Goal: Information Seeking & Learning: Learn about a topic

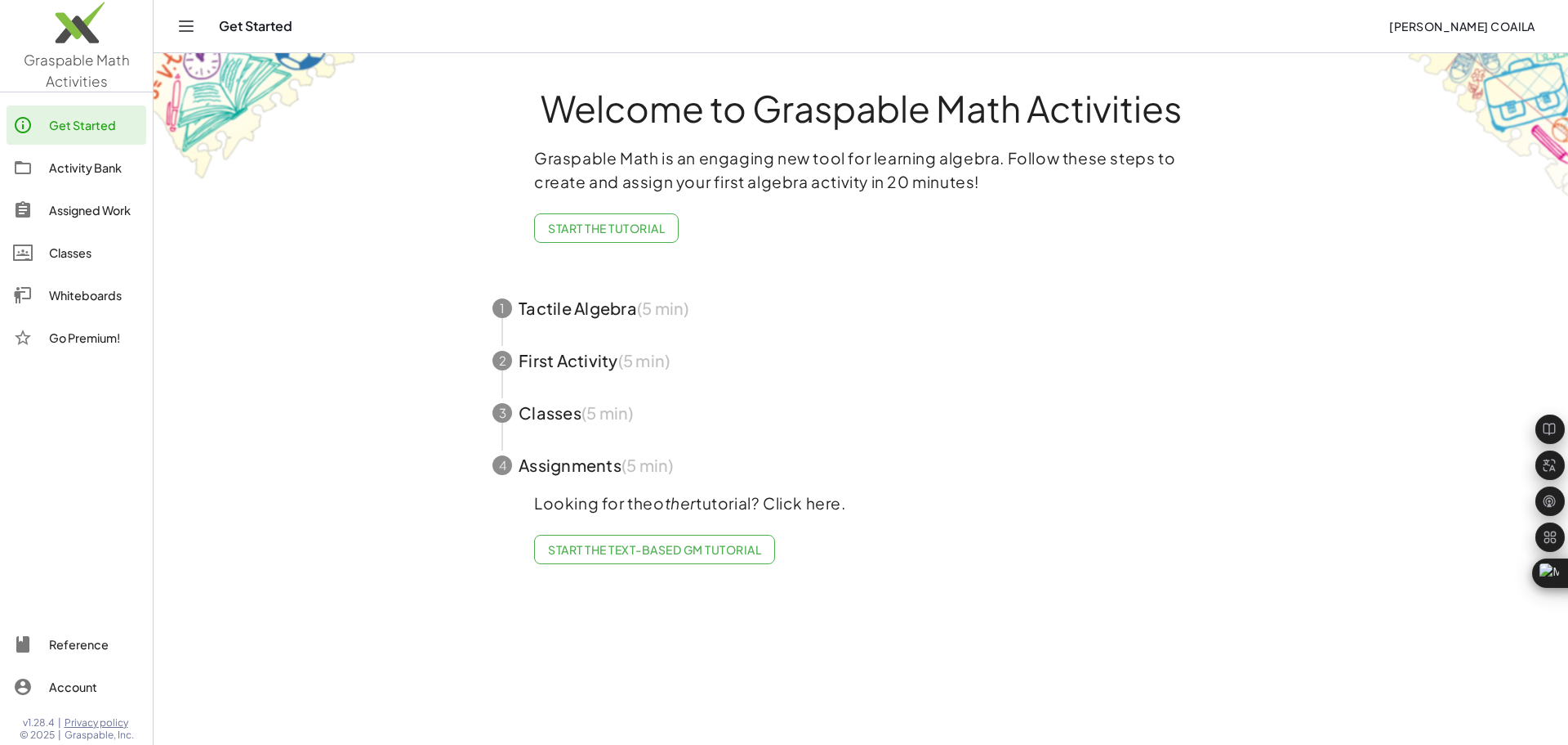
click at [1402, 28] on span "[PERSON_NAME] Coaila" at bounding box center [1462, 25] width 146 height 15
click at [1436, 23] on span "[PERSON_NAME] Coaila" at bounding box center [1485, 25] width 100 height 15
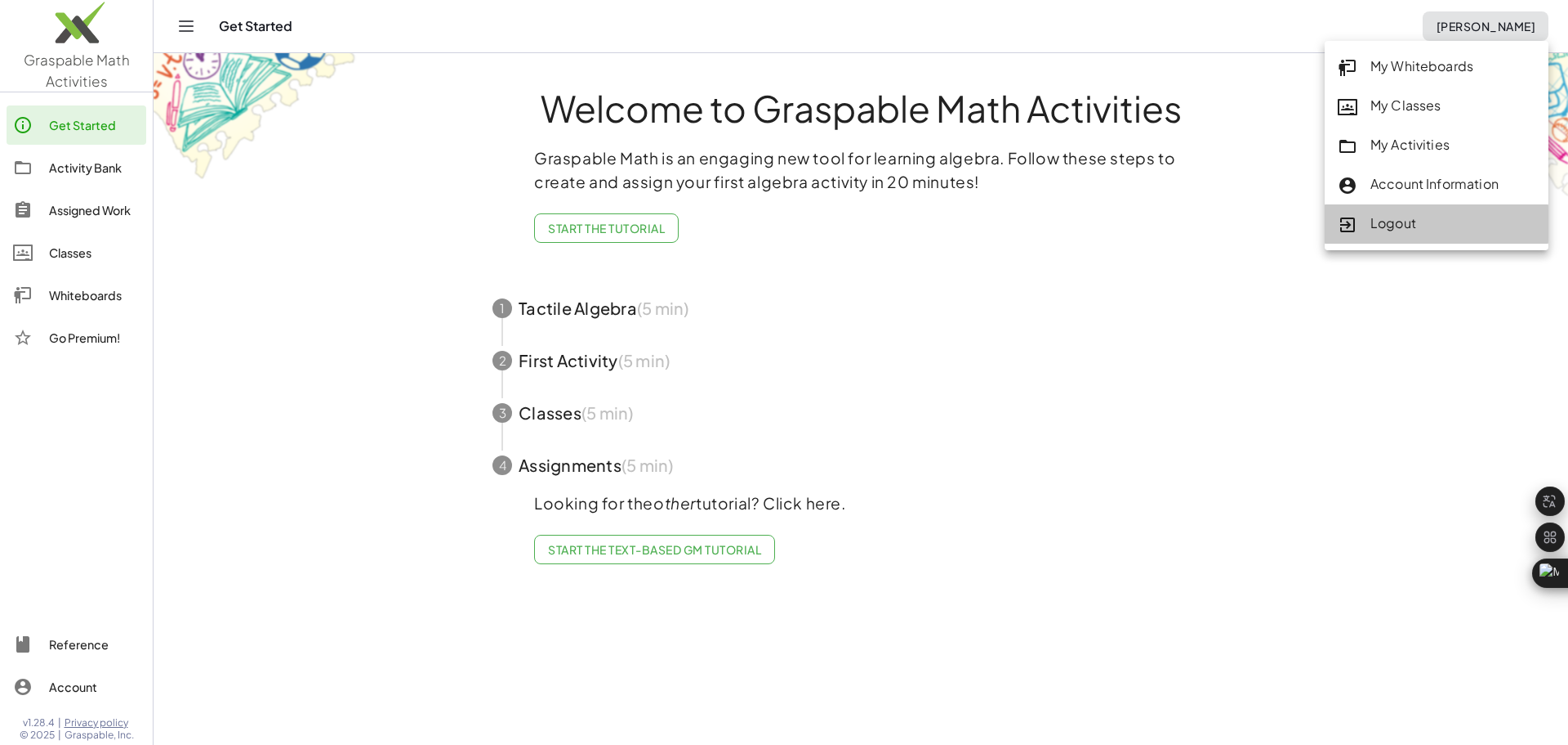
click at [1400, 219] on div "Logout" at bounding box center [1436, 224] width 197 height 21
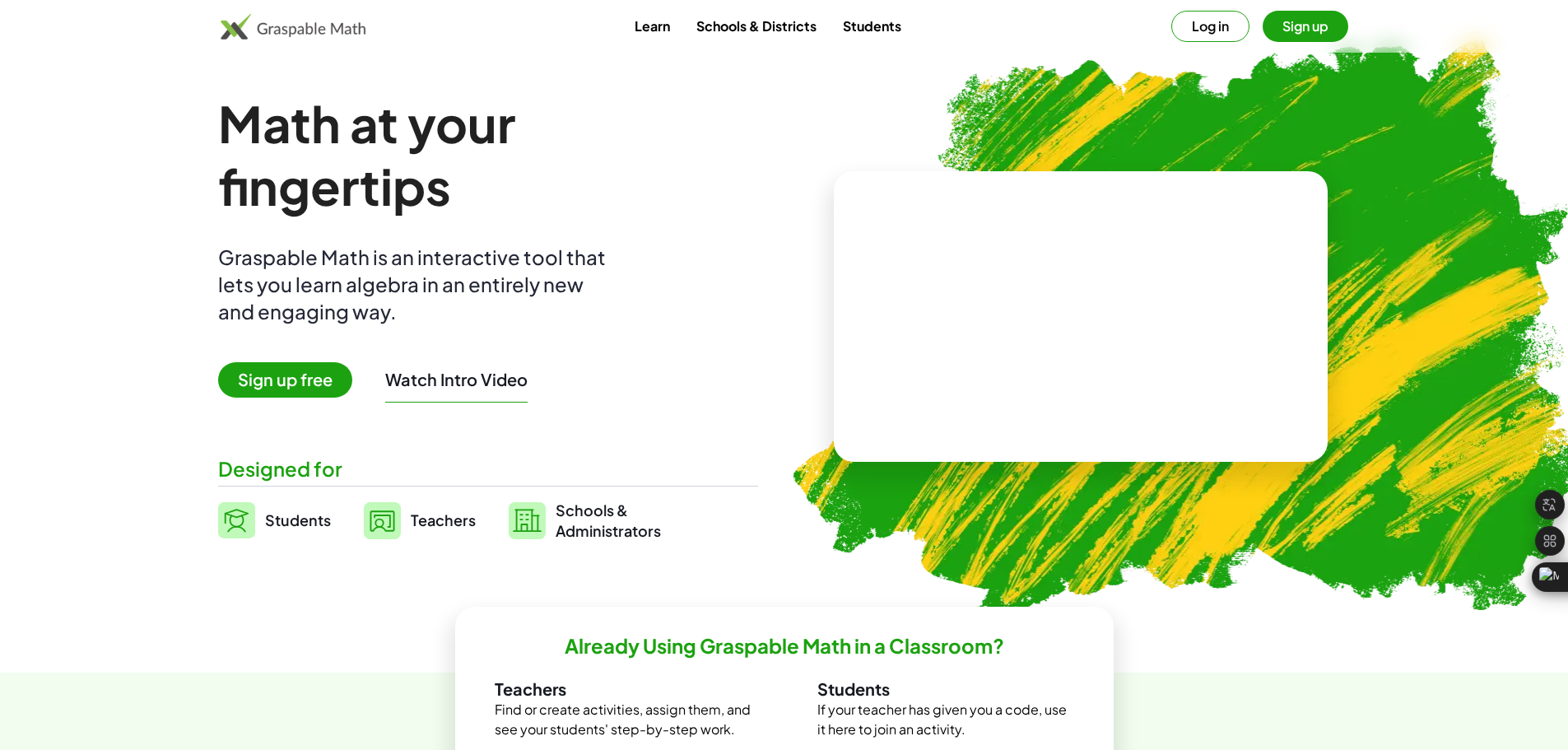
click at [1212, 30] on button "Log in" at bounding box center [1211, 26] width 78 height 31
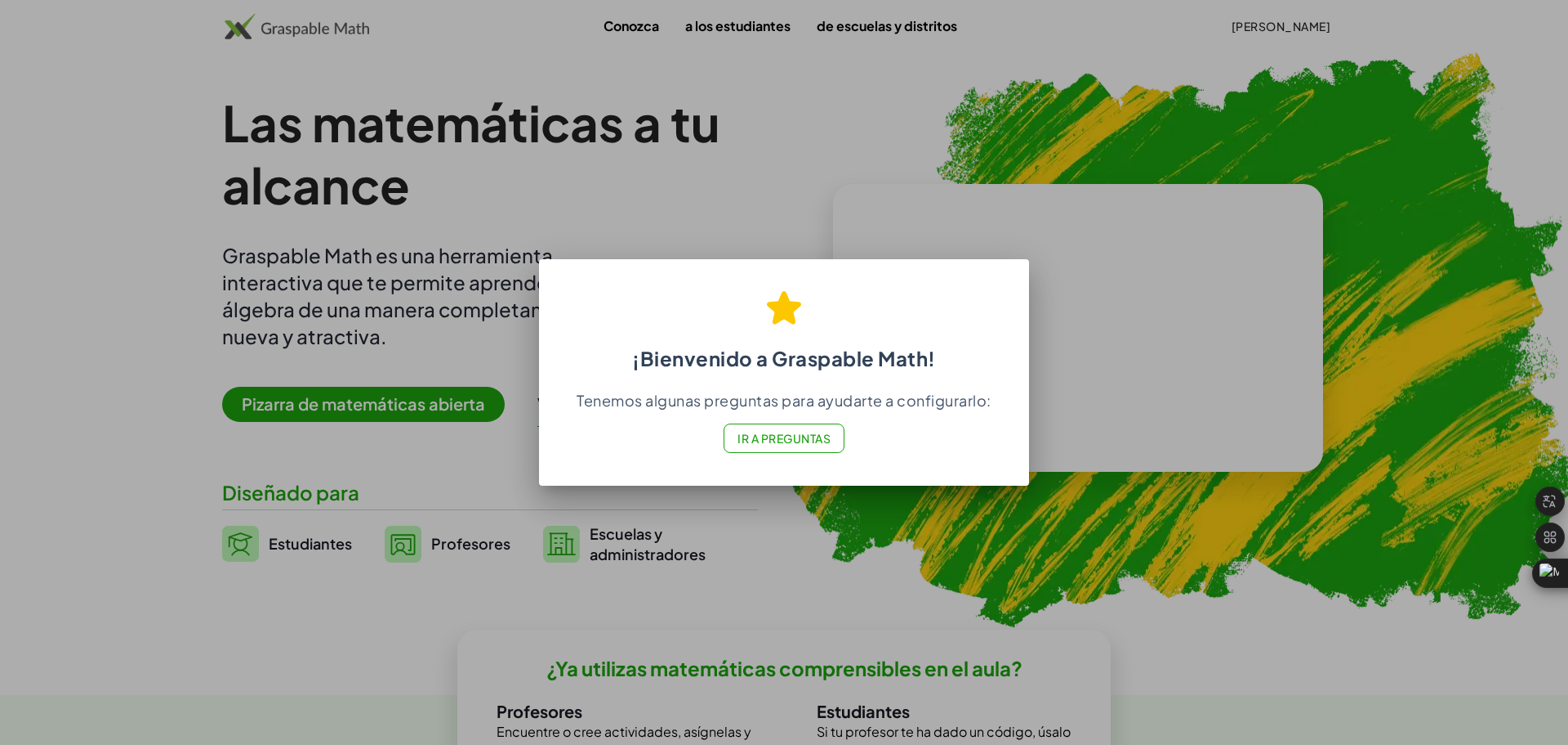
click at [800, 444] on font "Ir a Preguntas" at bounding box center [784, 438] width 93 height 15
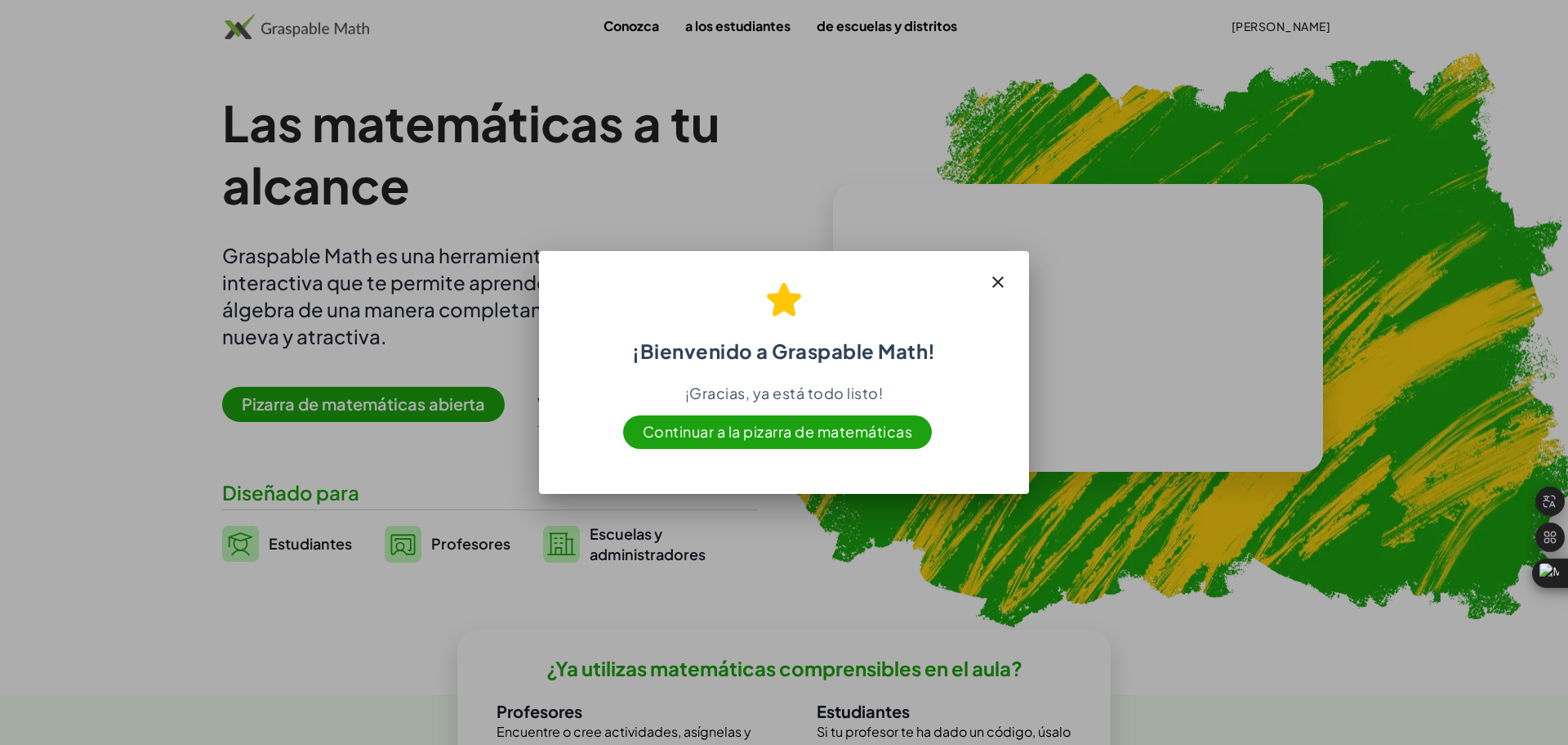
click at [800, 435] on font "Continuar a la pizarra de matemáticas" at bounding box center [778, 431] width 270 height 18
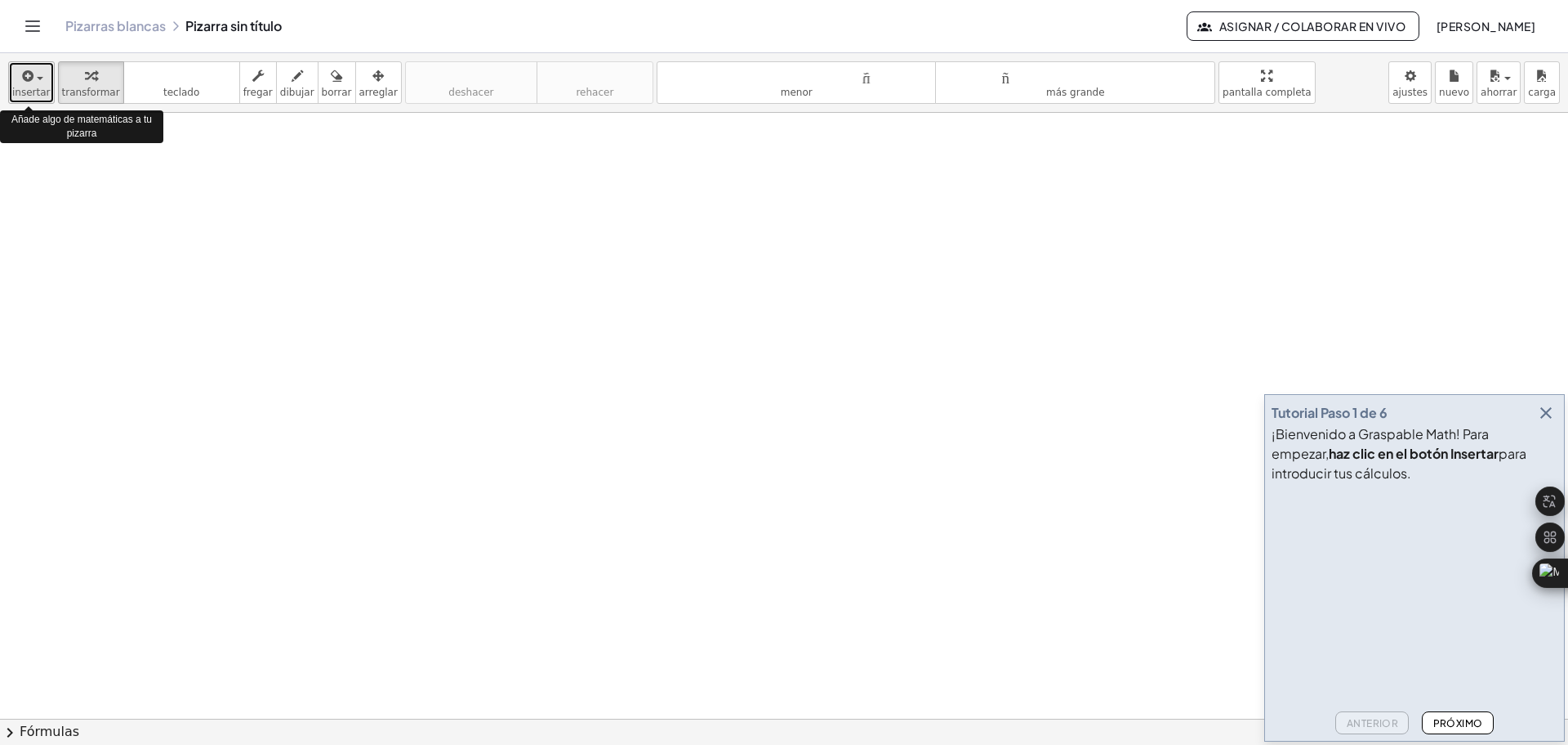
click at [38, 77] on span "button" at bounding box center [40, 78] width 7 height 3
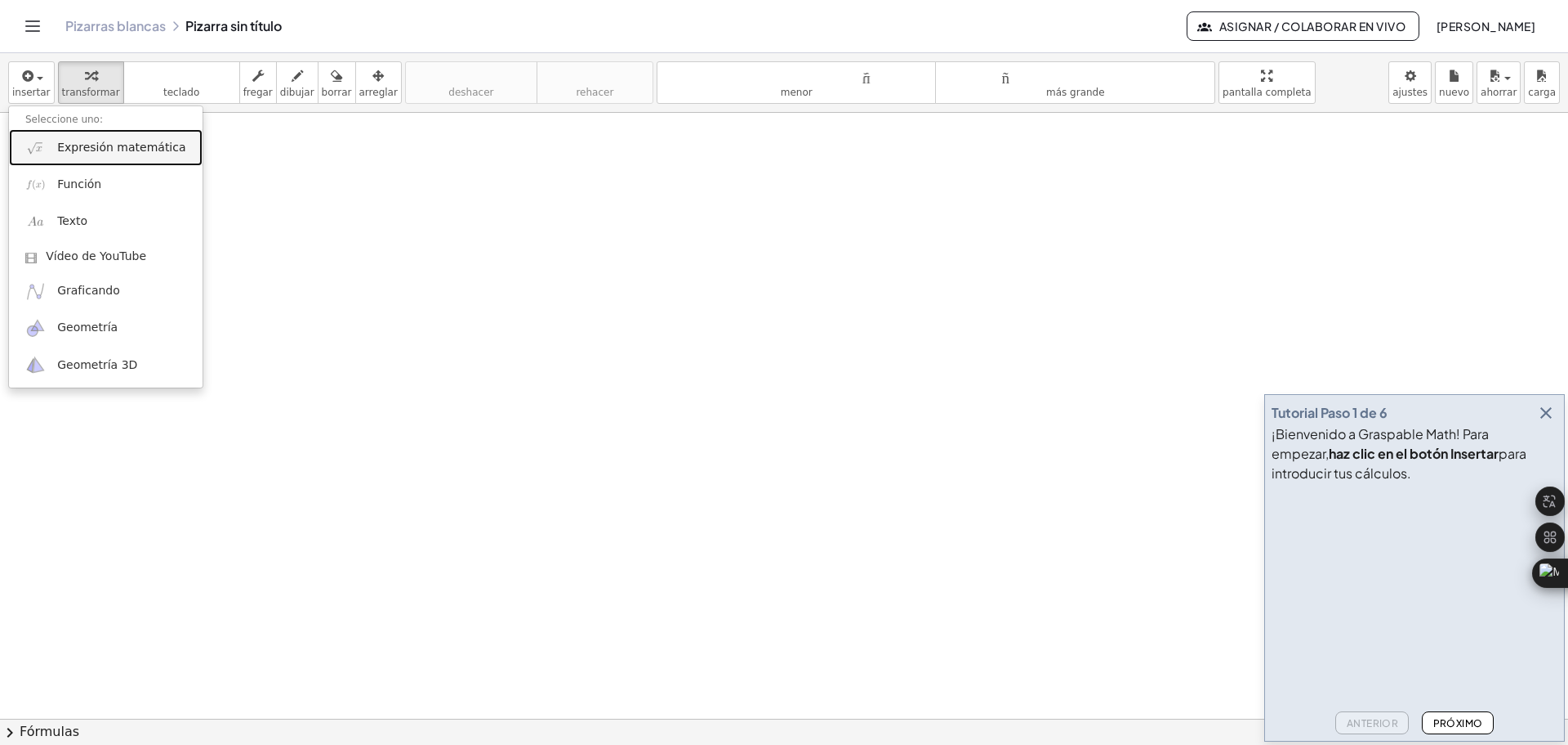
click at [135, 150] on font "Expresión matemática" at bounding box center [122, 147] width 128 height 13
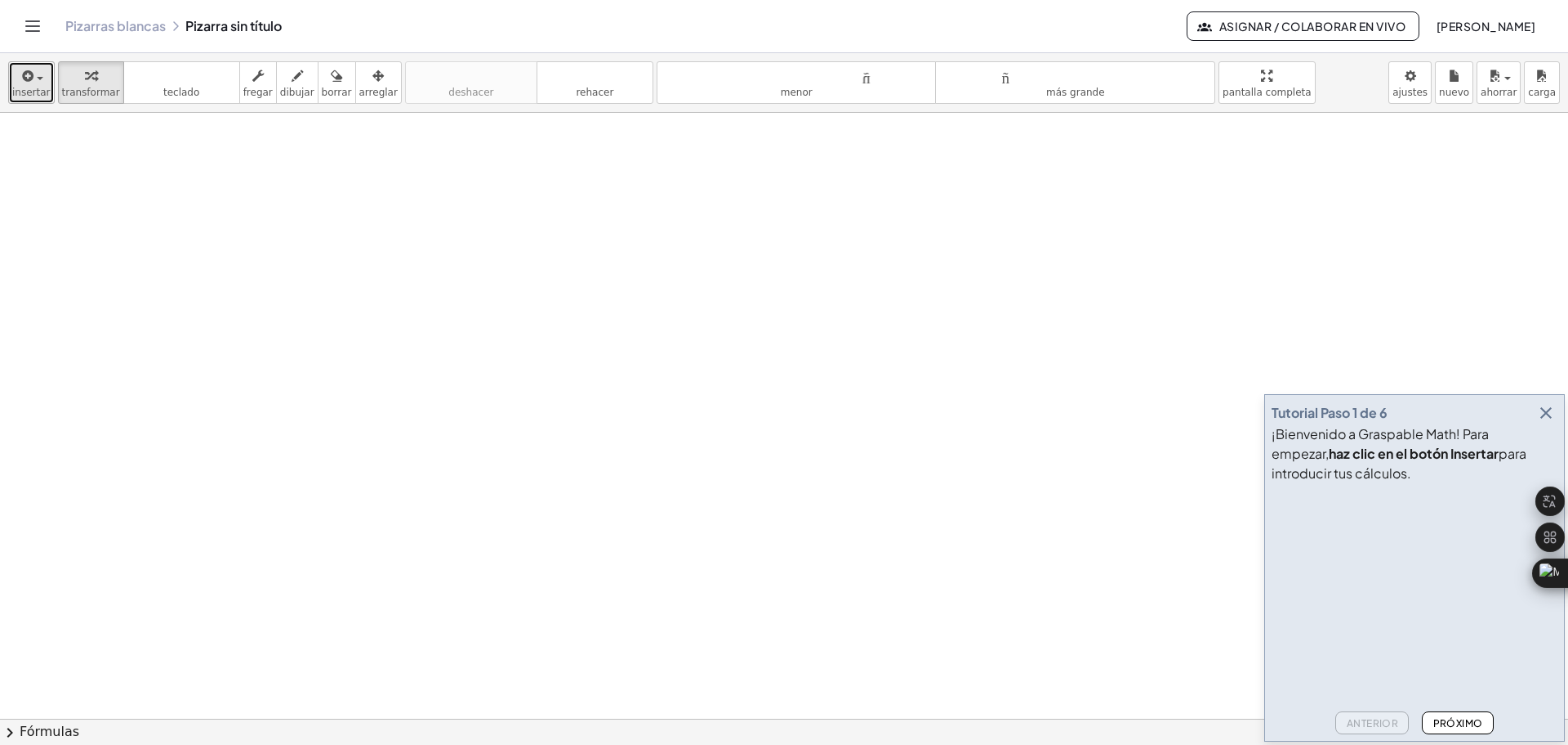
click at [33, 76] on span "button" at bounding box center [34, 78] width 3 height 12
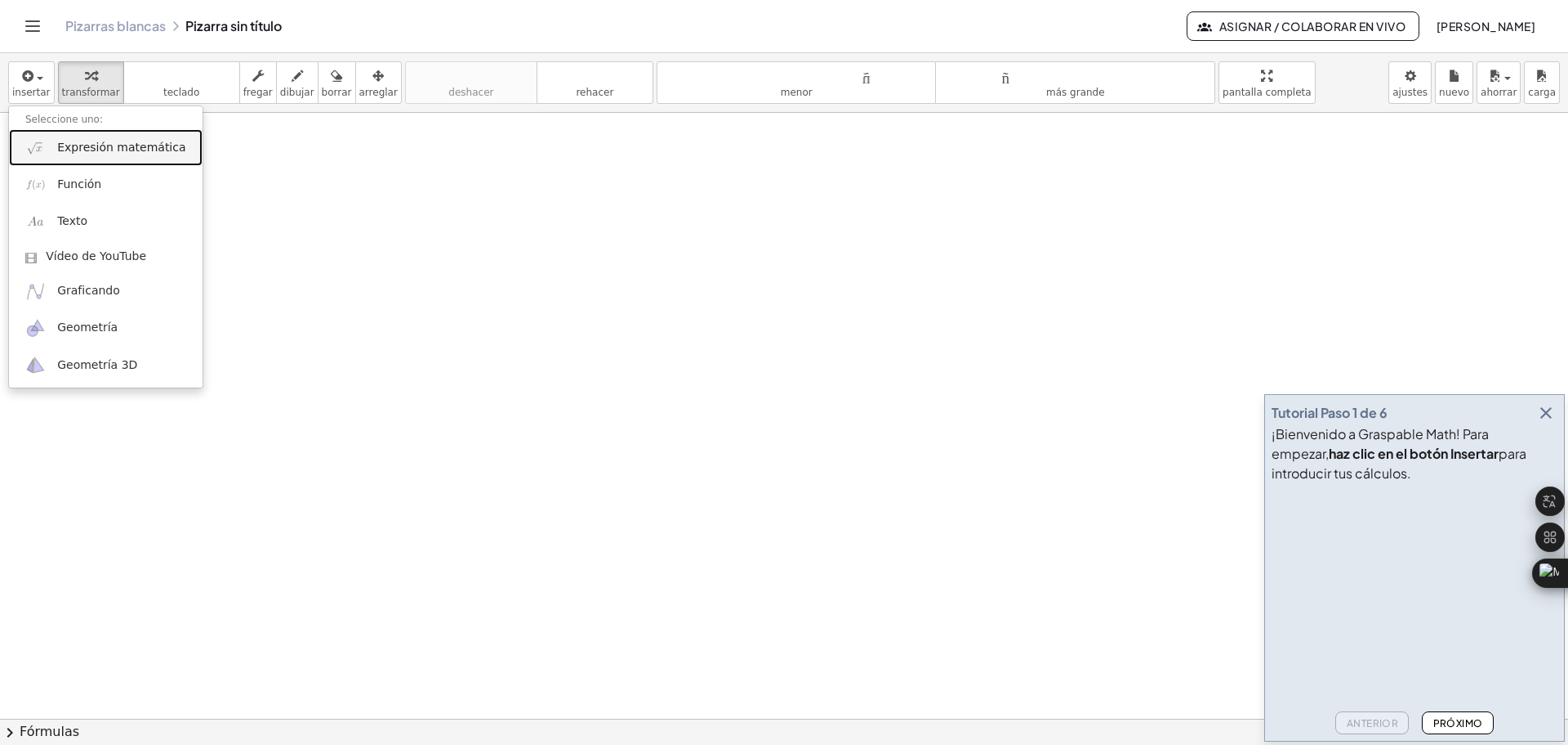
click at [112, 157] on link "Expresión matemática" at bounding box center [105, 148] width 193 height 37
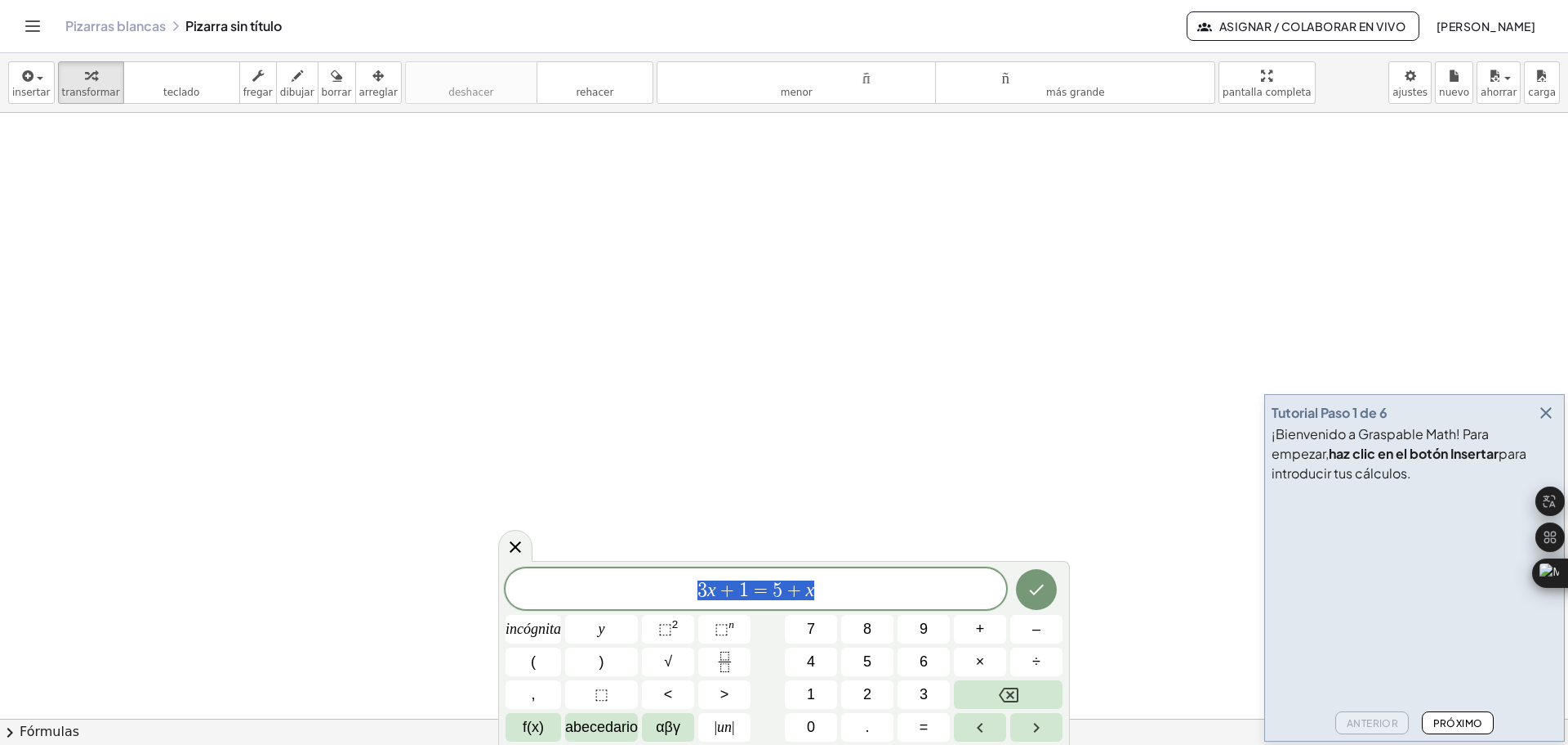
drag, startPoint x: 836, startPoint y: 587, endPoint x: 673, endPoint y: 582, distance: 163.1
click at [673, 582] on span "3 x + 1 = 5 + x" at bounding box center [755, 590] width 501 height 23
click at [675, 664] on button "√" at bounding box center [668, 661] width 52 height 28
drag, startPoint x: 768, startPoint y: 592, endPoint x: 749, endPoint y: 590, distance: 19.1
click at [749, 590] on span "4 n √ 2" at bounding box center [774, 586] width 54 height 22
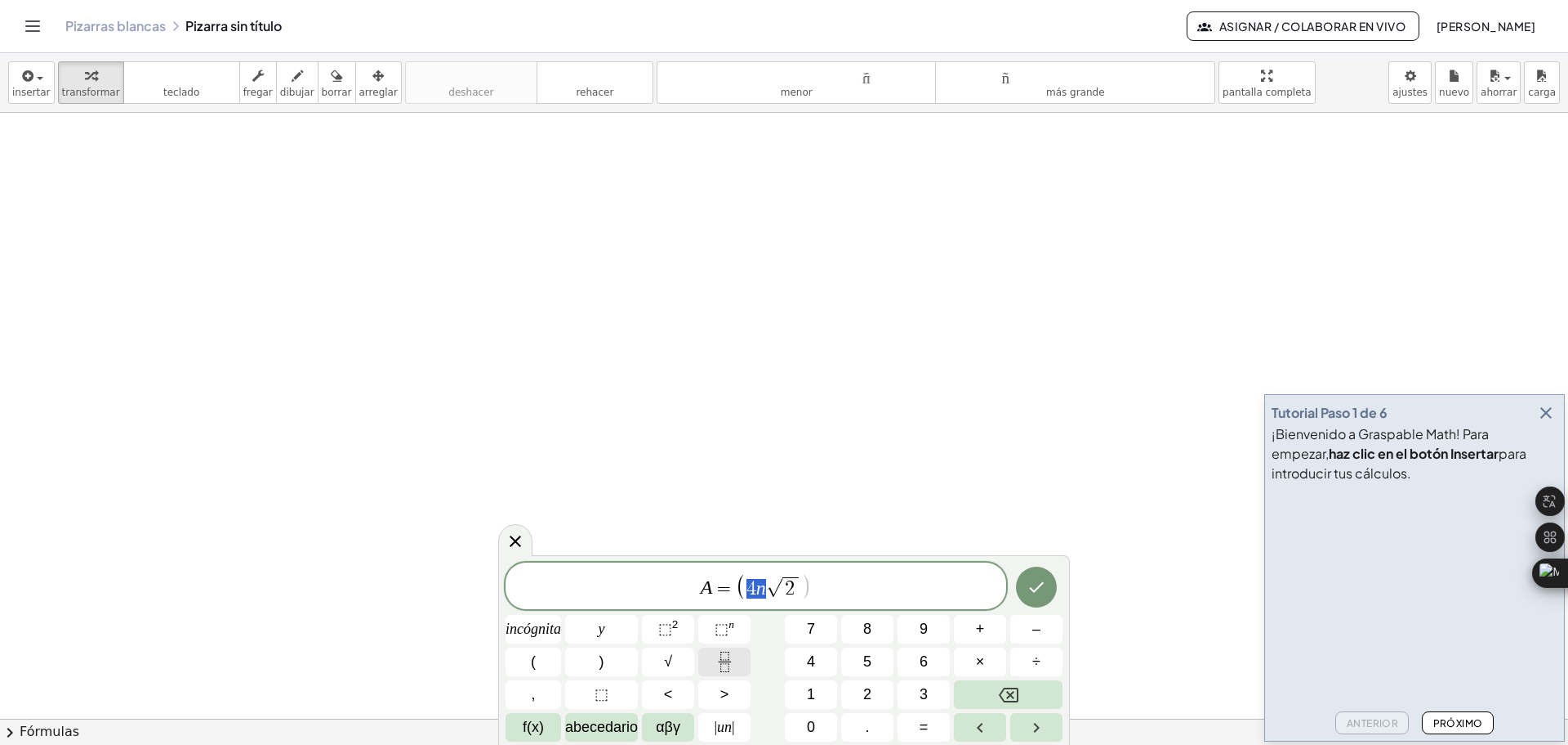
click at [729, 663] on icon "Fracción" at bounding box center [724, 666] width 8 height 8
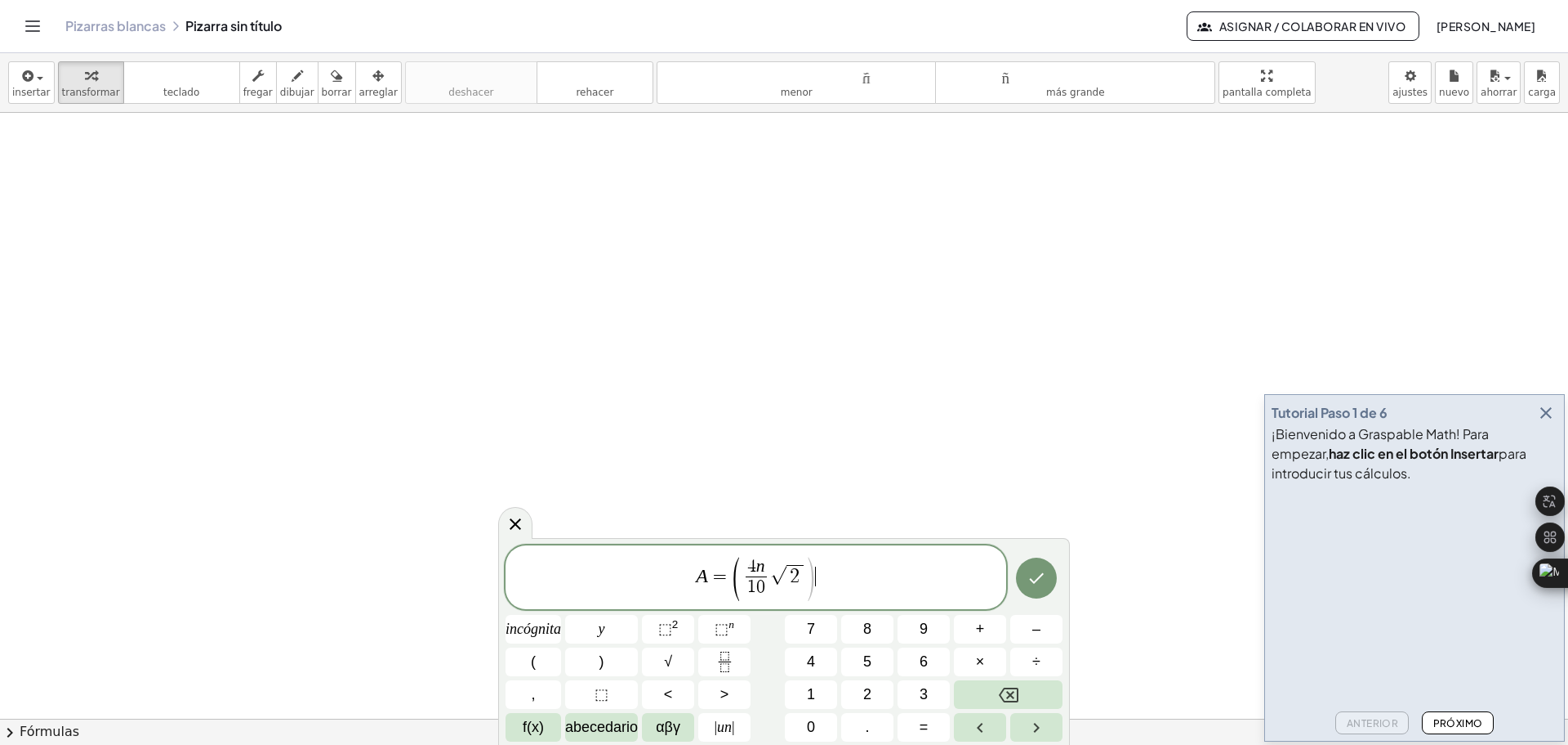
click at [812, 581] on span ")" at bounding box center [811, 580] width 13 height 49
click at [802, 580] on span "2 ​" at bounding box center [794, 576] width 17 height 21
click at [811, 585] on span ")" at bounding box center [811, 580] width 13 height 49
click at [611, 662] on button ")" at bounding box center [601, 661] width 73 height 28
click at [541, 661] on button "(" at bounding box center [533, 661] width 55 height 28
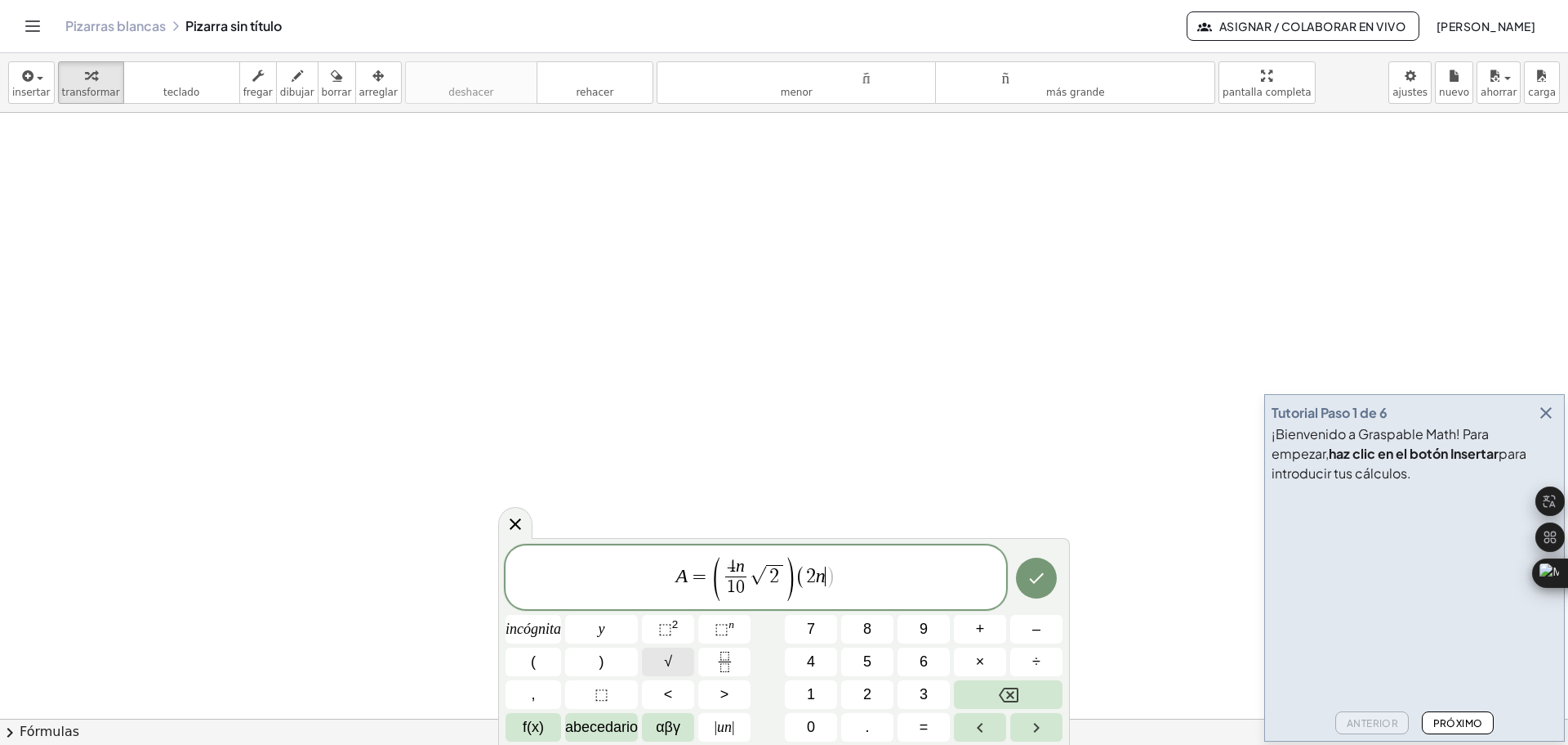
click at [675, 663] on button "√" at bounding box center [668, 661] width 52 height 28
drag, startPoint x: 807, startPoint y: 579, endPoint x: 788, endPoint y: 579, distance: 19.0
click at [724, 668] on icon "Fracción" at bounding box center [724, 661] width 20 height 20
click at [872, 579] on span "A = ( 4 n 1 0 ​ √ 2 ) ( 2 n 1 0 ​ √ 2 ) ​" at bounding box center [755, 579] width 501 height 47
click at [616, 659] on button ")" at bounding box center [601, 661] width 73 height 28
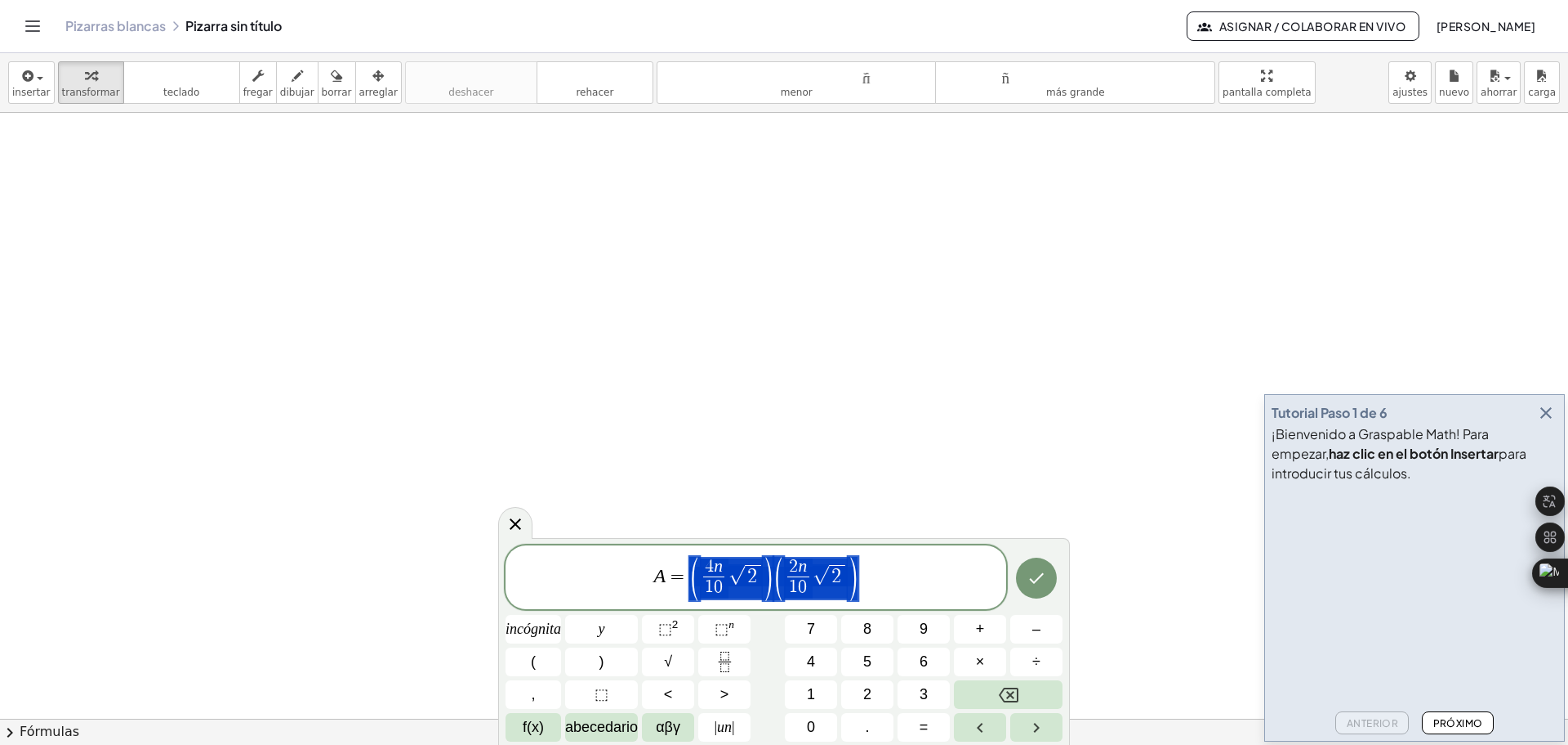
drag, startPoint x: 861, startPoint y: 585, endPoint x: 718, endPoint y: 572, distance: 143.6
click at [718, 572] on span "A = ( 4 n 1 0 ​ √ 2 ) ( 2 n 1 0 ​ √ 2 )" at bounding box center [755, 579] width 501 height 47
click at [727, 670] on icon "Fracción" at bounding box center [724, 661] width 20 height 20
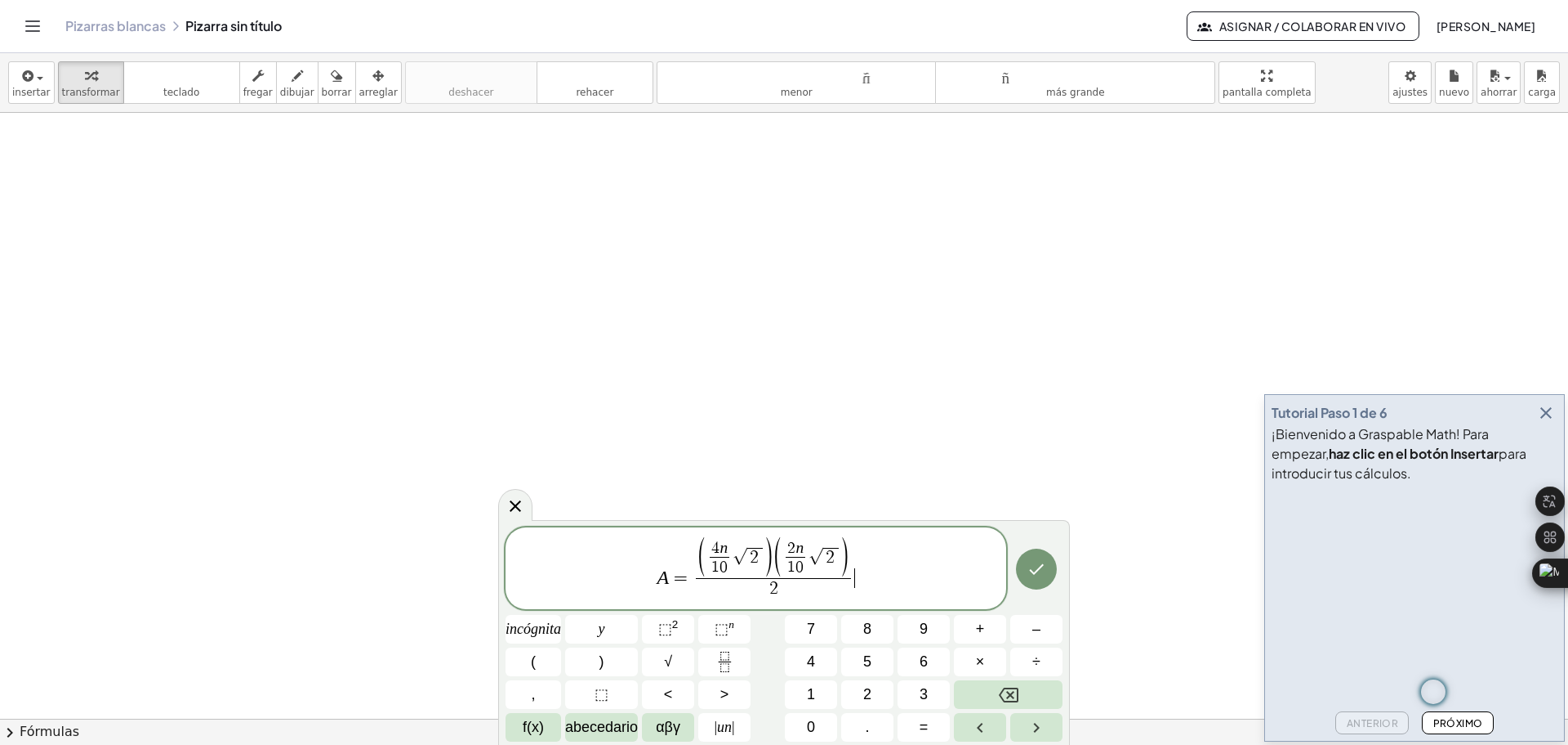
click at [891, 580] on span "A = ( 4 n 1 0 ​ √ 2 ) ( 2 n 1 0 ​ √ 2 ) 2 ​ ​" at bounding box center [755, 569] width 501 height 64
click at [1035, 567] on icon "Hecho" at bounding box center [1036, 569] width 19 height 19
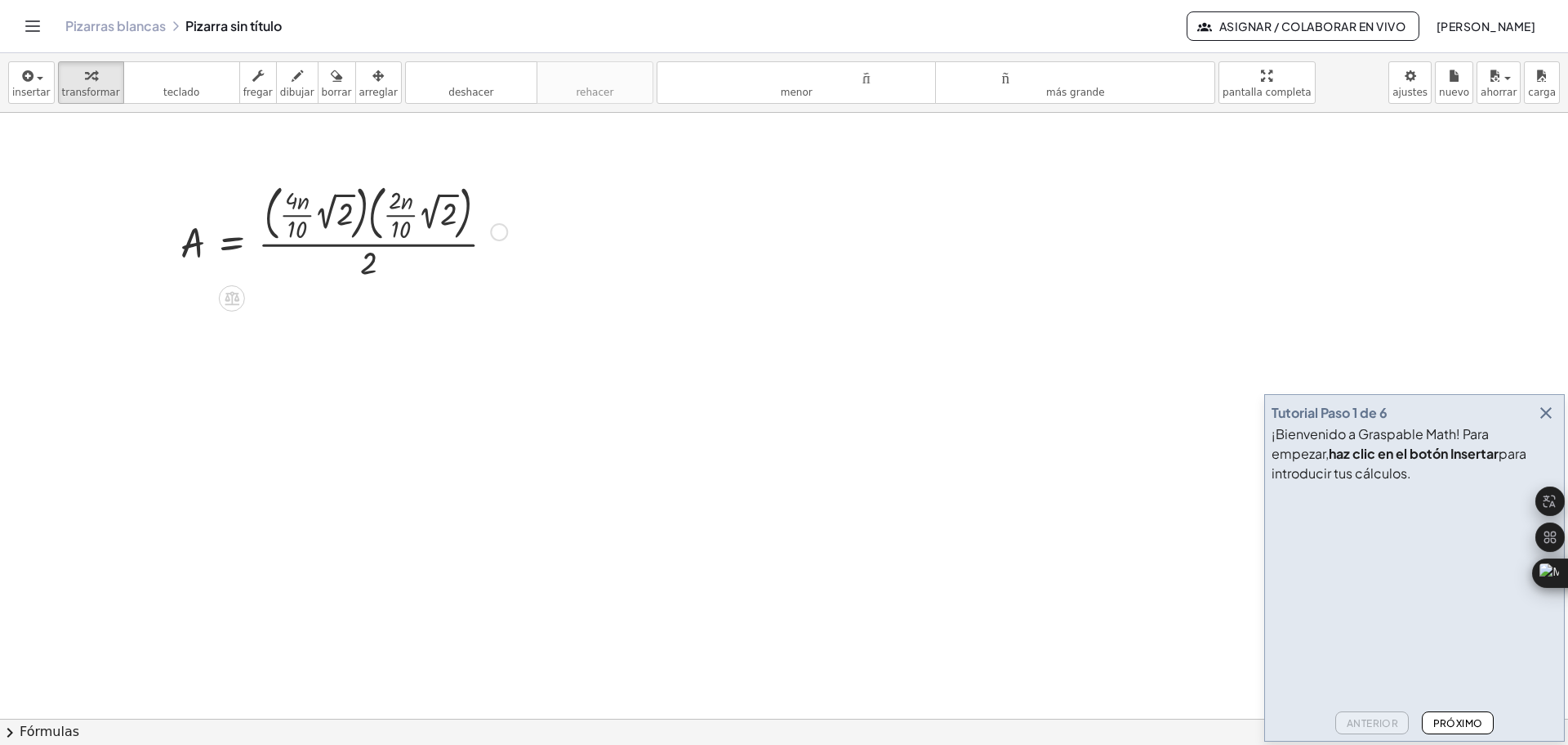
click at [243, 210] on div at bounding box center [343, 230] width 343 height 106
click at [361, 243] on div at bounding box center [343, 230] width 343 height 106
click at [362, 230] on div at bounding box center [343, 230] width 343 height 106
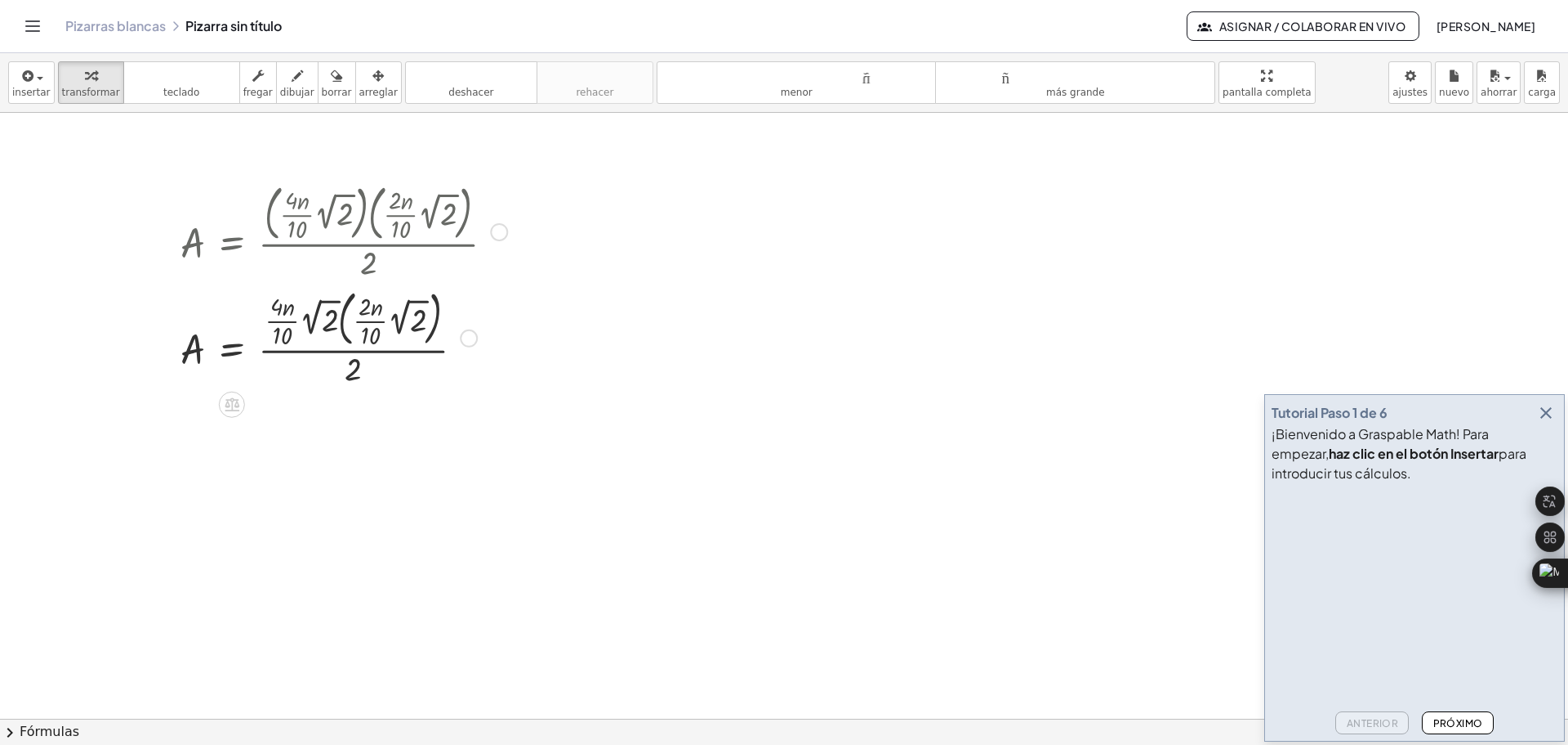
click at [356, 335] on div at bounding box center [343, 337] width 343 height 106
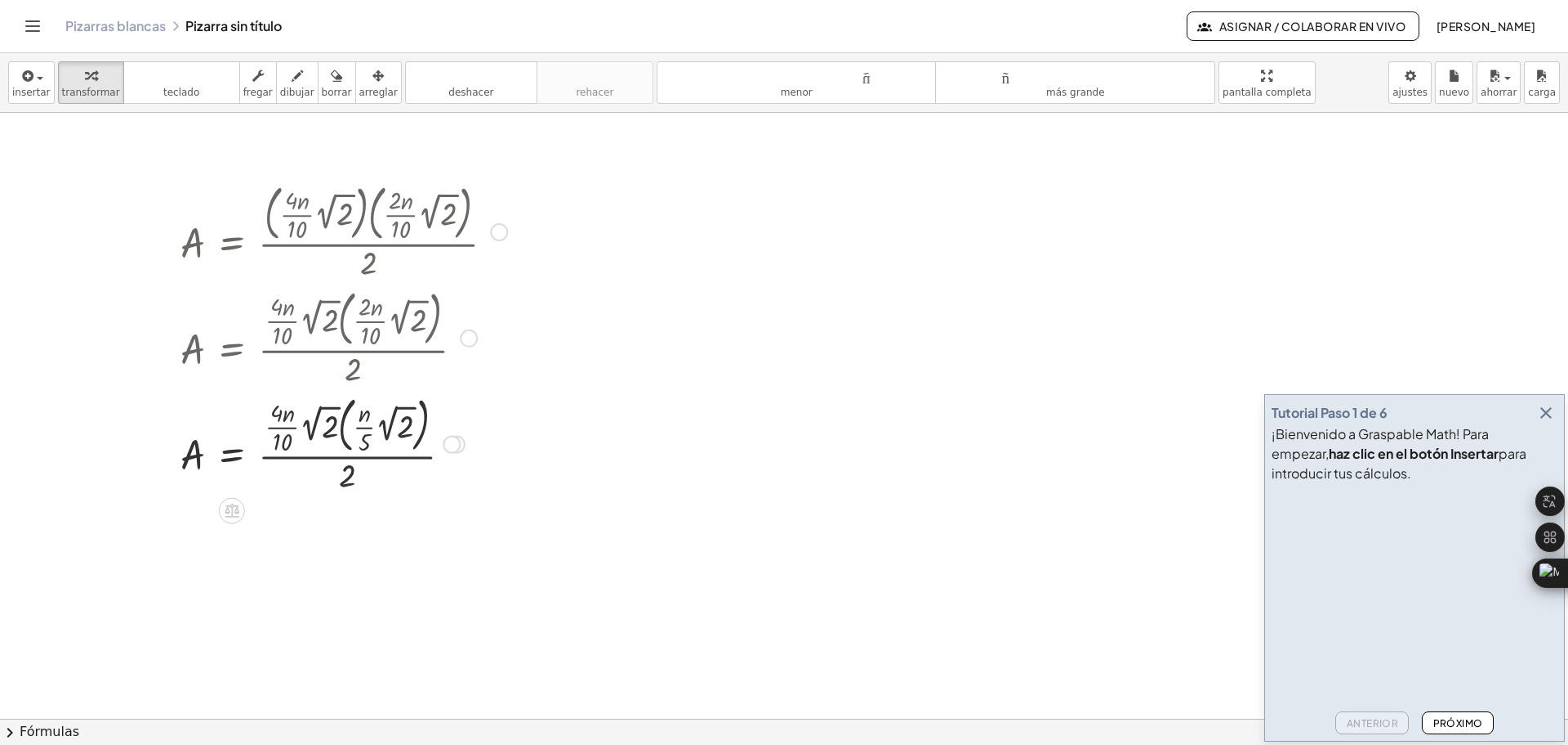
click at [292, 445] on div at bounding box center [343, 443] width 343 height 106
click at [396, 434] on div at bounding box center [343, 443] width 343 height 106
click at [288, 412] on div at bounding box center [323, 443] width 302 height 106
click at [361, 416] on div at bounding box center [323, 443] width 302 height 106
click at [345, 481] on div at bounding box center [323, 443] width 302 height 106
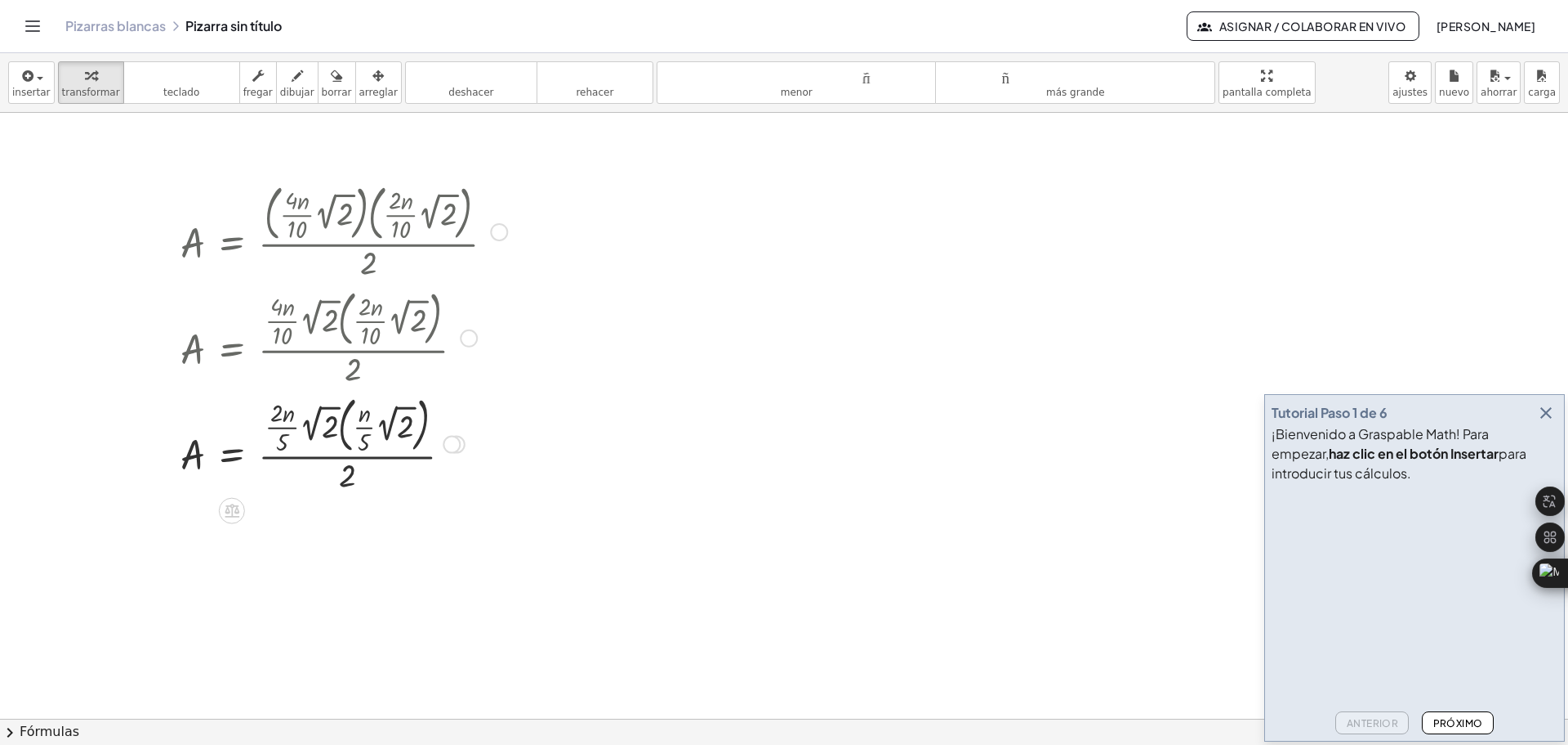
click at [346, 467] on div at bounding box center [323, 443] width 302 height 106
click at [452, 444] on div at bounding box center [451, 444] width 17 height 18
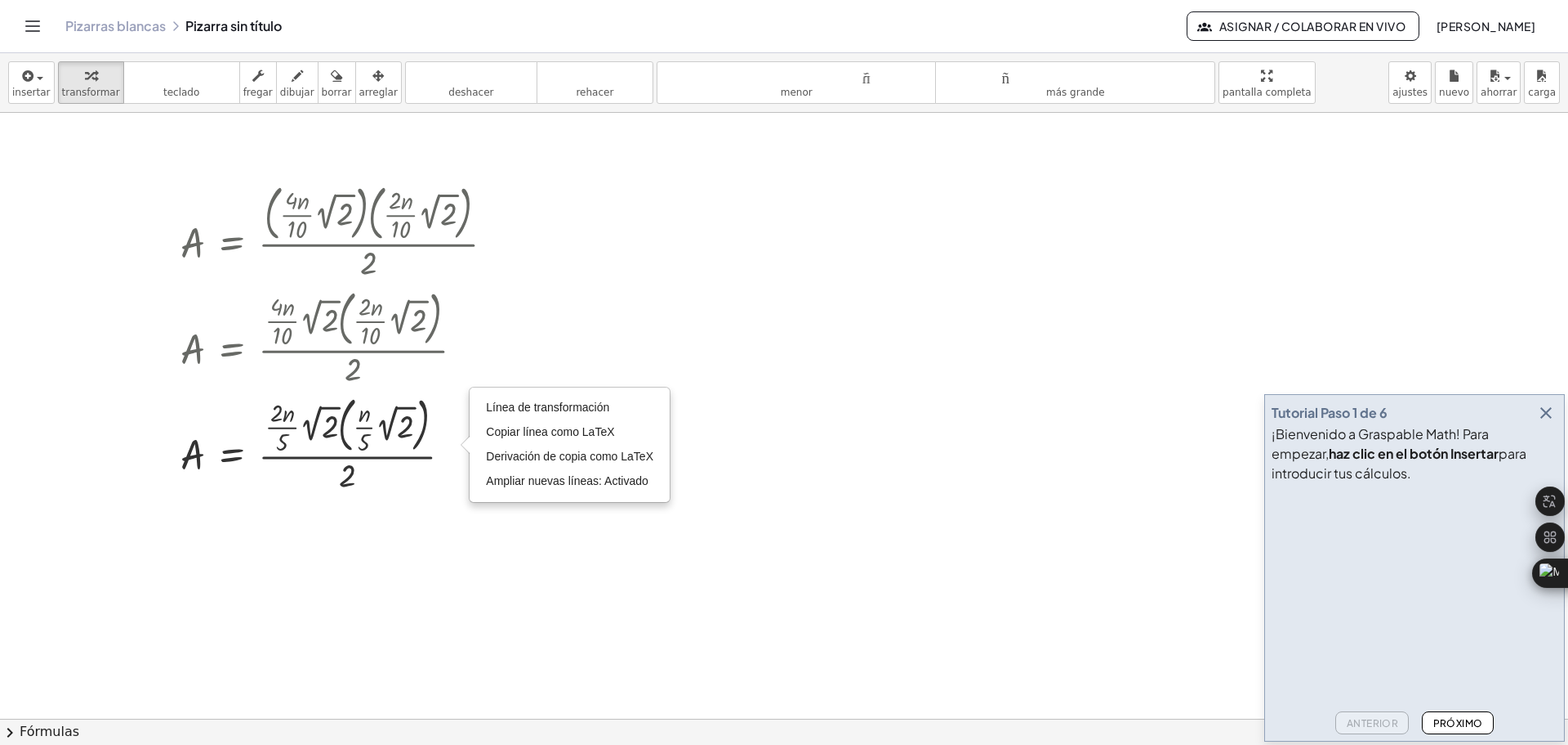
click at [416, 517] on div at bounding box center [784, 718] width 1568 height 1211
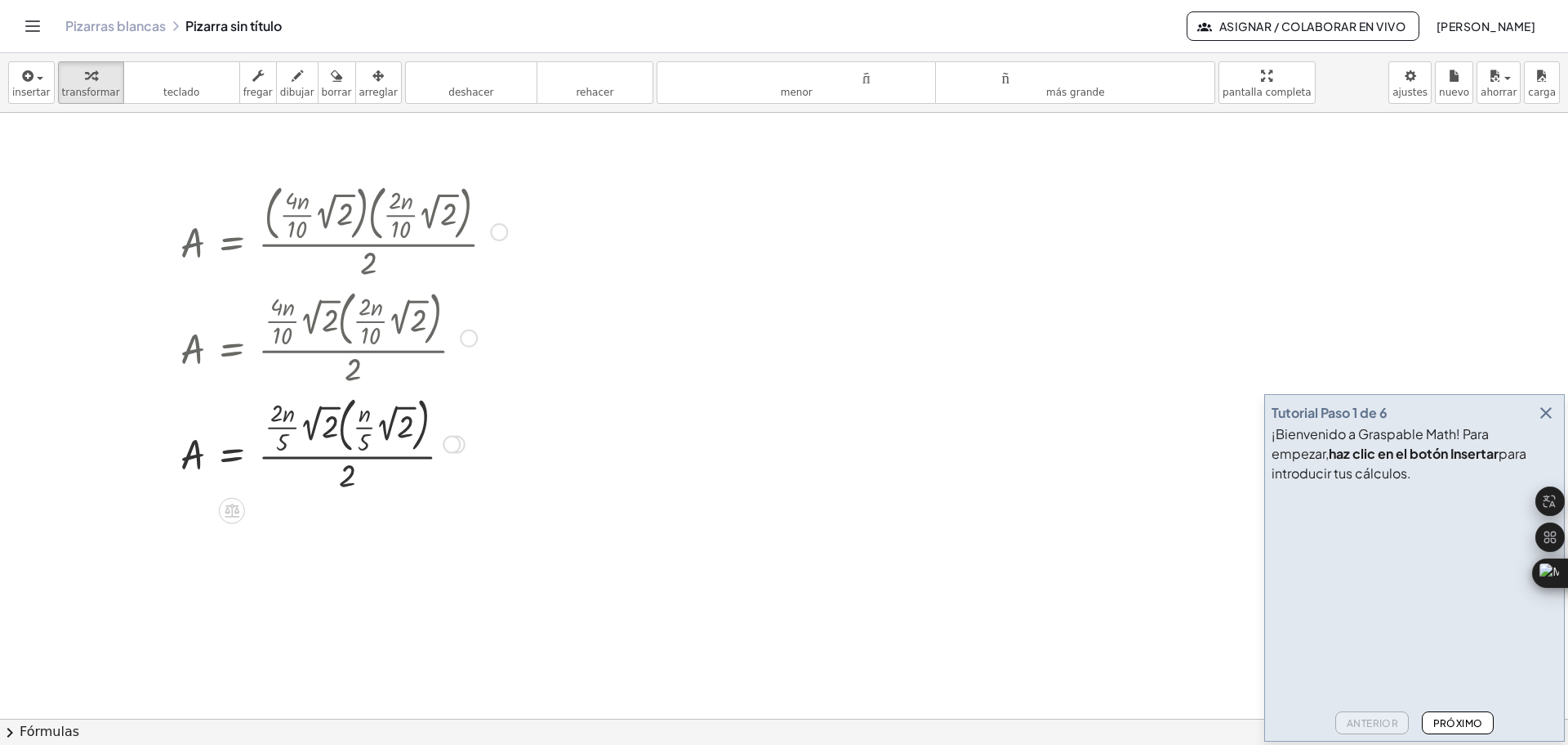
click at [348, 479] on div at bounding box center [343, 443] width 343 height 106
click at [342, 458] on div at bounding box center [343, 443] width 343 height 106
click at [283, 443] on div at bounding box center [343, 443] width 343 height 106
click at [279, 419] on div at bounding box center [343, 443] width 343 height 106
click at [282, 430] on div at bounding box center [343, 443] width 343 height 106
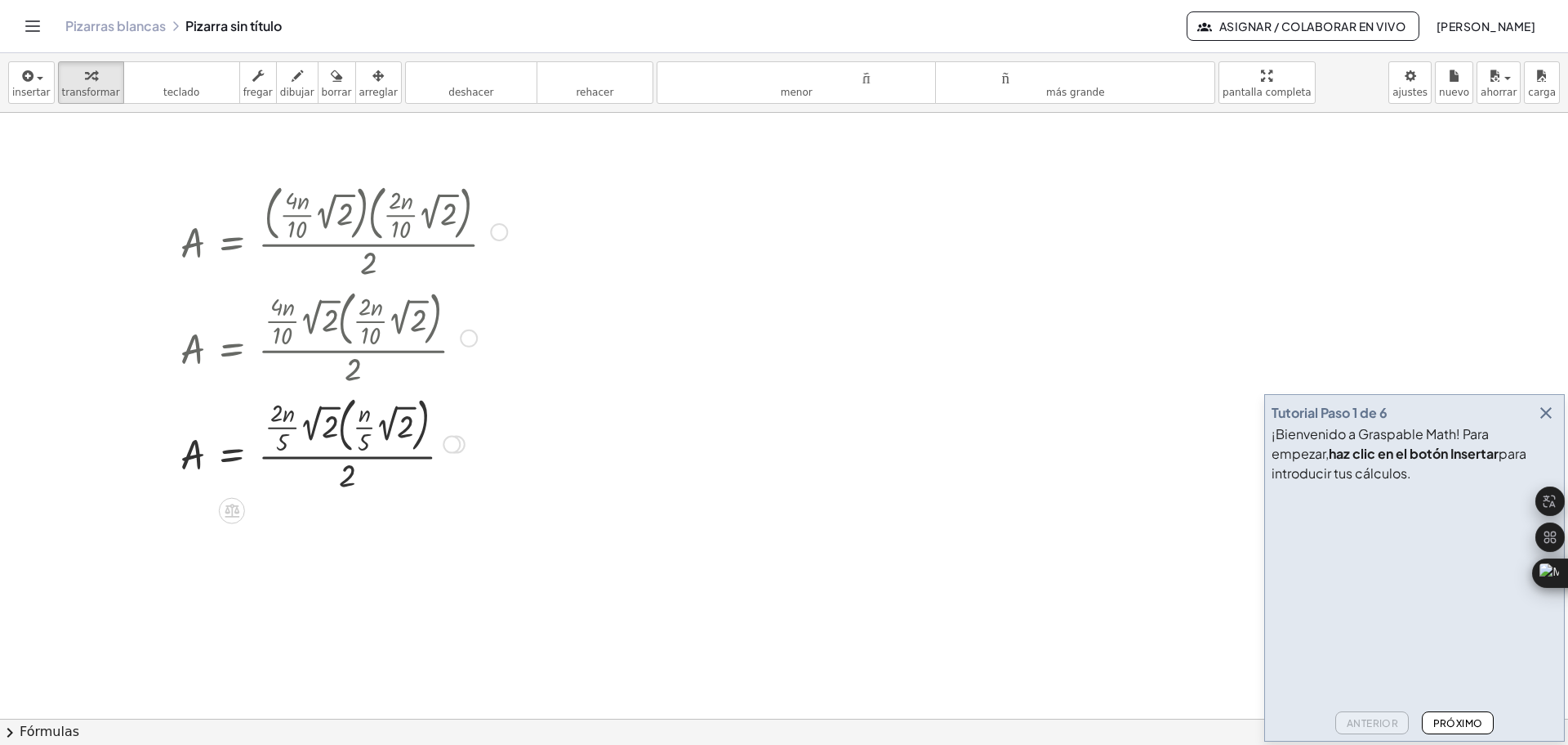
click at [289, 430] on div at bounding box center [343, 443] width 343 height 106
click at [361, 432] on div at bounding box center [343, 443] width 343 height 106
click at [425, 427] on div at bounding box center [343, 443] width 343 height 106
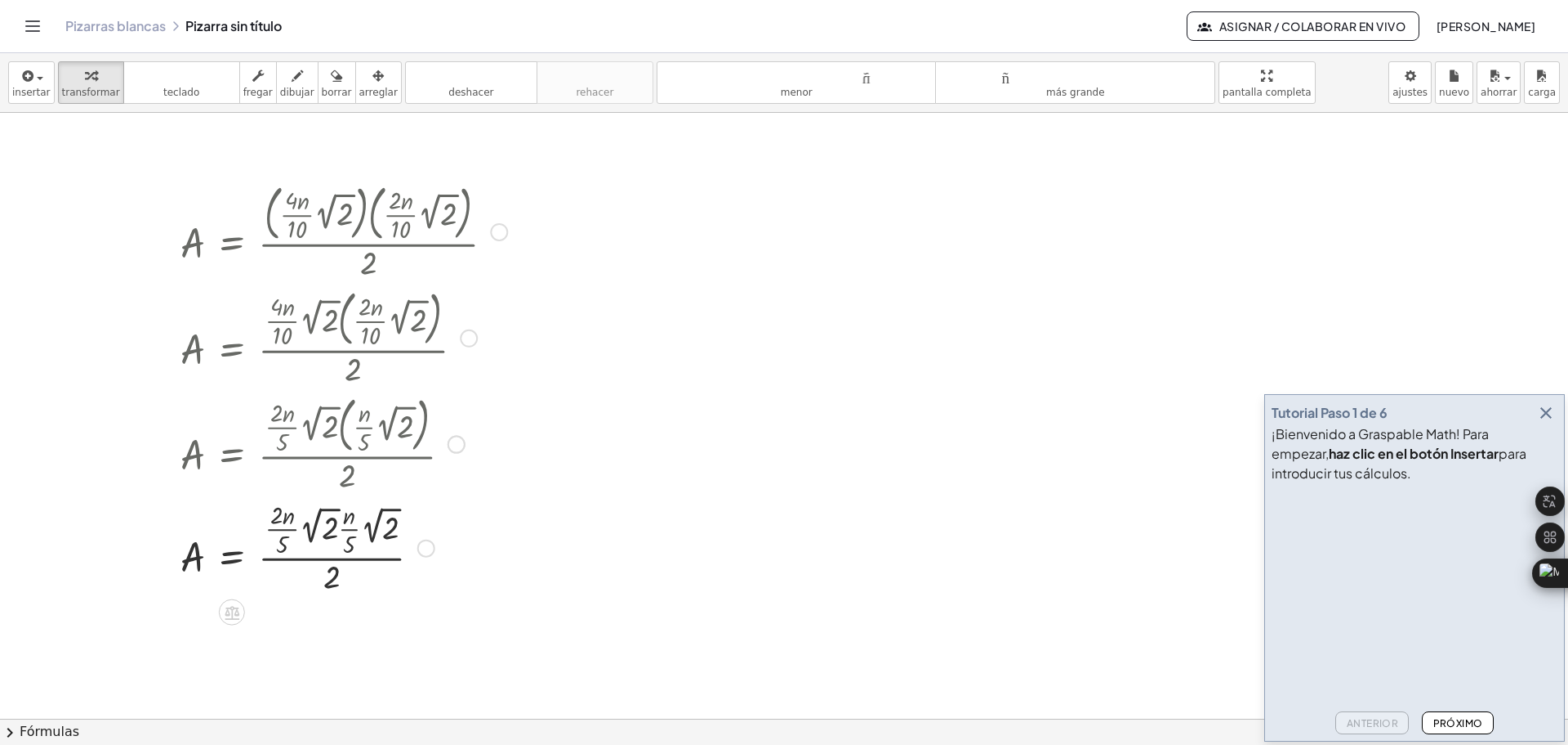
click at [348, 517] on div at bounding box center [343, 547] width 343 height 101
click at [280, 519] on div at bounding box center [343, 547] width 343 height 101
click at [347, 550] on div at bounding box center [343, 547] width 343 height 101
click at [341, 532] on div at bounding box center [343, 547] width 343 height 101
click at [295, 526] on div at bounding box center [343, 547] width 343 height 101
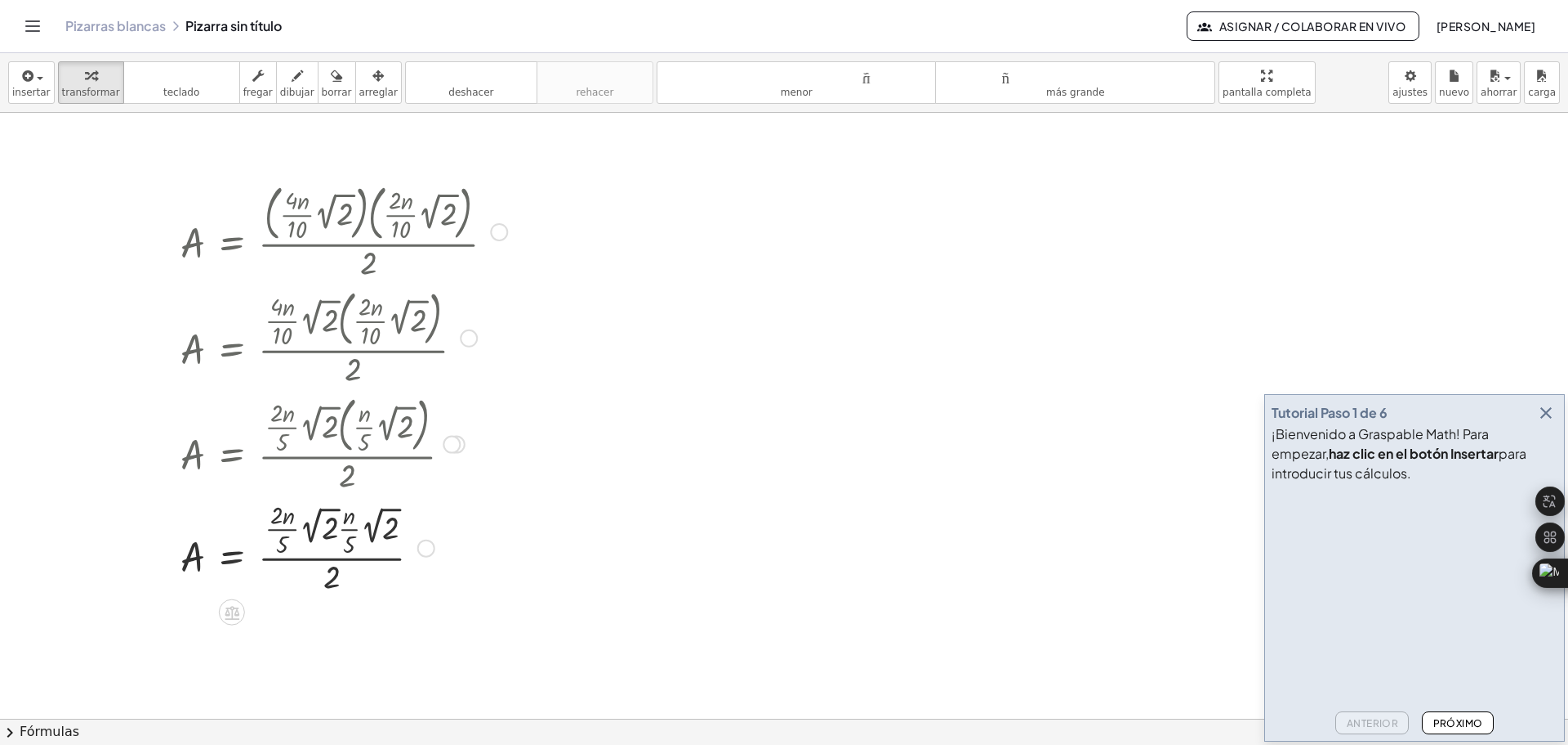
click at [304, 526] on div at bounding box center [343, 547] width 343 height 101
click at [333, 579] on div at bounding box center [319, 547] width 295 height 101
click at [331, 559] on div at bounding box center [319, 547] width 295 height 101
drag, startPoint x: 284, startPoint y: 530, endPoint x: 326, endPoint y: 532, distance: 42.0
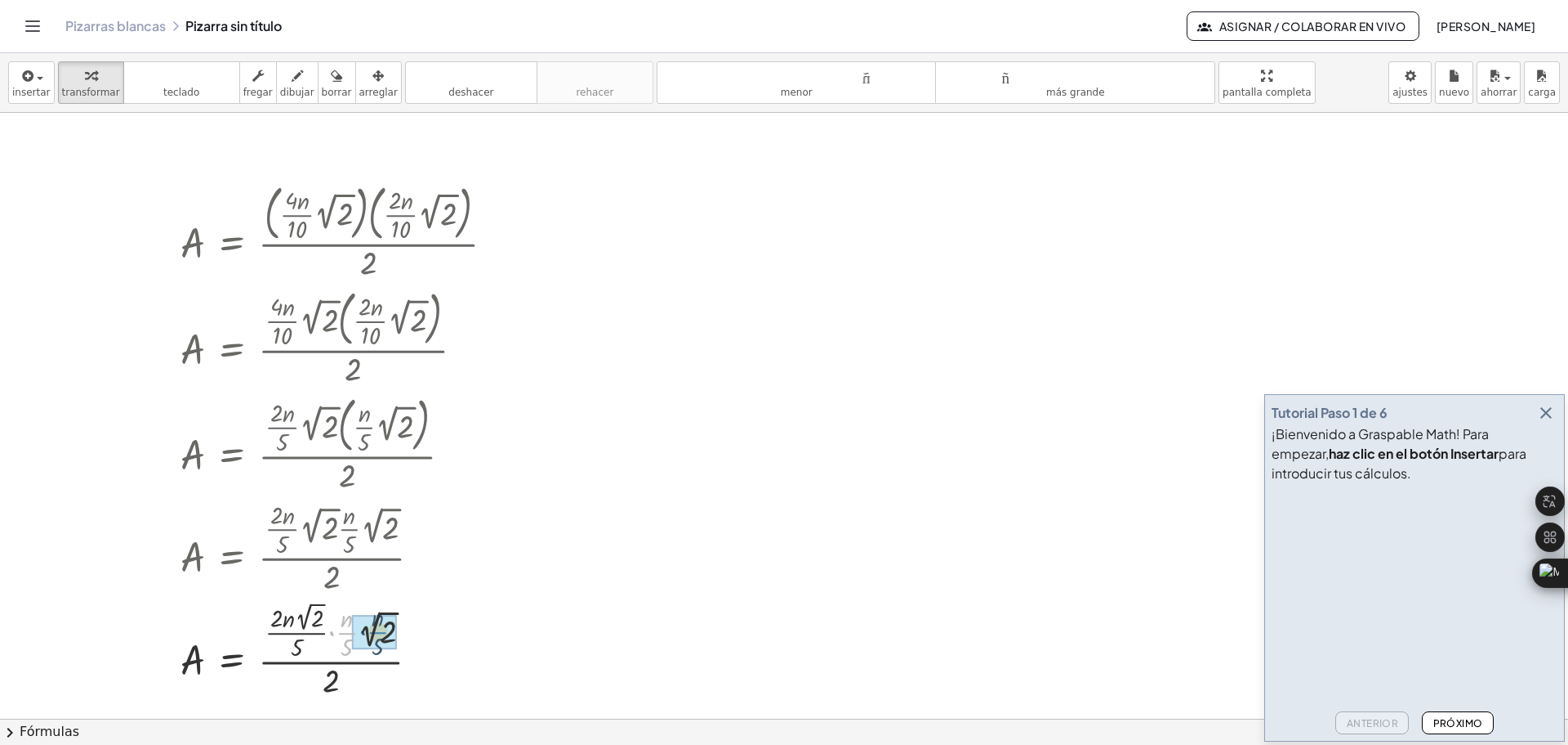
drag, startPoint x: 348, startPoint y: 633, endPoint x: 380, endPoint y: 632, distance: 32.0
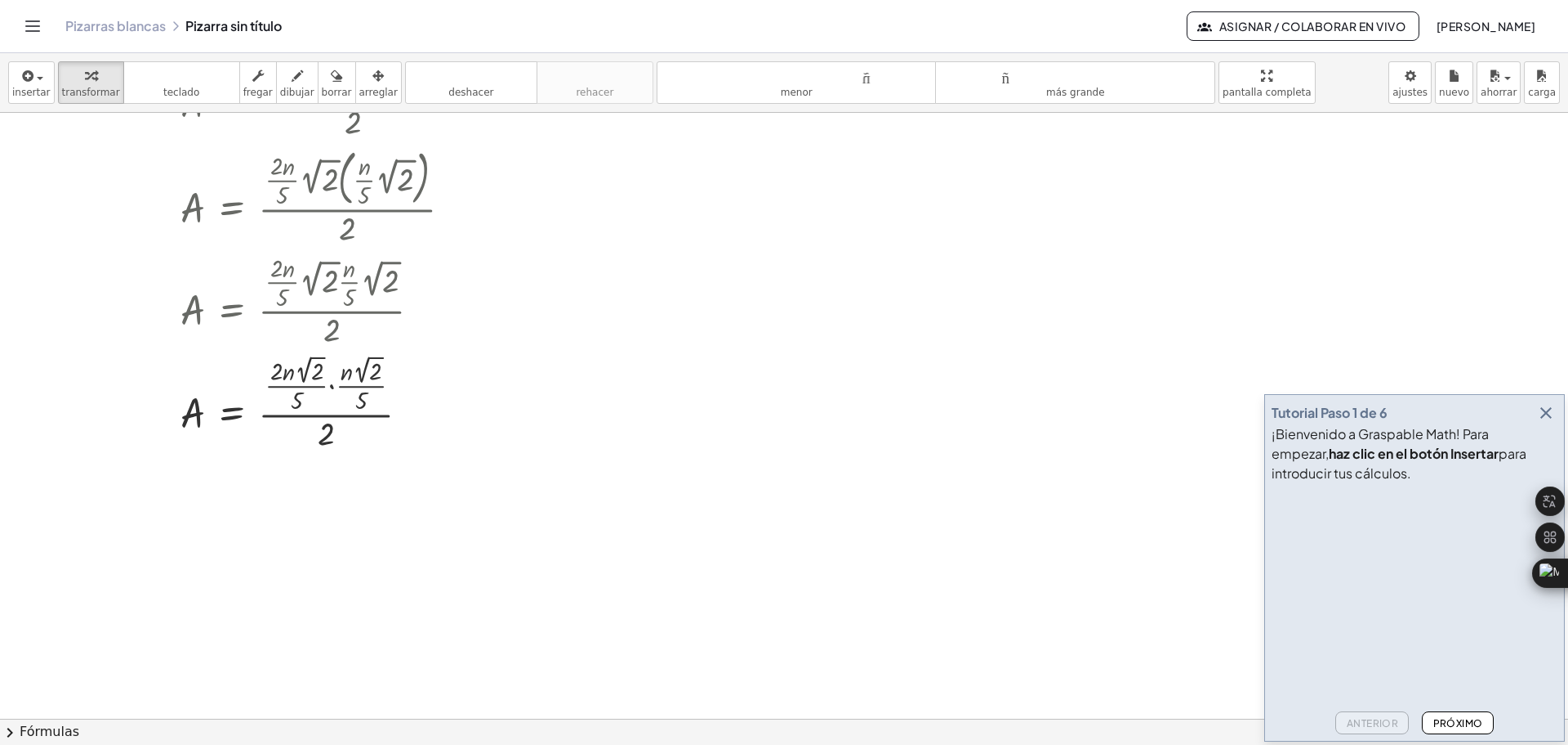
scroll to position [245, 0]
click at [332, 389] on div at bounding box center [343, 404] width 343 height 104
click at [315, 504] on div at bounding box center [343, 508] width 343 height 104
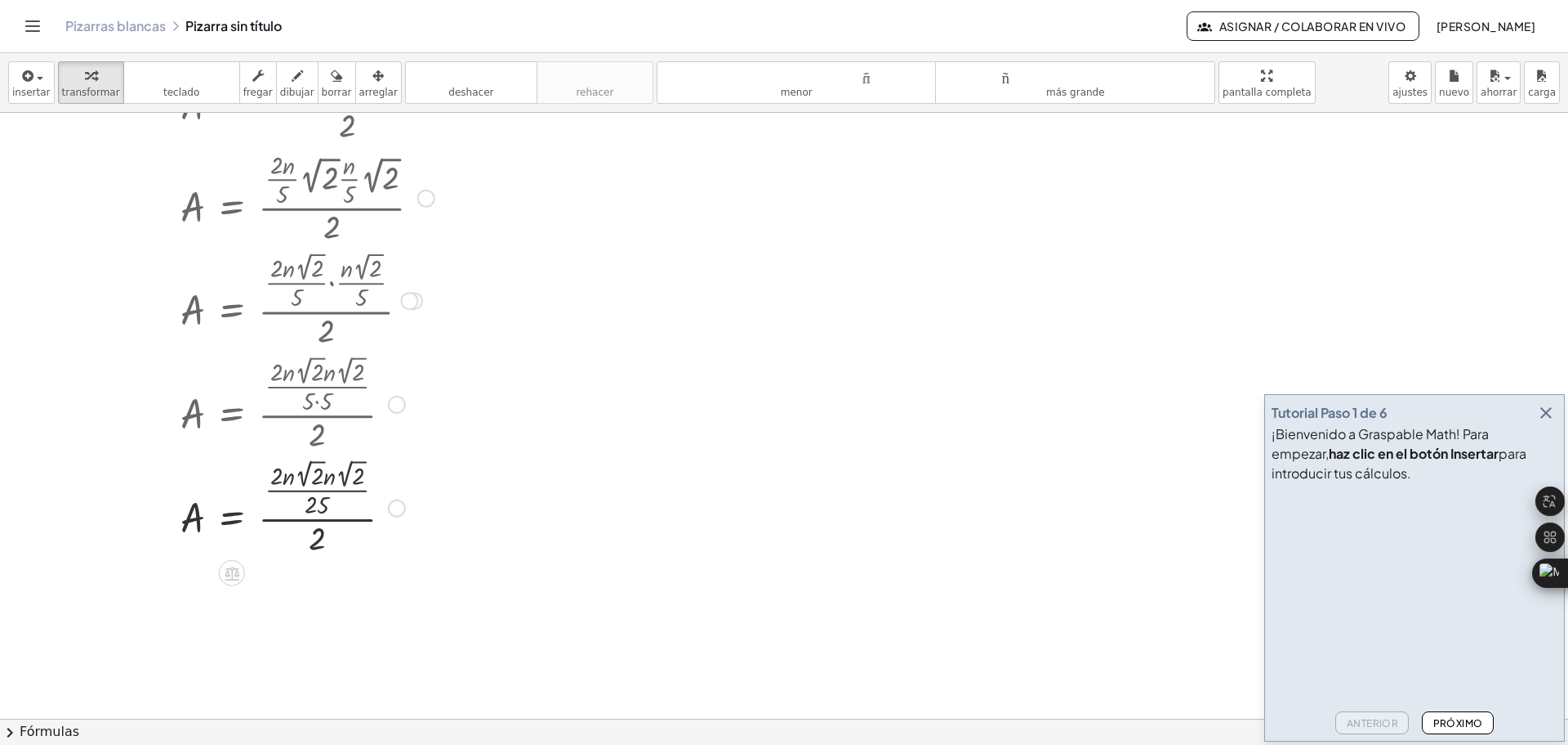
scroll to position [408, 0]
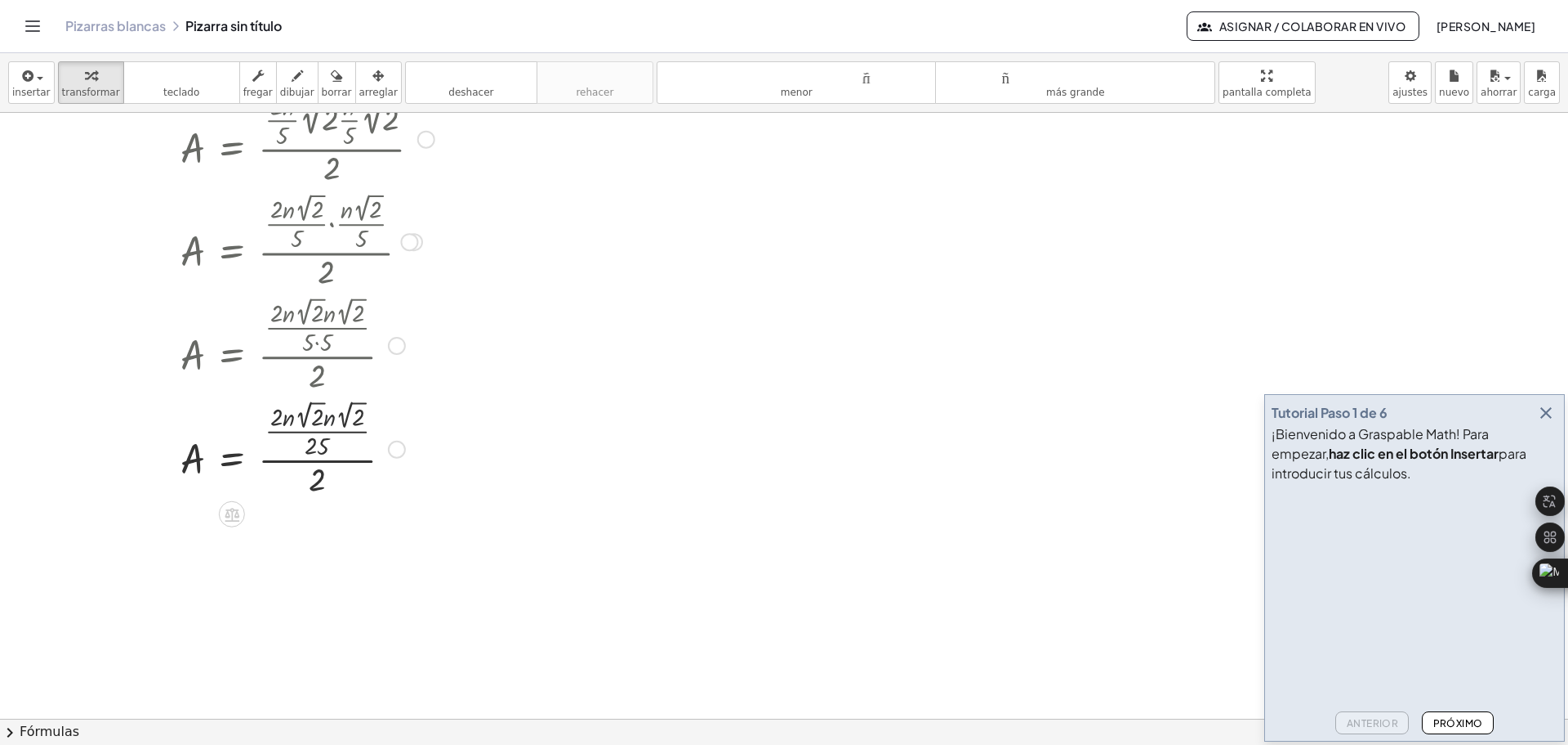
click at [331, 422] on div at bounding box center [343, 447] width 343 height 104
drag, startPoint x: 331, startPoint y: 422, endPoint x: 296, endPoint y: 422, distance: 35.0
click at [296, 422] on div at bounding box center [343, 447] width 343 height 104
drag, startPoint x: 276, startPoint y: 521, endPoint x: 322, endPoint y: 579, distance: 74.0
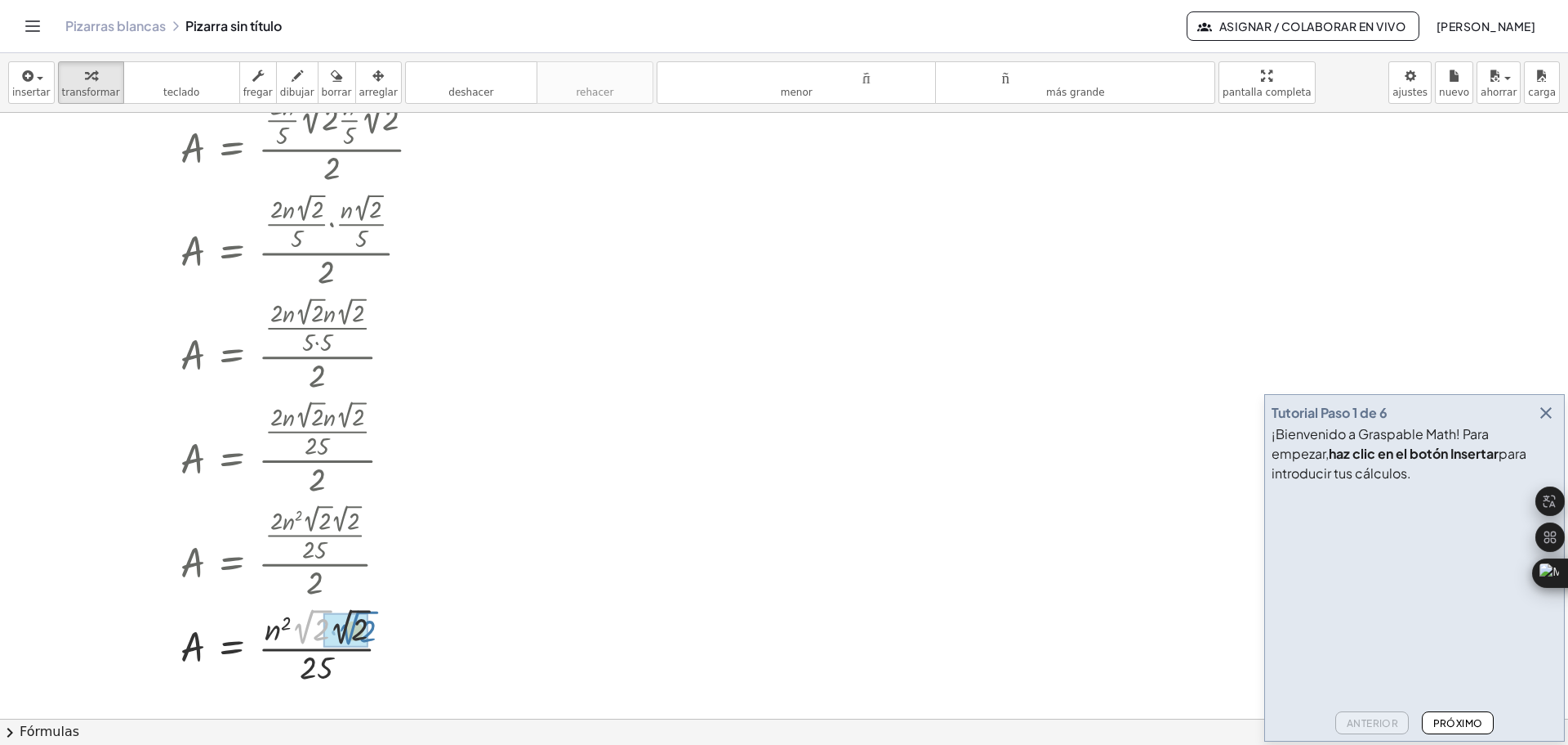
drag, startPoint x: 313, startPoint y: 621, endPoint x: 360, endPoint y: 621, distance: 47.0
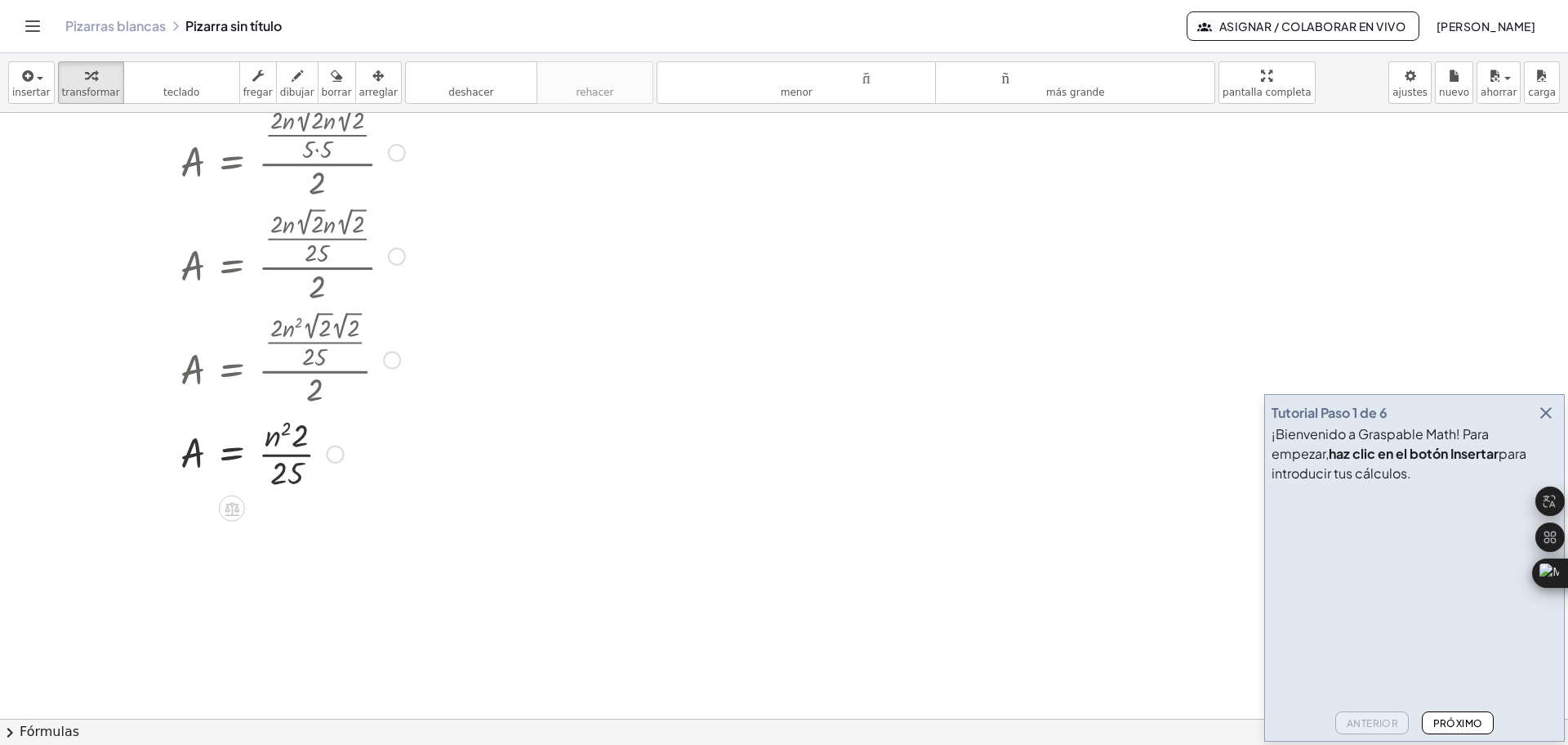
scroll to position [606, 0]
drag, startPoint x: 298, startPoint y: 437, endPoint x: 264, endPoint y: 437, distance: 34.0
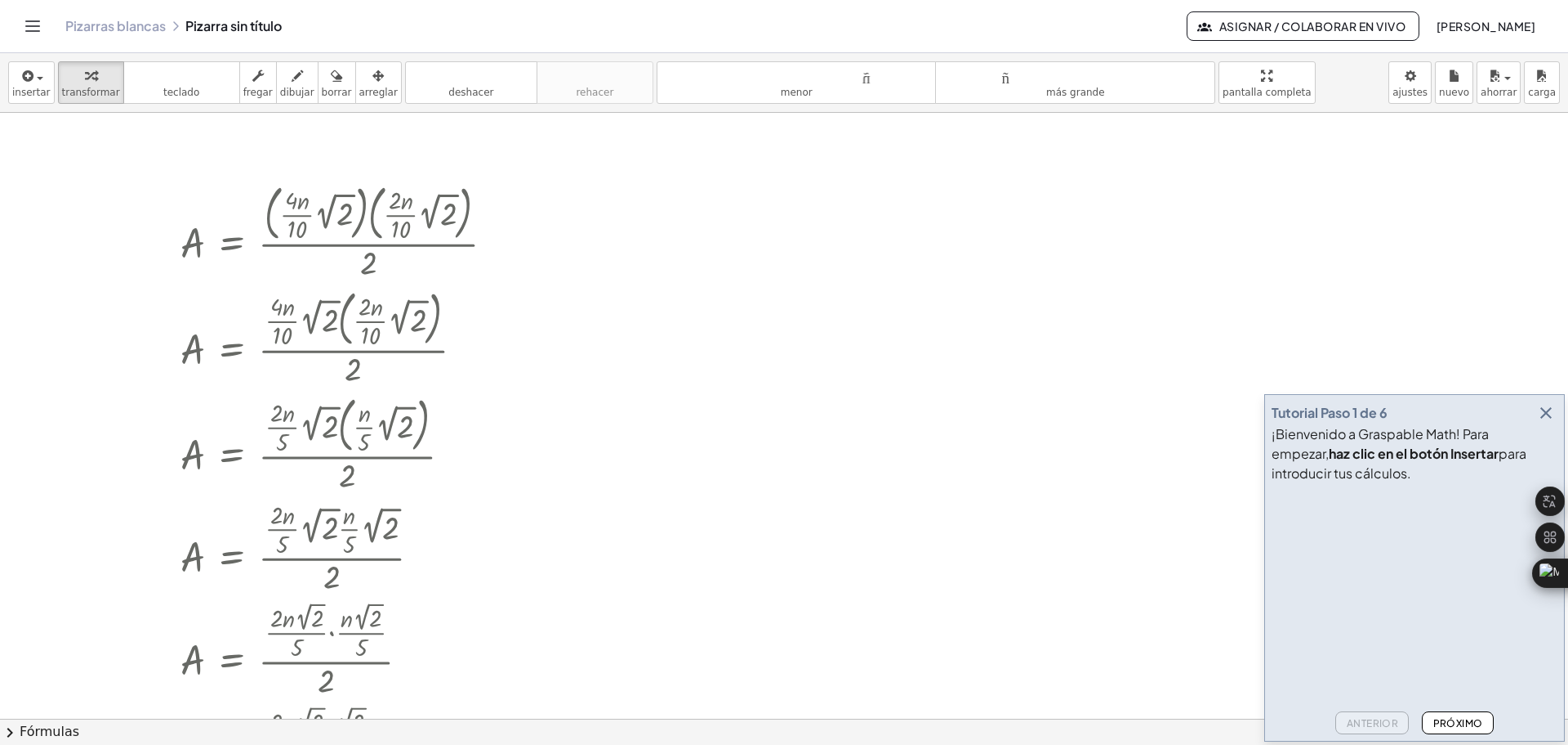
scroll to position [0, 0]
click at [1026, 278] on div at bounding box center [784, 718] width 1568 height 1211
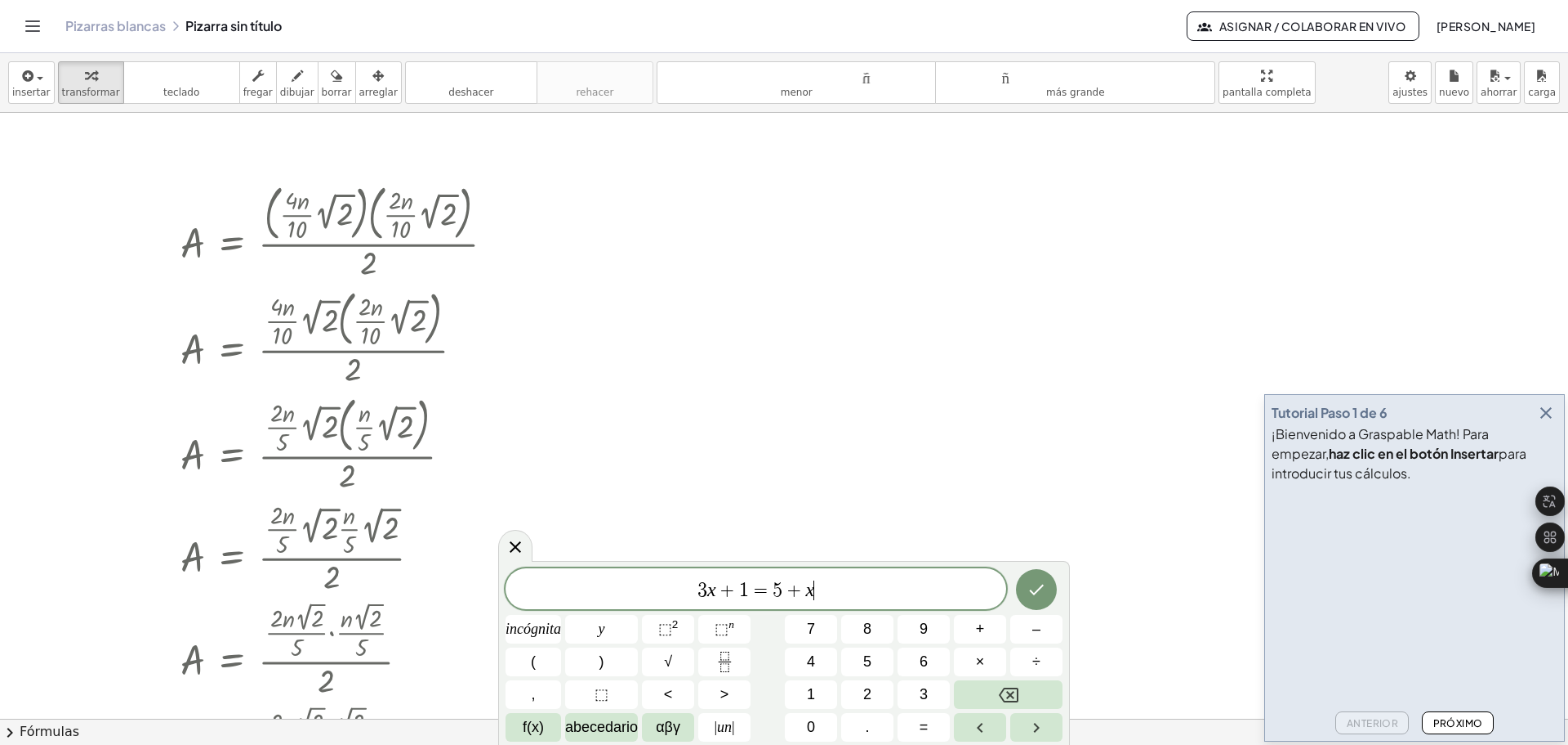
click at [925, 316] on div at bounding box center [784, 718] width 1568 height 1211
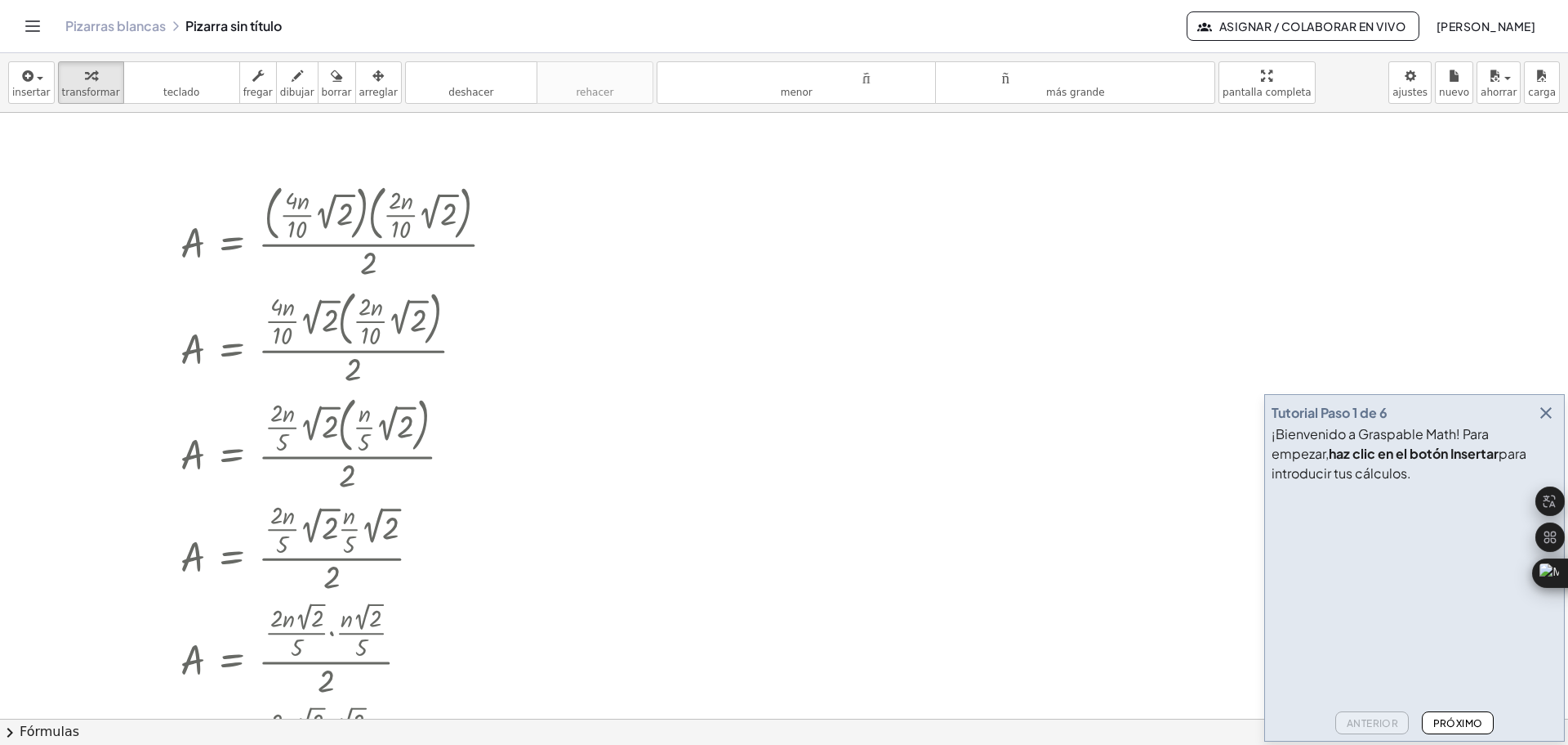
click at [1053, 234] on div at bounding box center [784, 718] width 1568 height 1211
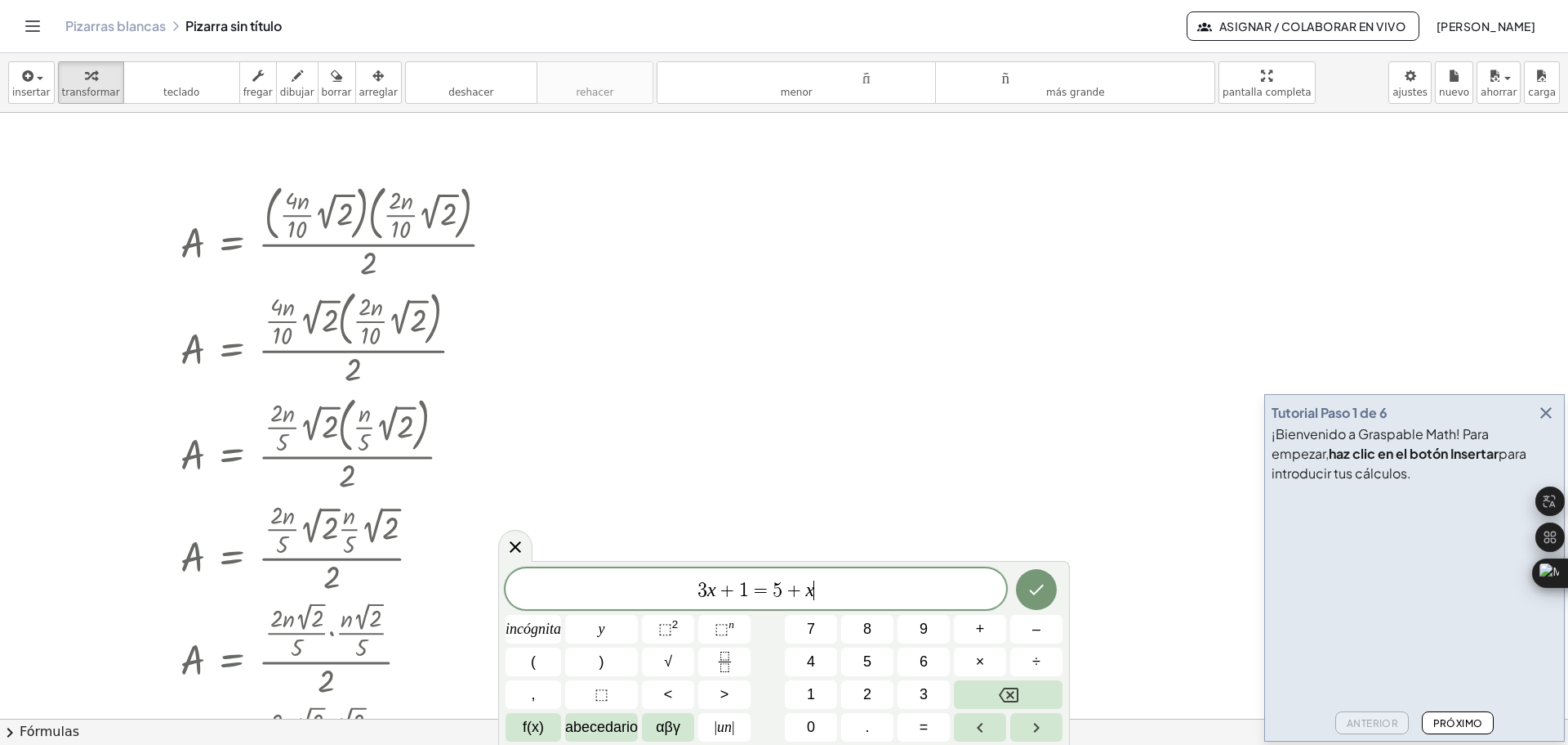
click at [1053, 234] on div at bounding box center [784, 718] width 1568 height 1211
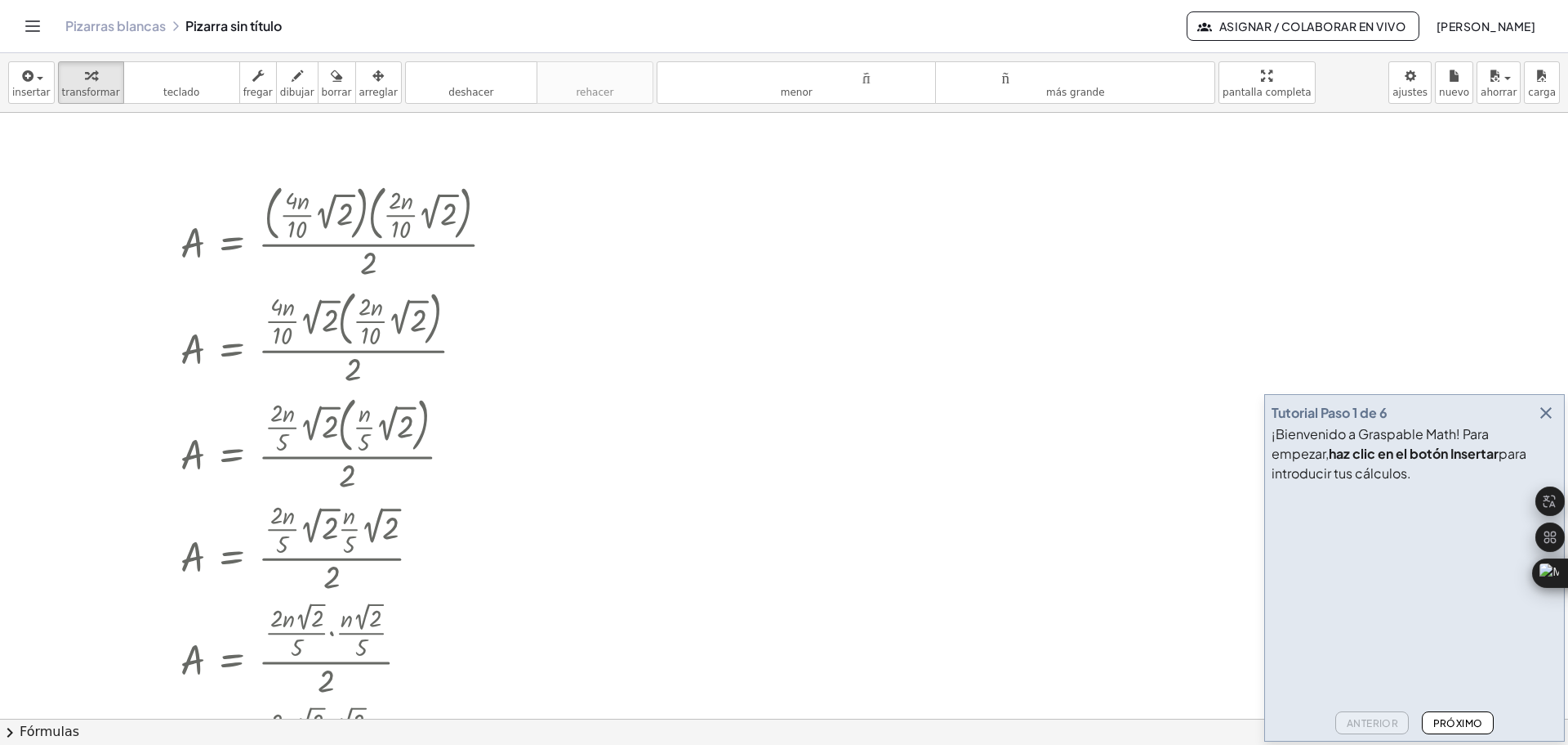
drag, startPoint x: 1053, startPoint y: 234, endPoint x: 989, endPoint y: 327, distance: 112.9
click at [989, 327] on div at bounding box center [784, 718] width 1568 height 1211
click at [1464, 724] on font "Próximo" at bounding box center [1458, 723] width 50 height 13
click at [1423, 83] on body "Actividades matemáticas fáciles de comprender Empezar Banco de actividades Trab…" at bounding box center [784, 372] width 1568 height 745
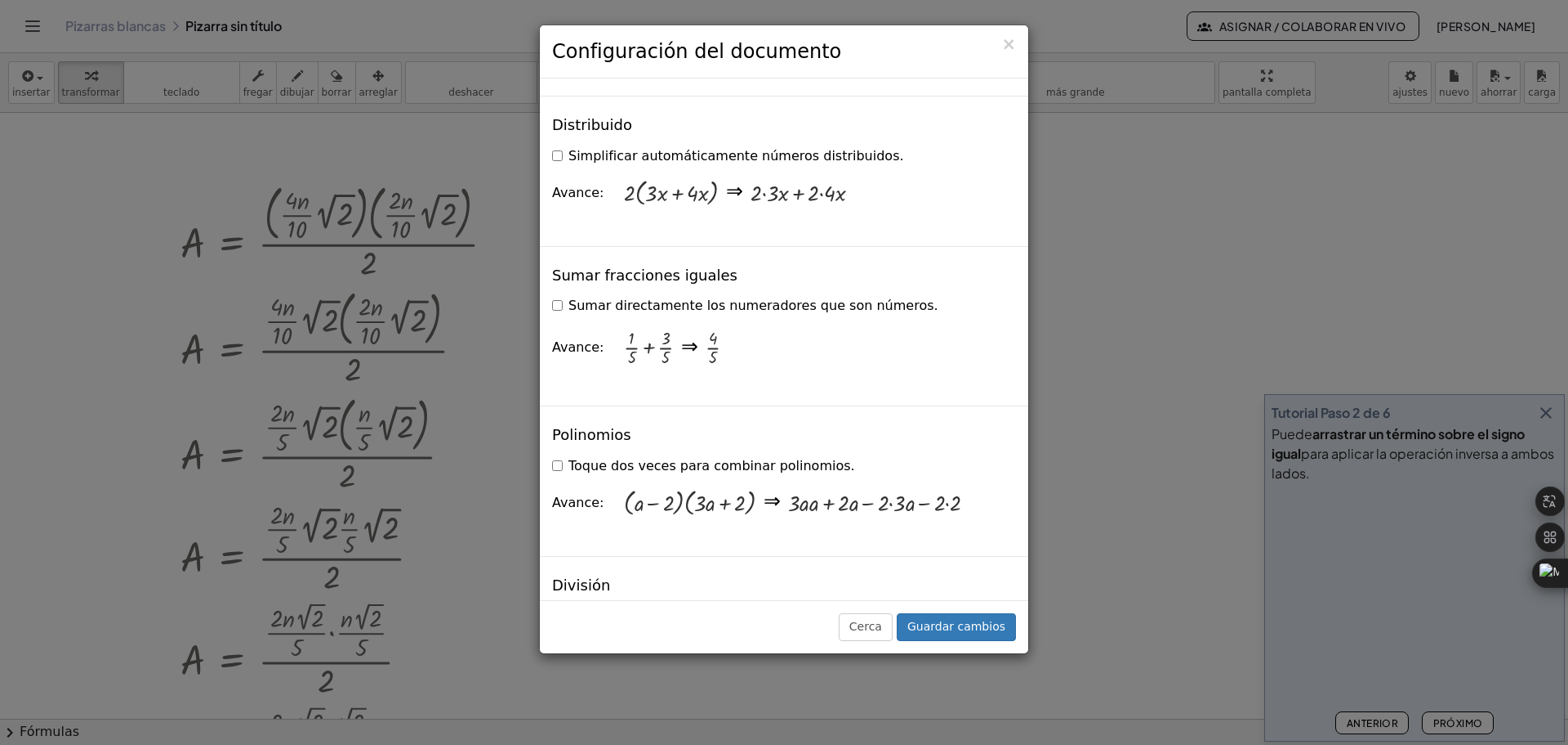
scroll to position [654, 0]
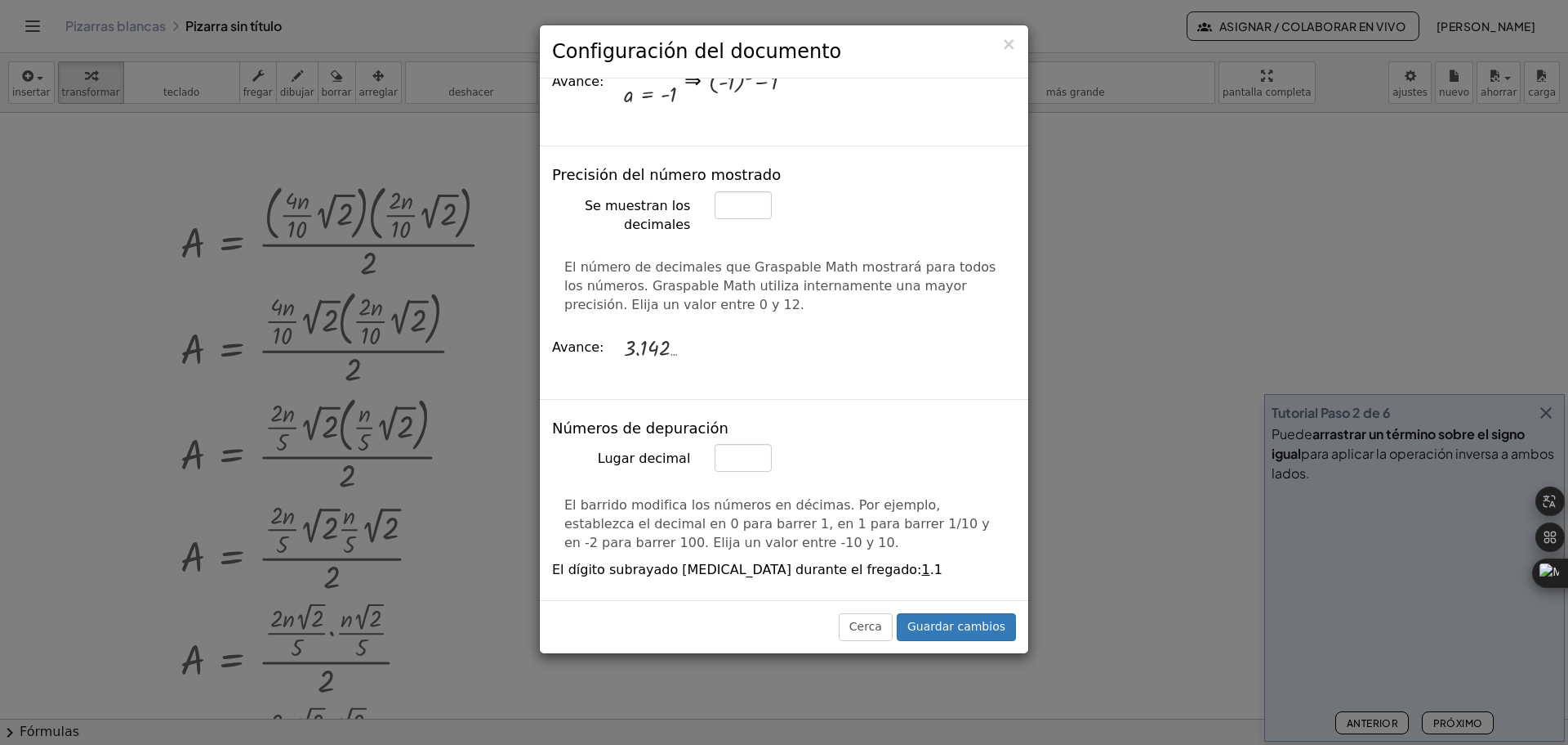
click at [1132, 382] on div "× Configuración del documento Estas configuraciones se guardan con el documento…" at bounding box center [784, 372] width 1568 height 745
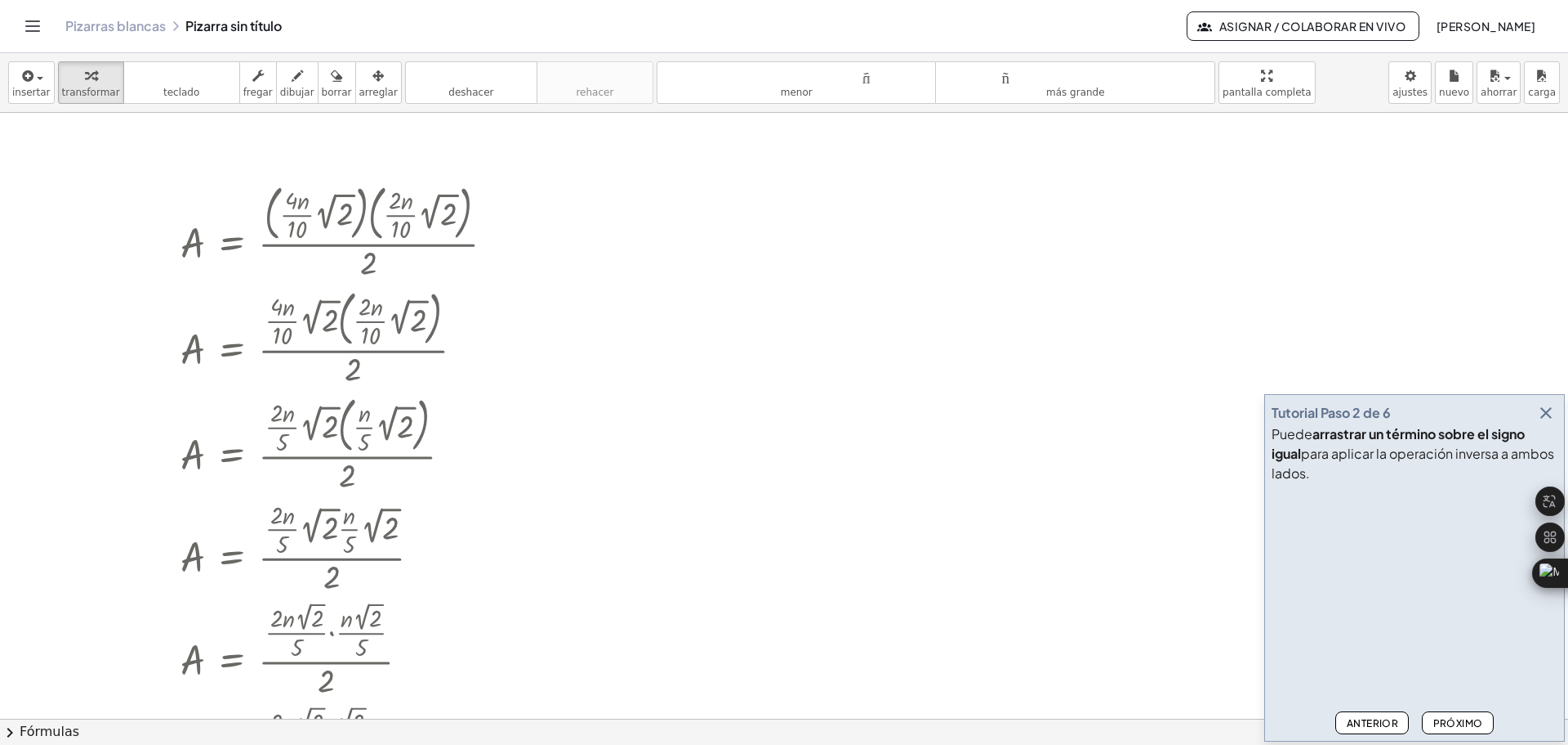
click at [1437, 22] on font "[PERSON_NAME]" at bounding box center [1486, 25] width 99 height 15
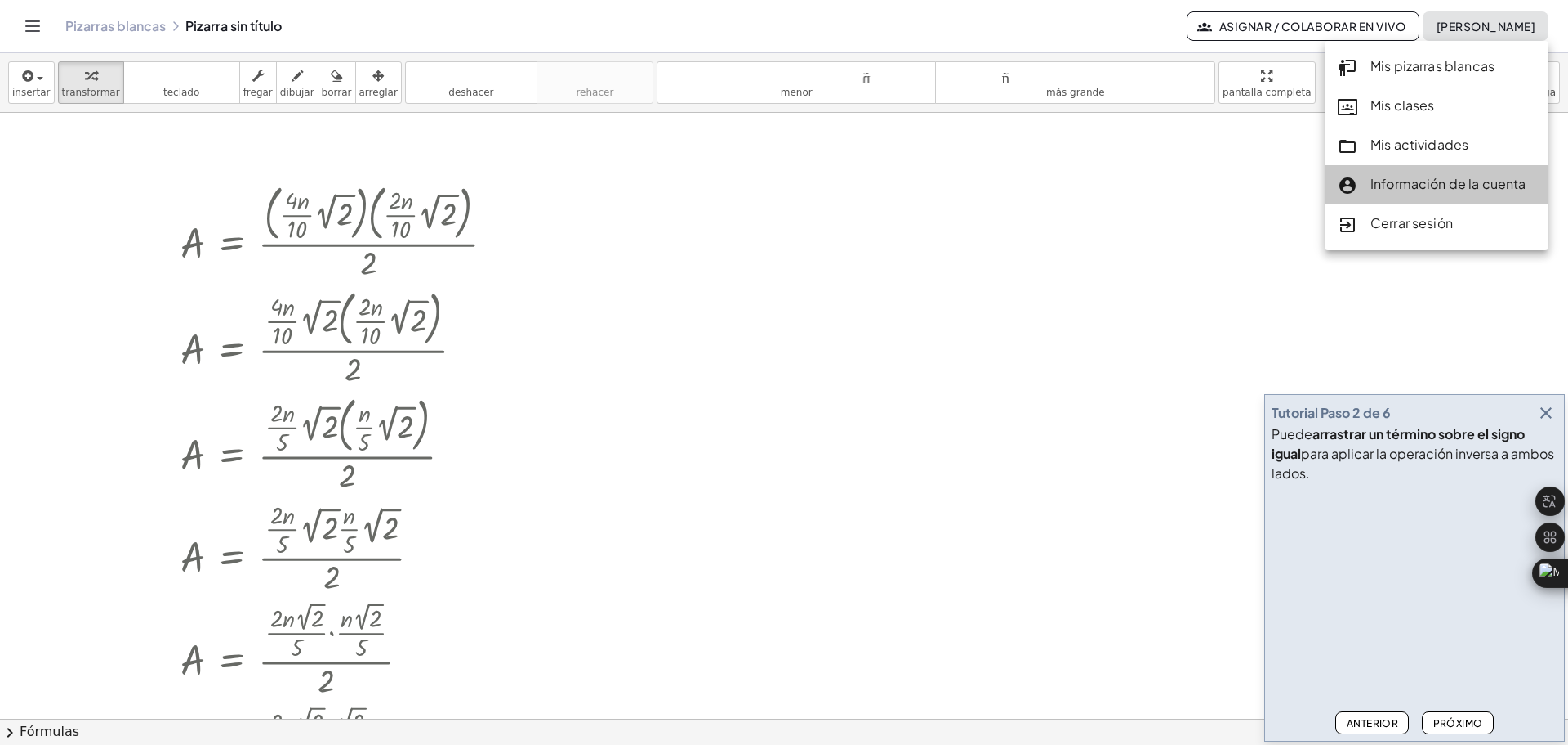
click at [1411, 189] on font "Información de la cuenta" at bounding box center [1448, 184] width 156 height 18
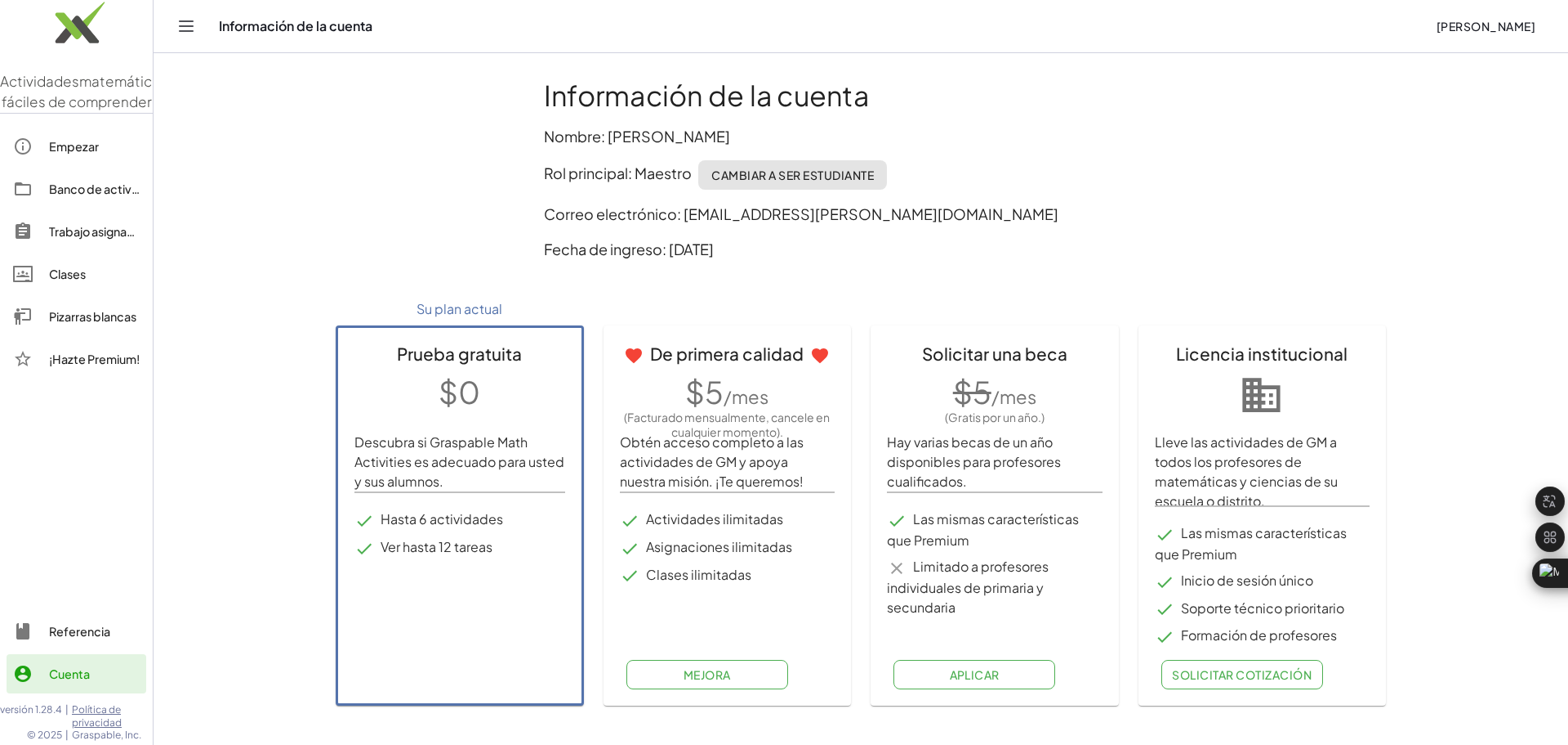
click at [794, 179] on font "Cambiar a ser estudiante" at bounding box center [792, 174] width 162 height 15
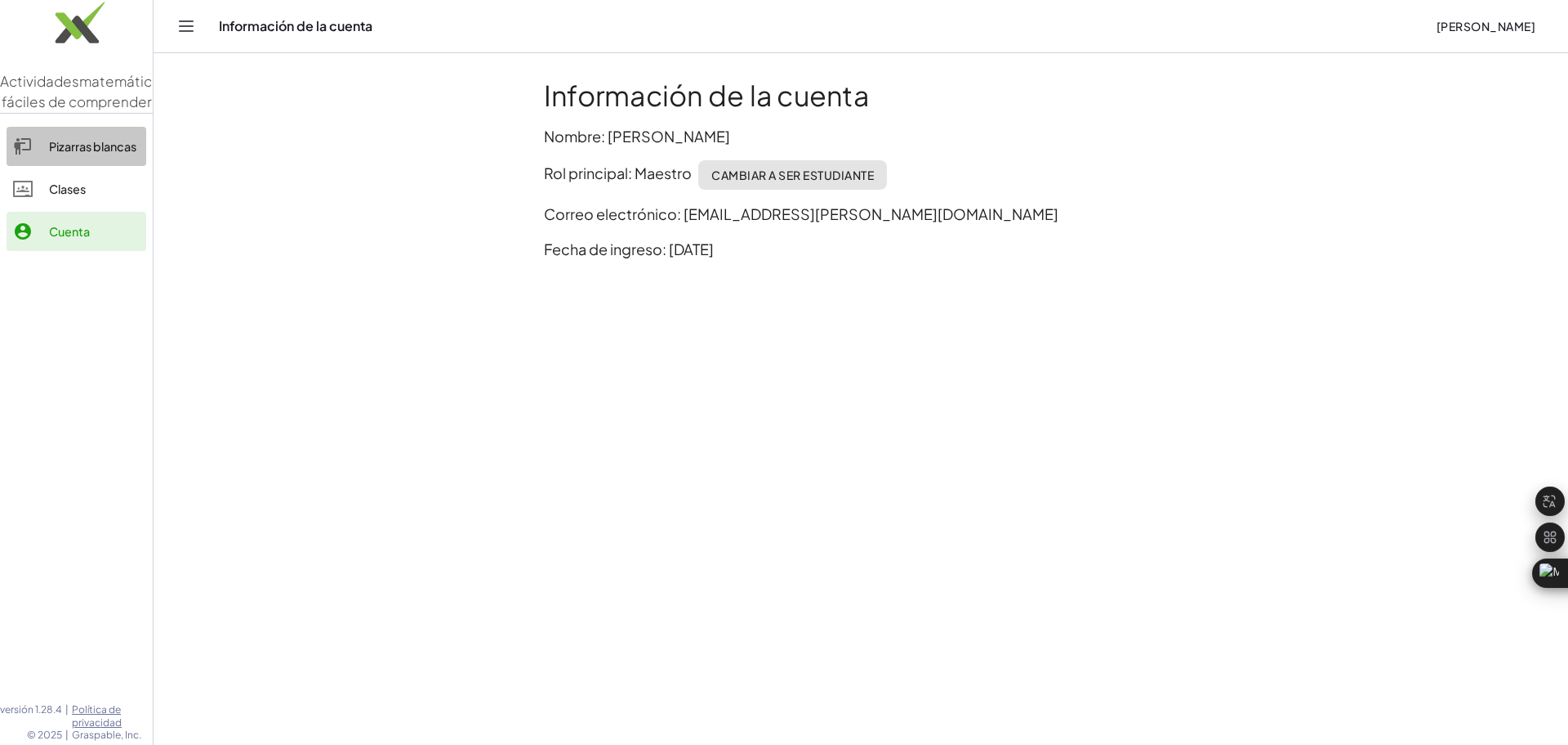
click at [91, 154] on font "Pizarras blancas" at bounding box center [92, 146] width 87 height 15
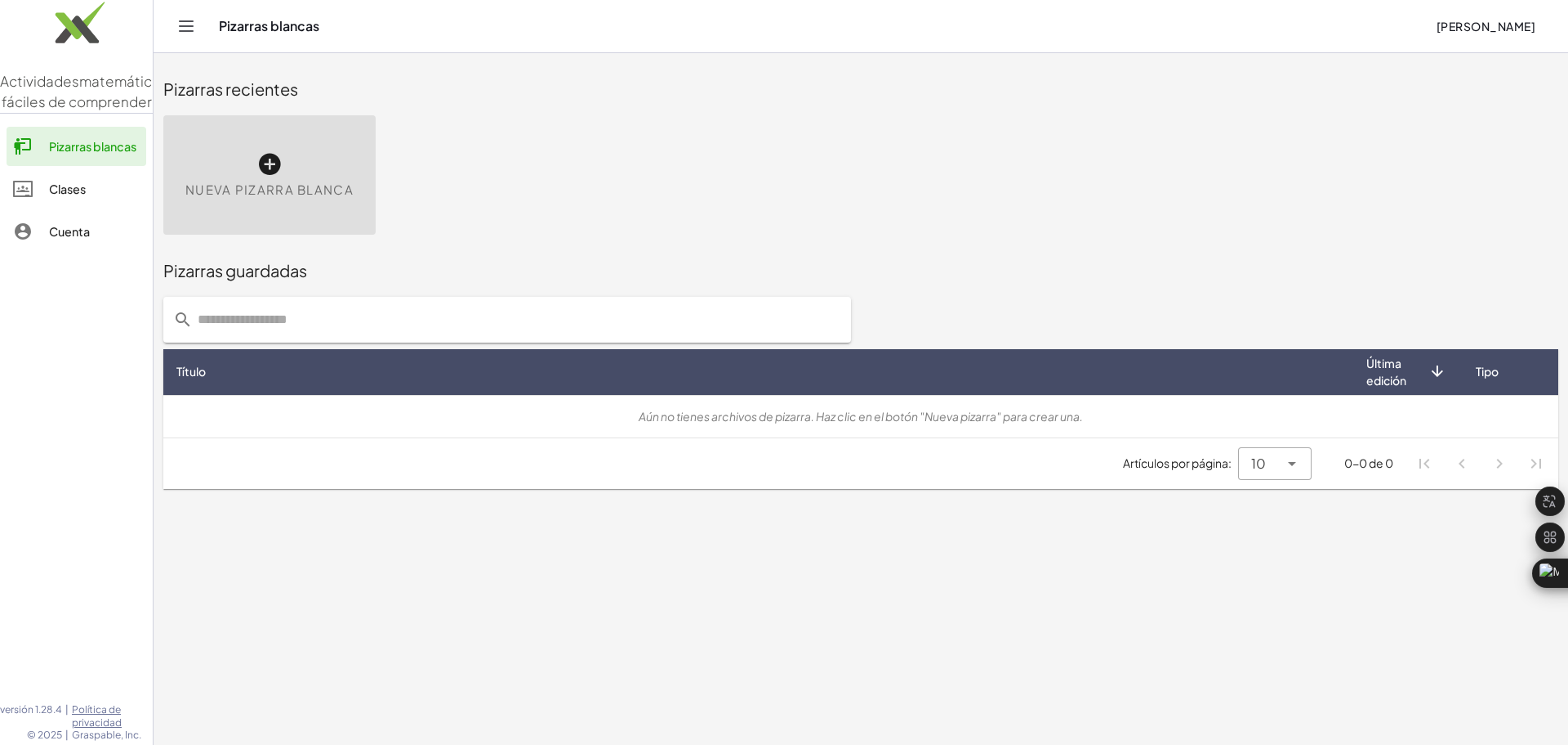
click at [74, 196] on font "Clases" at bounding box center [67, 189] width 37 height 15
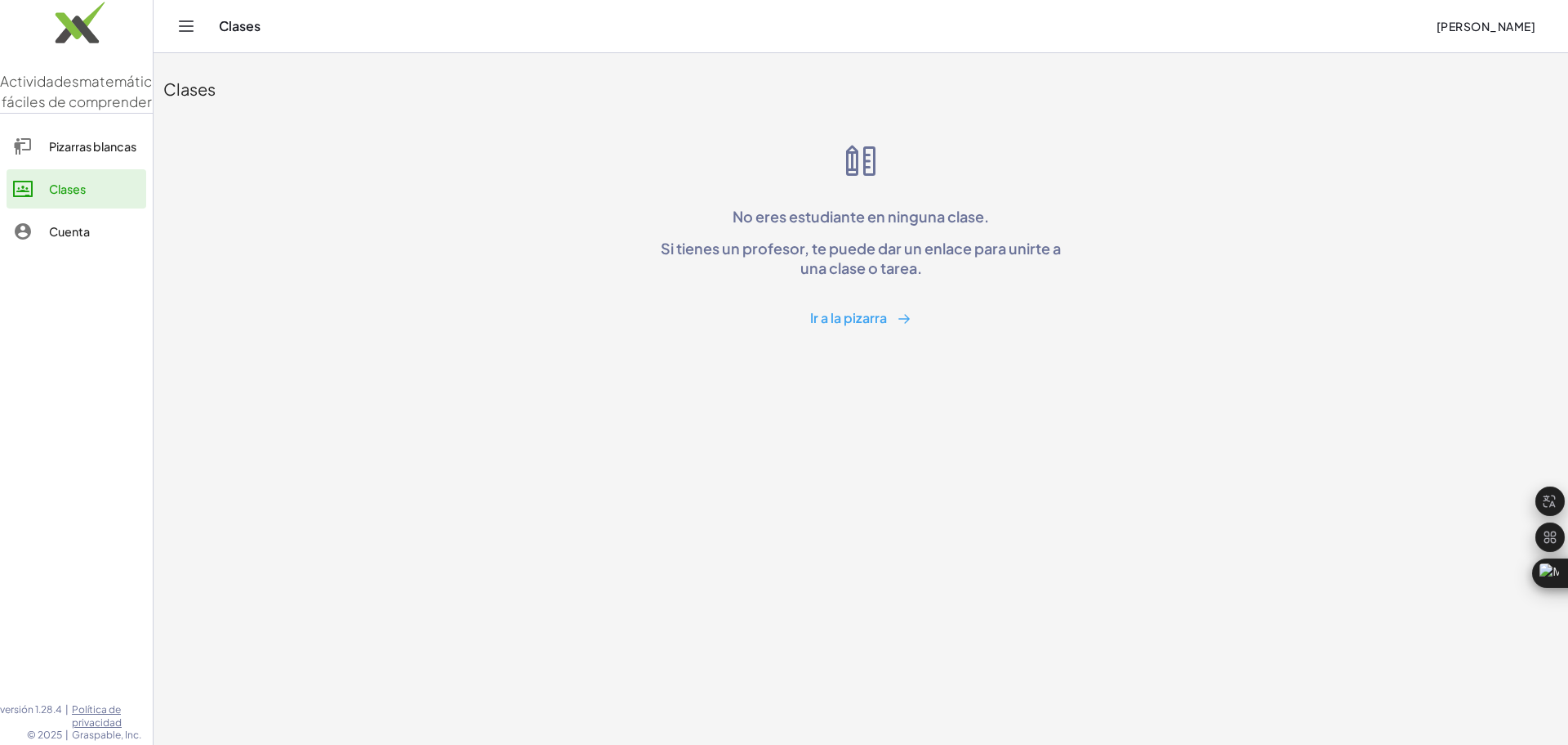
click at [186, 29] on icon "Cambiar navegación" at bounding box center [187, 26] width 19 height 19
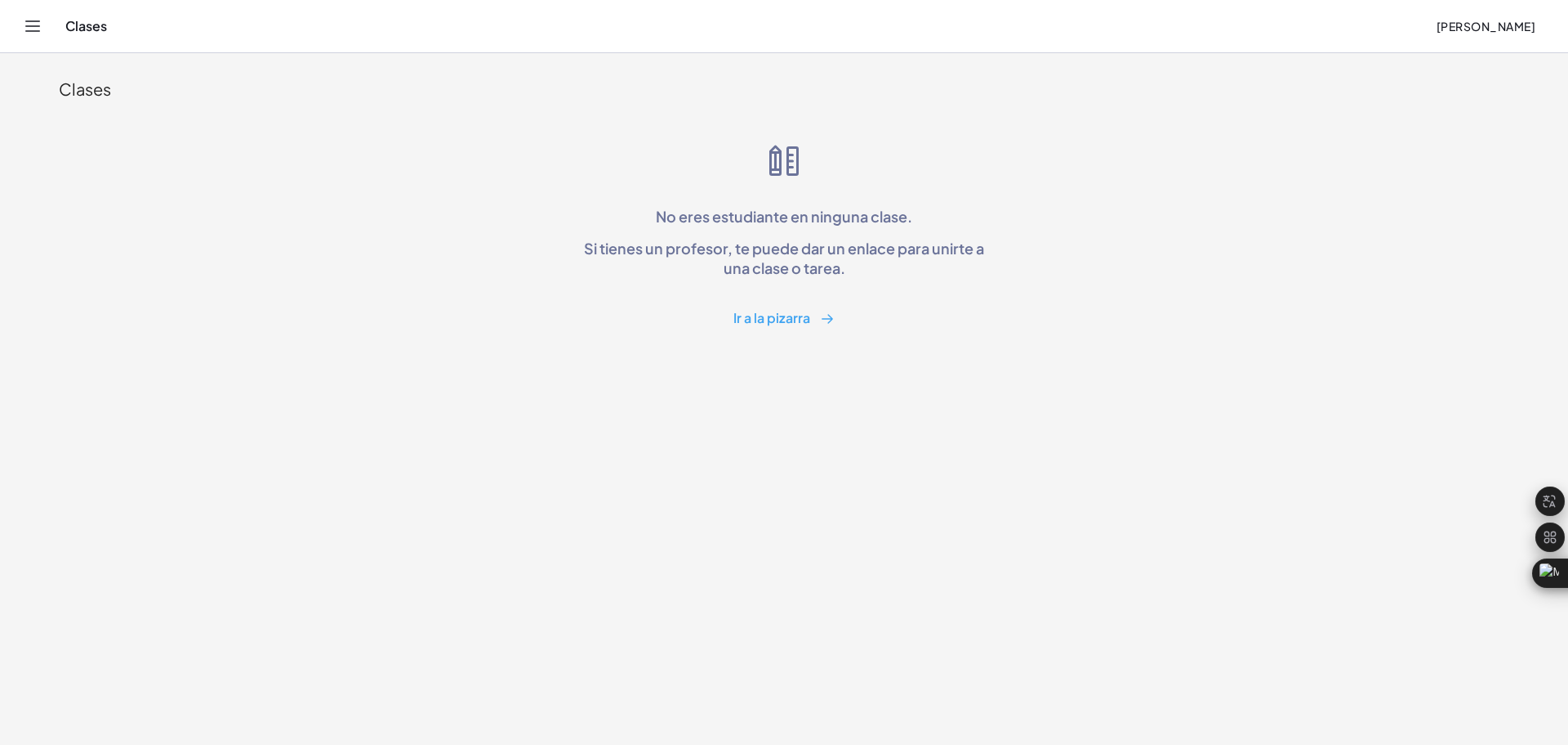
click at [33, 29] on icon "Cambiar navegación" at bounding box center [33, 26] width 19 height 19
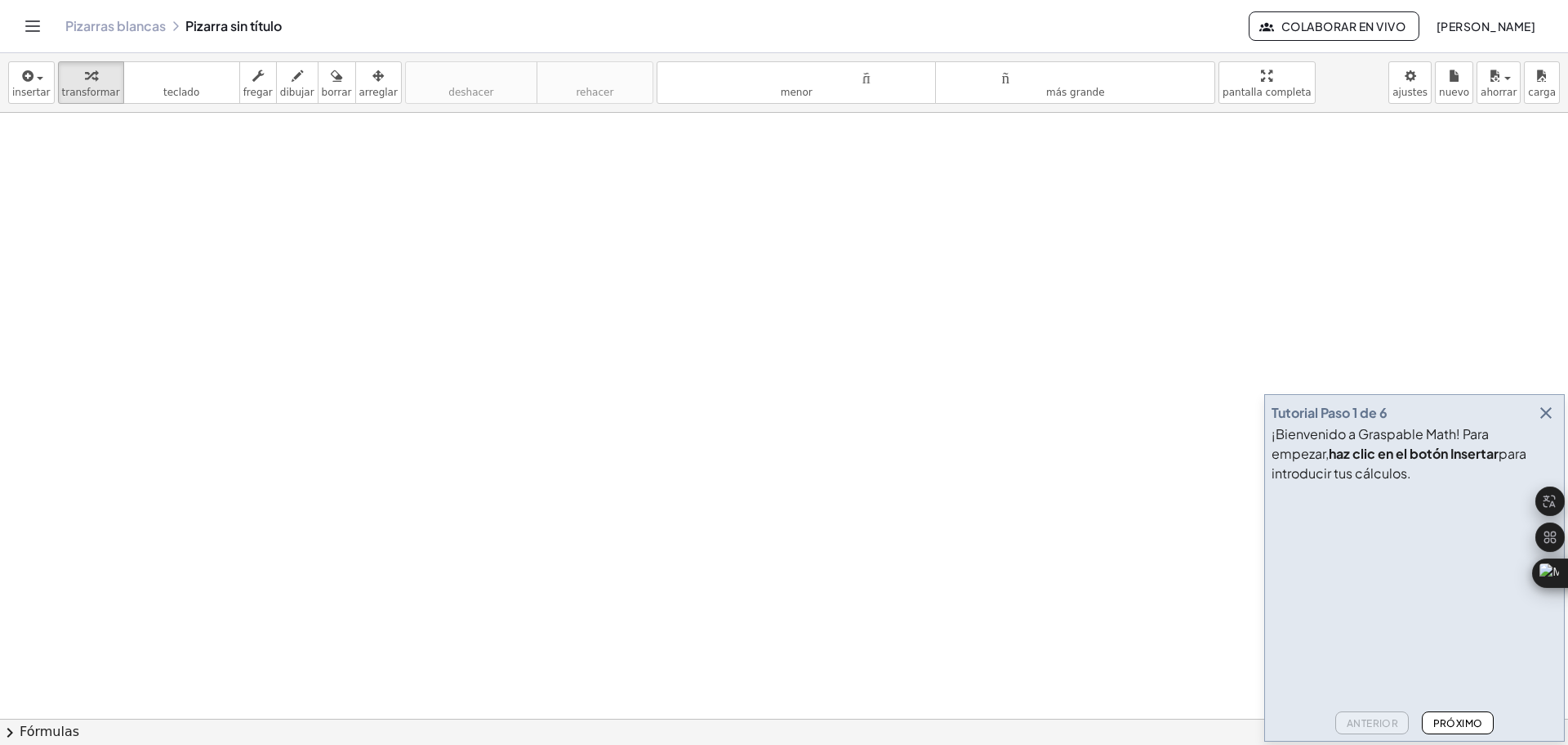
click at [343, 264] on div at bounding box center [784, 718] width 1568 height 1211
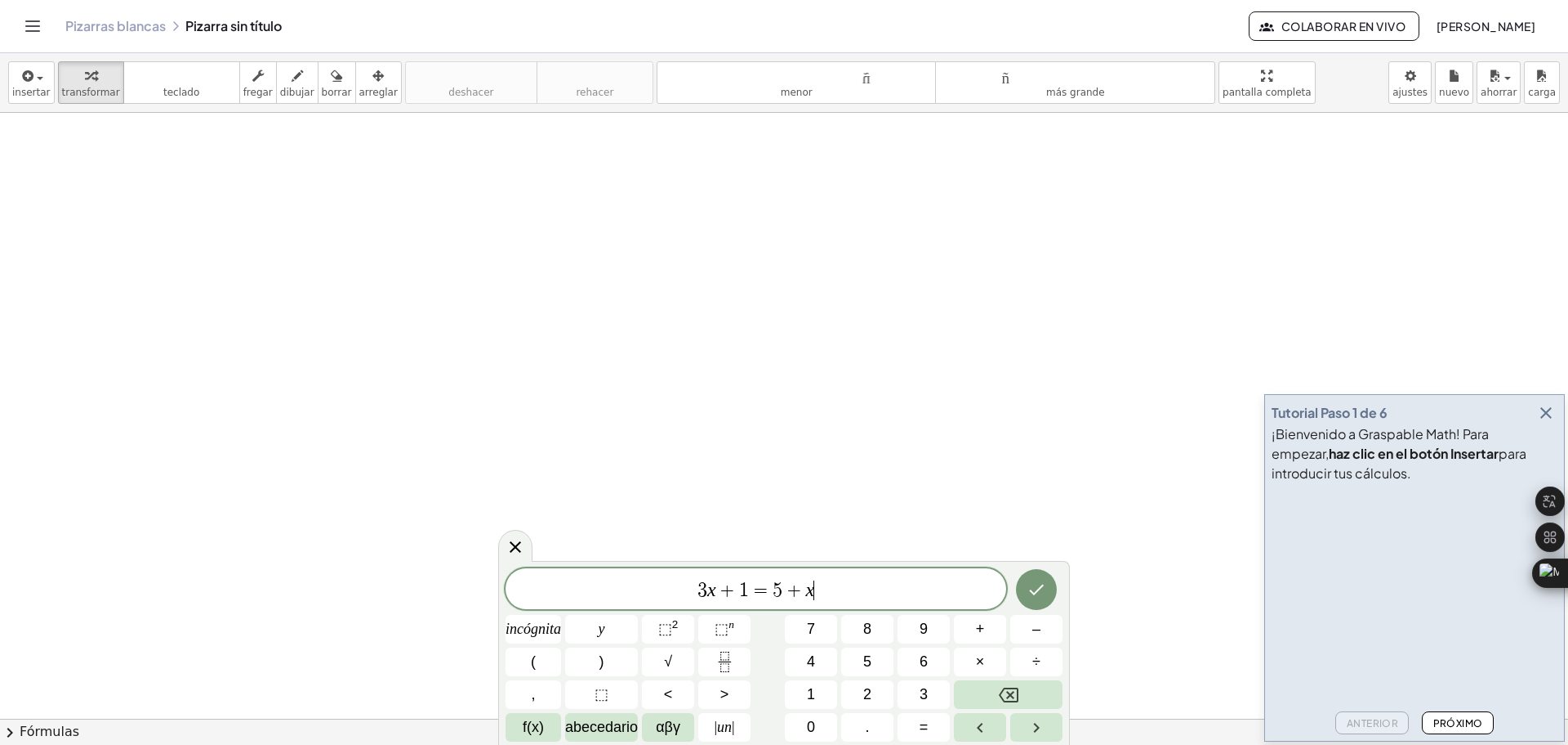
click at [343, 264] on div at bounding box center [784, 718] width 1568 height 1211
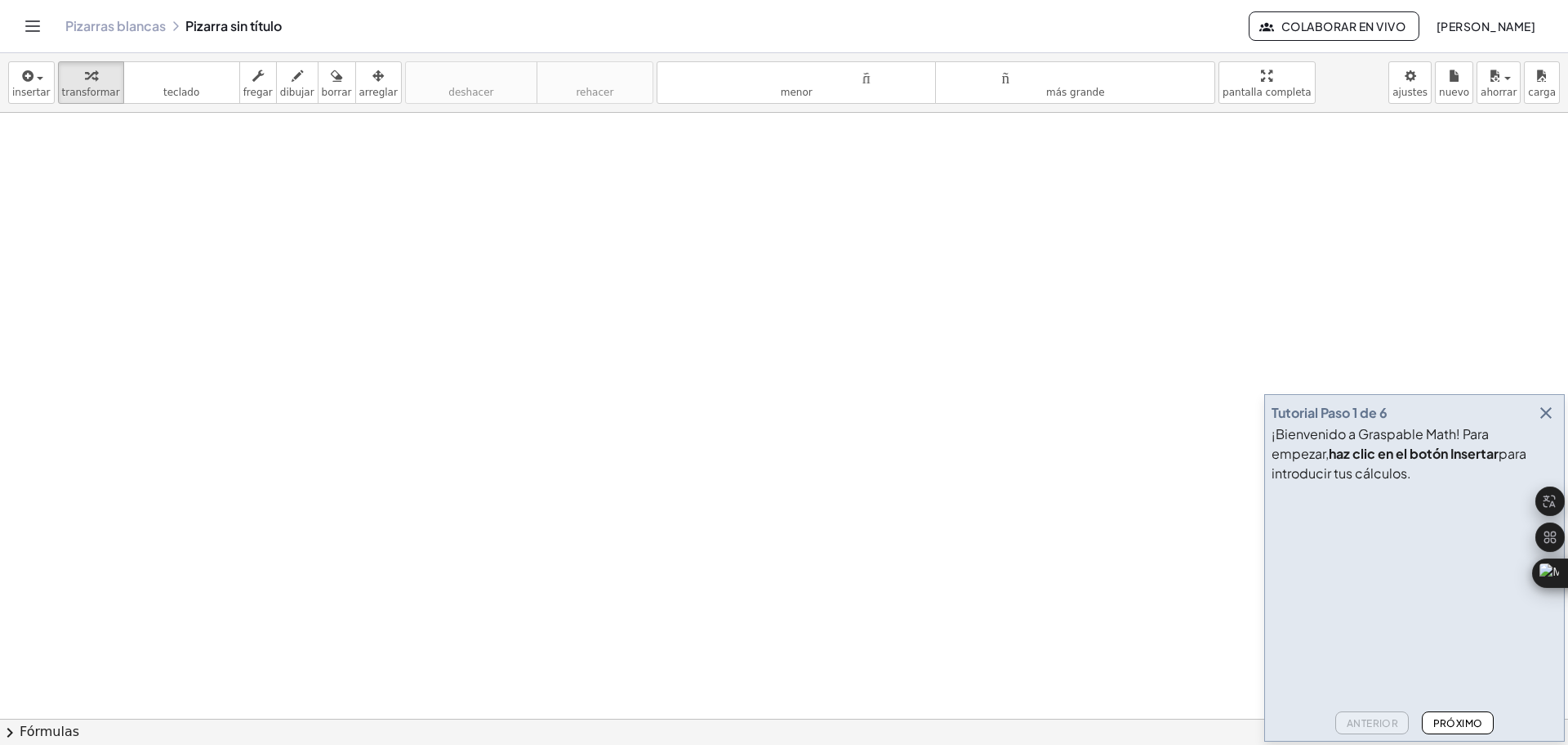
scroll to position [82, 0]
click at [453, 323] on div at bounding box center [784, 636] width 1568 height 1211
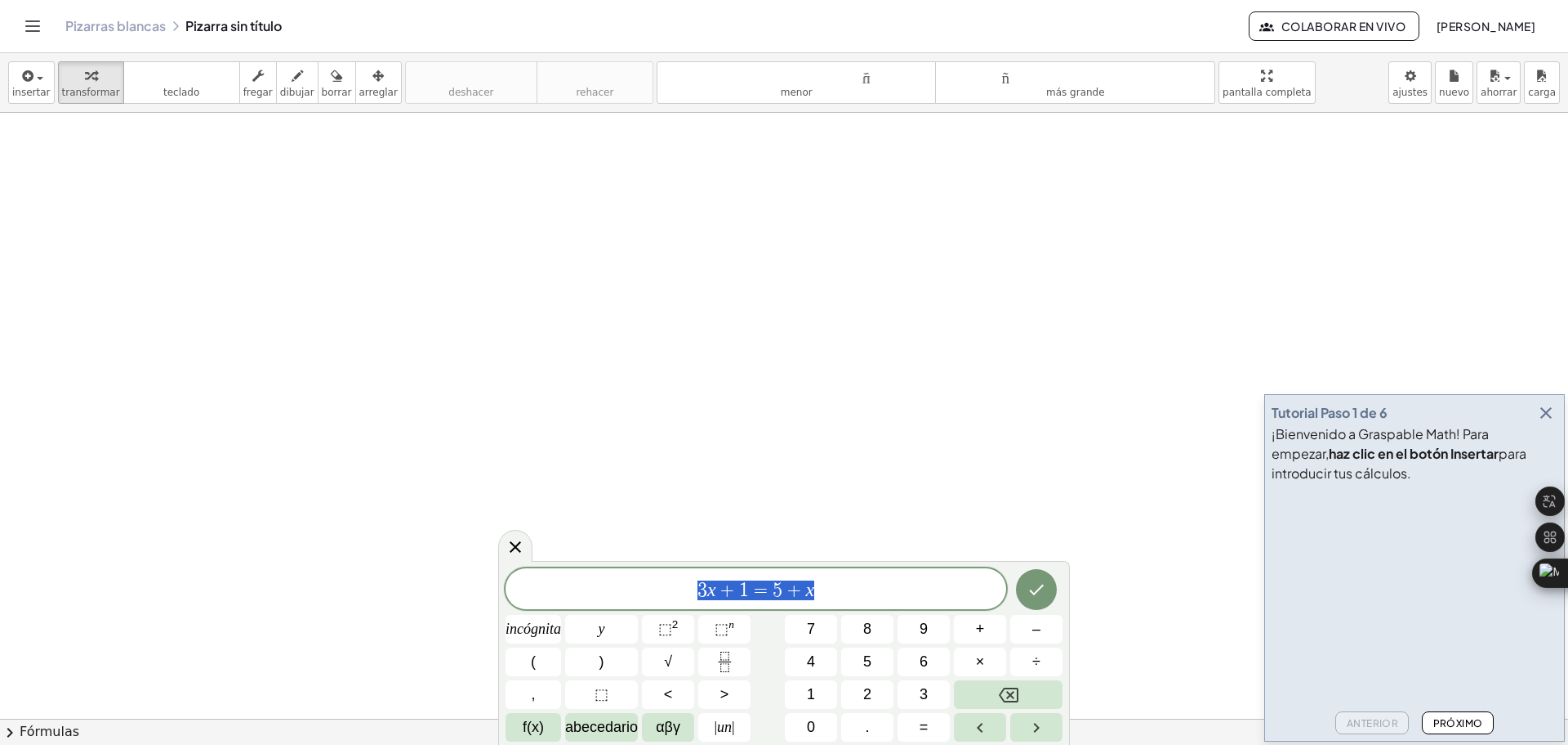
drag, startPoint x: 850, startPoint y: 581, endPoint x: 675, endPoint y: 602, distance: 176.3
click at [675, 602] on div "******** 3 x + 1 = 5 + x" at bounding box center [755, 588] width 501 height 41
click at [610, 723] on font "abecedario" at bounding box center [601, 727] width 73 height 17
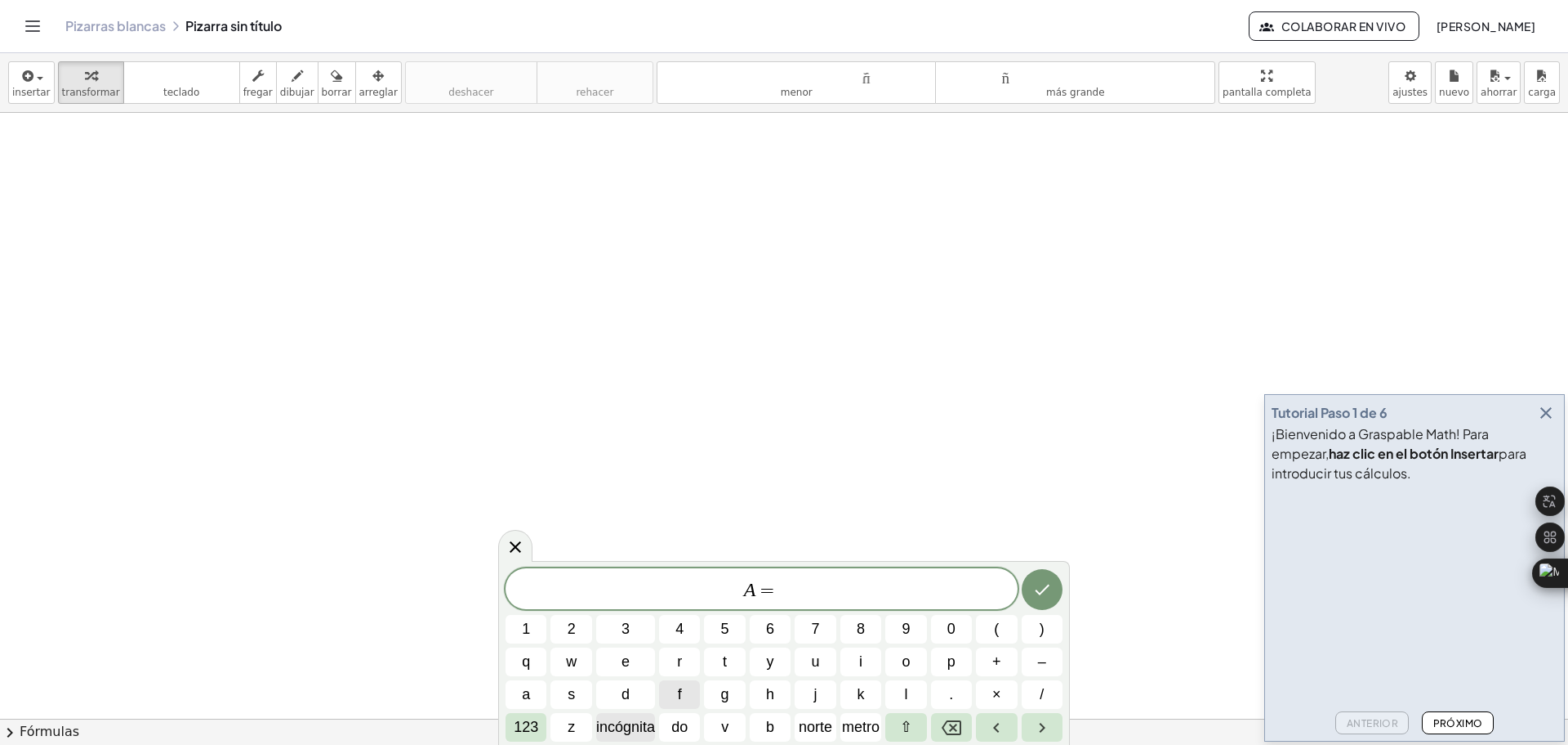
click at [620, 728] on font "incógnita" at bounding box center [625, 727] width 59 height 17
click at [992, 730] on icon "Flecha izquierda" at bounding box center [996, 727] width 19 height 19
click at [1042, 732] on icon "Flecha derecha" at bounding box center [1042, 727] width 19 height 19
click at [678, 731] on font "do" at bounding box center [679, 727] width 17 height 17
click at [953, 724] on icon "Retroceso" at bounding box center [952, 727] width 19 height 19
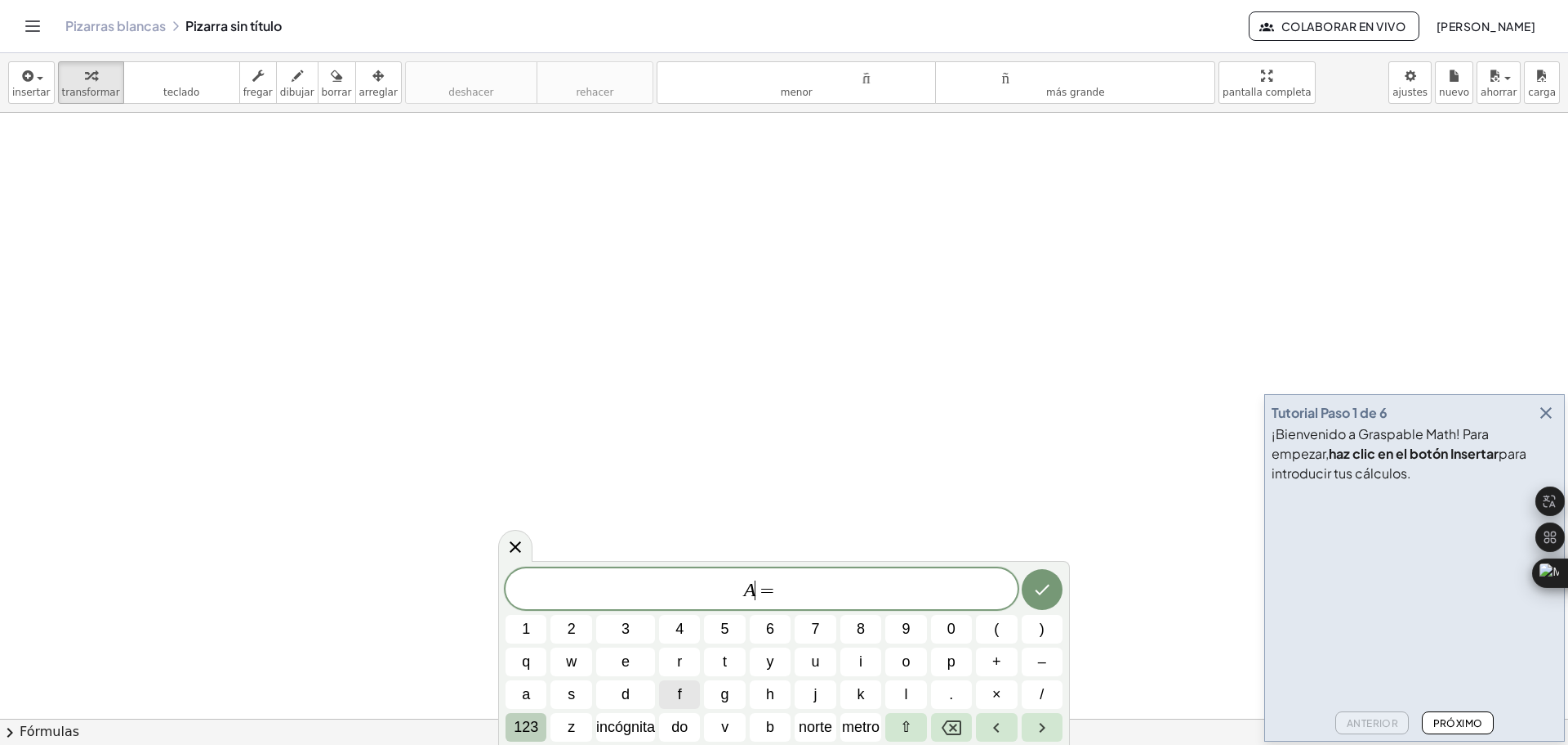
click at [528, 729] on font "123" at bounding box center [526, 727] width 24 height 17
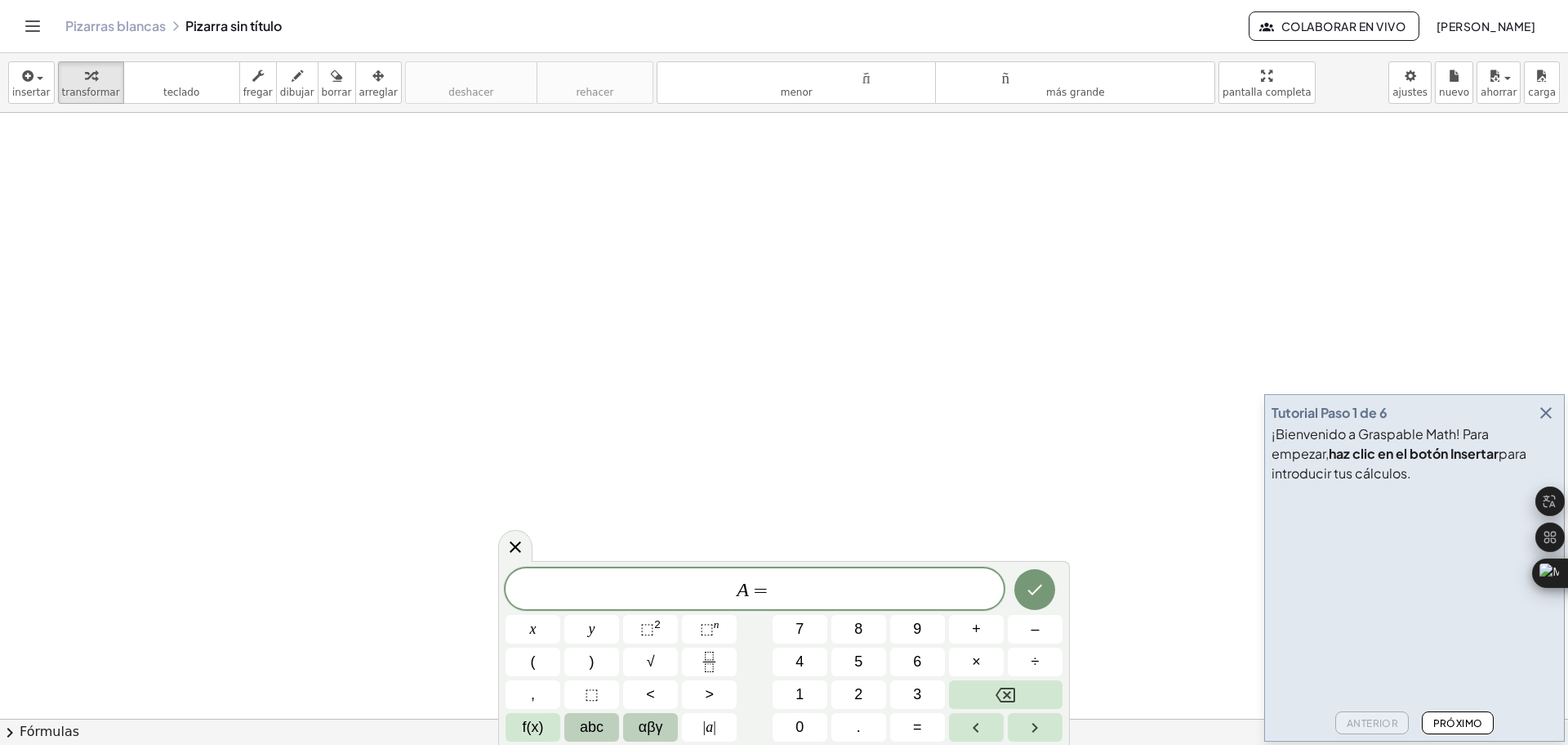
click at [647, 724] on span "αβγ" at bounding box center [650, 727] width 24 height 22
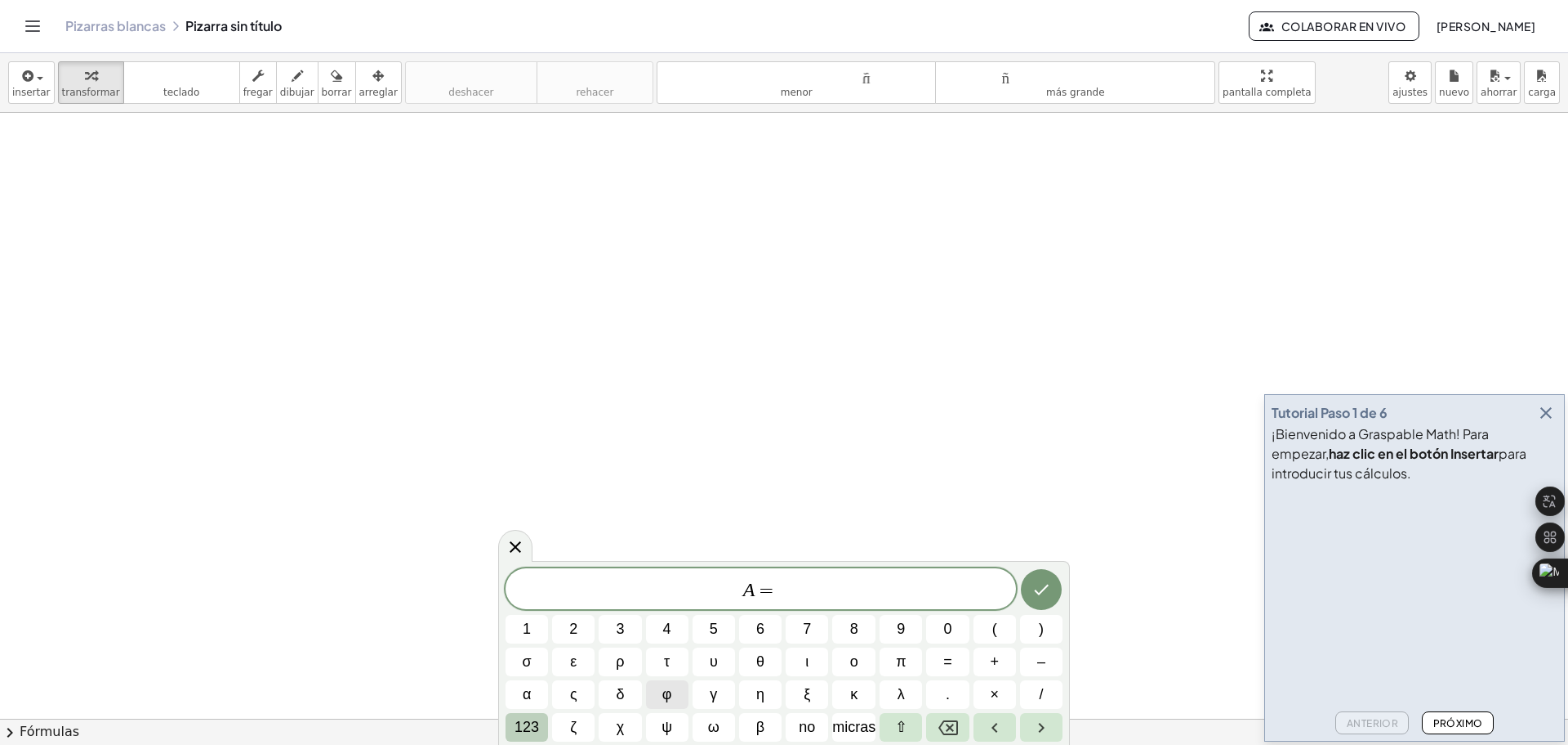
click at [530, 725] on font "123" at bounding box center [526, 727] width 24 height 17
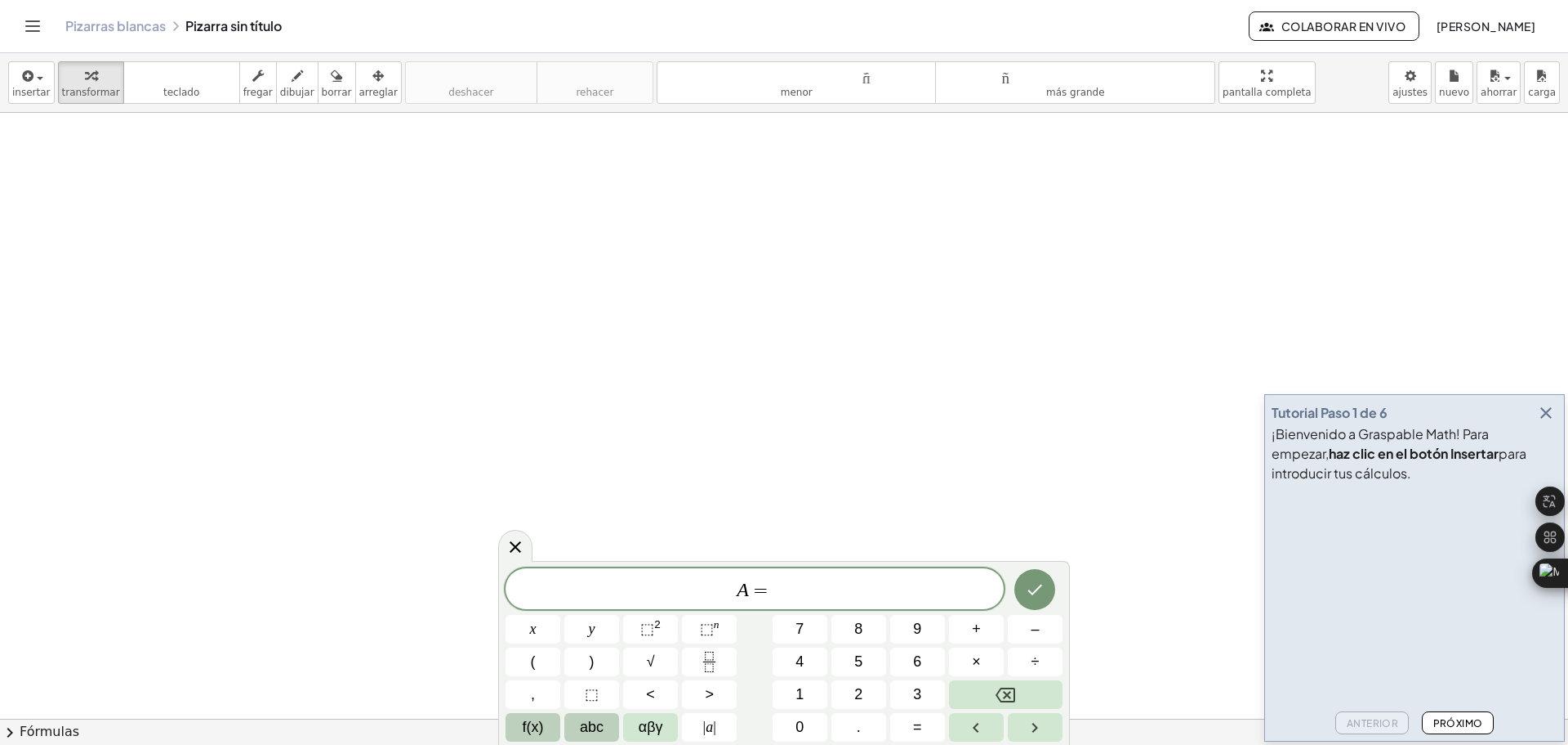
click at [535, 726] on span "f(x)" at bounding box center [534, 727] width 21 height 22
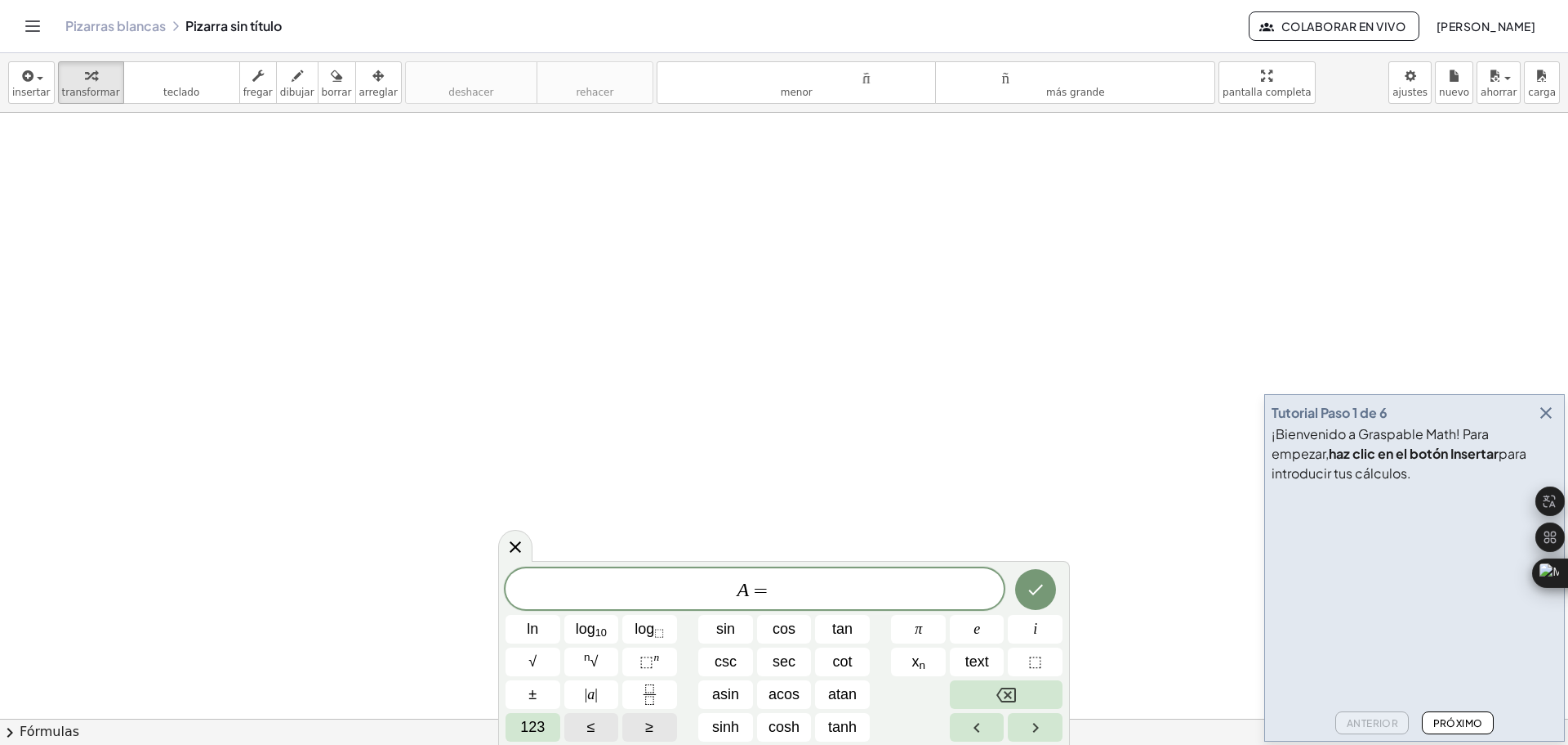
click at [535, 726] on span "123" at bounding box center [532, 727] width 24 height 22
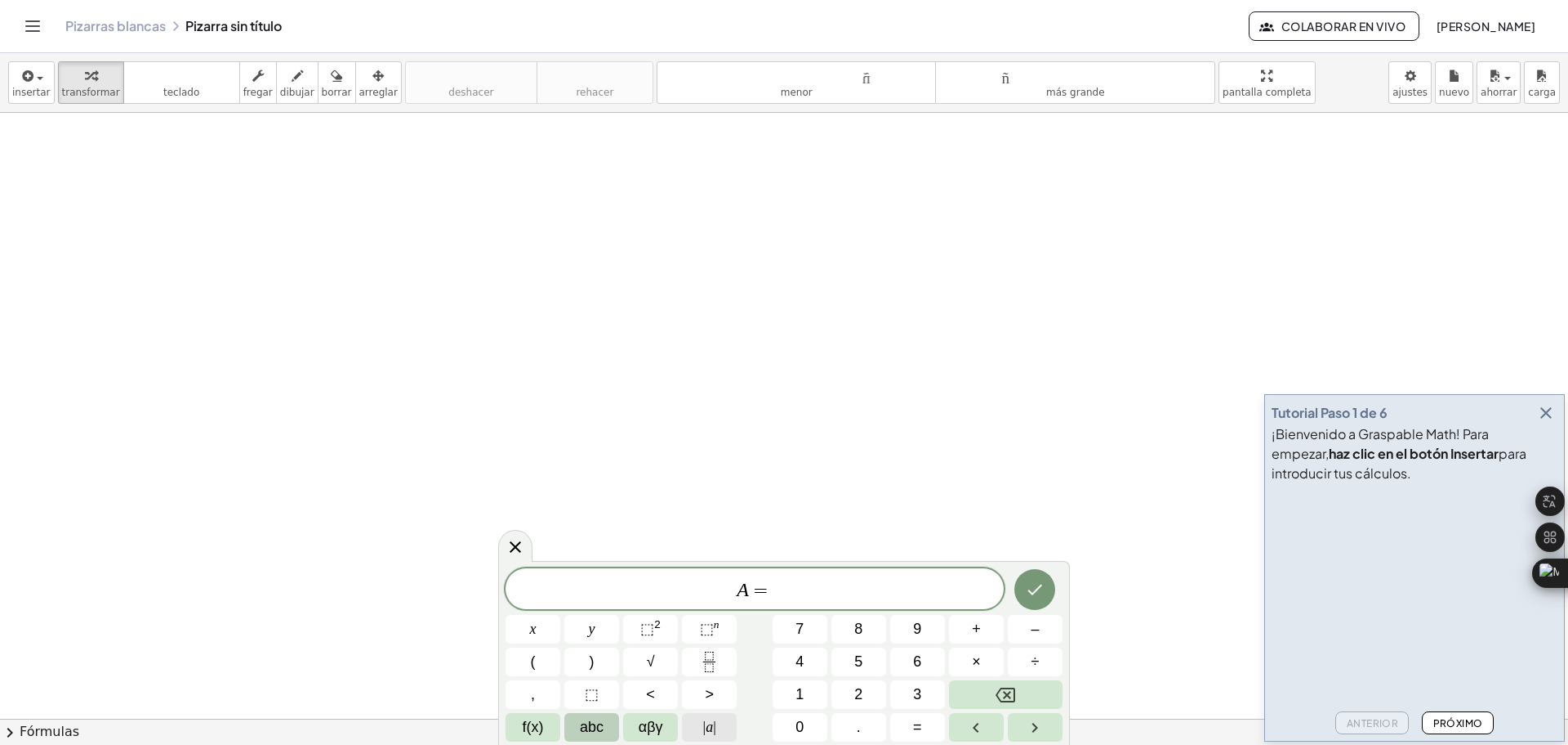
click at [709, 728] on span "| a |" at bounding box center [709, 727] width 13 height 22
click at [984, 693] on button "Backspace" at bounding box center [1005, 693] width 114 height 28
click at [1045, 730] on icon "Right arrow" at bounding box center [1035, 727] width 19 height 19
click at [544, 666] on button "(" at bounding box center [533, 661] width 54 height 28
click at [795, 655] on button "4" at bounding box center [800, 661] width 54 height 28
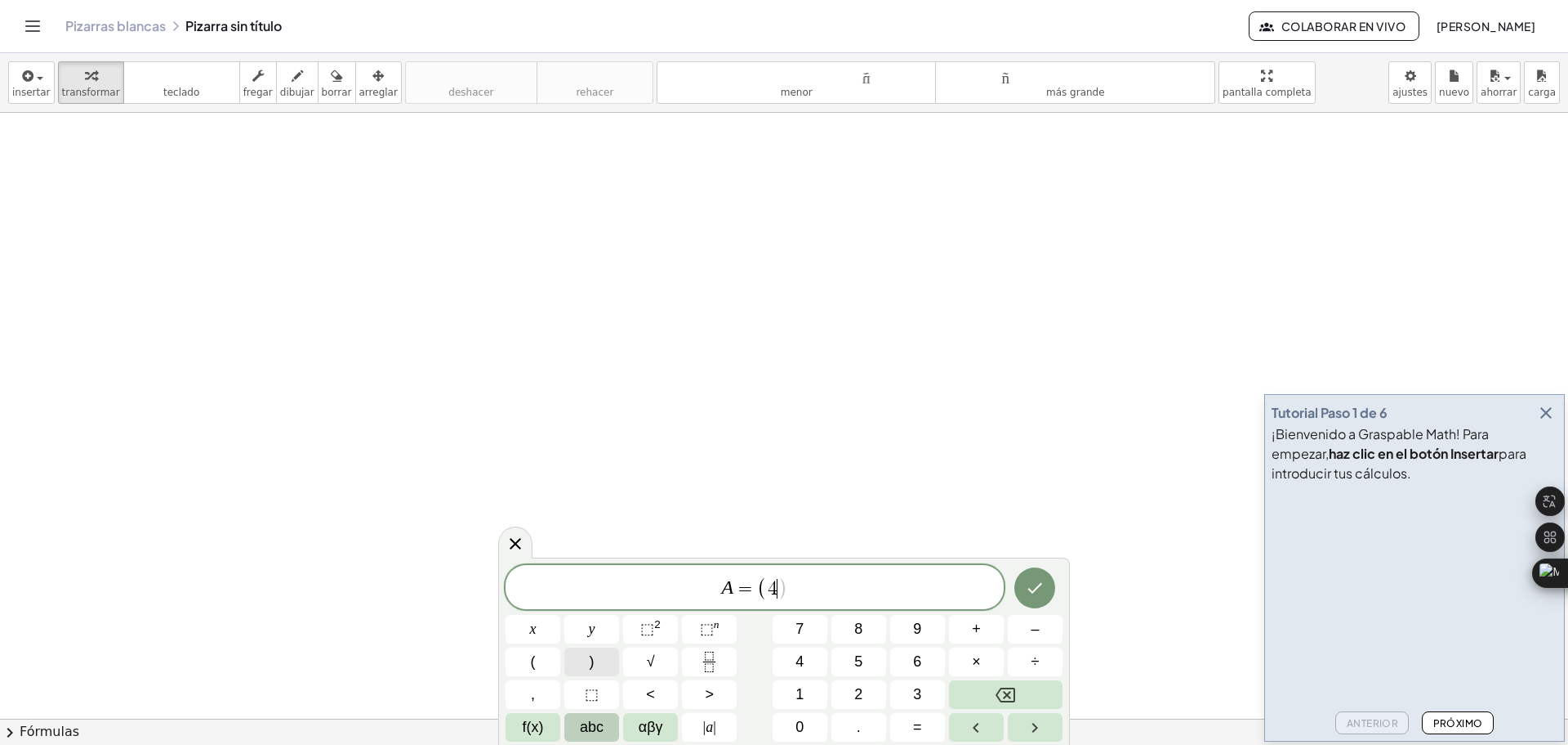
click at [606, 667] on button ")" at bounding box center [592, 661] width 54 height 28
click at [540, 664] on button "(" at bounding box center [533, 661] width 54 height 28
click at [808, 662] on button "4" at bounding box center [800, 661] width 54 height 28
click at [598, 666] on button ")" at bounding box center [592, 661] width 54 height 28
click at [771, 585] on span "A = ( 4 ) ( 4 ) ​" at bounding box center [754, 588] width 499 height 27
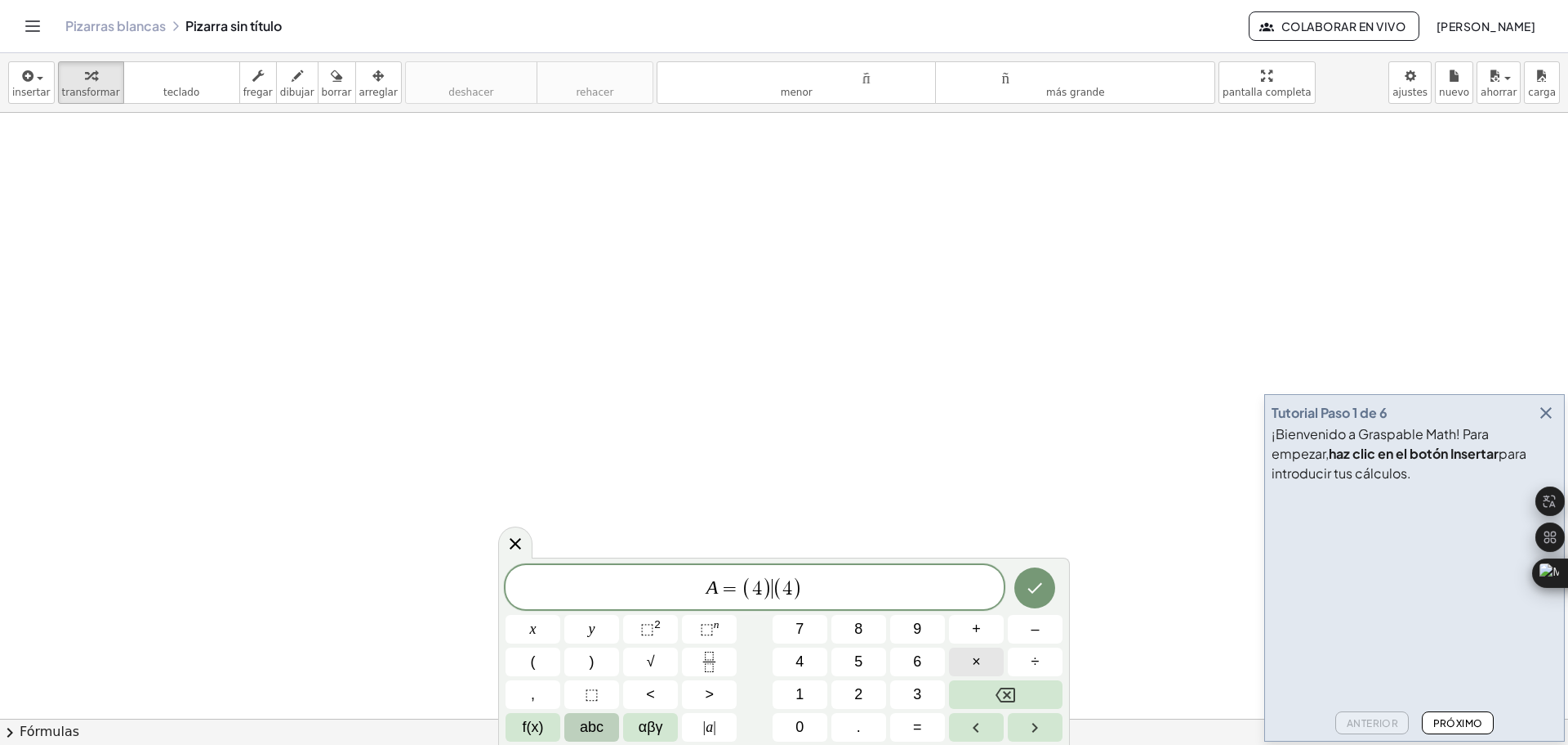
click at [985, 664] on button "×" at bounding box center [976, 661] width 54 height 28
click at [817, 589] on span "A = ( 4 ) · ( 4 ) ​" at bounding box center [754, 588] width 499 height 27
drag, startPoint x: 817, startPoint y: 589, endPoint x: 747, endPoint y: 597, distance: 70.5
click at [747, 597] on span "A = ( 4 ) · ( 4 )" at bounding box center [754, 588] width 499 height 27
click at [729, 660] on button "Fraction" at bounding box center [710, 661] width 54 height 28
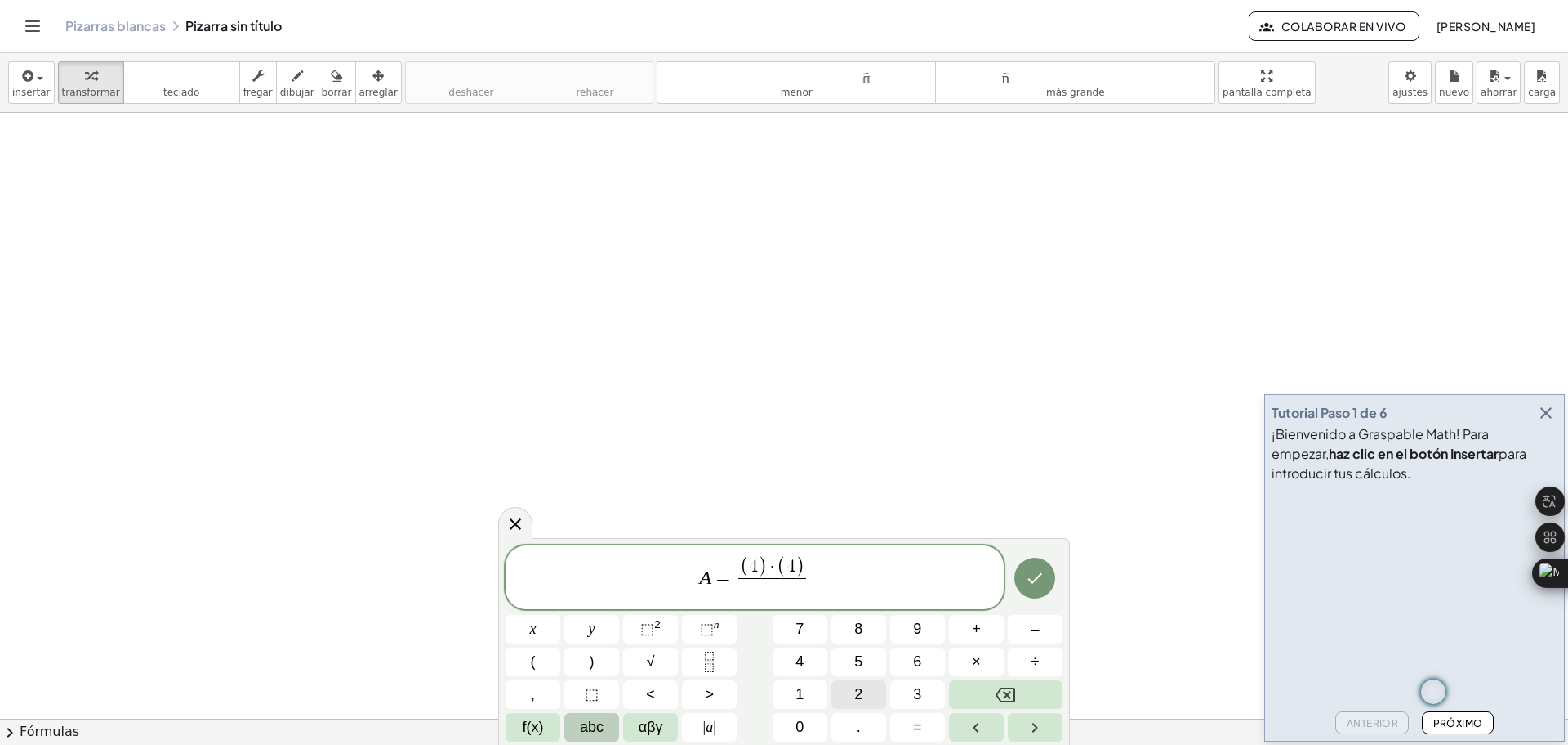
click at [866, 699] on button "2" at bounding box center [858, 693] width 54 height 28
click at [840, 580] on span "A = ( 4 ) · ( 4 ) 2 ​ ​" at bounding box center [754, 579] width 499 height 47
click at [1038, 581] on icon "Hecho" at bounding box center [1035, 578] width 19 height 19
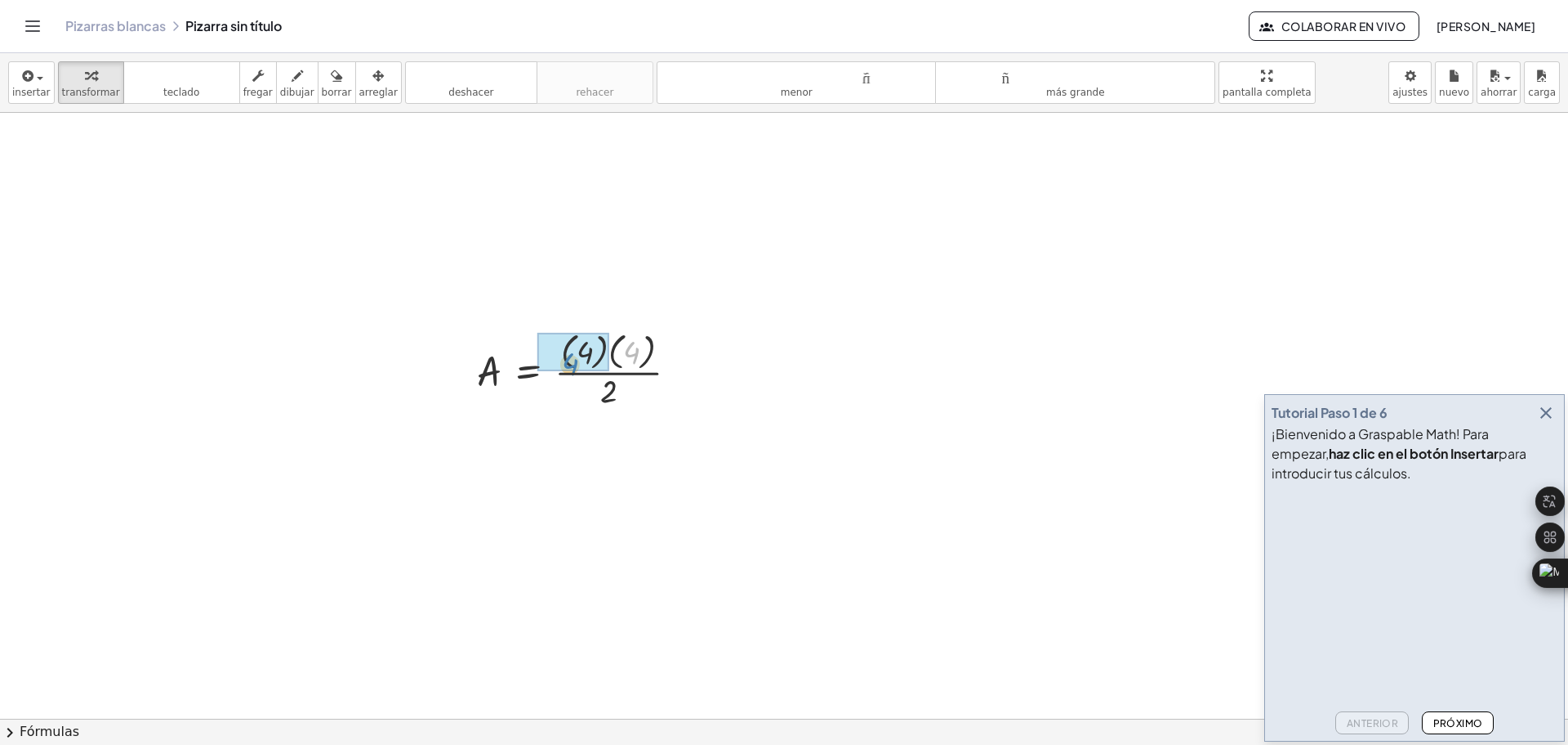
drag, startPoint x: 627, startPoint y: 345, endPoint x: 560, endPoint y: 359, distance: 68.4
drag, startPoint x: 575, startPoint y: 435, endPoint x: 610, endPoint y: 439, distance: 35.2
click at [610, 439] on div at bounding box center [583, 454] width 230 height 85
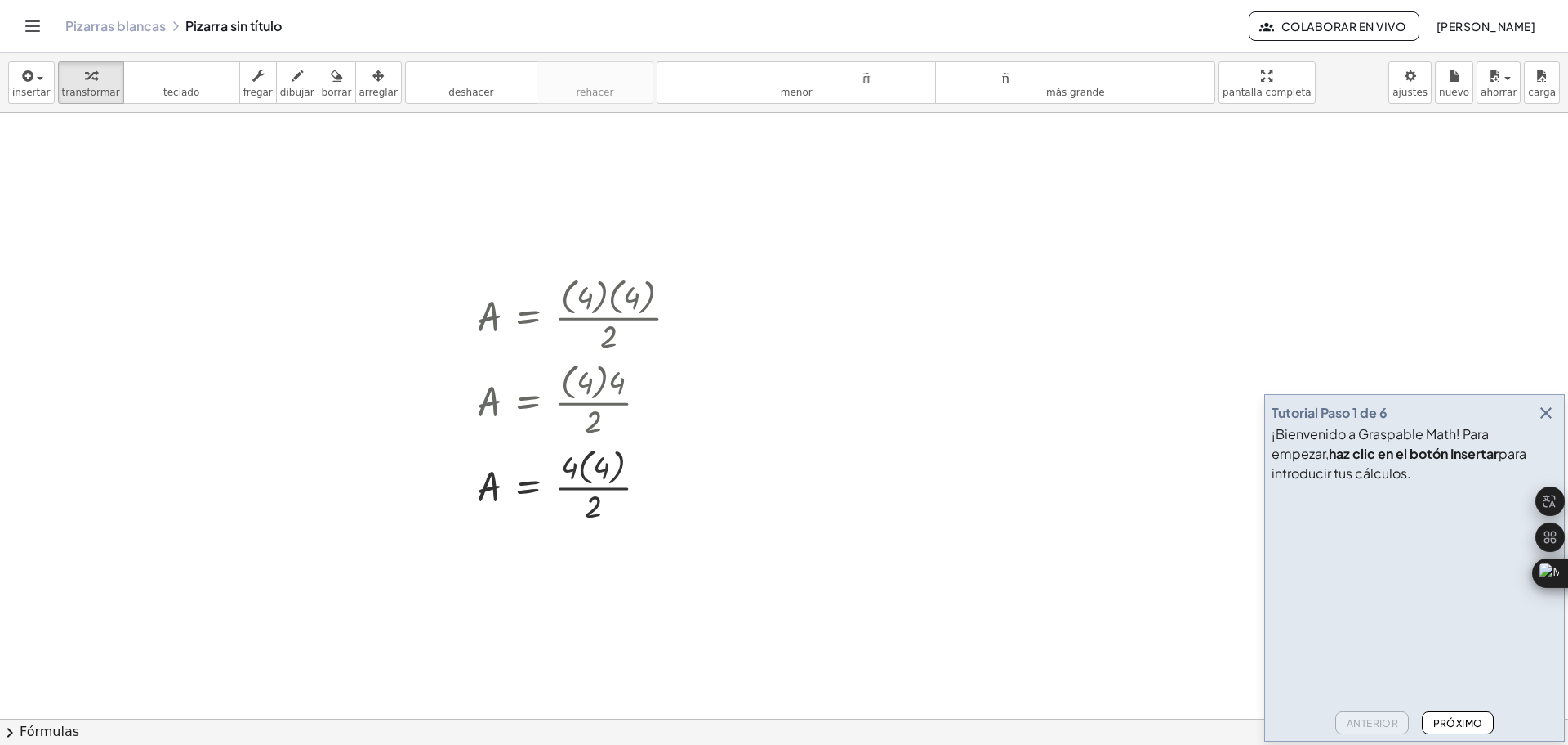
scroll to position [163, 0]
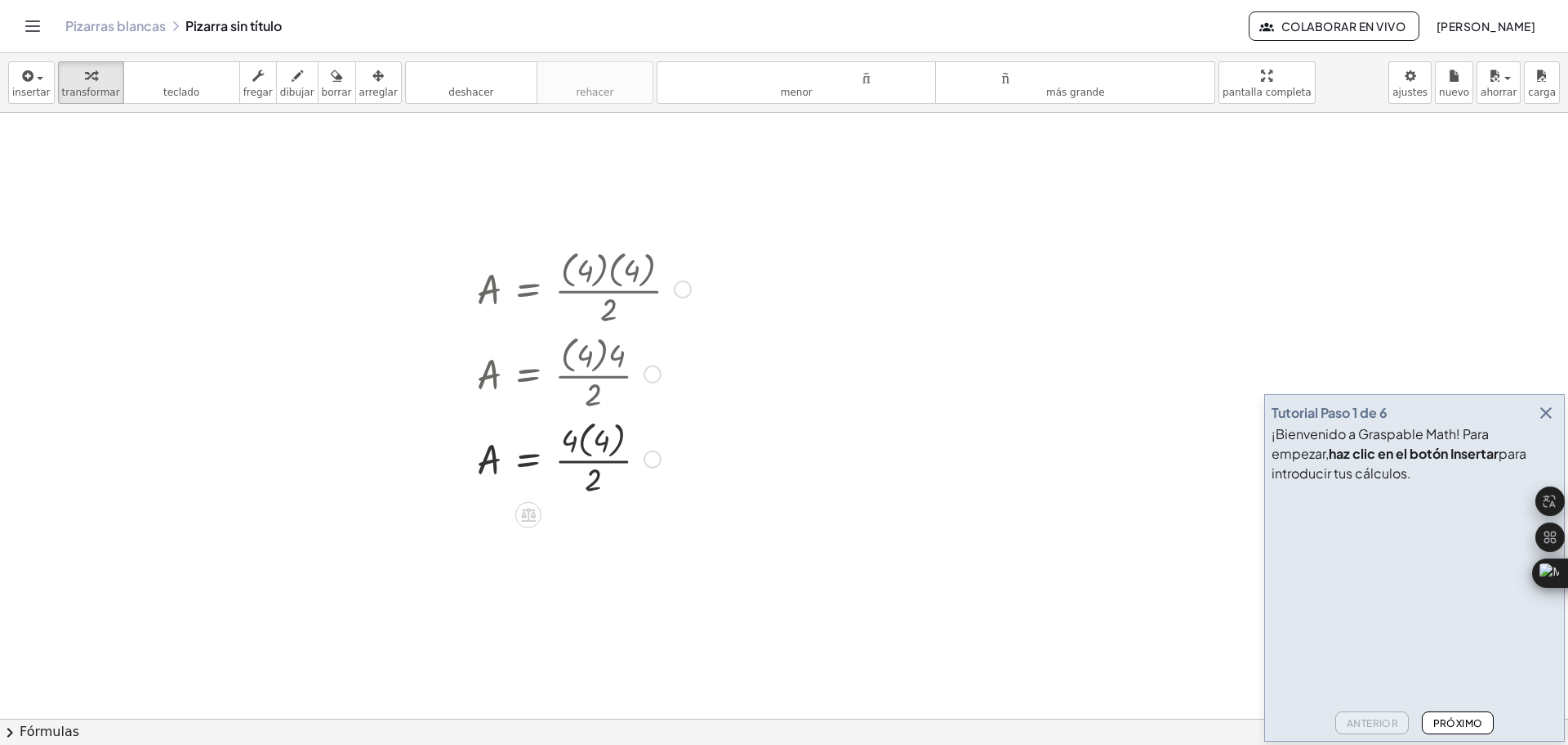
click at [614, 446] on div at bounding box center [583, 457] width 230 height 85
click at [583, 524] on div at bounding box center [583, 541] width 230 height 82
click at [574, 624] on div at bounding box center [583, 622] width 230 height 82
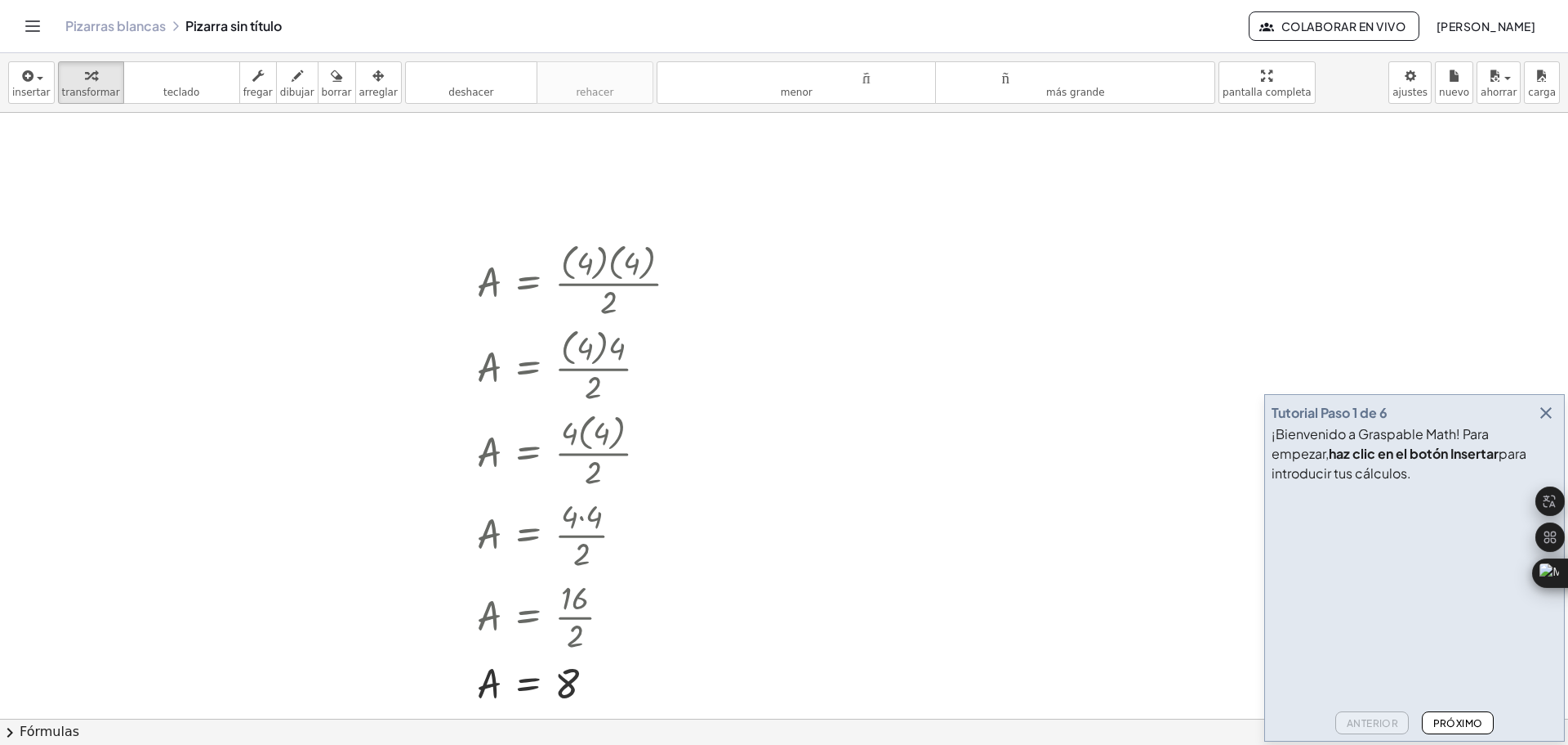
scroll to position [245, 0]
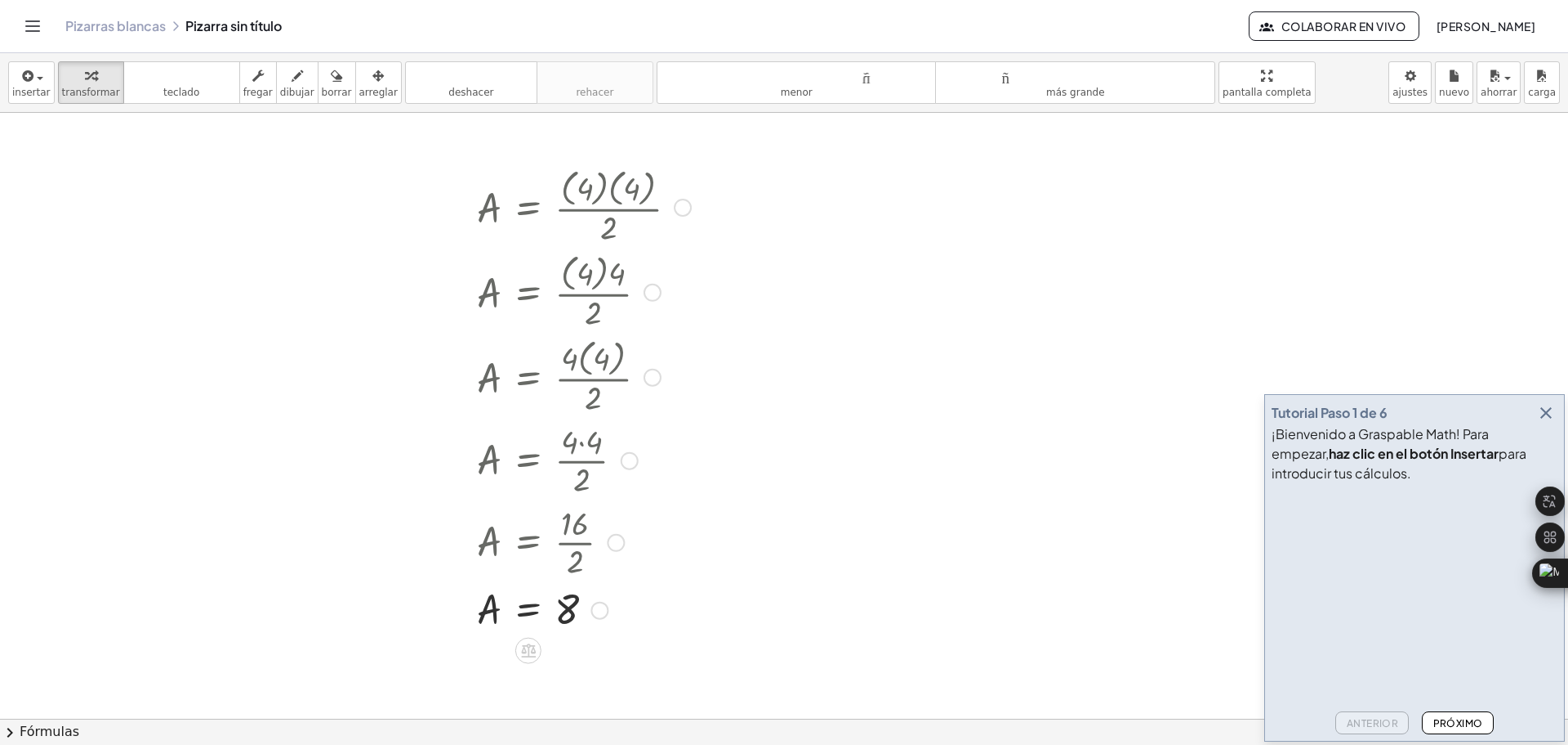
click at [495, 212] on div at bounding box center [583, 205] width 230 height 85
click at [494, 619] on div at bounding box center [583, 608] width 230 height 53
click at [921, 502] on div at bounding box center [784, 473] width 1568 height 1211
click at [728, 490] on div at bounding box center [784, 473] width 1568 height 1211
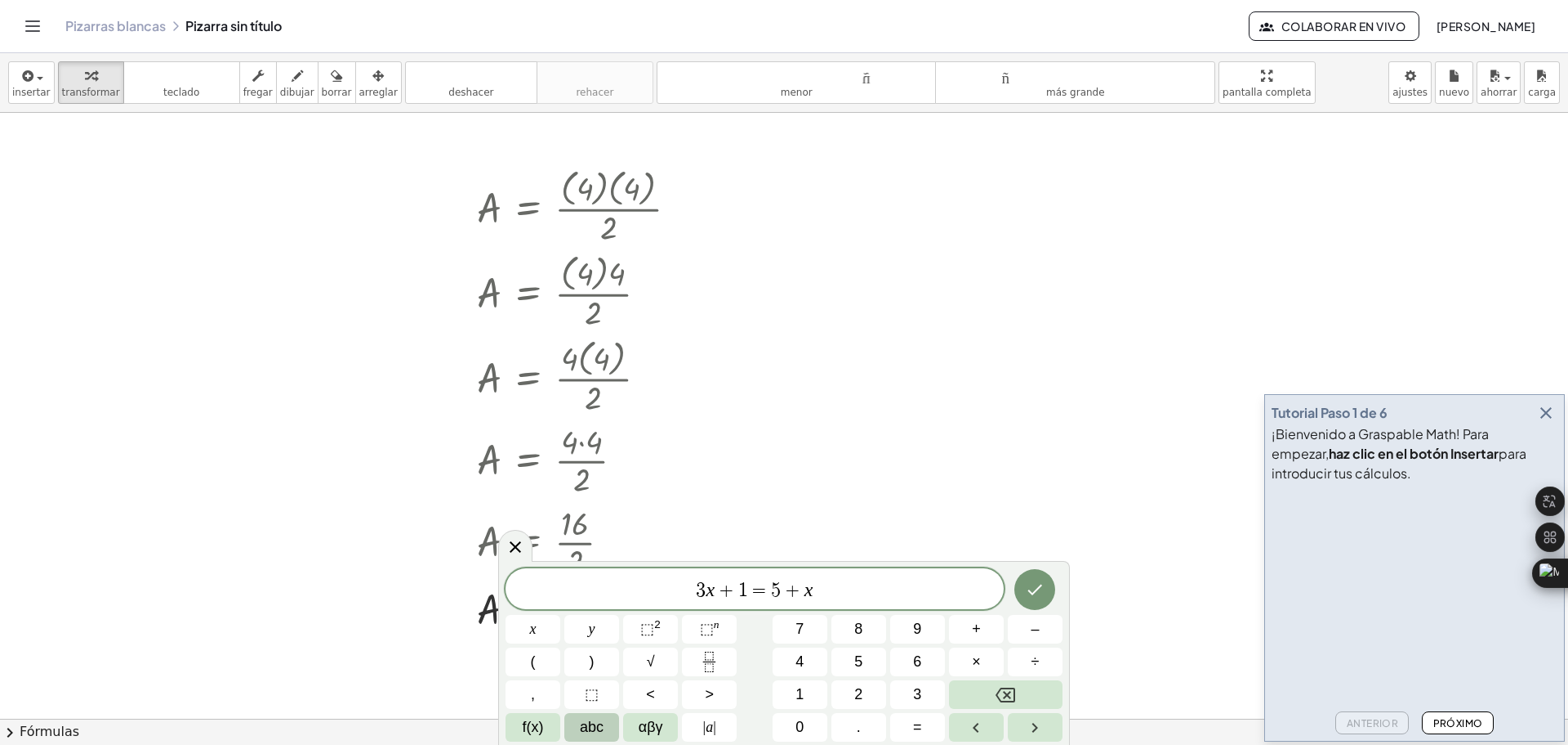
click at [792, 315] on div at bounding box center [784, 473] width 1568 height 1211
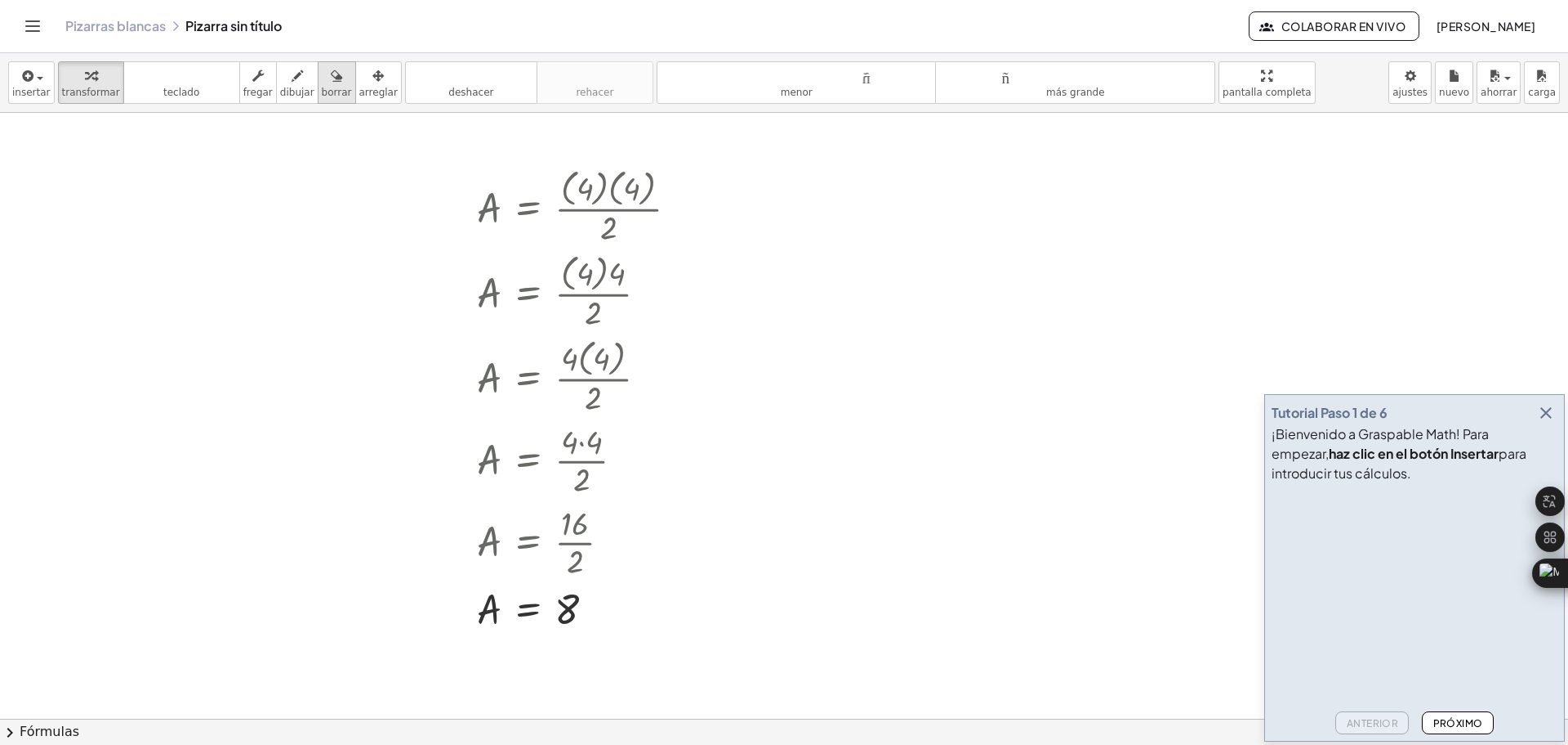
click at [331, 77] on icon "button" at bounding box center [336, 76] width 12 height 19
click at [494, 253] on div at bounding box center [784, 473] width 1568 height 1211
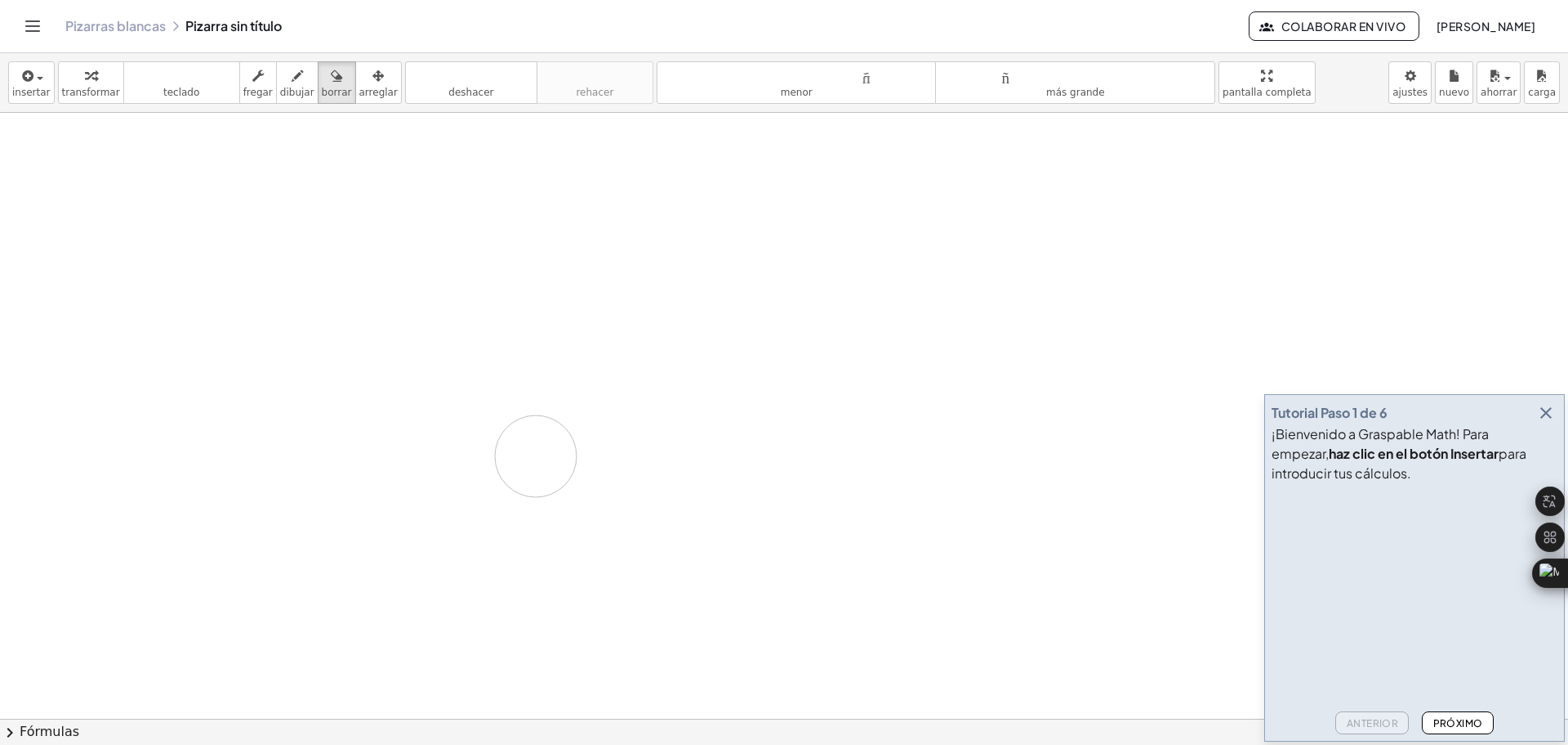
drag, startPoint x: 437, startPoint y: 192, endPoint x: 536, endPoint y: 456, distance: 282.0
click at [536, 456] on div at bounding box center [784, 473] width 1568 height 1211
drag, startPoint x: 464, startPoint y: 194, endPoint x: 497, endPoint y: 641, distance: 448.2
click at [497, 686] on div at bounding box center [784, 473] width 1568 height 1211
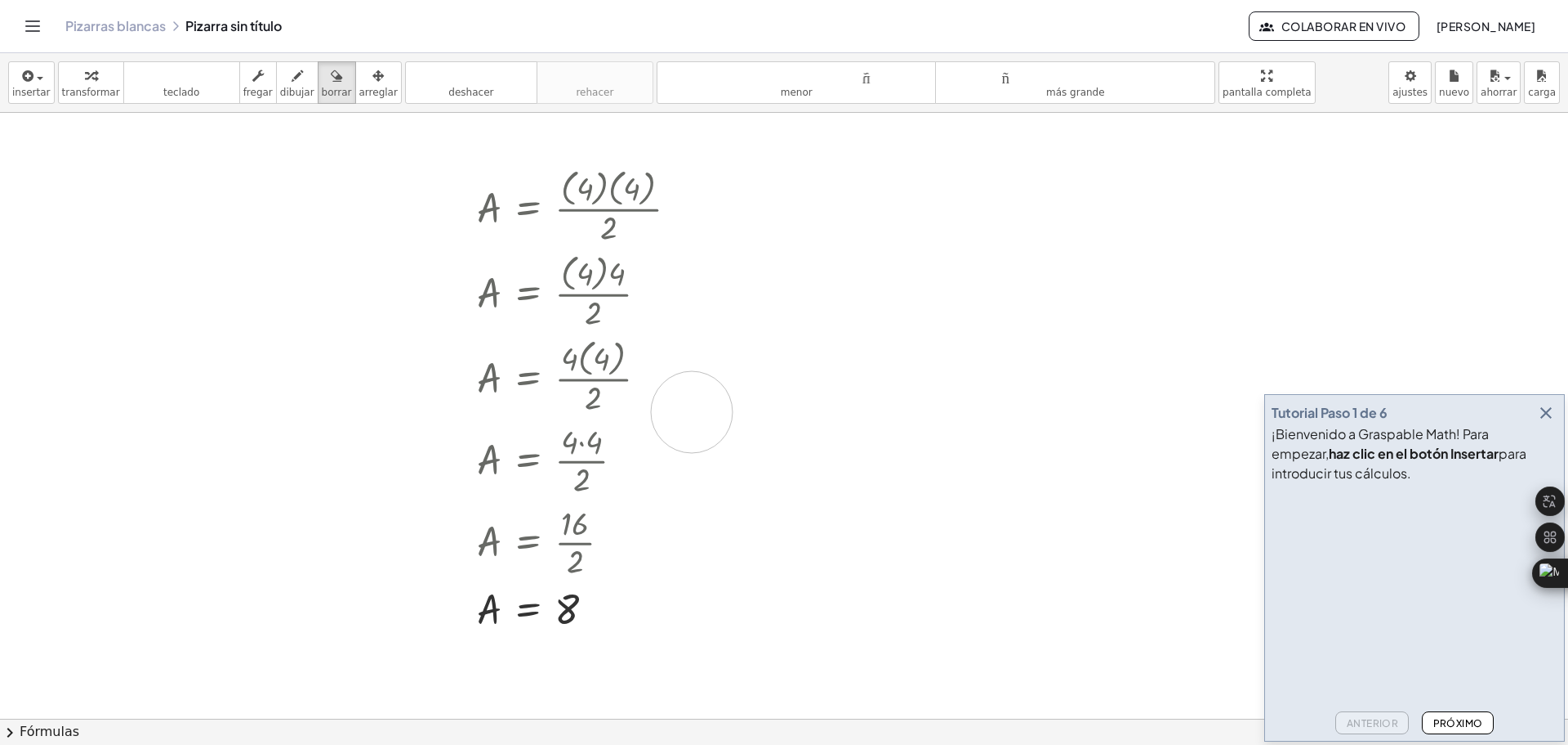
click at [692, 412] on div at bounding box center [784, 473] width 1568 height 1211
click at [573, 380] on div at bounding box center [784, 473] width 1568 height 1211
click at [37, 78] on span "button" at bounding box center [40, 78] width 7 height 3
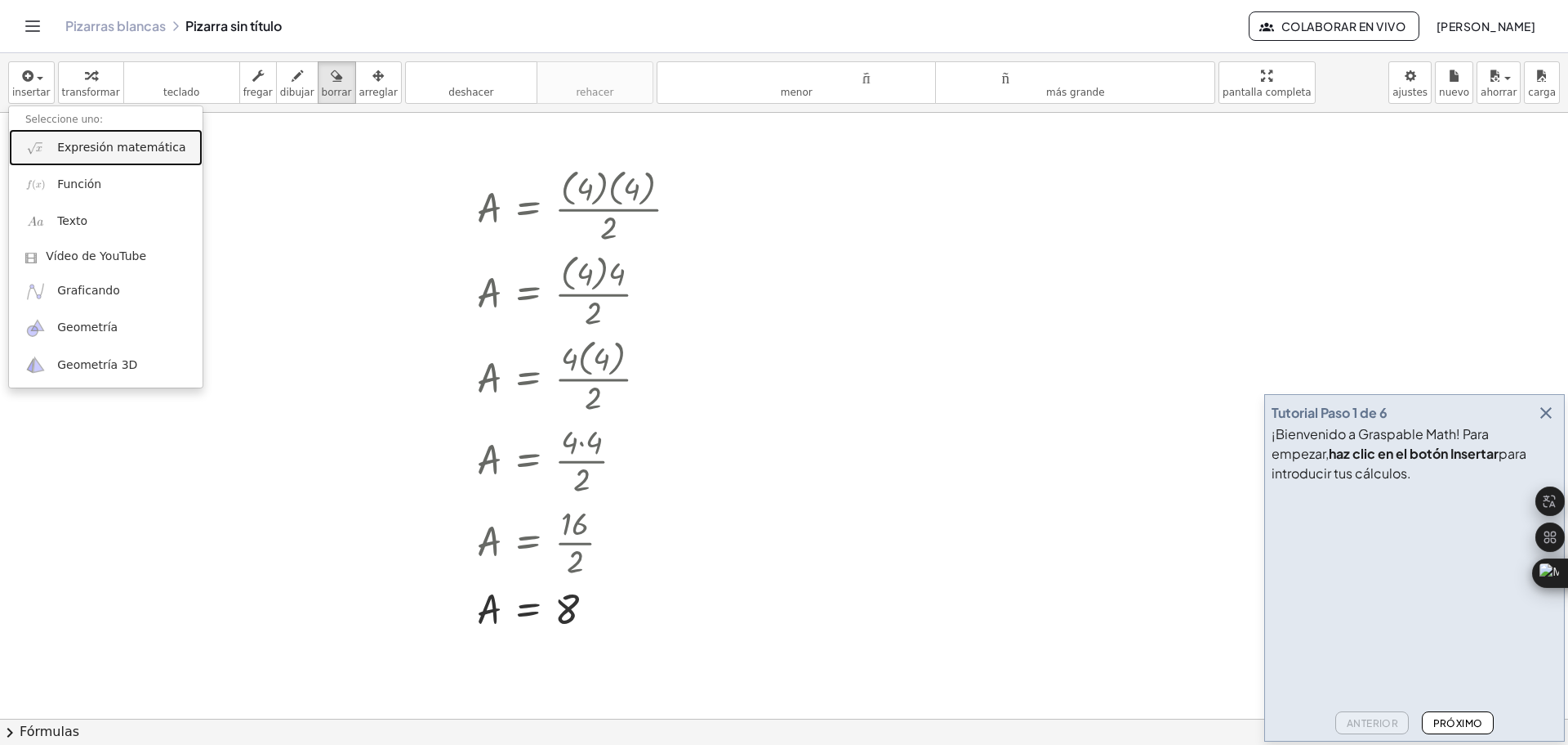
click at [141, 150] on font "Expresión matemática" at bounding box center [122, 147] width 128 height 13
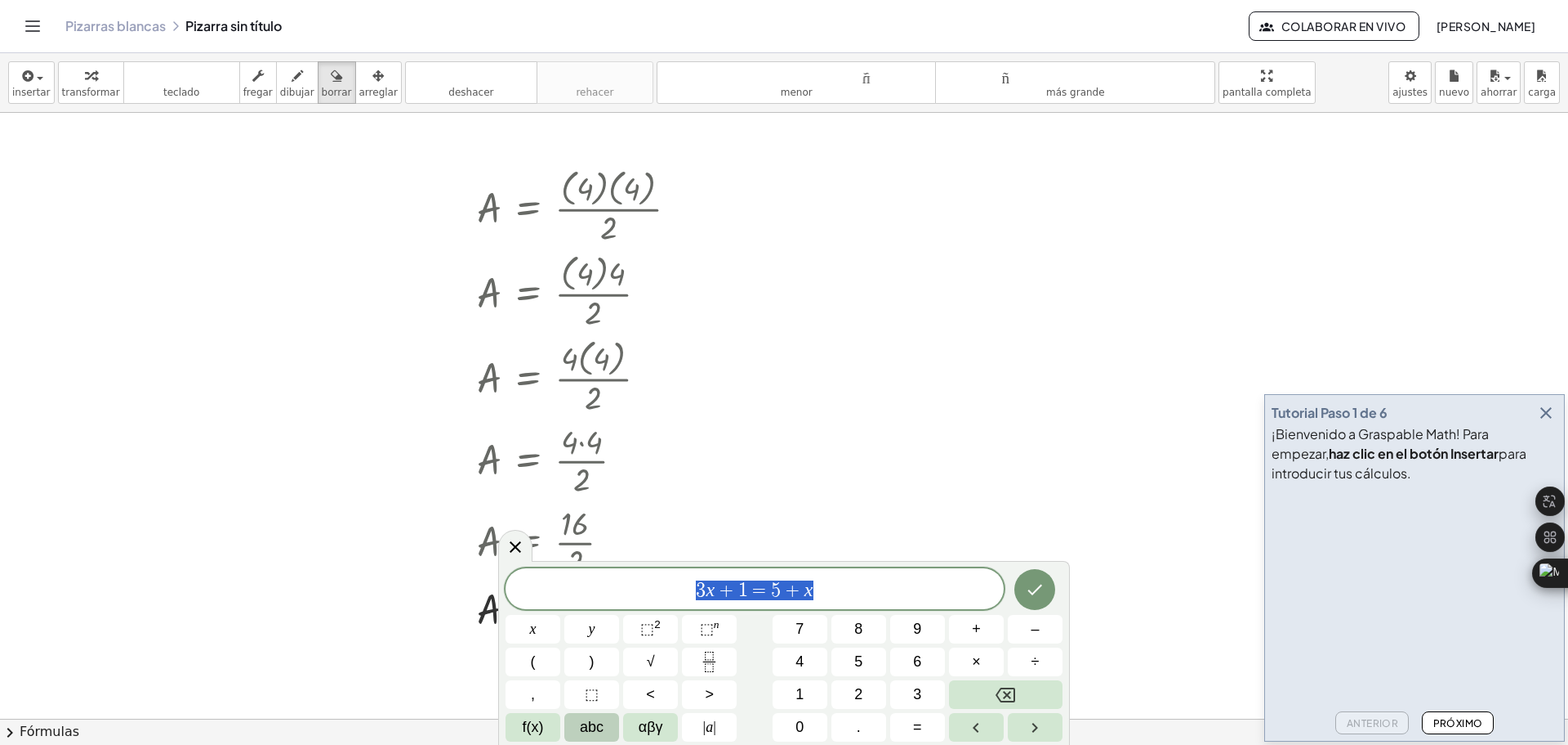
drag, startPoint x: 851, startPoint y: 592, endPoint x: 675, endPoint y: 601, distance: 176.2
click at [675, 601] on span "3 x + 1 = 5 + x" at bounding box center [754, 590] width 499 height 23
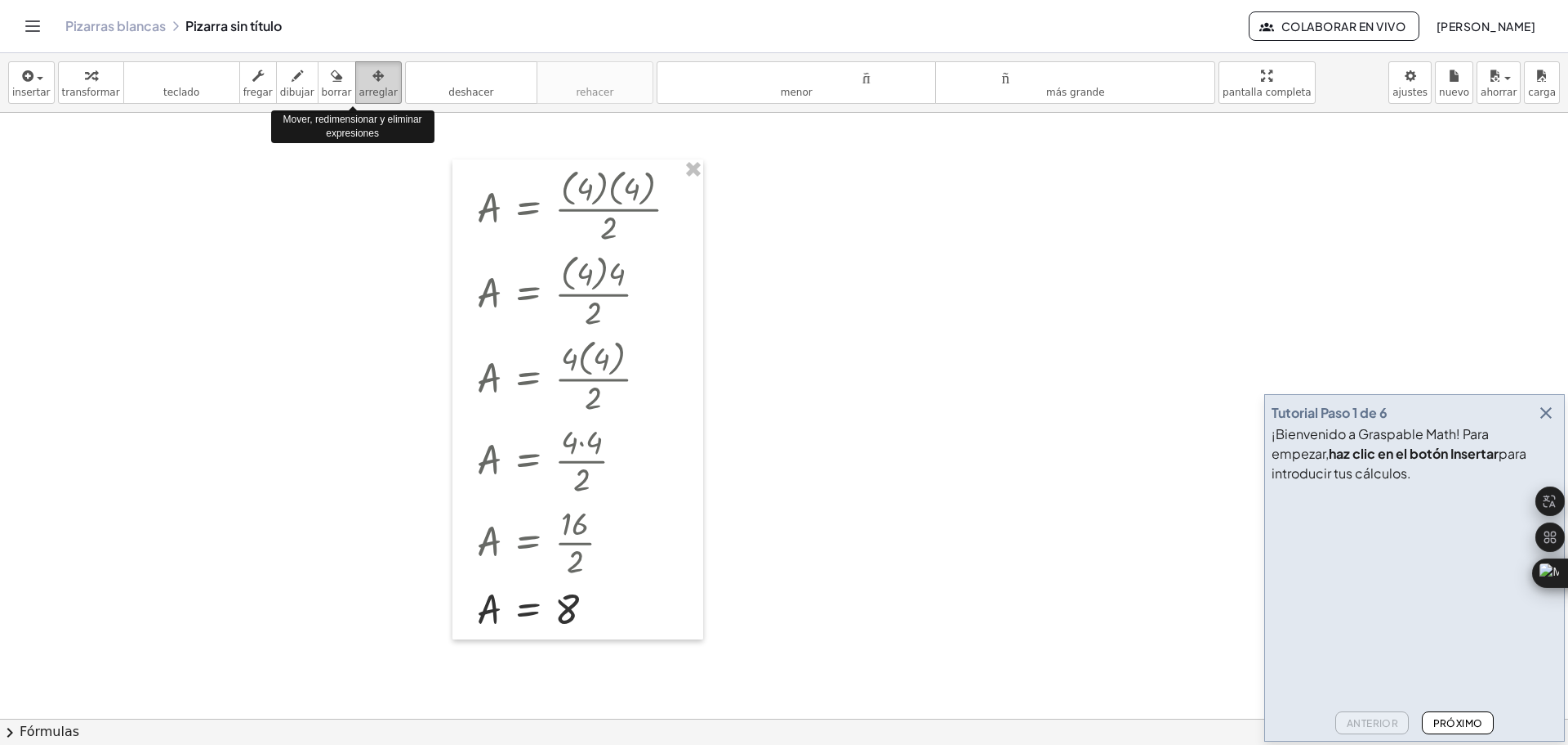
click at [360, 89] on font "arreglar" at bounding box center [378, 92] width 38 height 12
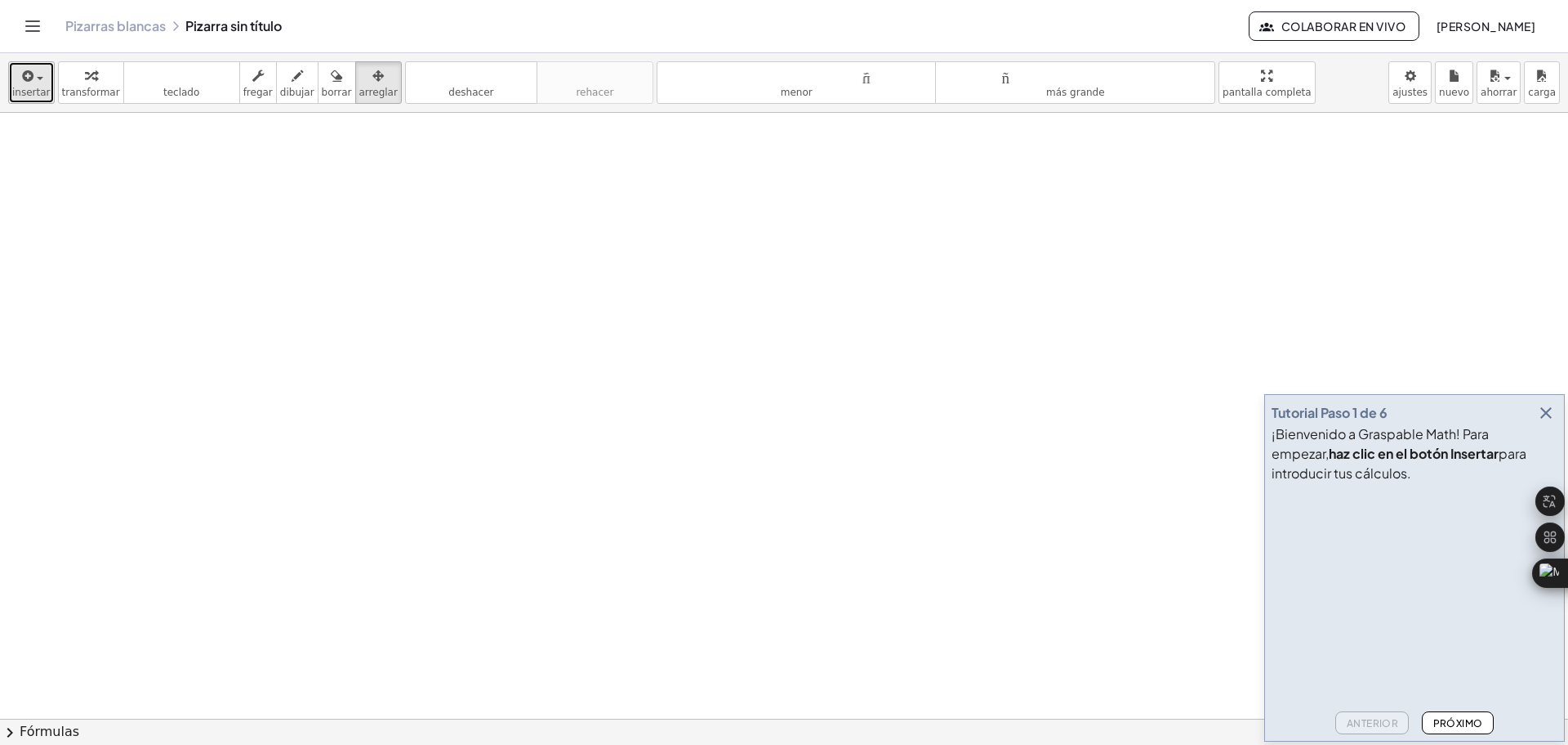
click at [35, 80] on div "button" at bounding box center [31, 75] width 38 height 19
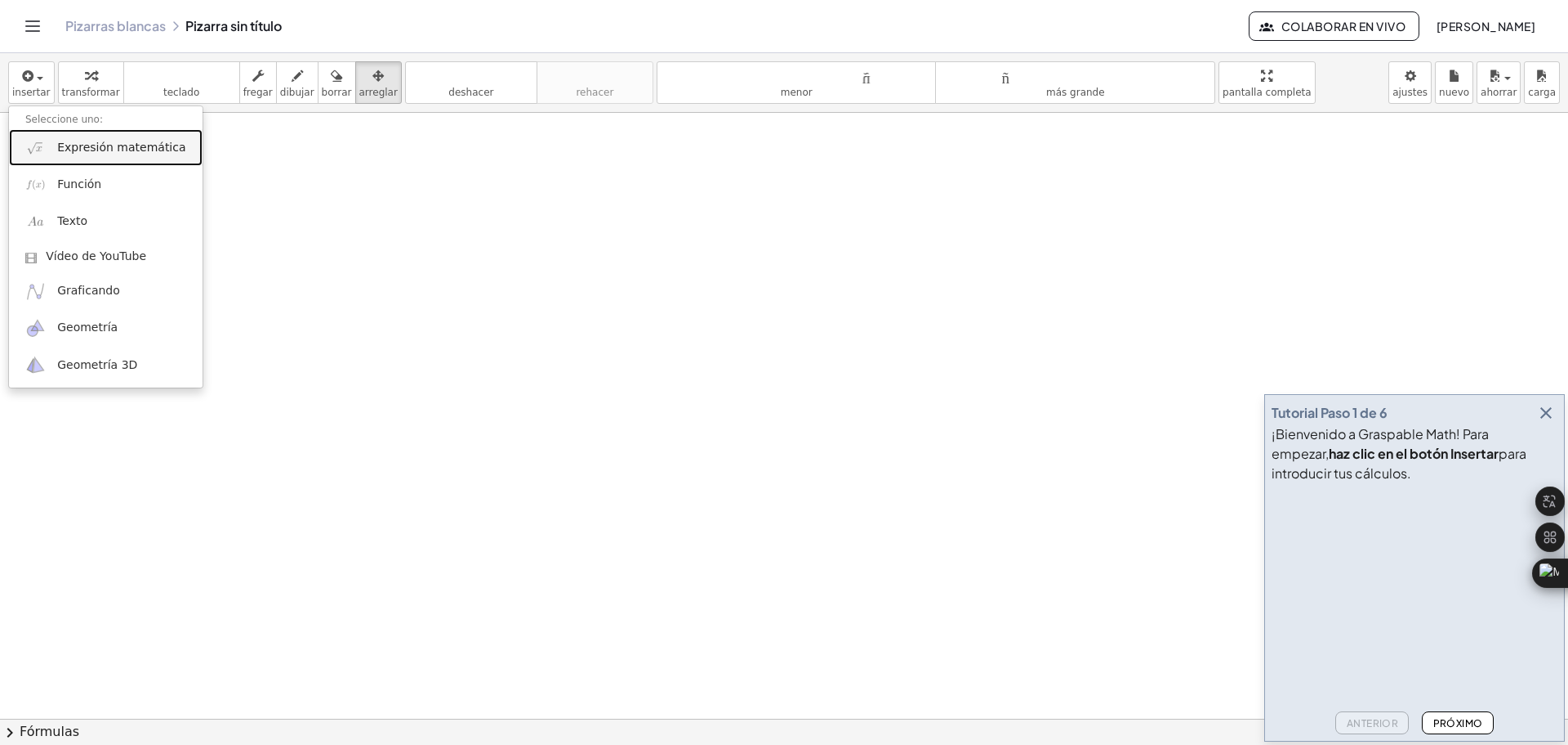
click at [121, 148] on font "Expresión matemática" at bounding box center [122, 147] width 128 height 13
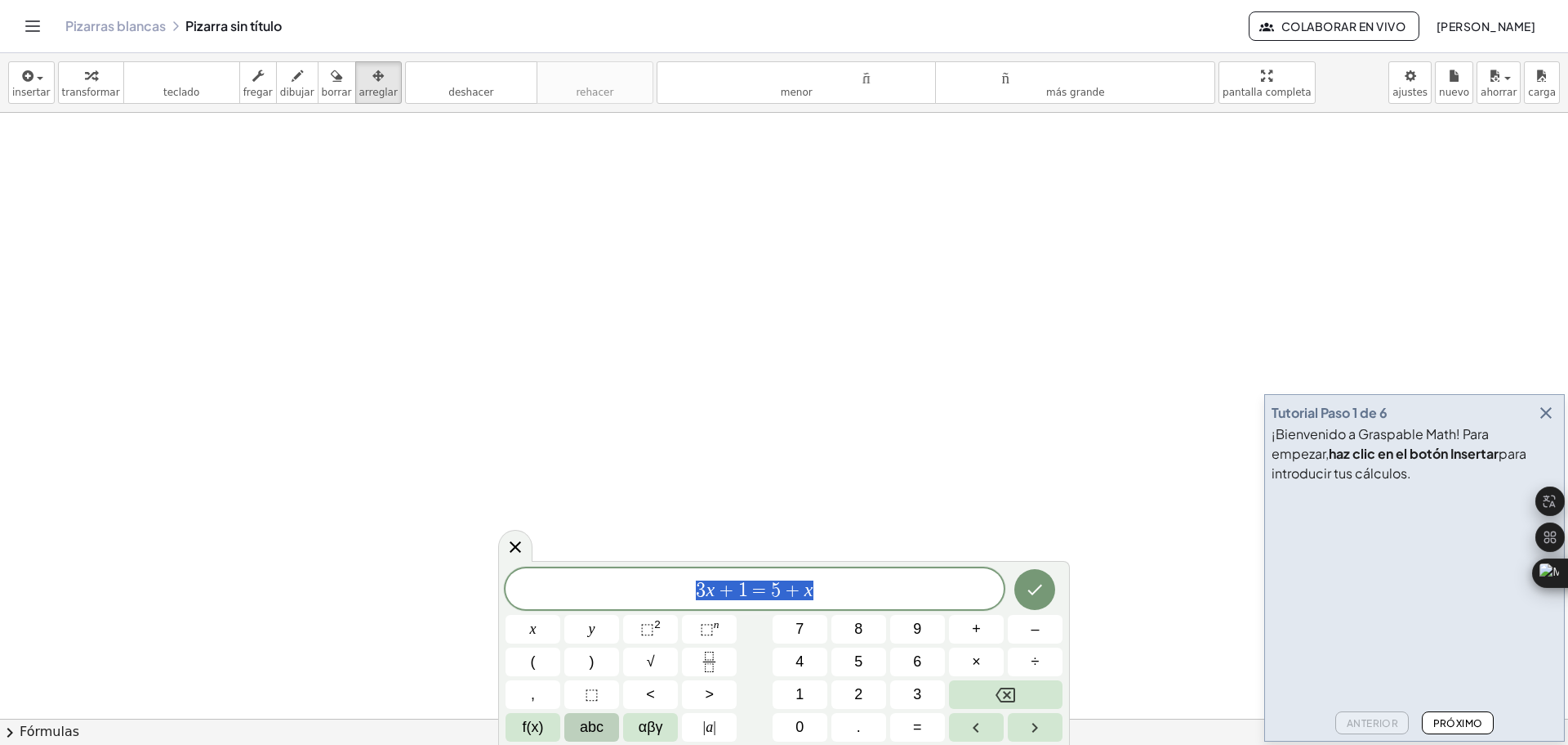
drag, startPoint x: 912, startPoint y: 587, endPoint x: 687, endPoint y: 598, distance: 225.3
click at [687, 598] on span "3 x + 1 = 5 + x" at bounding box center [754, 590] width 499 height 23
click at [541, 728] on span "f(x)" at bounding box center [534, 727] width 21 height 22
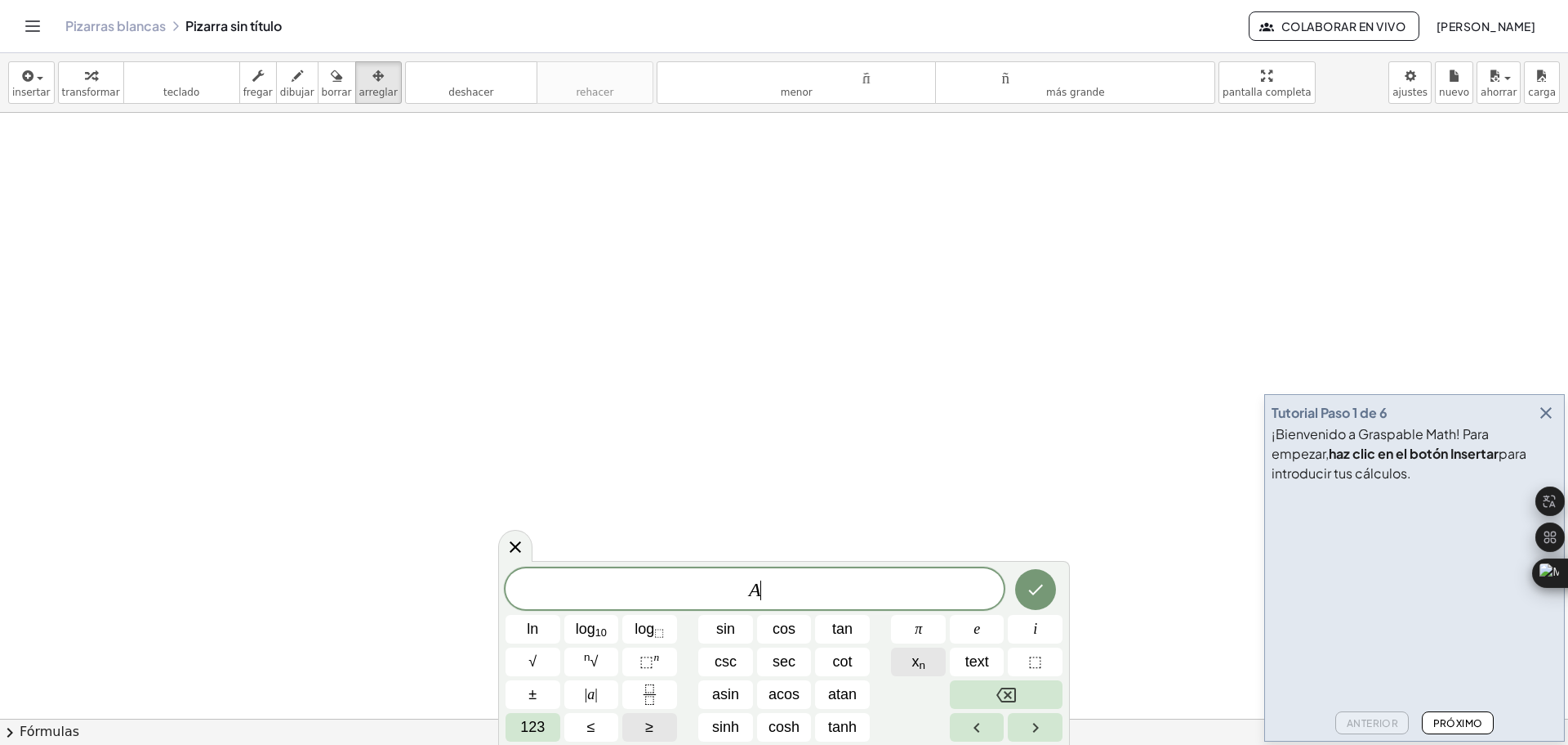
click at [931, 660] on button "x n" at bounding box center [919, 661] width 54 height 28
click at [541, 729] on span "123" at bounding box center [532, 727] width 24 height 22
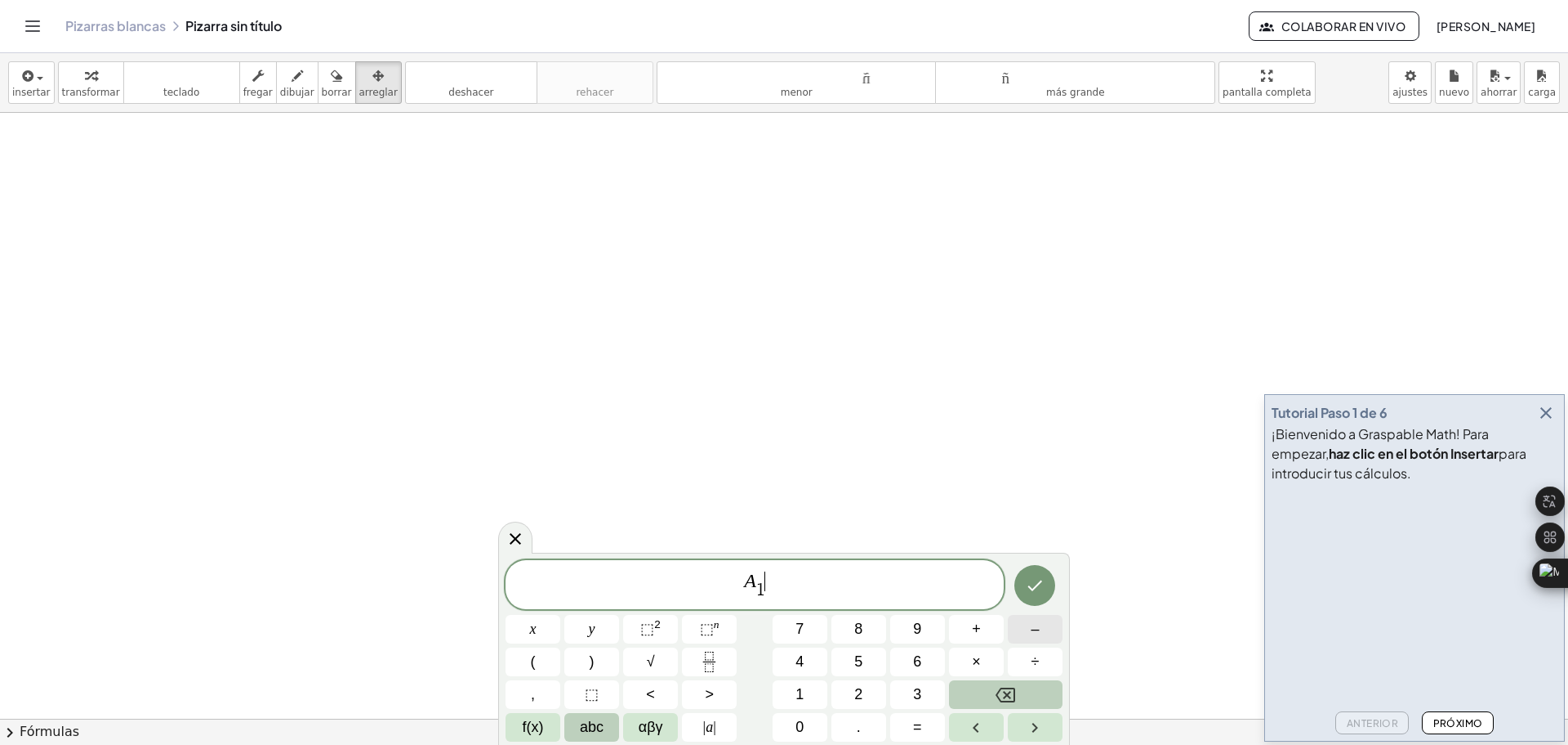
click at [1035, 637] on span "–" at bounding box center [1034, 628] width 8 height 22
click at [530, 727] on span "f(x)" at bounding box center [534, 727] width 21 height 22
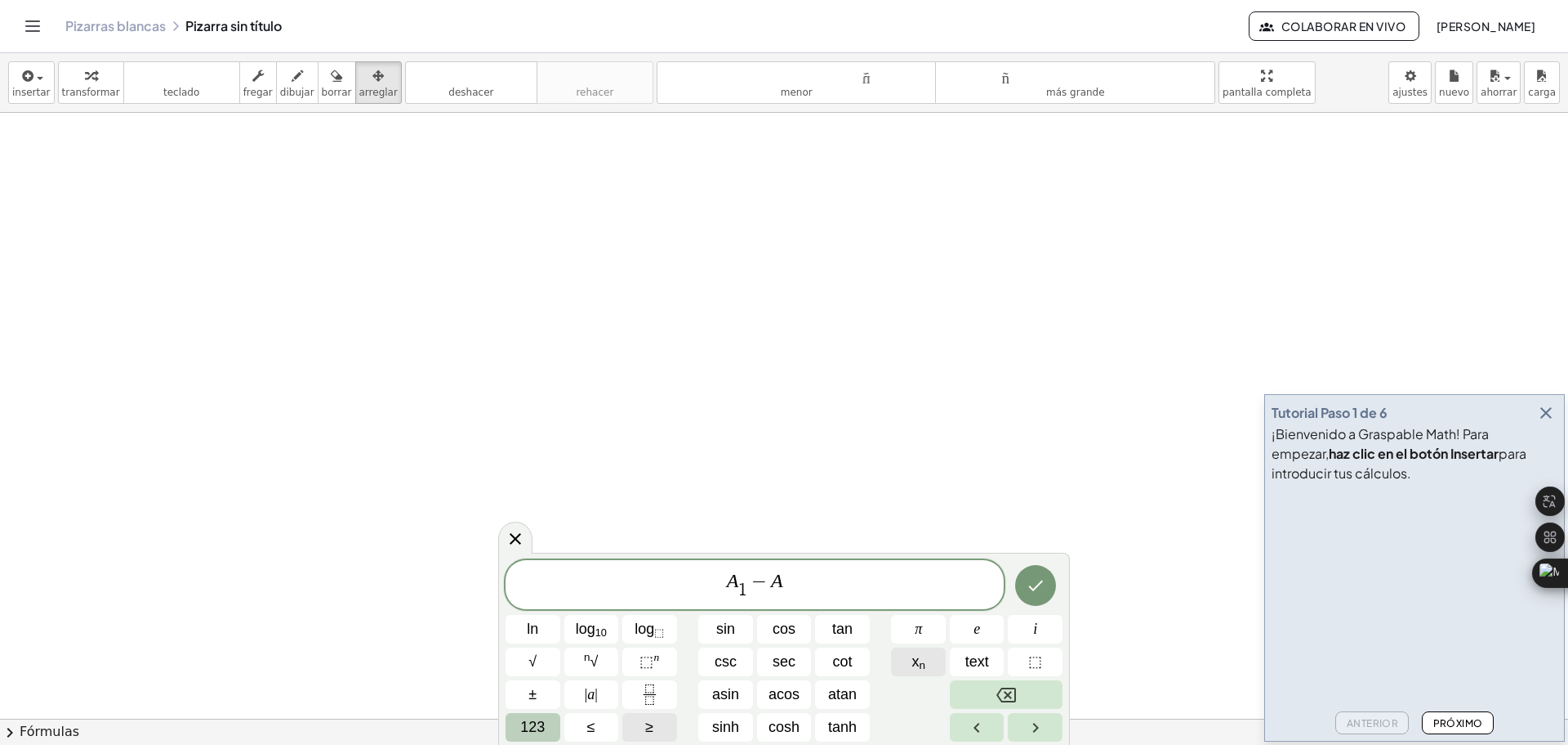
click at [928, 656] on button "x n" at bounding box center [919, 661] width 54 height 28
click at [540, 723] on span "123" at bounding box center [532, 727] width 24 height 22
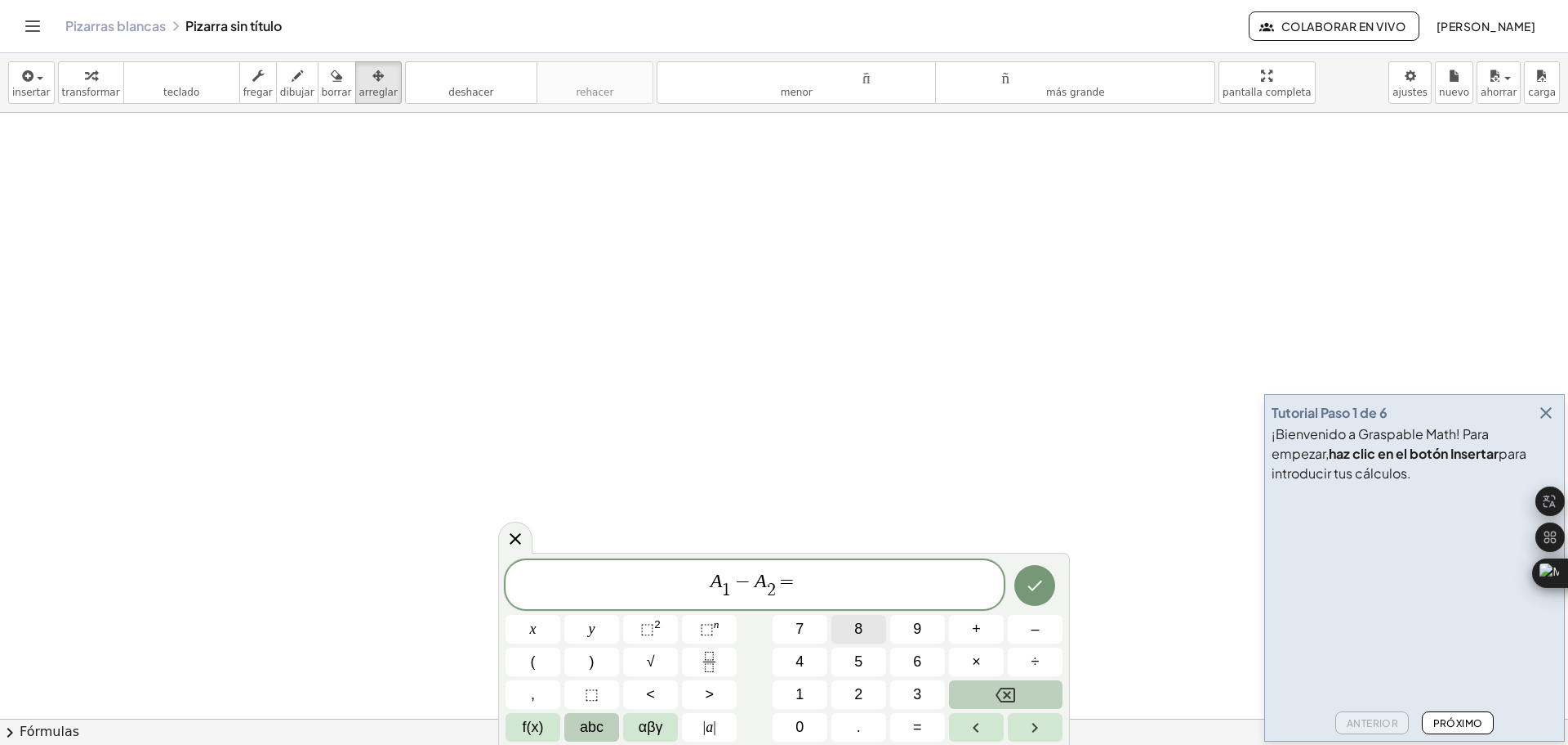
click at [862, 629] on span "8" at bounding box center [858, 628] width 8 height 22
click at [1034, 631] on span "–" at bounding box center [1034, 628] width 8 height 22
click at [1037, 596] on button "Done" at bounding box center [1035, 585] width 41 height 41
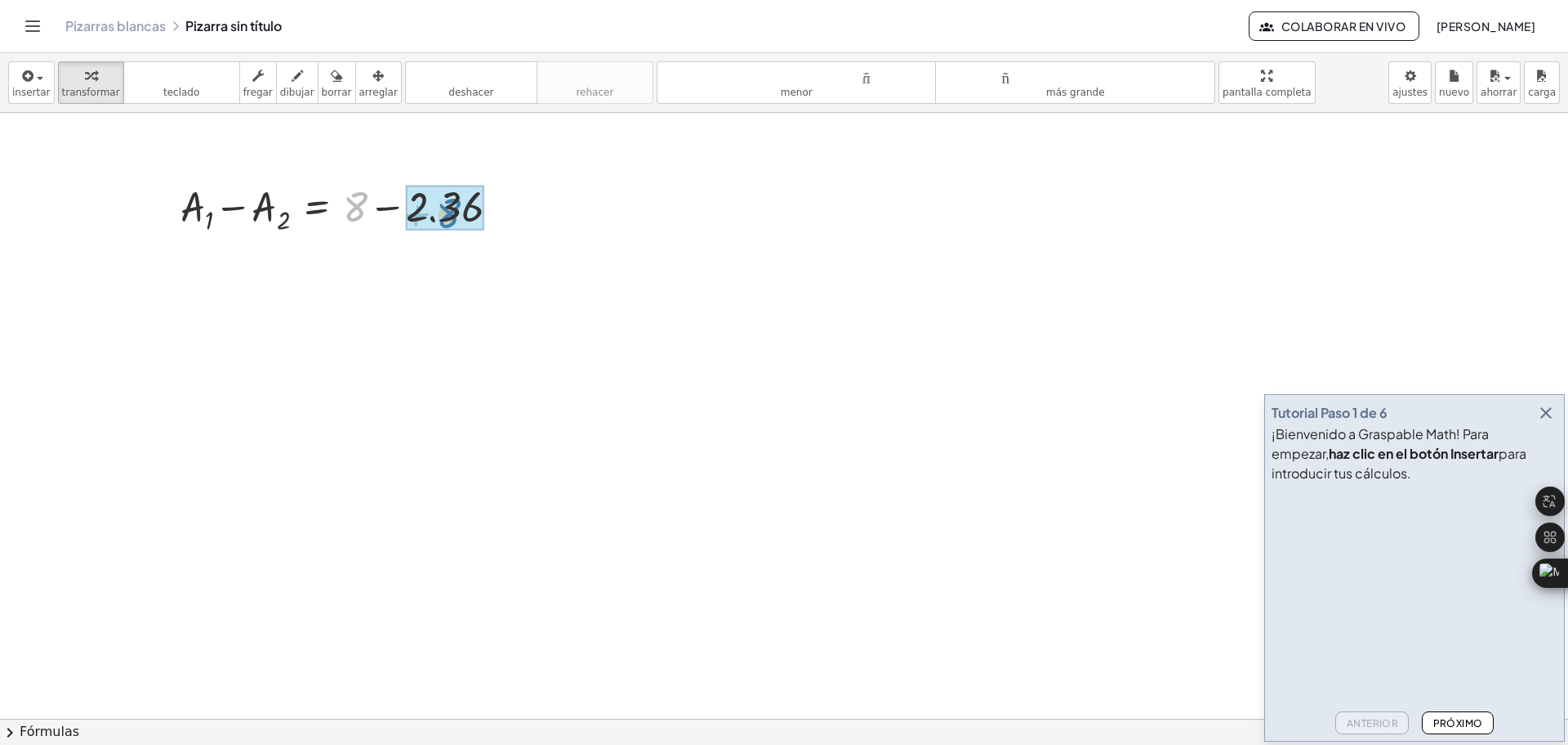
drag, startPoint x: 359, startPoint y: 206, endPoint x: 452, endPoint y: 212, distance: 93.2
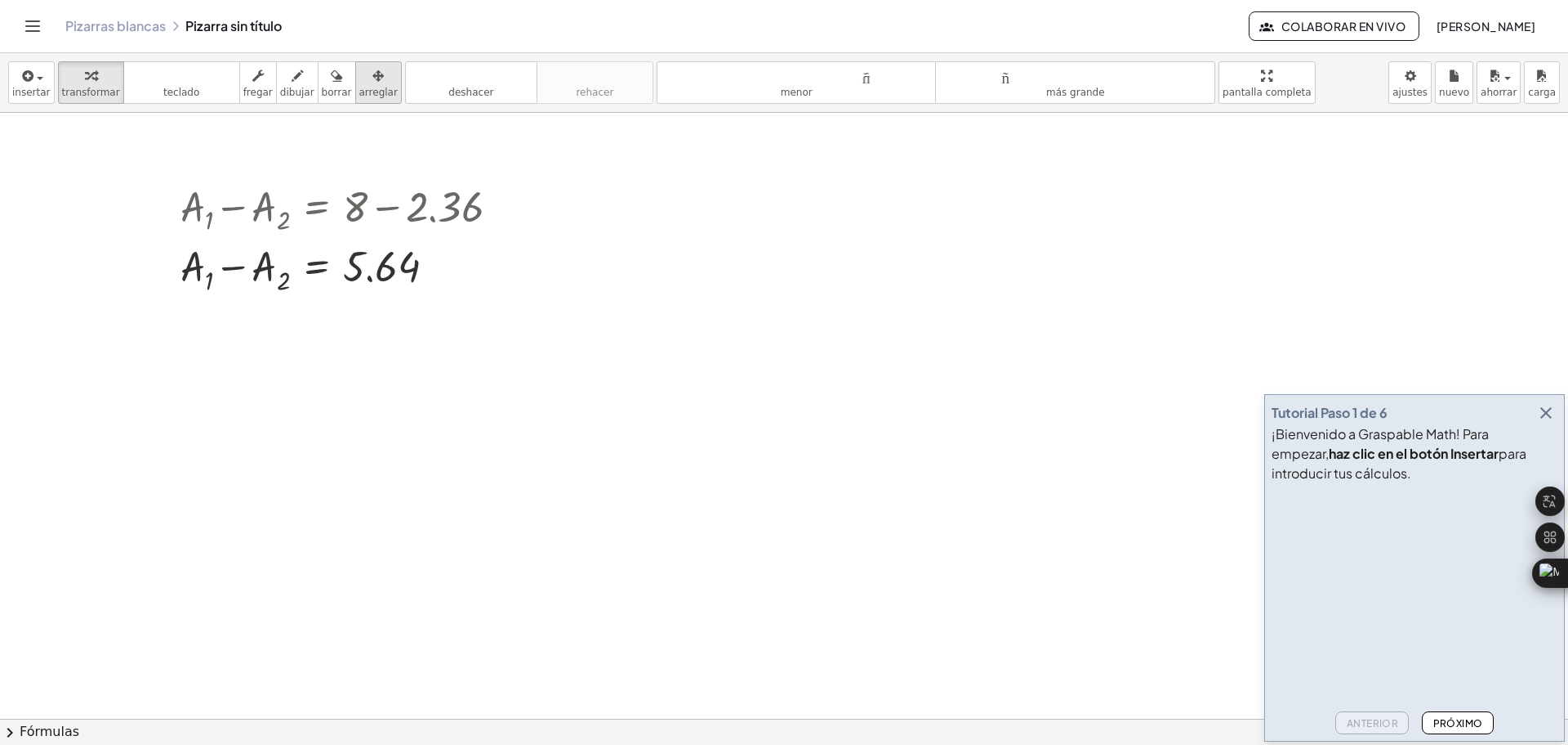
click at [372, 85] on icon "button" at bounding box center [378, 76] width 12 height 19
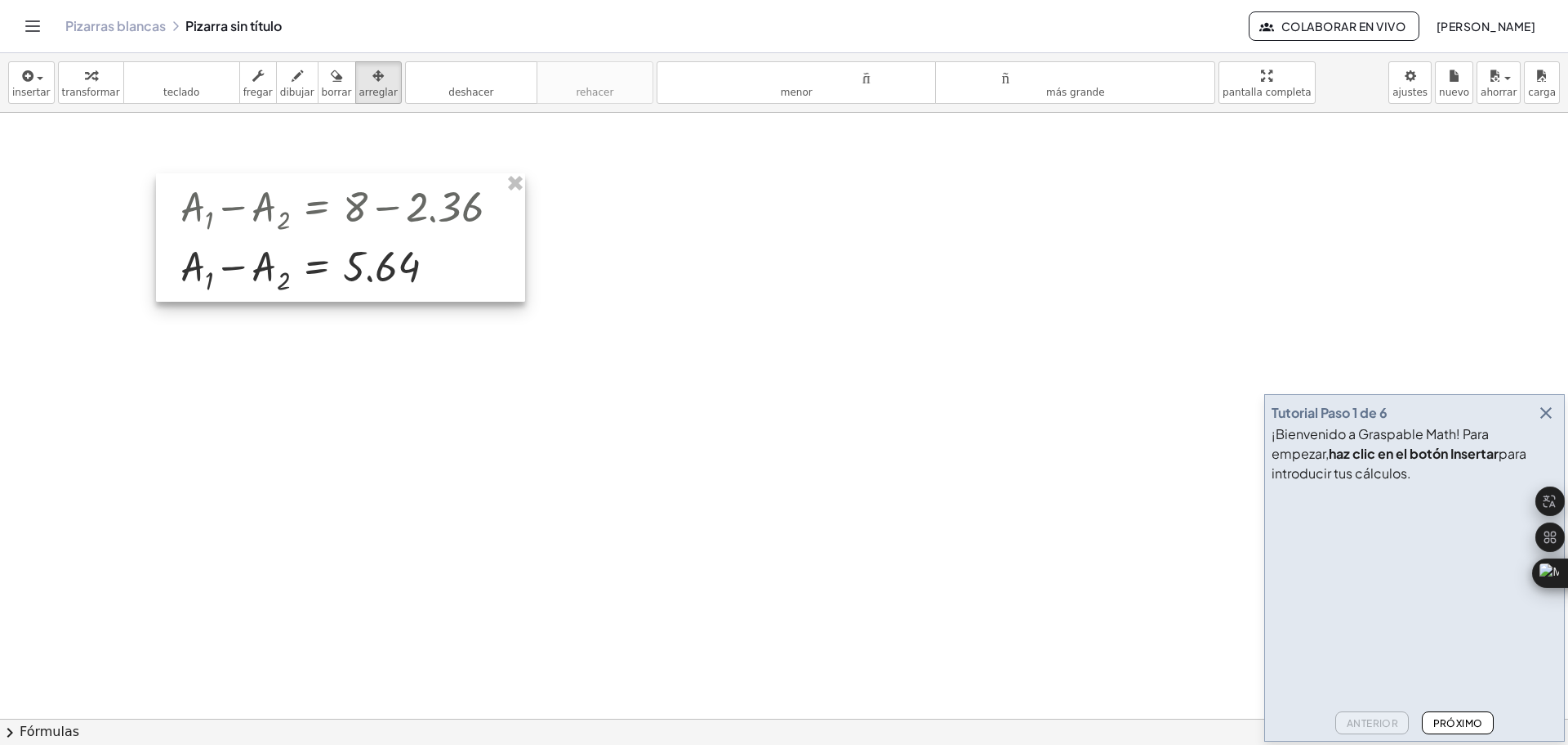
click at [457, 206] on div at bounding box center [340, 237] width 369 height 128
click at [441, 218] on div at bounding box center [340, 237] width 369 height 128
click at [352, 267] on div at bounding box center [340, 237] width 369 height 128
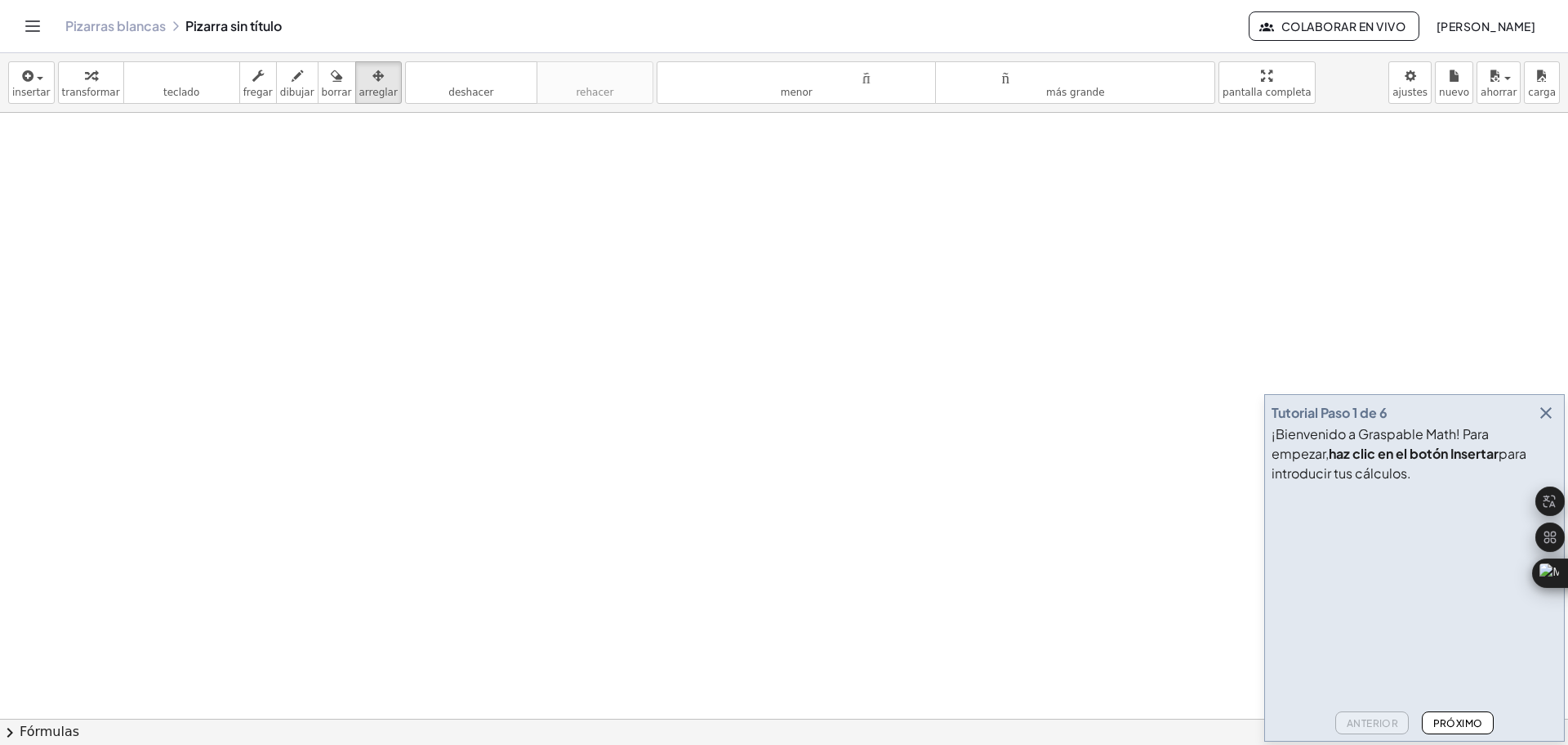
click at [814, 581] on div at bounding box center [784, 473] width 1568 height 1211
click at [25, 77] on icon "button" at bounding box center [26, 76] width 15 height 19
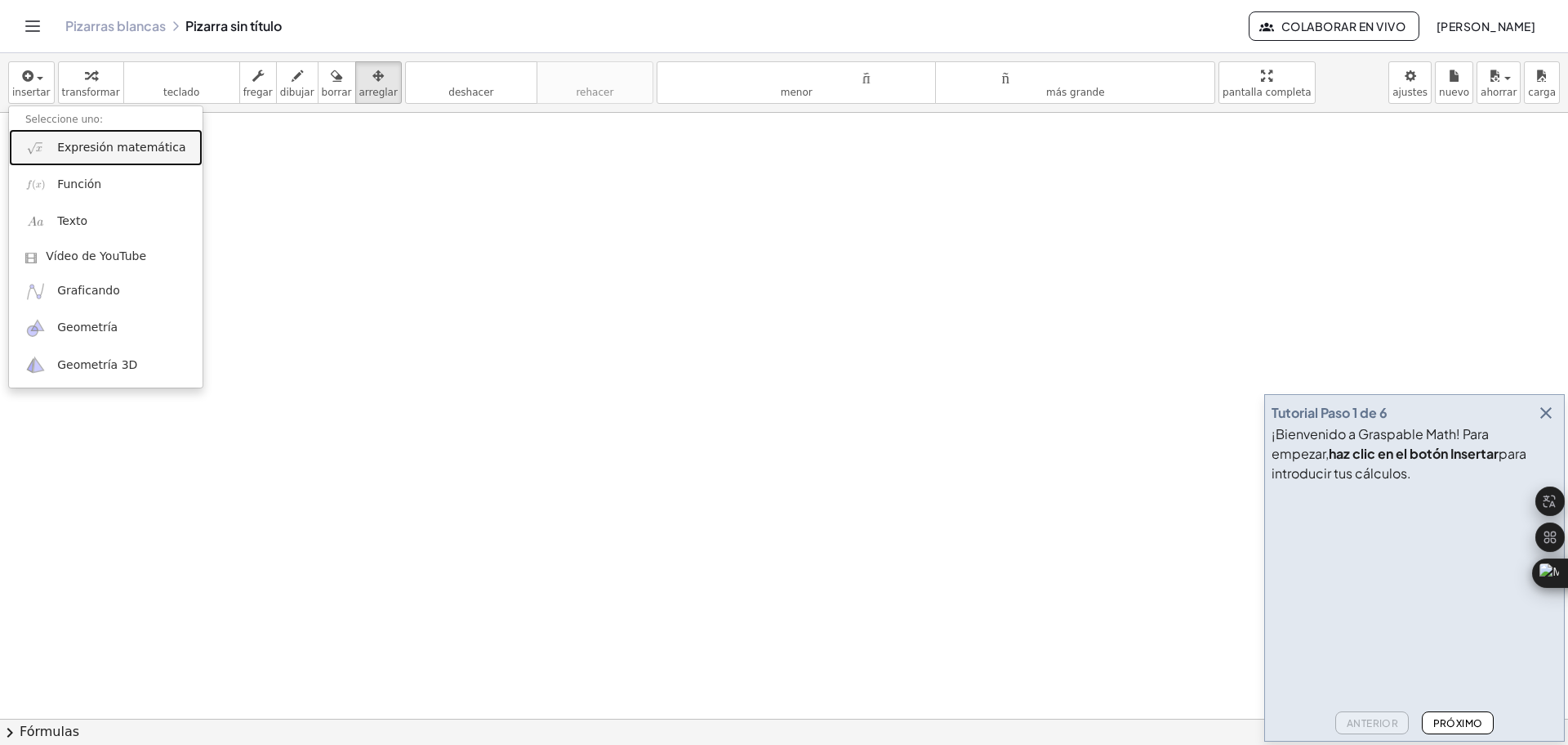
click at [125, 146] on font "Expresión matemática" at bounding box center [122, 147] width 128 height 13
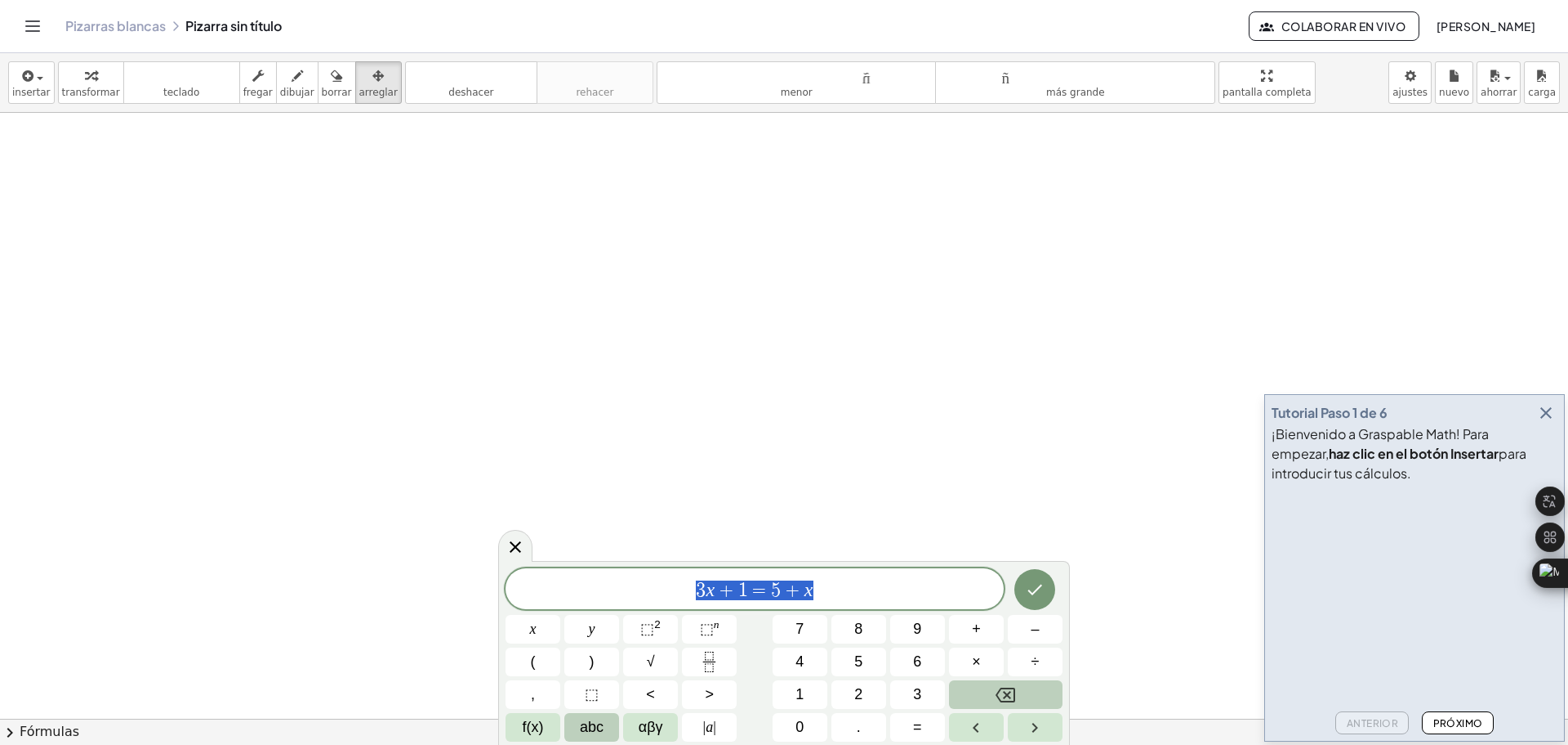
drag, startPoint x: 835, startPoint y: 593, endPoint x: 667, endPoint y: 606, distance: 168.5
click at [667, 606] on div "******** 3 x + 1 = 5 + x" at bounding box center [754, 588] width 499 height 41
click at [527, 733] on span "f(x)" at bounding box center [534, 727] width 21 height 22
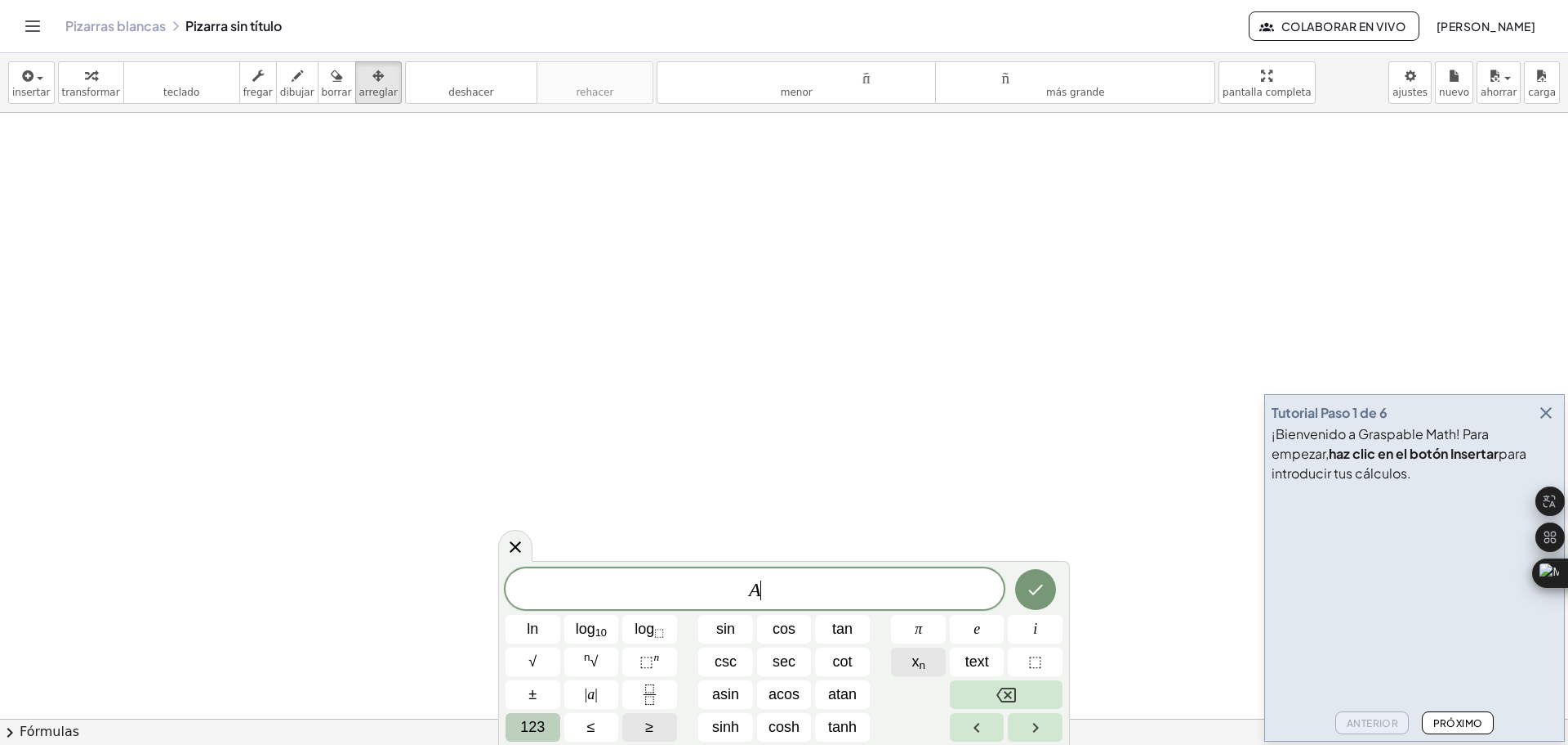
click at [927, 666] on button "x n" at bounding box center [919, 661] width 54 height 28
click at [532, 729] on span "123" at bounding box center [532, 727] width 24 height 22
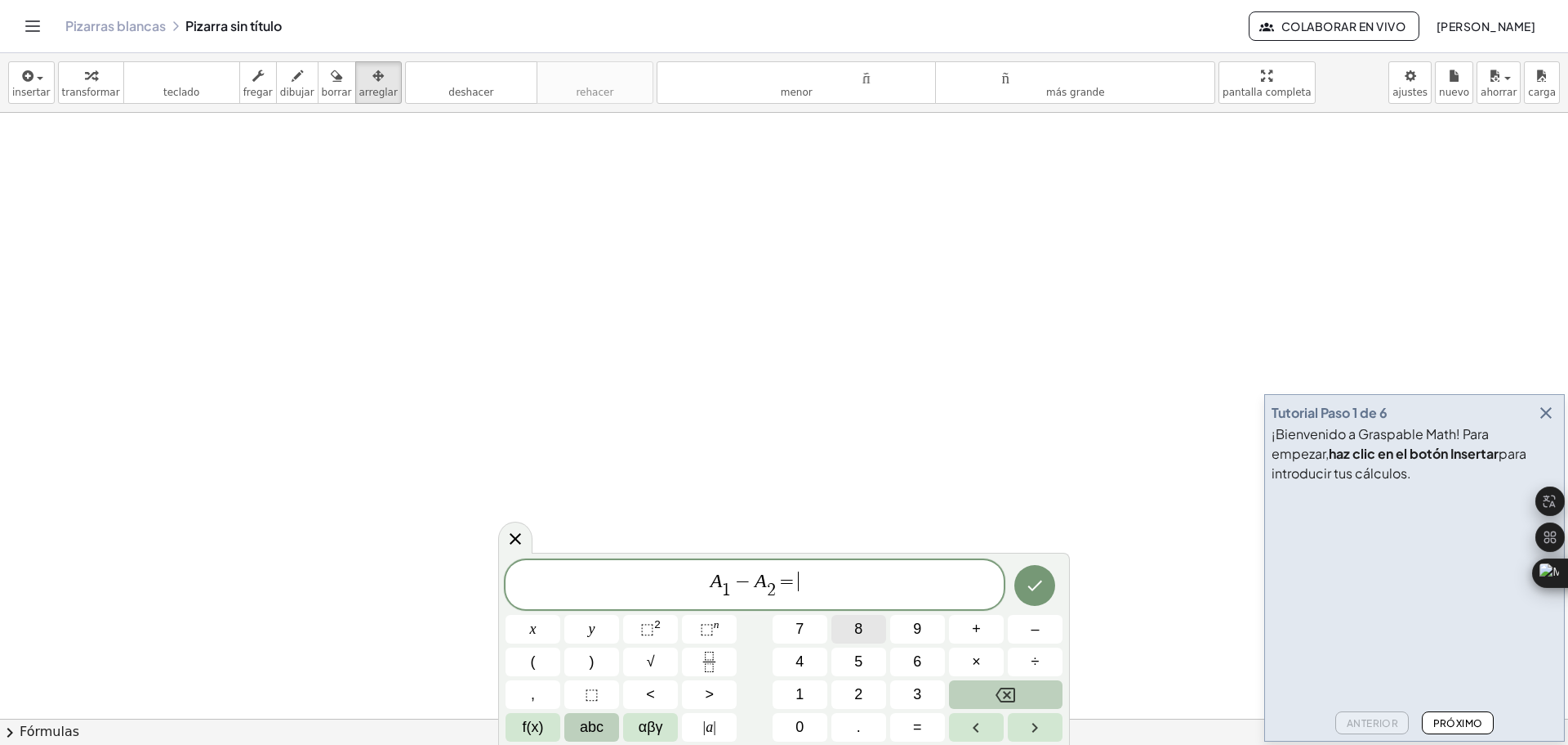
click at [861, 632] on span "8" at bounding box center [858, 628] width 8 height 22
click at [1034, 589] on icon "Done" at bounding box center [1035, 585] width 15 height 11
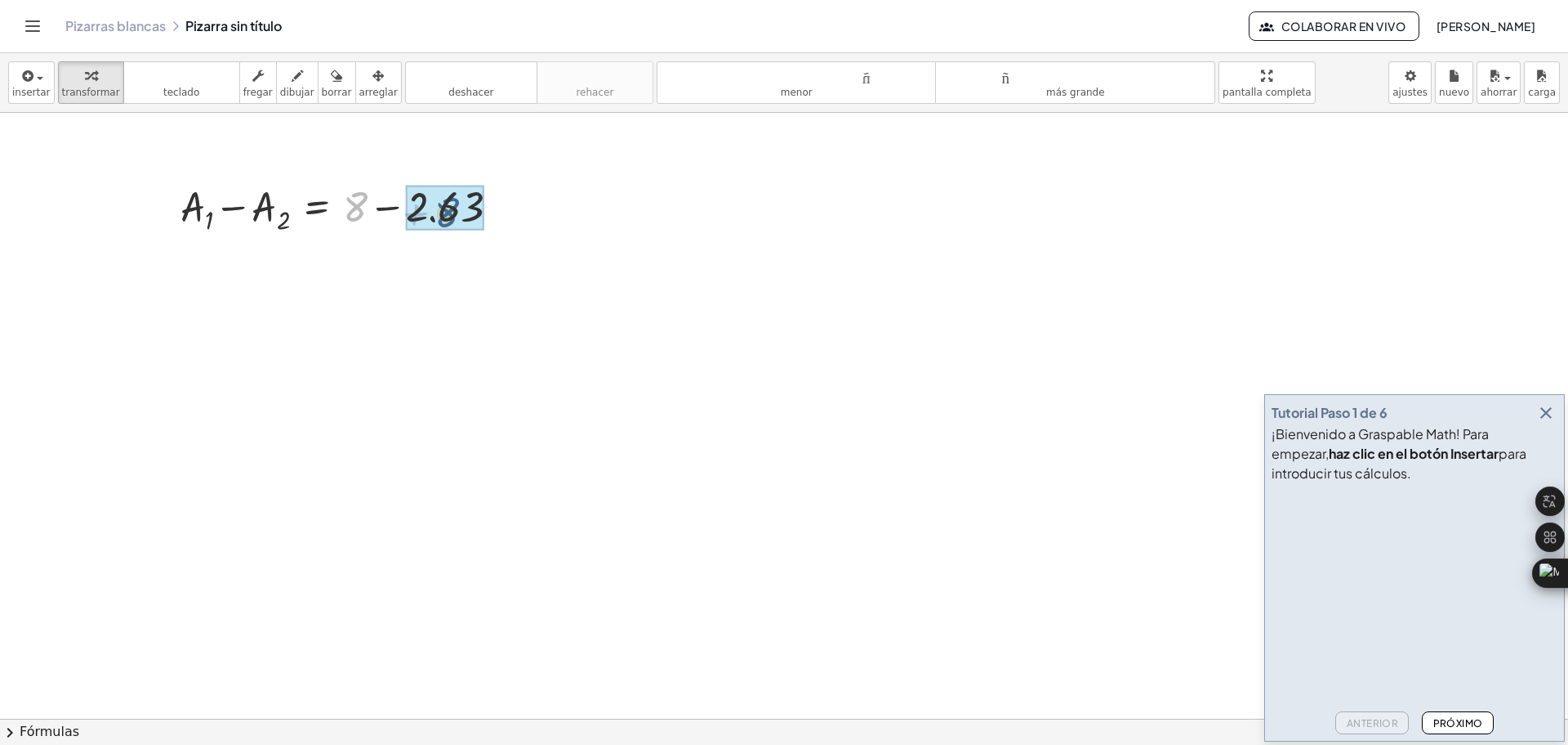
drag, startPoint x: 353, startPoint y: 208, endPoint x: 445, endPoint y: 214, distance: 92.2
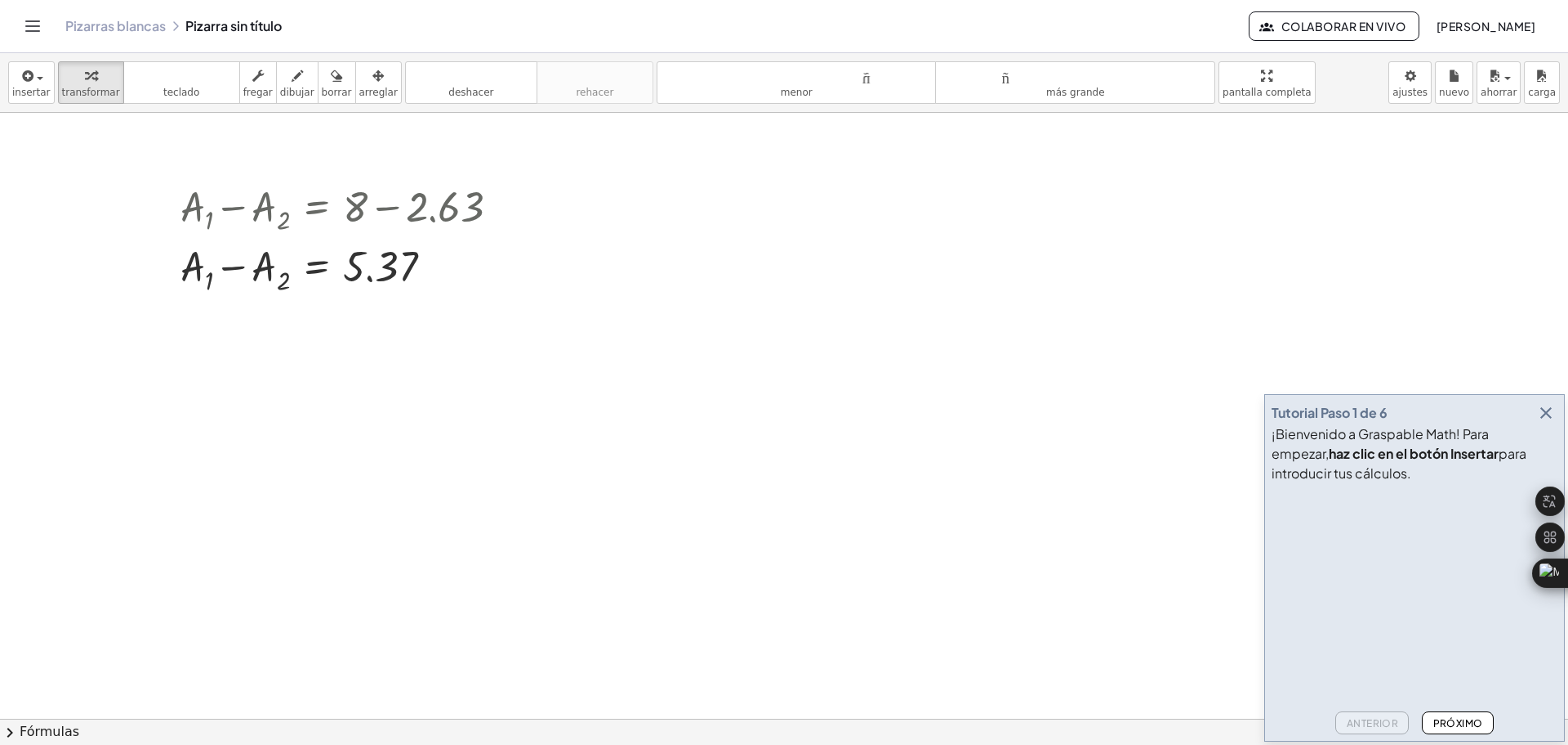
click at [627, 355] on div at bounding box center [784, 473] width 1568 height 1211
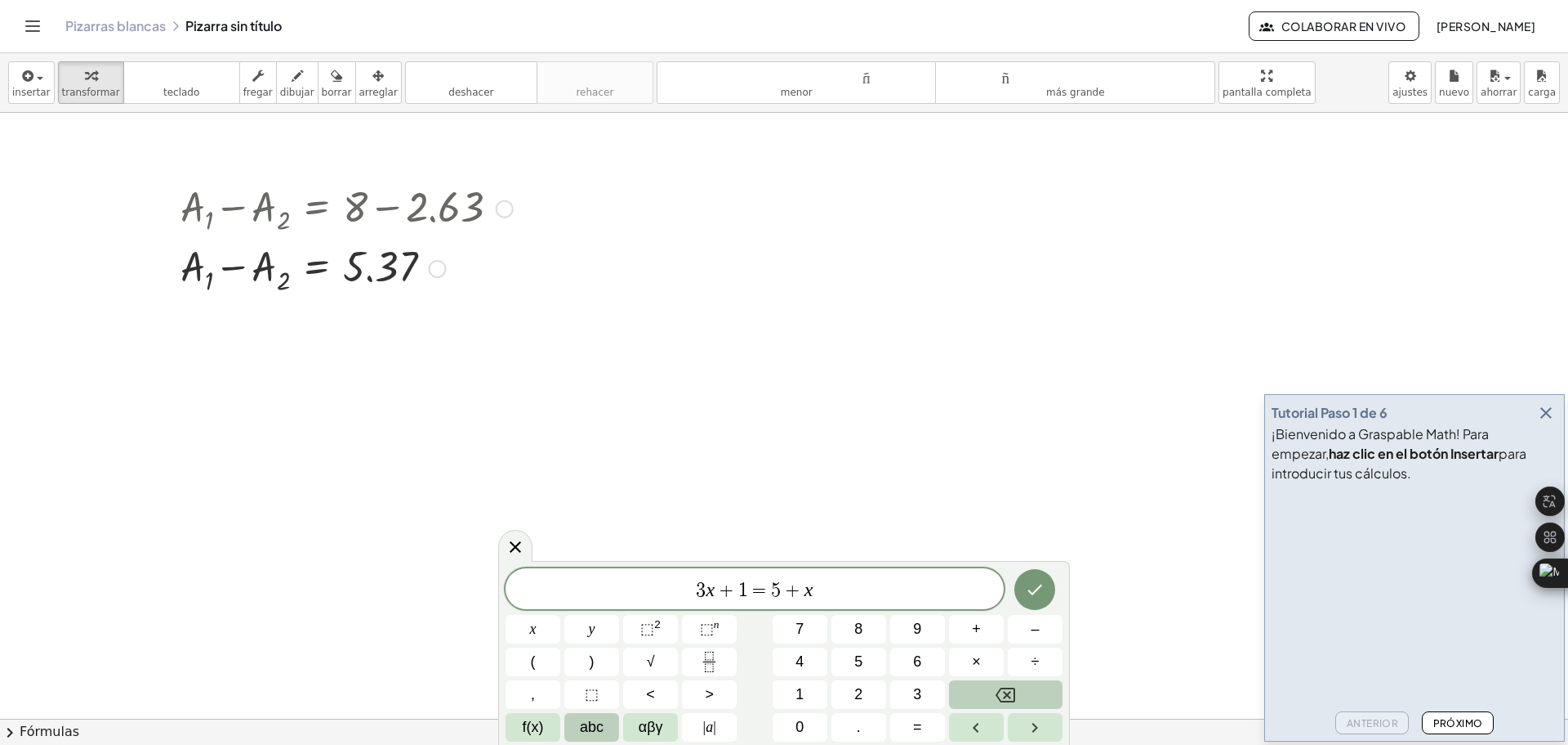
click at [417, 217] on div at bounding box center [346, 206] width 349 height 59
click at [521, 547] on icon at bounding box center [515, 547] width 19 height 19
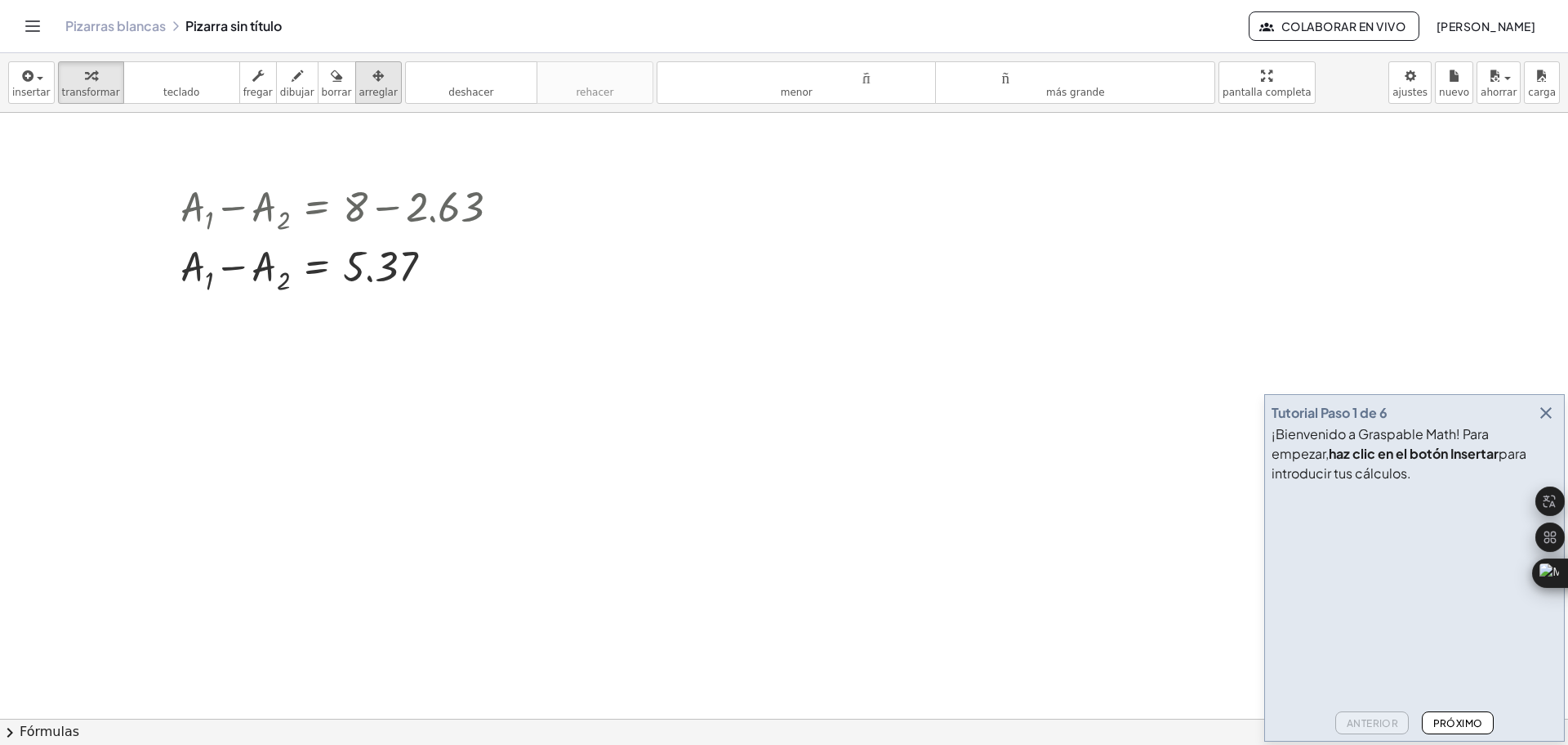
click at [372, 77] on icon "button" at bounding box center [378, 76] width 12 height 19
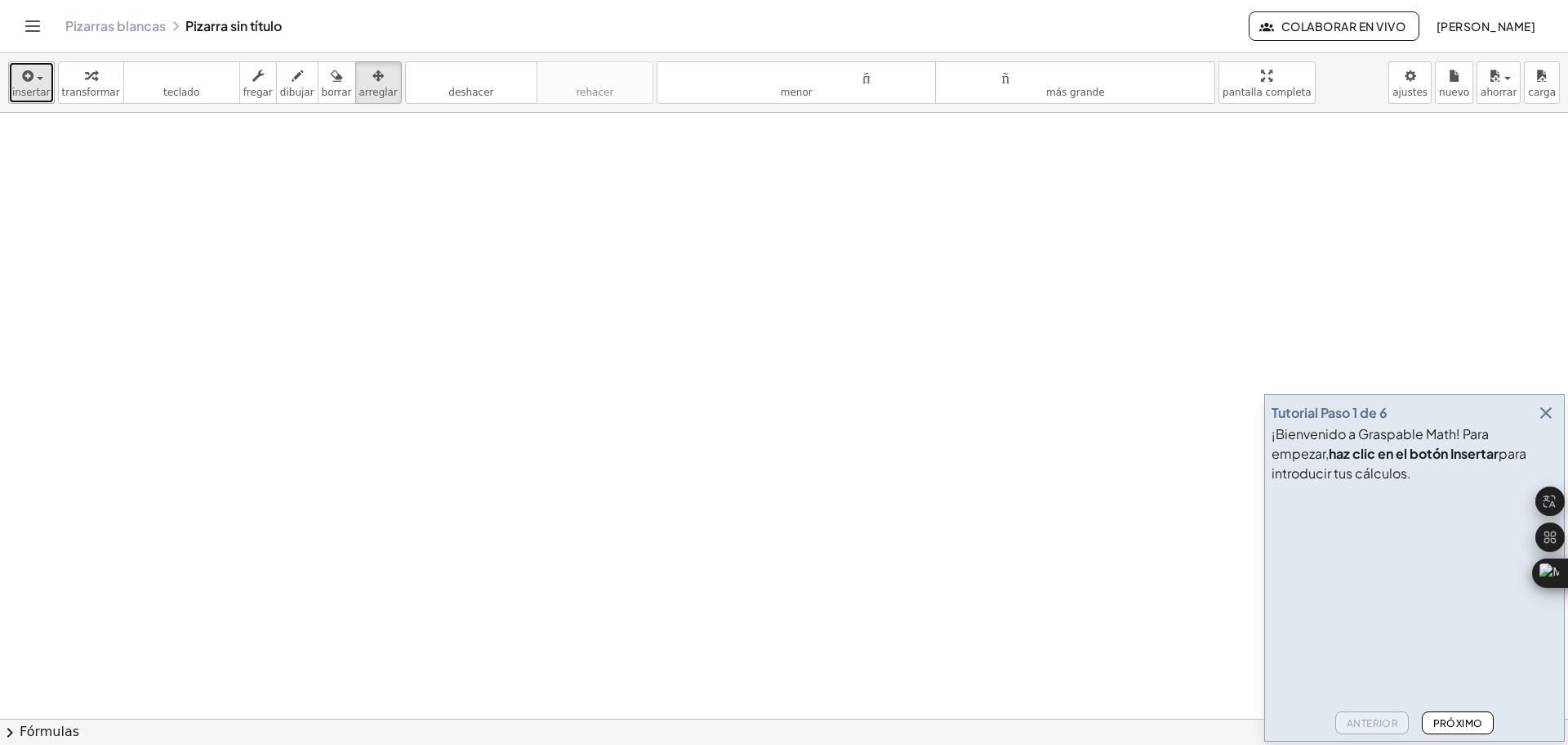
click at [27, 69] on icon "button" at bounding box center [26, 76] width 15 height 19
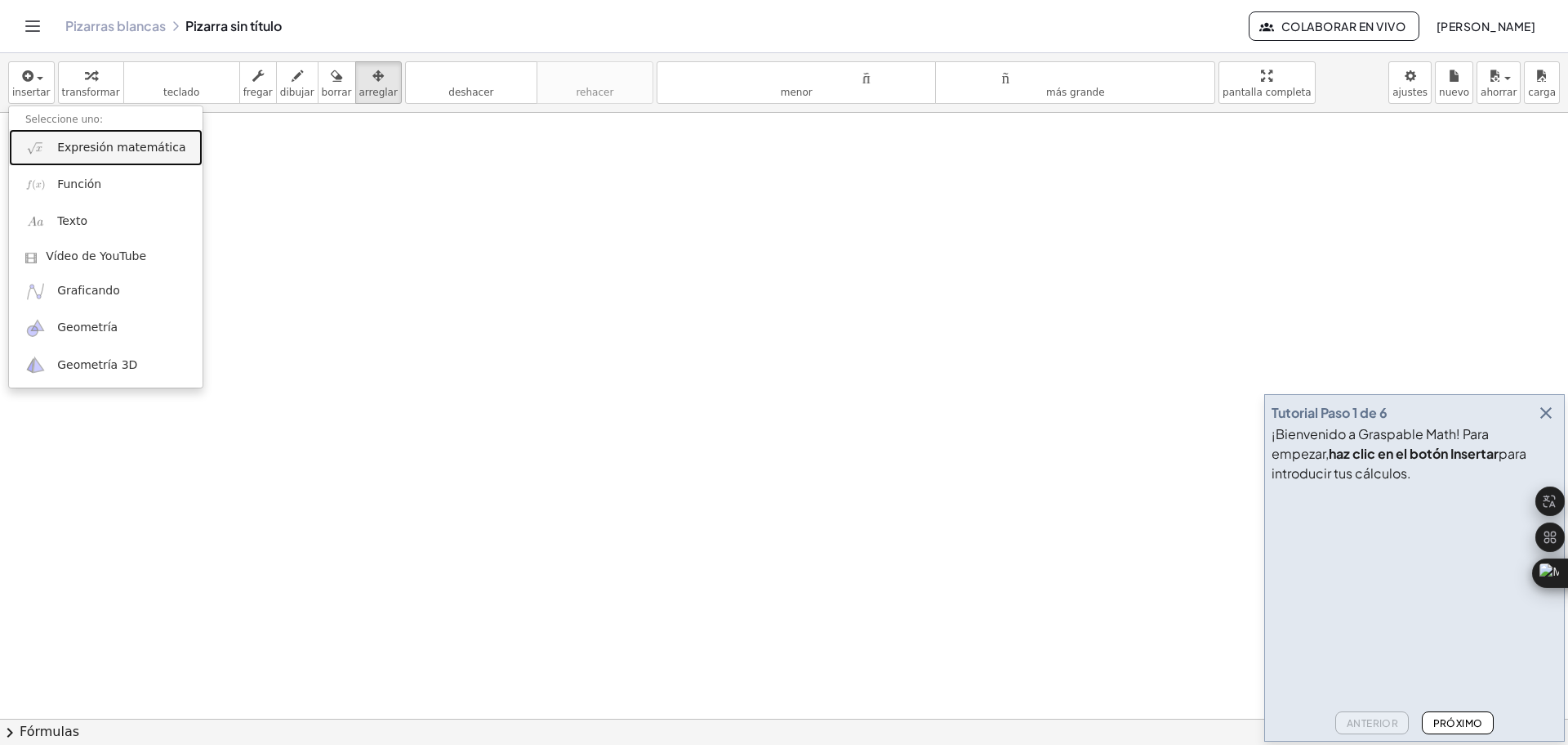
click at [99, 146] on font "Expresión matemática" at bounding box center [122, 147] width 128 height 13
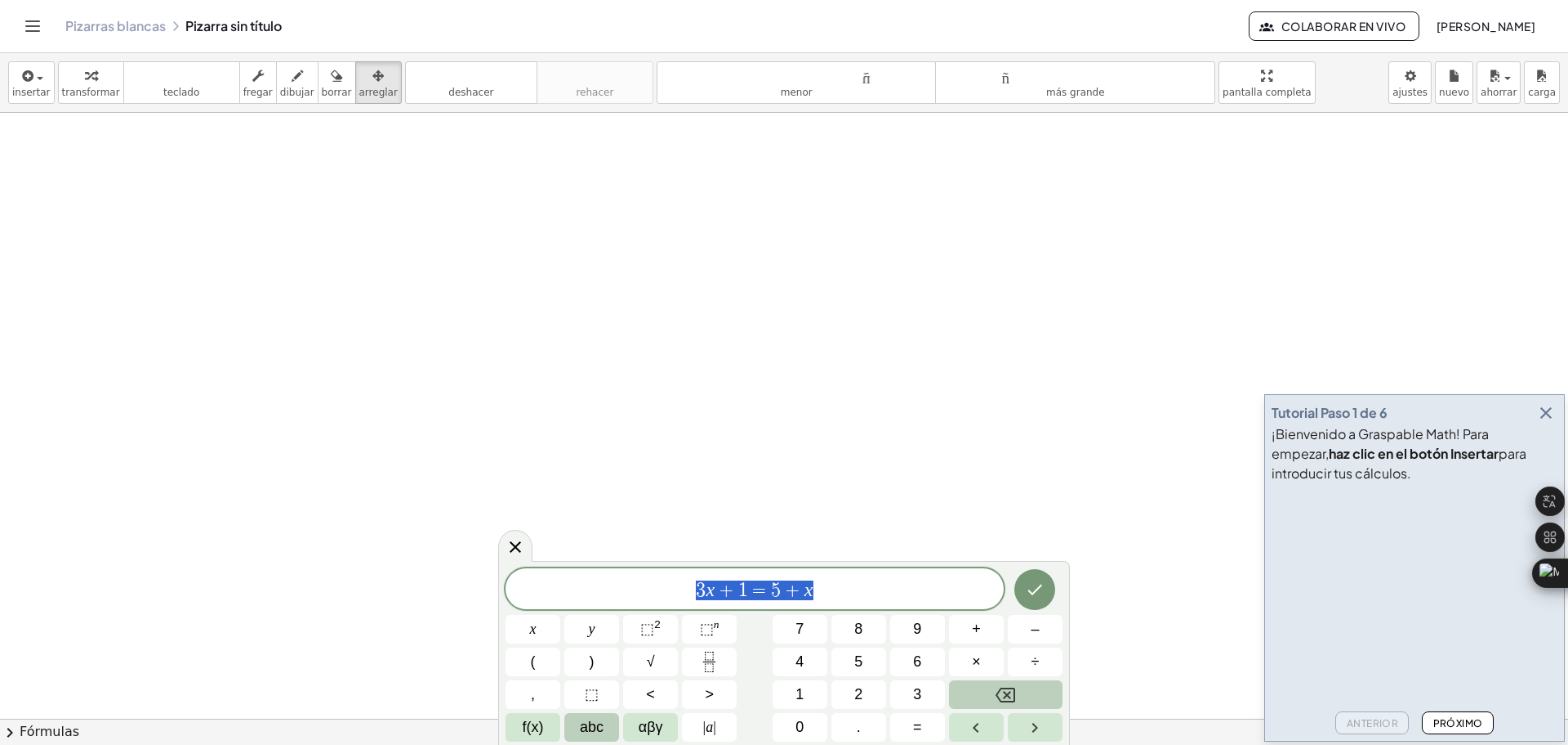
drag, startPoint x: 836, startPoint y: 596, endPoint x: 681, endPoint y: 599, distance: 155.0
click at [681, 599] on span "3 x + 1 = 5 + x" at bounding box center [754, 590] width 499 height 23
click at [535, 724] on span "f(x)" at bounding box center [534, 727] width 21 height 22
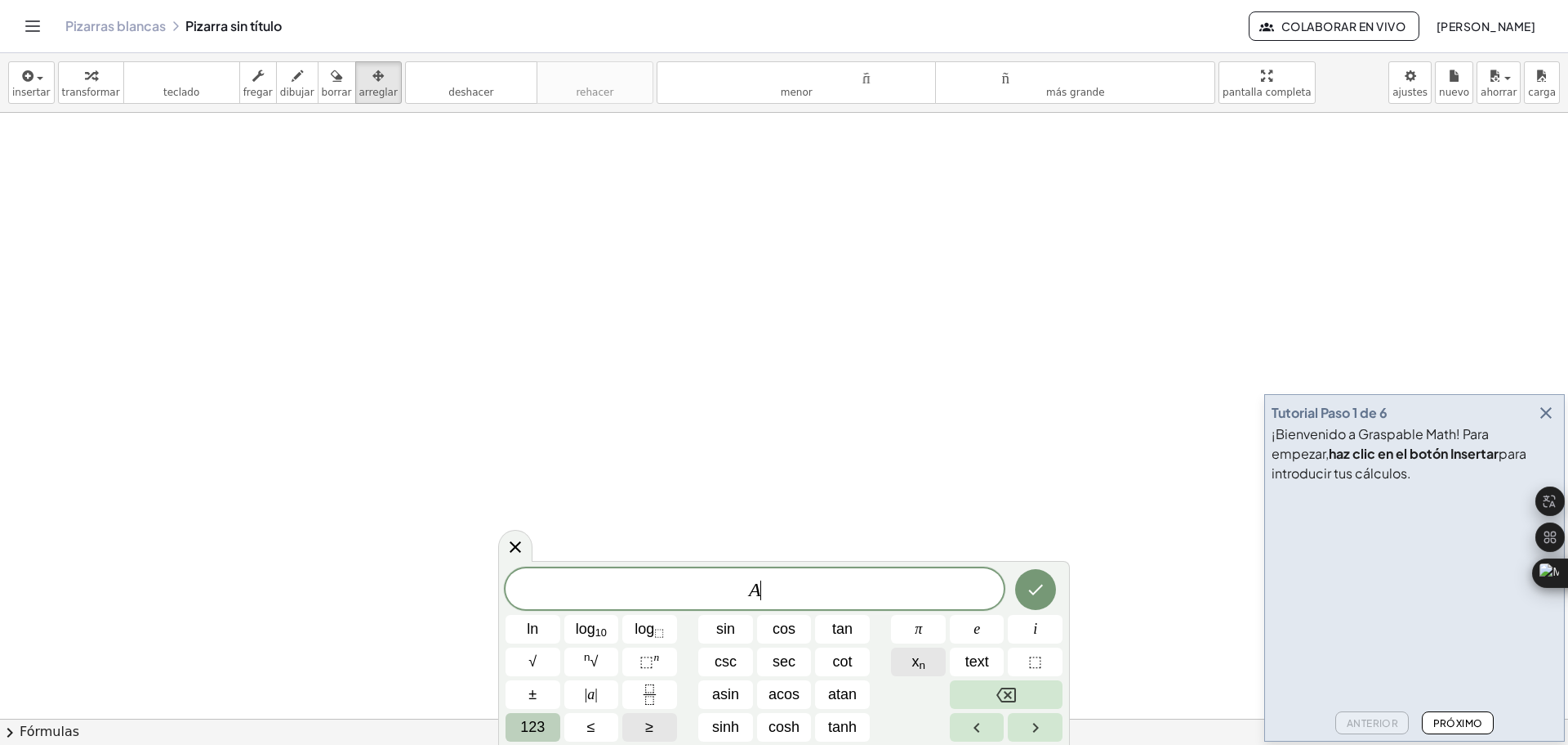
click at [923, 668] on sub "n" at bounding box center [922, 664] width 7 height 13
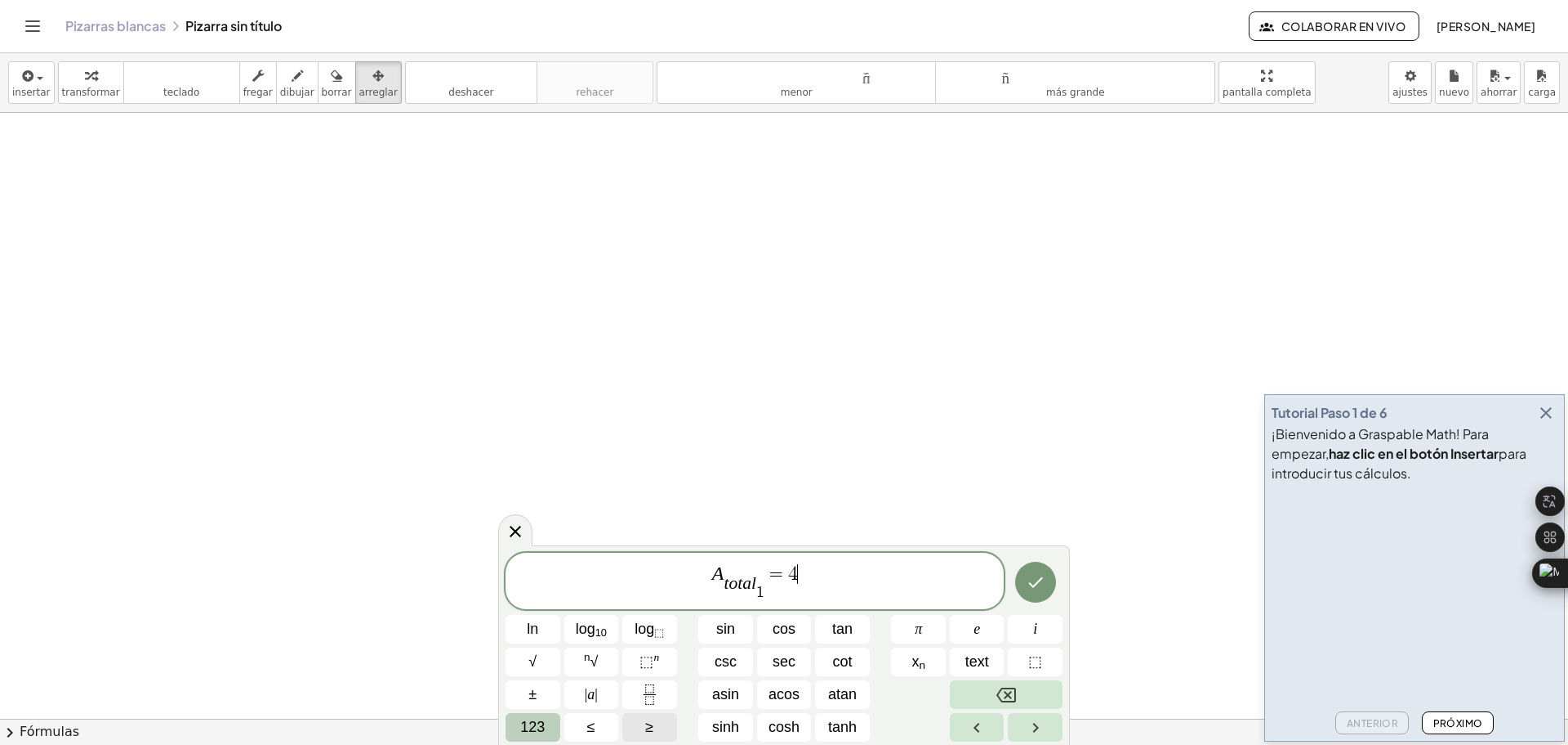
click at [540, 727] on span "123" at bounding box center [532, 727] width 24 height 22
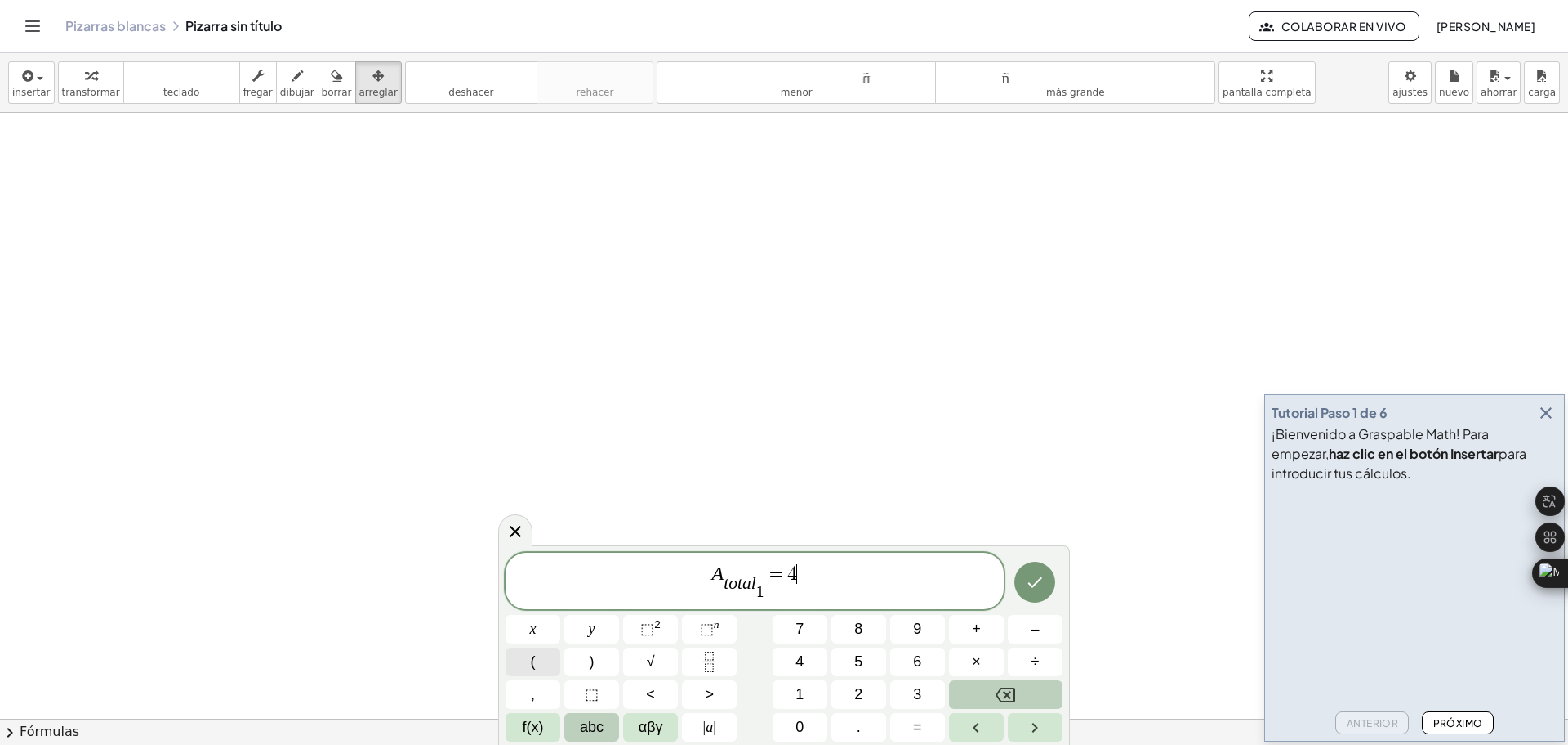
click at [549, 664] on button "(" at bounding box center [533, 661] width 54 height 28
click at [856, 669] on span "5" at bounding box center [858, 661] width 8 height 22
click at [865, 726] on button "." at bounding box center [858, 727] width 54 height 28
click at [919, 692] on span "3" at bounding box center [917, 693] width 8 height 22
click at [806, 632] on button "7" at bounding box center [800, 628] width 54 height 28
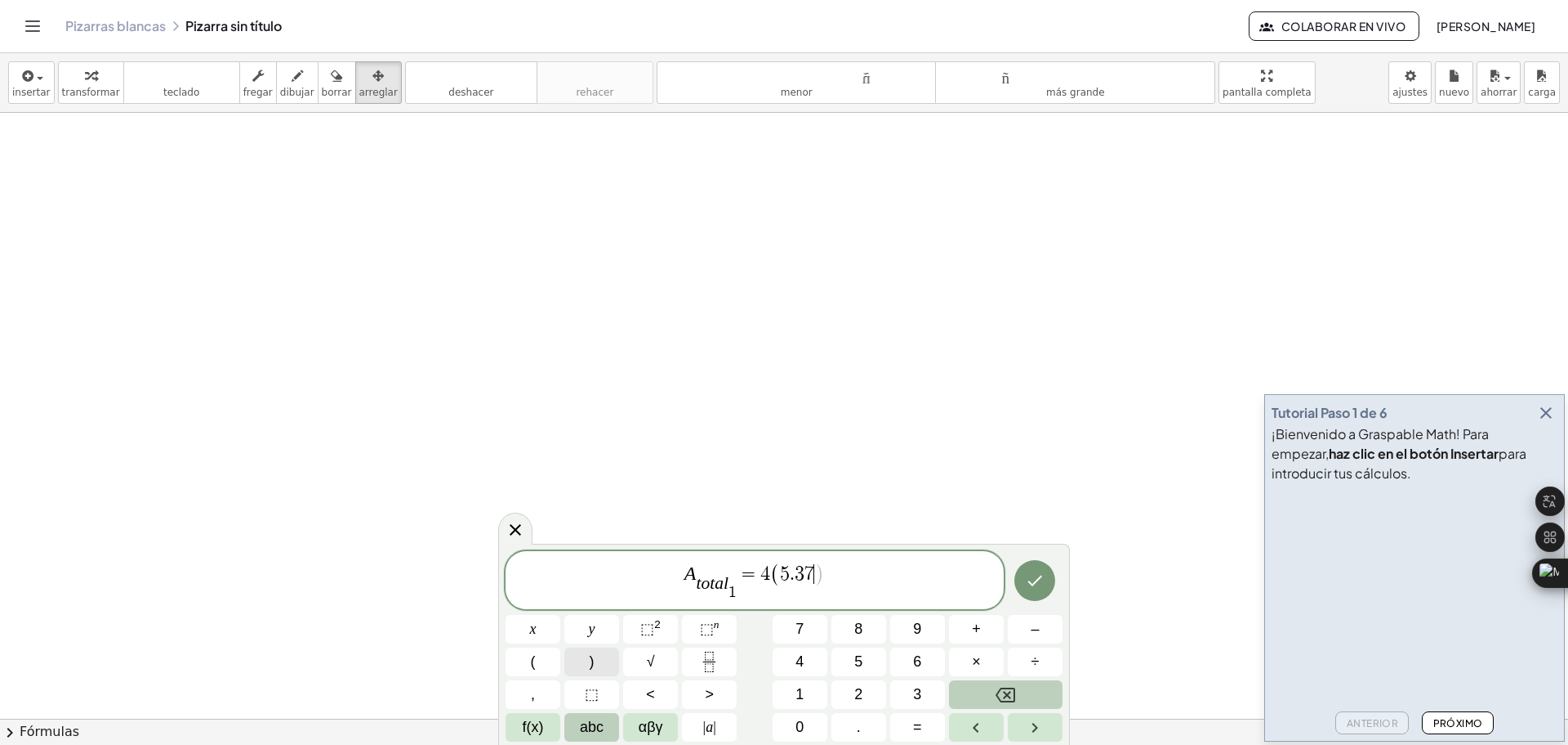
click at [591, 663] on span ")" at bounding box center [592, 661] width 5 height 22
click at [1031, 588] on icon "Done" at bounding box center [1035, 581] width 19 height 19
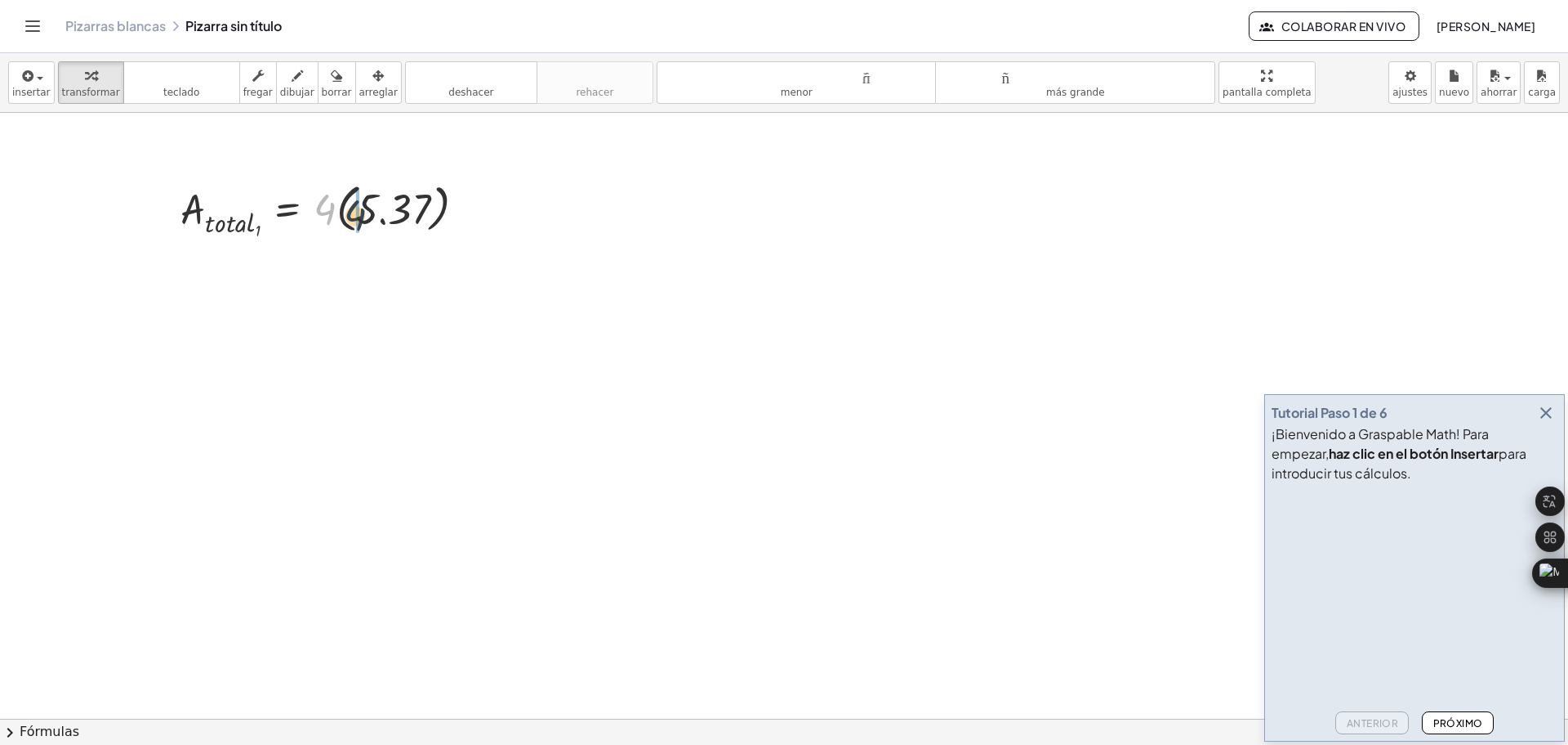
drag, startPoint x: 330, startPoint y: 217, endPoint x: 363, endPoint y: 223, distance: 33.5
click at [363, 223] on div at bounding box center [330, 209] width 315 height 64
click at [340, 273] on div at bounding box center [330, 273] width 315 height 62
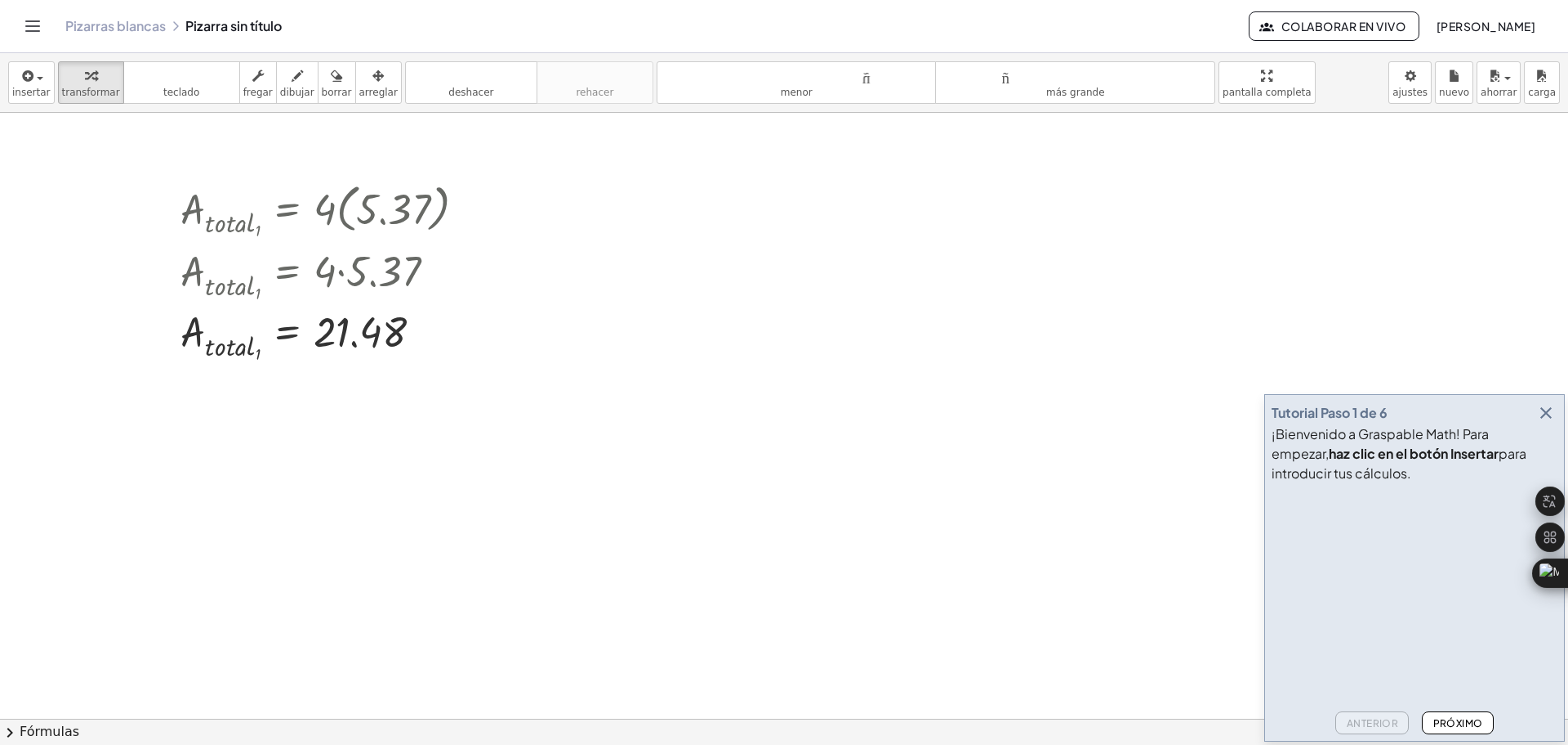
click at [561, 424] on div at bounding box center [784, 473] width 1568 height 1211
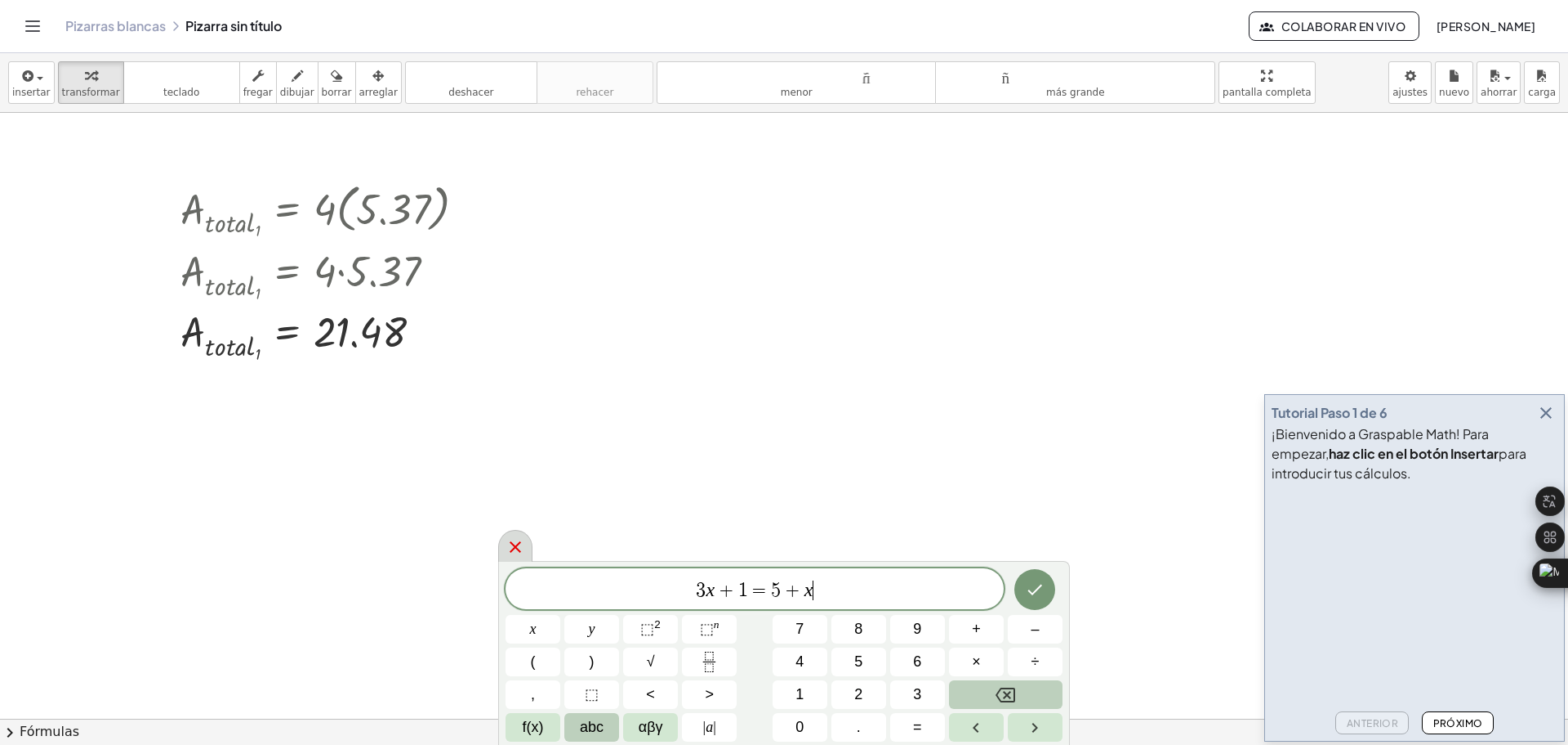
click at [521, 543] on icon at bounding box center [515, 547] width 19 height 19
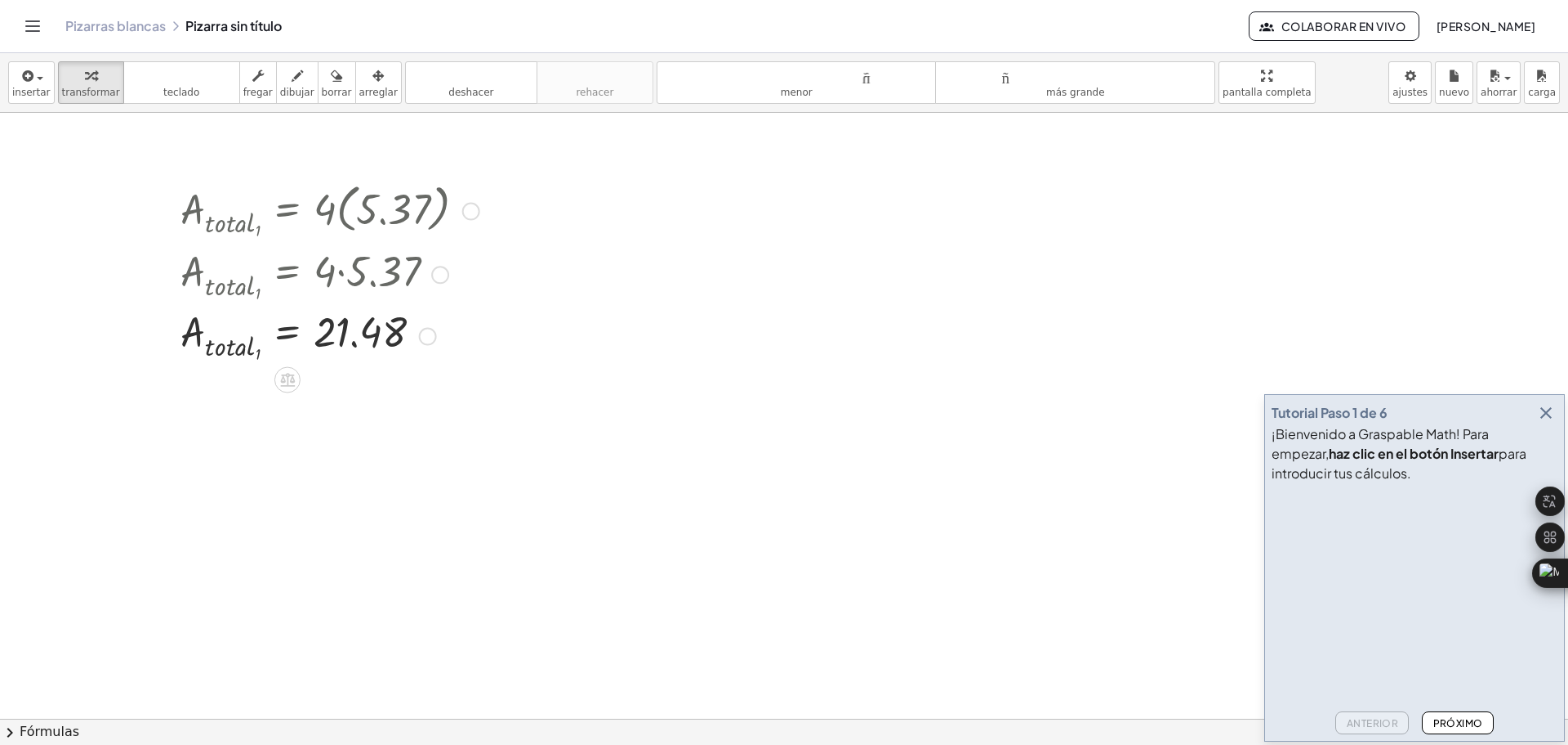
click at [417, 231] on div at bounding box center [330, 209] width 315 height 64
click at [372, 79] on icon "button" at bounding box center [378, 76] width 12 height 19
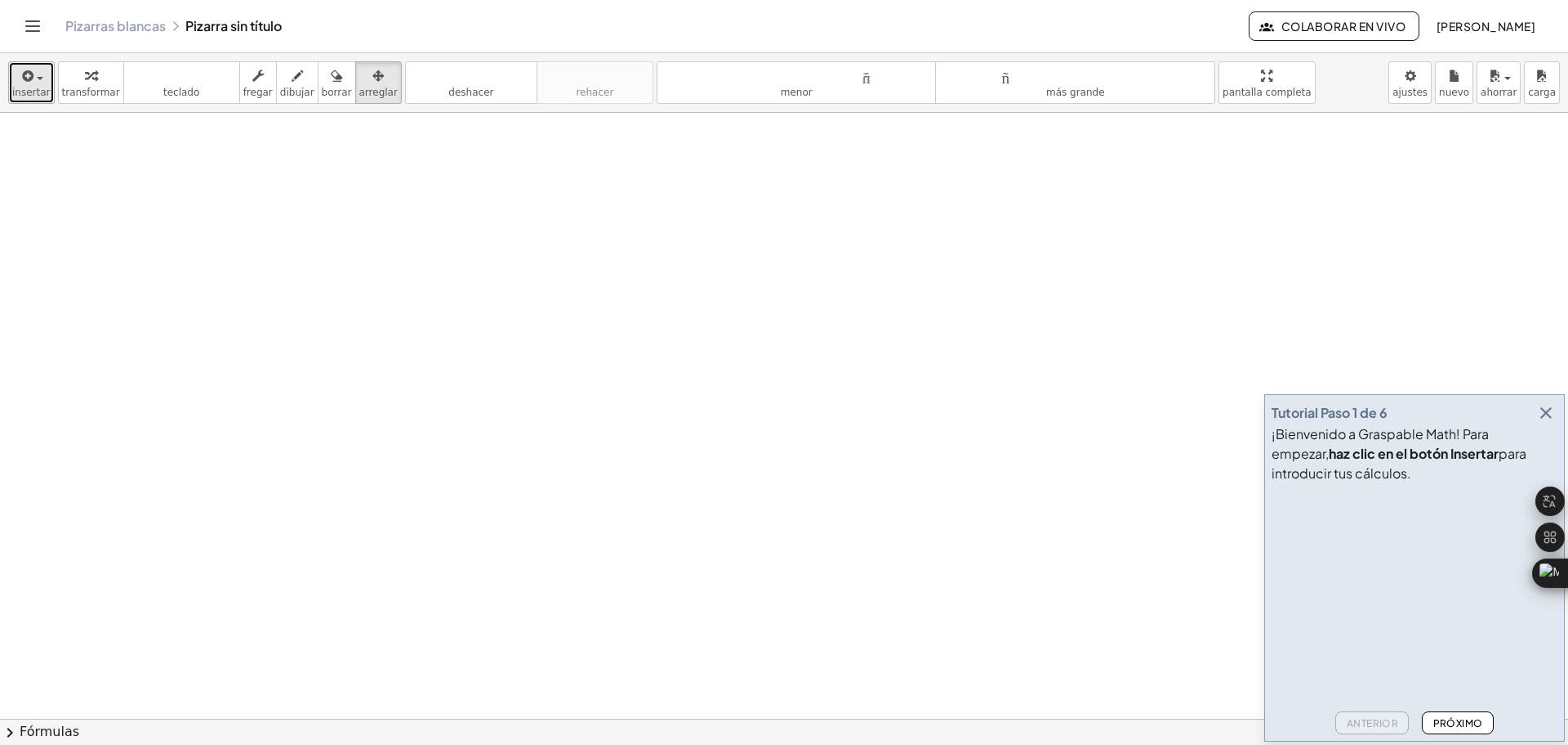
click at [24, 74] on icon "button" at bounding box center [26, 76] width 15 height 19
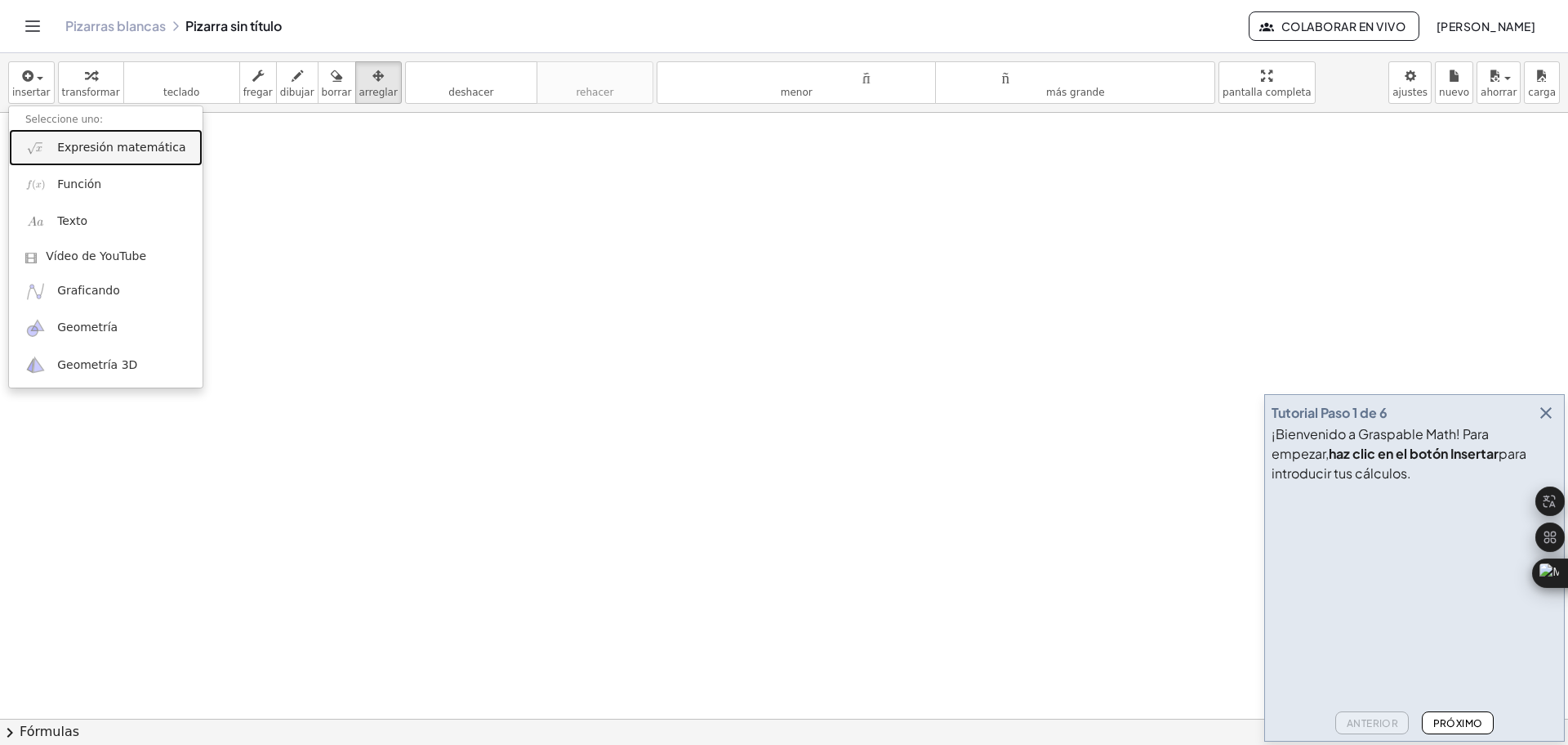
click at [114, 153] on font "Expresión matemática" at bounding box center [122, 147] width 128 height 13
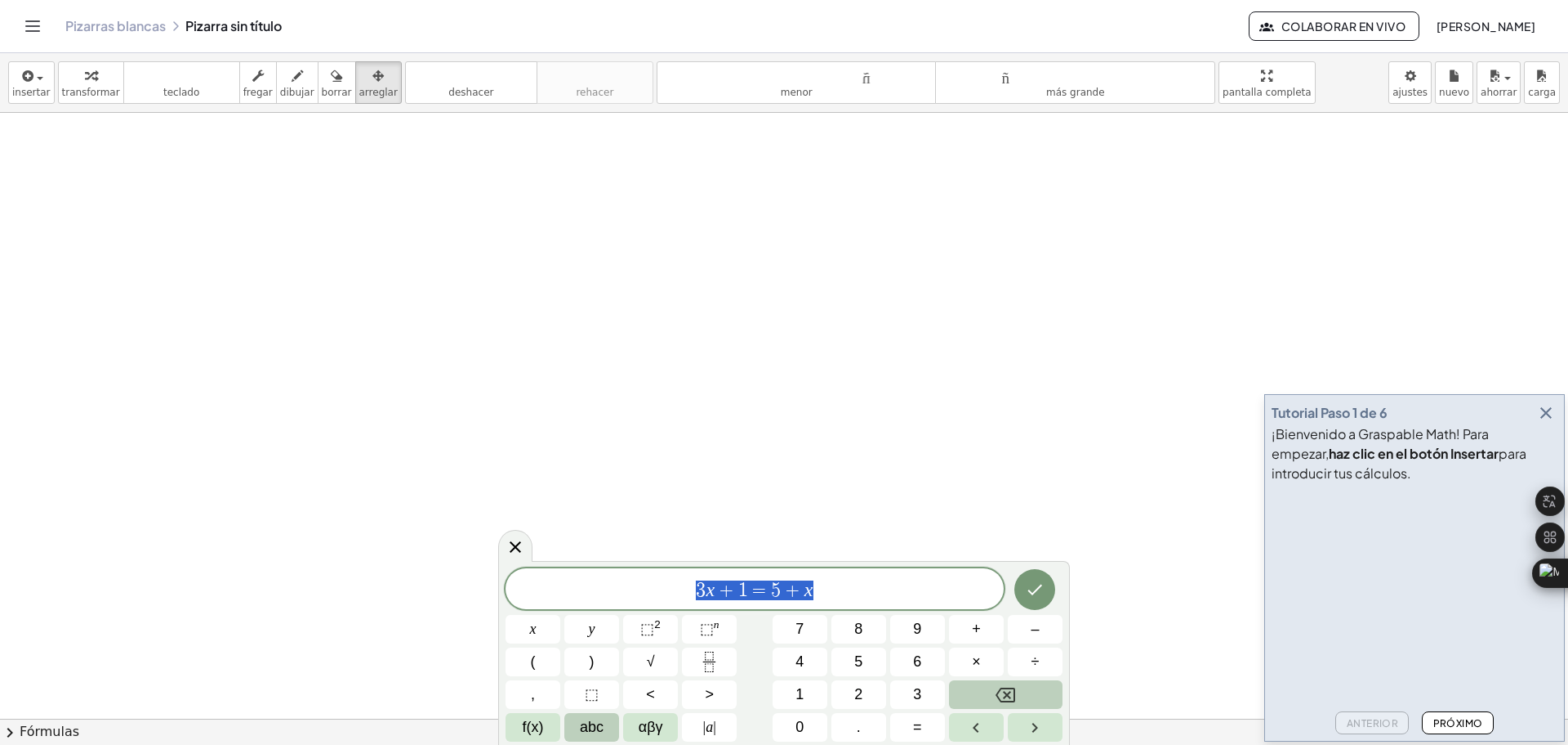
drag, startPoint x: 823, startPoint y: 585, endPoint x: 664, endPoint y: 593, distance: 159.2
click at [664, 593] on span "3 x + 1 = 5 + x" at bounding box center [754, 590] width 499 height 23
click at [532, 727] on span "f(x)" at bounding box center [534, 727] width 21 height 22
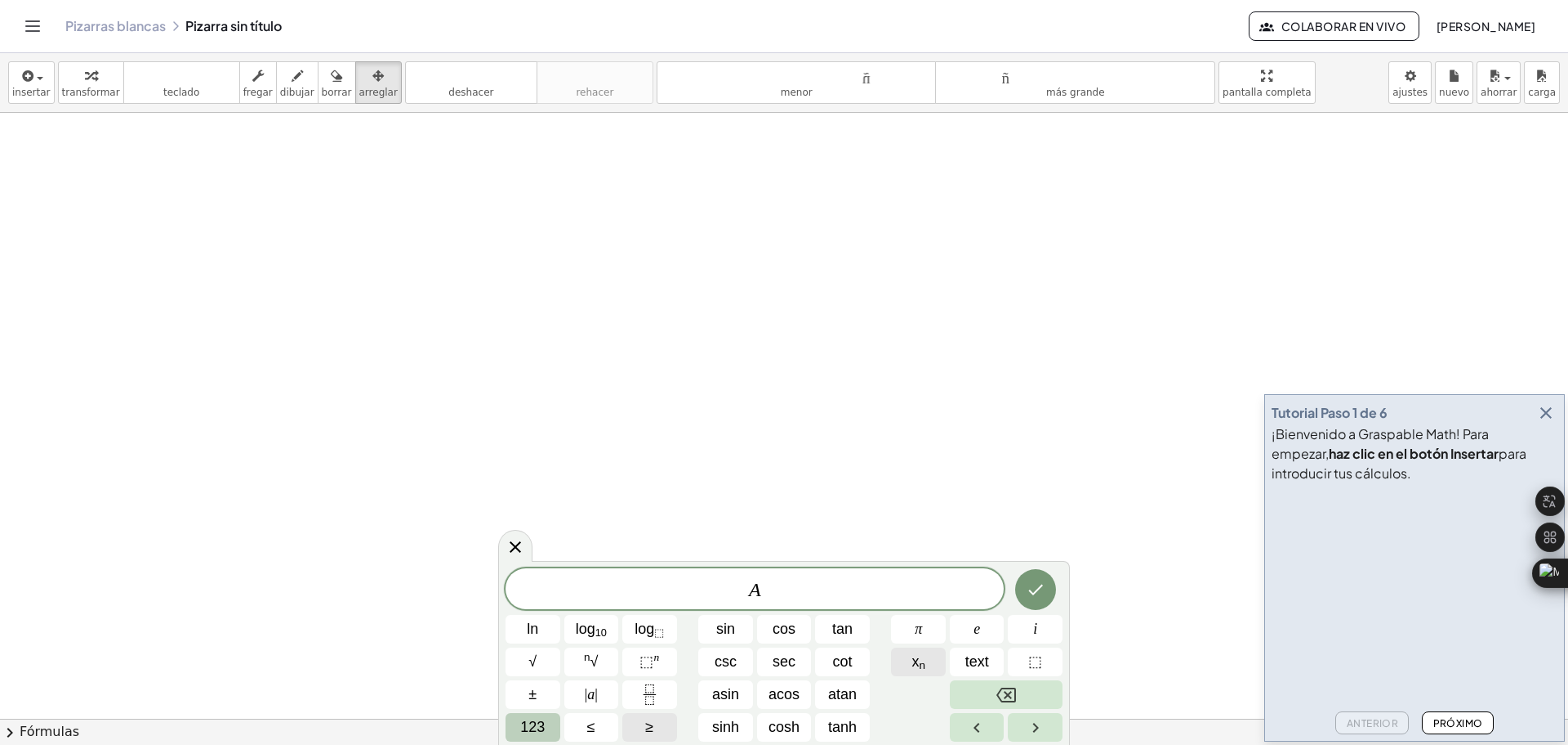
click at [923, 666] on sub "n" at bounding box center [922, 664] width 7 height 13
click at [916, 664] on span "x n" at bounding box center [919, 661] width 14 height 22
click at [540, 725] on span "123" at bounding box center [532, 727] width 24 height 22
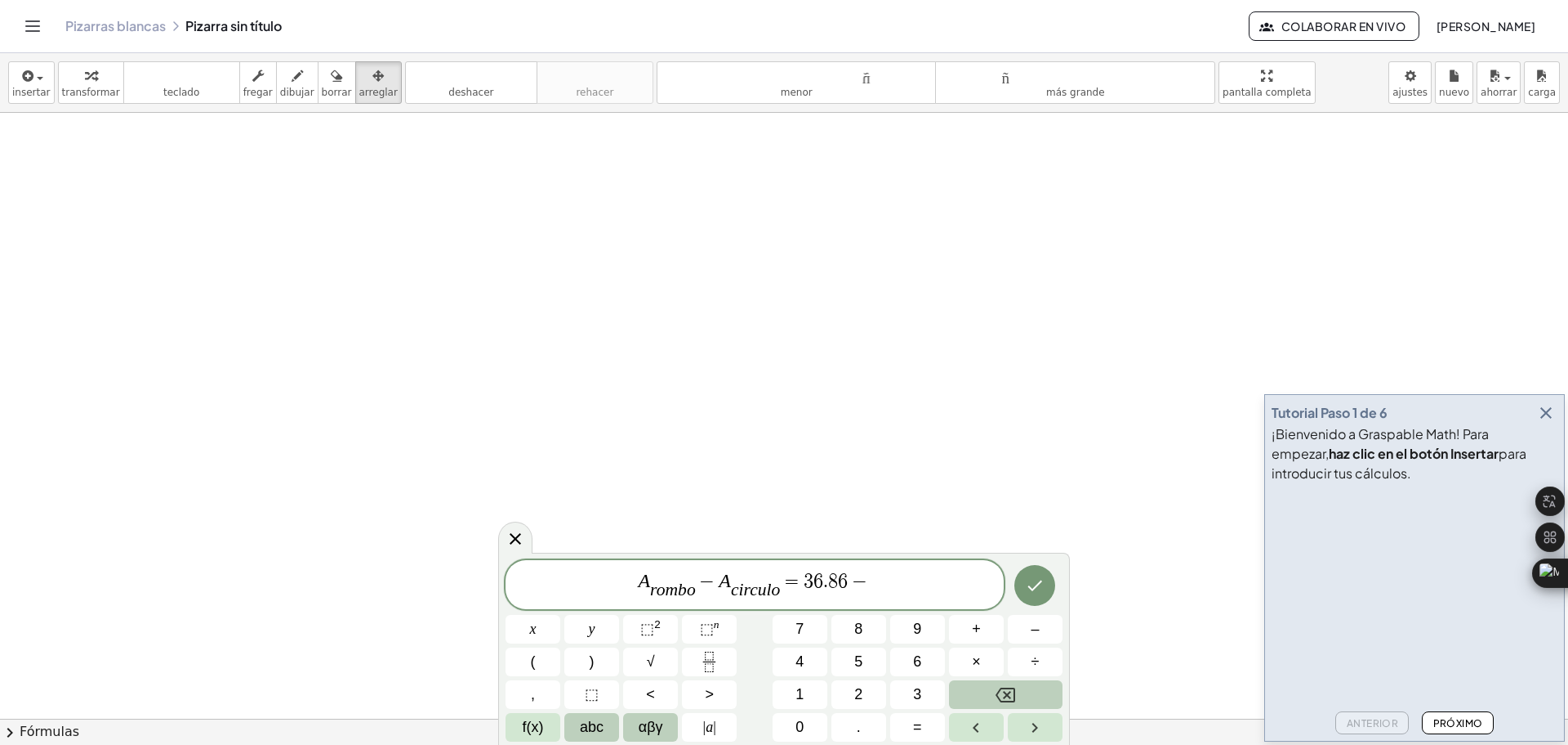
click at [648, 730] on span "αβγ" at bounding box center [650, 727] width 24 height 22
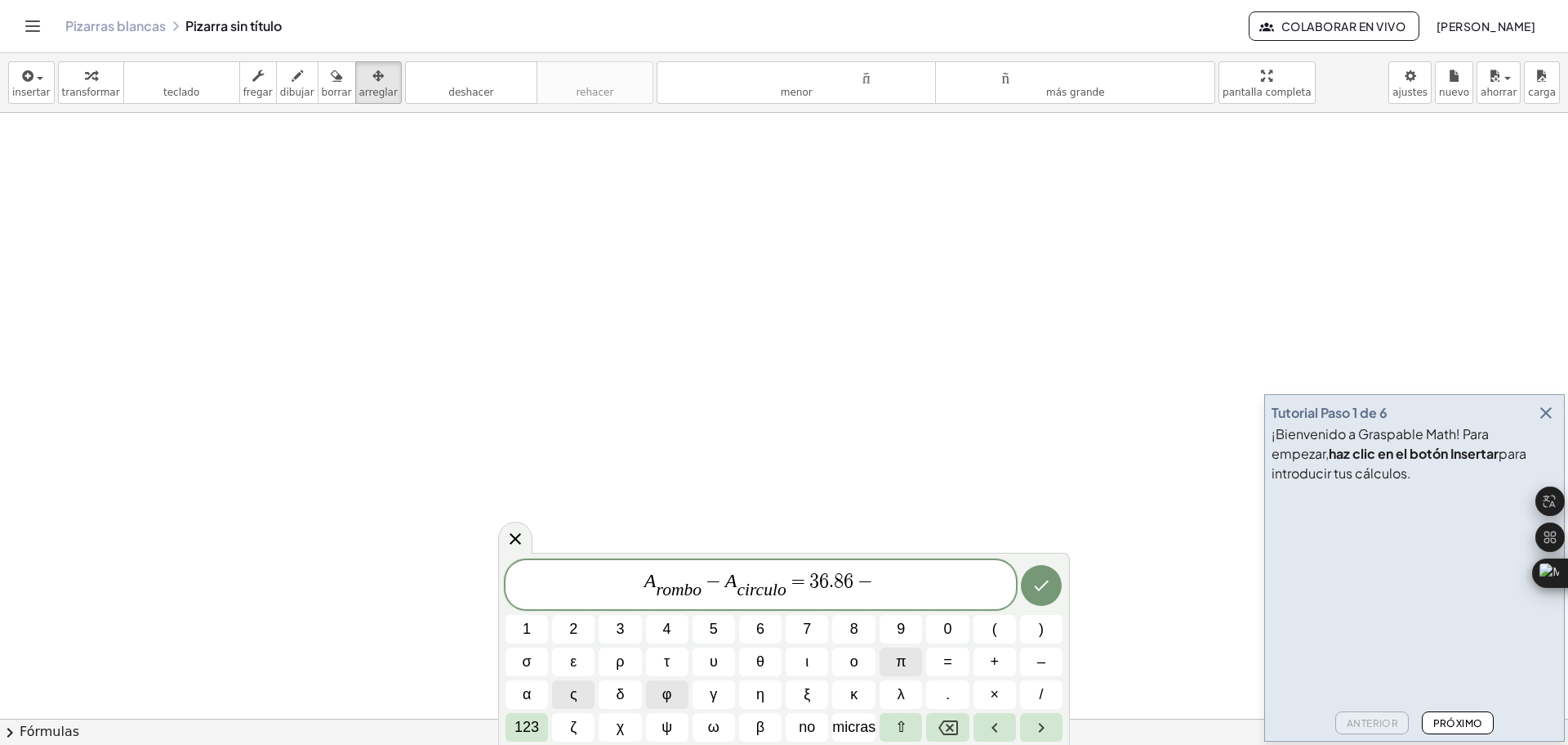
click at [907, 662] on button "π" at bounding box center [901, 661] width 43 height 28
click at [535, 729] on font "123" at bounding box center [526, 727] width 24 height 17
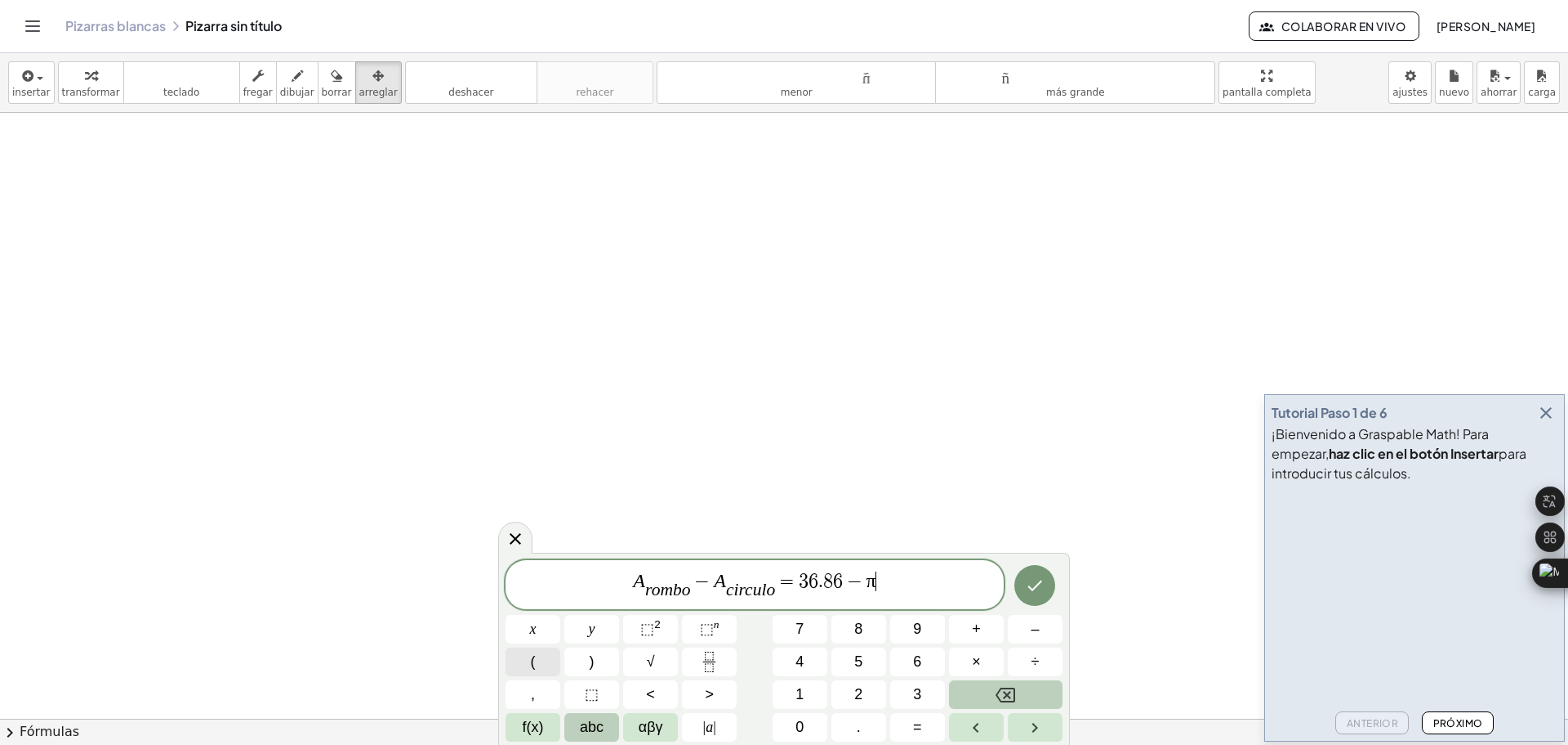
click at [542, 657] on button "(" at bounding box center [533, 661] width 54 height 28
click at [586, 661] on button ")" at bounding box center [592, 661] width 54 height 28
click at [667, 629] on button "⬚ 2" at bounding box center [650, 628] width 54 height 28
click at [1035, 585] on icon "Hecho" at bounding box center [1035, 581] width 15 height 11
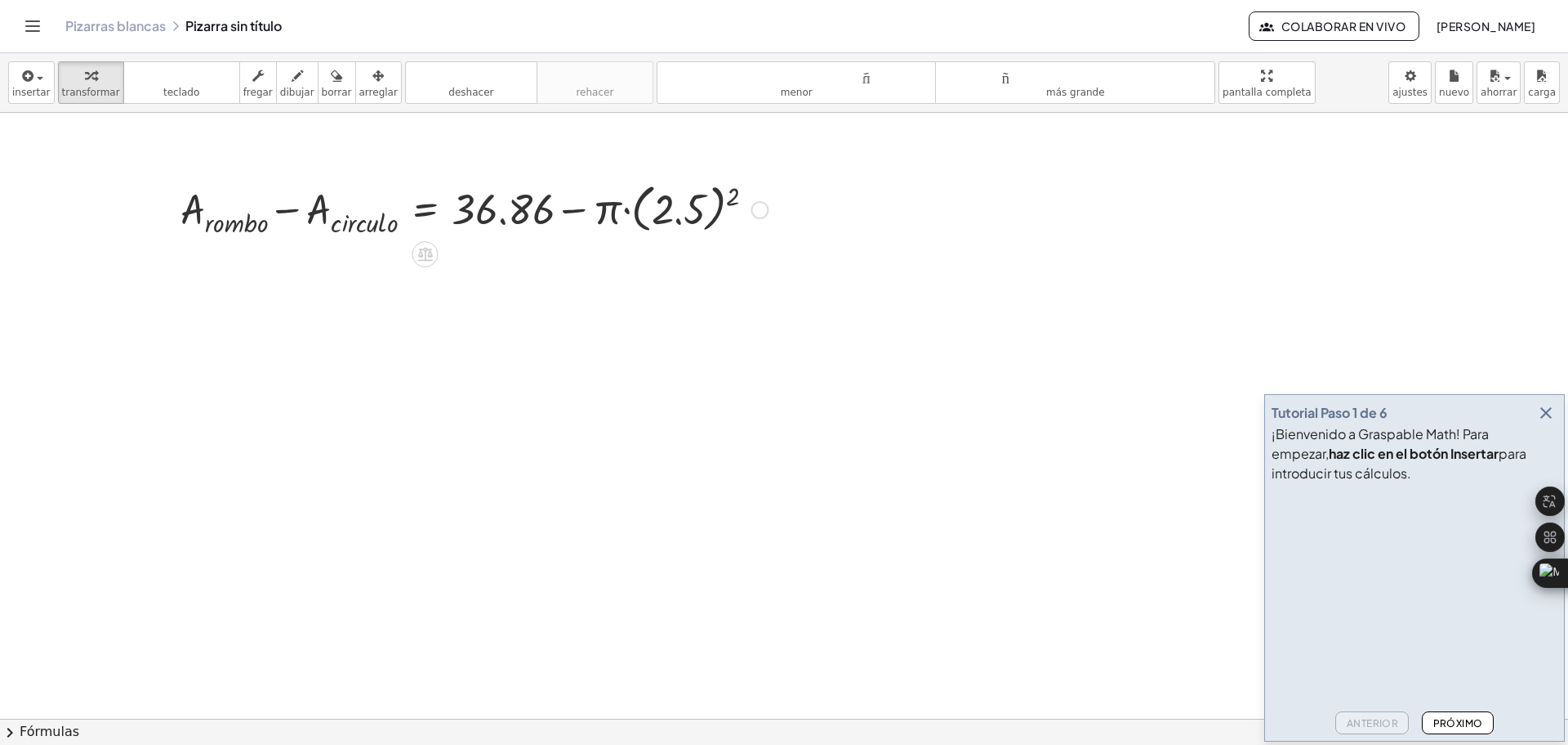
click at [732, 196] on div at bounding box center [473, 208] width 604 height 62
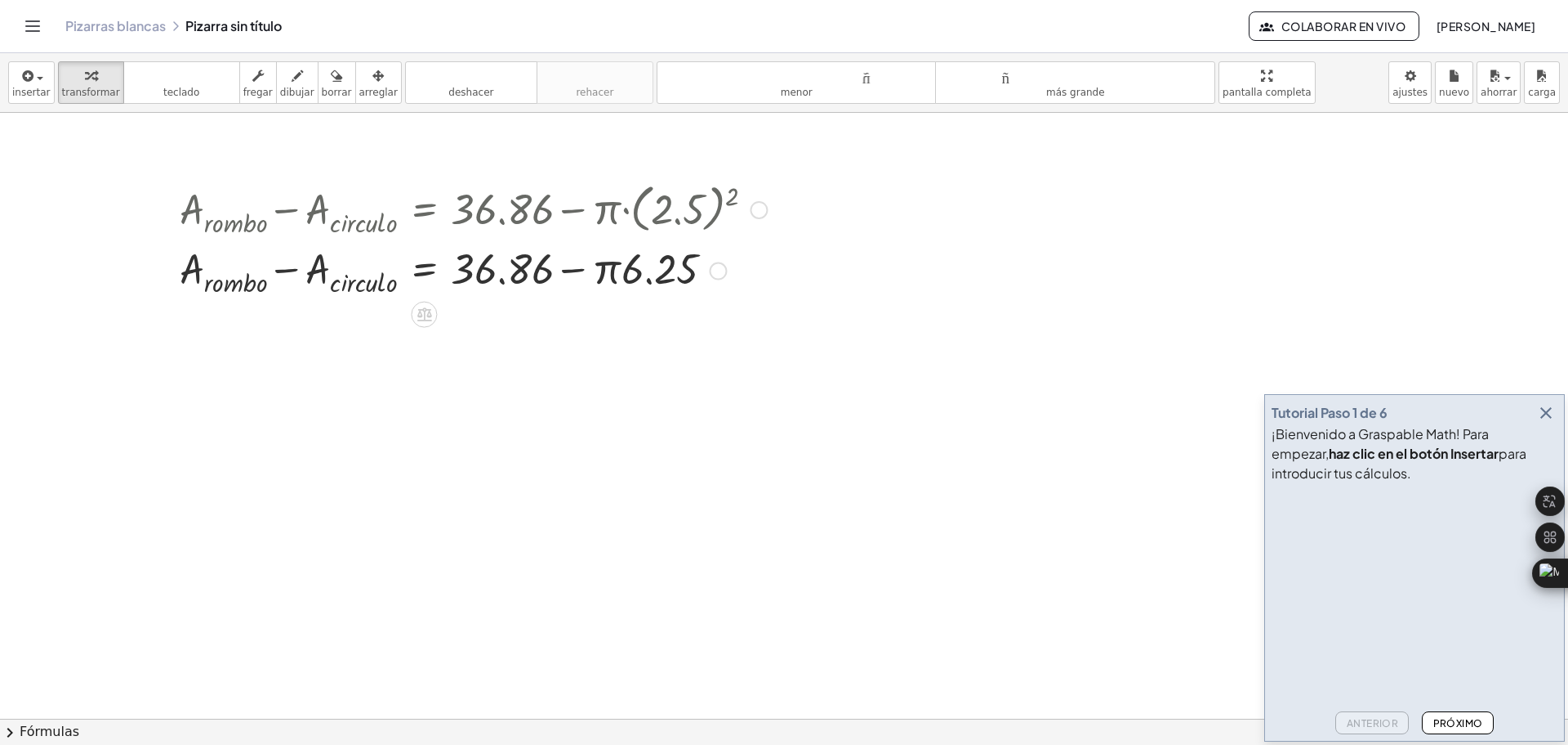
click at [625, 209] on div at bounding box center [472, 208] width 604 height 62
drag, startPoint x: 612, startPoint y: 273, endPoint x: 647, endPoint y: 274, distance: 35.0
click at [647, 274] on div at bounding box center [472, 268] width 604 height 59
drag, startPoint x: 608, startPoint y: 269, endPoint x: 668, endPoint y: 272, distance: 60.1
click at [668, 272] on div at bounding box center [472, 268] width 604 height 59
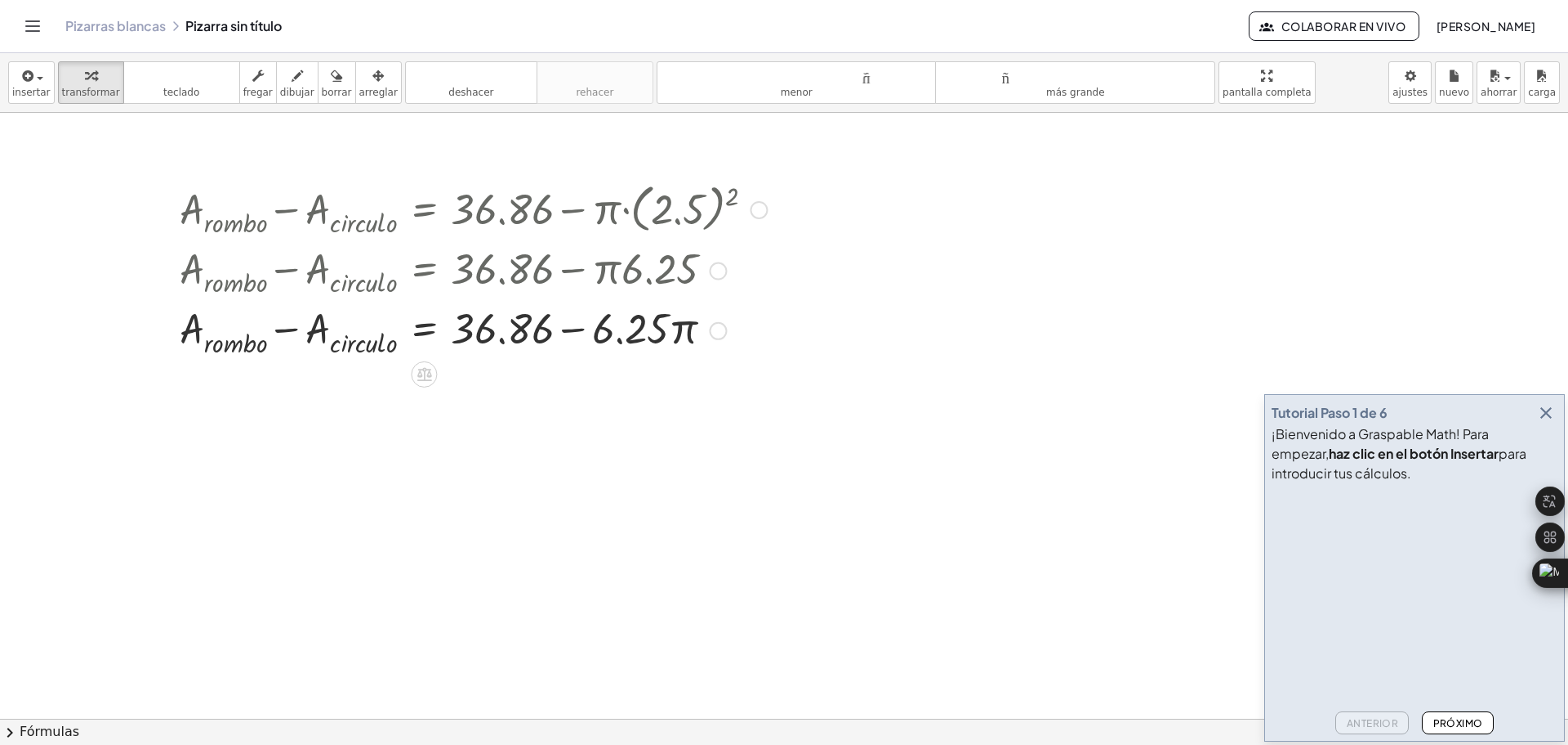
click at [628, 338] on div at bounding box center [472, 329] width 604 height 59
drag, startPoint x: 687, startPoint y: 336, endPoint x: 654, endPoint y: 331, distance: 33.4
click at [654, 331] on div at bounding box center [472, 329] width 604 height 59
click at [683, 332] on div at bounding box center [472, 329] width 604 height 59
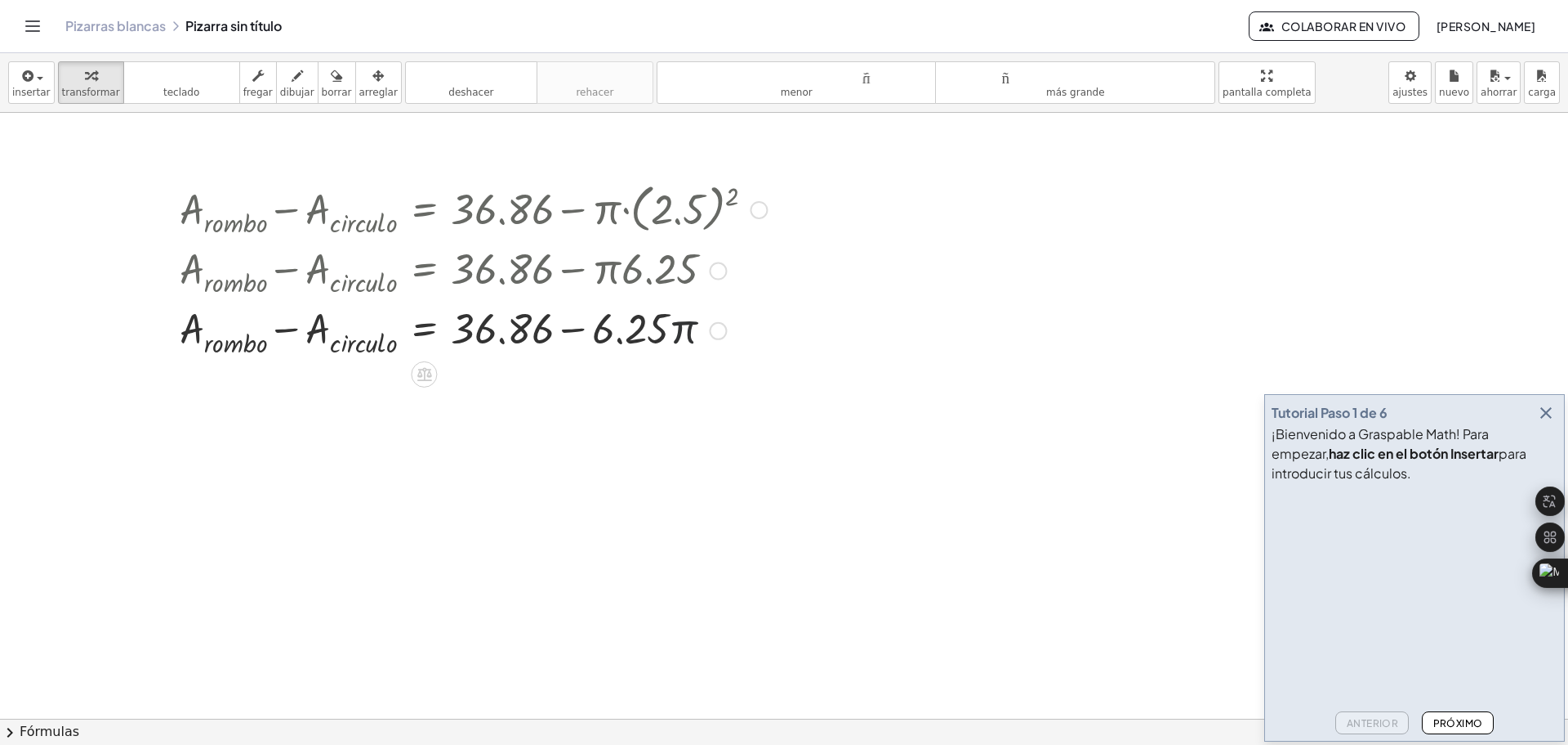
click at [683, 332] on div at bounding box center [472, 329] width 604 height 59
click at [650, 331] on div at bounding box center [472, 329] width 604 height 59
click at [757, 211] on div at bounding box center [758, 210] width 17 height 18
click at [868, 187] on font "Regresa a esta línea" at bounding box center [846, 184] width 105 height 13
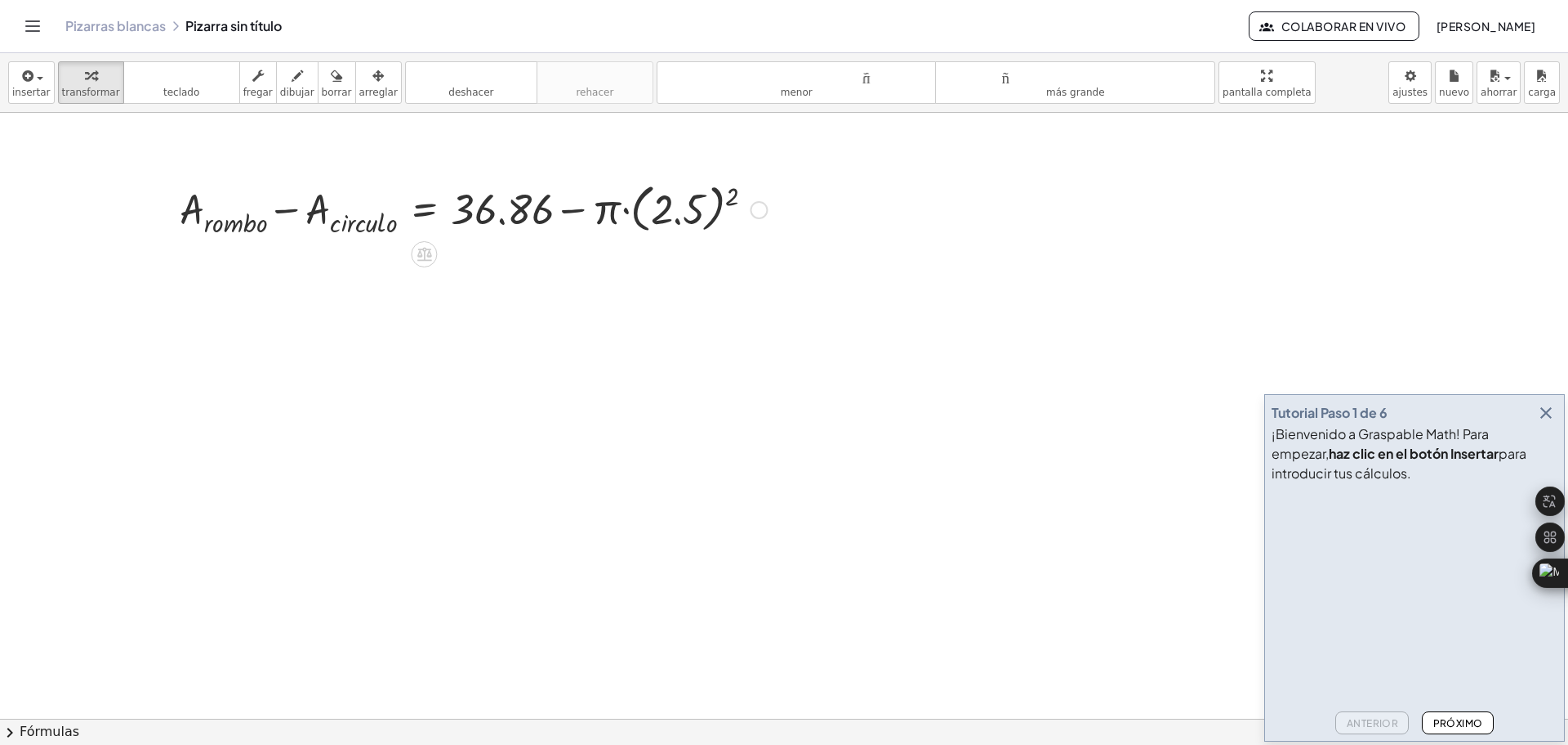
click at [625, 208] on div at bounding box center [472, 208] width 604 height 62
click at [605, 213] on div at bounding box center [472, 208] width 604 height 62
click at [614, 207] on div at bounding box center [472, 208] width 604 height 62
drag, startPoint x: 686, startPoint y: 207, endPoint x: 733, endPoint y: 206, distance: 47.0
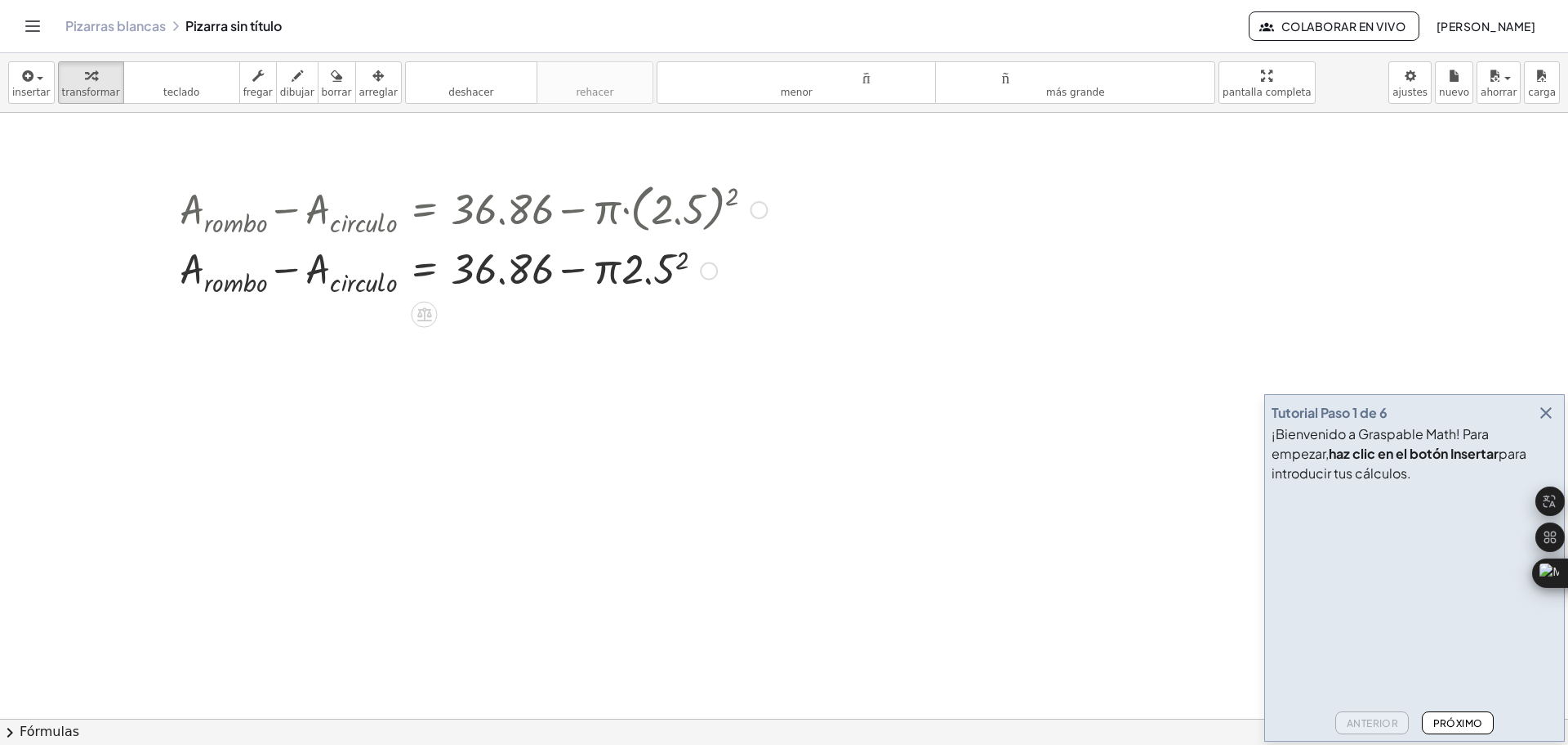
click at [760, 214] on div at bounding box center [758, 210] width 17 height 18
click at [832, 186] on font "Regresa a esta línea" at bounding box center [846, 184] width 105 height 13
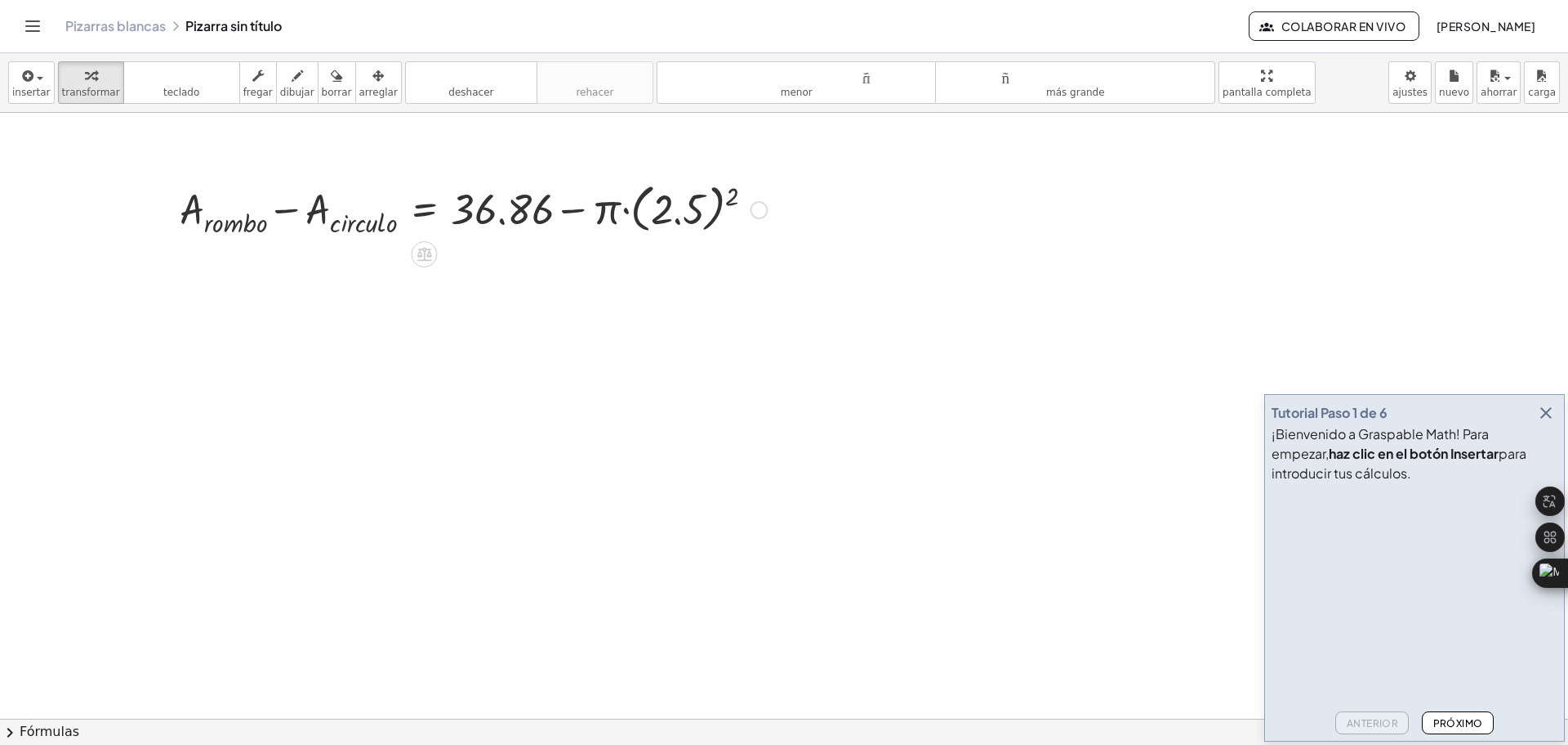
click at [736, 195] on div at bounding box center [472, 208] width 604 height 62
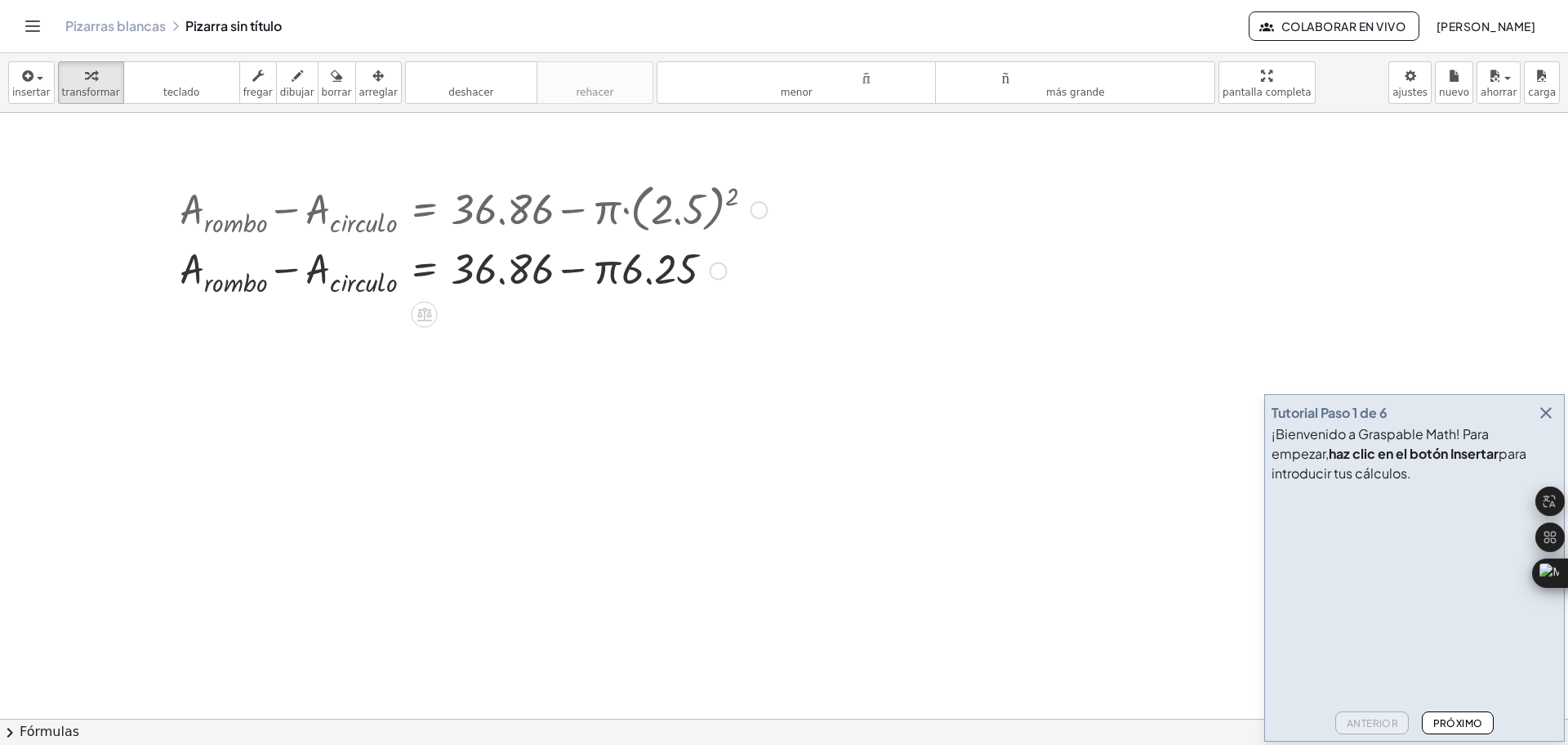
click at [683, 265] on div at bounding box center [472, 268] width 604 height 59
click at [637, 279] on div at bounding box center [472, 268] width 604 height 59
drag, startPoint x: 615, startPoint y: 267, endPoint x: 632, endPoint y: 273, distance: 18.0
click at [632, 273] on div at bounding box center [472, 268] width 604 height 59
drag, startPoint x: 611, startPoint y: 272, endPoint x: 677, endPoint y: 268, distance: 66.1
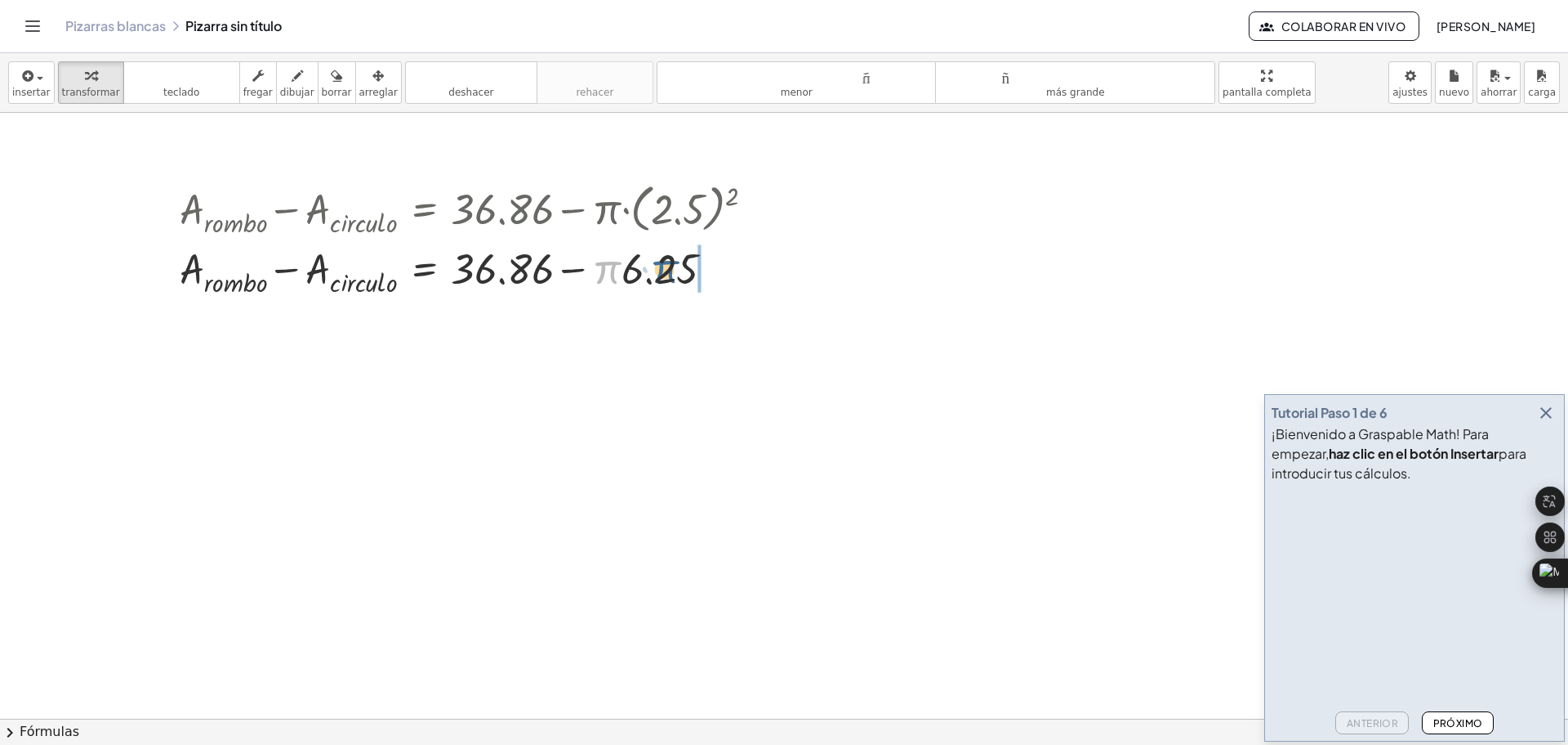
click at [677, 268] on div at bounding box center [472, 268] width 604 height 59
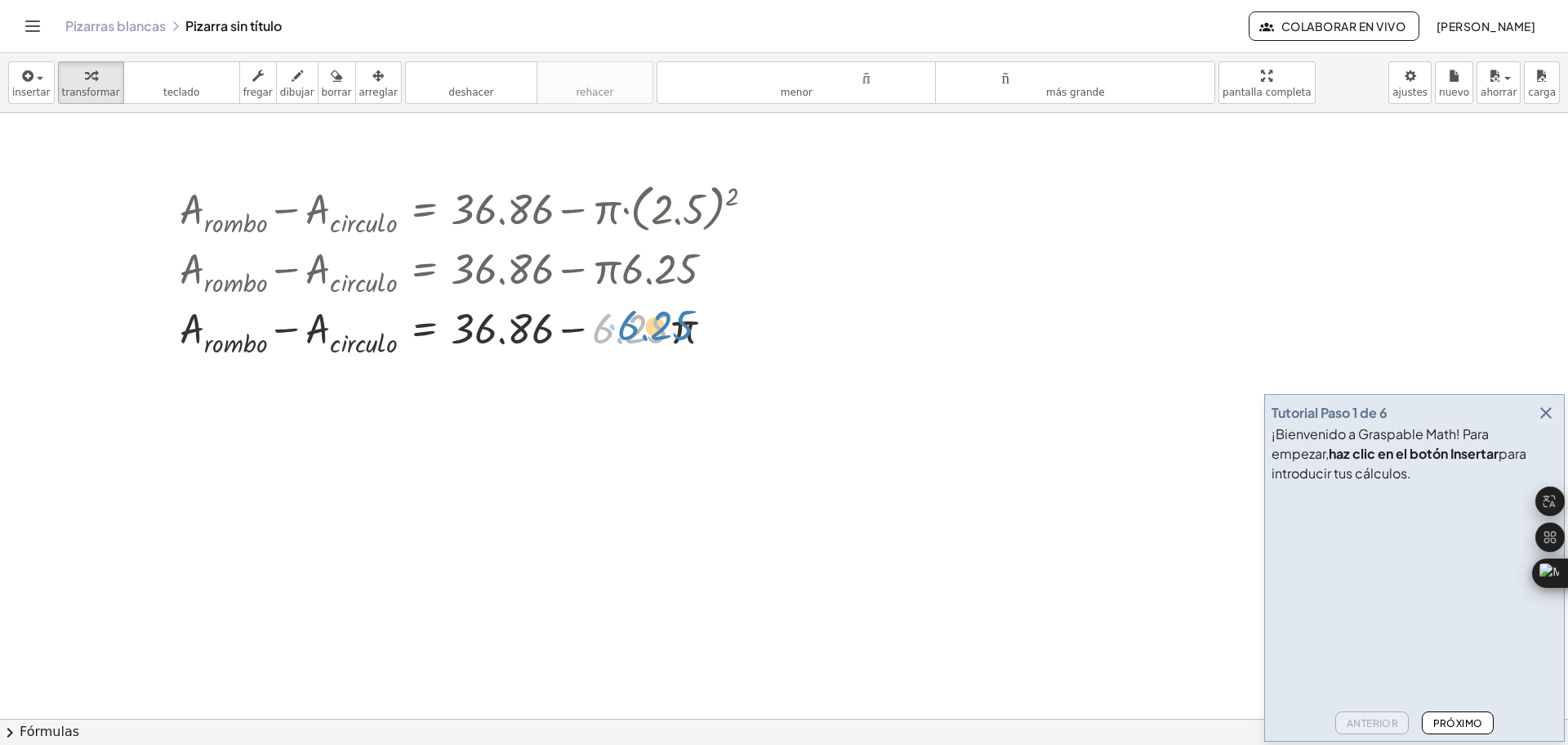
drag, startPoint x: 657, startPoint y: 338, endPoint x: 676, endPoint y: 336, distance: 19.1
click at [677, 336] on div at bounding box center [472, 329] width 604 height 59
click at [686, 332] on div at bounding box center [472, 329] width 604 height 59
click at [679, 332] on div at bounding box center [472, 329] width 604 height 59
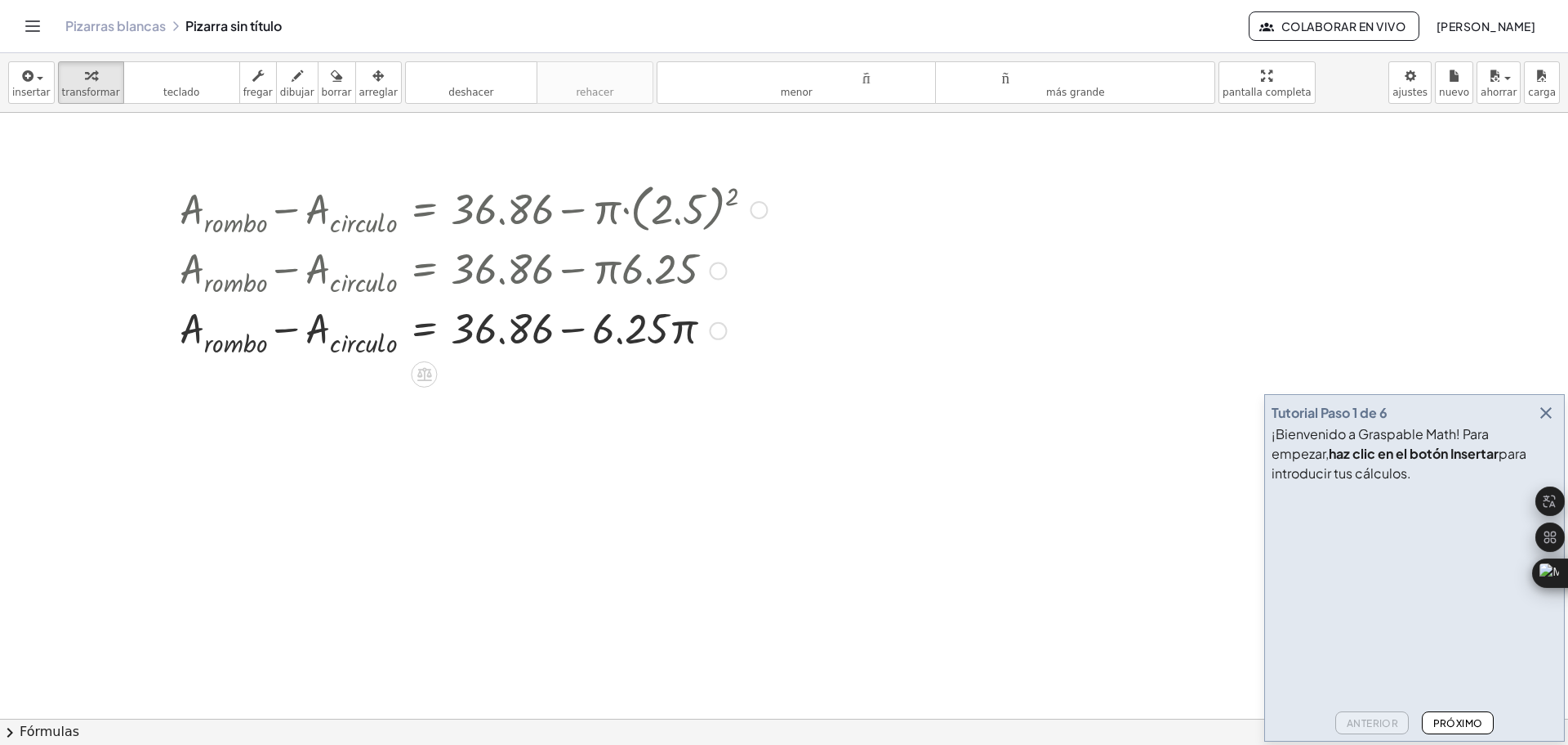
click at [679, 332] on div at bounding box center [472, 329] width 604 height 59
click at [683, 335] on div at bounding box center [472, 329] width 604 height 59
click at [761, 212] on div at bounding box center [758, 210] width 17 height 18
click at [895, 214] on font "Copiar línea como LaTeX" at bounding box center [857, 208] width 128 height 13
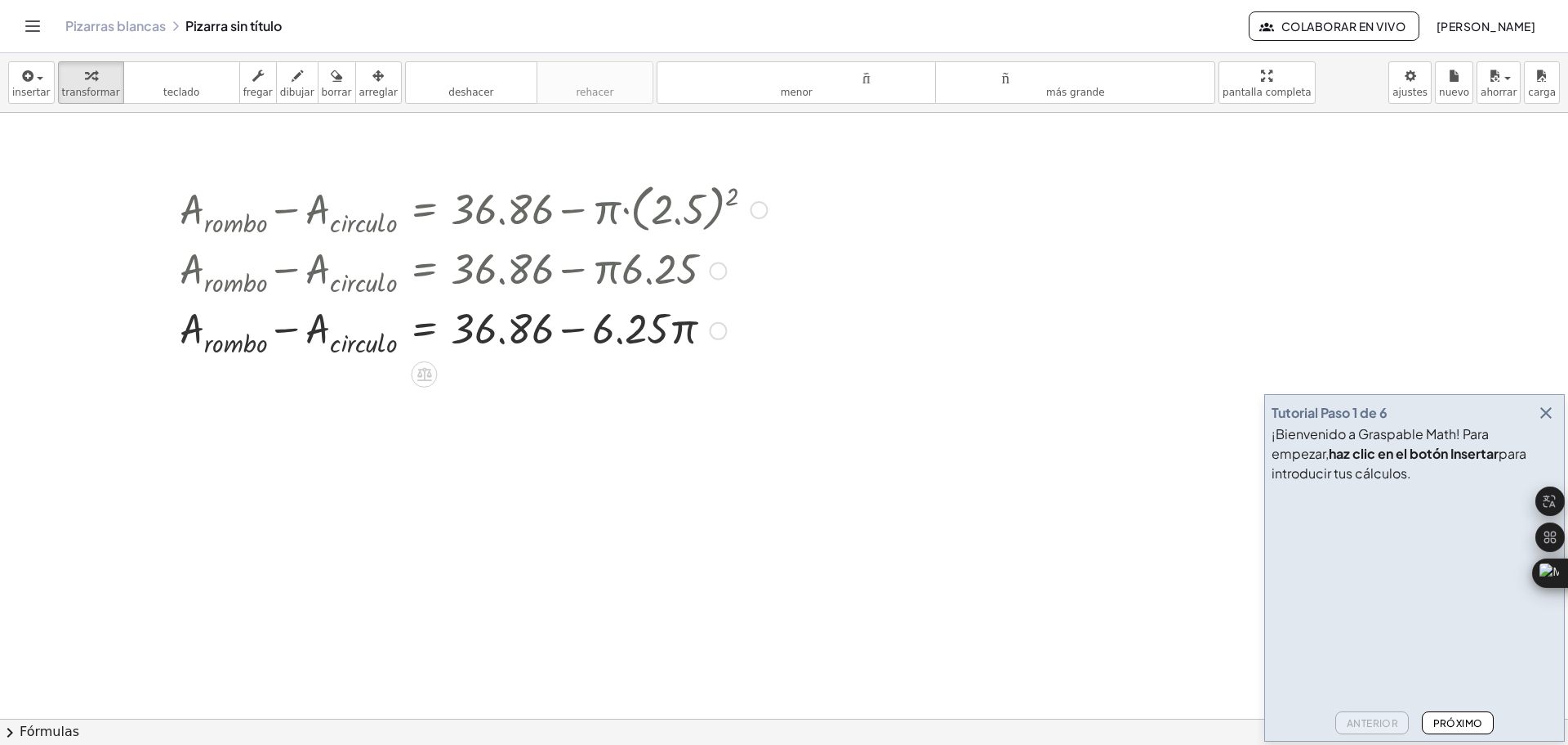
click at [757, 214] on div "Copiado done" at bounding box center [758, 210] width 17 height 18
click at [839, 238] on font "Derivación de copia como LaTeX" at bounding box center [877, 233] width 167 height 13
click at [683, 336] on div at bounding box center [472, 329] width 604 height 59
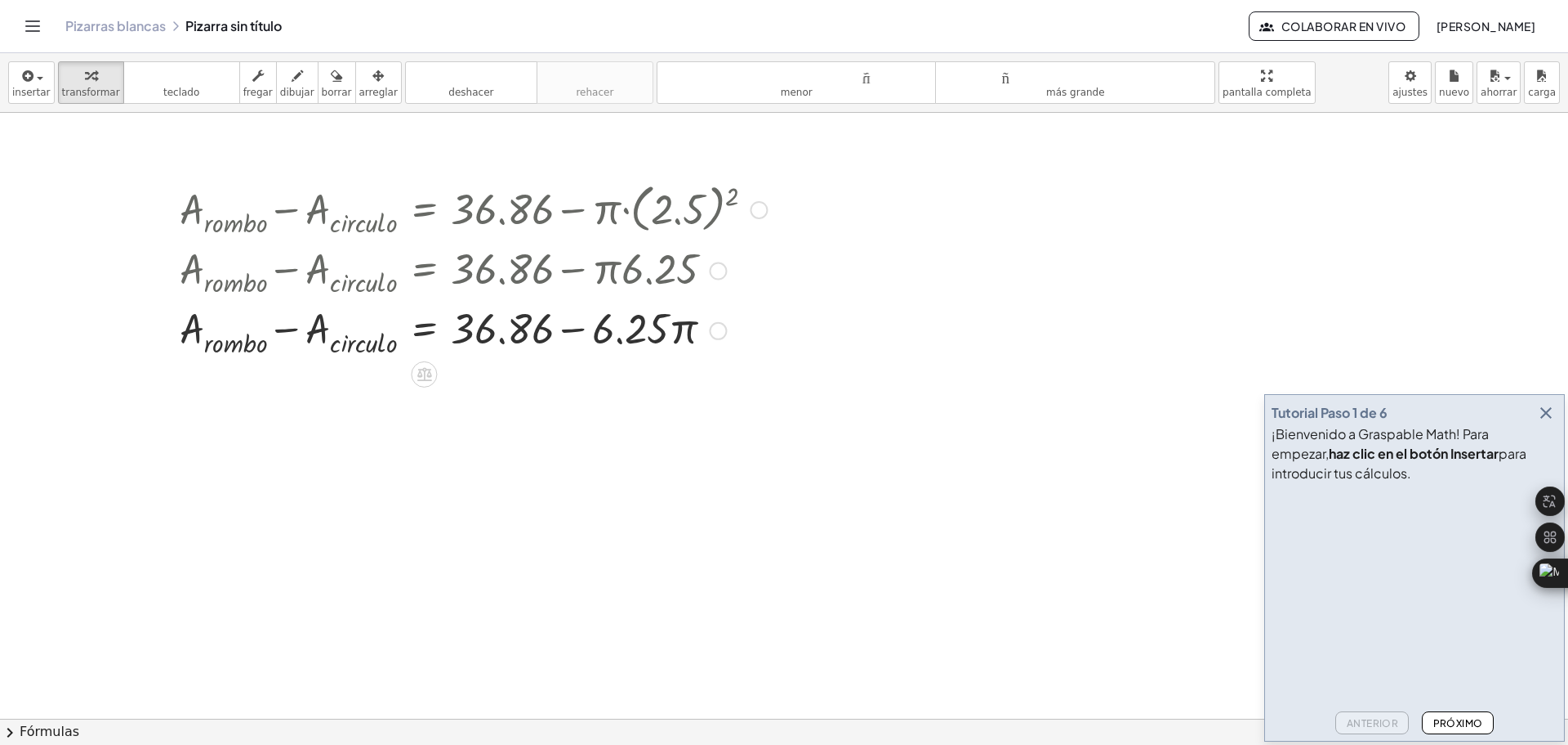
click at [684, 336] on div at bounding box center [472, 329] width 604 height 59
click at [715, 325] on div "Regresa a esta línea Copiar línea como LaTeX Derivación de copia como LaTeX" at bounding box center [717, 331] width 17 height 18
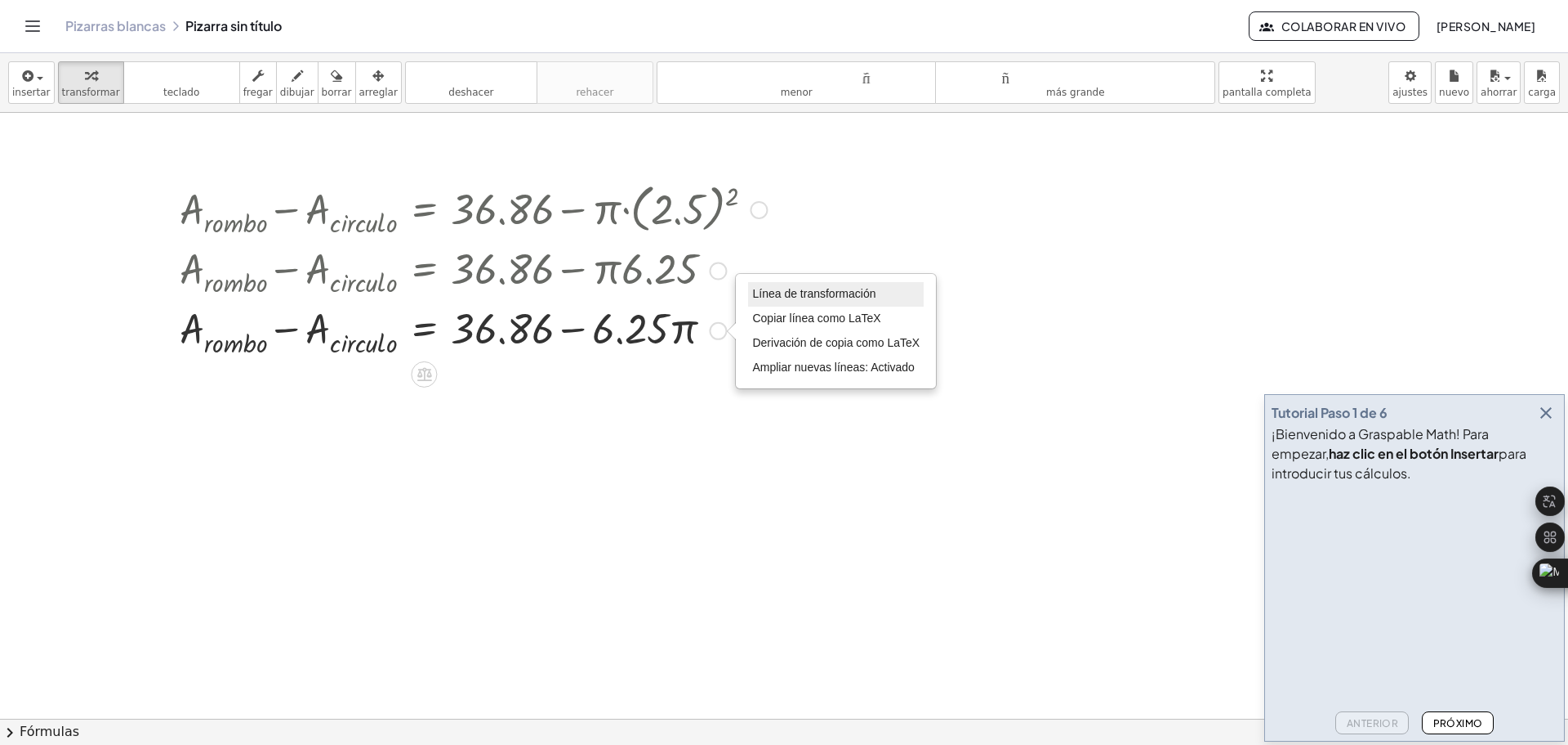
click at [847, 299] on font "Línea de transformación" at bounding box center [814, 293] width 123 height 13
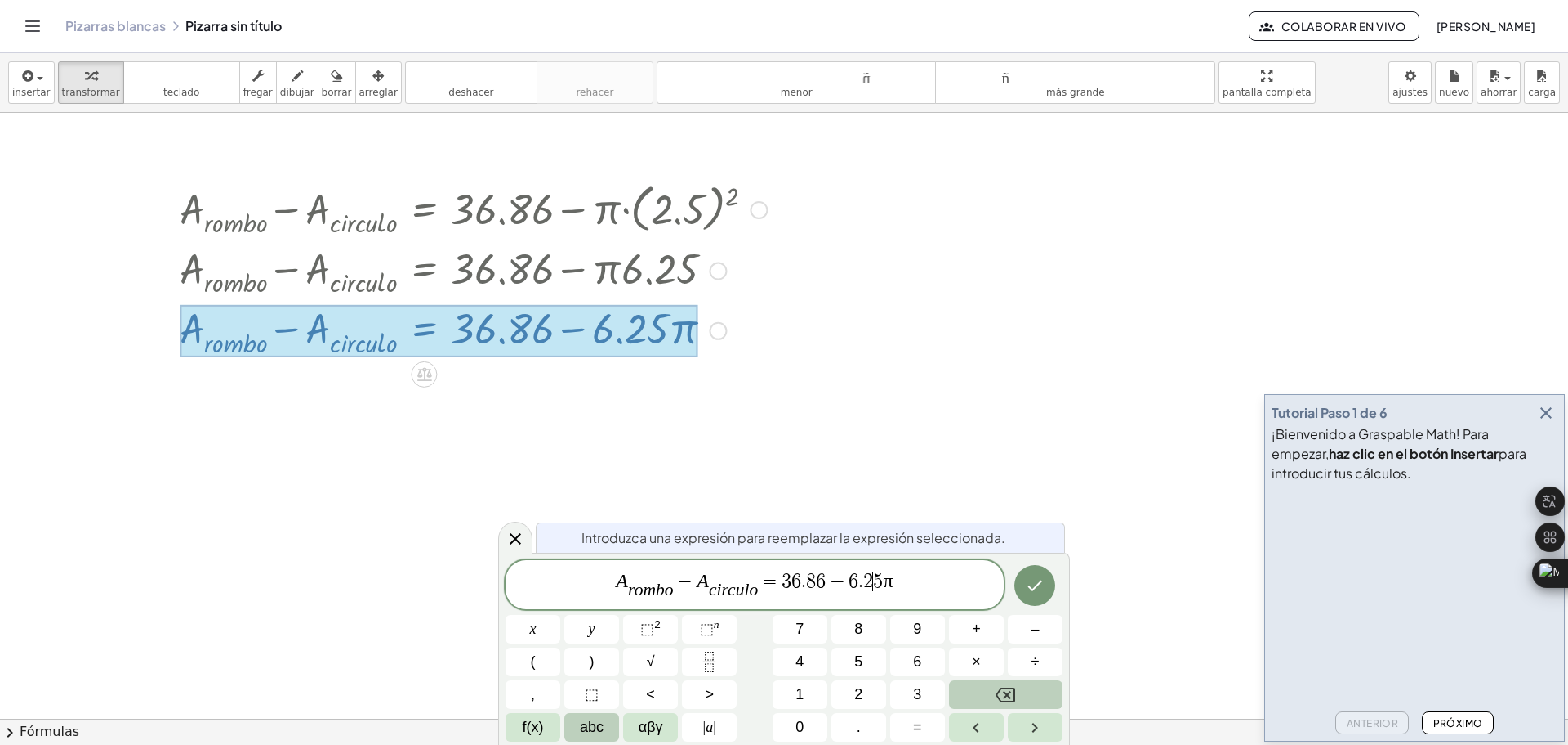
click at [873, 597] on span "A r o m b o ​ − A c i r c u l o ​ = 3 6 . 8 6 − 6 . 2 ​ 5 π" at bounding box center [754, 585] width 499 height 32
click at [883, 585] on span "A r o m b o ​ − A c i r c u l o ​ = 3 6 . 8 6 − 6 . 2 ​ 5 π" at bounding box center [754, 585] width 499 height 32
click at [982, 657] on button "×" at bounding box center [976, 661] width 54 height 28
click at [1030, 596] on button "Hecho" at bounding box center [1035, 585] width 41 height 41
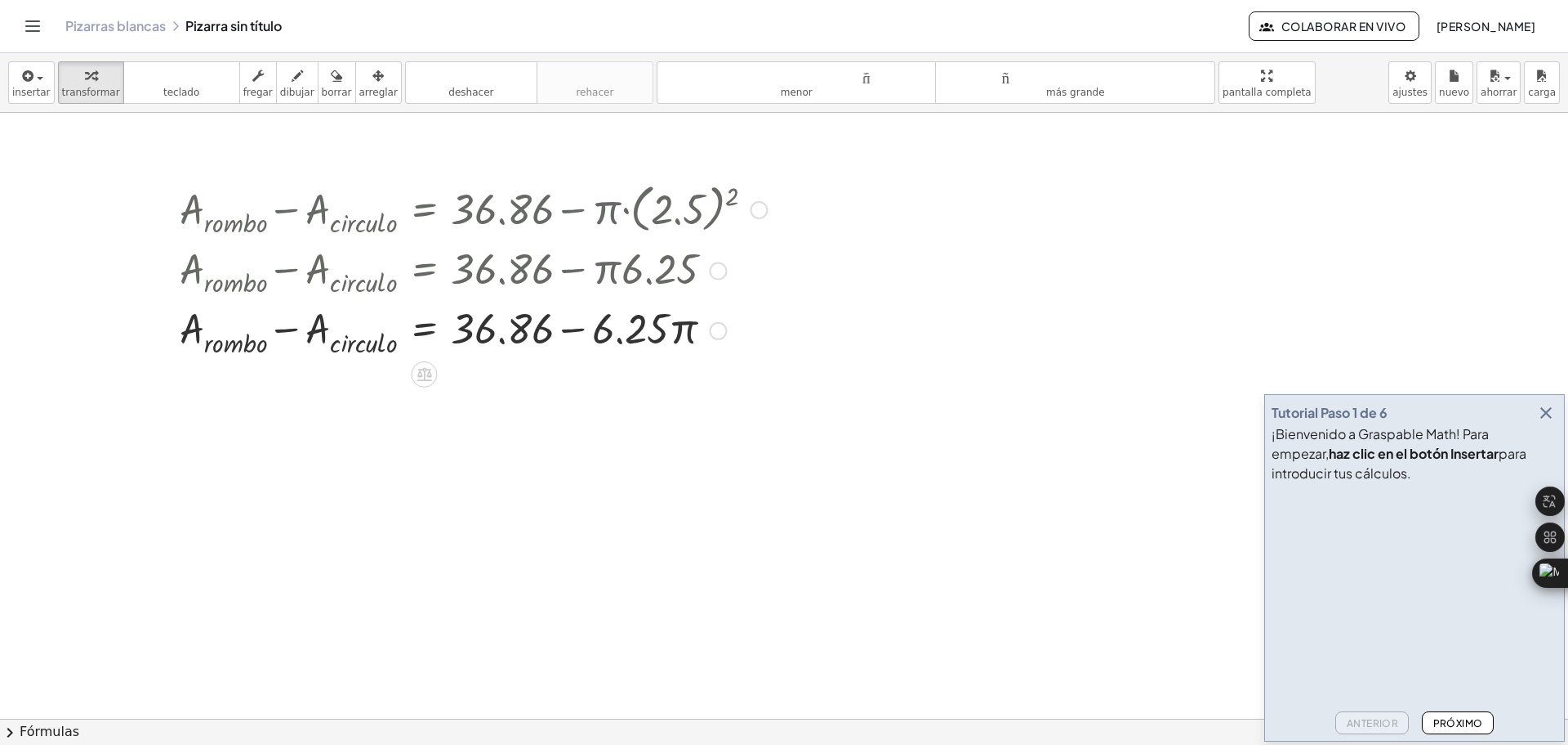
click at [680, 333] on div at bounding box center [472, 329] width 604 height 59
click at [668, 334] on div at bounding box center [472, 329] width 604 height 59
drag, startPoint x: 679, startPoint y: 334, endPoint x: 638, endPoint y: 330, distance: 41.2
click at [638, 330] on div at bounding box center [472, 329] width 604 height 59
drag, startPoint x: 681, startPoint y: 337, endPoint x: 660, endPoint y: 335, distance: 21.1
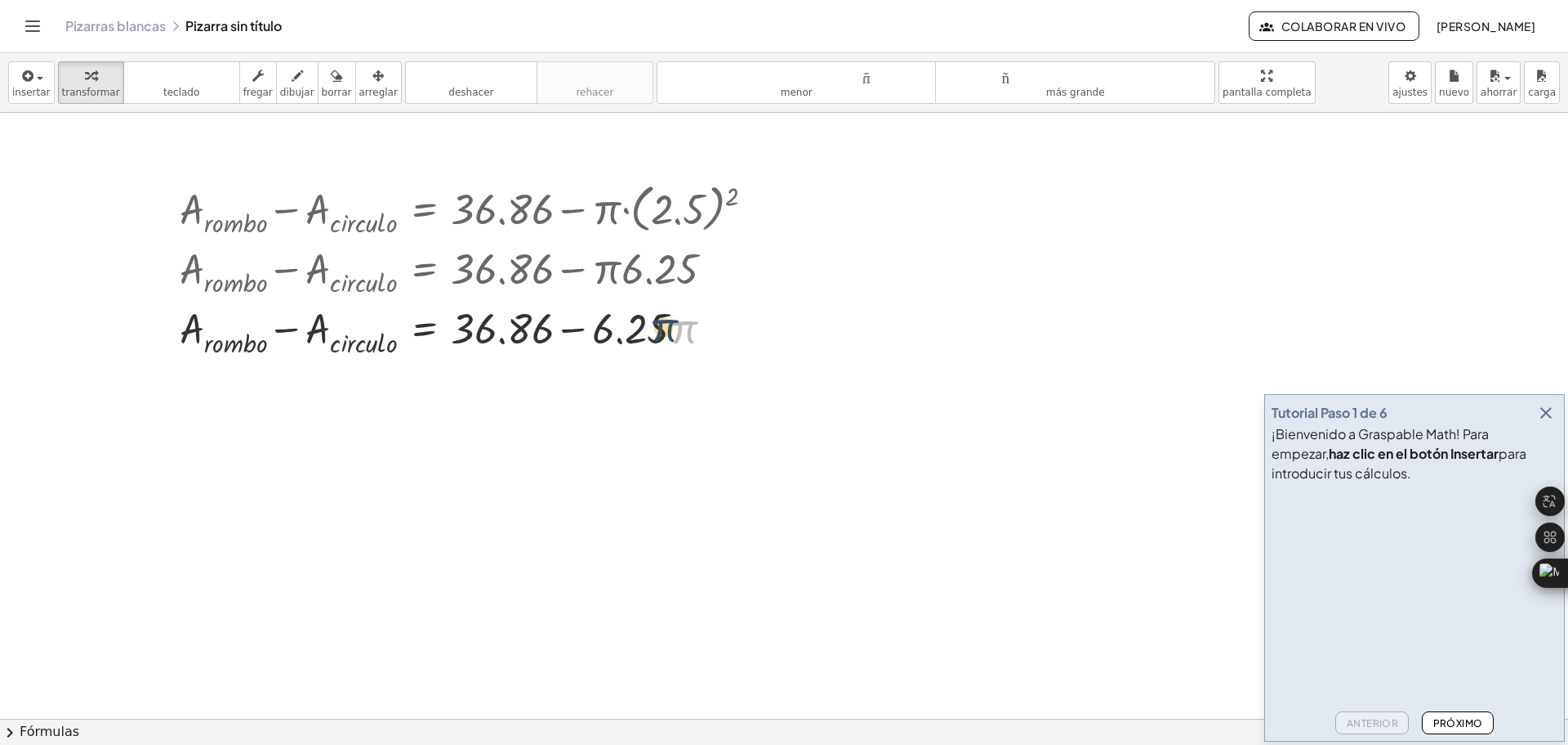
click at [660, 335] on div at bounding box center [472, 329] width 604 height 59
drag, startPoint x: 634, startPoint y: 332, endPoint x: 675, endPoint y: 338, distance: 41.4
click at [675, 338] on div at bounding box center [472, 329] width 604 height 59
click at [682, 329] on div at bounding box center [472, 329] width 604 height 59
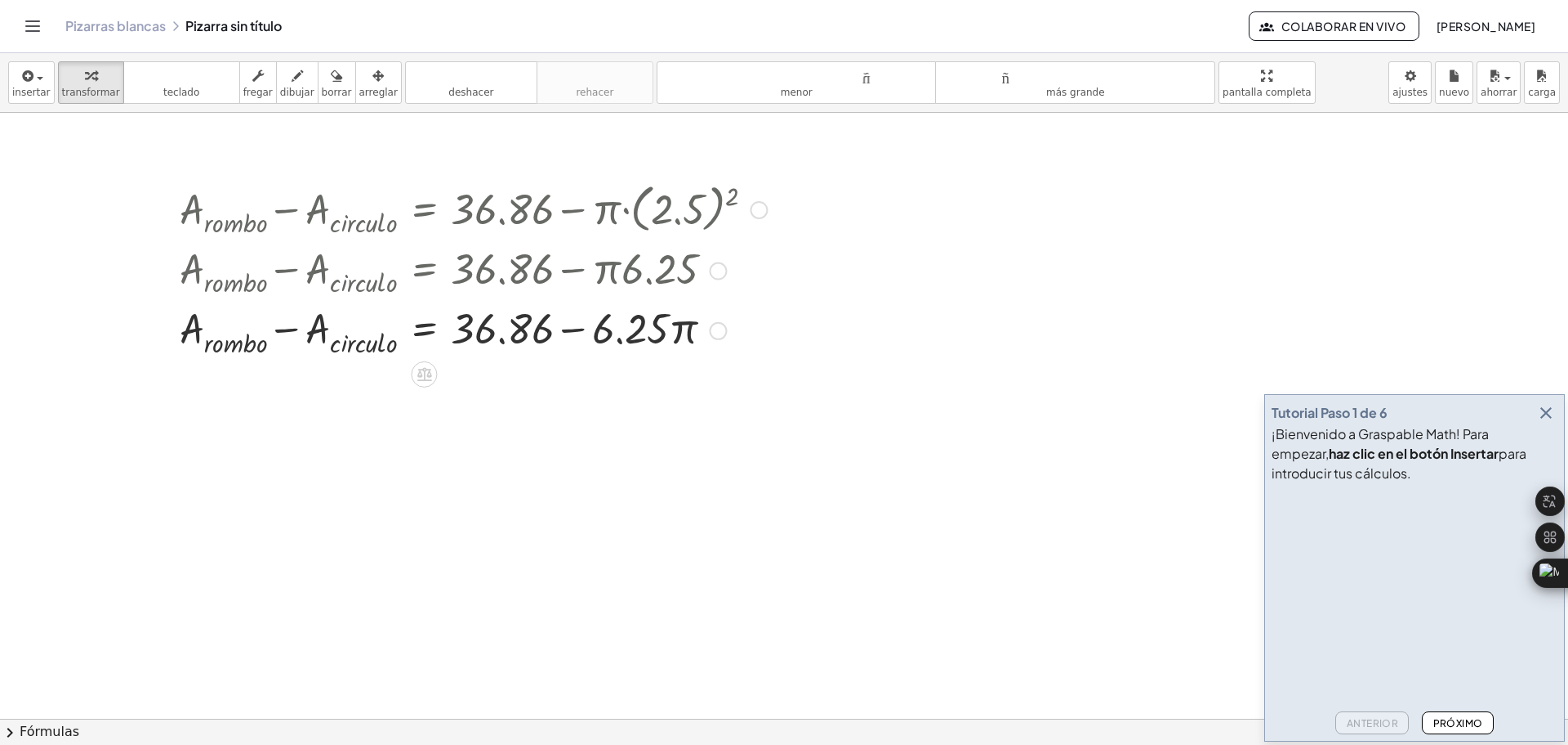
click at [726, 330] on div at bounding box center [717, 331] width 17 height 18
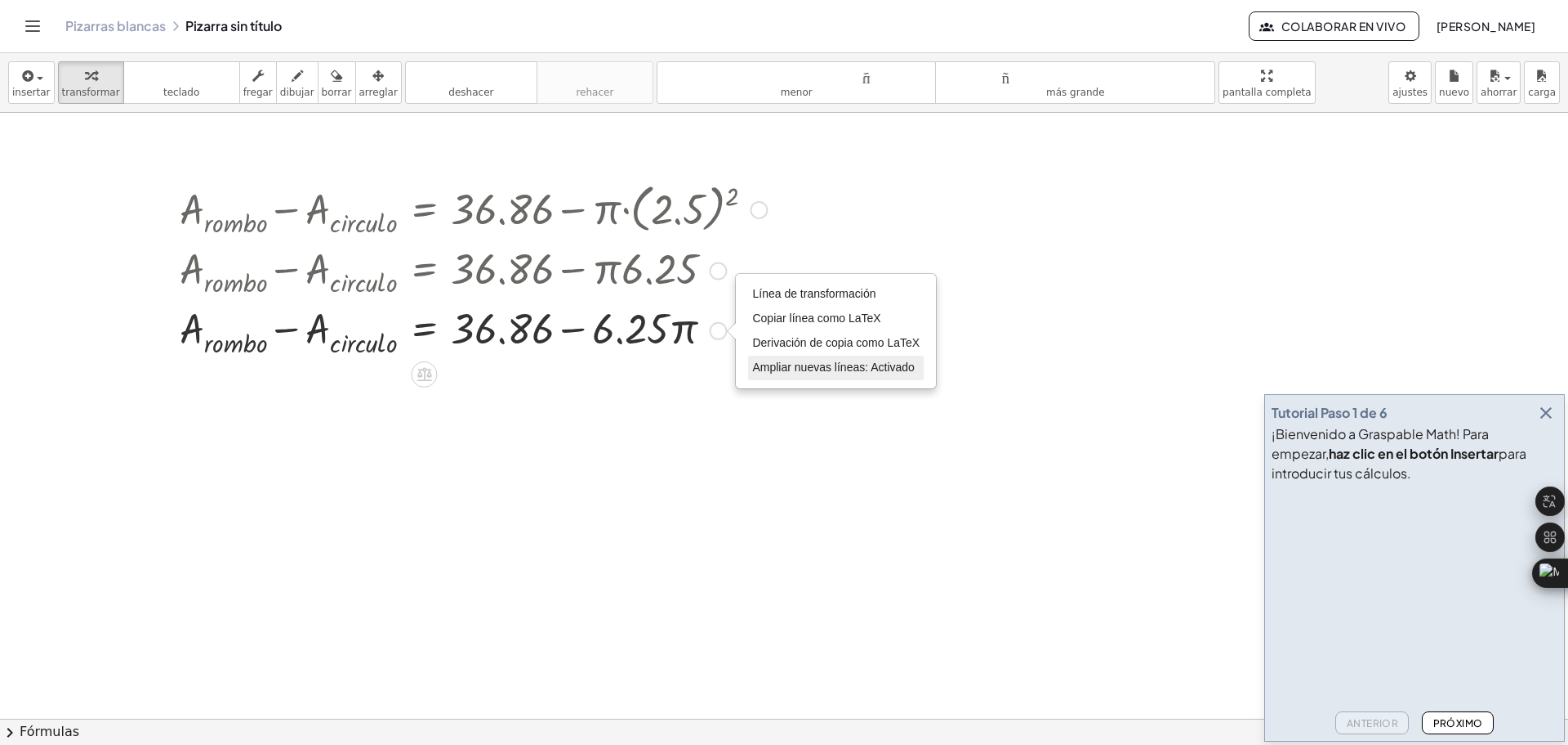
click at [796, 369] on font "Ampliar nuevas líneas: Activado" at bounding box center [833, 367] width 161 height 13
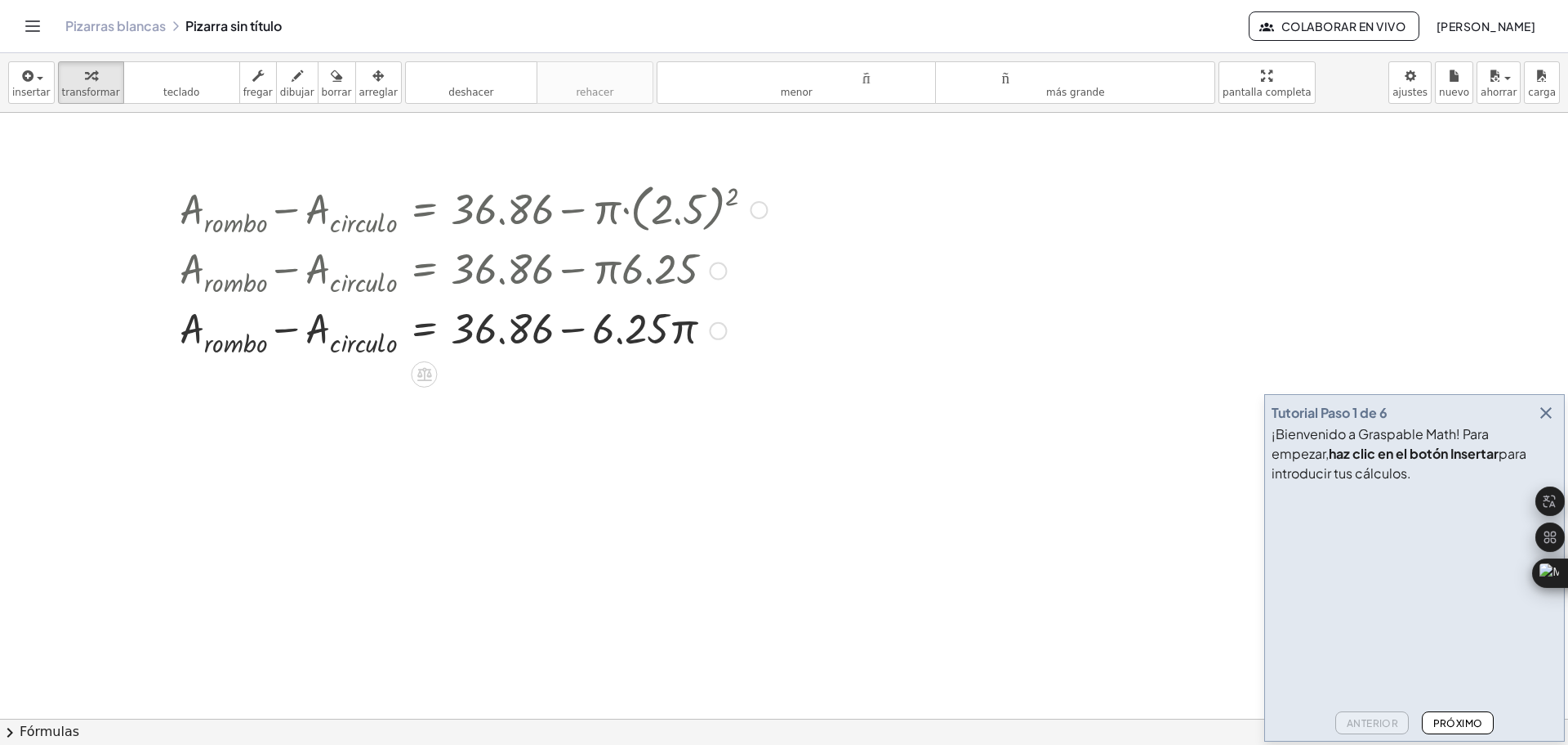
click at [718, 330] on div "Línea de transformación Copiar línea como LaTeX Derivación de copia como LaTeX …" at bounding box center [717, 331] width 17 height 18
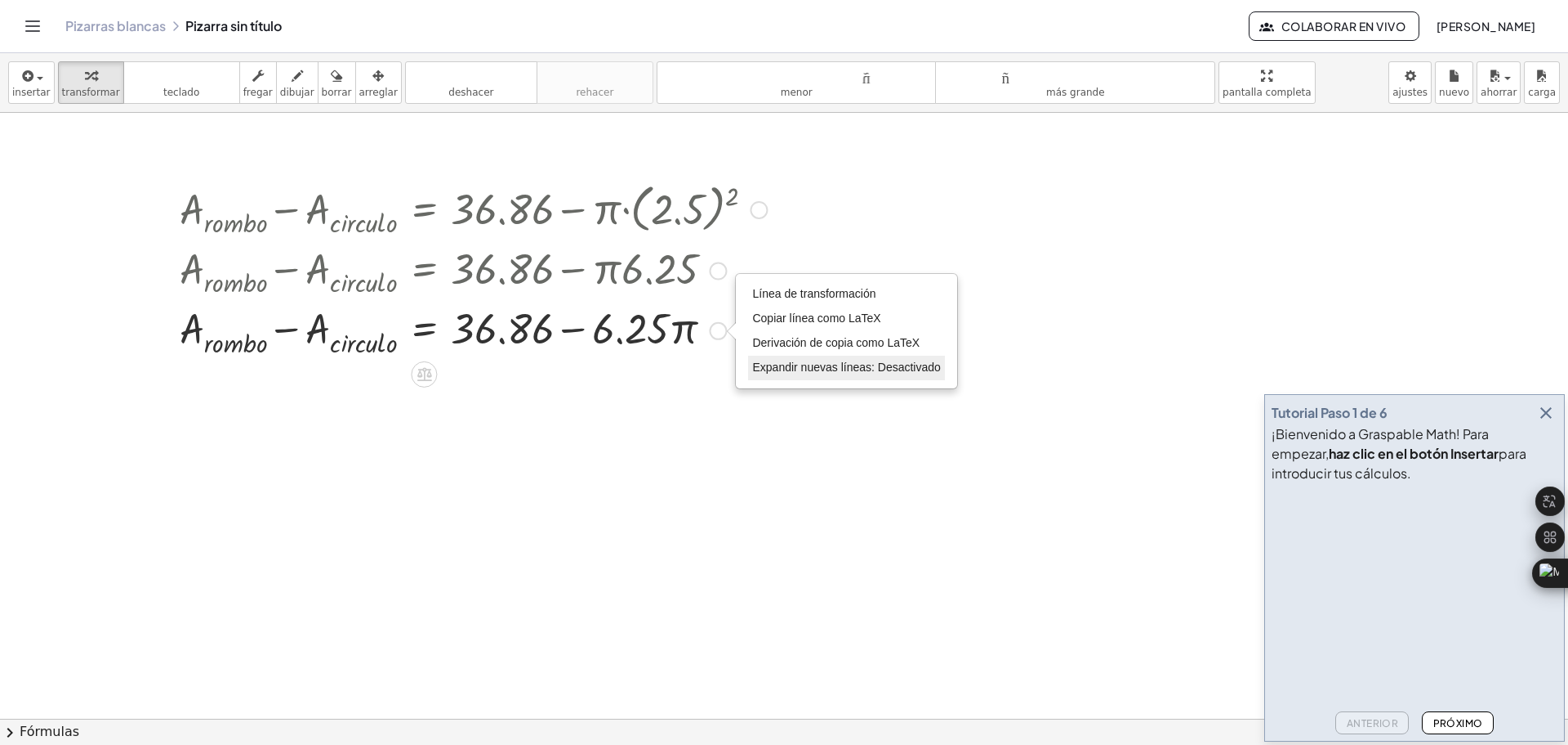
click at [781, 366] on font "Expandir nuevas líneas: Desactivado" at bounding box center [846, 367] width 188 height 13
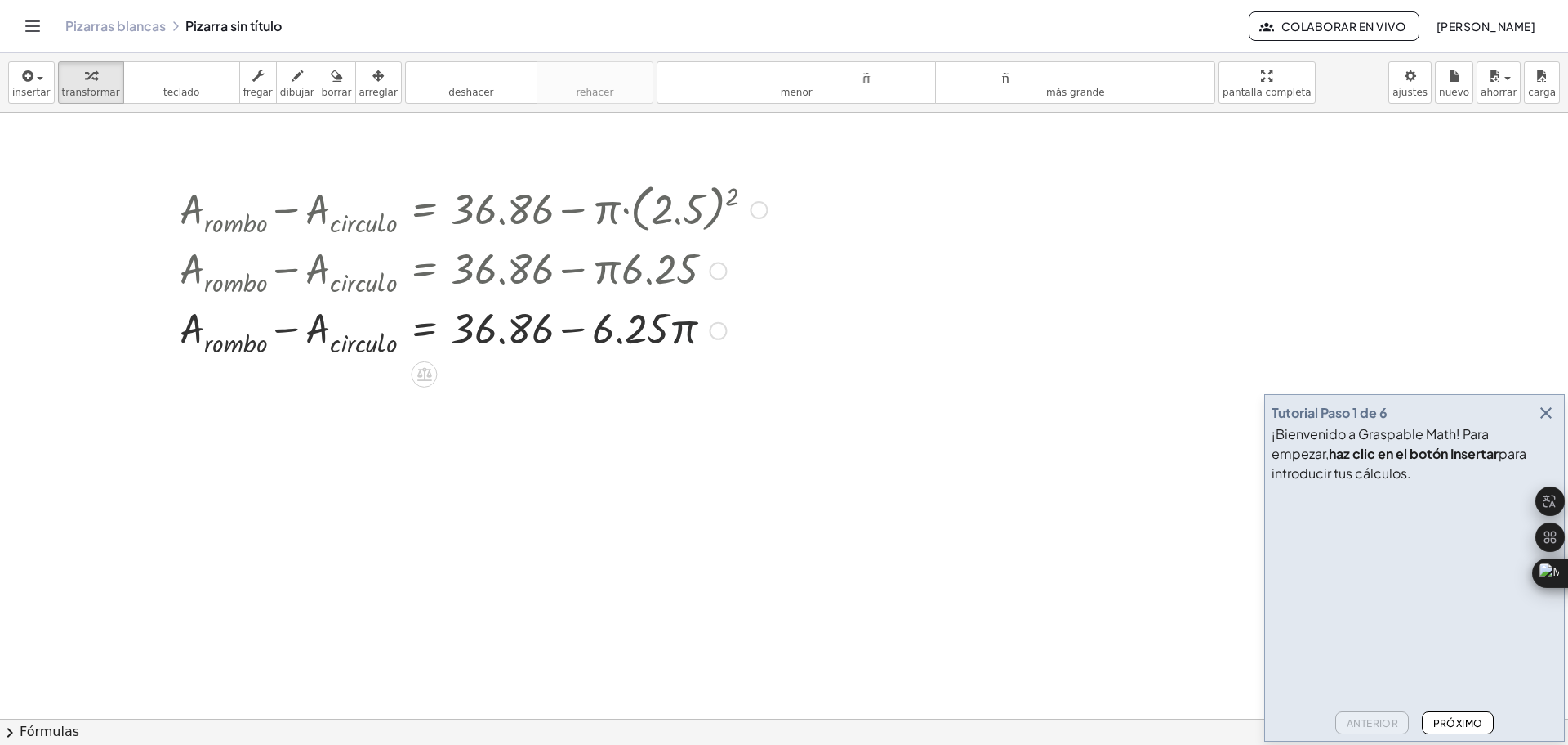
click at [684, 330] on div at bounding box center [472, 329] width 604 height 59
click at [819, 423] on div at bounding box center [784, 473] width 1568 height 1211
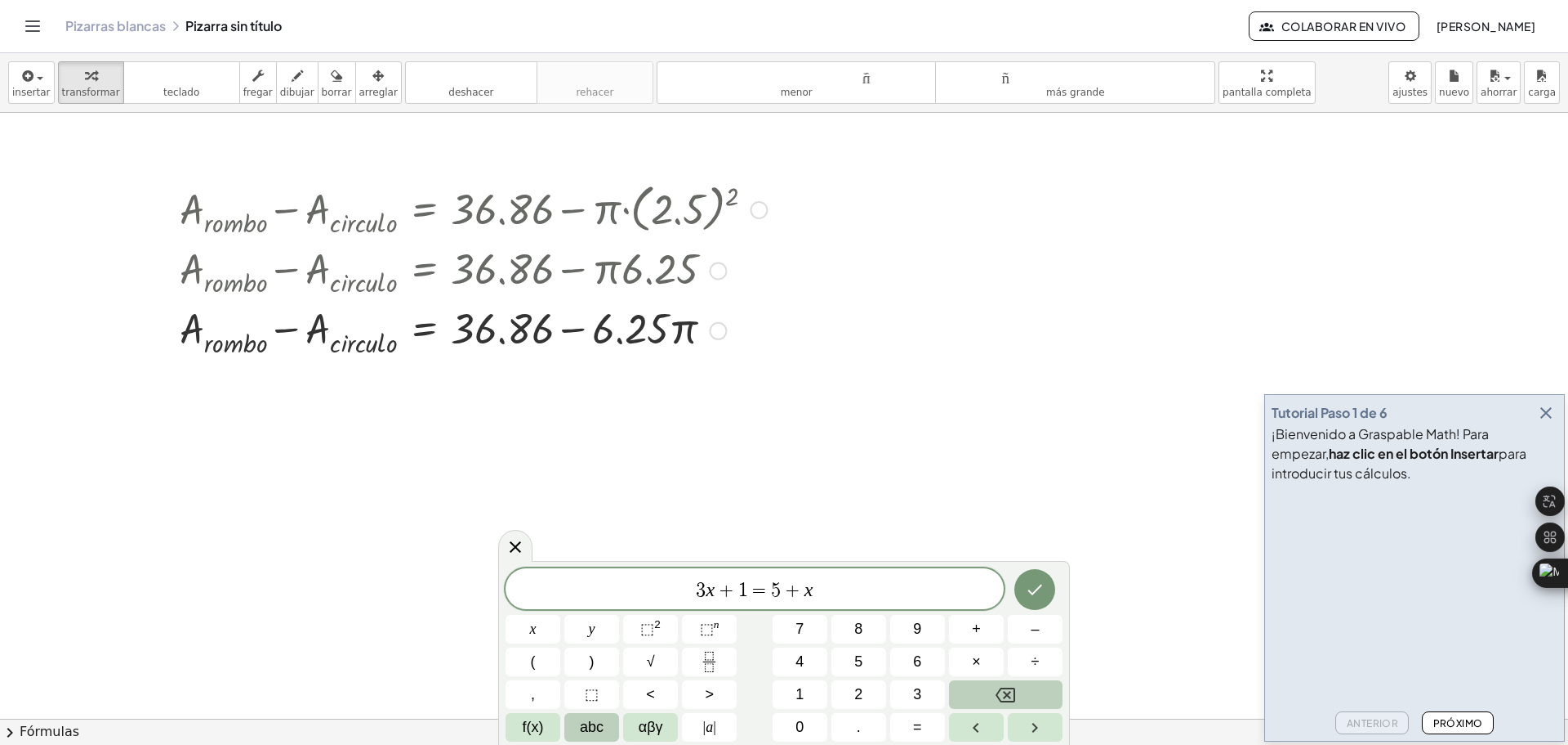
click at [533, 309] on div at bounding box center [472, 329] width 604 height 59
click at [533, 308] on div at bounding box center [472, 329] width 604 height 59
click at [715, 330] on div "Línea de transformación Copiar línea como LaTeX Derivación de copia como LaTeX …" at bounding box center [717, 331] width 17 height 18
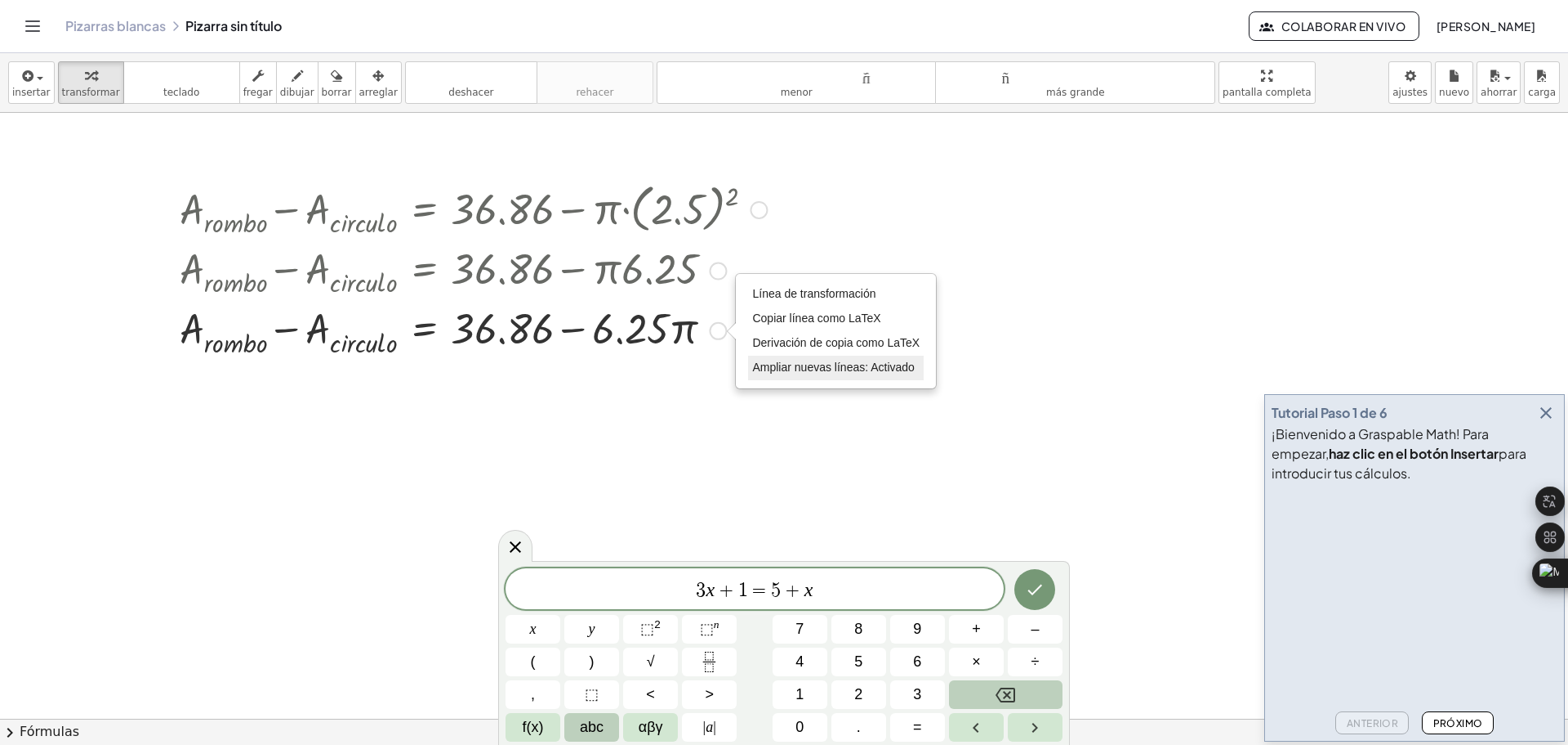
click at [838, 371] on font "Ampliar nuevas líneas: Activado" at bounding box center [833, 367] width 161 height 13
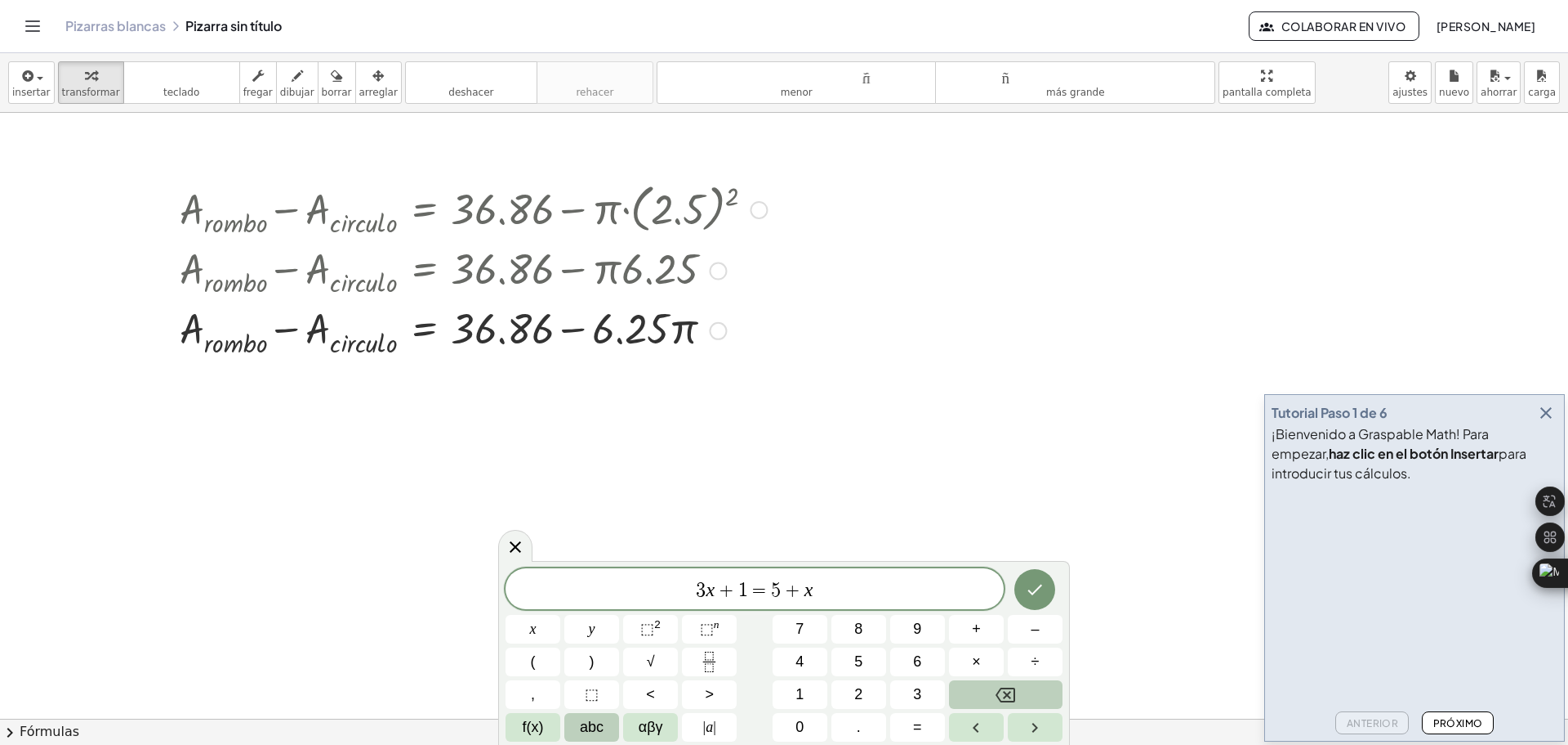
click at [694, 325] on div at bounding box center [472, 329] width 604 height 59
click at [676, 330] on div at bounding box center [472, 329] width 604 height 59
click at [847, 597] on span "3 x + 1 = 5 + x ​" at bounding box center [754, 590] width 499 height 23
drag, startPoint x: 848, startPoint y: 585, endPoint x: 544, endPoint y: 605, distance: 304.7
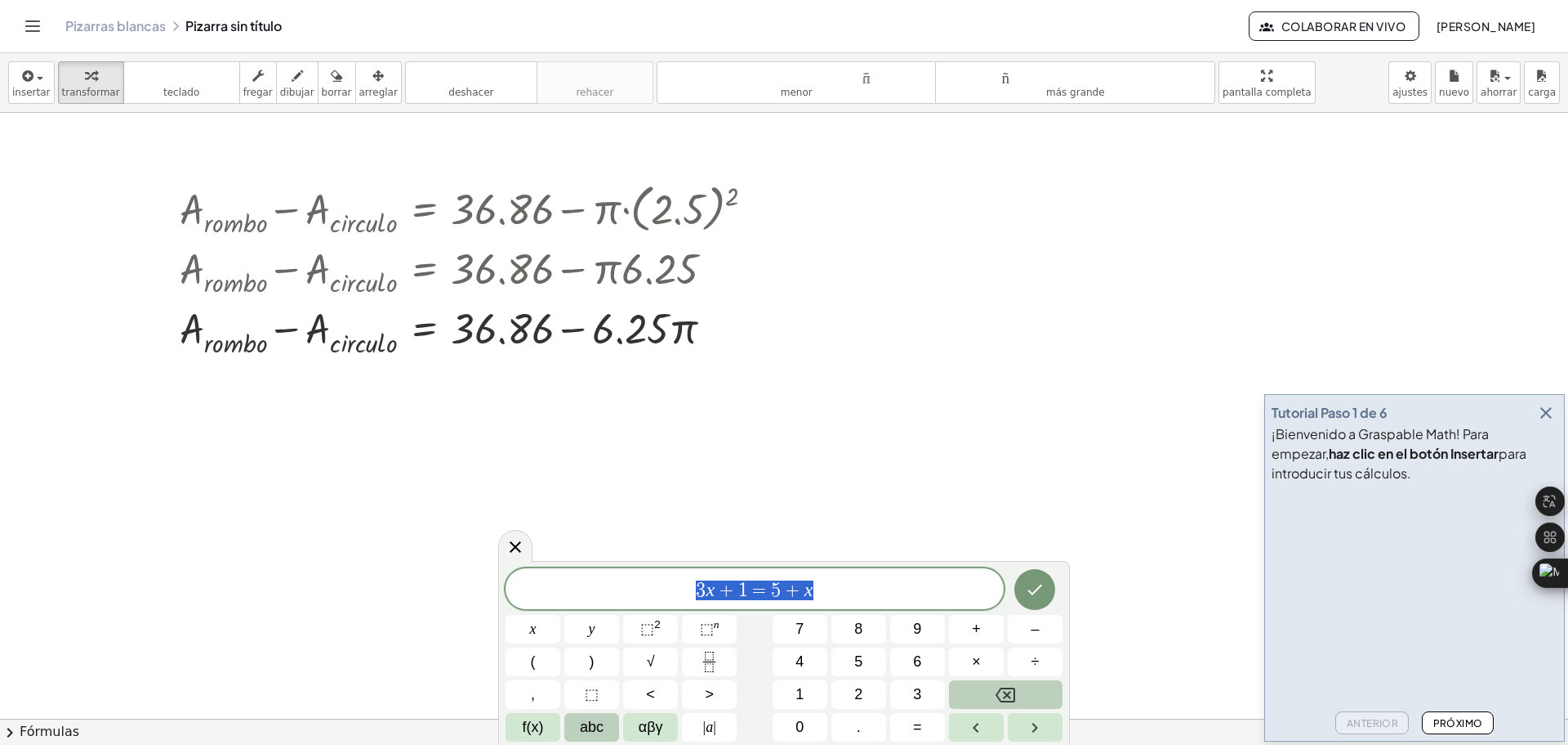
click at [544, 605] on div "******** 3 x + 1 = 5 + x" at bounding box center [754, 588] width 499 height 41
click at [535, 733] on span "f(x)" at bounding box center [534, 727] width 21 height 22
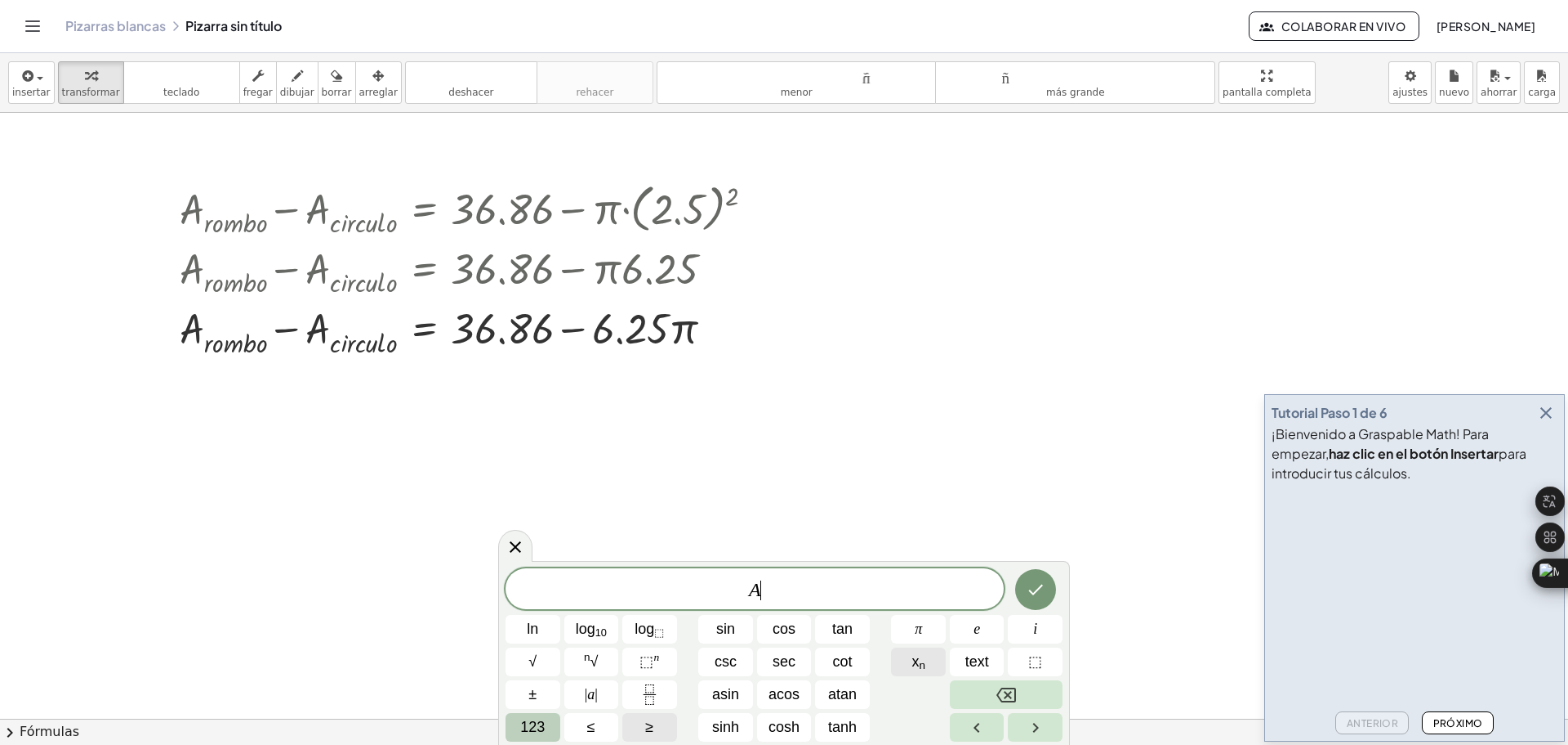
click at [902, 660] on button "x n" at bounding box center [919, 661] width 54 height 28
click at [540, 724] on span "123" at bounding box center [532, 727] width 24 height 22
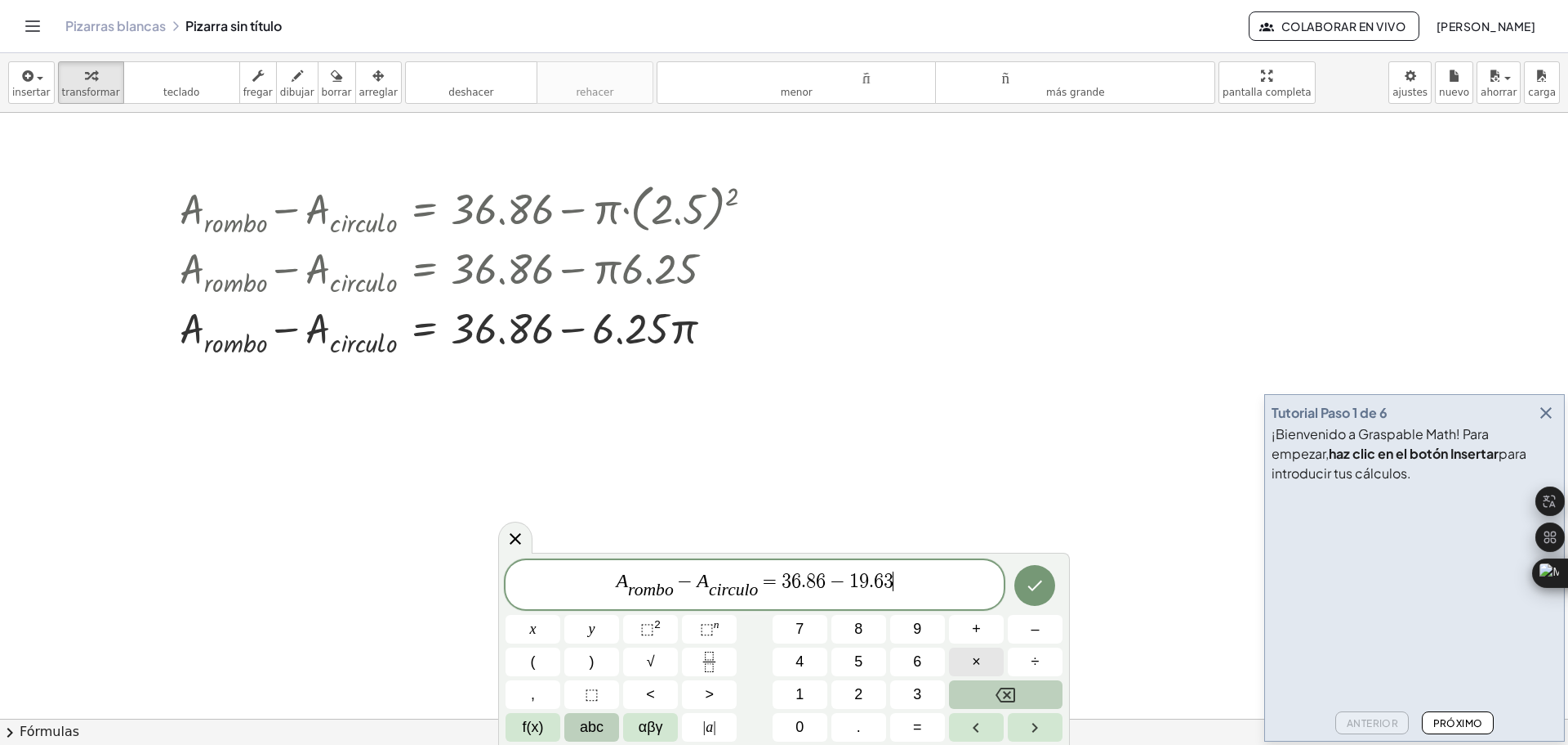
click at [981, 657] on button "×" at bounding box center [976, 661] width 54 height 28
click at [550, 659] on button "(" at bounding box center [533, 661] width 54 height 28
click at [590, 661] on span ")" at bounding box center [592, 661] width 5 height 22
click at [1039, 588] on icon "Done" at bounding box center [1035, 585] width 19 height 19
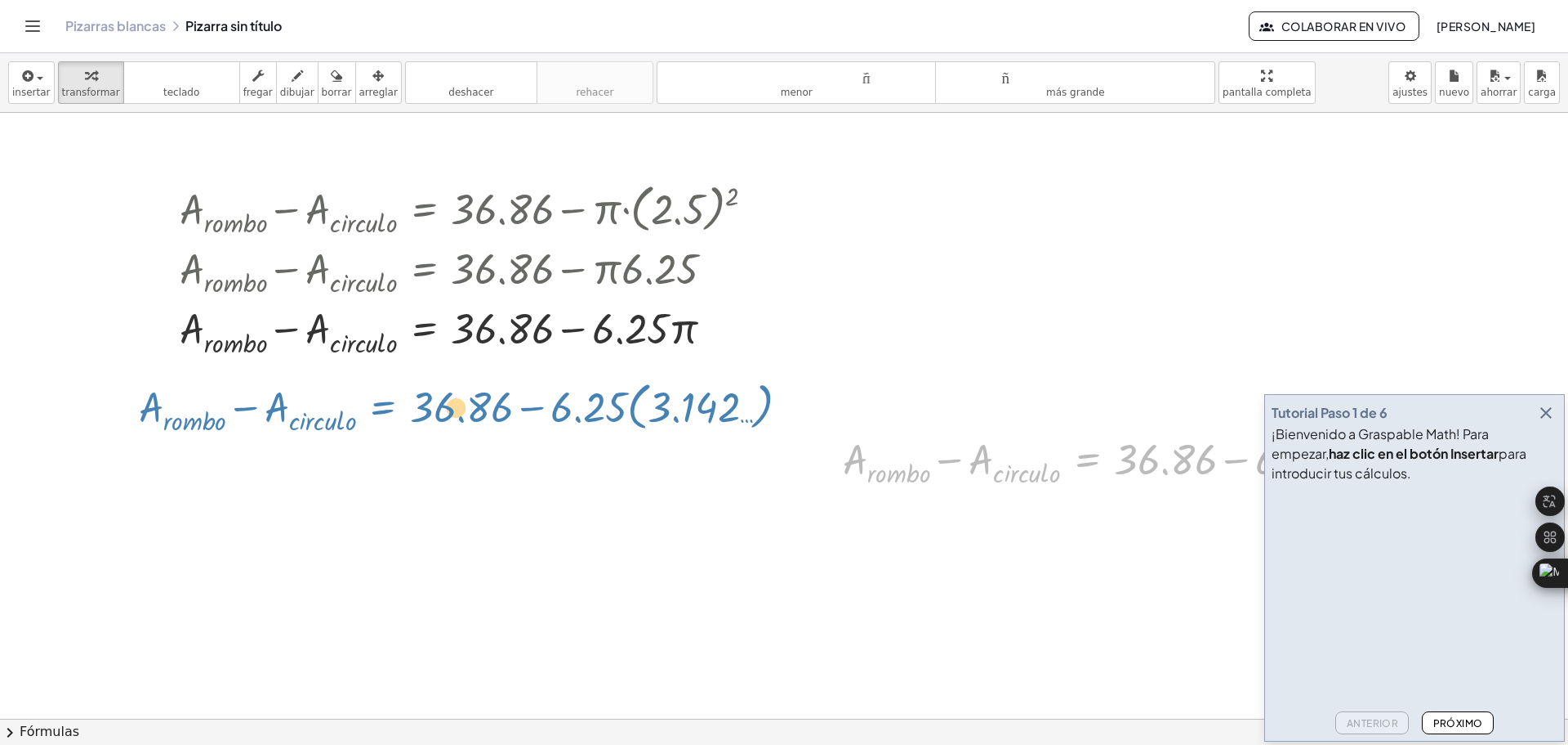
drag, startPoint x: 1072, startPoint y: 462, endPoint x: 368, endPoint y: 409, distance: 706.0
click at [368, 409] on div "+ A · r · o · m · b · o − A · c · i · r · c · u · l · o = + 36.86 − · π · ( 2.5…" at bounding box center [784, 473] width 1568 height 1211
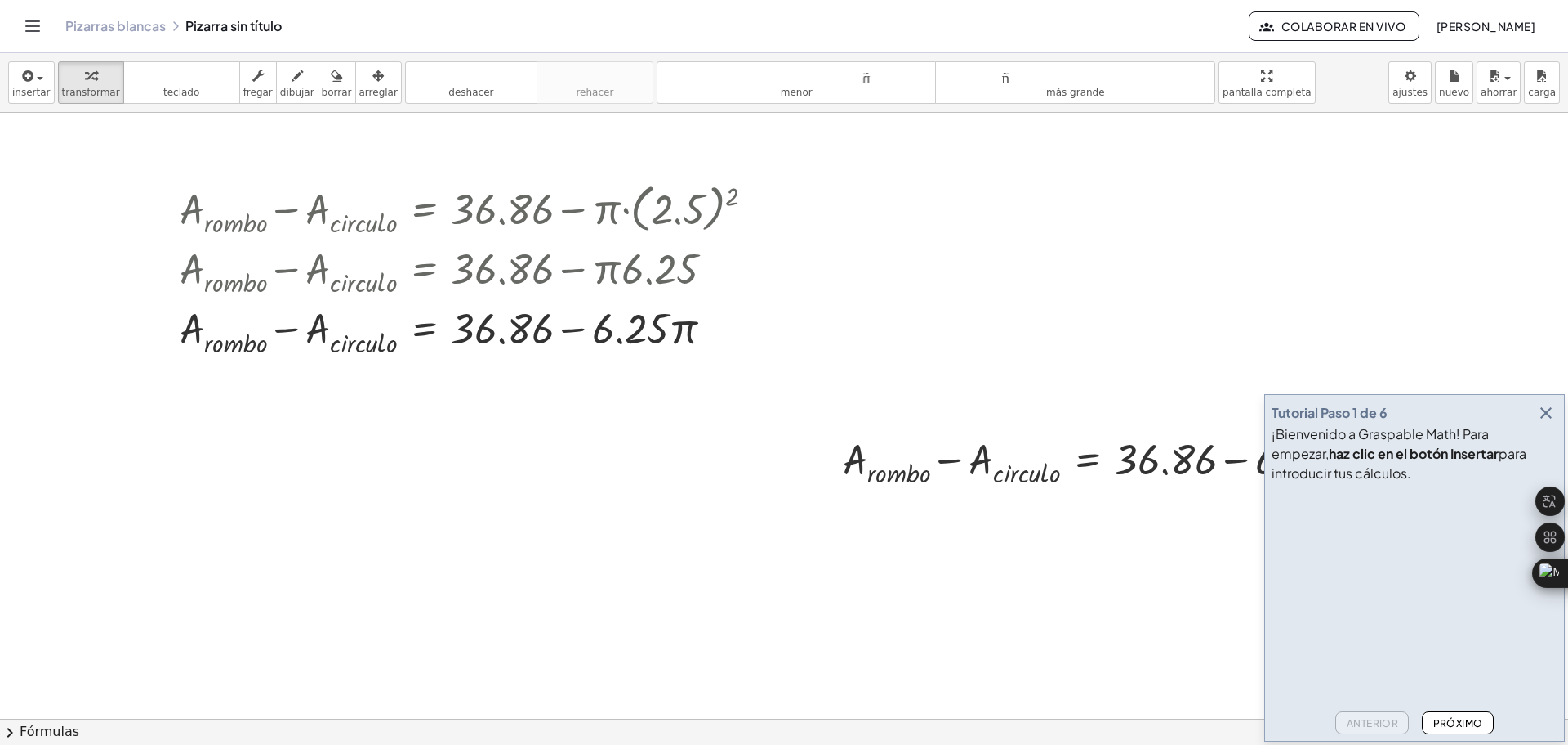
drag, startPoint x: 723, startPoint y: 512, endPoint x: 524, endPoint y: 530, distance: 199.8
click at [524, 530] on div at bounding box center [784, 473] width 1568 height 1211
drag, startPoint x: 1027, startPoint y: 461, endPoint x: 1034, endPoint y: 412, distance: 49.5
click at [1032, 405] on div "+ A · r · o · m · b · o − A · c · i · r · c · u · l · o = + 36.86 − · π · ( 2.5…" at bounding box center [784, 473] width 1568 height 1211
click at [1186, 453] on div at bounding box center [1174, 458] width 679 height 62
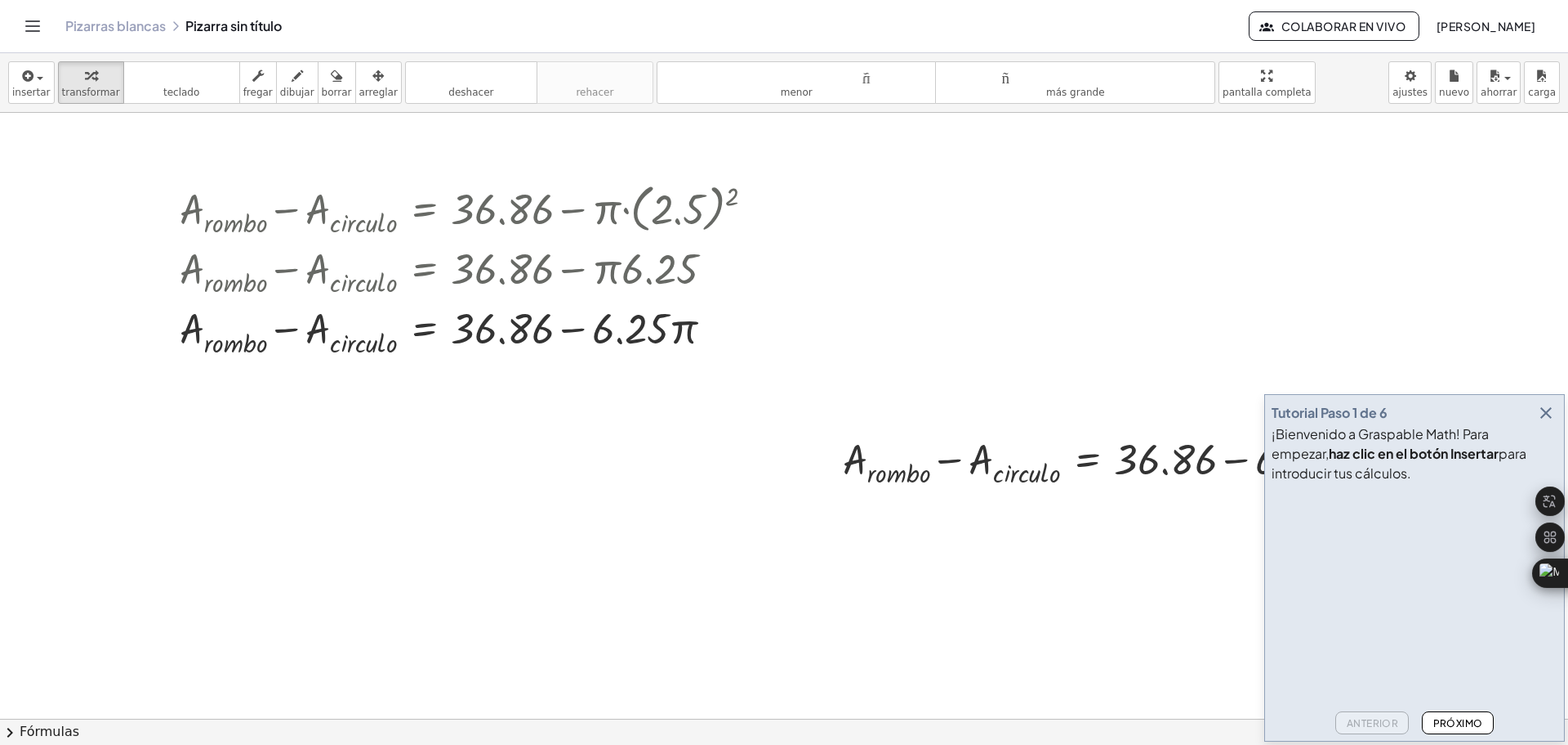
click at [1547, 409] on icon "button" at bounding box center [1547, 412] width 19 height 19
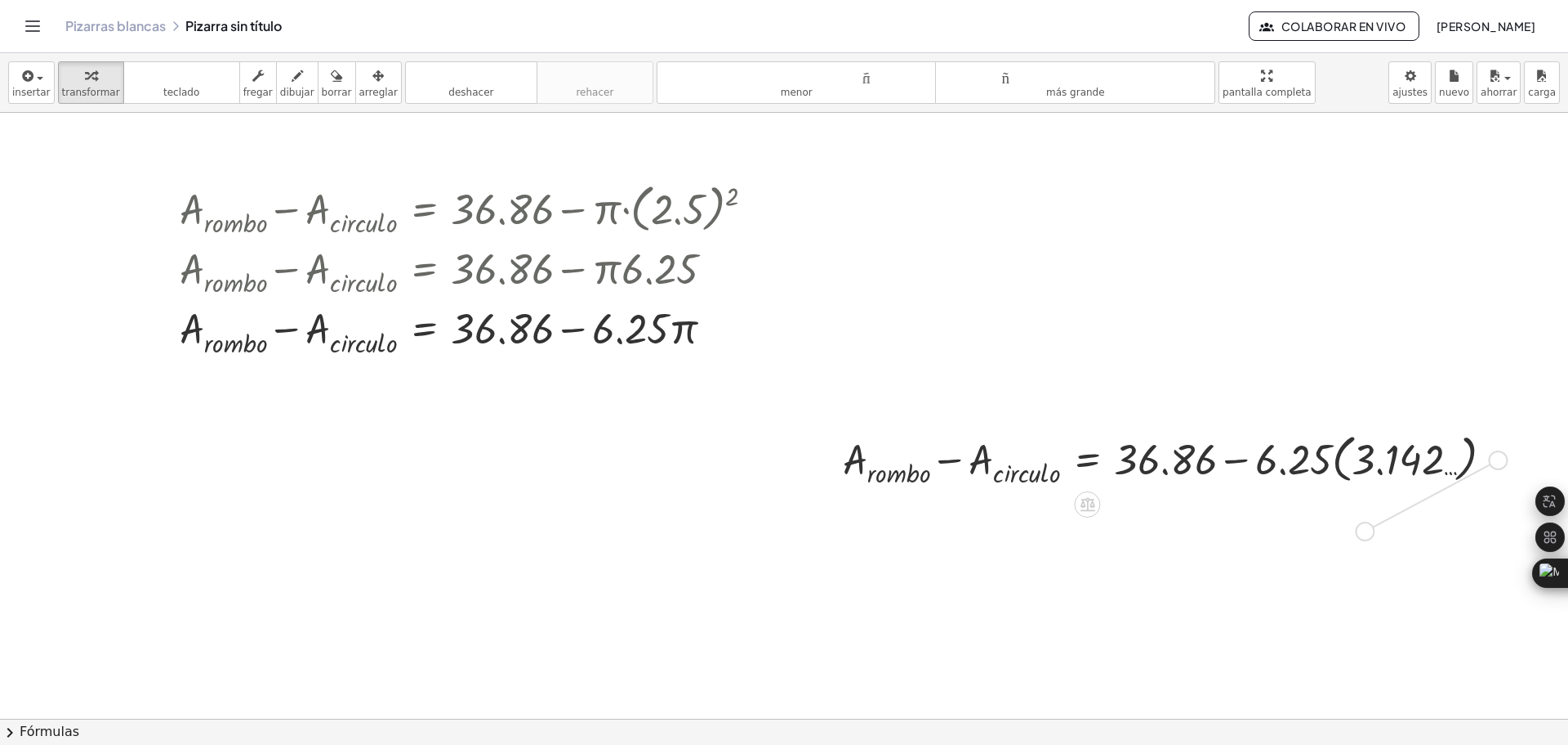
drag, startPoint x: 1496, startPoint y: 457, endPoint x: 1448, endPoint y: 522, distance: 80.8
click at [1427, 533] on div "+ A · r · o · m · b · o − A · c · i · r · c · u · l · o = + 36.86 − · π · ( 2.5…" at bounding box center [784, 473] width 1568 height 1211
drag, startPoint x: 1087, startPoint y: 505, endPoint x: 921, endPoint y: 520, distance: 166.7
click at [921, 520] on div "+ A · r · o · m · b · o − A · c · i · r · c · u · l · o = + 36.86 − · π · ( 2.5…" at bounding box center [784, 473] width 1568 height 1211
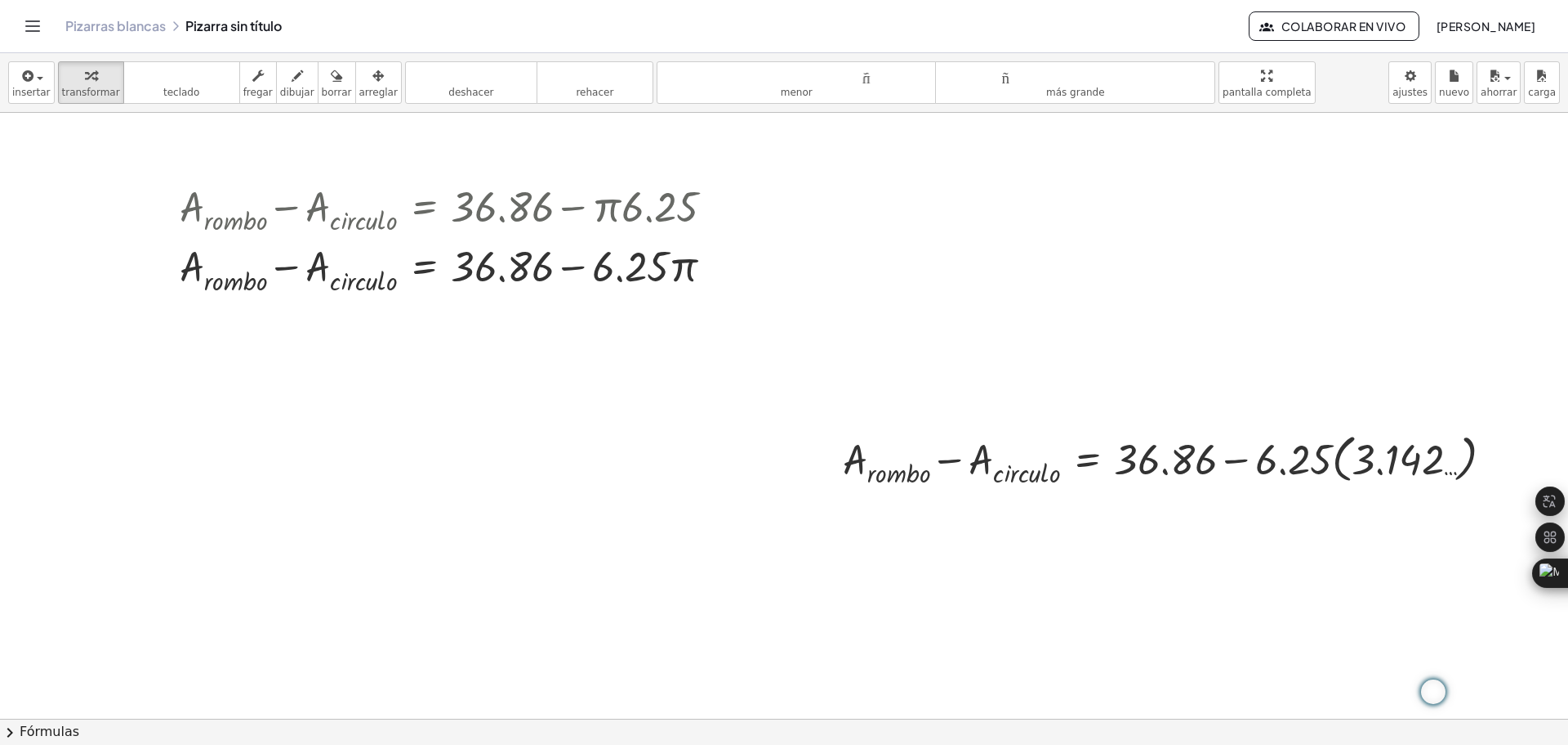
click at [1199, 388] on div at bounding box center [784, 473] width 1568 height 1211
drag, startPoint x: 1167, startPoint y: 364, endPoint x: 1266, endPoint y: 525, distance: 189.0
click at [1266, 525] on div at bounding box center [784, 473] width 1568 height 1211
click at [27, 71] on icon "button" at bounding box center [26, 76] width 15 height 19
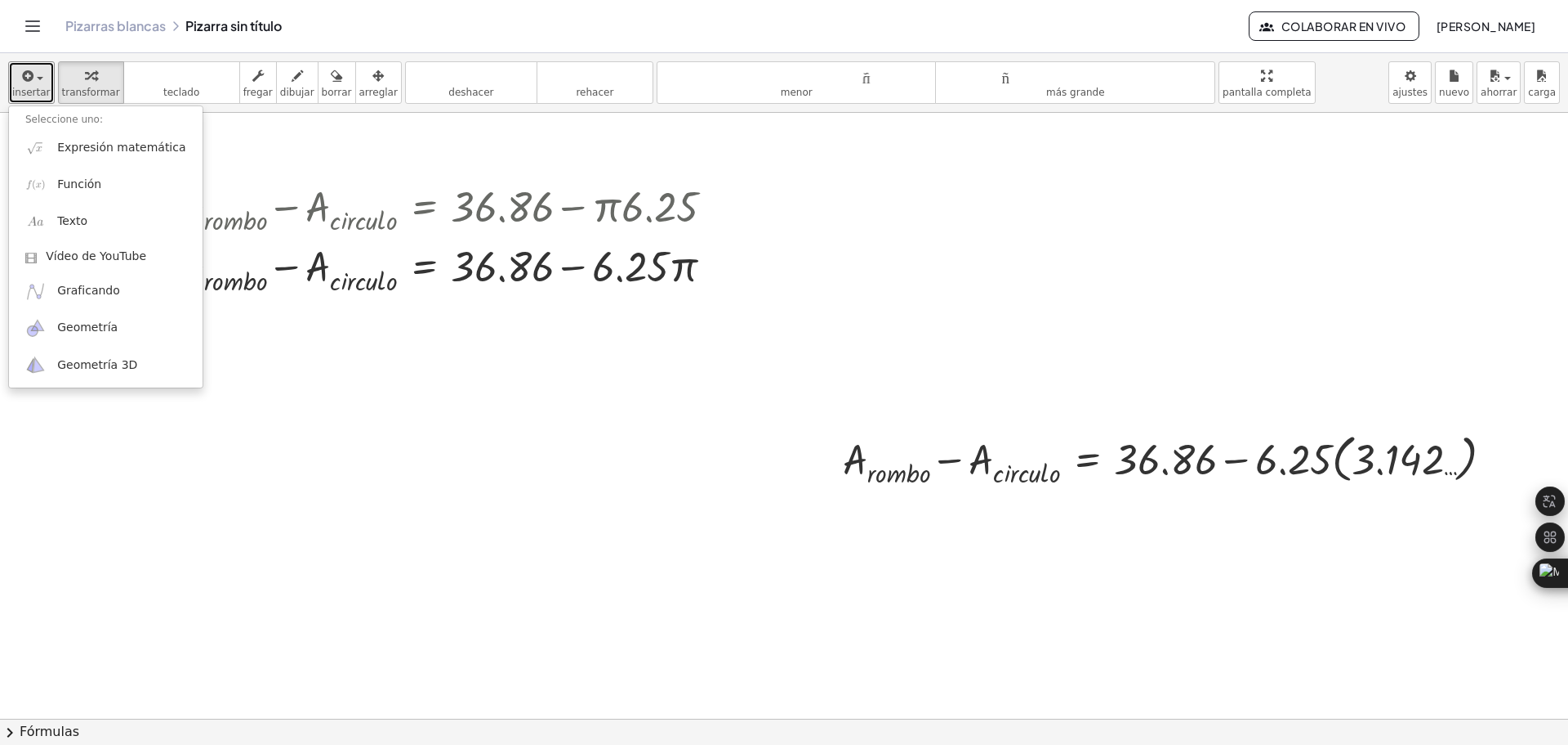
click at [491, 140] on div at bounding box center [784, 473] width 1568 height 1211
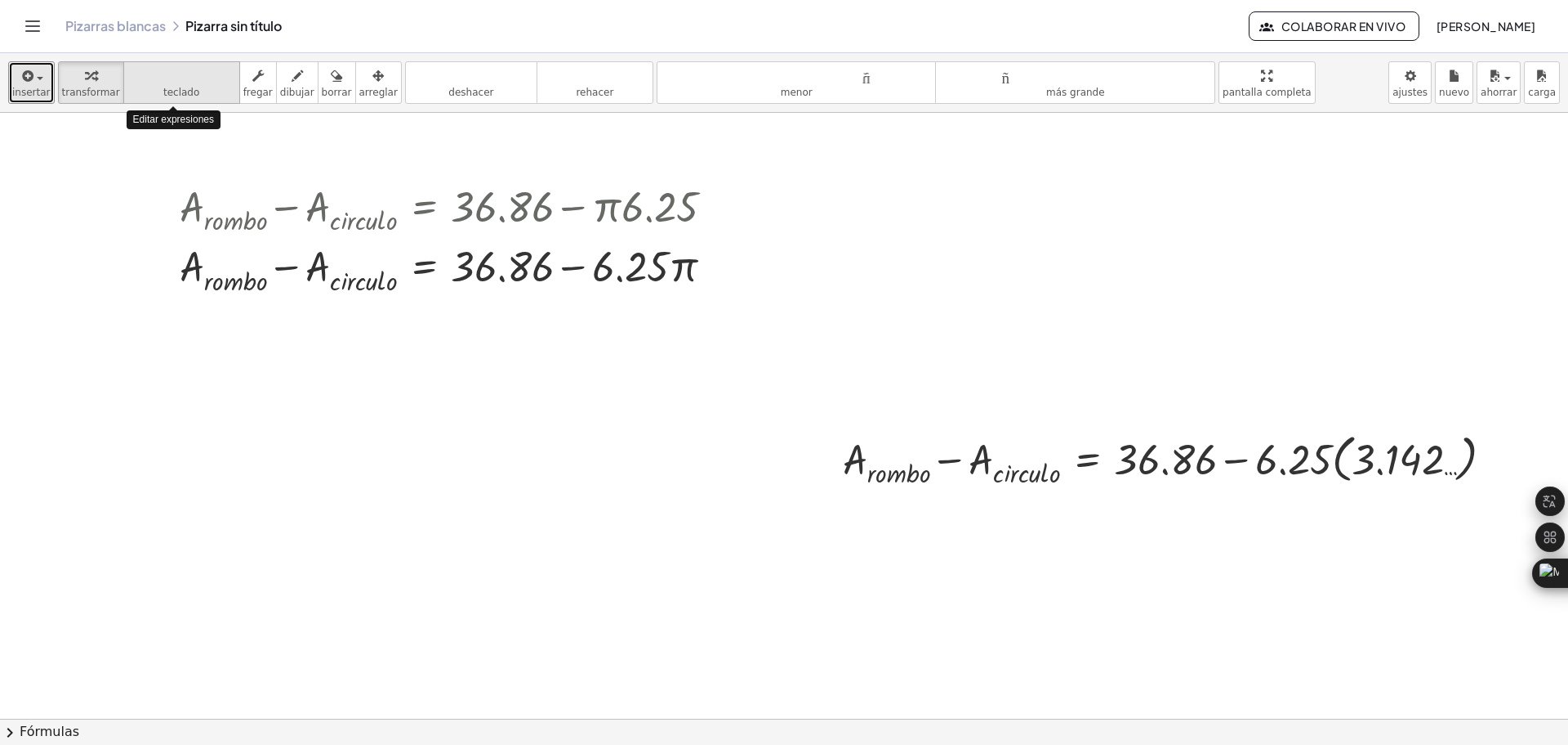
click at [172, 85] on button "teclado teclado" at bounding box center [182, 83] width 117 height 43
click at [85, 77] on icon "button" at bounding box center [90, 76] width 12 height 19
drag, startPoint x: 1212, startPoint y: 458, endPoint x: 1224, endPoint y: 461, distance: 12.4
click at [1225, 463] on div at bounding box center [1174, 458] width 679 height 62
click at [69, 79] on div "button" at bounding box center [91, 75] width 58 height 19
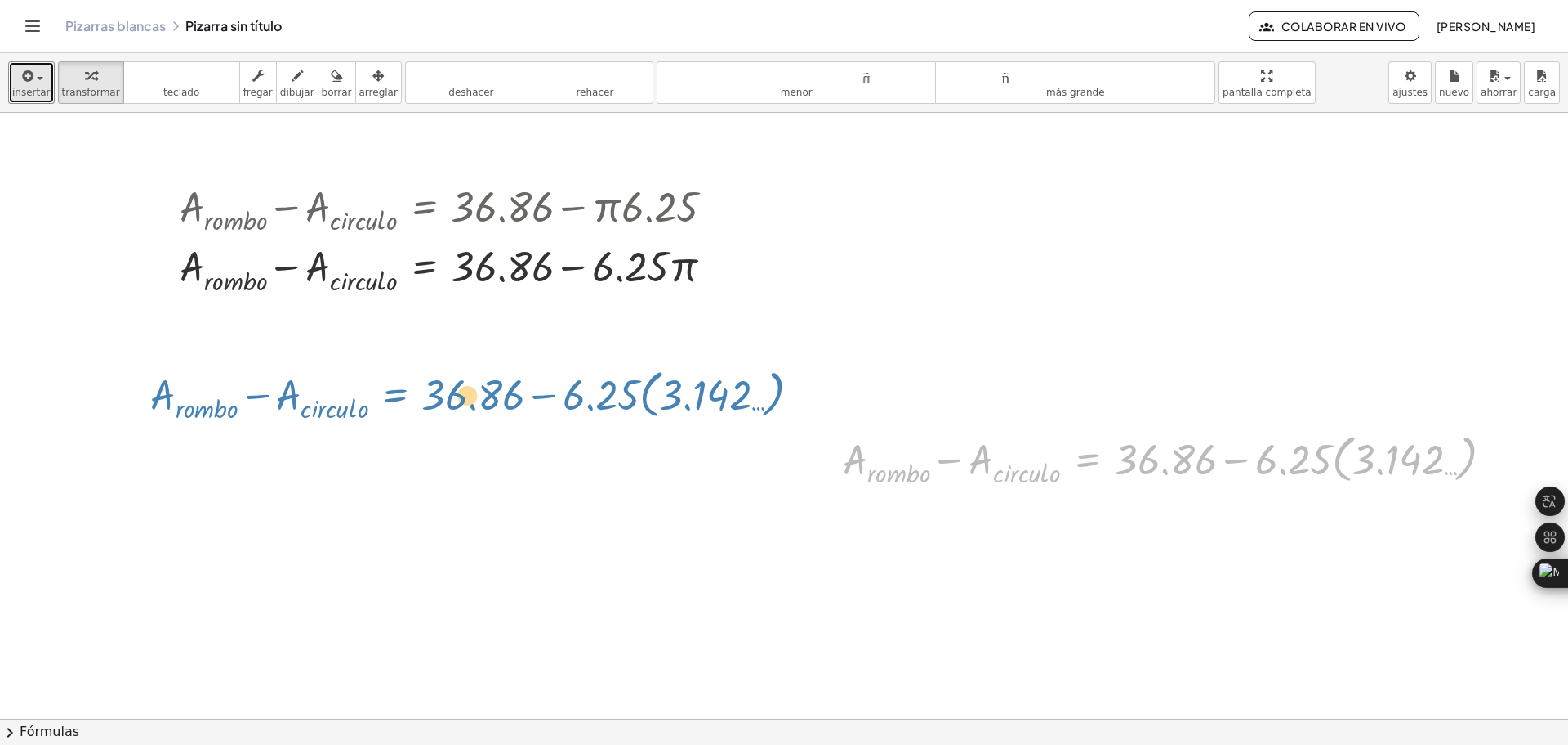
drag, startPoint x: 1093, startPoint y: 458, endPoint x: 401, endPoint y: 396, distance: 694.8
click at [401, 396] on div "+ A · r · o · m · b · o − A · c · i · r · c · u · l · o = + 36.86 − · π · ( 2.5…" at bounding box center [784, 473] width 1568 height 1211
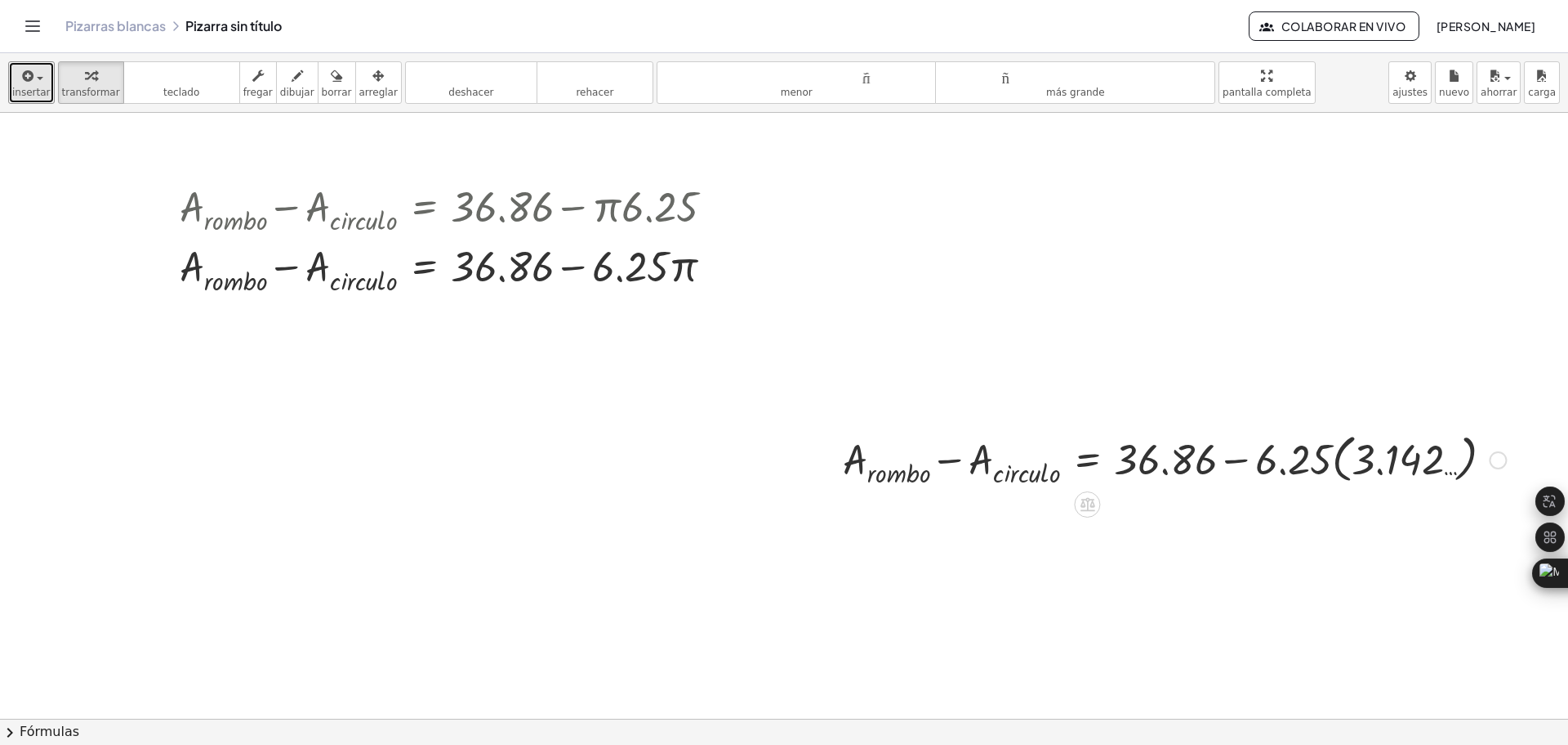
click at [1225, 552] on div at bounding box center [784, 473] width 1568 height 1211
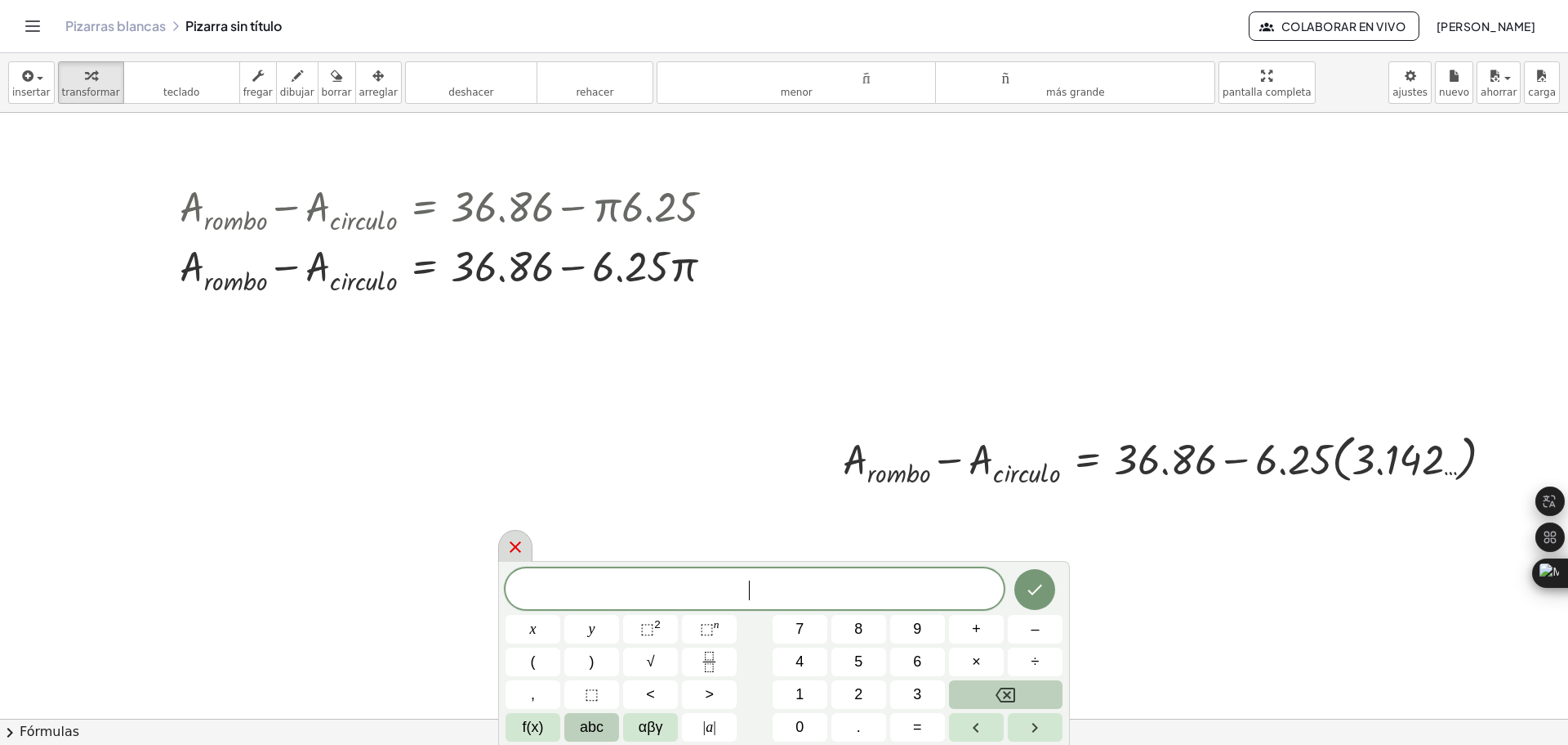
click at [518, 543] on icon at bounding box center [515, 547] width 19 height 19
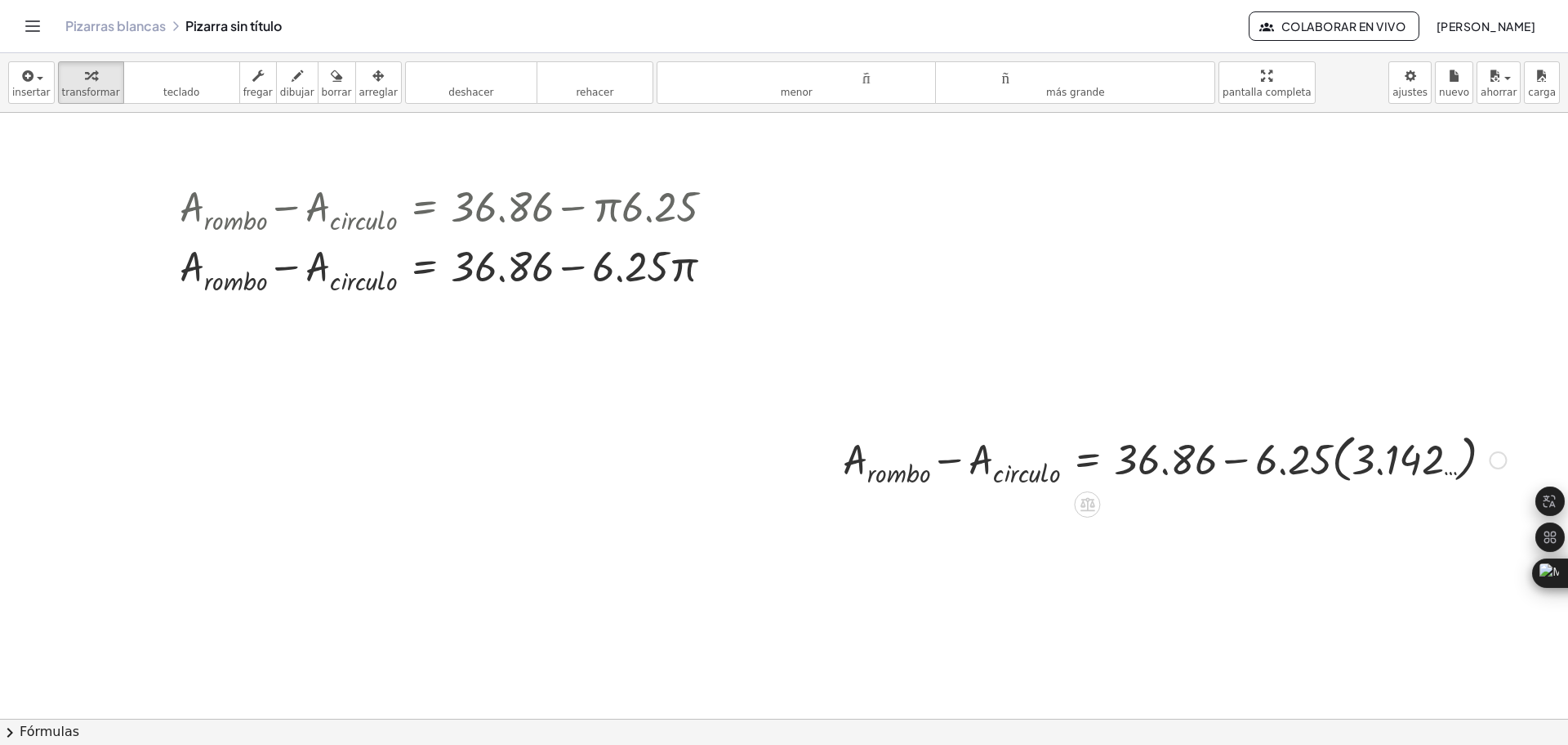
click at [1280, 453] on div at bounding box center [1174, 458] width 679 height 62
click at [1397, 468] on div at bounding box center [1174, 458] width 679 height 62
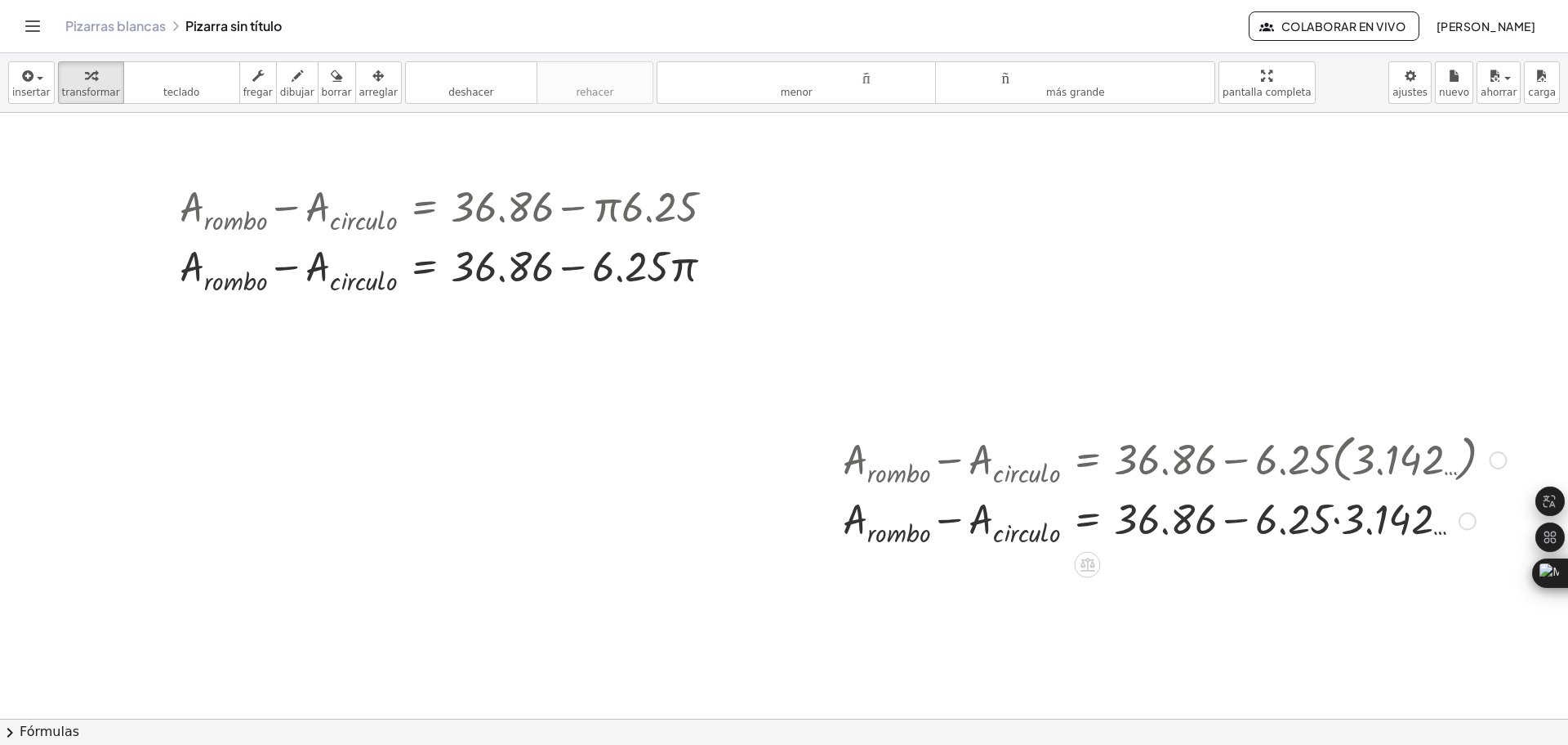
click at [1336, 520] on div at bounding box center [1174, 518] width 679 height 59
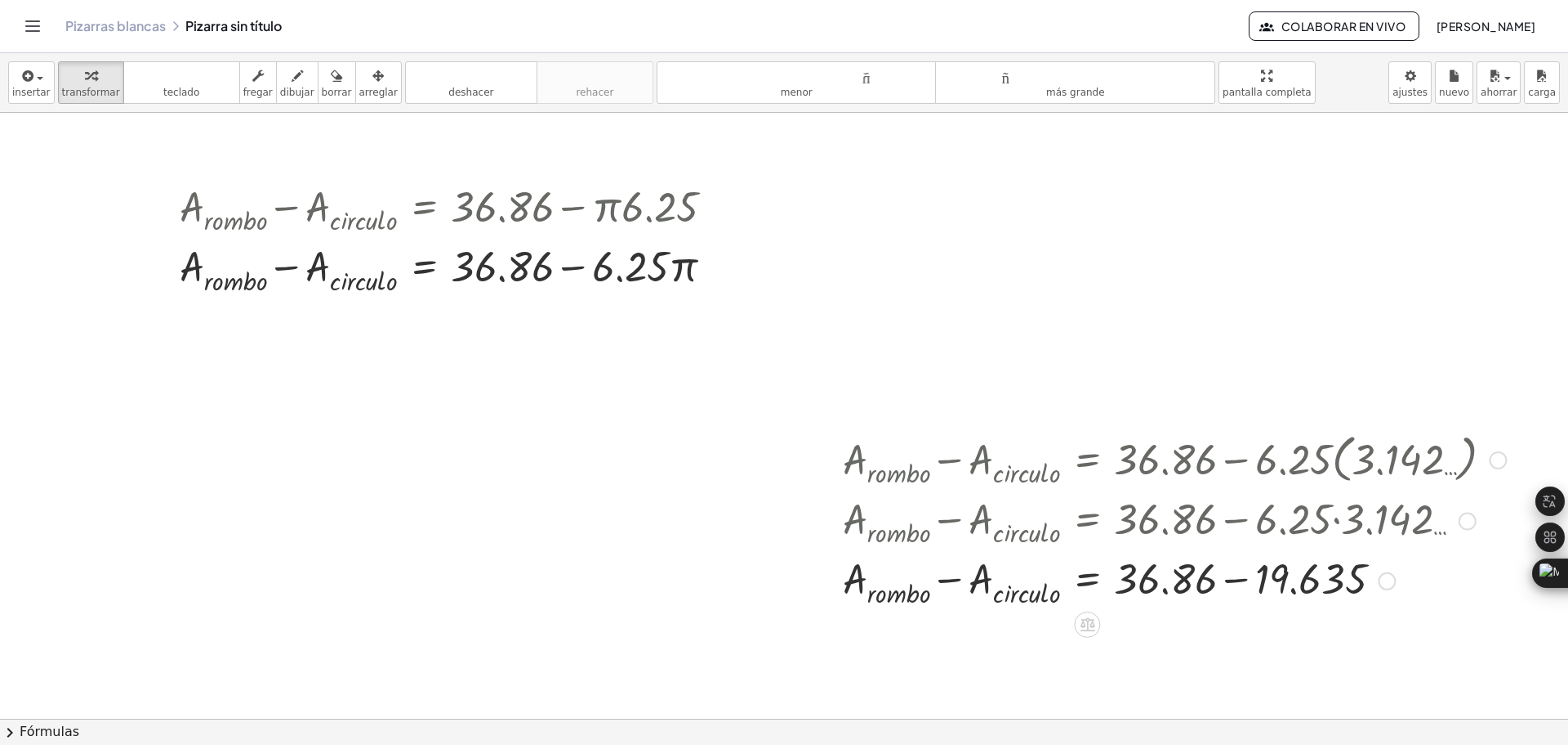
click at [1237, 581] on div at bounding box center [1174, 579] width 679 height 59
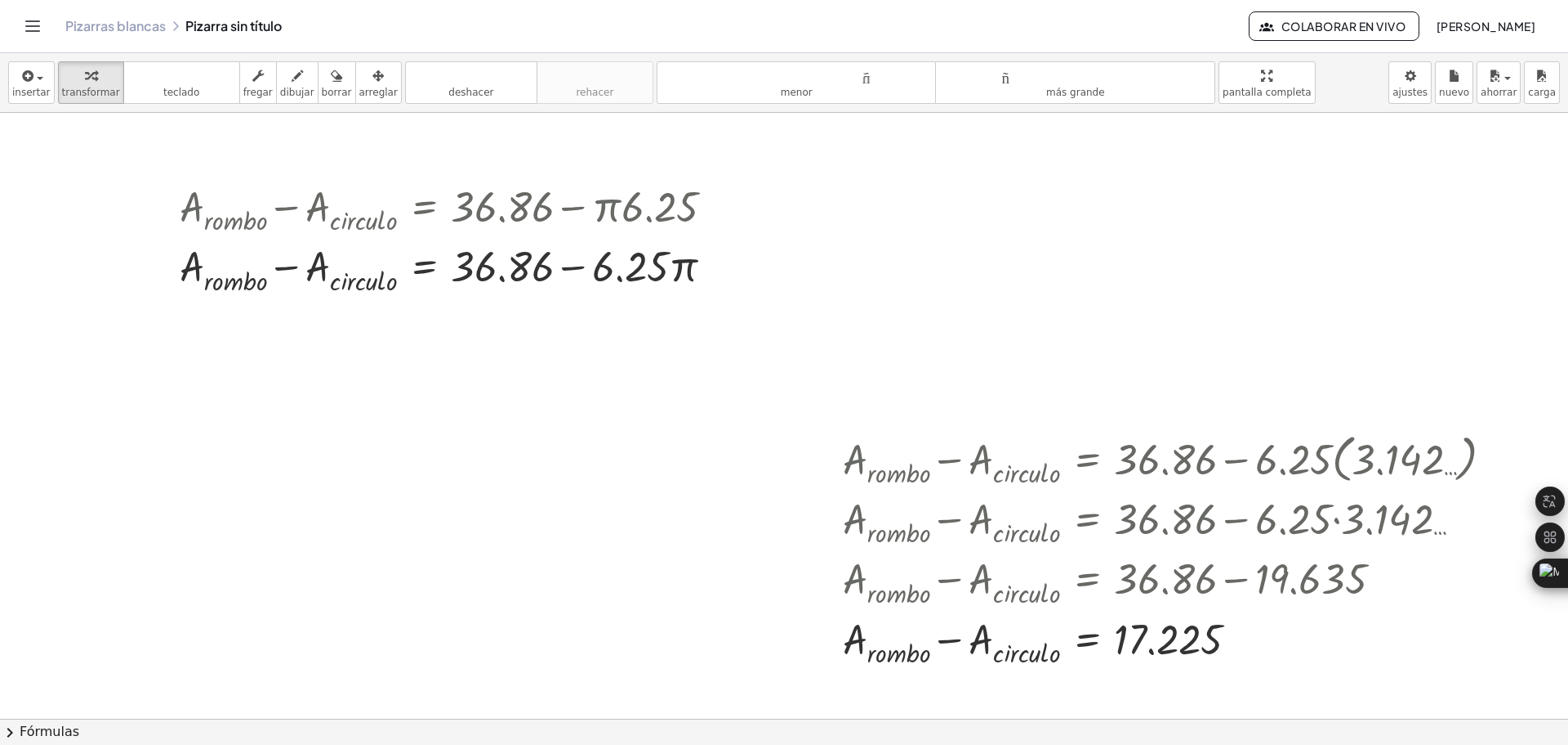
click at [680, 610] on div at bounding box center [784, 473] width 1568 height 1211
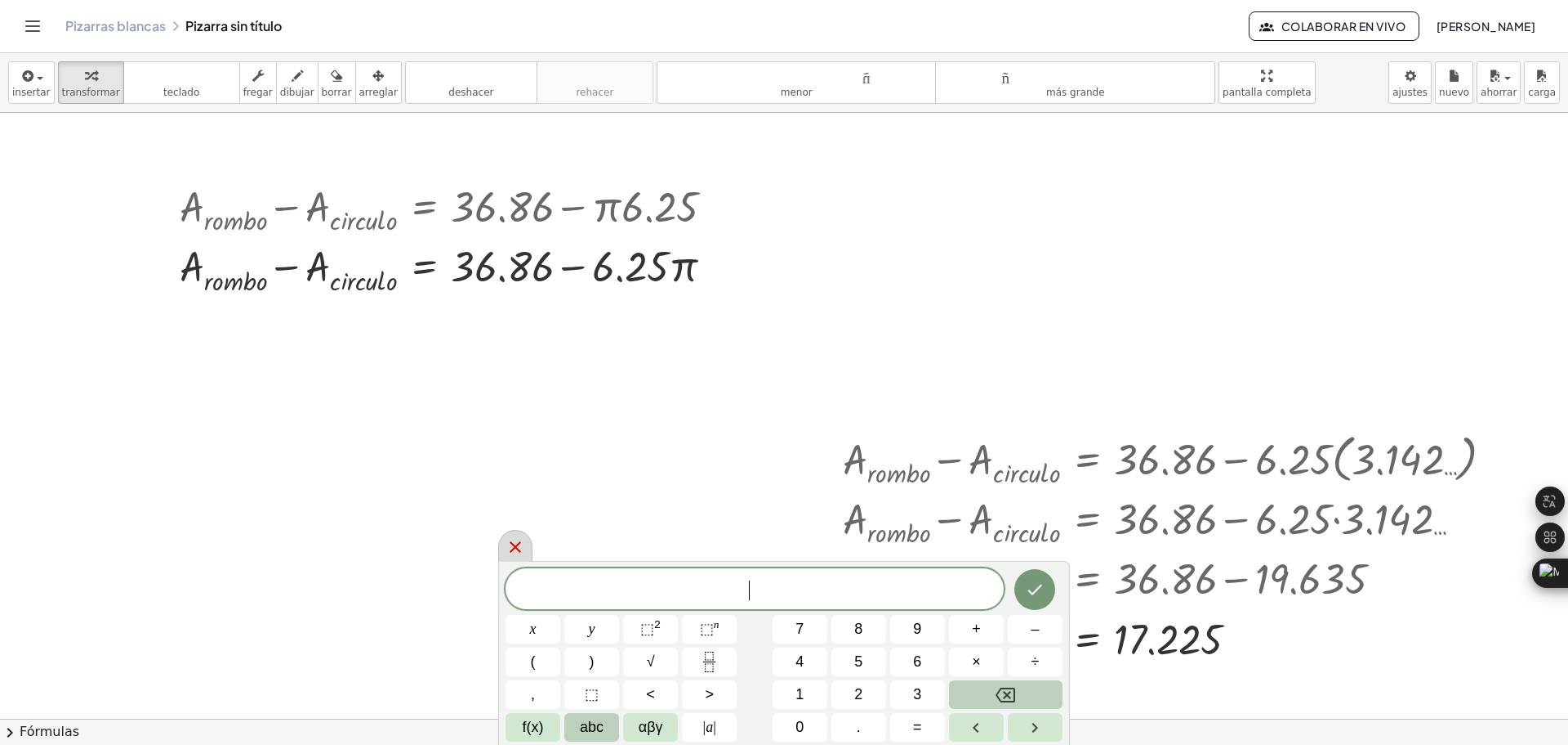
click at [519, 550] on icon at bounding box center [515, 547] width 12 height 12
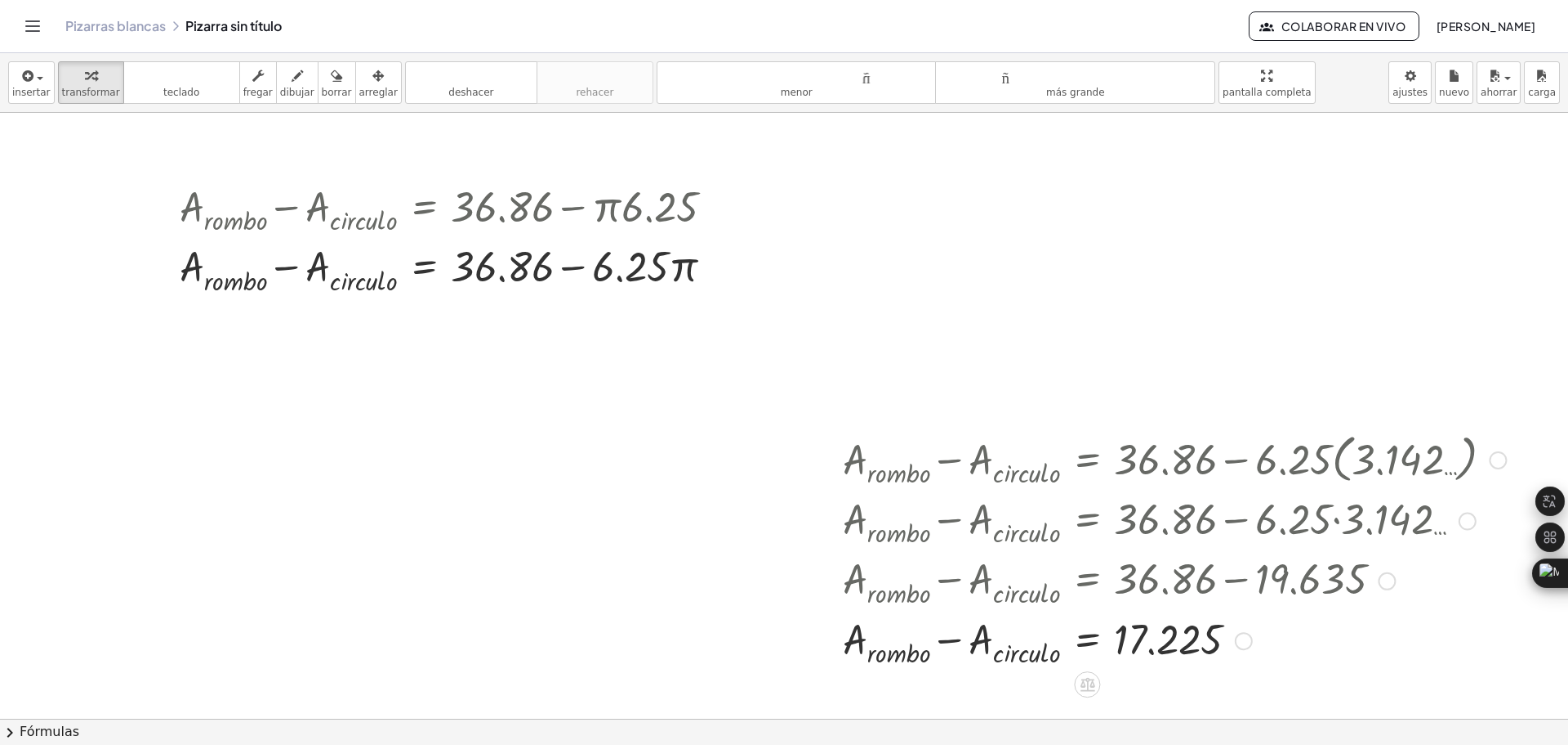
click at [1129, 509] on div at bounding box center [1215, 518] width 760 height 59
drag, startPoint x: 1069, startPoint y: 389, endPoint x: 1151, endPoint y: 555, distance: 185.1
click at [1151, 555] on div "+ A · r · o · m · b · o − A · c · i · r · c · u · l · o = + 36.86 − · π · ( 2.5…" at bounding box center [784, 473] width 1568 height 1211
click at [637, 198] on div at bounding box center [452, 206] width 563 height 59
click at [361, 84] on div "button" at bounding box center [378, 75] width 38 height 19
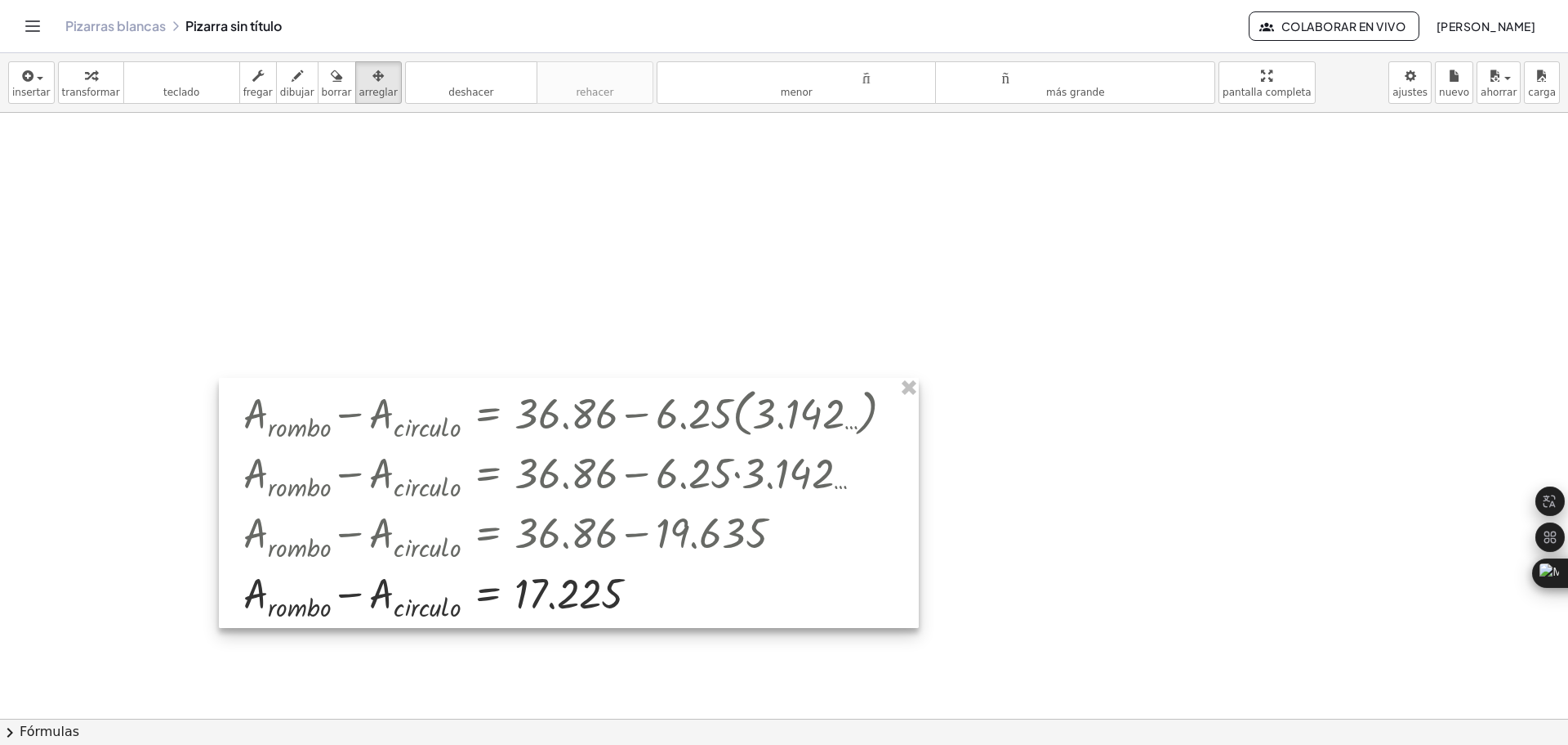
drag, startPoint x: 1399, startPoint y: 468, endPoint x: 799, endPoint y: 422, distance: 601.8
click at [799, 422] on div at bounding box center [569, 502] width 700 height 250
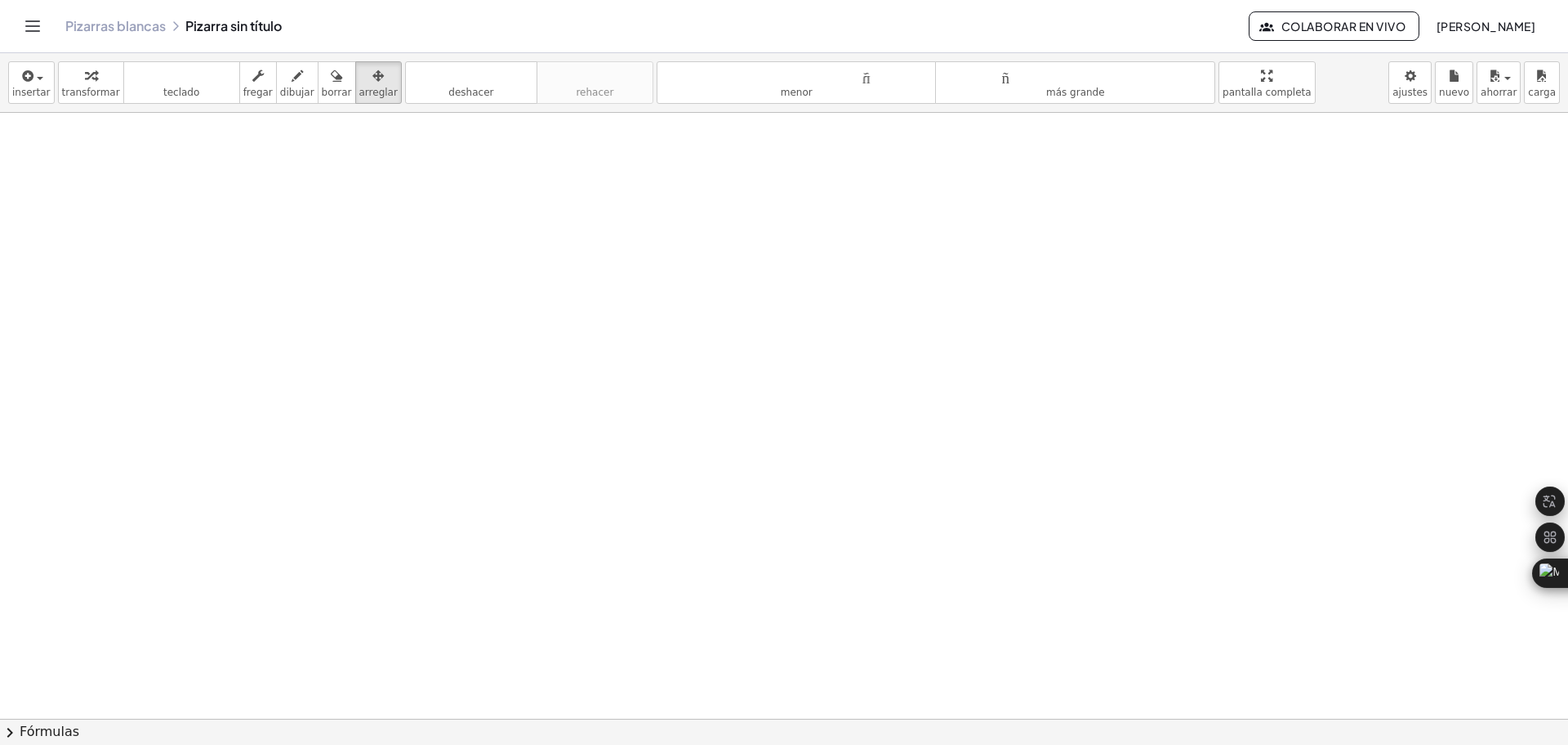
click at [419, 388] on div at bounding box center [784, 473] width 1568 height 1211
click at [461, 382] on div at bounding box center [784, 473] width 1568 height 1211
click at [34, 75] on div "button" at bounding box center [31, 75] width 38 height 19
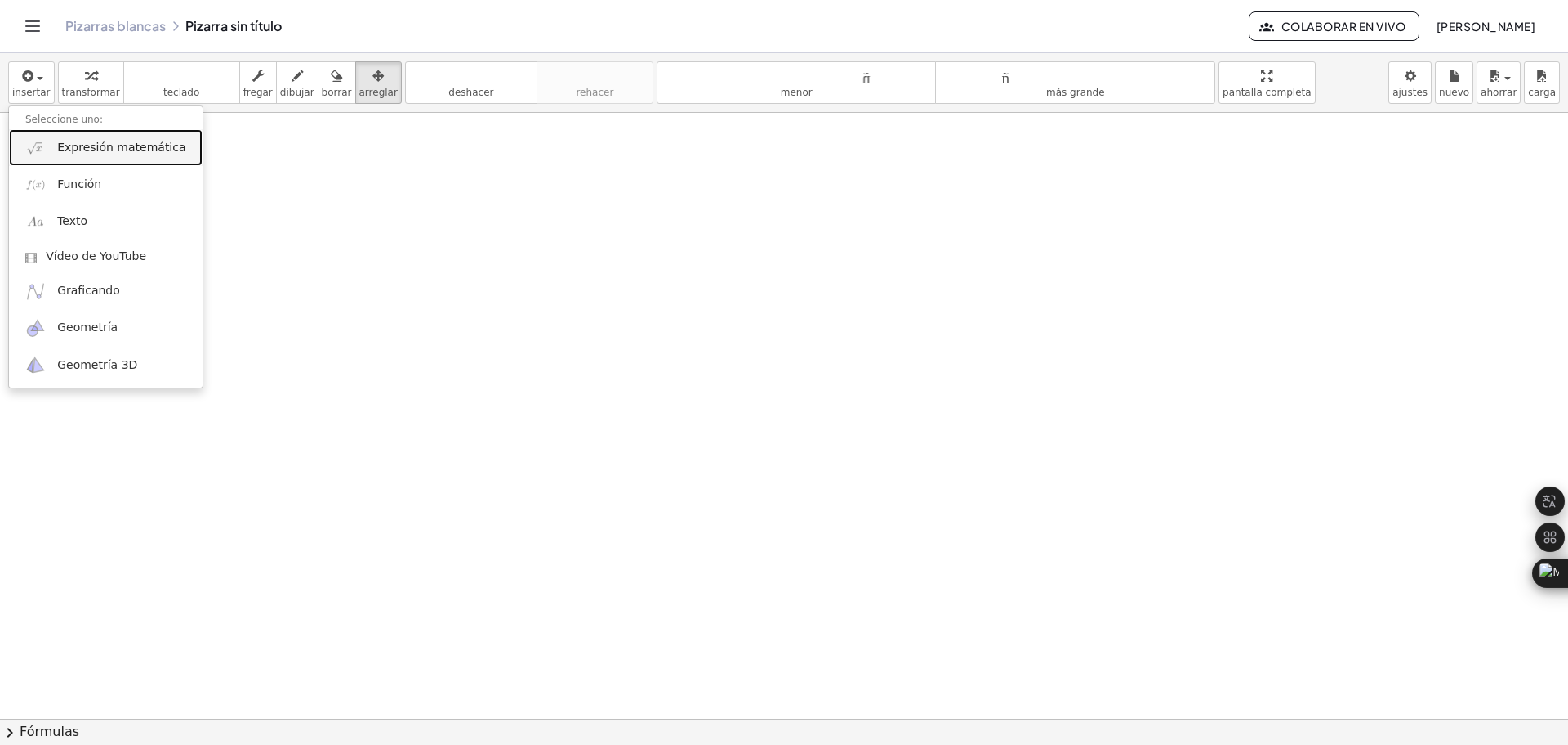
click at [104, 153] on font "Expresión matemática" at bounding box center [122, 147] width 128 height 13
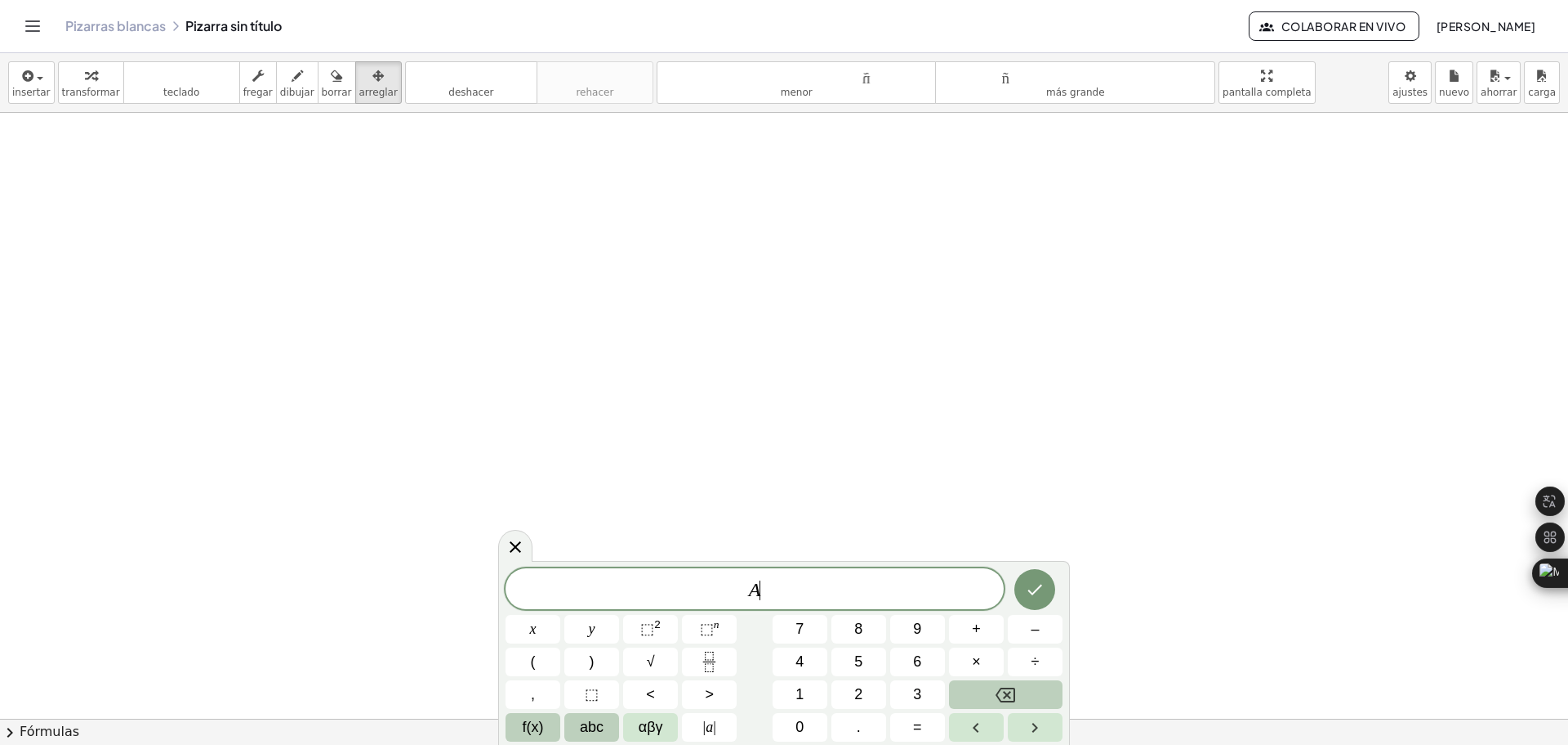
click at [540, 730] on span "f(x)" at bounding box center [534, 727] width 21 height 22
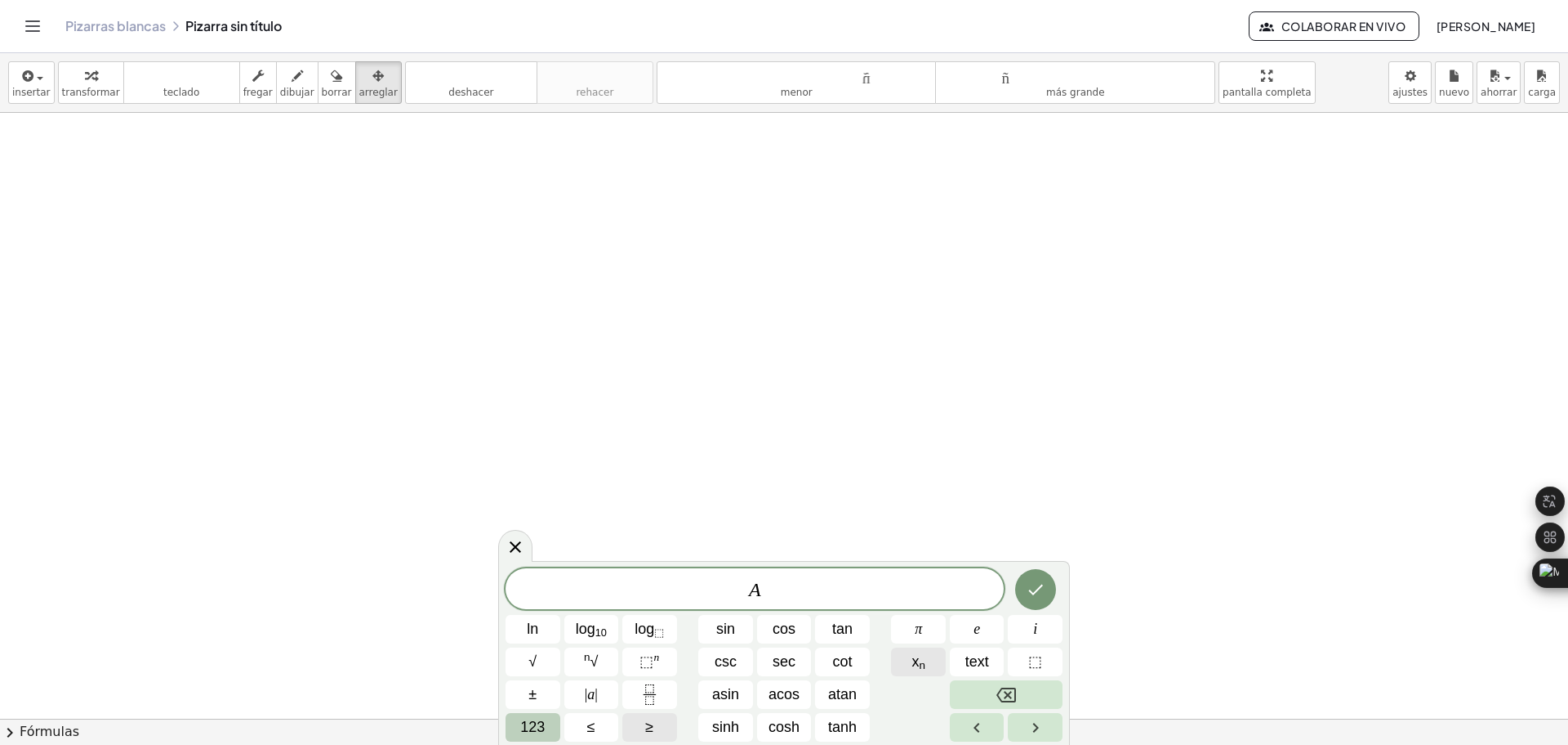
click at [919, 662] on sub "n" at bounding box center [922, 664] width 7 height 13
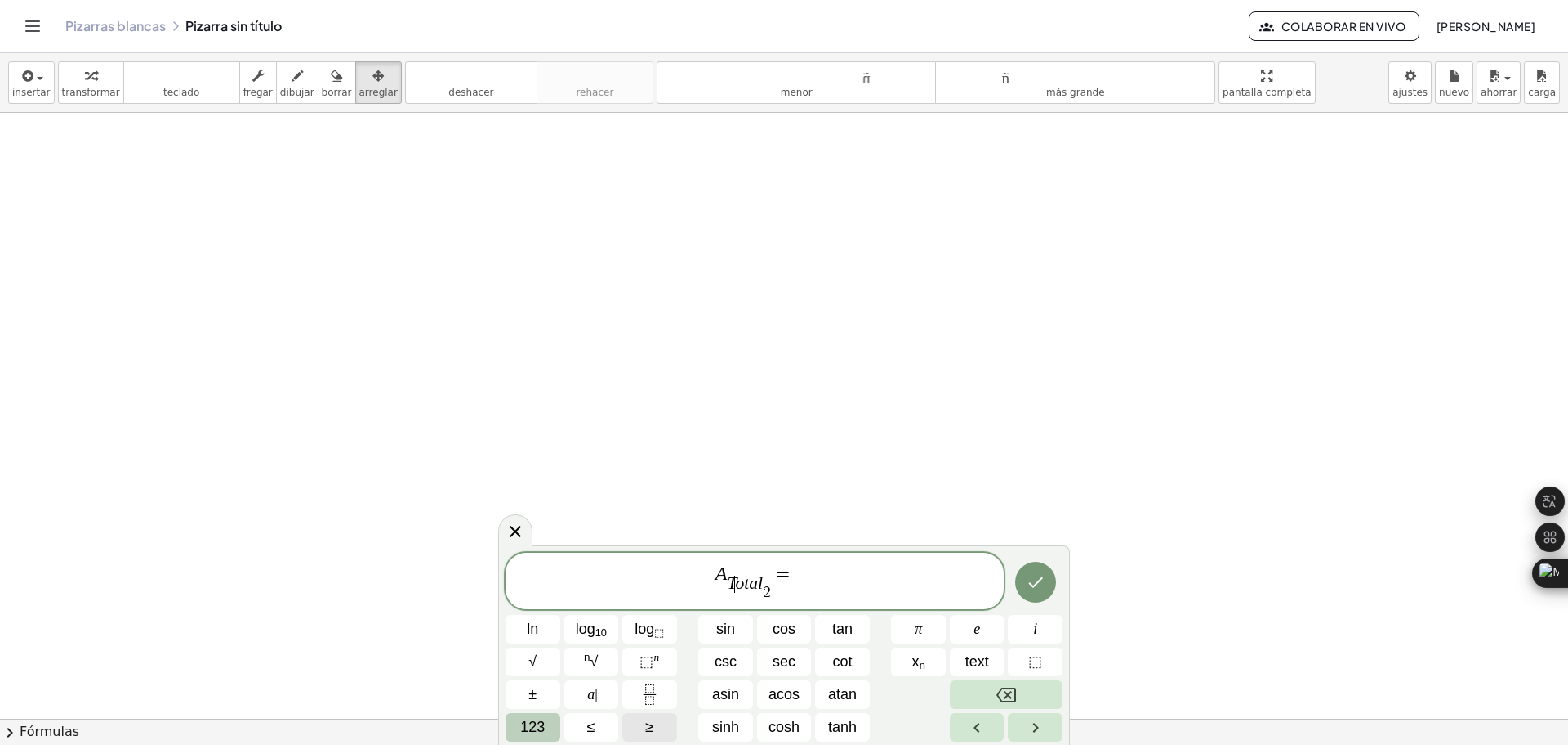
click at [737, 587] on var "o" at bounding box center [739, 583] width 9 height 19
click at [811, 575] on span "A t ​ o t a l 2 ​ ​ =" at bounding box center [754, 582] width 499 height 39
drag, startPoint x: 767, startPoint y: 591, endPoint x: 730, endPoint y: 585, distance: 37.5
click at [1035, 588] on icon "Done" at bounding box center [1035, 585] width 19 height 19
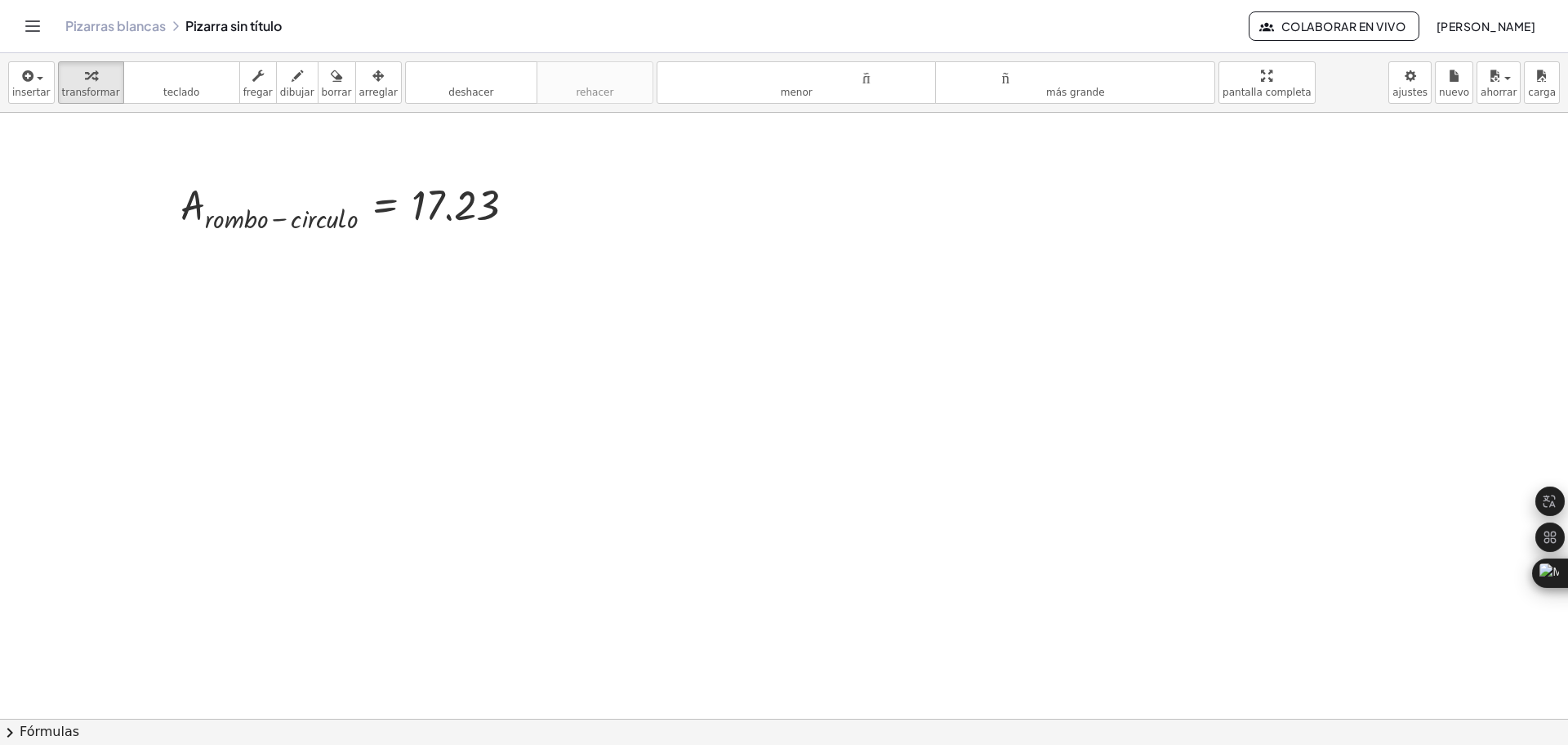
click at [600, 272] on div at bounding box center [784, 473] width 1568 height 1211
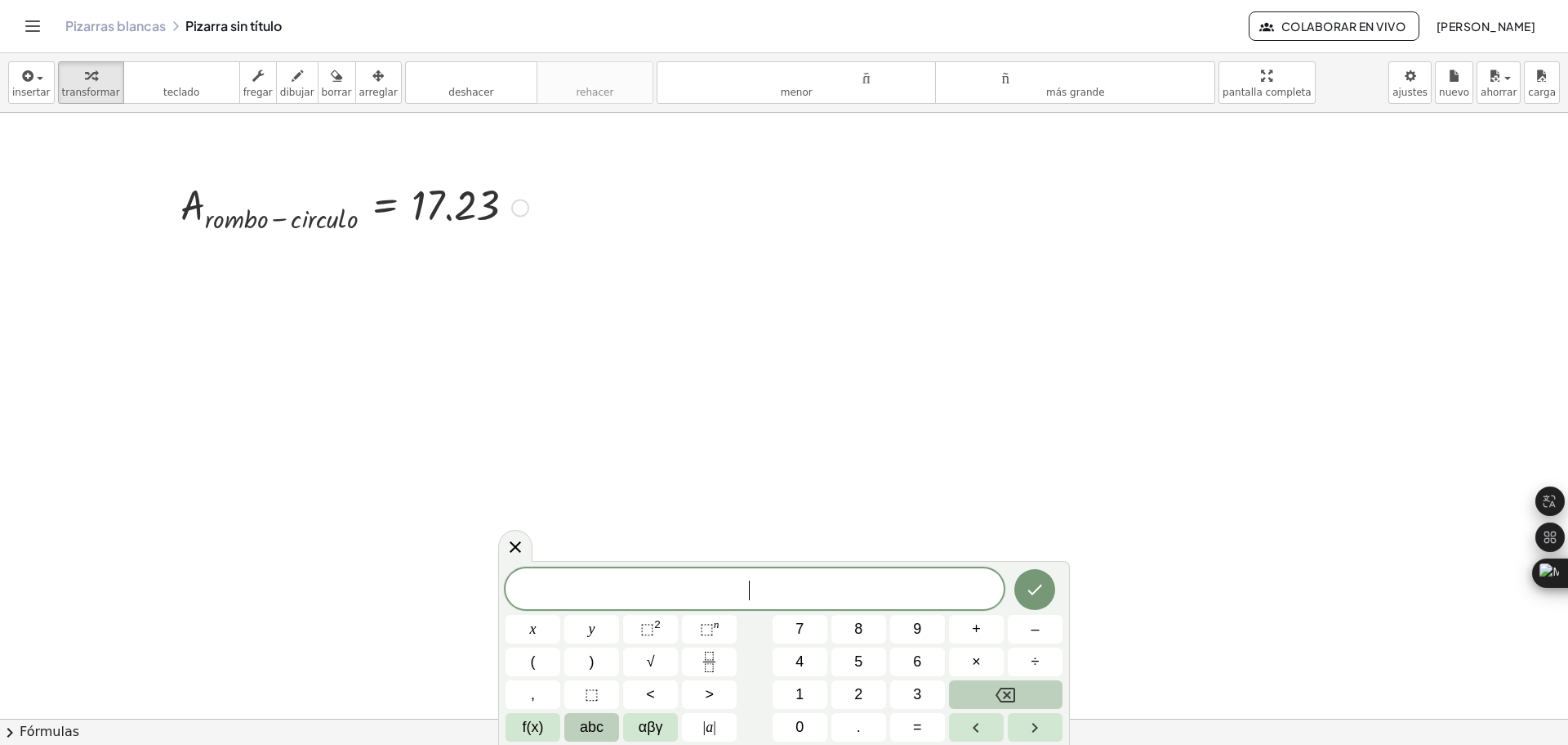
click at [464, 198] on div at bounding box center [354, 206] width 365 height 58
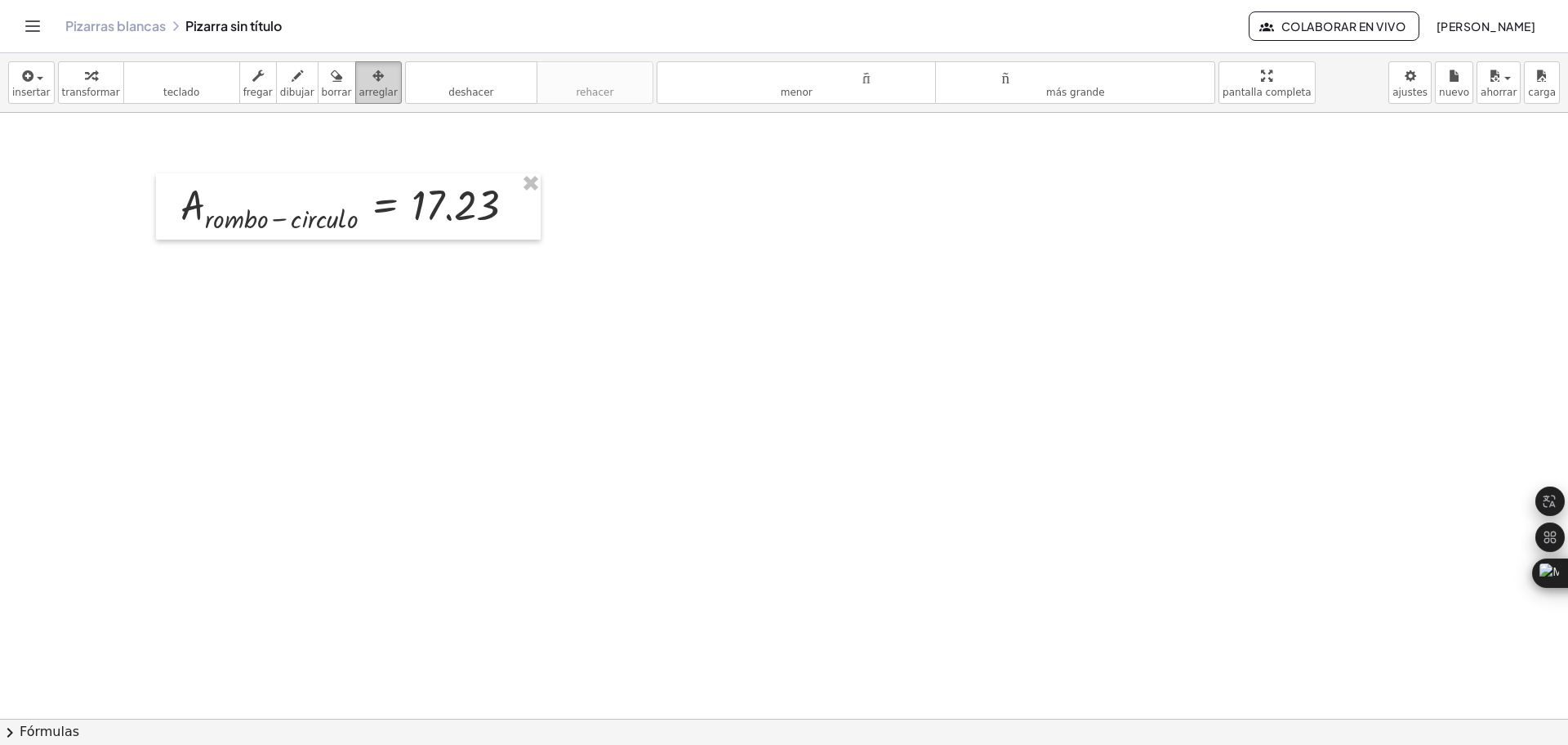
click at [360, 82] on div "button" at bounding box center [378, 75] width 38 height 19
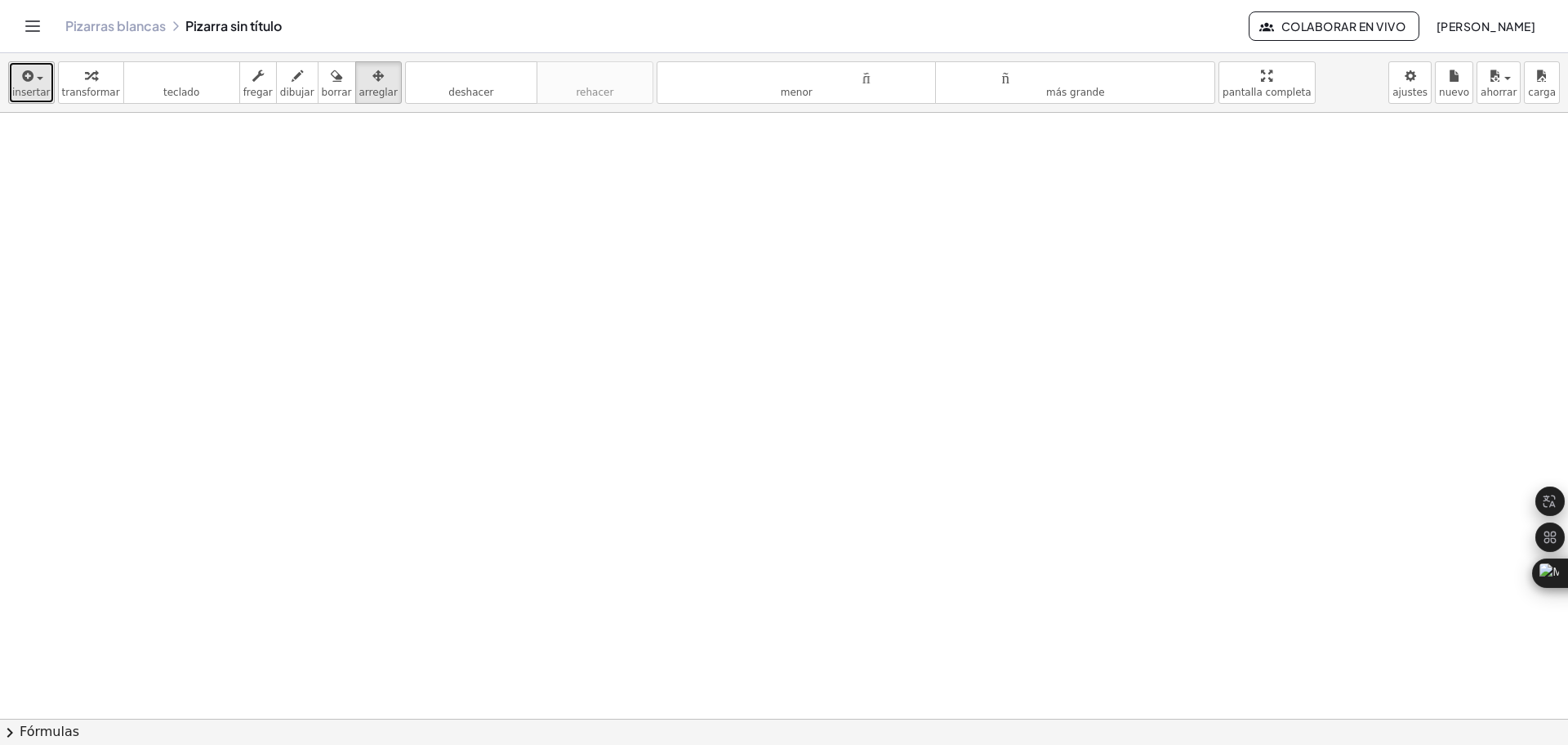
click at [37, 79] on span "button" at bounding box center [40, 78] width 7 height 3
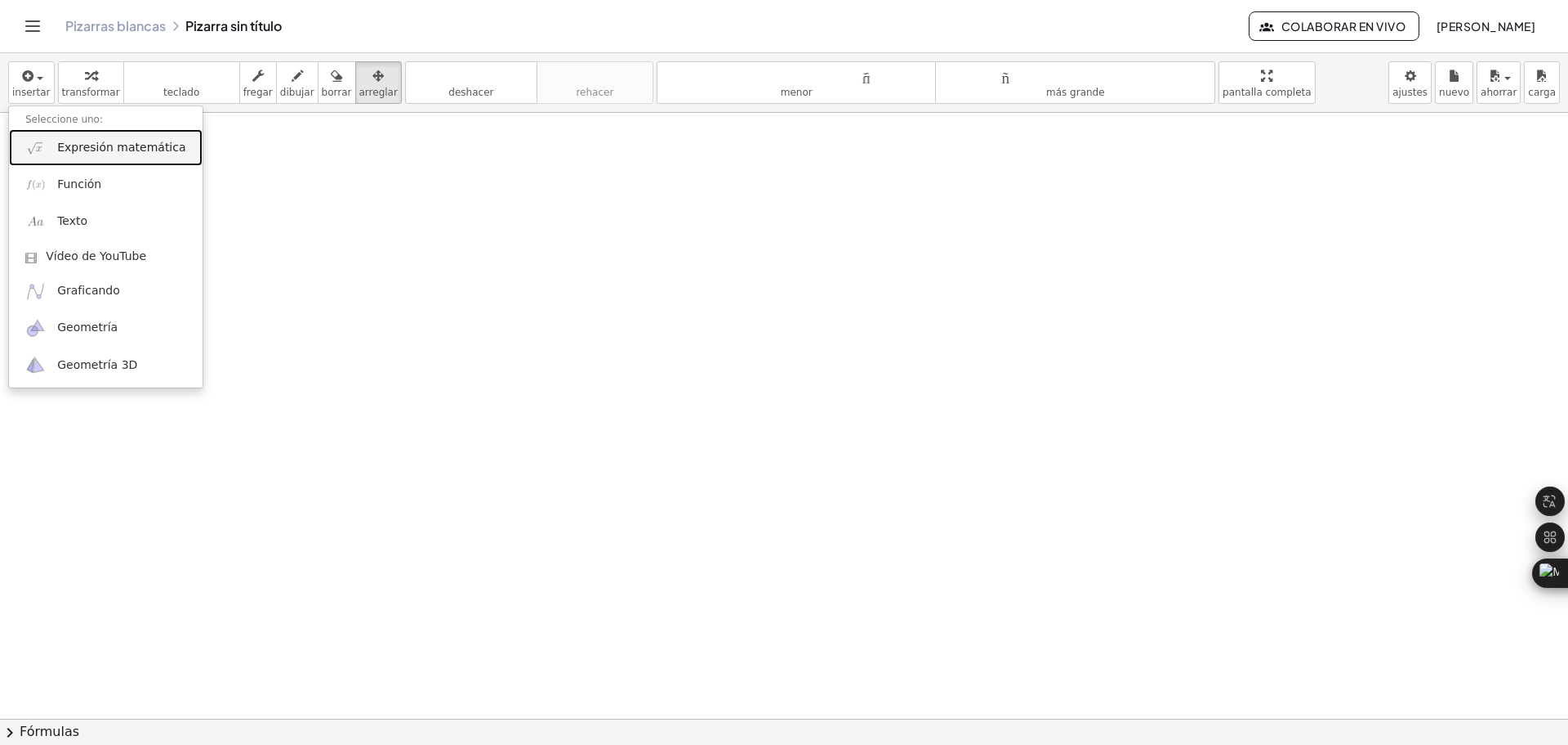
click at [112, 150] on font "Expresión matemática" at bounding box center [122, 147] width 128 height 13
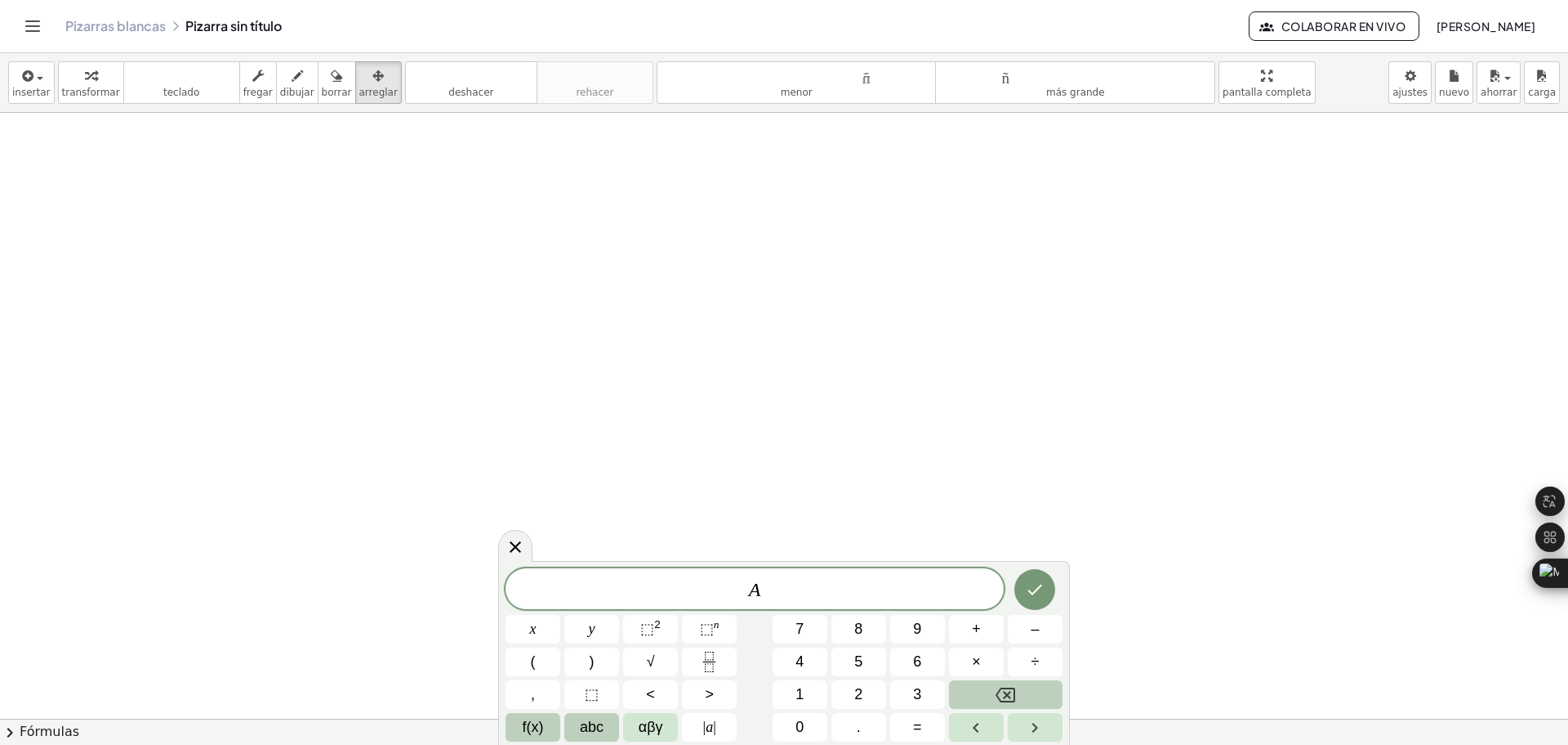
click at [530, 726] on span "f(x)" at bounding box center [534, 727] width 21 height 22
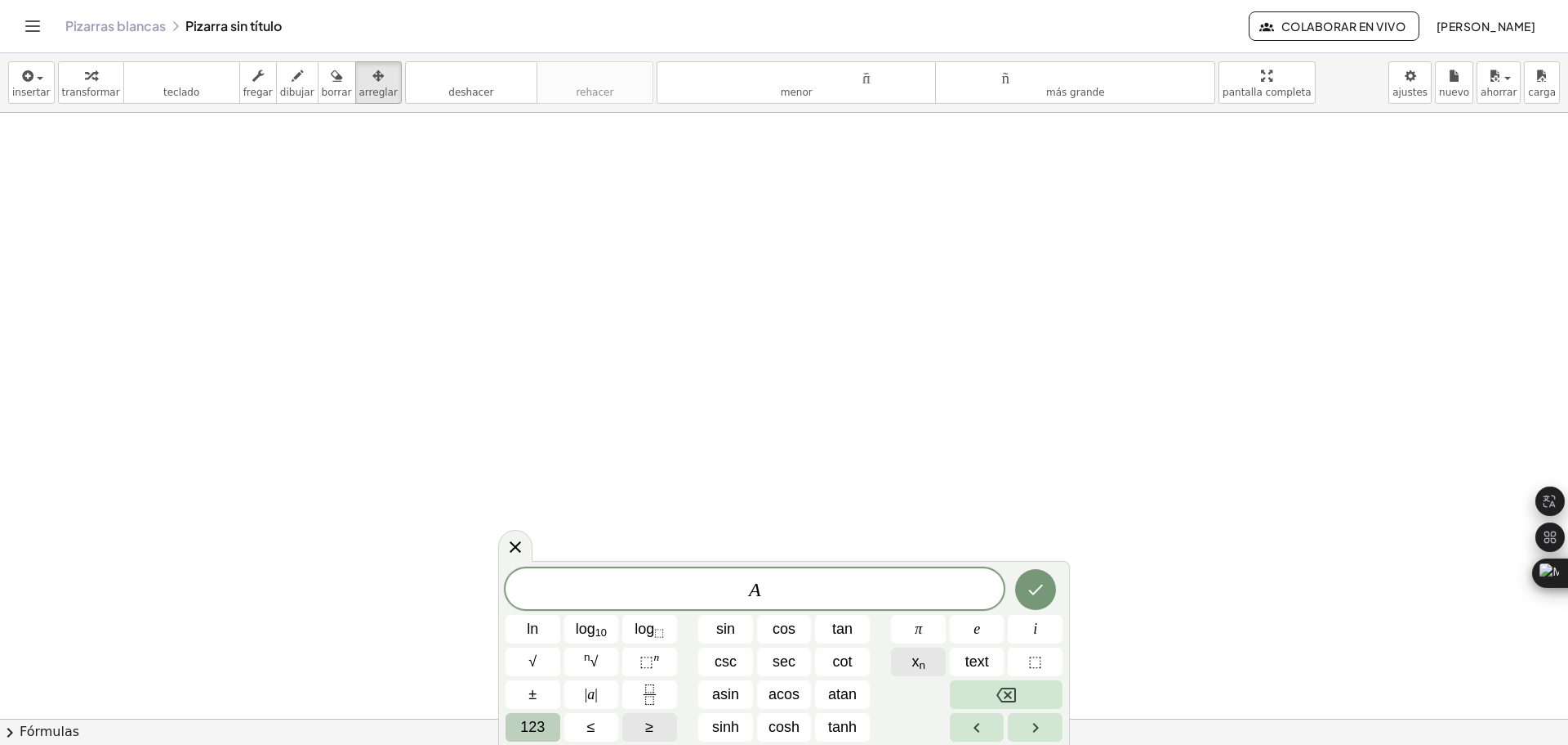
click at [935, 666] on button "x n" at bounding box center [919, 661] width 54 height 28
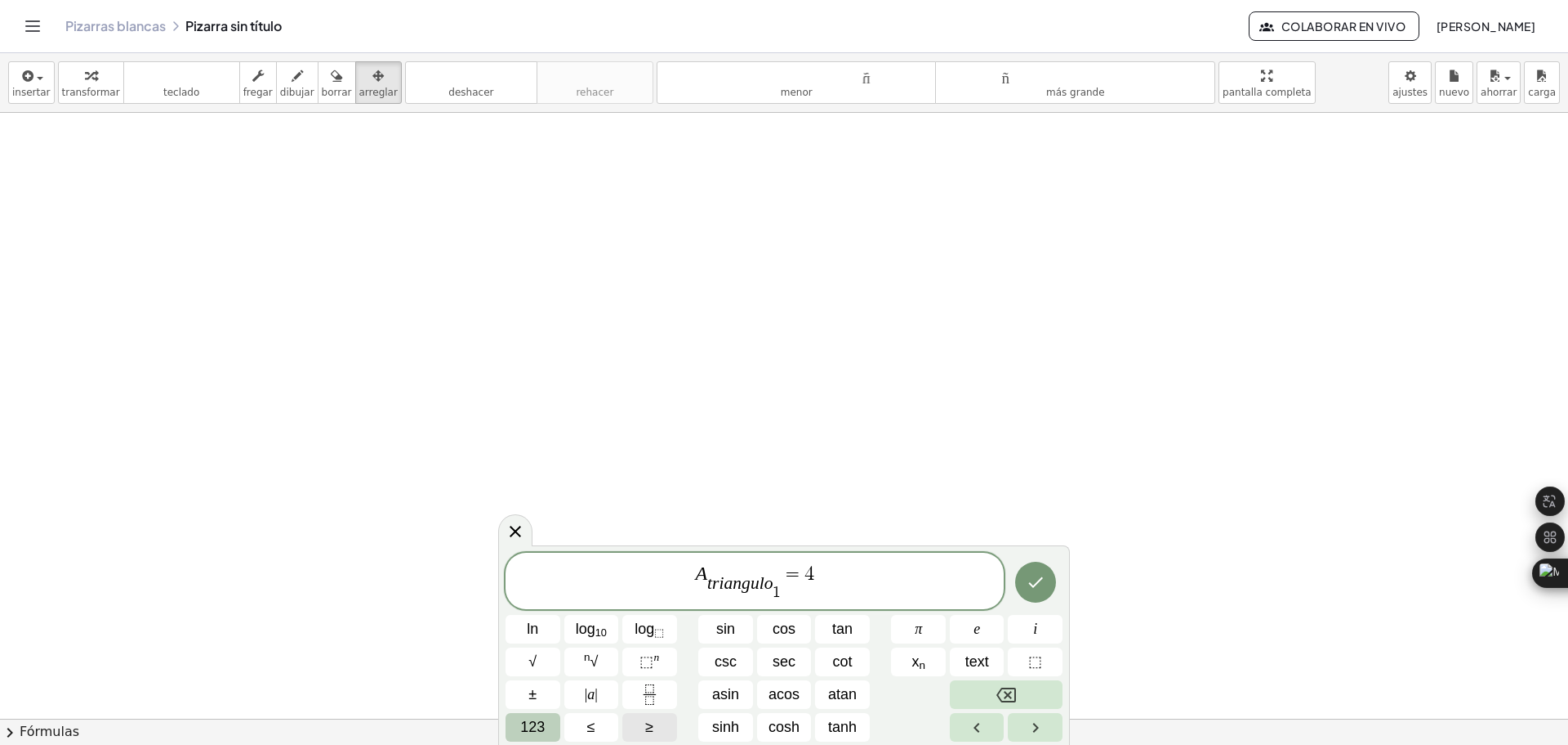
click at [535, 732] on span "123" at bounding box center [532, 727] width 24 height 22
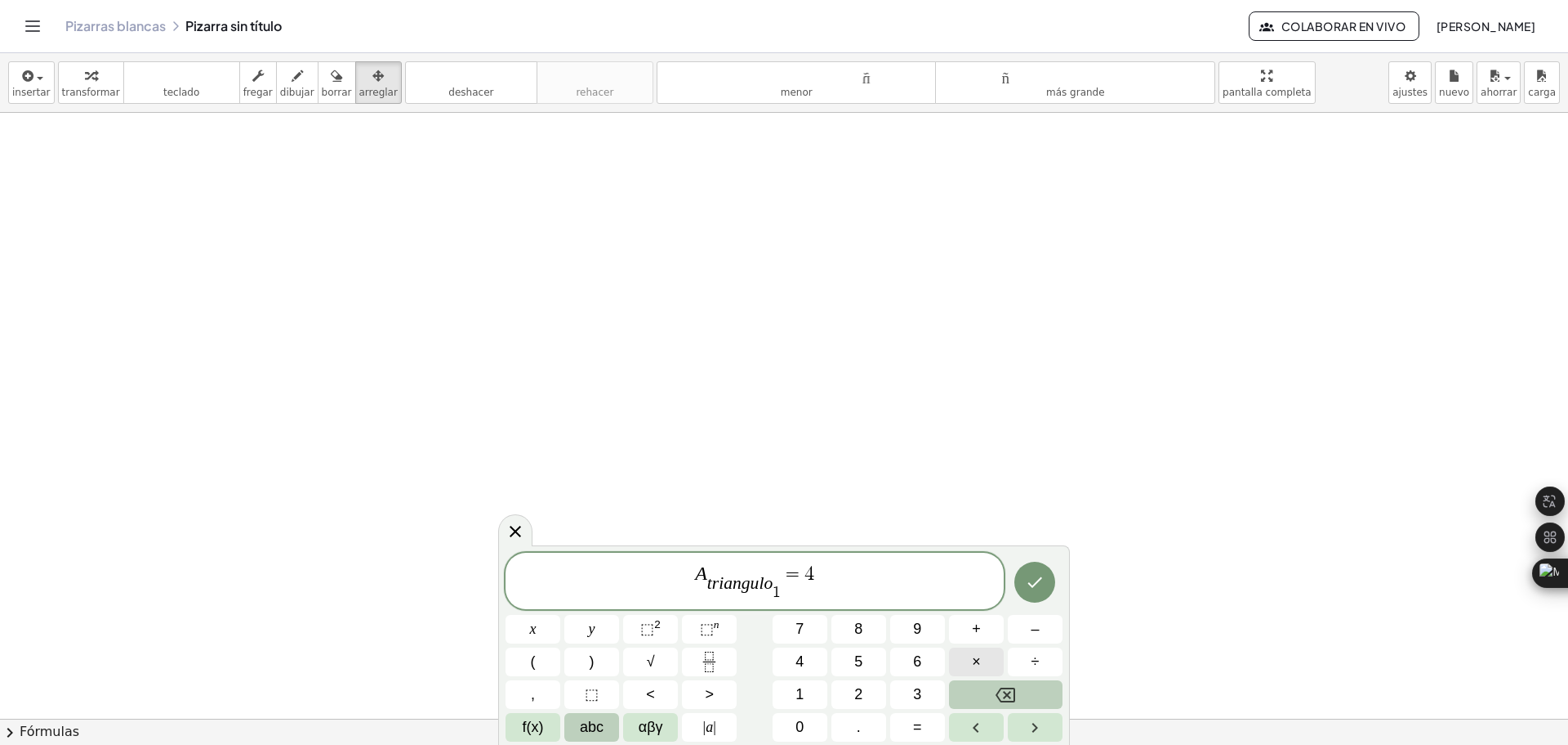
click at [981, 659] on button "×" at bounding box center [976, 661] width 54 height 28
drag, startPoint x: 828, startPoint y: 574, endPoint x: 796, endPoint y: 571, distance: 32.1
click at [796, 571] on span "A t r i a n g u l o 1 ​ ​ = 4 · 4" at bounding box center [754, 582] width 499 height 39
click at [707, 656] on icon "Fraction" at bounding box center [709, 661] width 20 height 20
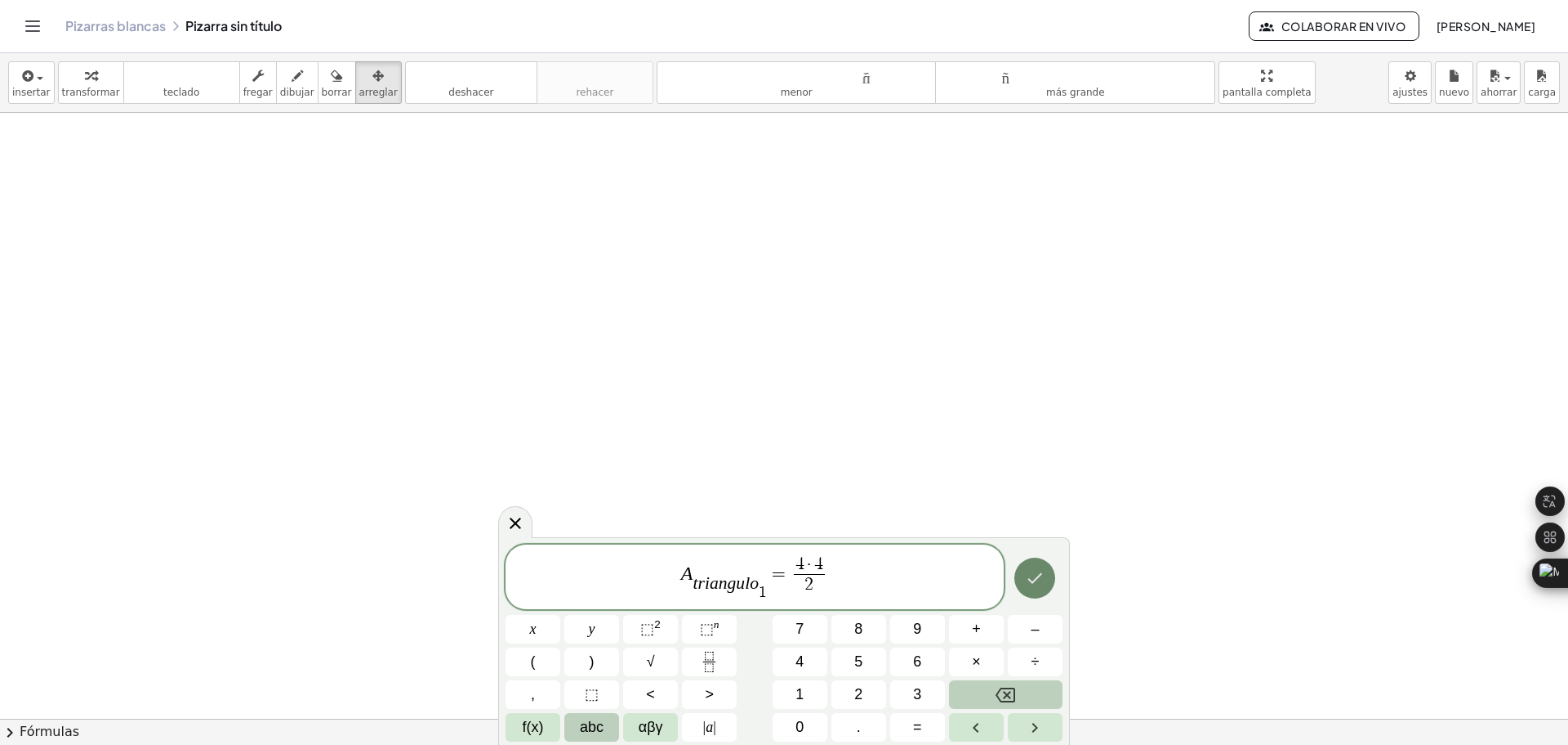
click at [1035, 585] on icon "Done" at bounding box center [1035, 578] width 19 height 19
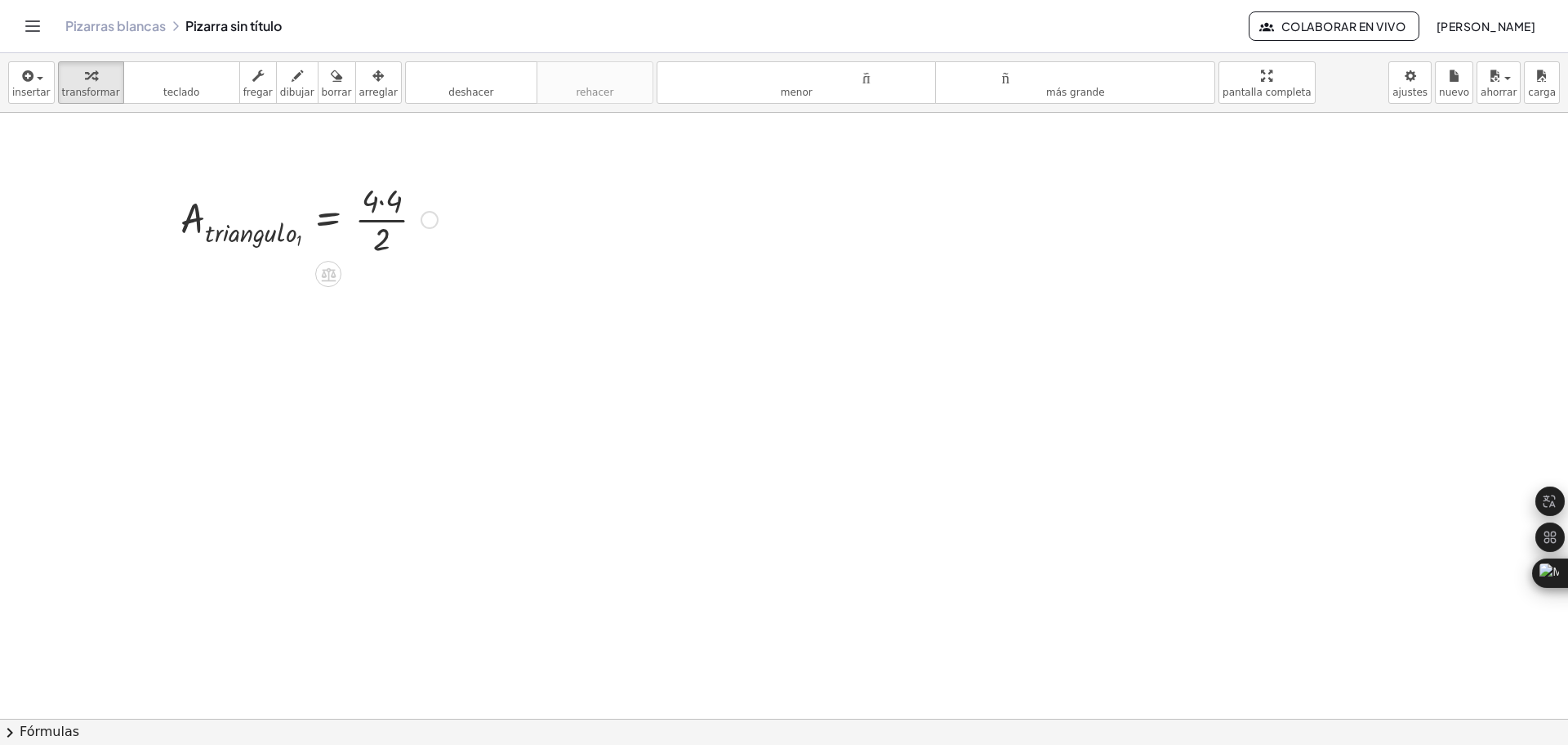
click at [381, 202] on div at bounding box center [308, 218] width 273 height 82
click at [380, 304] on div at bounding box center [308, 300] width 273 height 82
click at [703, 479] on div at bounding box center [784, 473] width 1568 height 1211
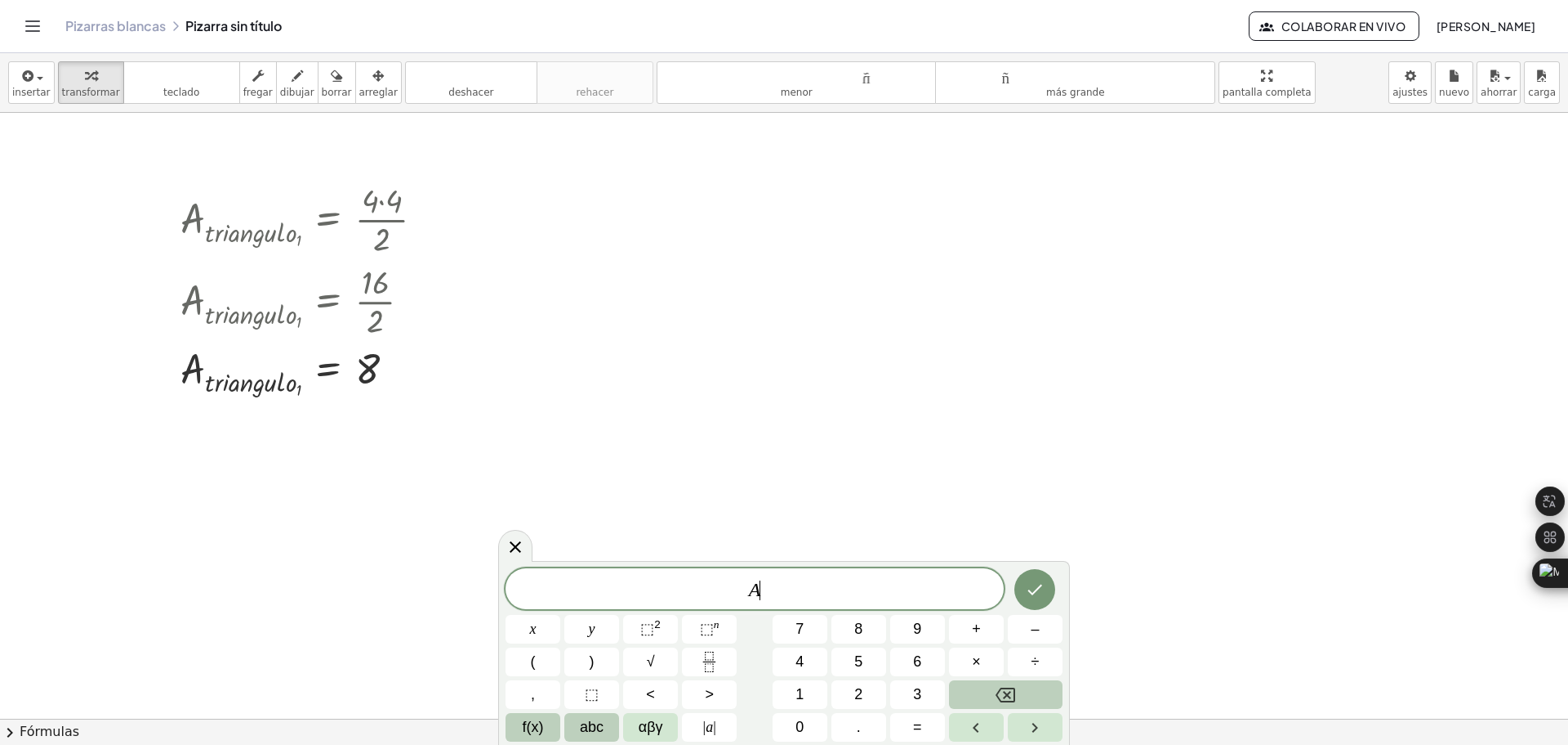
click at [537, 725] on span "f(x)" at bounding box center [534, 727] width 21 height 22
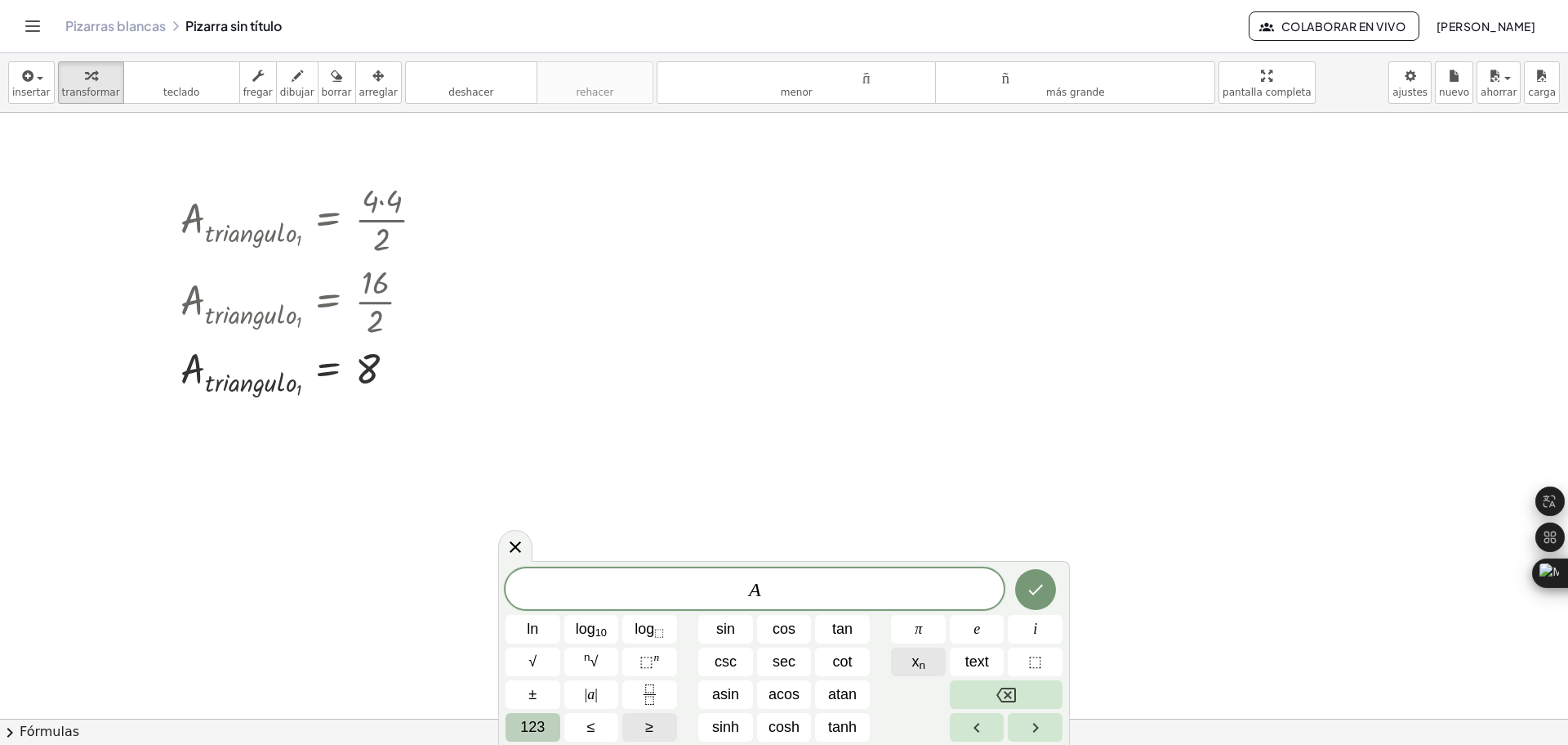
click at [912, 659] on span "x n" at bounding box center [919, 661] width 14 height 22
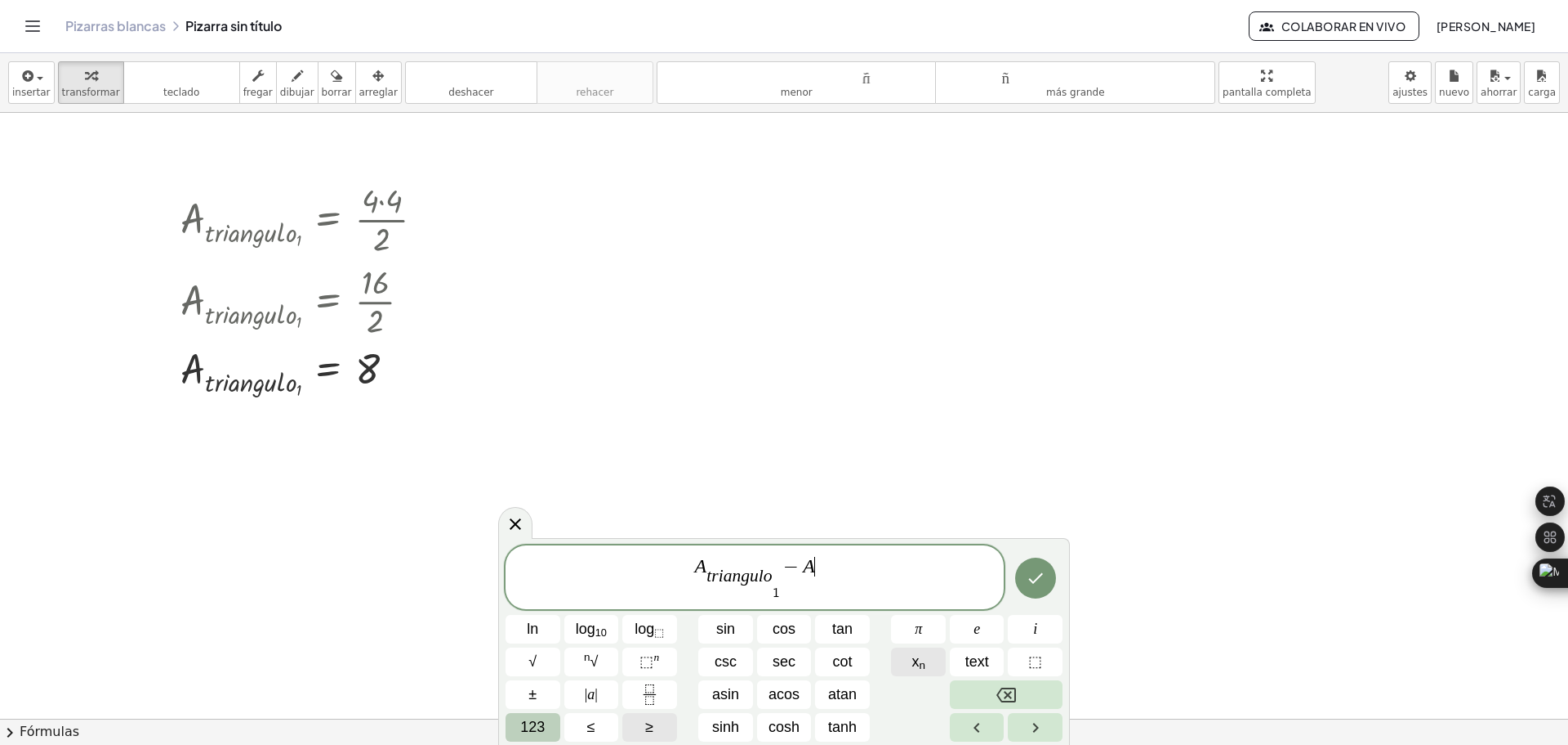
click at [912, 659] on span "x n" at bounding box center [919, 661] width 14 height 22
click at [1043, 576] on icon "Done" at bounding box center [1035, 578] width 19 height 19
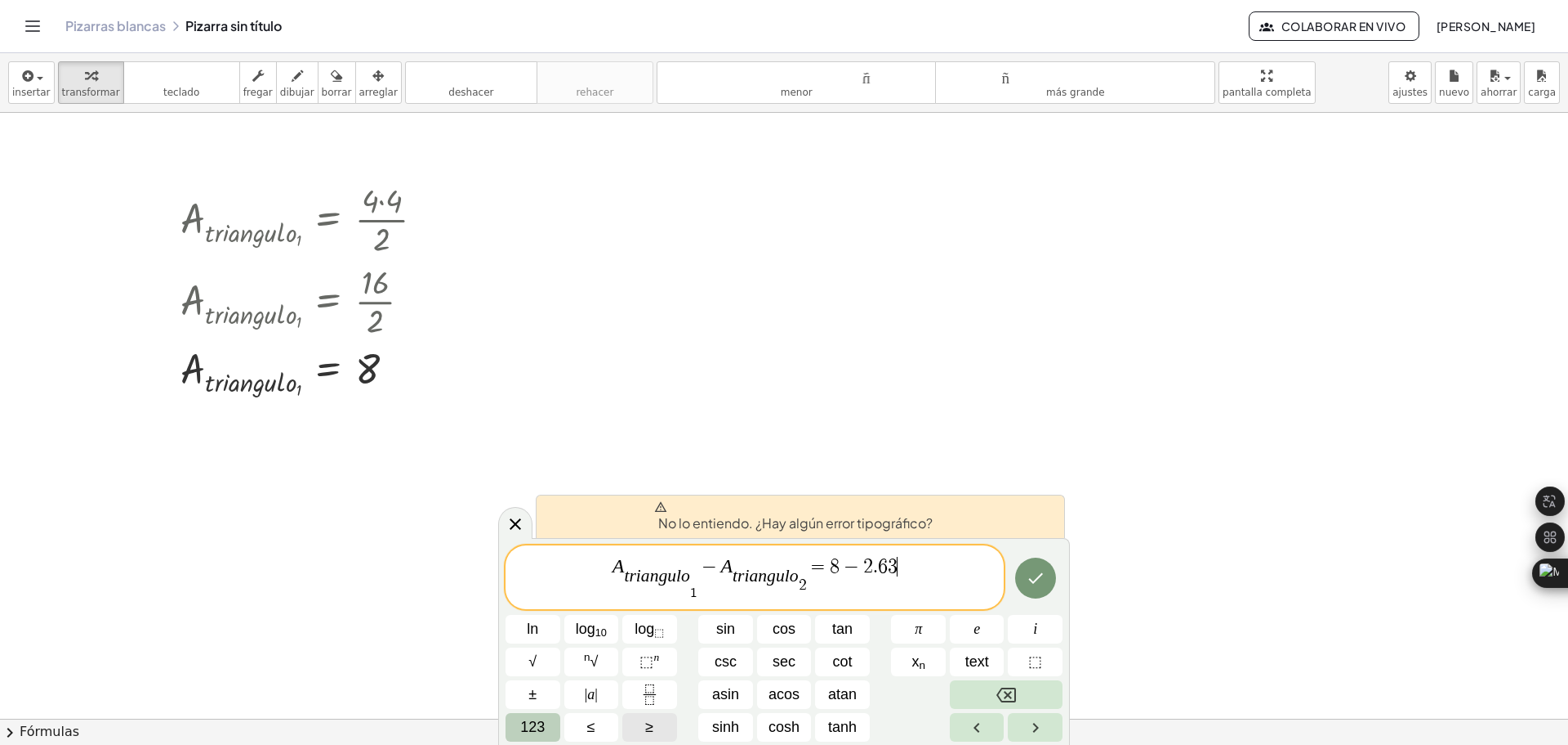
click at [905, 576] on span "A t r i a n g u l o 1 ​ ​ ​ − A t r i a n g u l o 2 ​ ​ = 8 − 2 . 6 3 ​" at bounding box center [754, 579] width 499 height 47
click at [704, 574] on span "−" at bounding box center [710, 566] width 23 height 19
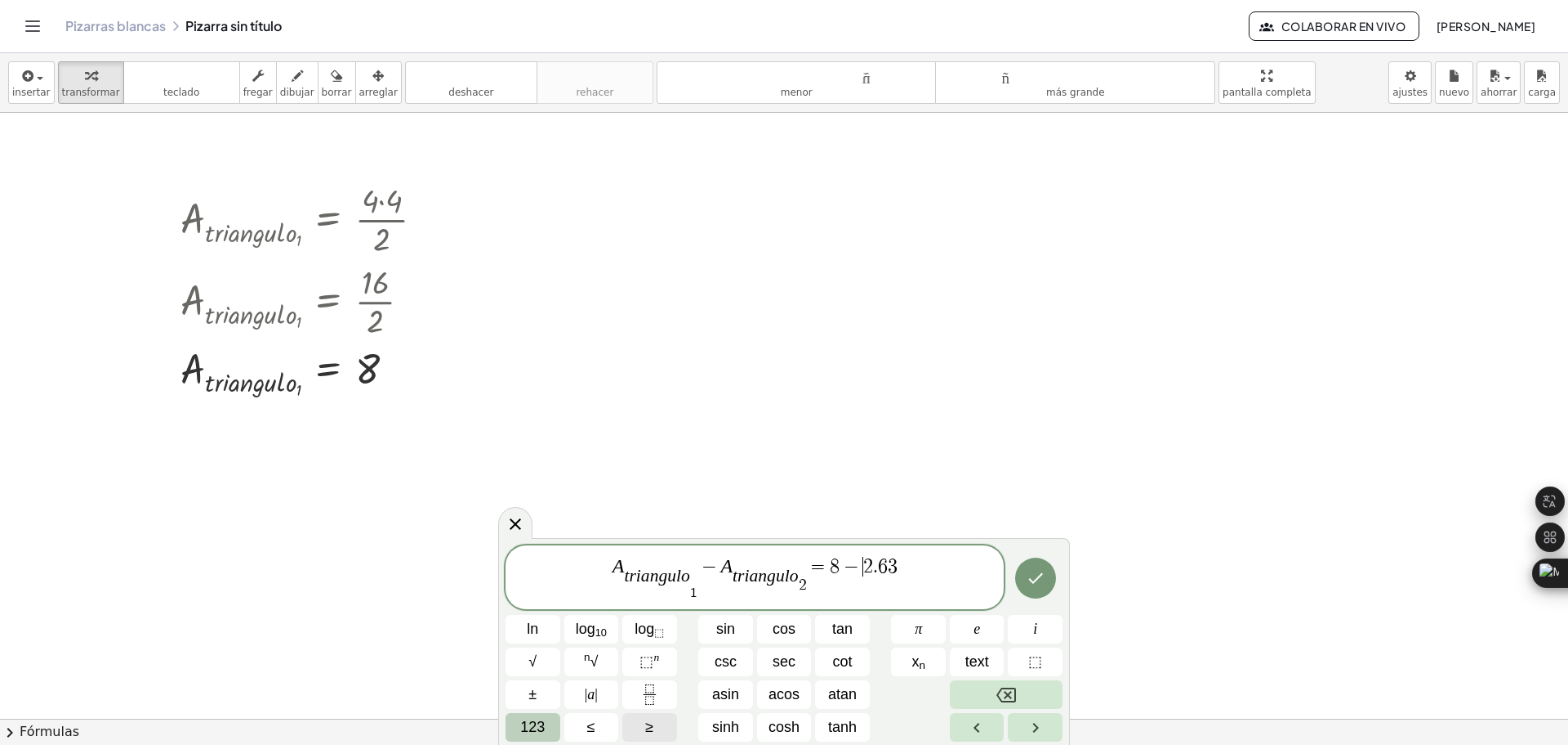
click at [860, 579] on span "A t r i a n g u l o 1 ​ ​ ​ − A t r i a n g u l o 2 ​ ​ = 8 − ​ 2 . 6 3" at bounding box center [754, 579] width 499 height 47
click at [897, 575] on span "A t r i a n g u l o 1 ​ ​ ​ − A t r i a n g u l o 2 ​ ​ = 8 − 2 . 6 3 ​" at bounding box center [754, 579] width 499 height 47
click at [851, 568] on span "−" at bounding box center [852, 566] width 23 height 19
click at [1037, 581] on icon "Hecho" at bounding box center [1035, 578] width 19 height 19
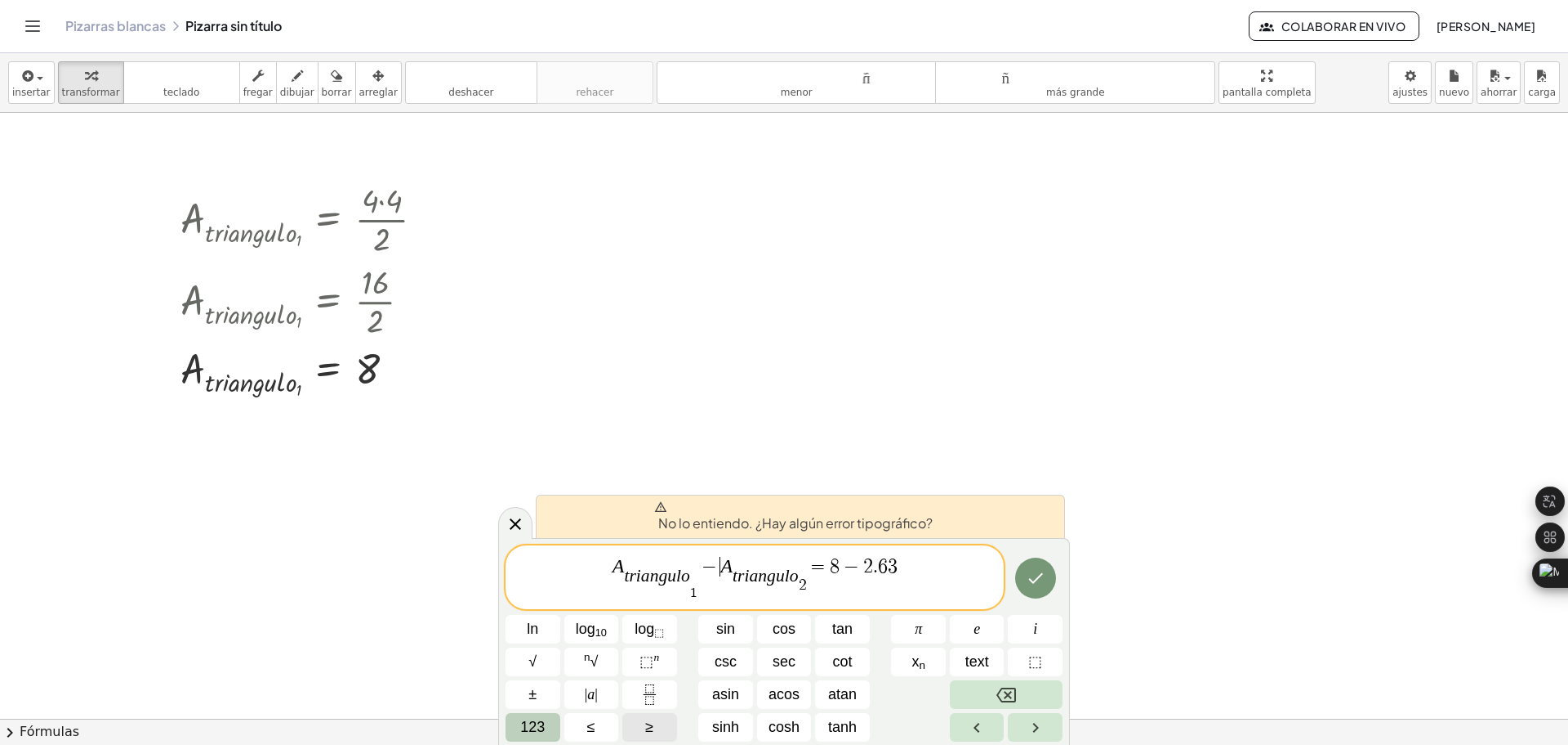
click at [720, 571] on span "A t r i a n g u l o 1 ​ ​ ​ − ​ A t r i a n g u l o 2 ​ ​ = 8 − 2 . 6 3" at bounding box center [754, 579] width 499 height 47
drag, startPoint x: 897, startPoint y: 565, endPoint x: 831, endPoint y: 572, distance: 66.4
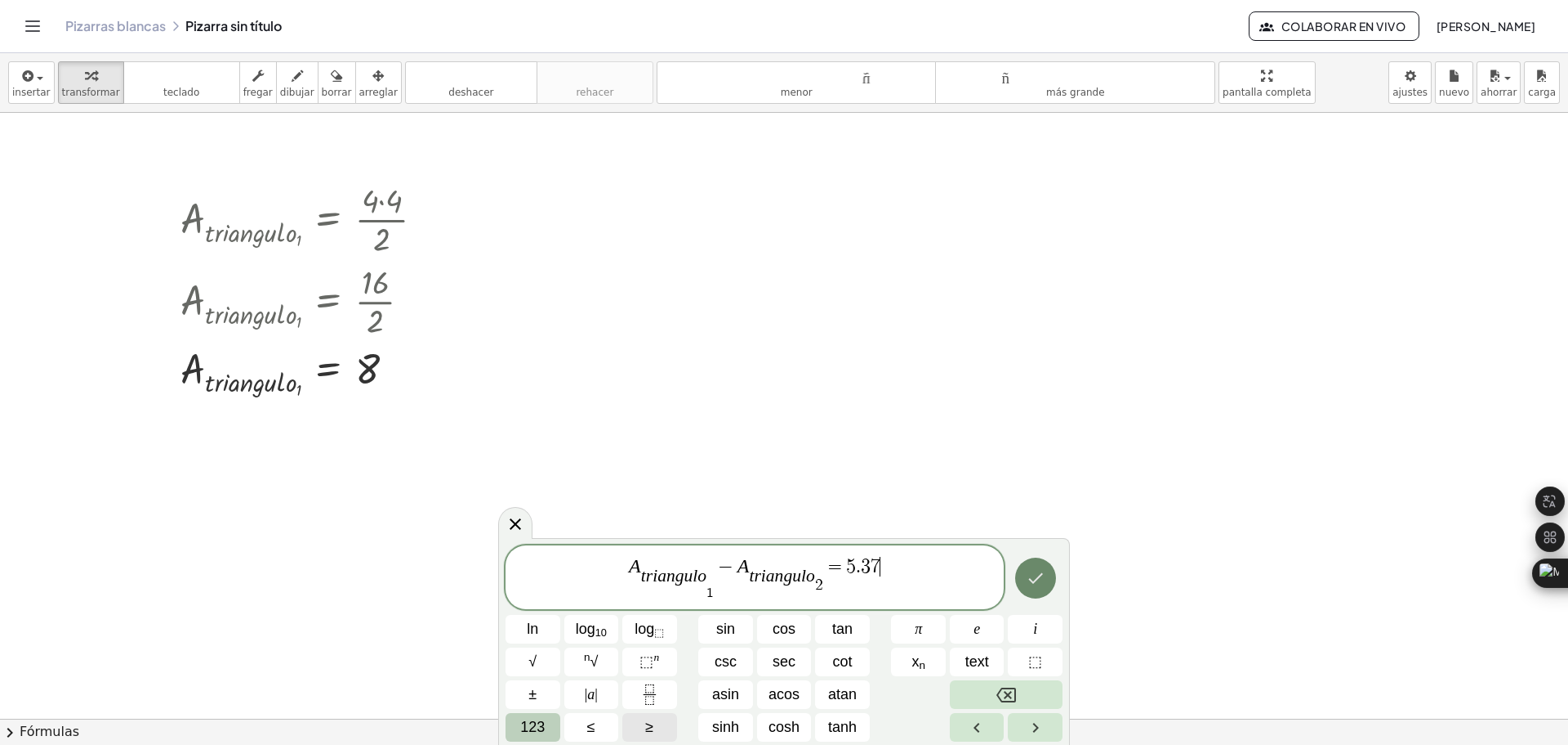
click at [1041, 577] on icon "Hecho" at bounding box center [1035, 578] width 19 height 19
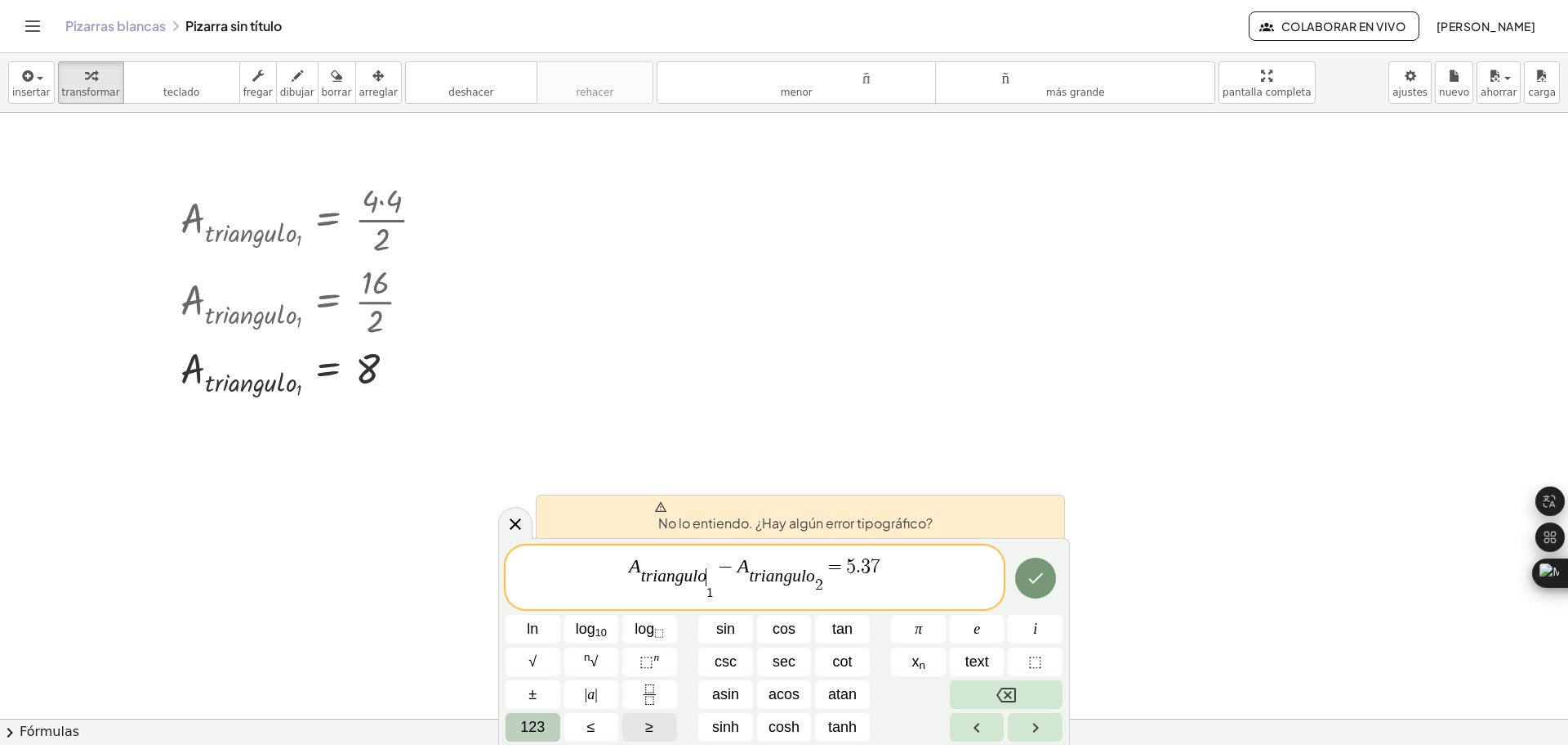
click at [705, 581] on var "o" at bounding box center [702, 575] width 9 height 19
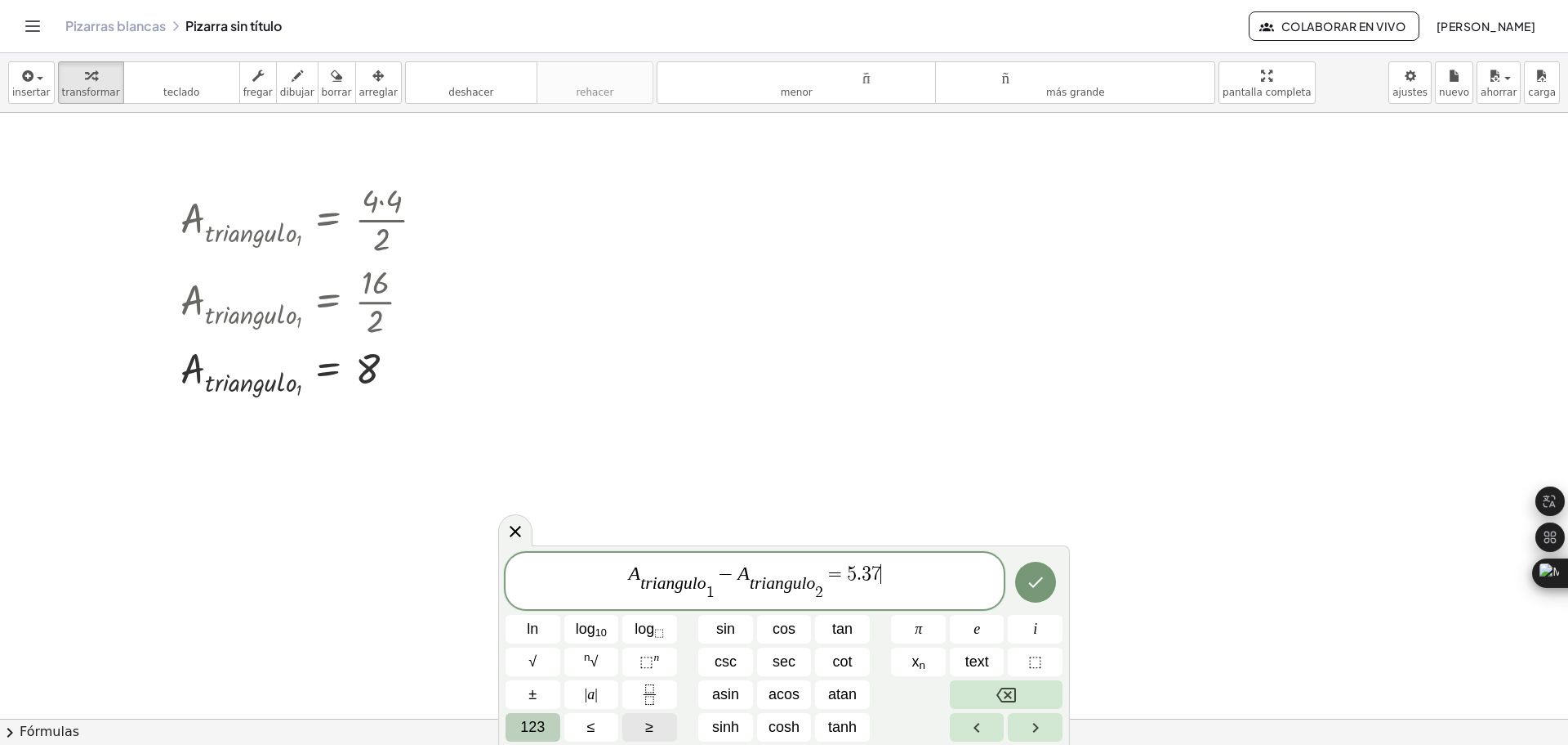
click at [889, 580] on span "A t r i a n g u l o 1 ​ ​ − A t r i a n g u l o 2 ​ ​ = 5 . 3 7 ​" at bounding box center [754, 582] width 499 height 39
click at [1040, 581] on icon "Hecho" at bounding box center [1035, 582] width 19 height 19
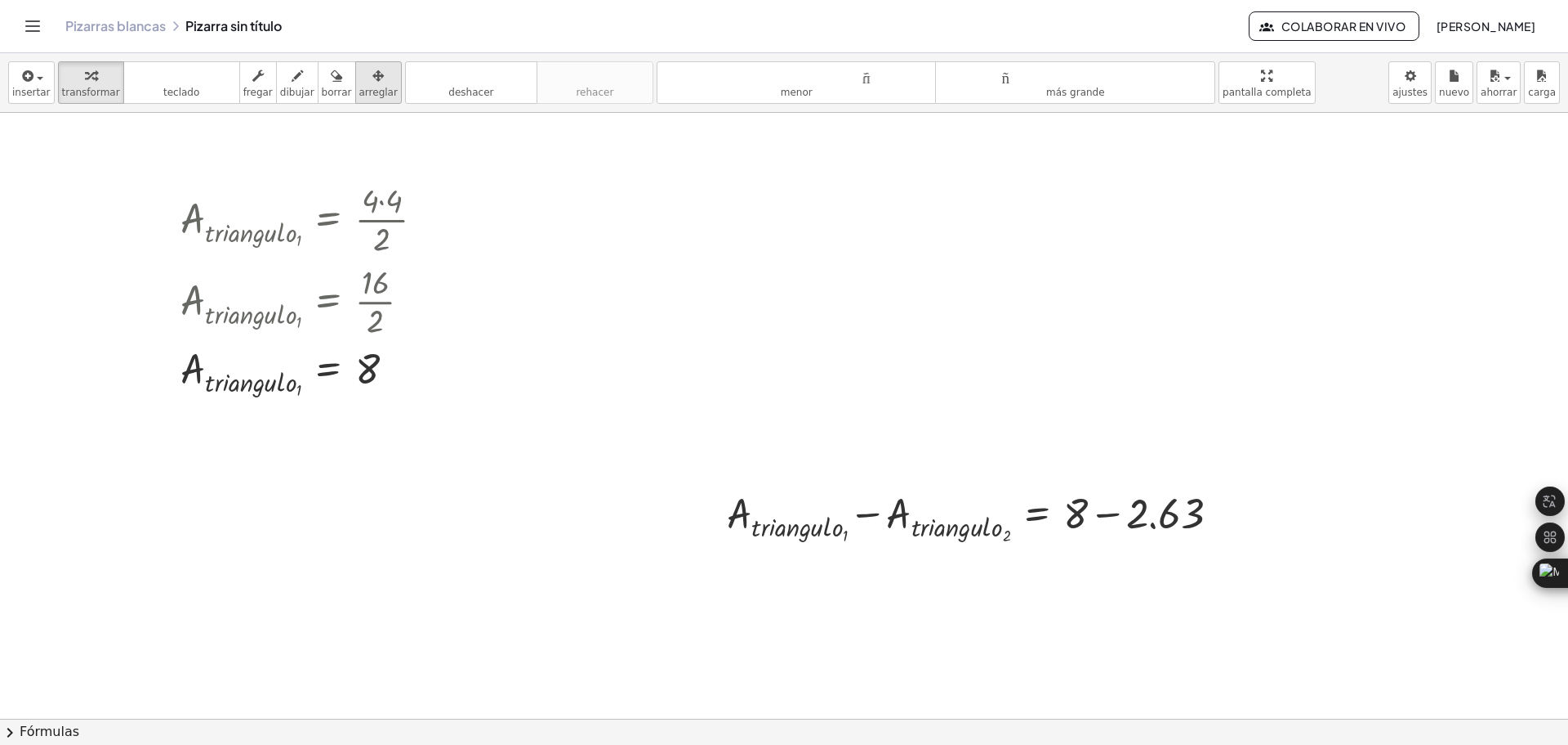
click at [360, 74] on div "button" at bounding box center [378, 75] width 38 height 19
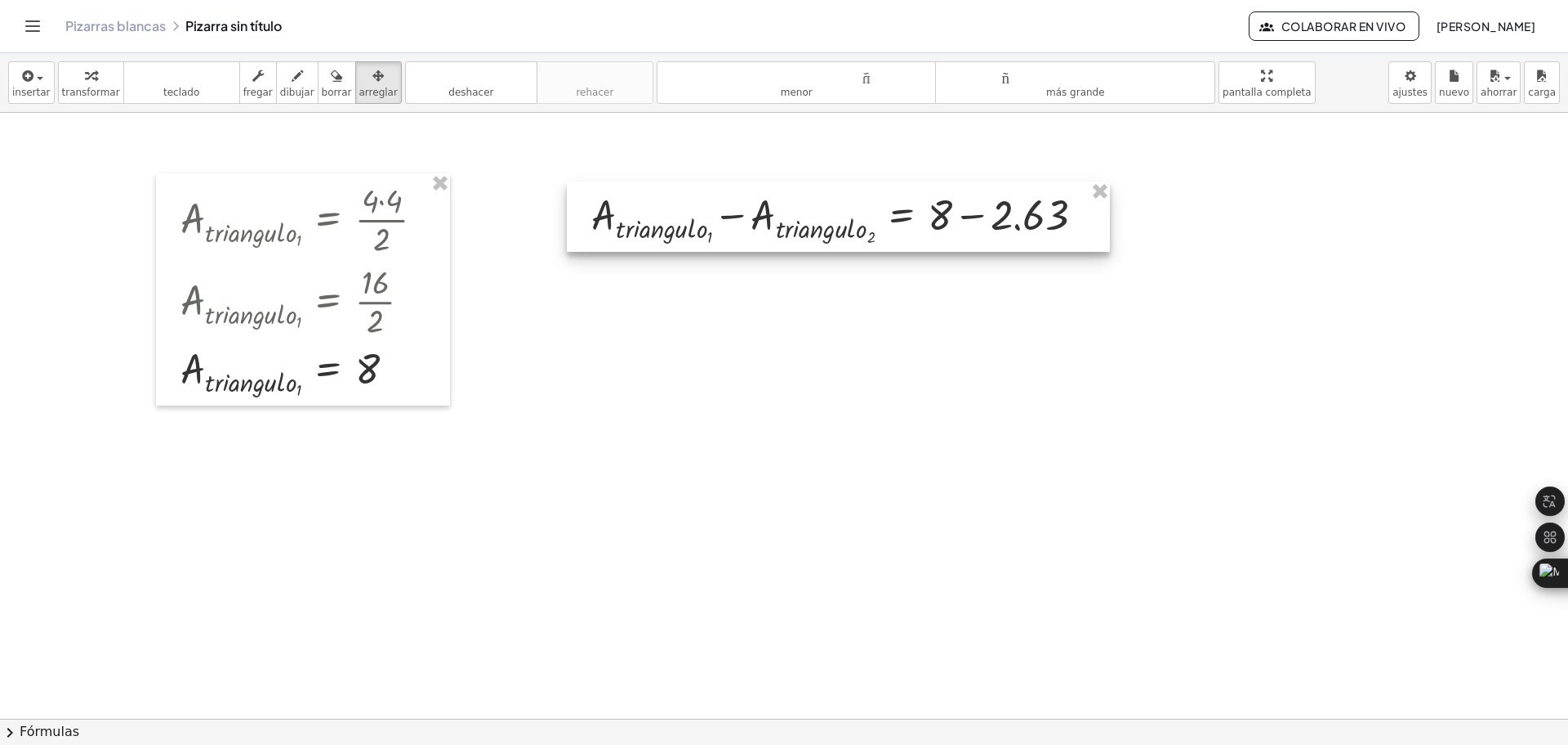
drag, startPoint x: 967, startPoint y: 503, endPoint x: 831, endPoint y: 204, distance: 328.5
click at [831, 204] on div at bounding box center [838, 217] width 543 height 70
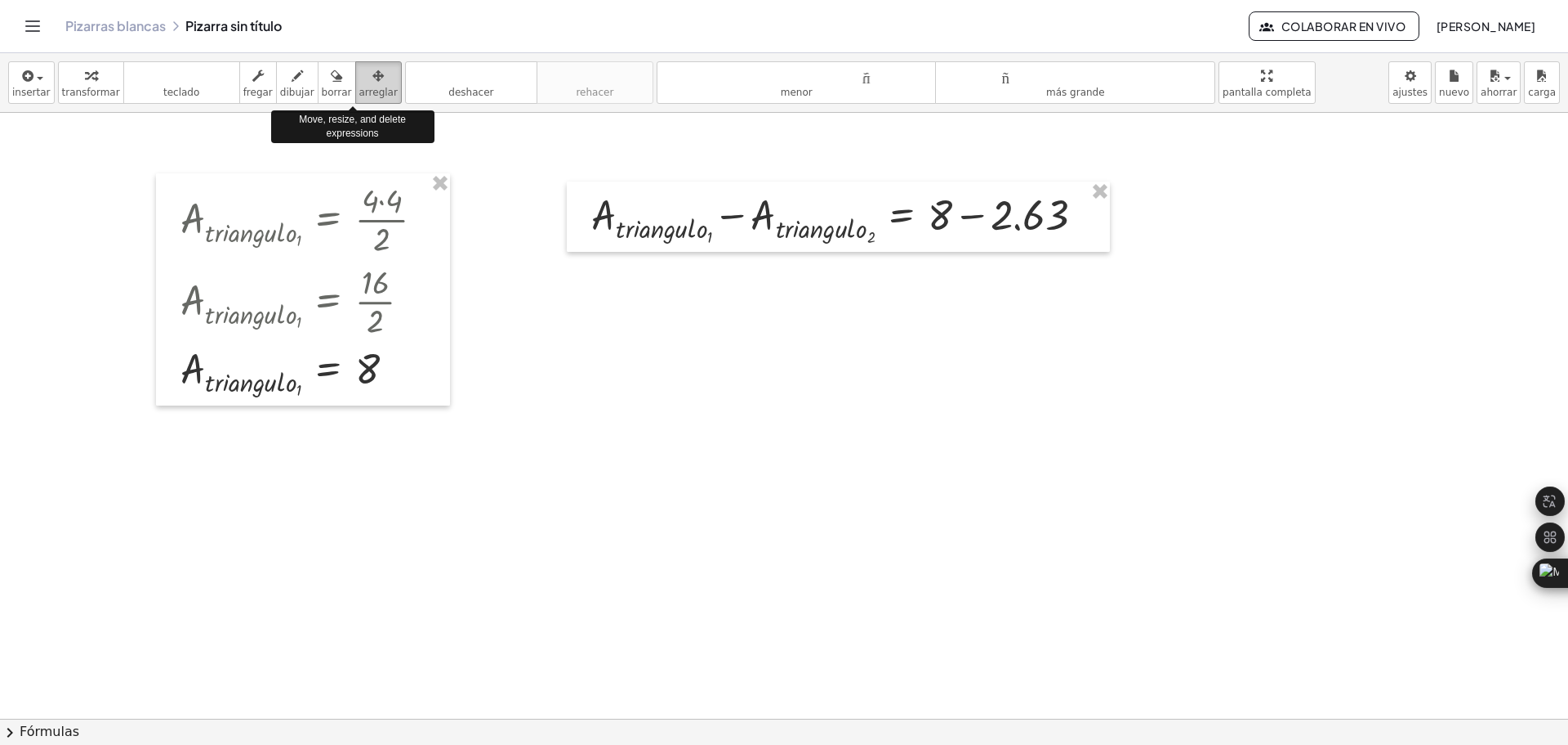
click at [372, 81] on icon "button" at bounding box center [378, 76] width 12 height 19
click at [956, 297] on div at bounding box center [784, 473] width 1568 height 1211
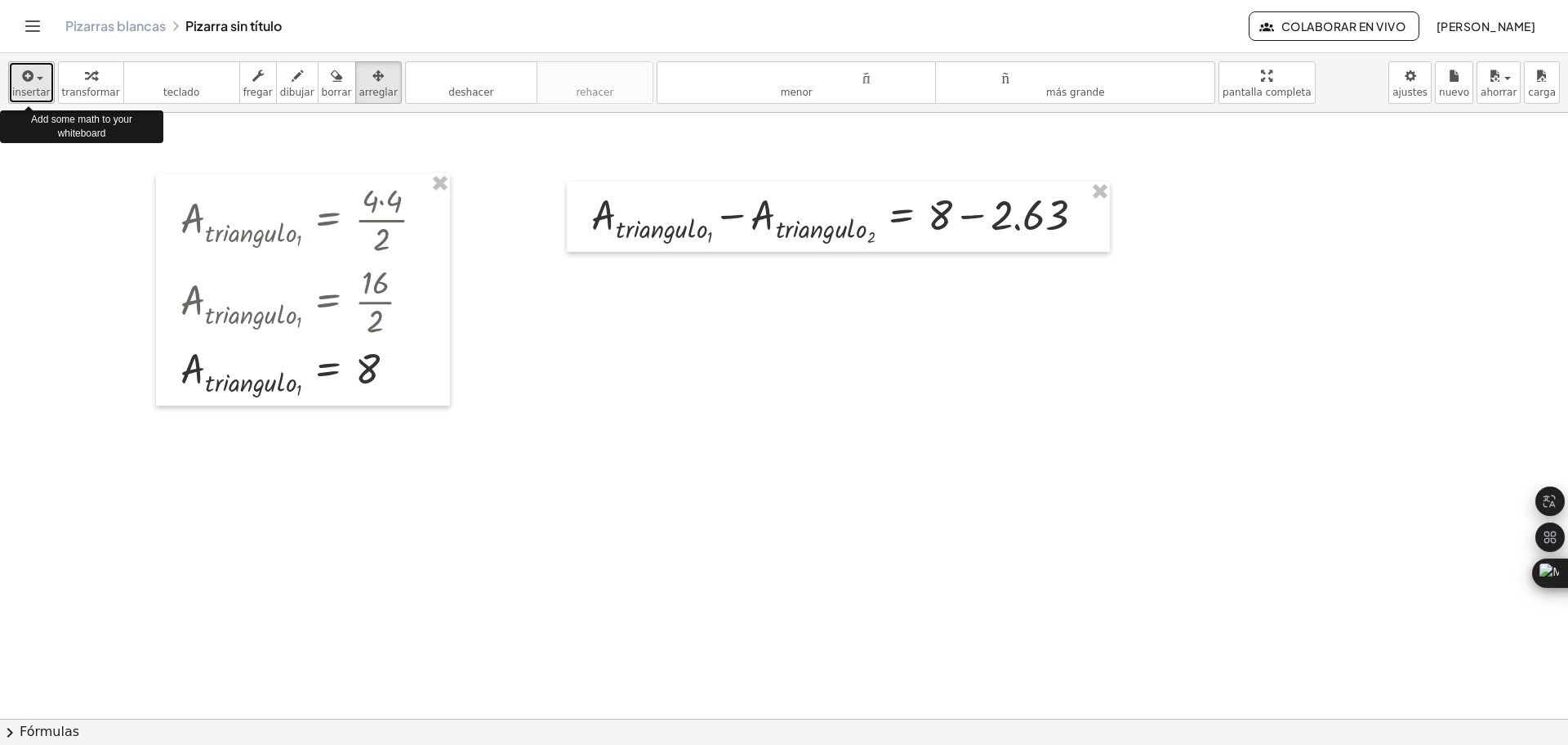
click at [25, 87] on font "insertar" at bounding box center [31, 92] width 38 height 12
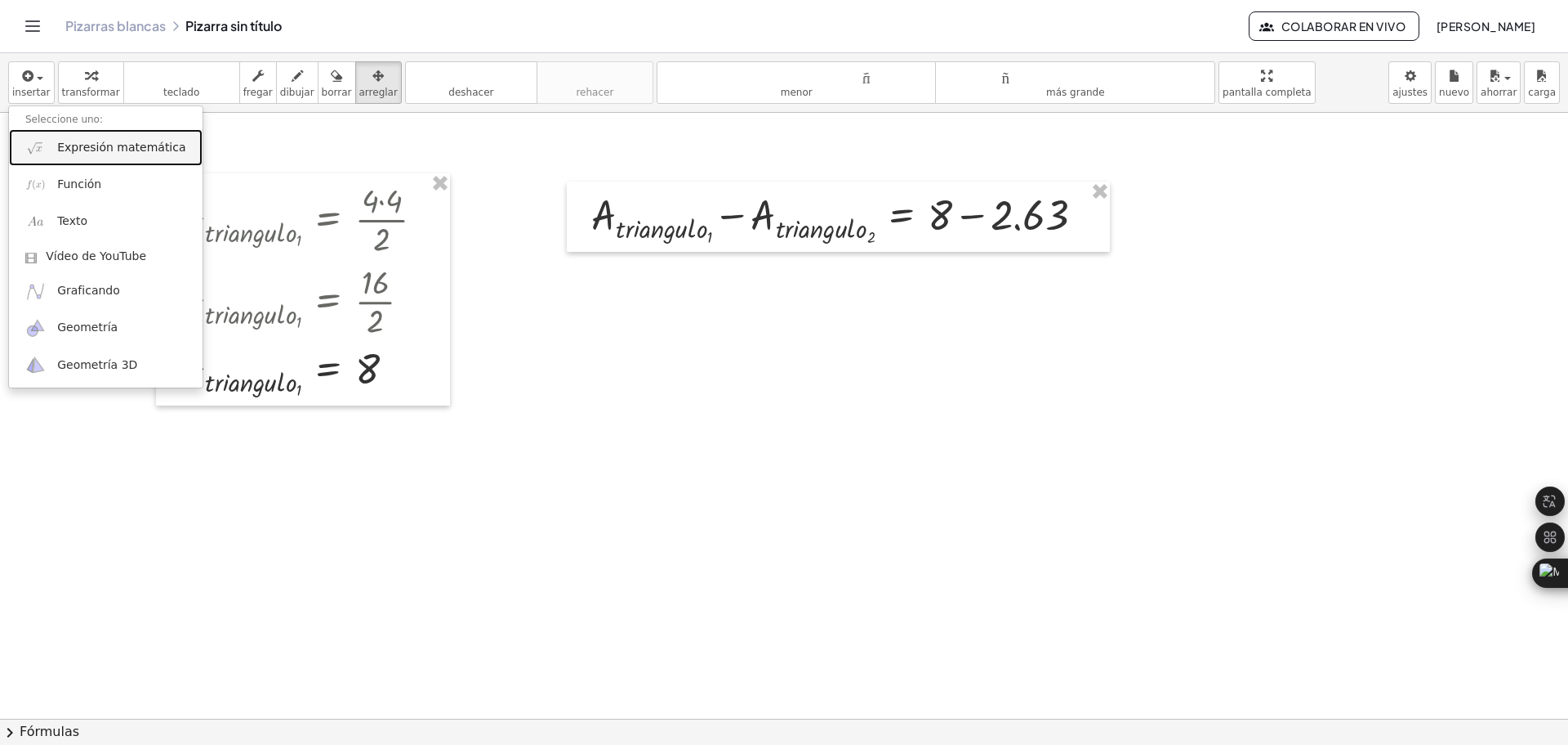
click at [105, 156] on link "Expresión matemática" at bounding box center [105, 148] width 193 height 37
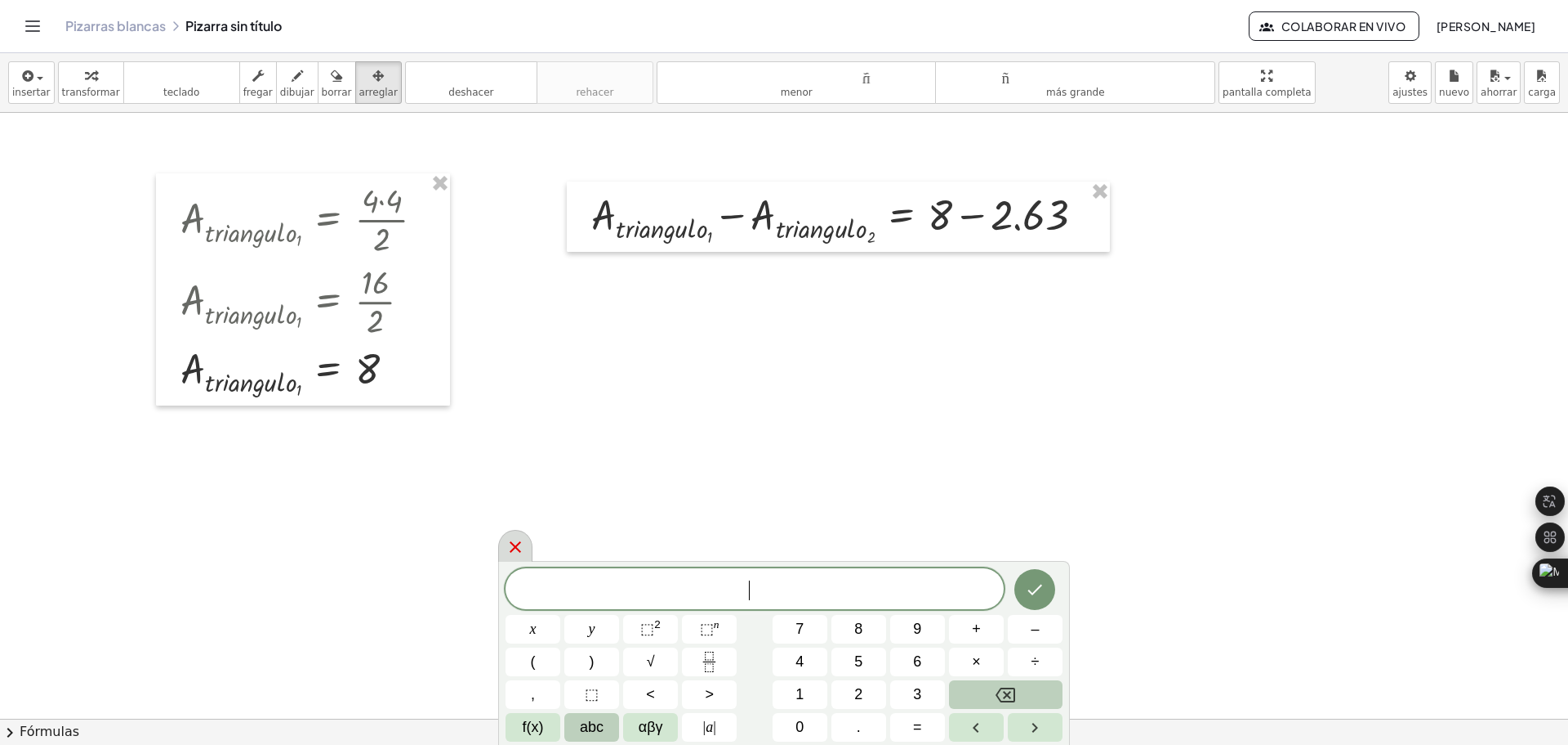
click at [516, 550] on icon at bounding box center [515, 547] width 19 height 19
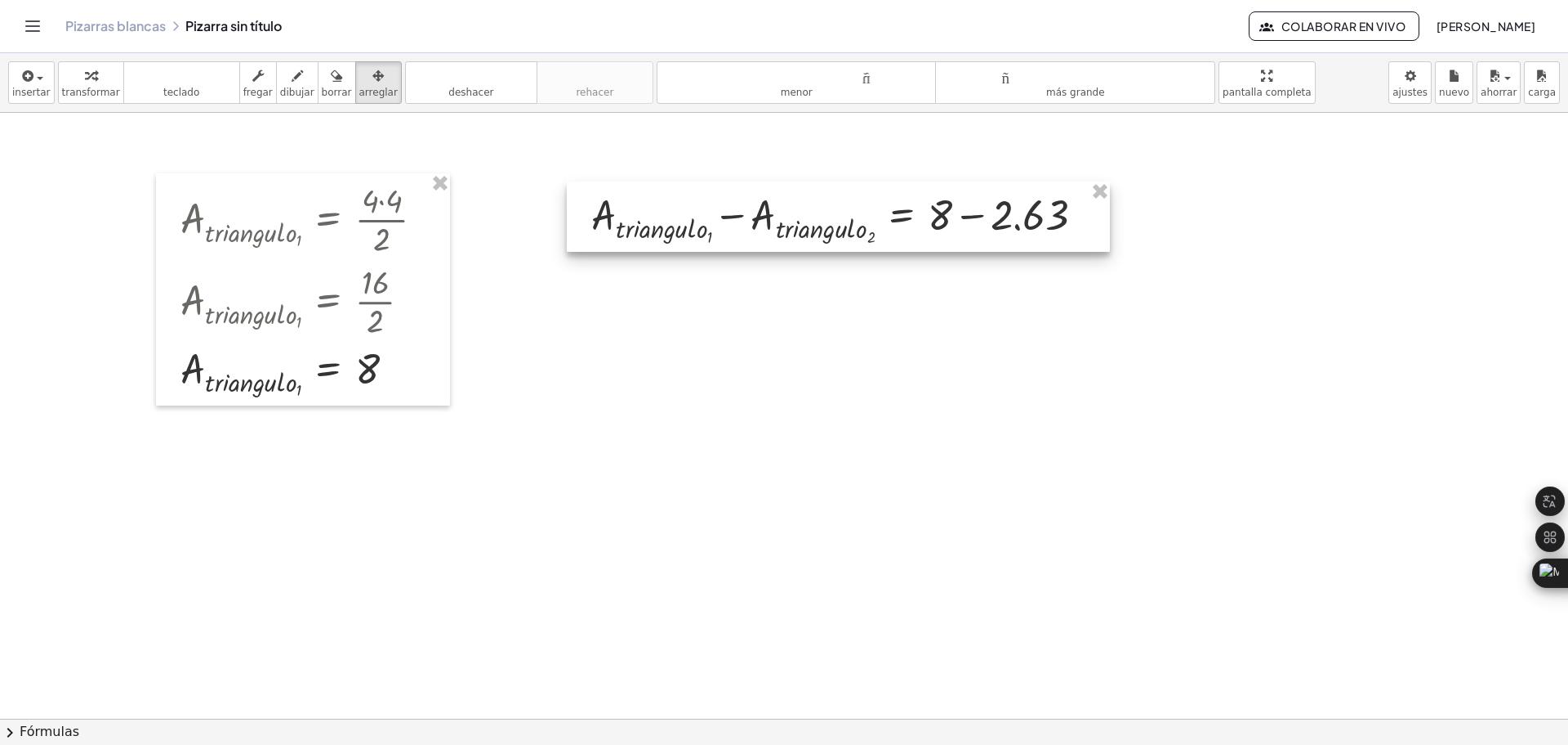
click at [877, 229] on div at bounding box center [838, 217] width 543 height 70
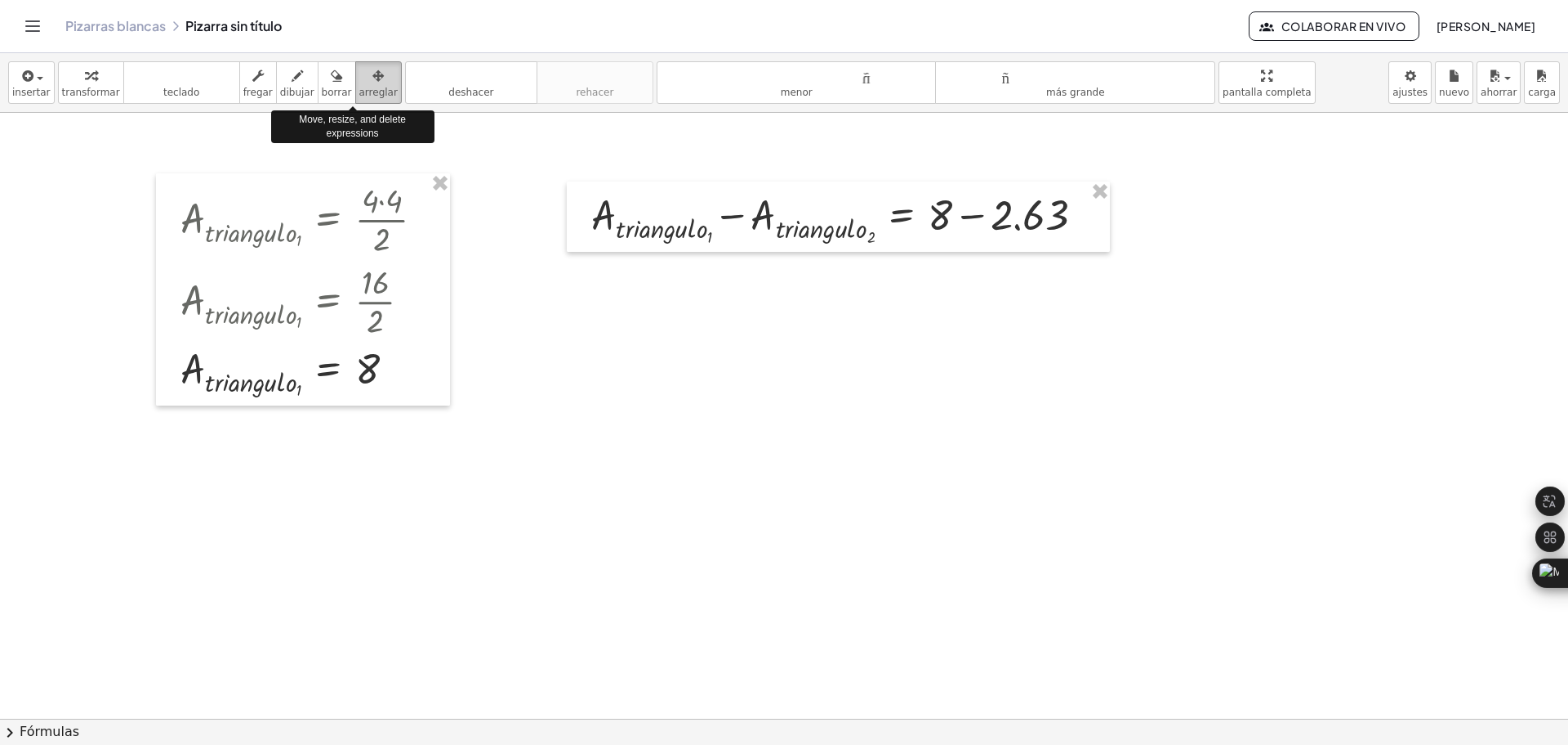
click at [372, 75] on icon "button" at bounding box center [378, 76] width 12 height 19
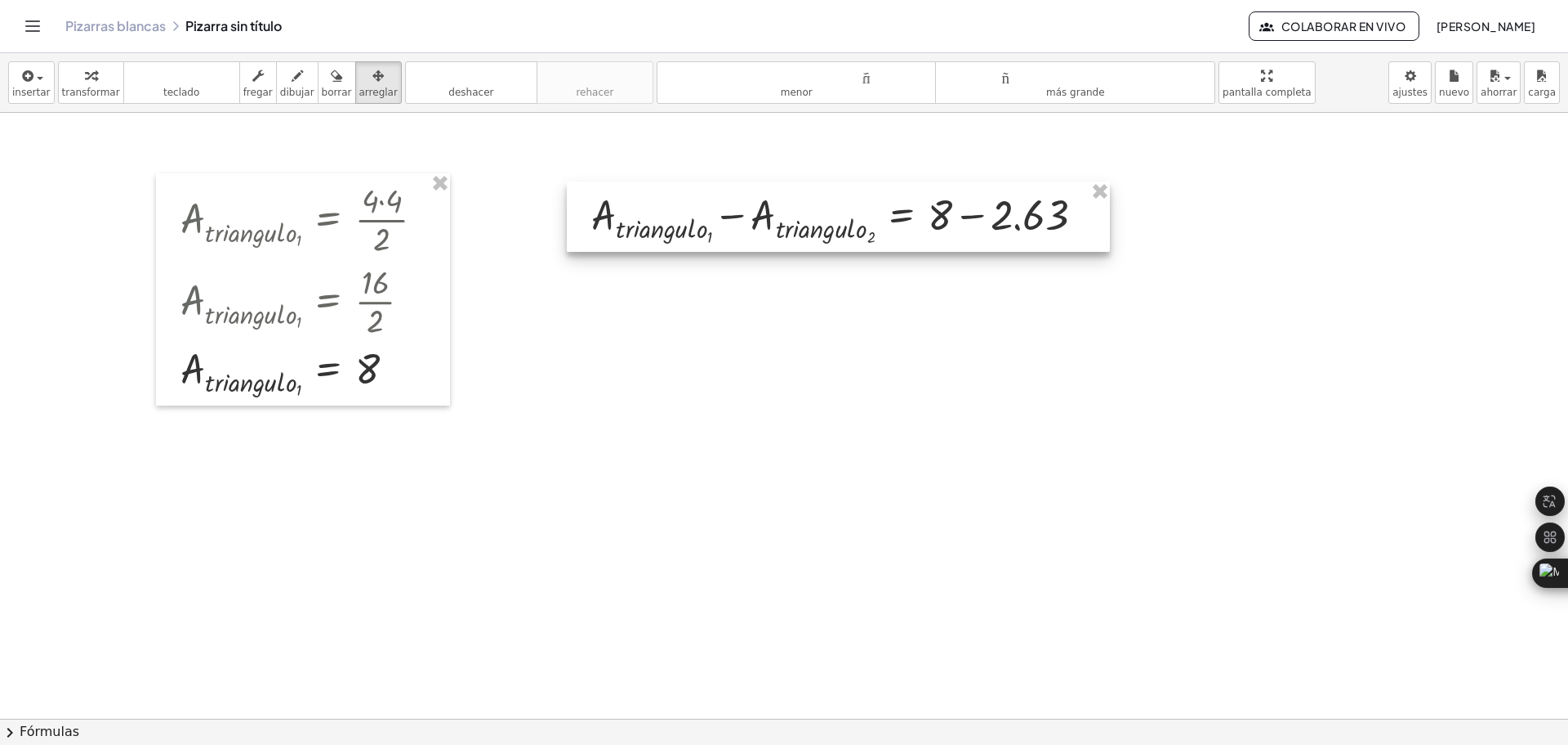
drag, startPoint x: 861, startPoint y: 231, endPoint x: 823, endPoint y: 226, distance: 38.3
click at [823, 226] on div at bounding box center [838, 217] width 543 height 70
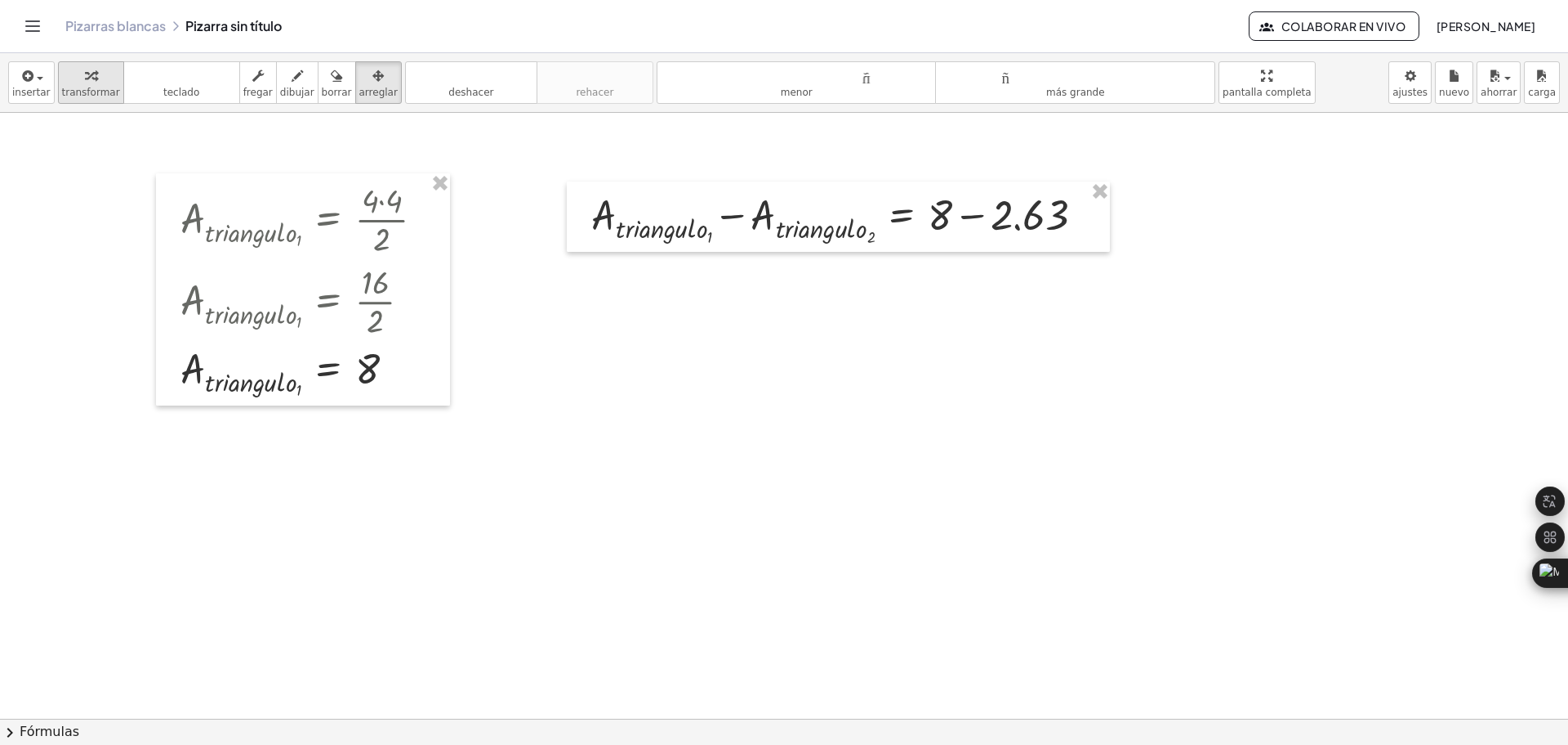
click at [78, 89] on font "transformar" at bounding box center [91, 92] width 58 height 12
click at [954, 394] on div at bounding box center [784, 473] width 1568 height 1211
click at [976, 216] on div at bounding box center [845, 217] width 523 height 62
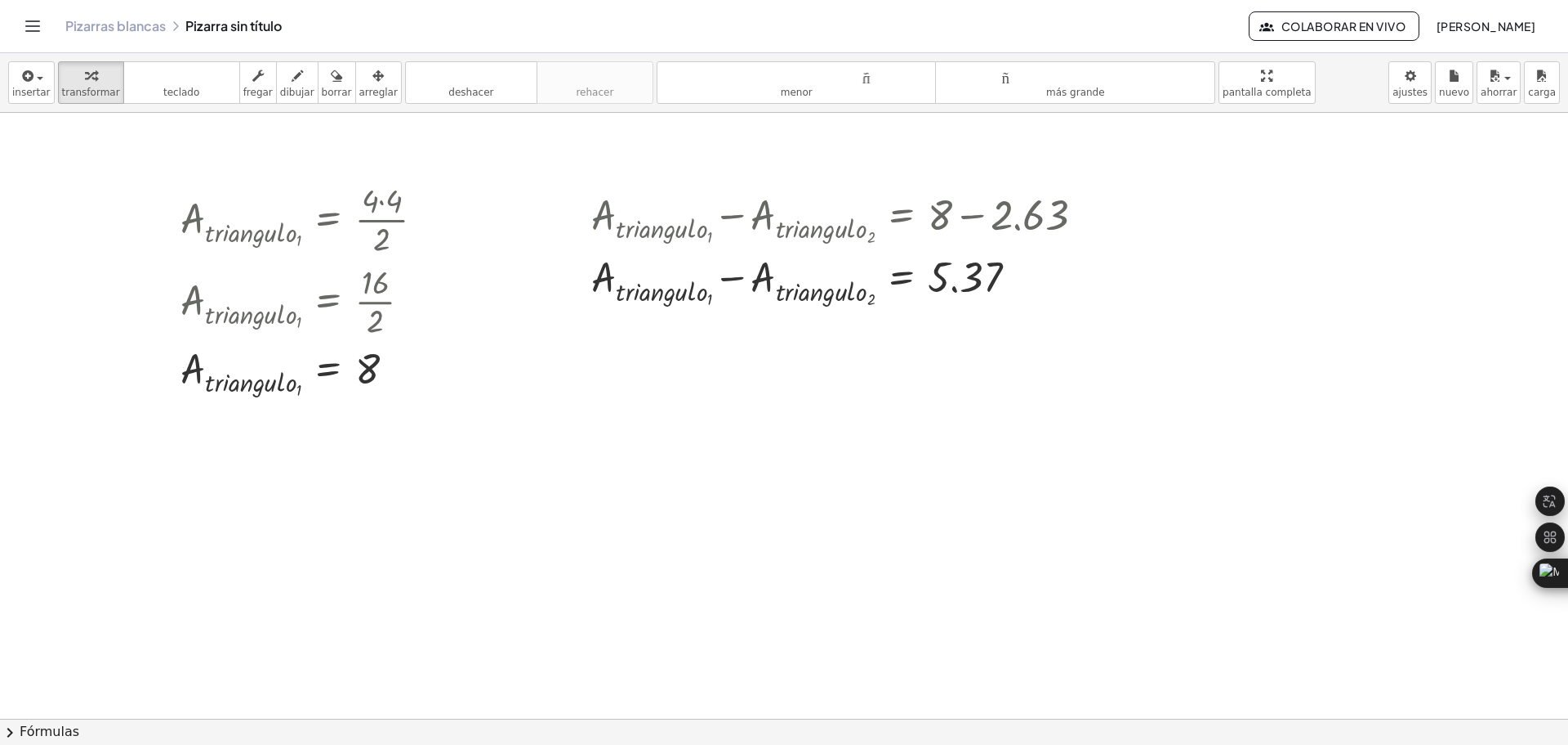
click at [360, 77] on div "button" at bounding box center [378, 75] width 38 height 19
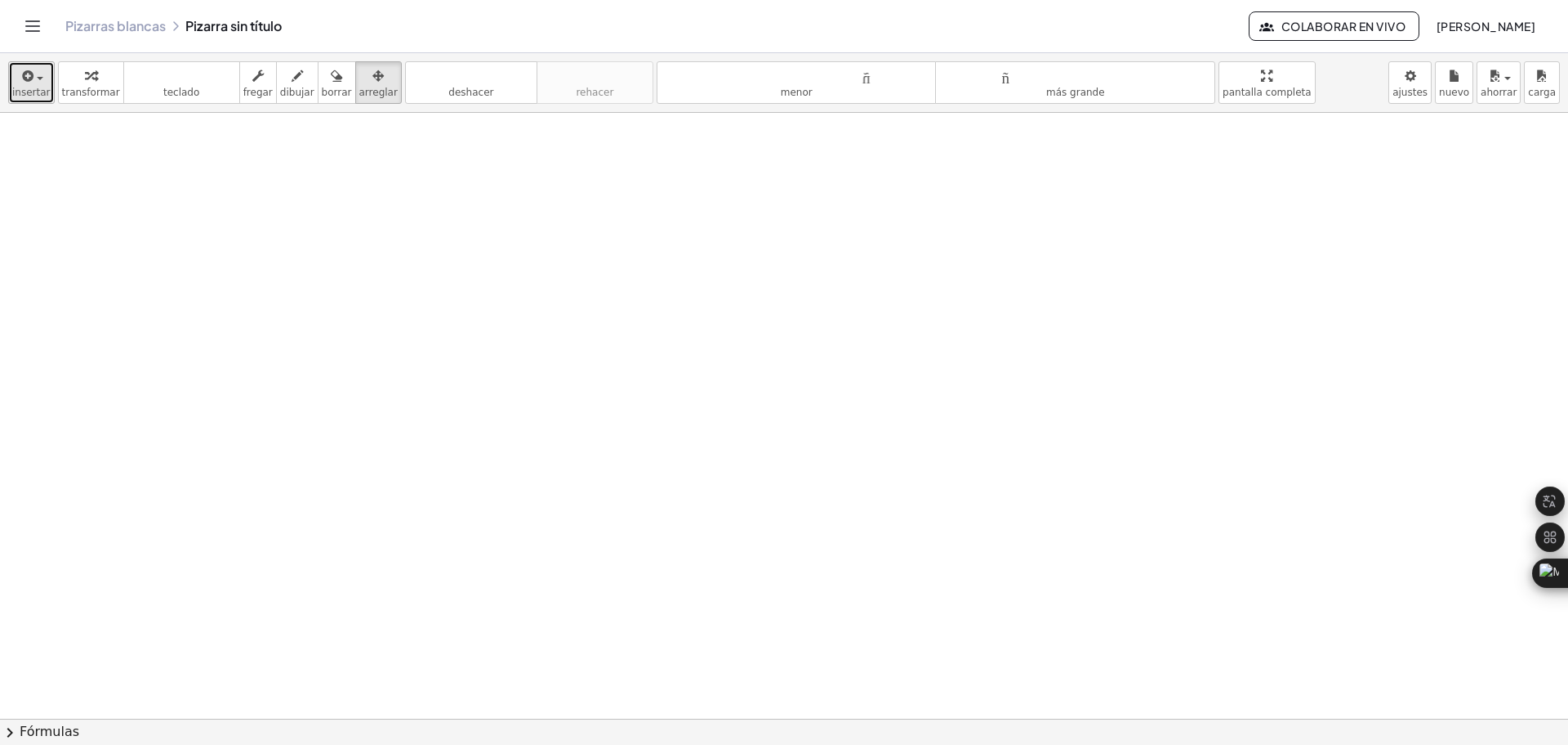
click at [35, 85] on button "insertar" at bounding box center [31, 83] width 47 height 43
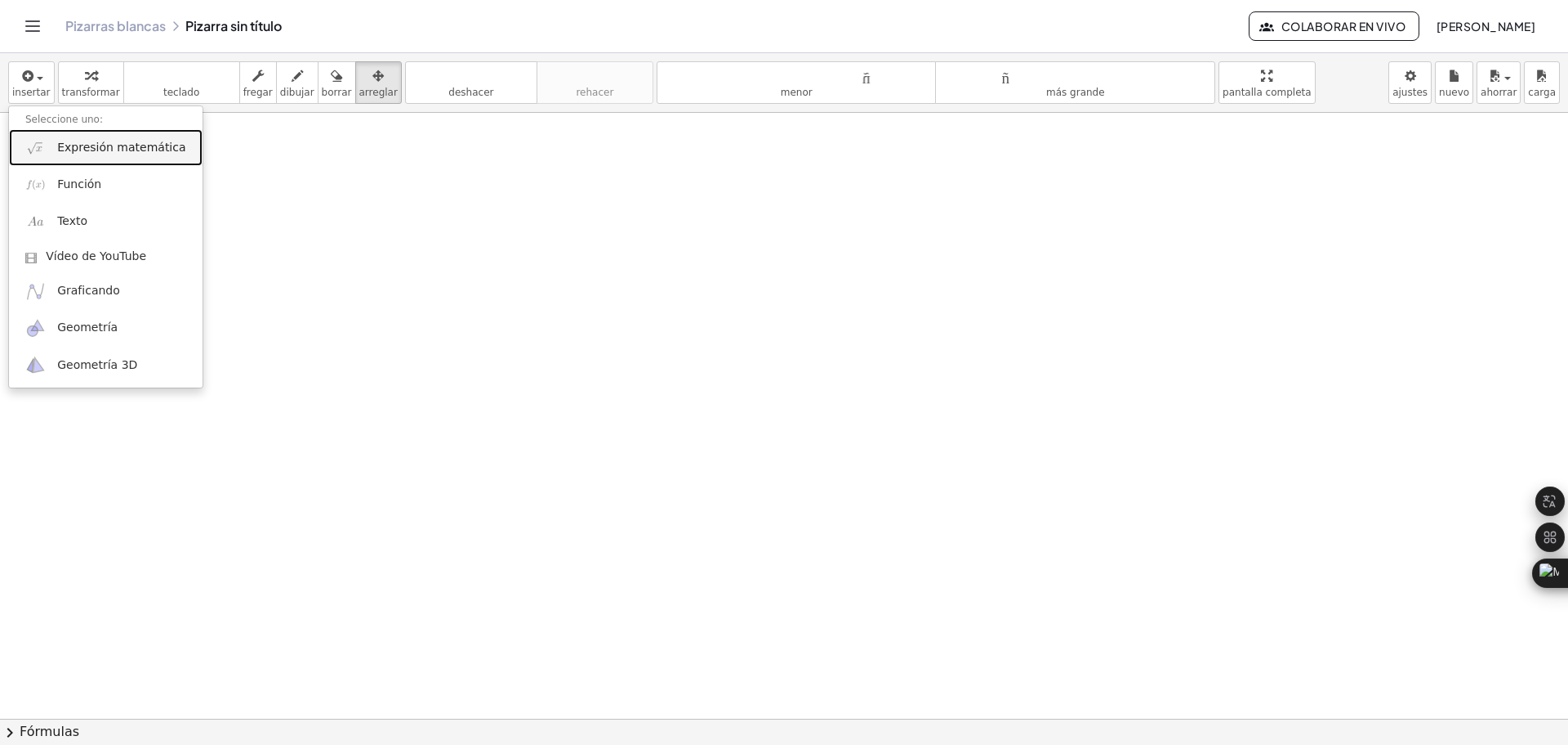
click at [89, 151] on font "Expresión matemática" at bounding box center [122, 147] width 128 height 13
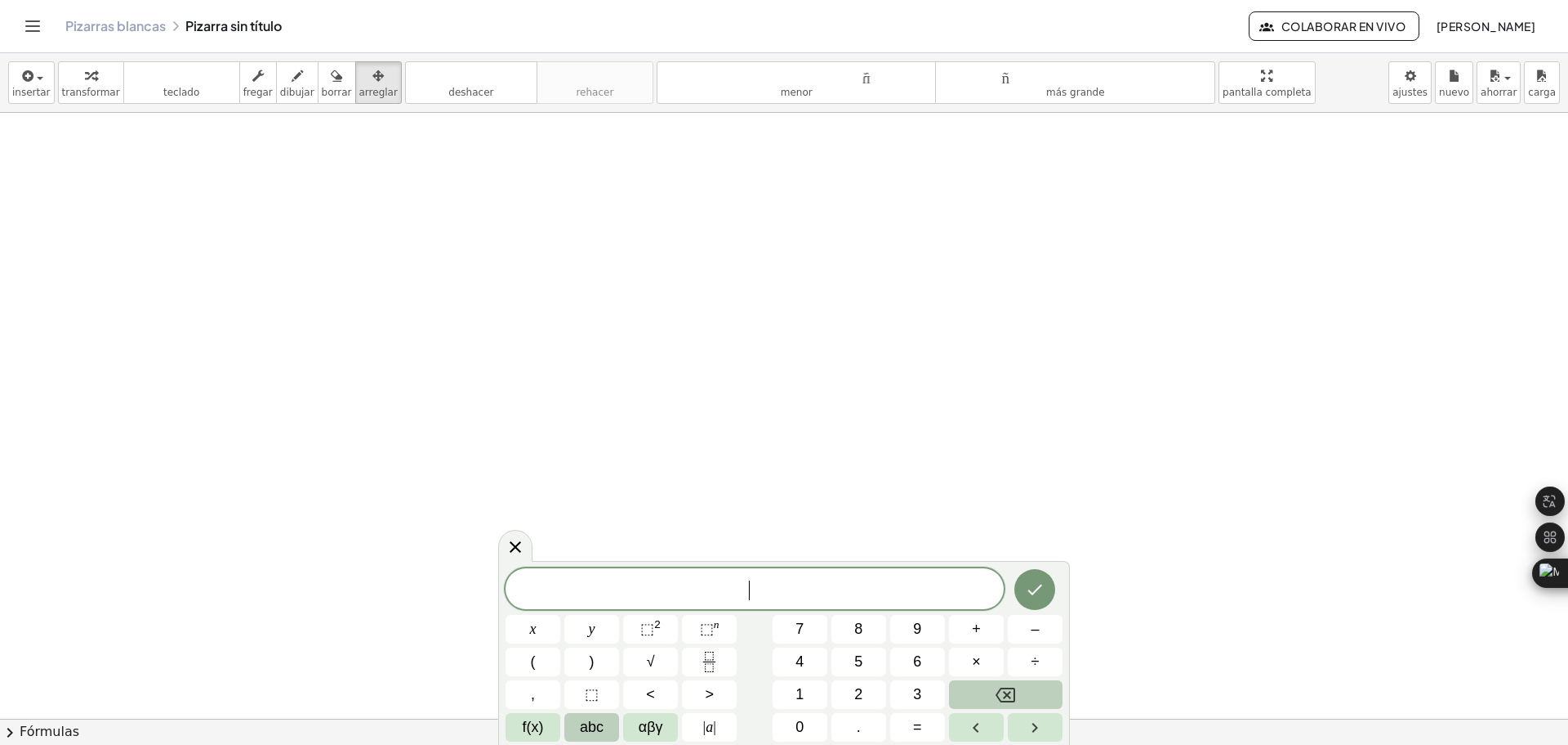
click at [635, 600] on span "​" at bounding box center [754, 590] width 499 height 23
click at [528, 730] on span "f(x)" at bounding box center [534, 727] width 21 height 22
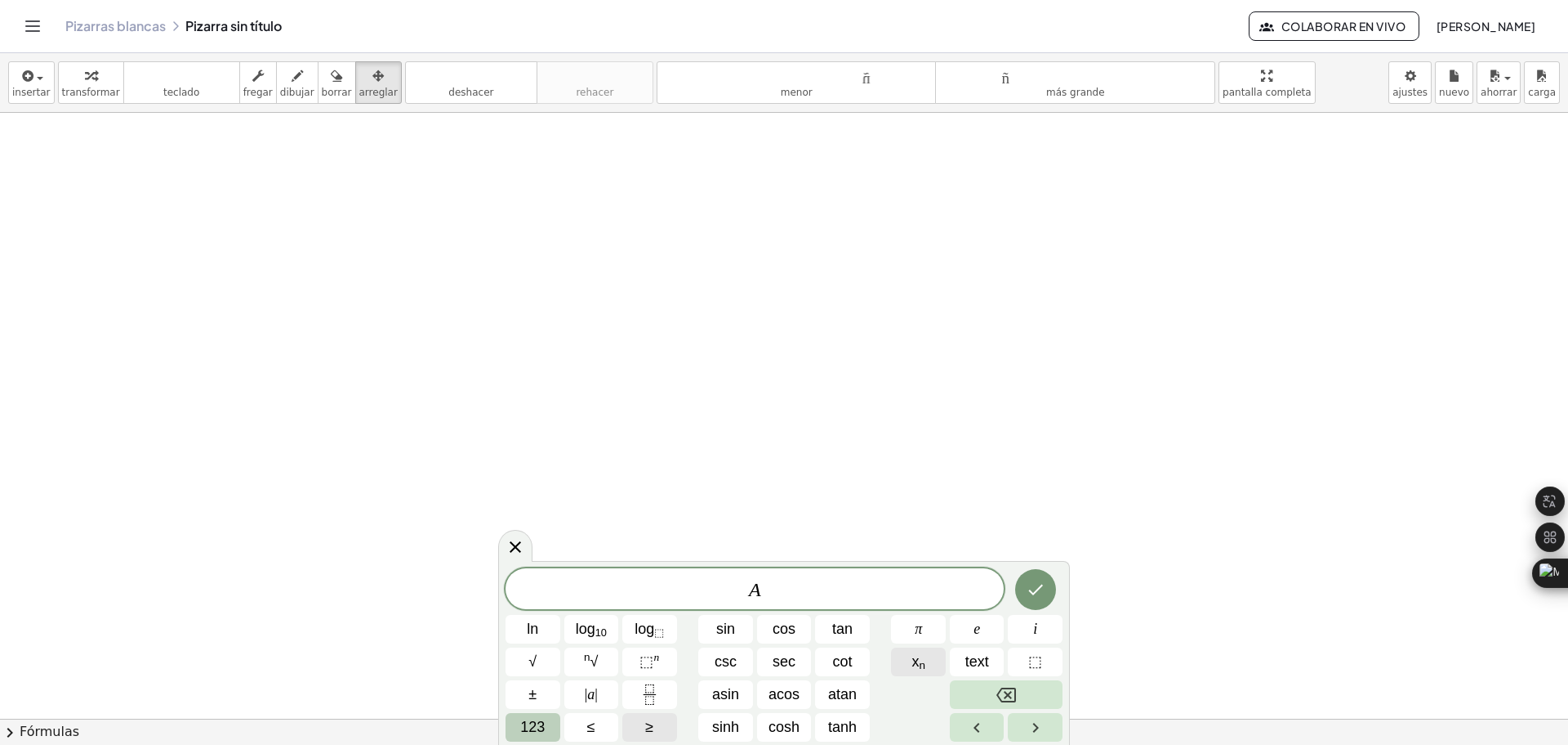
click at [918, 665] on span "x n" at bounding box center [919, 661] width 14 height 22
click at [542, 724] on span "123" at bounding box center [532, 727] width 24 height 22
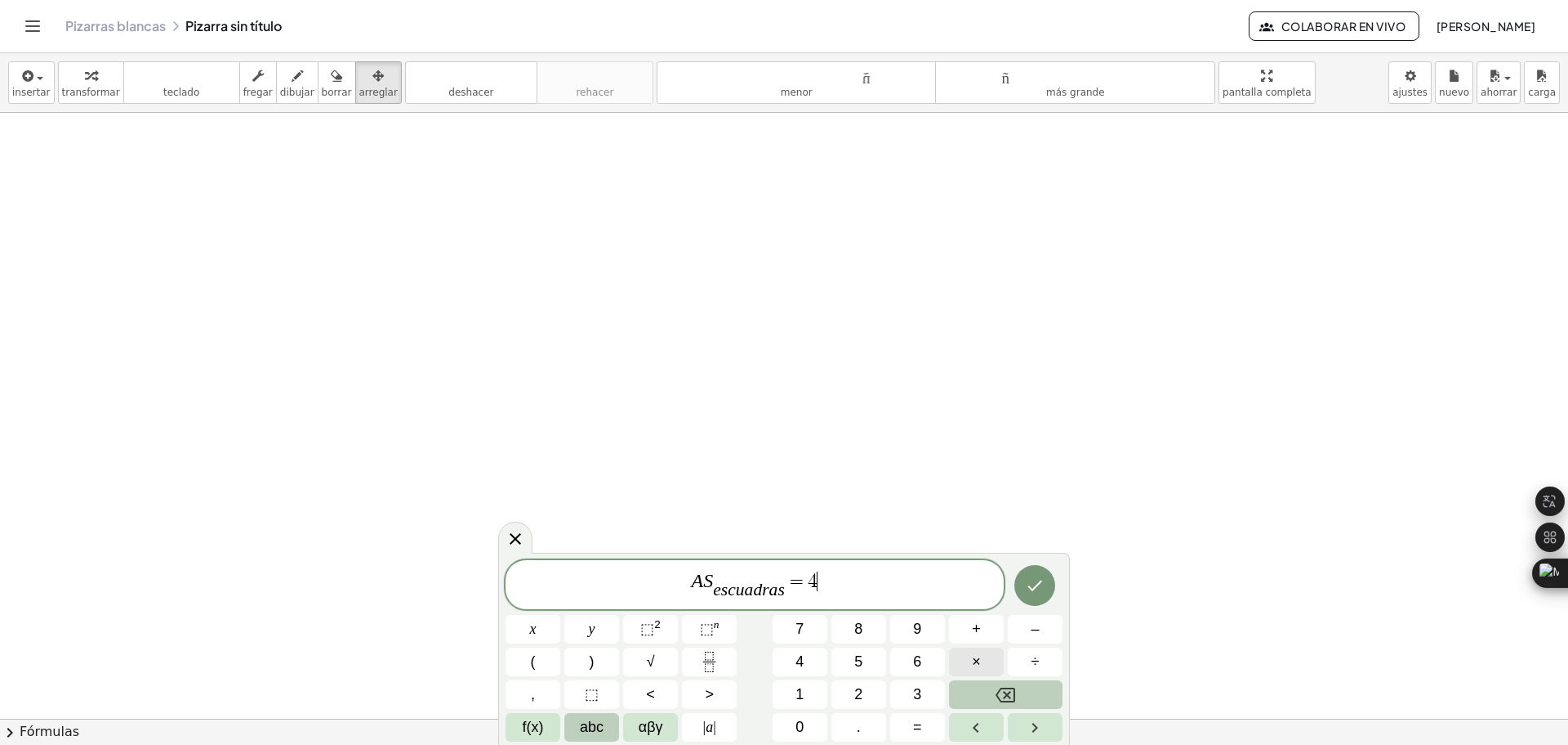
click at [974, 666] on span "×" at bounding box center [976, 661] width 9 height 22
click at [544, 663] on button "(" at bounding box center [533, 661] width 54 height 28
click at [600, 655] on button ")" at bounding box center [592, 661] width 54 height 28
click at [1035, 590] on icon "Done" at bounding box center [1035, 585] width 19 height 19
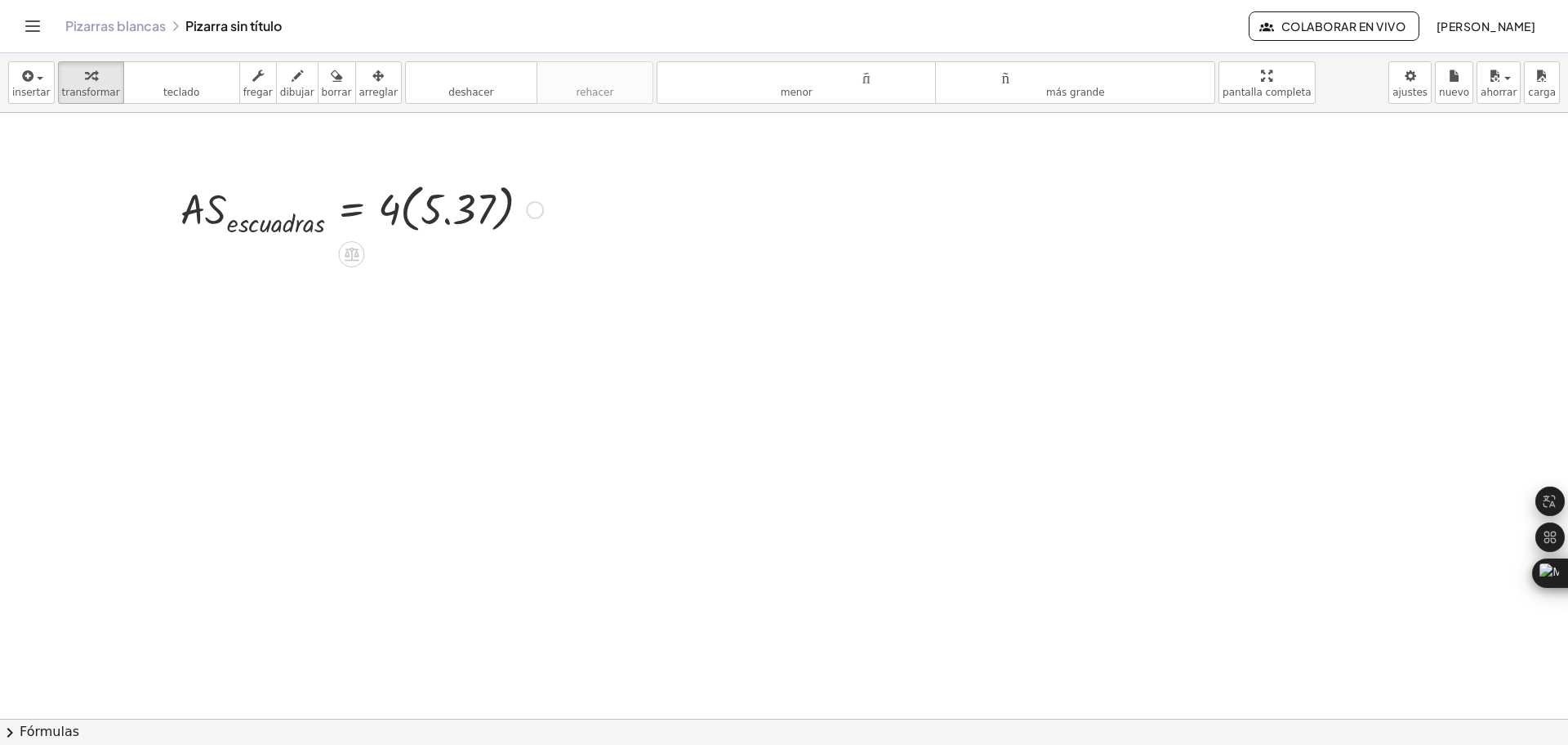
click at [406, 219] on div at bounding box center [362, 208] width 379 height 62
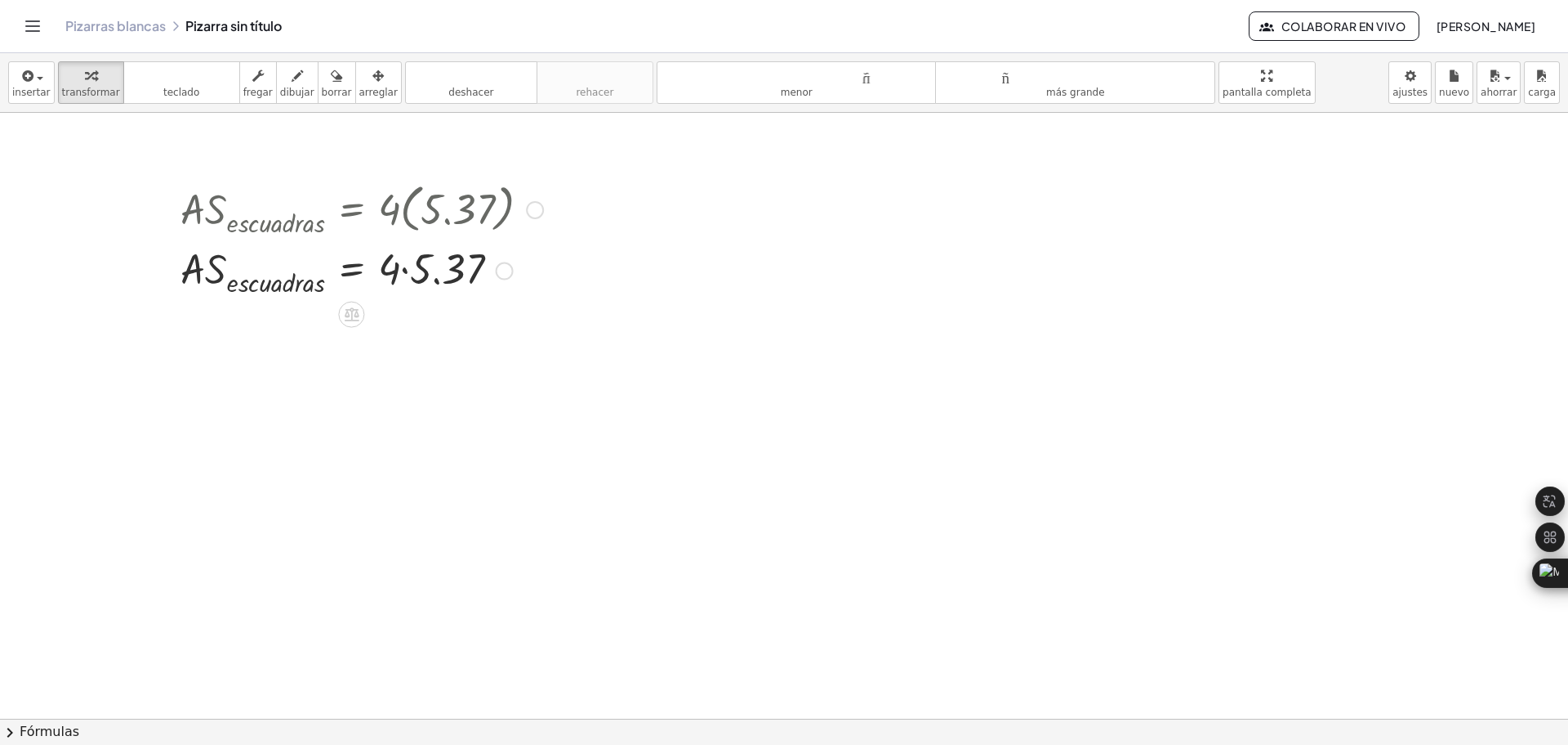
click at [406, 268] on div at bounding box center [362, 268] width 379 height 59
click at [557, 345] on div at bounding box center [784, 473] width 1568 height 1211
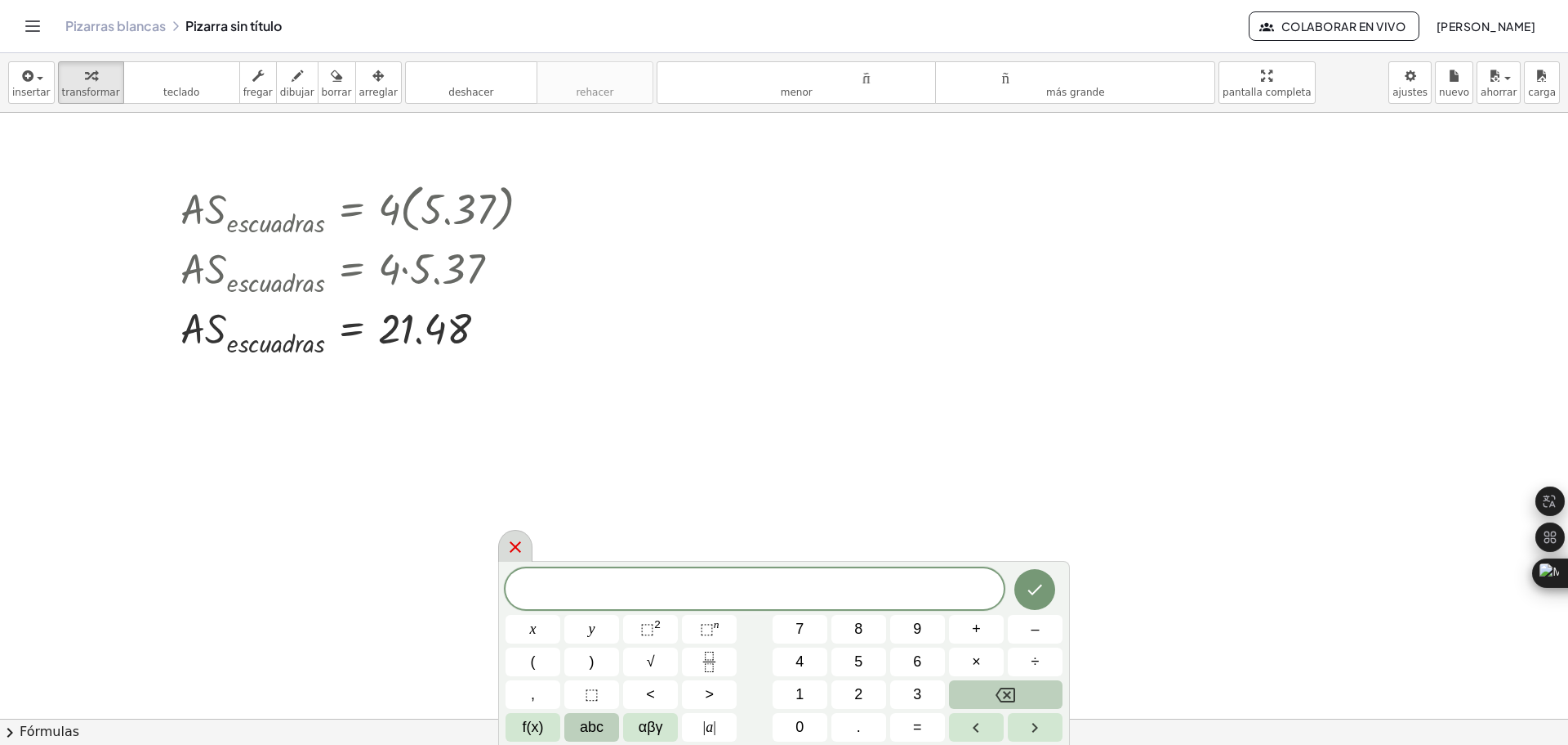
click at [514, 543] on icon at bounding box center [515, 547] width 19 height 19
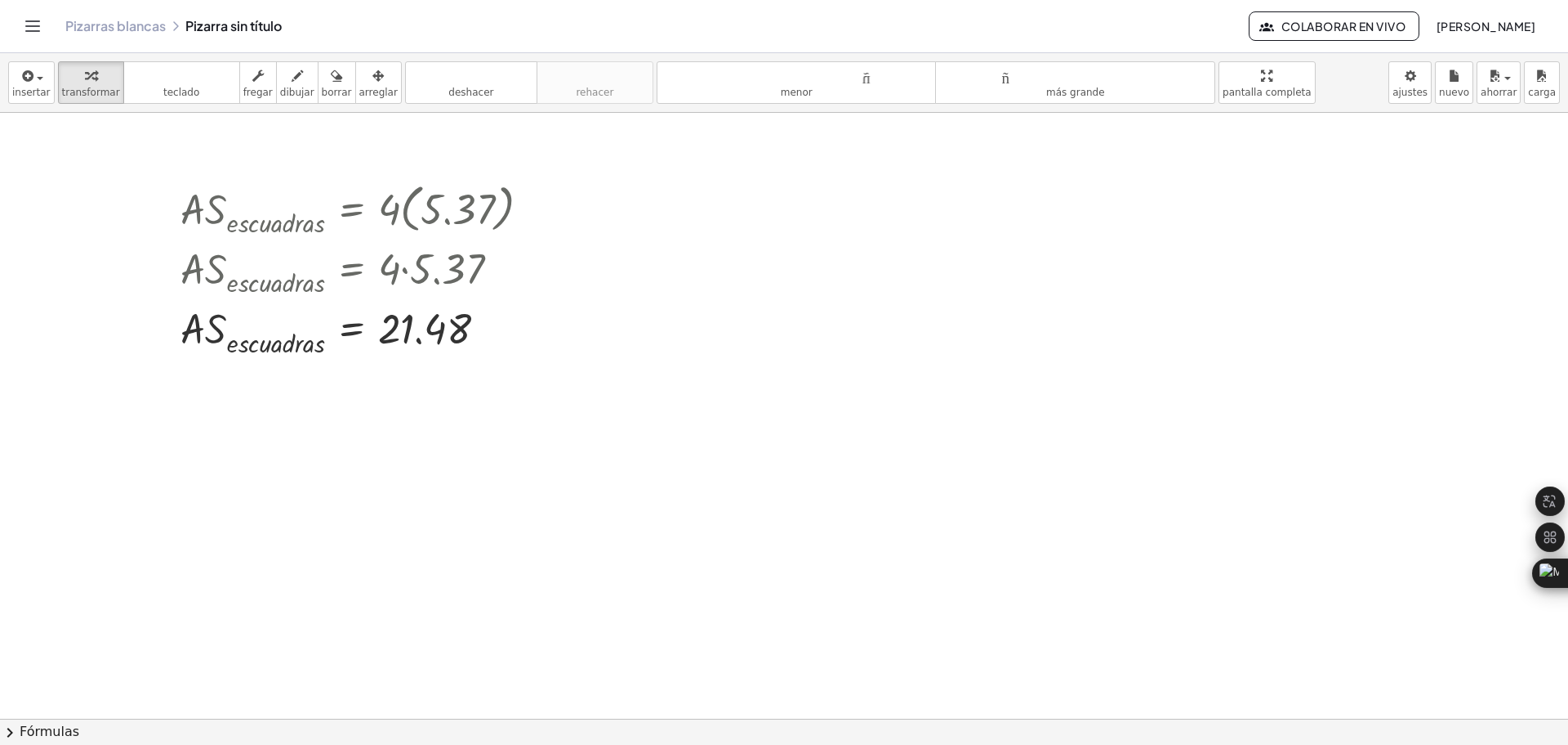
click at [703, 409] on div at bounding box center [784, 473] width 1568 height 1211
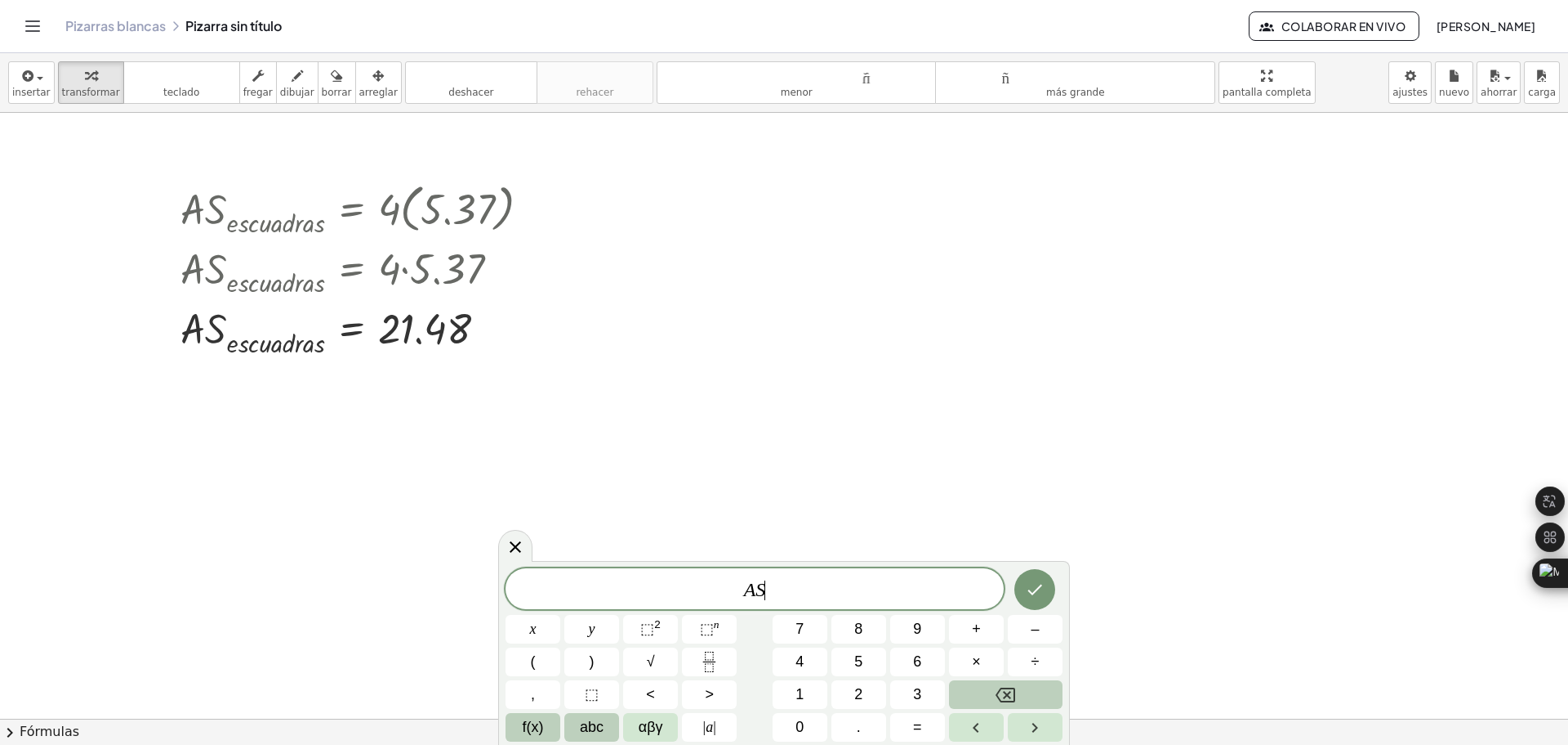
click at [534, 726] on span "f(x)" at bounding box center [534, 727] width 21 height 22
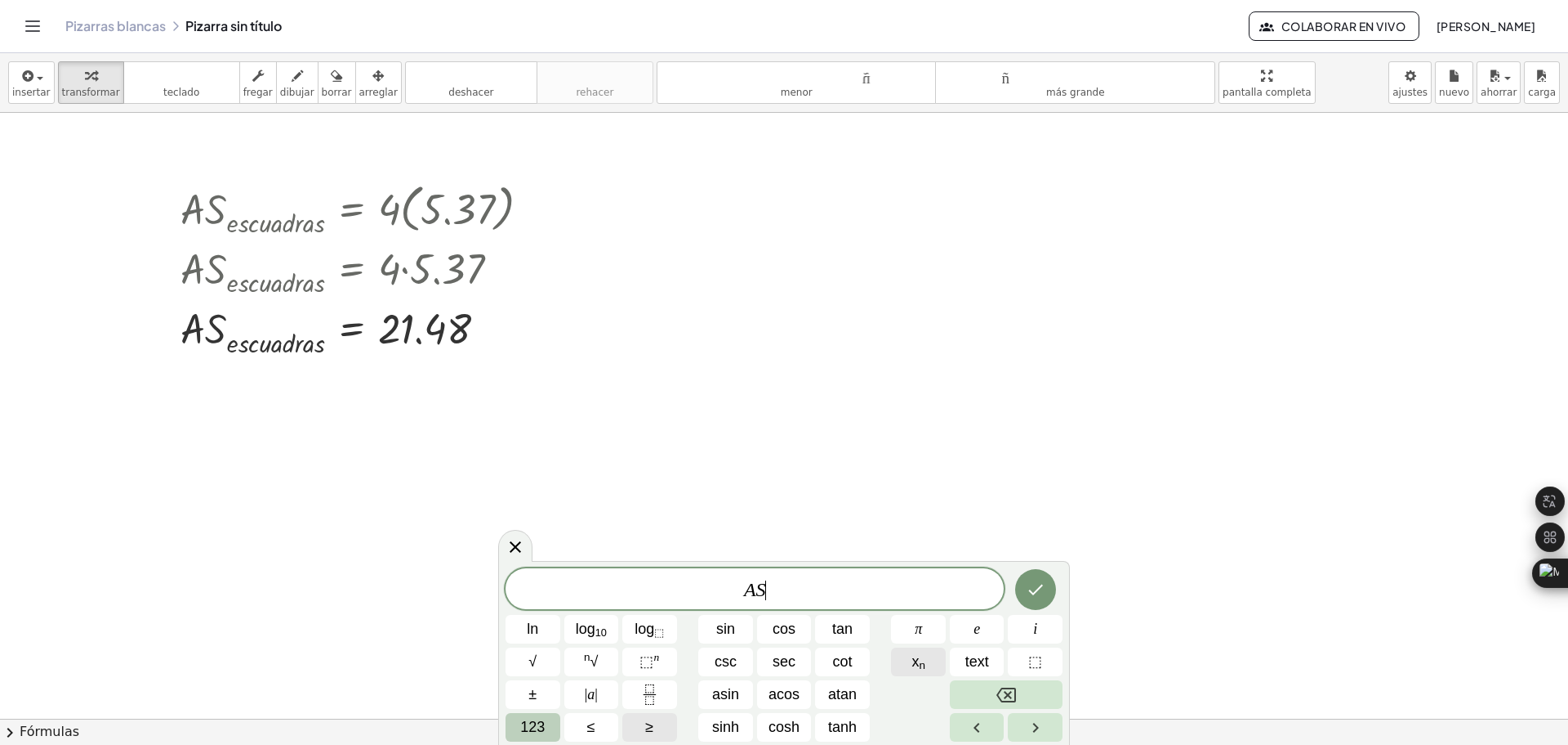
click at [923, 671] on span "x n" at bounding box center [919, 661] width 14 height 22
click at [1034, 585] on icon "Done" at bounding box center [1035, 585] width 19 height 19
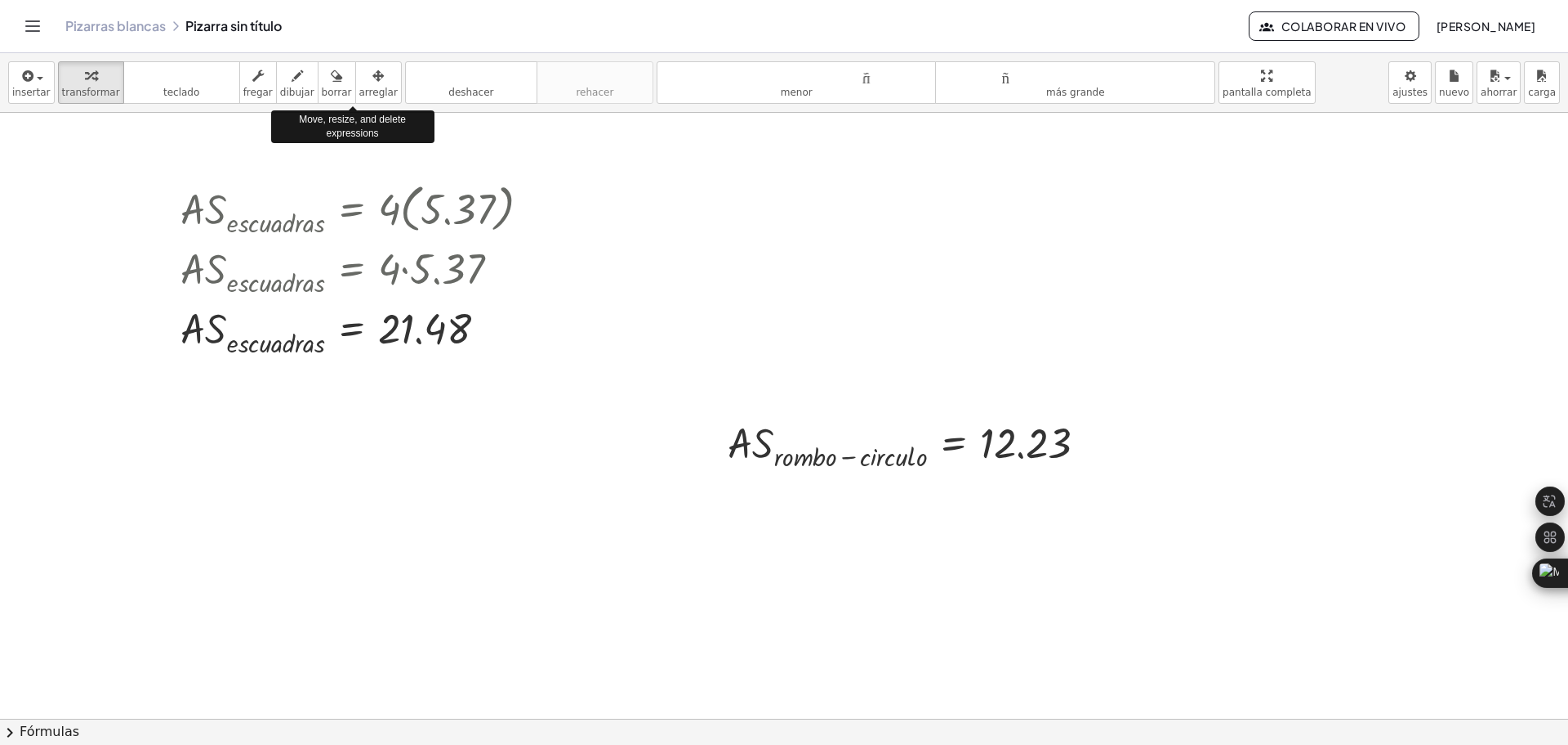
drag, startPoint x: 354, startPoint y: 74, endPoint x: 366, endPoint y: 105, distance: 33.2
click at [372, 73] on icon "button" at bounding box center [378, 76] width 12 height 19
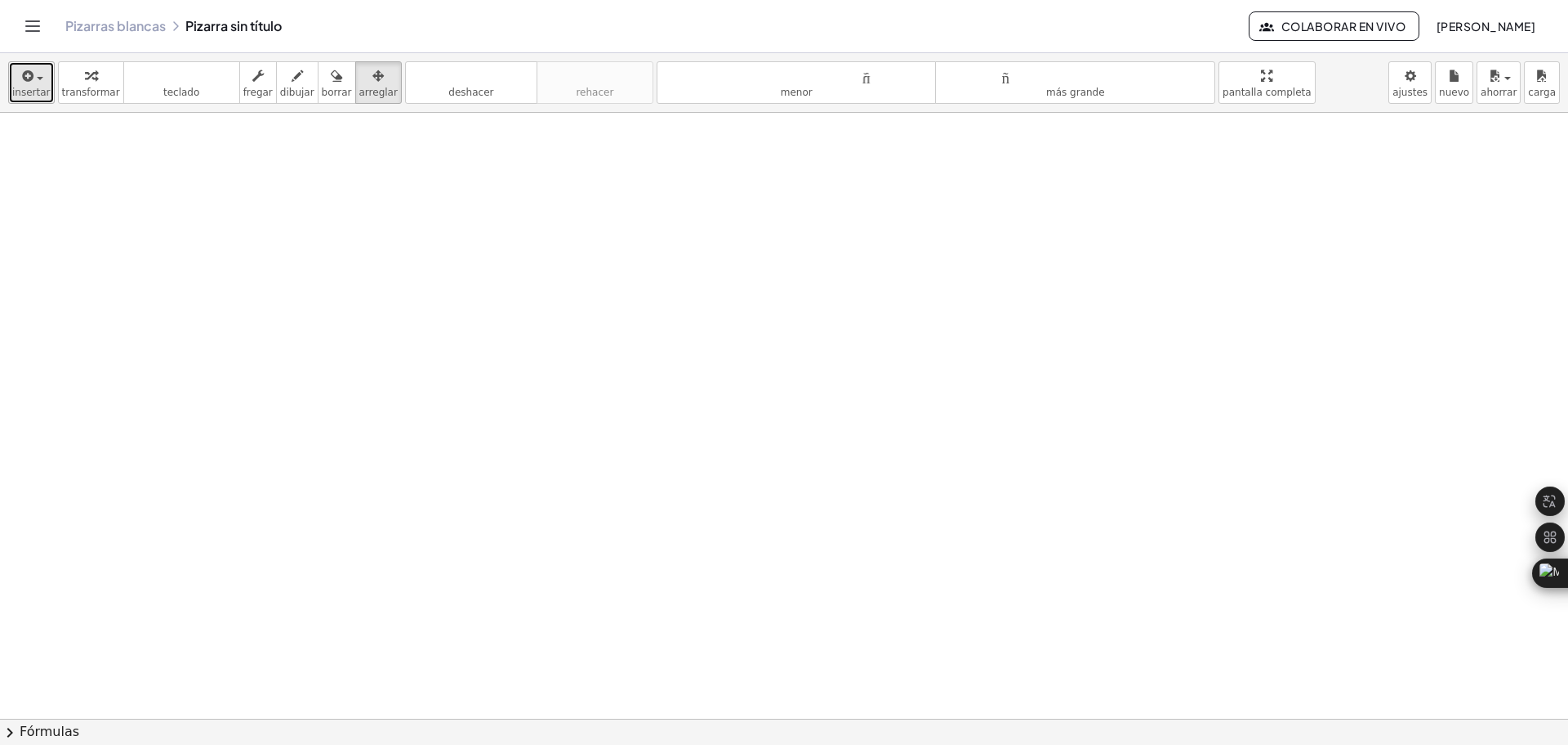
click at [28, 80] on icon "button" at bounding box center [26, 76] width 15 height 19
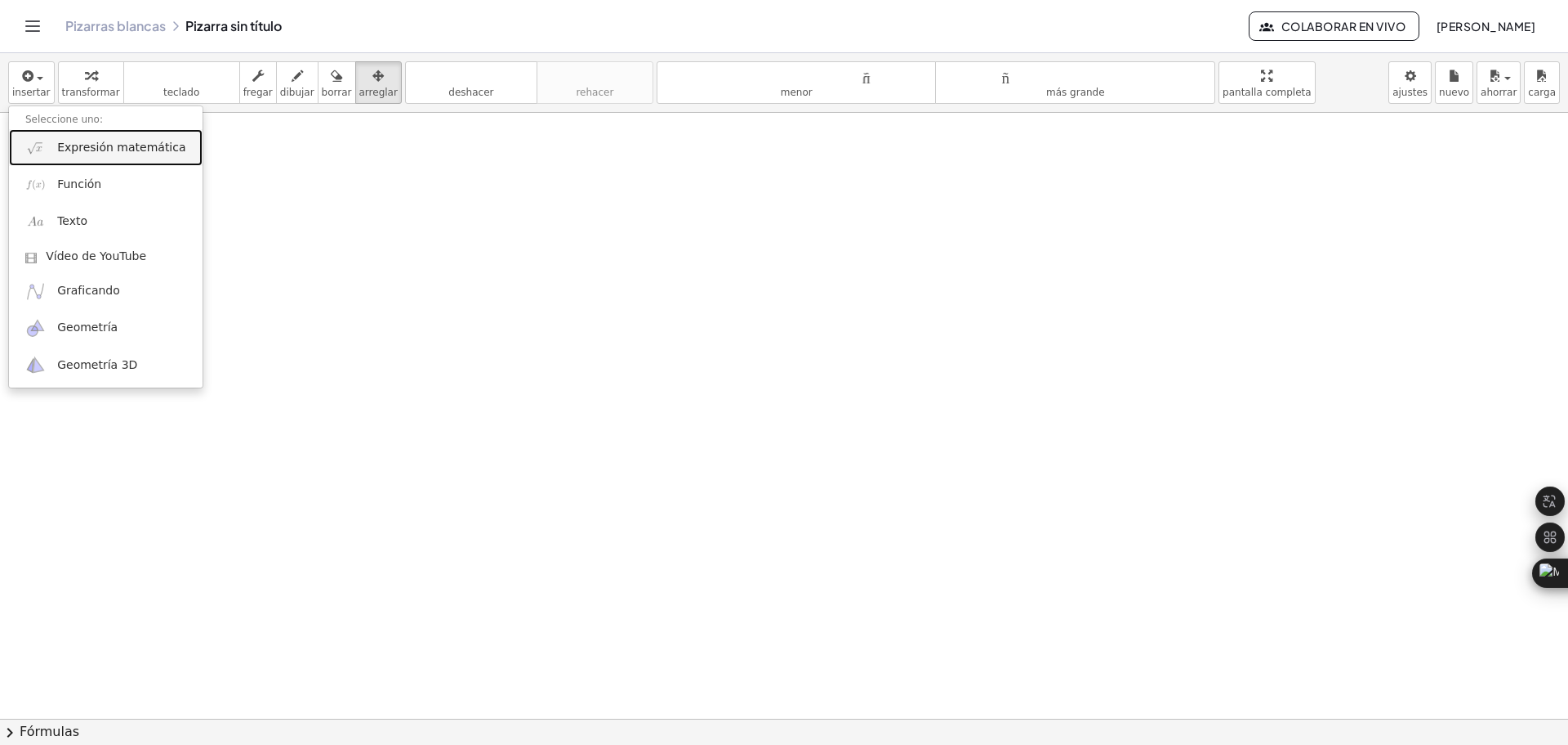
click at [107, 150] on font "Expresión matemática" at bounding box center [122, 147] width 128 height 13
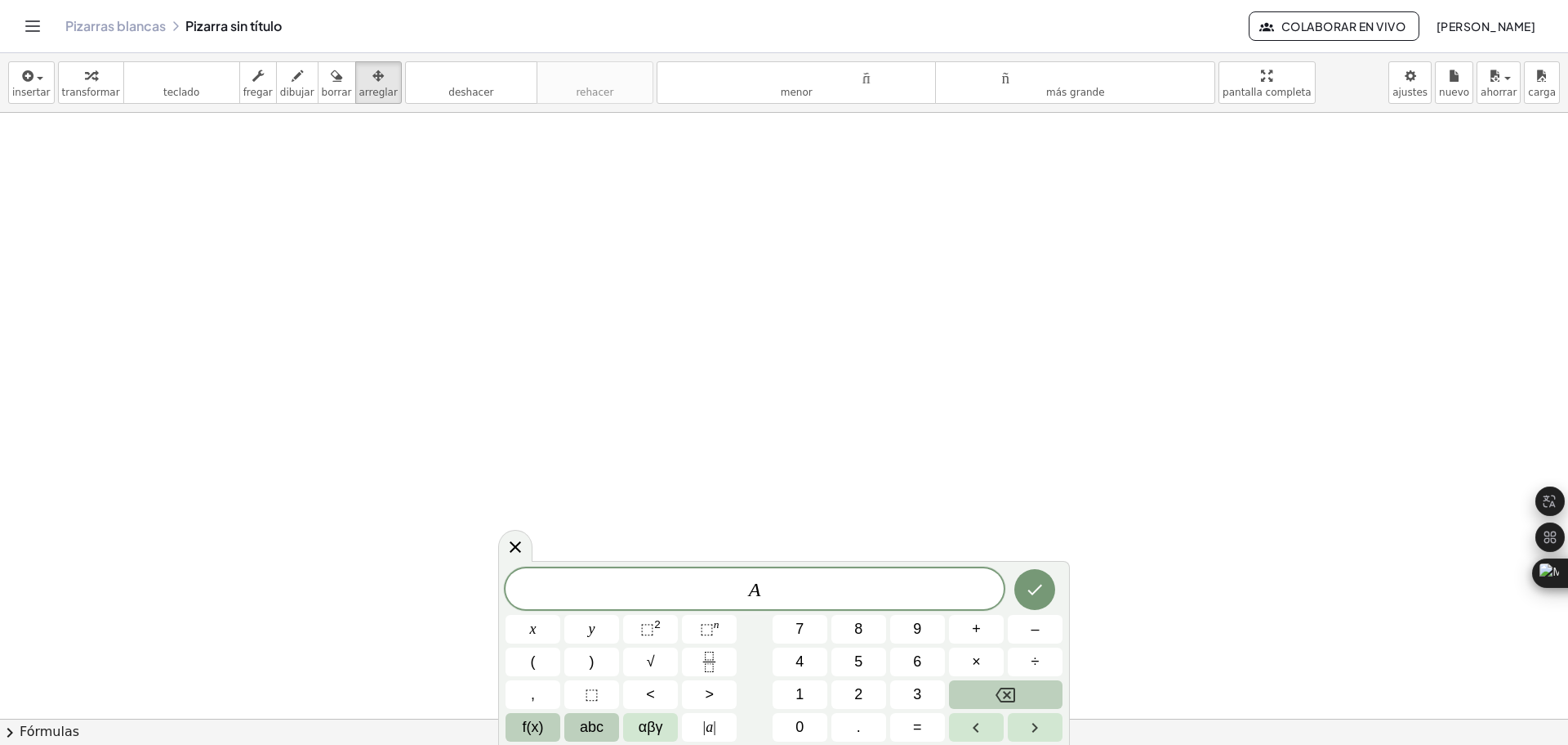
click at [540, 727] on span "f(x)" at bounding box center [534, 727] width 21 height 22
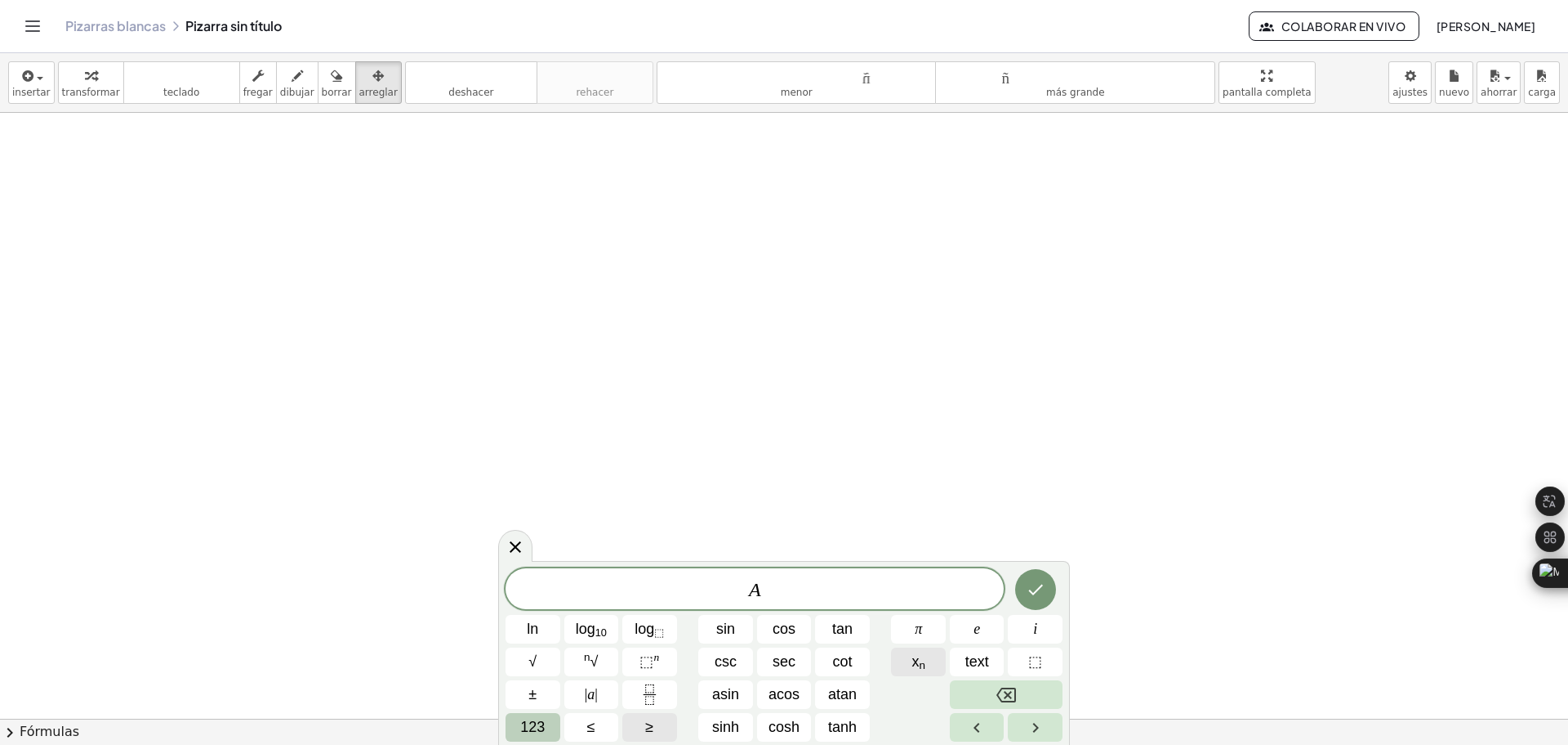
click at [929, 660] on button "x n" at bounding box center [919, 661] width 54 height 28
click at [925, 656] on button "x n" at bounding box center [919, 661] width 54 height 28
click at [541, 722] on span "123" at bounding box center [532, 727] width 24 height 22
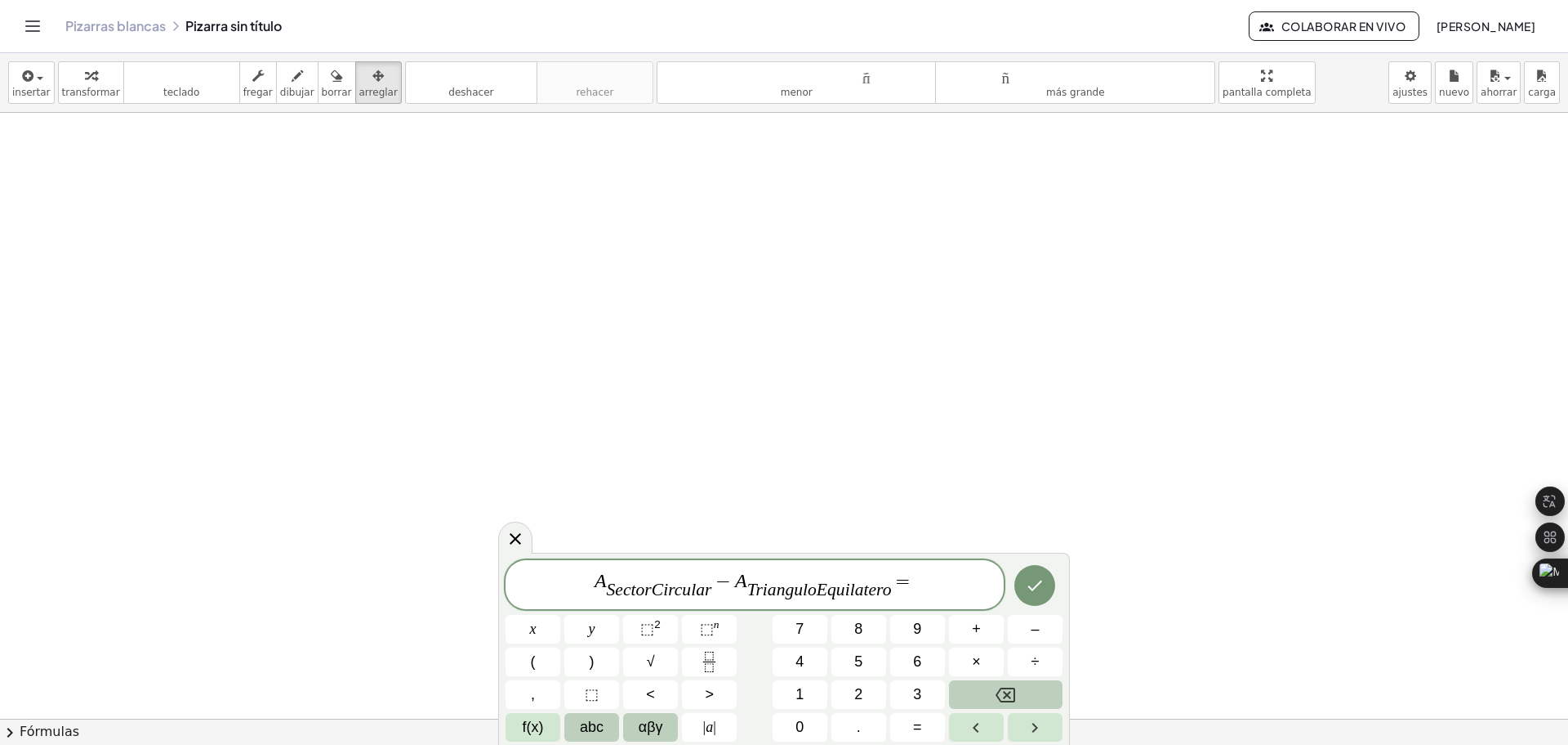
click at [655, 732] on span "αβγ" at bounding box center [650, 727] width 24 height 22
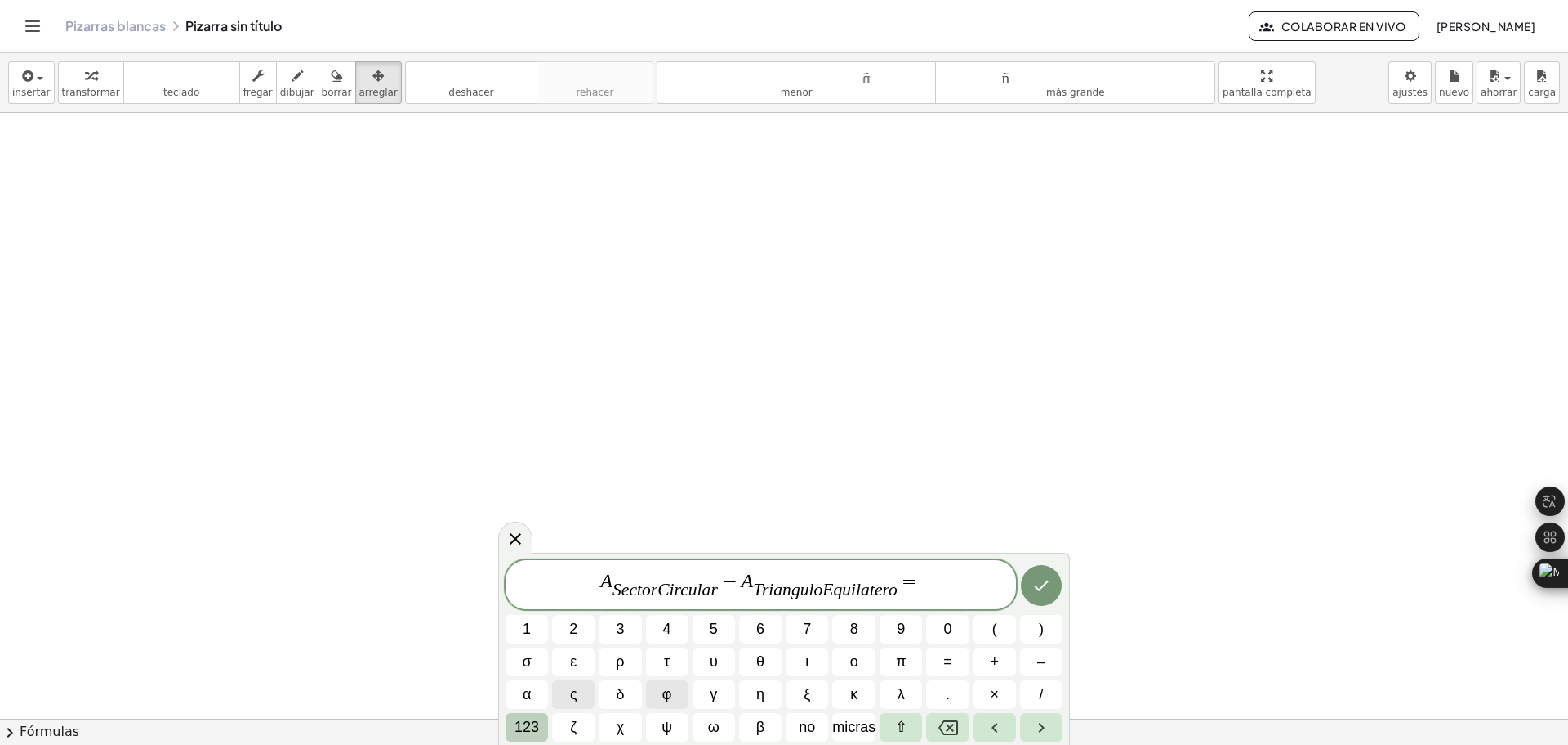
click at [536, 724] on font "123" at bounding box center [526, 727] width 24 height 17
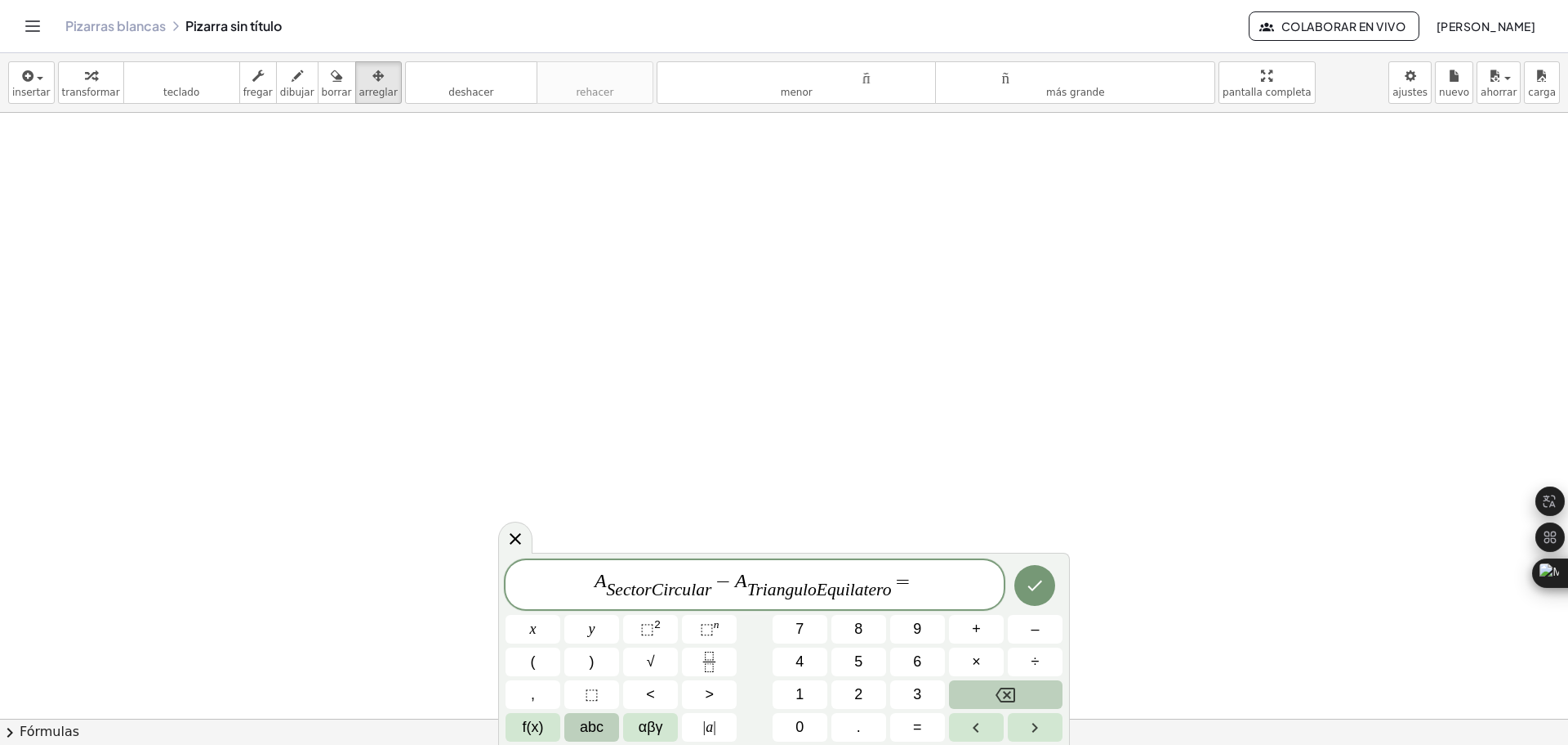
click at [598, 724] on span "abc" at bounding box center [592, 727] width 23 height 22
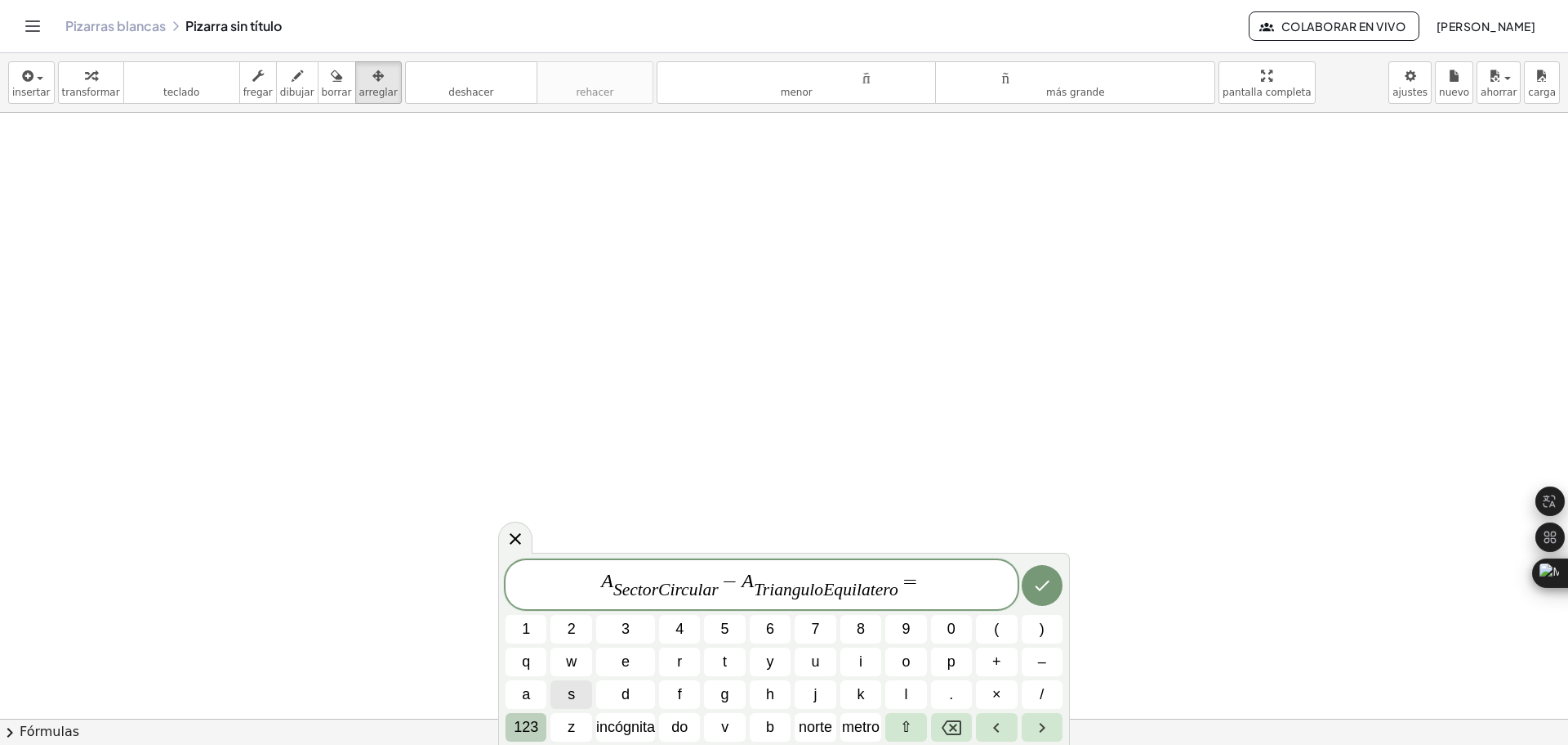
click at [527, 724] on font "123" at bounding box center [526, 727] width 24 height 17
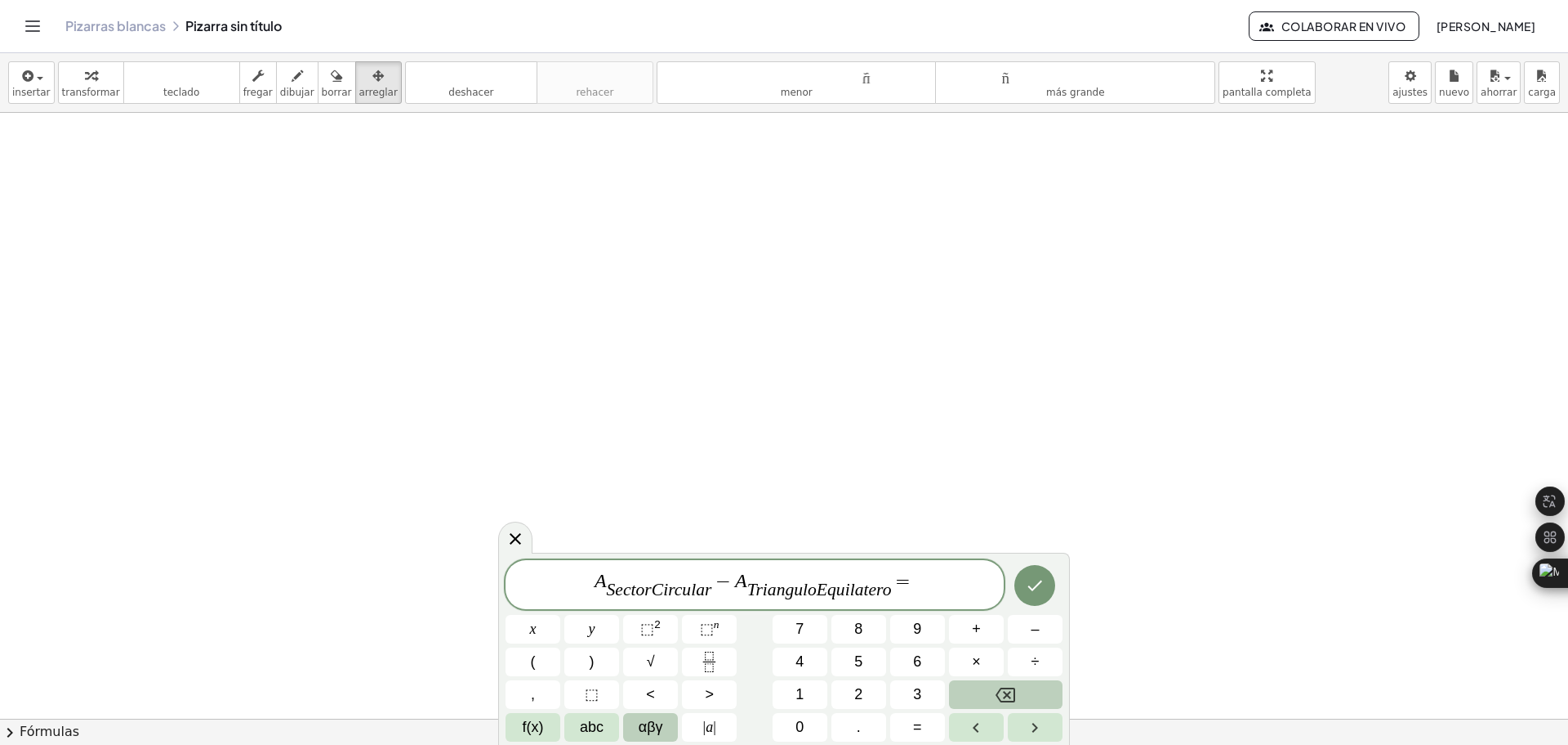
click at [652, 727] on span "αβγ" at bounding box center [650, 727] width 24 height 22
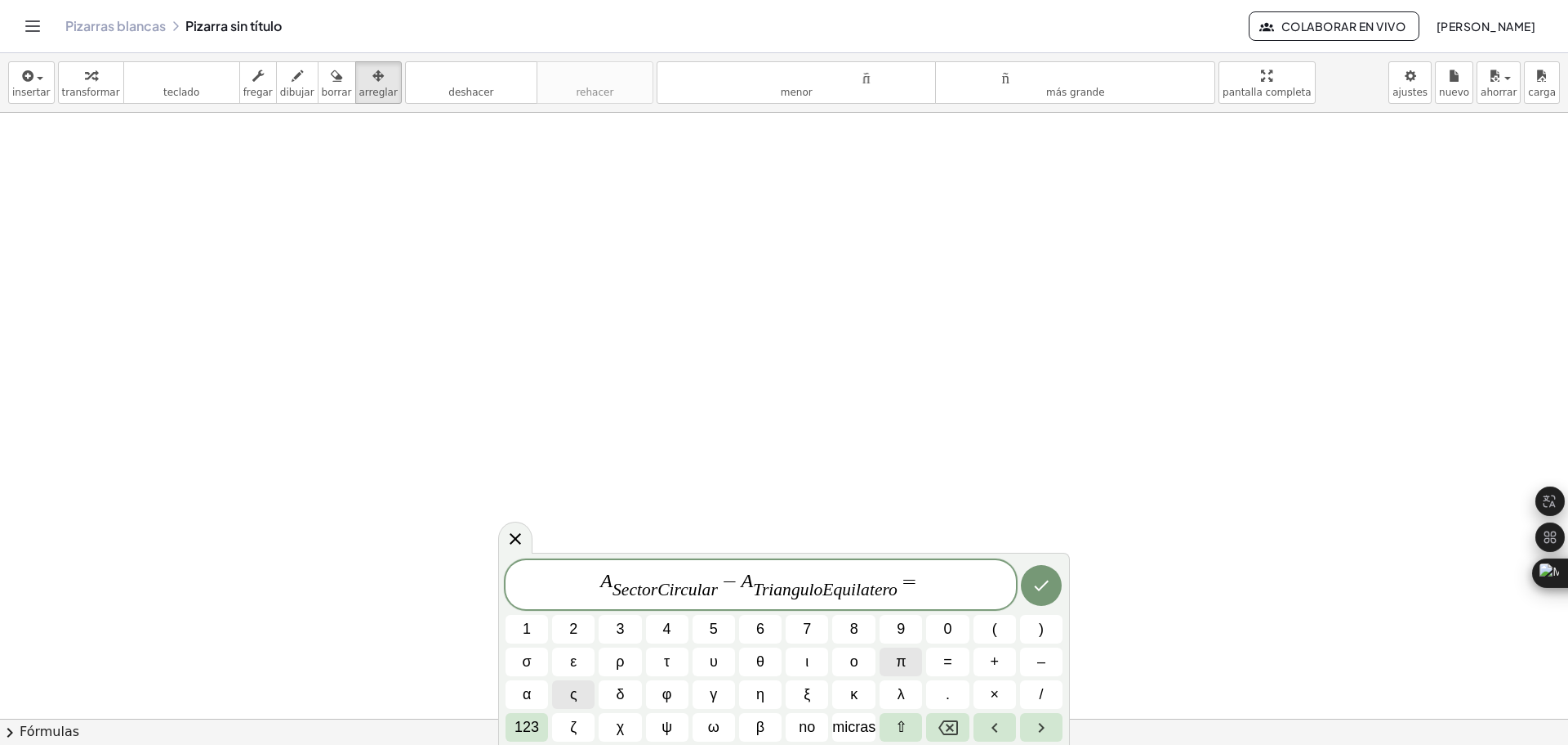
click at [905, 662] on span "π" at bounding box center [901, 661] width 10 height 22
click at [530, 734] on span "123" at bounding box center [526, 727] width 24 height 22
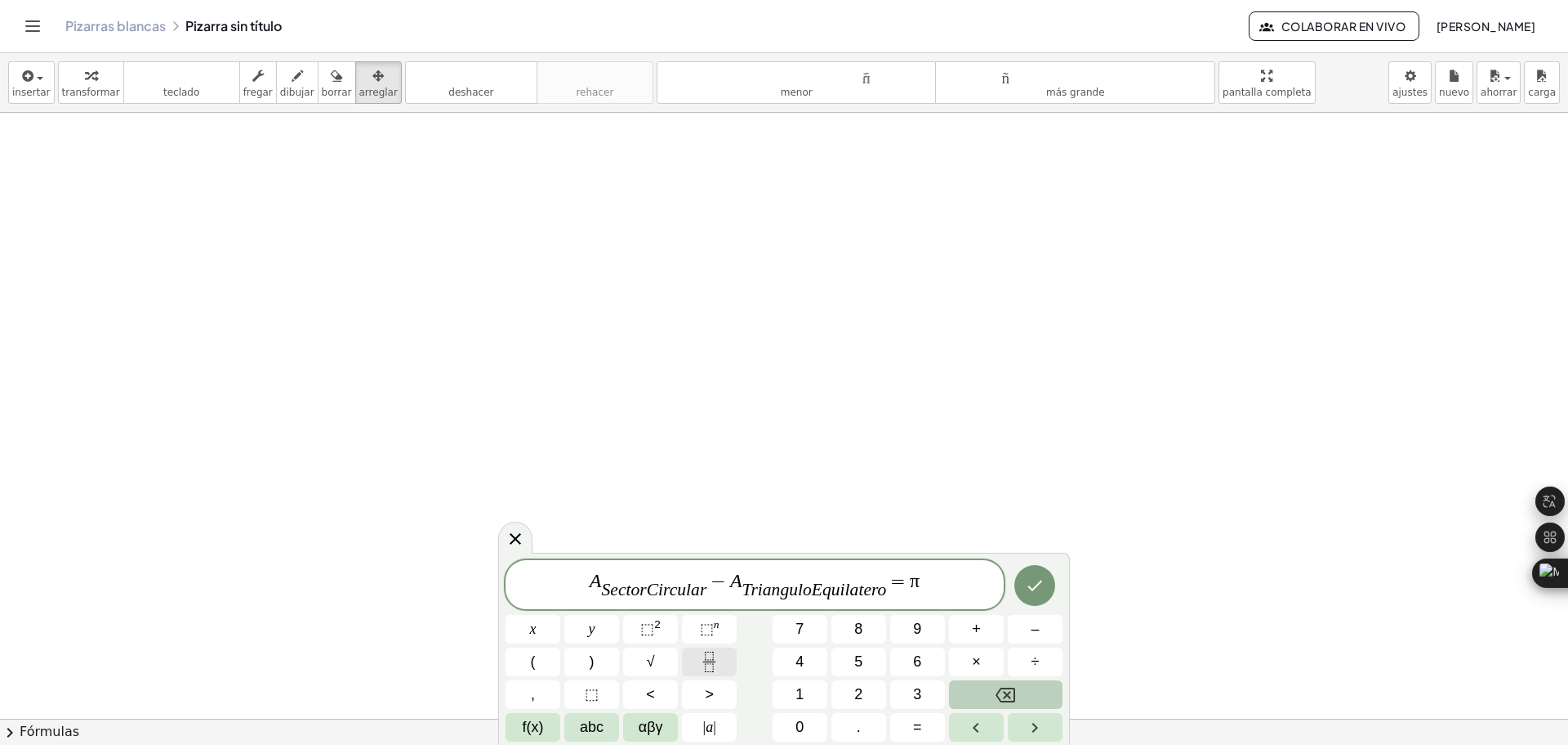
click at [711, 665] on icon "Fraction" at bounding box center [709, 661] width 20 height 20
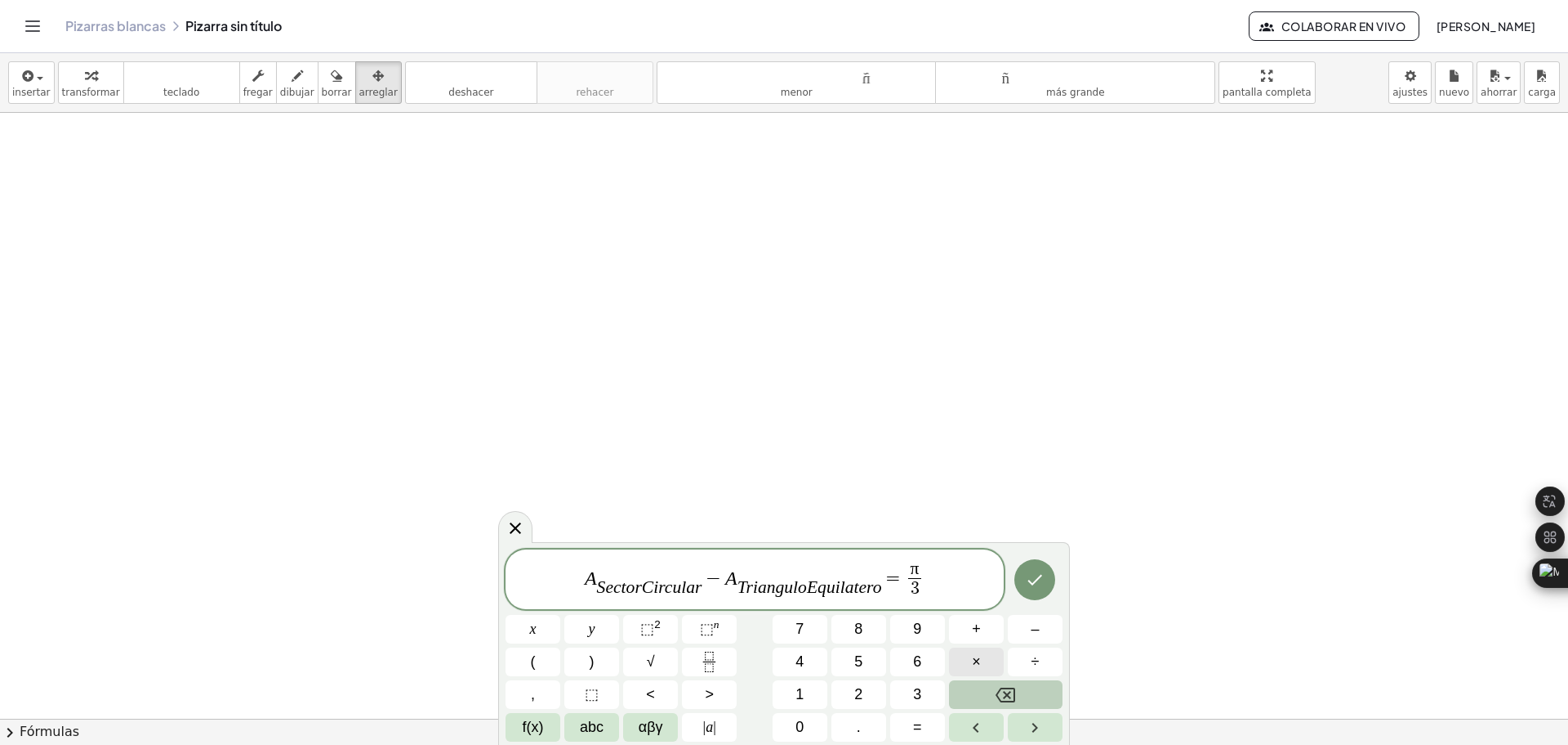
click at [979, 664] on span "×" at bounding box center [976, 661] width 9 height 22
click at [711, 667] on icon "Fraction" at bounding box center [709, 661] width 20 height 20
click at [543, 665] on button "(" at bounding box center [533, 661] width 54 height 28
click at [595, 661] on button ")" at bounding box center [592, 661] width 54 height 28
click at [657, 631] on span "⬚ 2" at bounding box center [650, 628] width 20 height 22
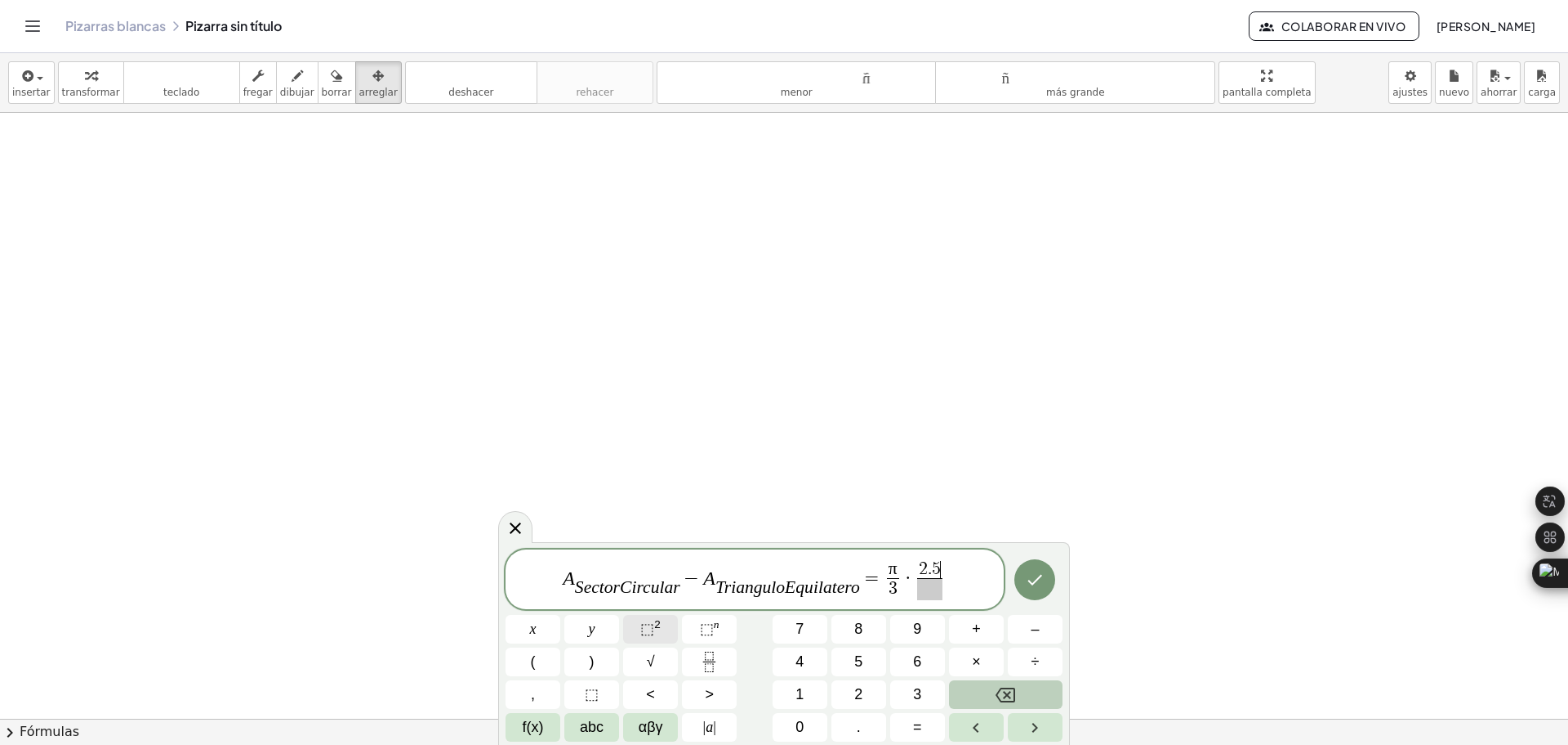
click at [652, 631] on span "⬚" at bounding box center [647, 628] width 14 height 17
click at [936, 590] on span "​" at bounding box center [929, 588] width 33 height 22
click at [954, 580] on span "A S e c t o r C i r c u l a r ​ − A T r i a n g u l o E q u i l a t e r o ​ = π…" at bounding box center [754, 576] width 499 height 51
click at [652, 727] on span "αβγ" at bounding box center [650, 727] width 24 height 22
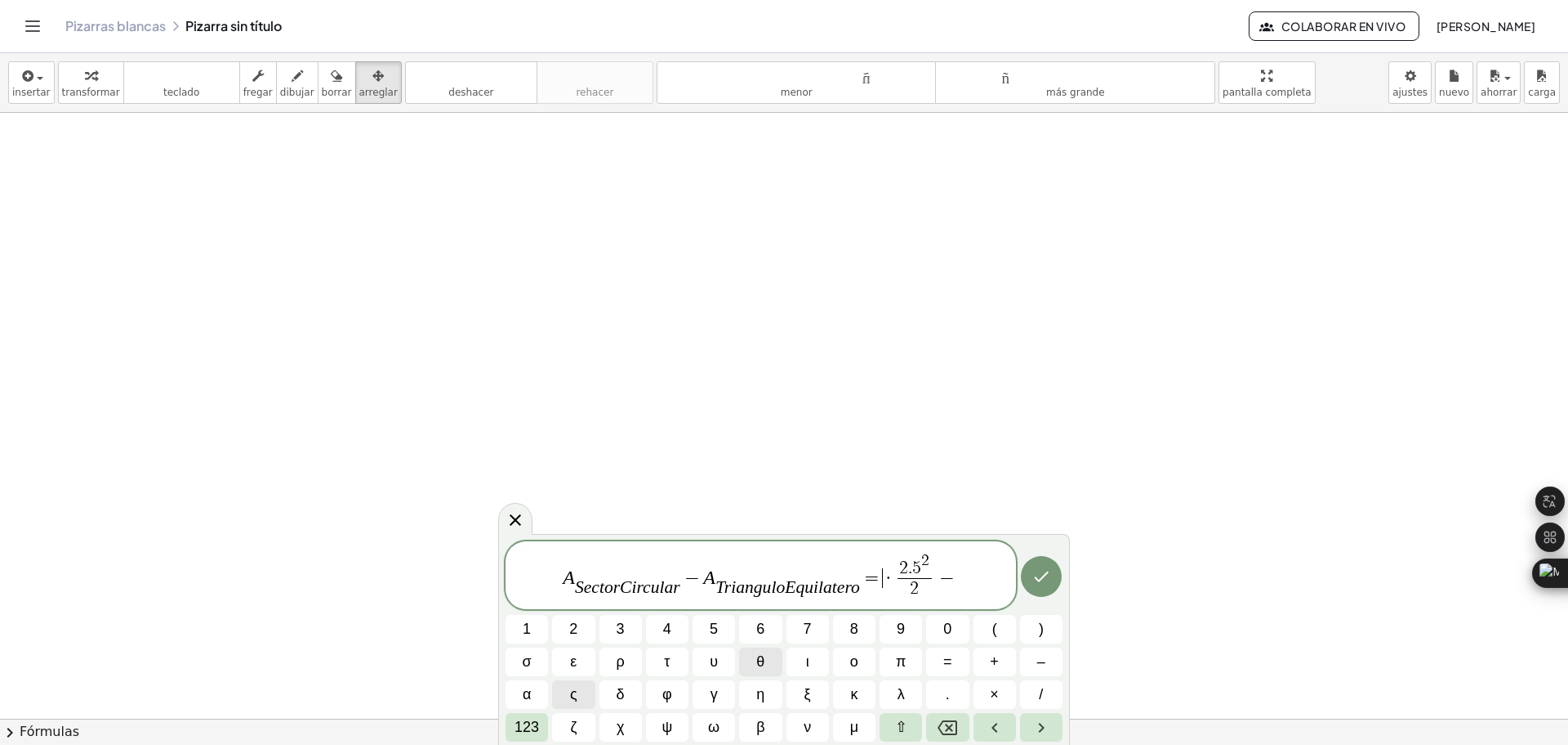
click at [769, 667] on button "θ" at bounding box center [760, 661] width 43 height 28
drag, startPoint x: 927, startPoint y: 566, endPoint x: 907, endPoint y: 569, distance: 20.2
click at [524, 726] on font "123" at bounding box center [526, 727] width 24 height 17
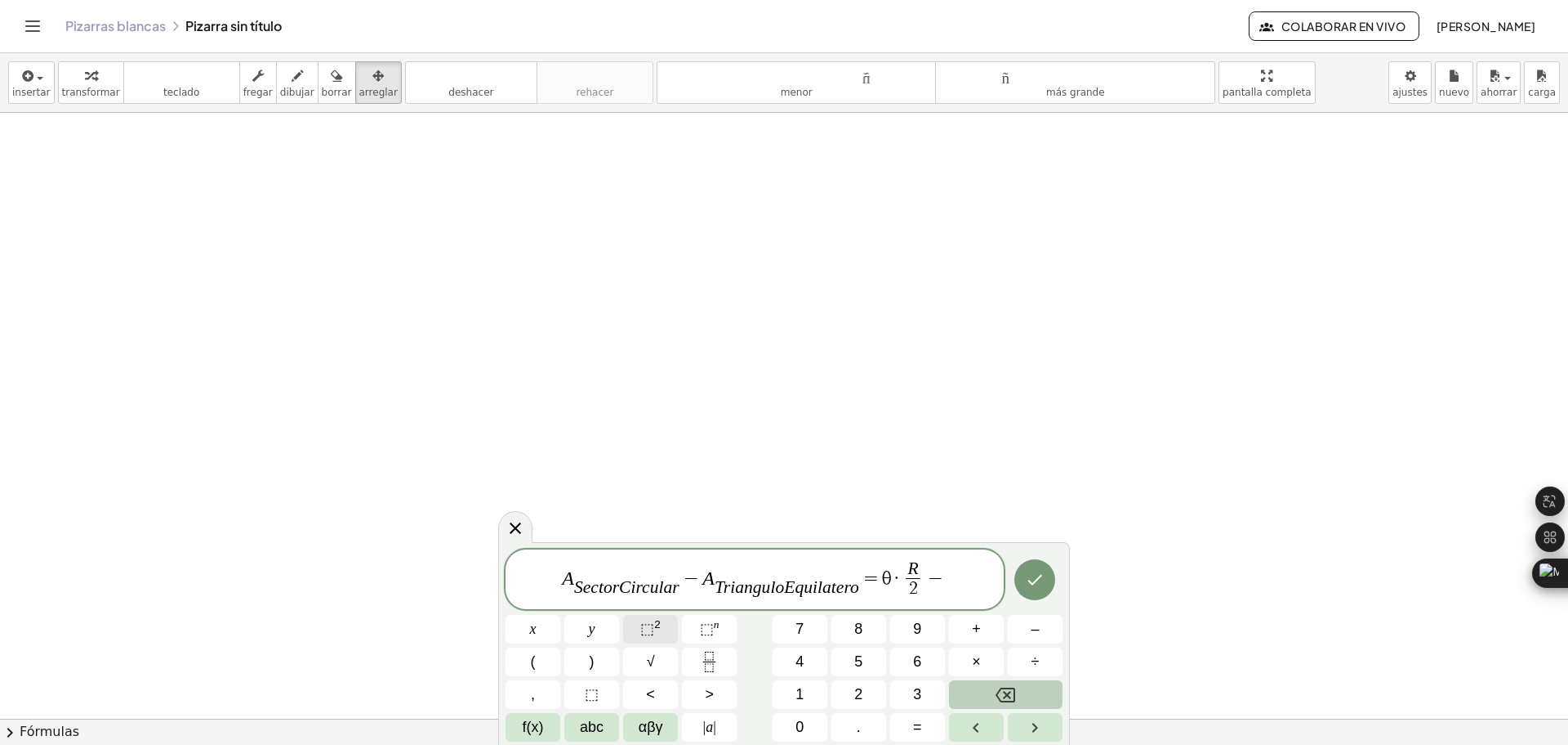
click at [656, 627] on sup "2" at bounding box center [657, 623] width 7 height 13
click at [956, 580] on span "A S e c t o r C i r c u l a r ​ − A T r i a n g u l o E q u i l a t e r o ​ = θ…" at bounding box center [754, 576] width 499 height 51
click at [706, 657] on icon "Fraction" at bounding box center [709, 656] width 8 height 8
click at [662, 624] on button "⬚ 2" at bounding box center [650, 628] width 54 height 28
click at [647, 661] on span "√" at bounding box center [651, 661] width 8 height 22
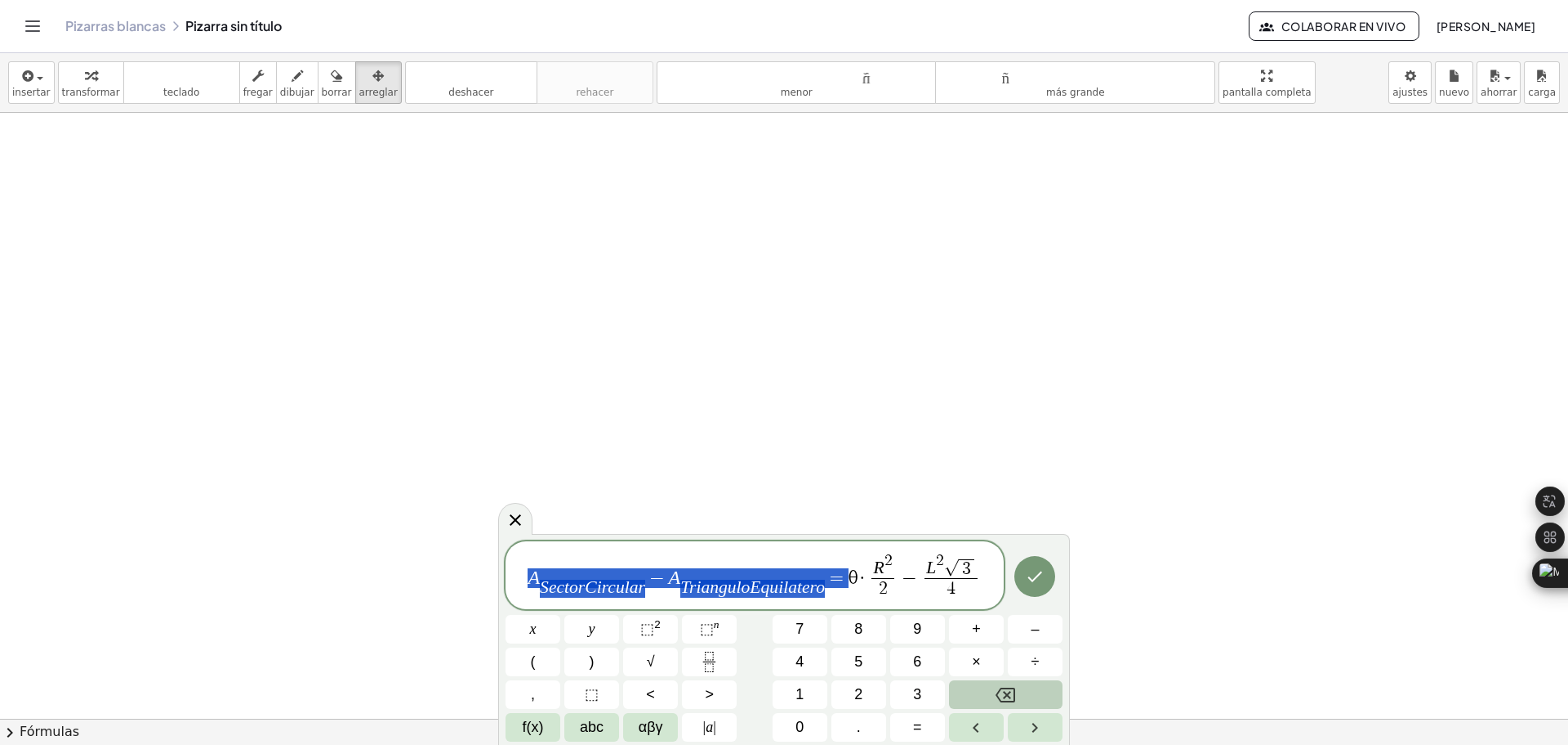
drag, startPoint x: 846, startPoint y: 584, endPoint x: 524, endPoint y: 584, distance: 322.0
click at [1038, 579] on icon "Hecho" at bounding box center [1035, 576] width 19 height 19
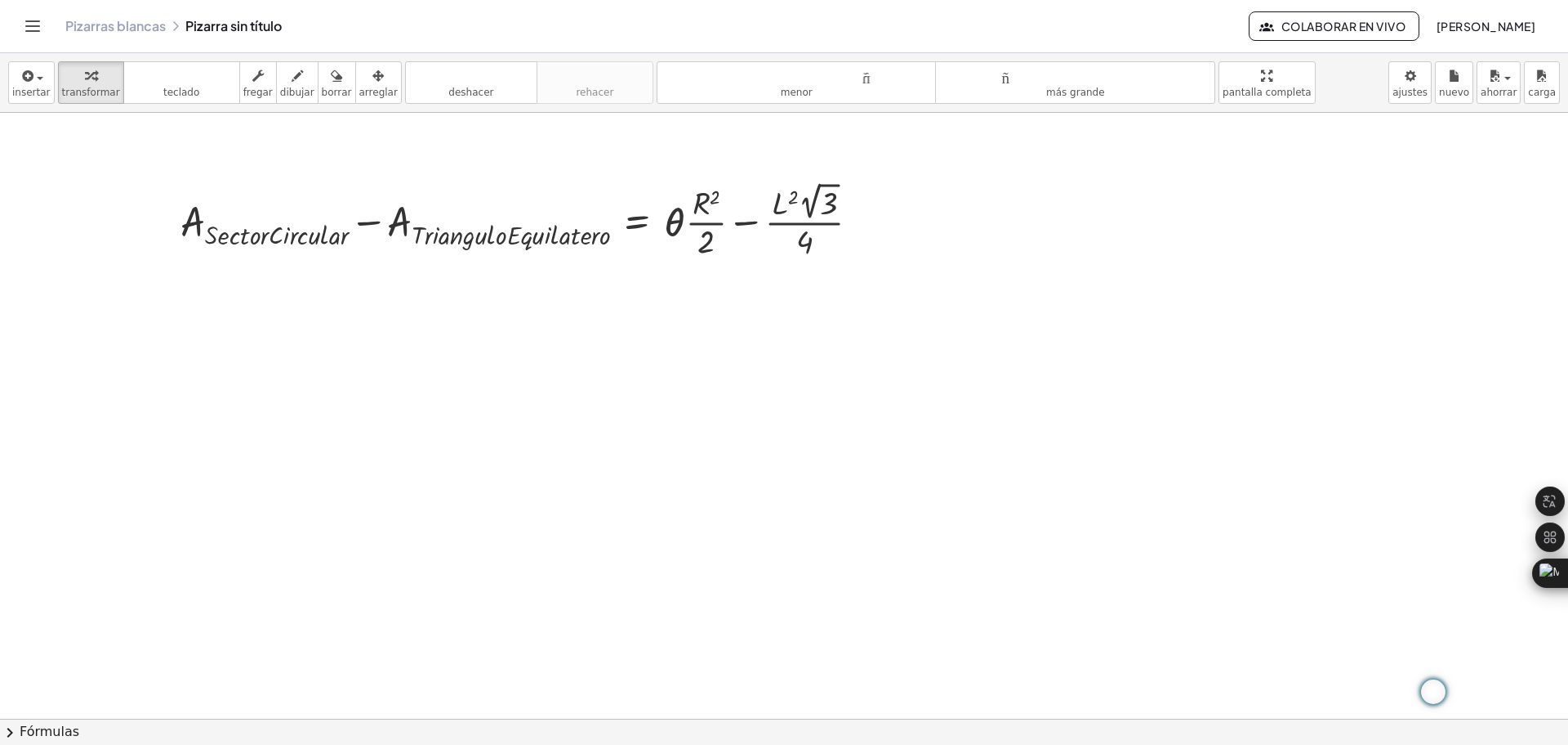
click at [863, 477] on div at bounding box center [784, 473] width 1568 height 1211
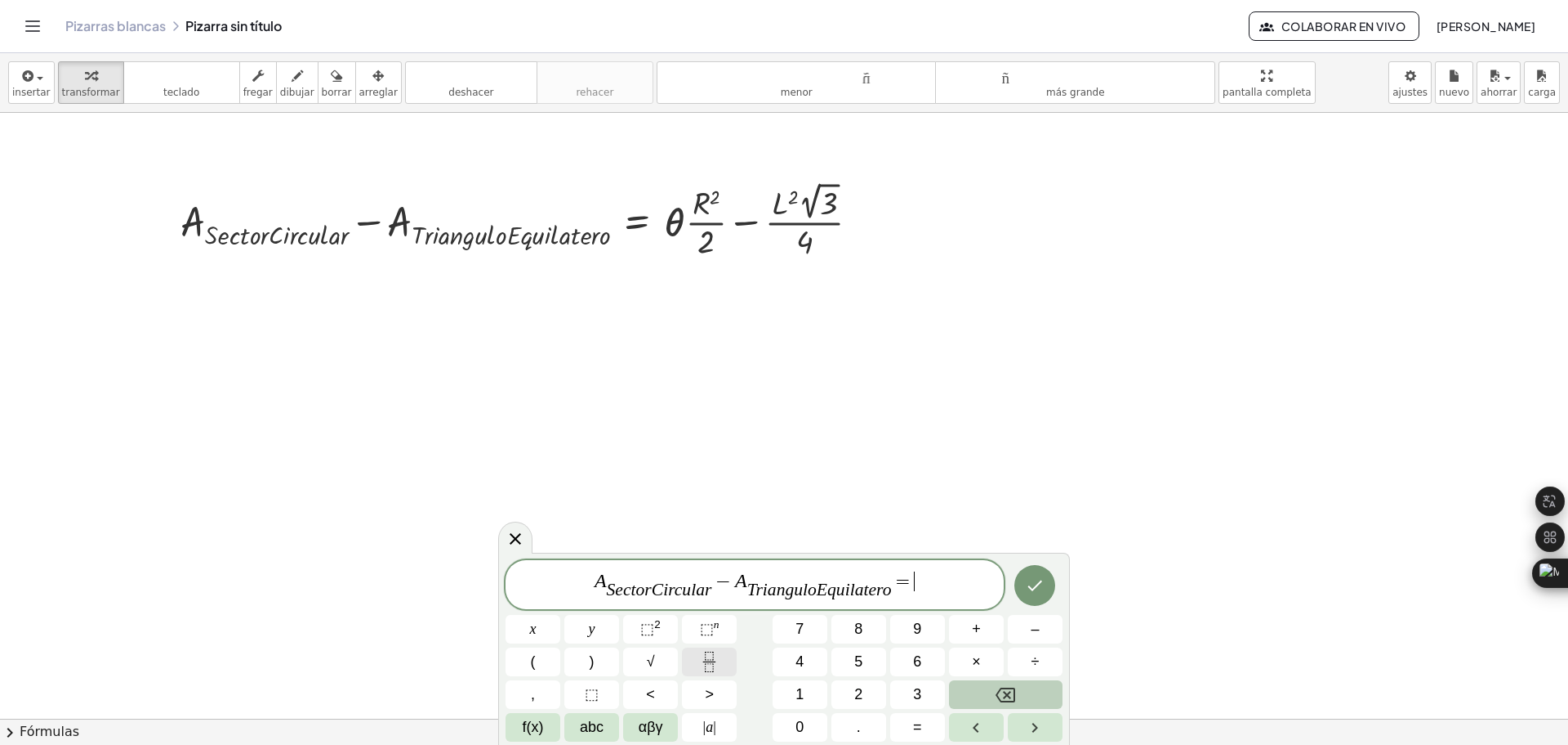
click at [717, 663] on icon "Fraction" at bounding box center [709, 661] width 20 height 20
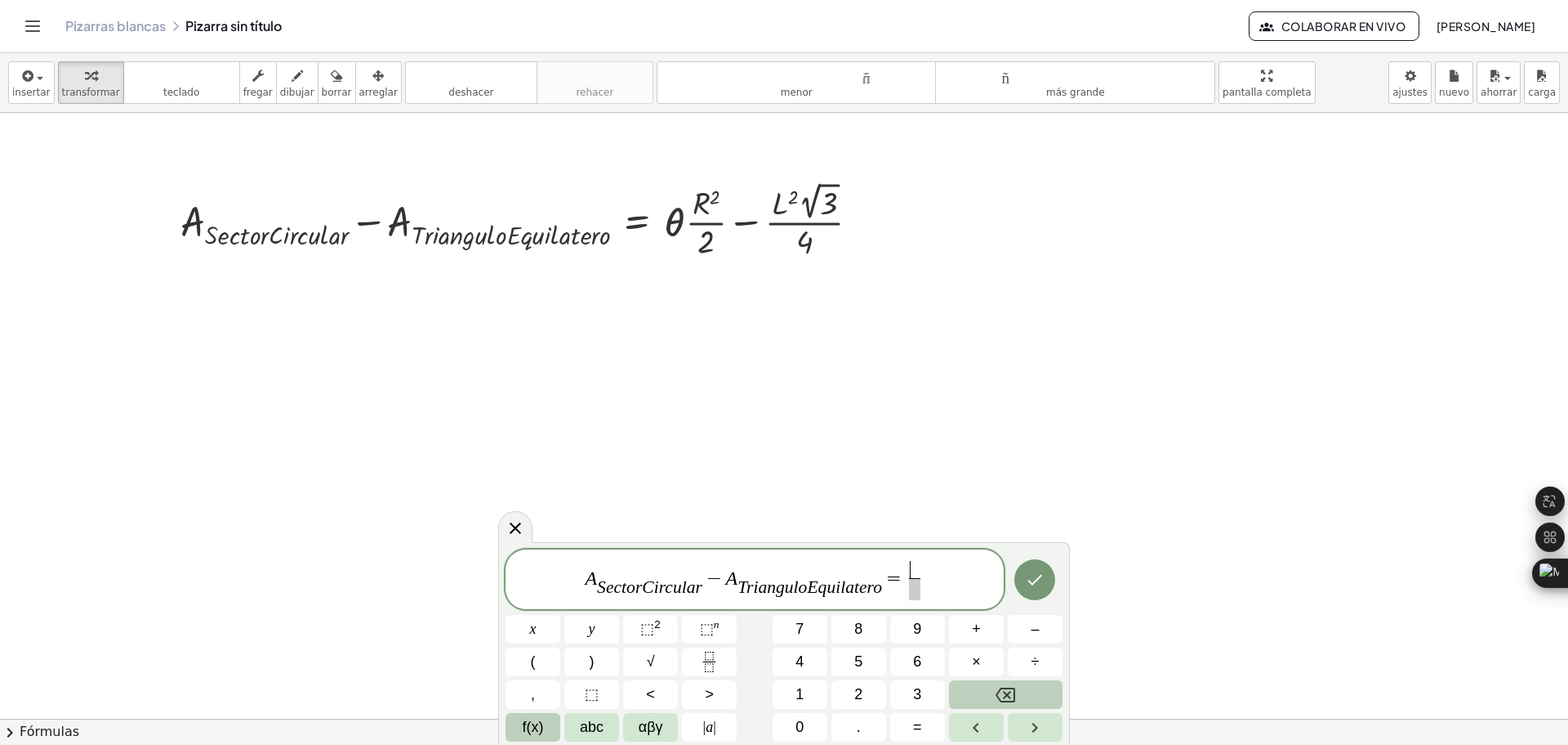
click at [535, 727] on span "f(x)" at bounding box center [534, 727] width 21 height 22
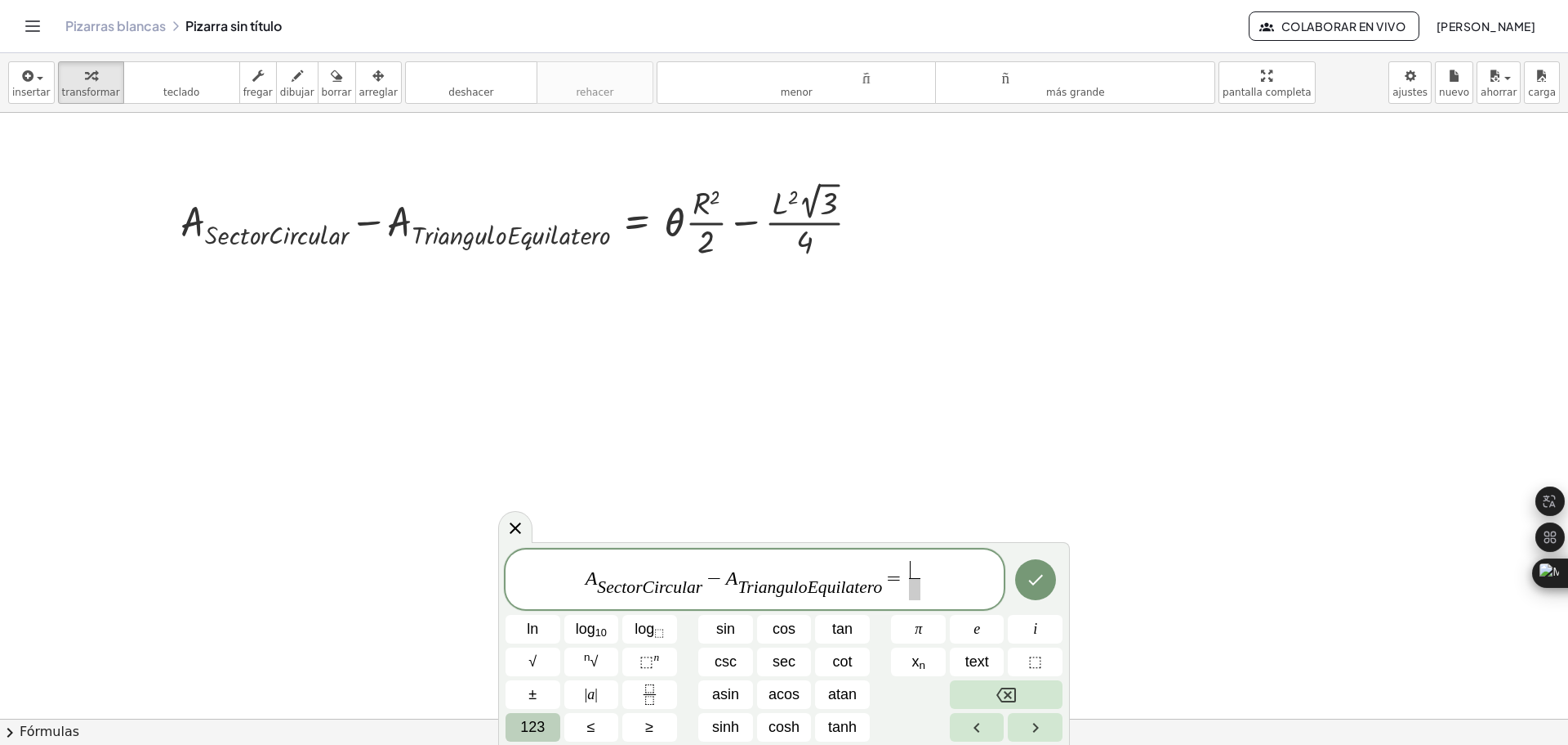
click at [542, 728] on span "123" at bounding box center [532, 727] width 24 height 22
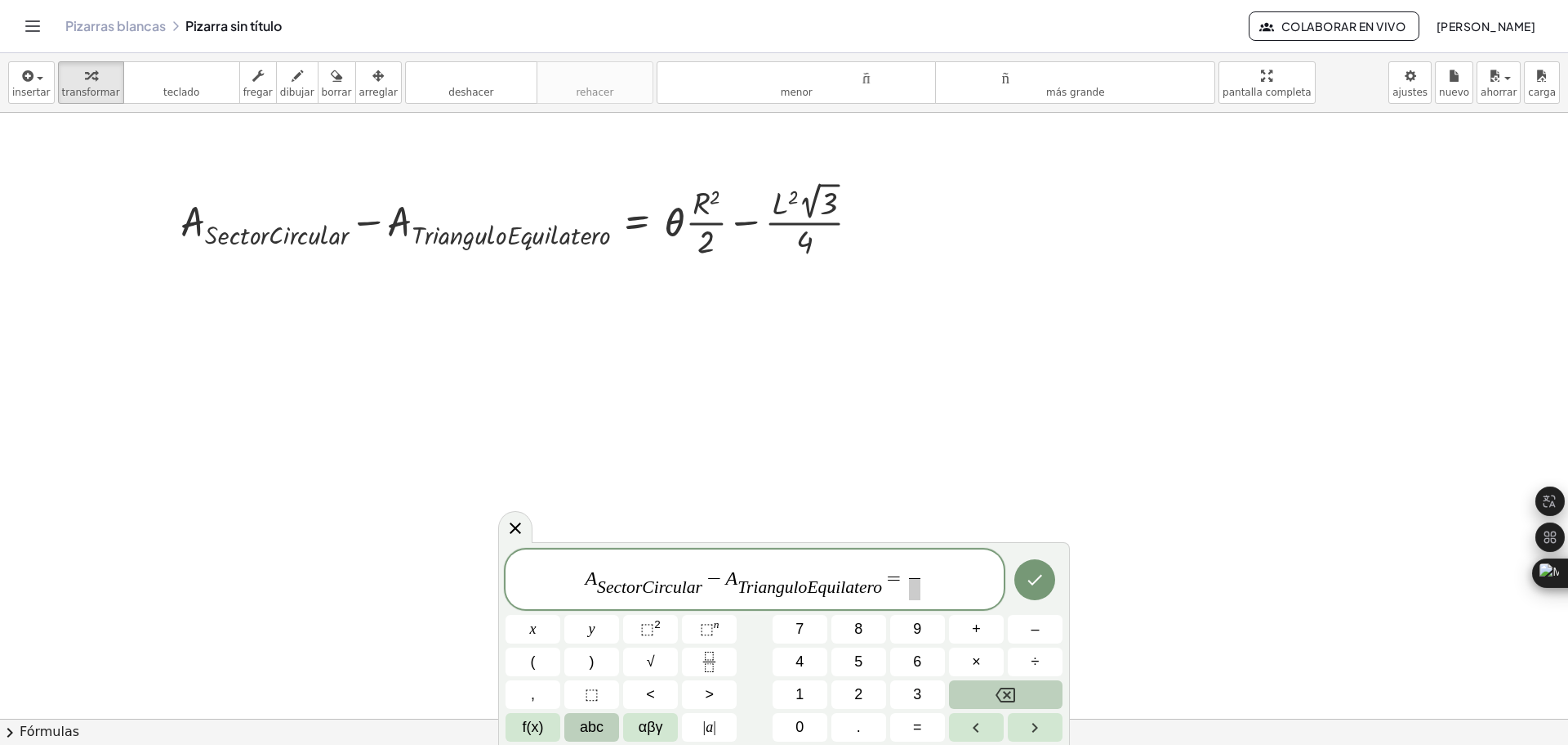
click at [598, 728] on span "abc" at bounding box center [592, 727] width 23 height 22
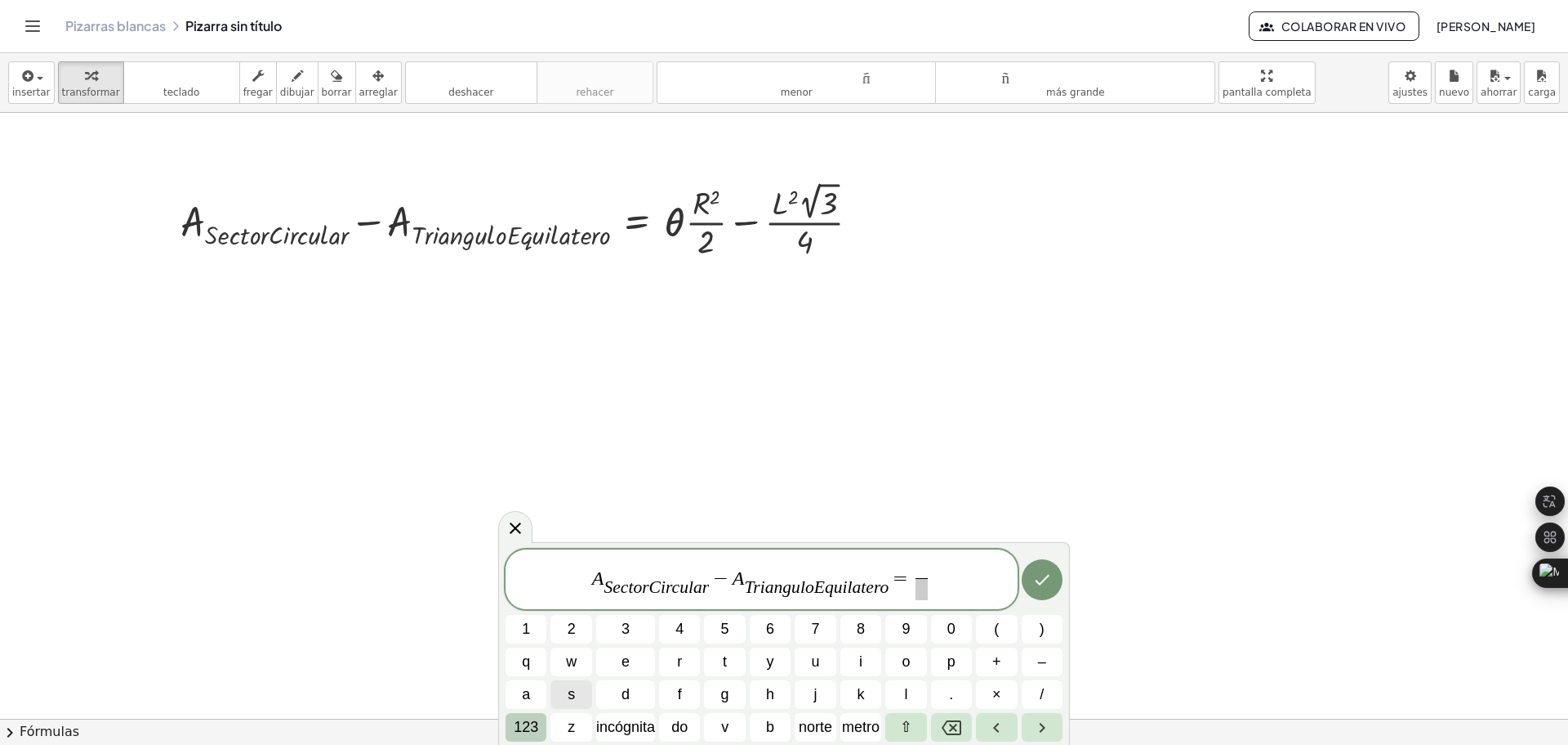
click at [535, 727] on font "123" at bounding box center [526, 727] width 24 height 17
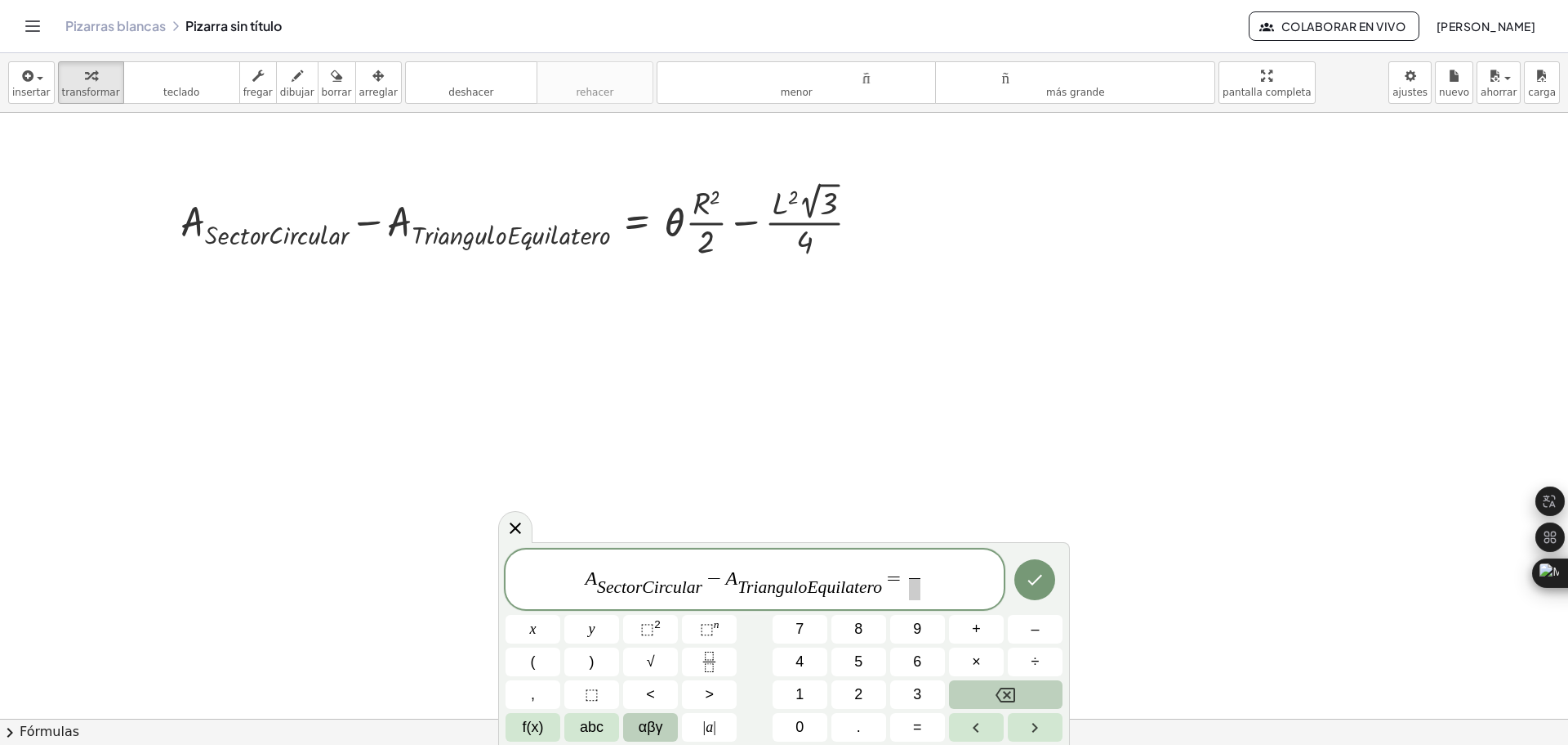
click at [645, 724] on span "αβγ" at bounding box center [650, 727] width 24 height 22
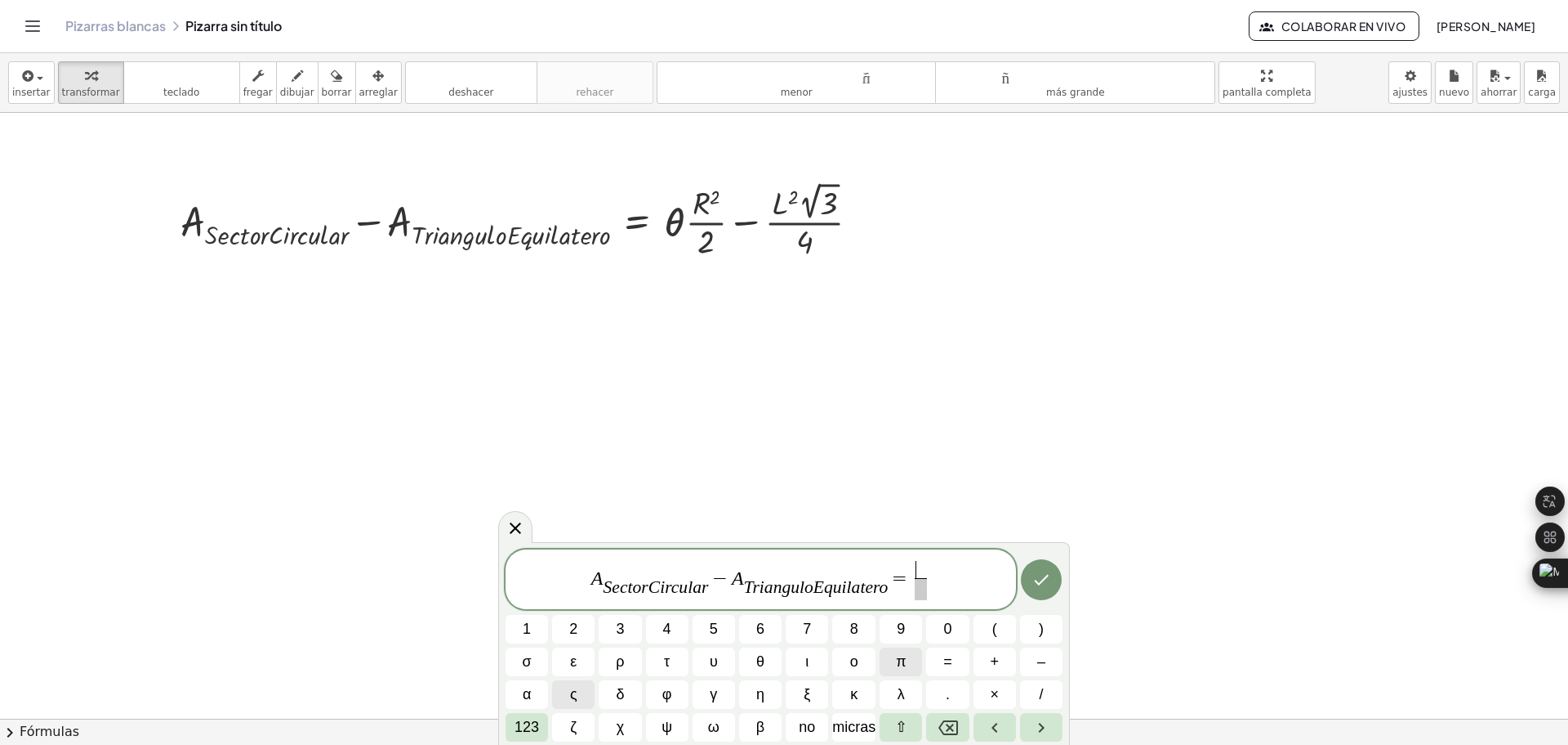
click at [894, 662] on button "π" at bounding box center [901, 661] width 43 height 28
click at [924, 594] on span at bounding box center [921, 588] width 13 height 22
click at [997, 692] on span "×" at bounding box center [993, 693] width 9 height 22
click at [511, 728] on button "123" at bounding box center [527, 727] width 43 height 28
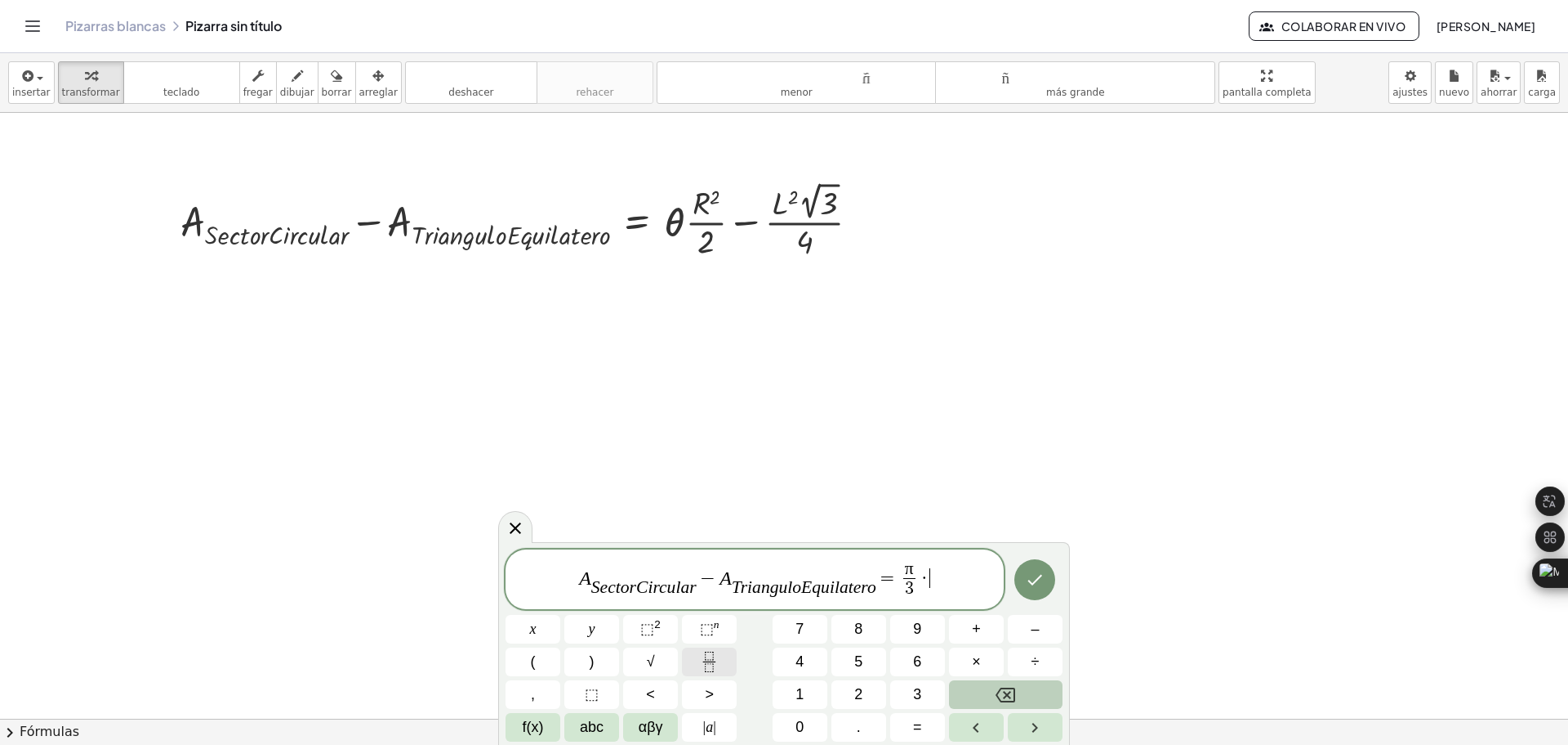
click at [713, 662] on icon "Fraction" at bounding box center [709, 661] width 20 height 20
click at [660, 631] on span "⬚ 2" at bounding box center [650, 628] width 20 height 22
click at [928, 591] on span at bounding box center [930, 588] width 52 height 22
click at [964, 583] on span "A S e c t o r C i r c u l a r ​ − A T r i a n g u l o E q u i l a t e r o ​ = π…" at bounding box center [754, 576] width 499 height 53
click at [711, 664] on icon "Fraction" at bounding box center [709, 661] width 20 height 20
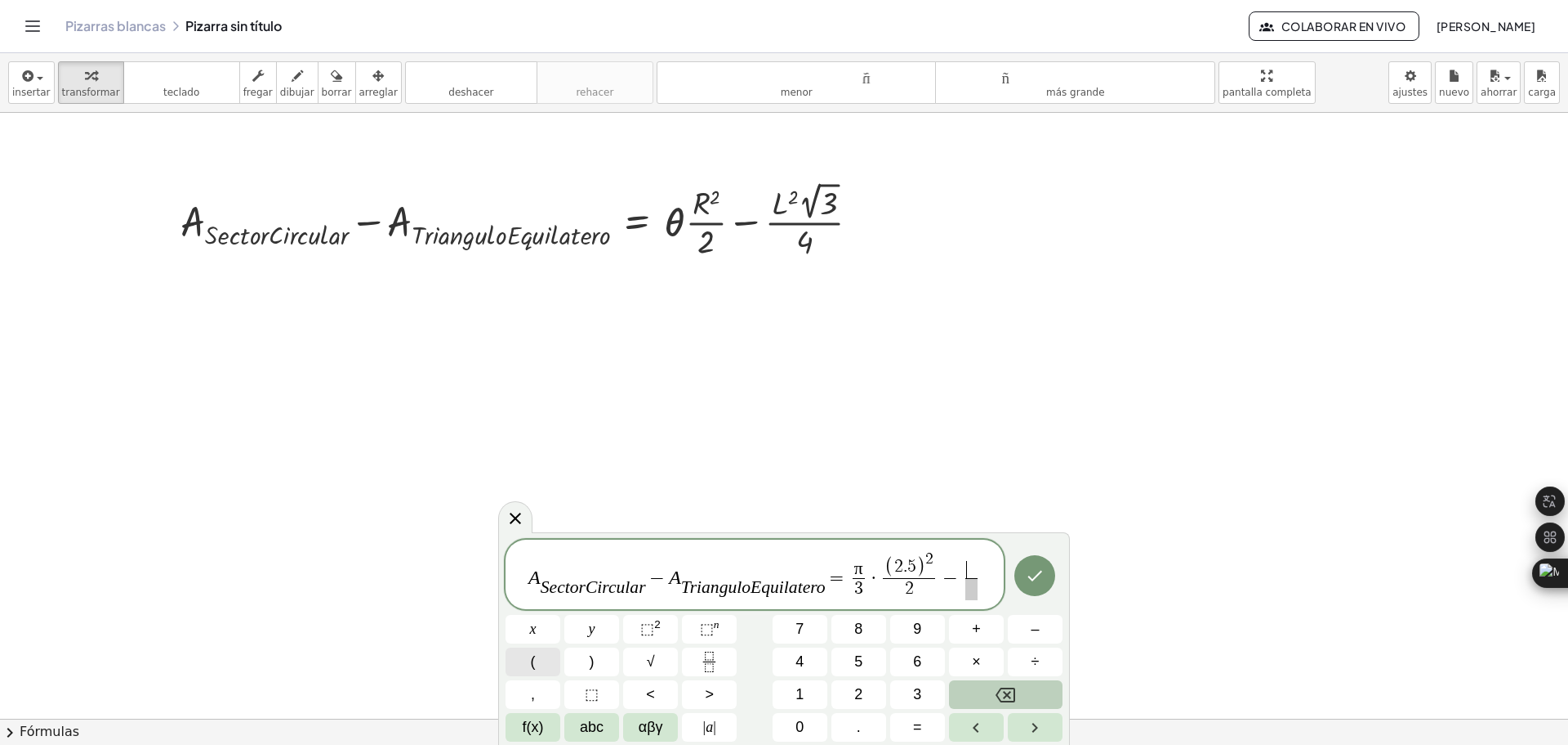
click at [544, 665] on button "(" at bounding box center [533, 661] width 54 height 28
click at [658, 630] on sup "2" at bounding box center [657, 623] width 7 height 13
click at [662, 662] on button "√" at bounding box center [650, 661] width 54 height 28
click at [958, 589] on span at bounding box center [957, 588] width 85 height 22
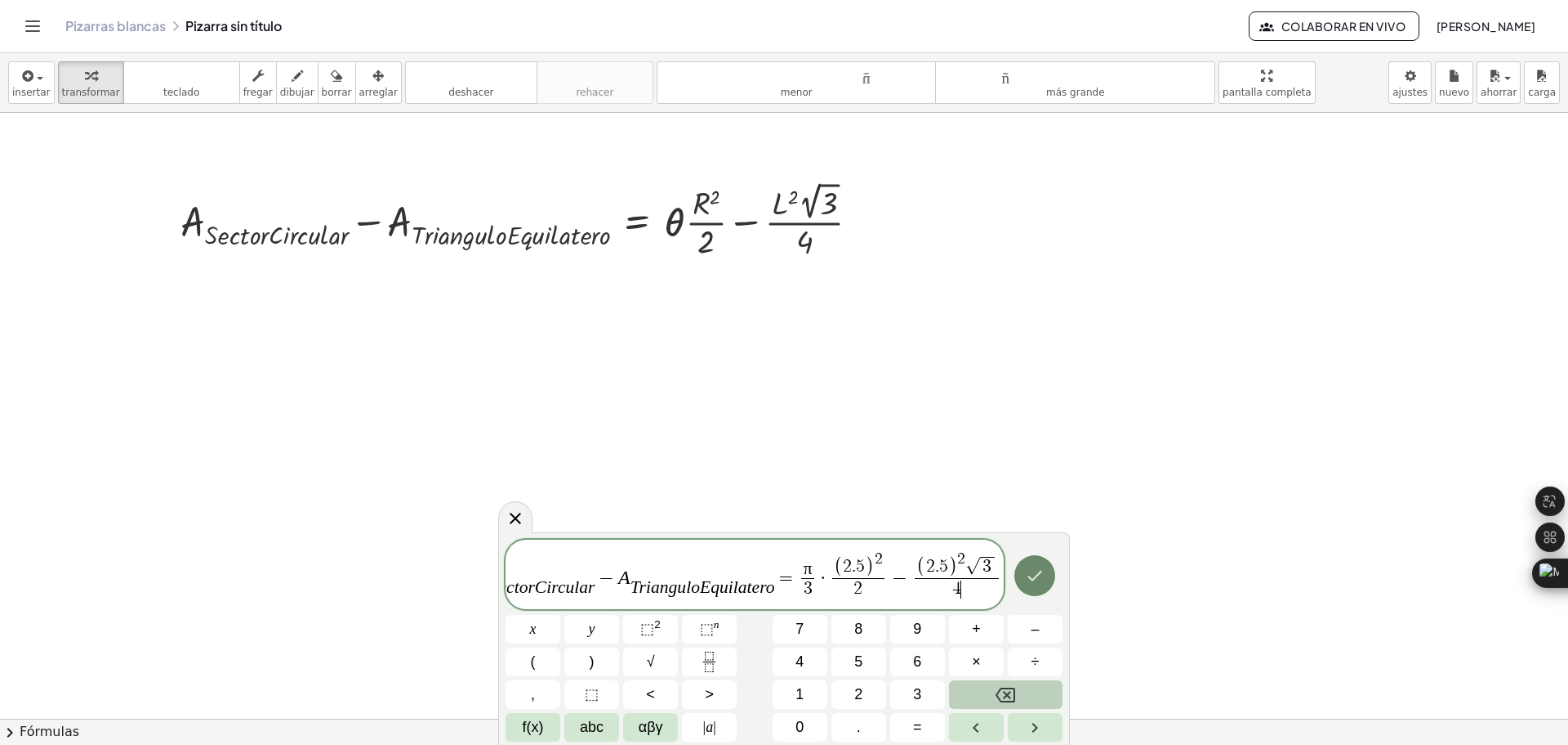
click at [1037, 577] on icon "Hecho" at bounding box center [1035, 575] width 19 height 19
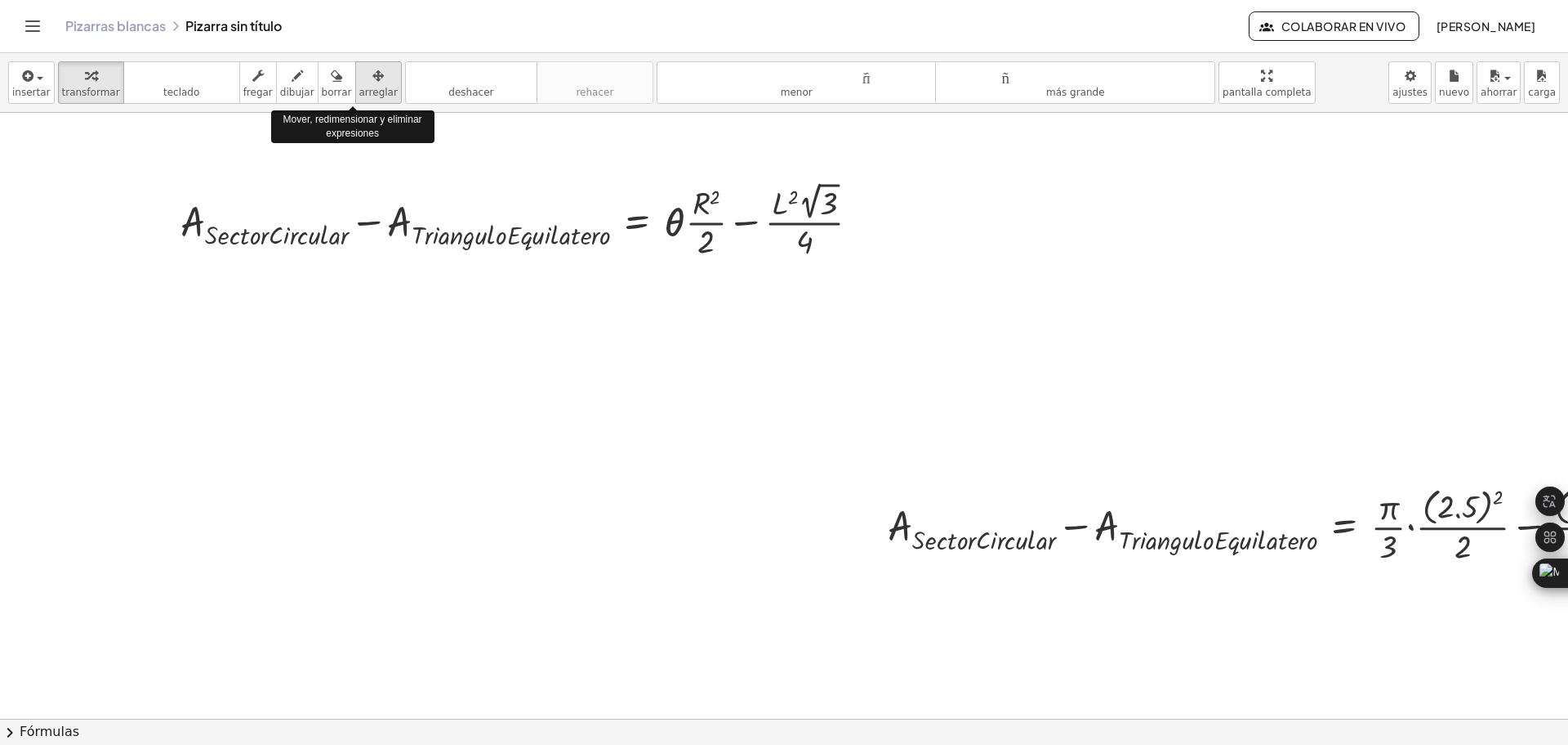
click at [372, 81] on icon "button" at bounding box center [378, 76] width 12 height 19
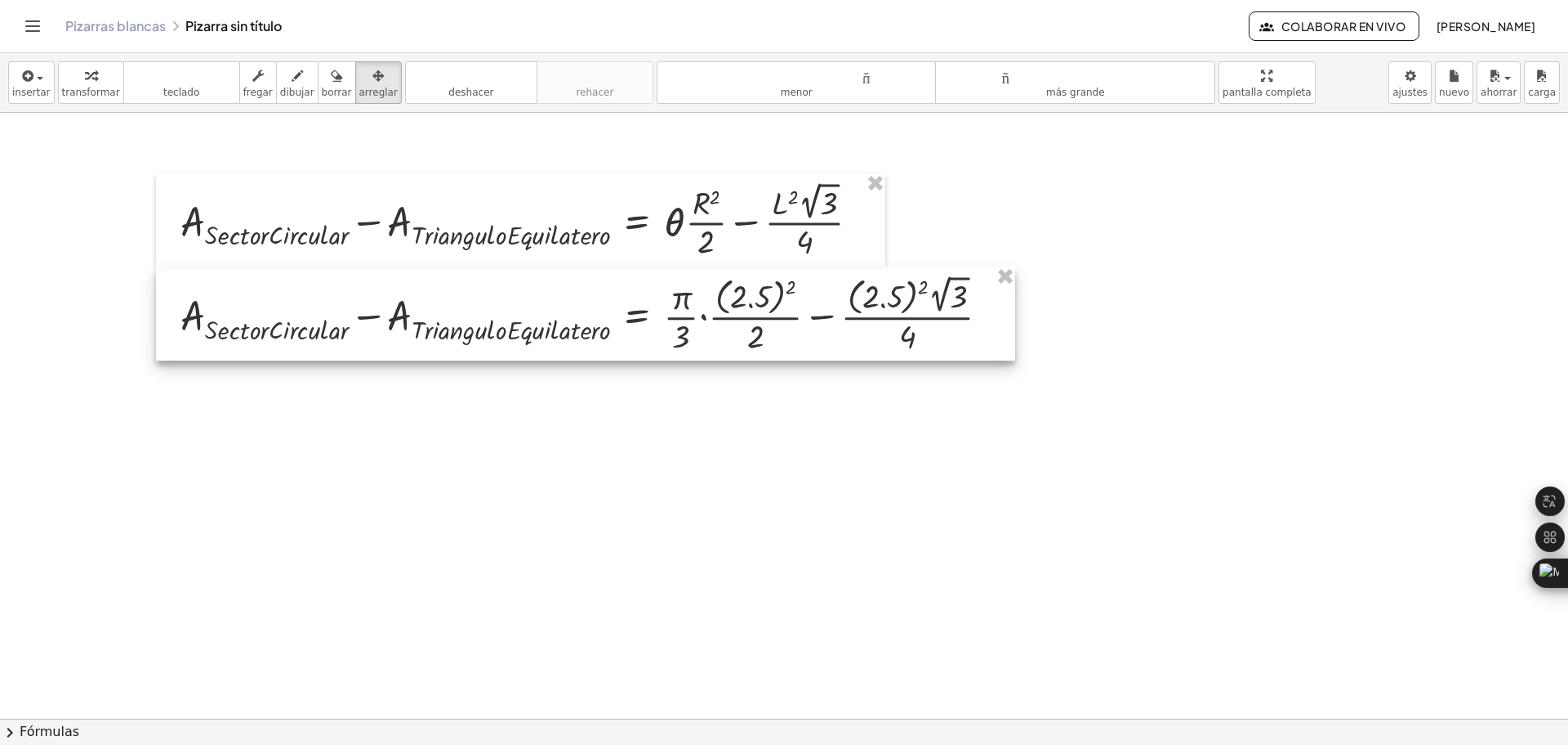
drag, startPoint x: 1309, startPoint y: 504, endPoint x: 602, endPoint y: 295, distance: 737.2
click at [602, 295] on div at bounding box center [585, 313] width 859 height 94
click at [759, 418] on div at bounding box center [863, 473] width 1726 height 1211
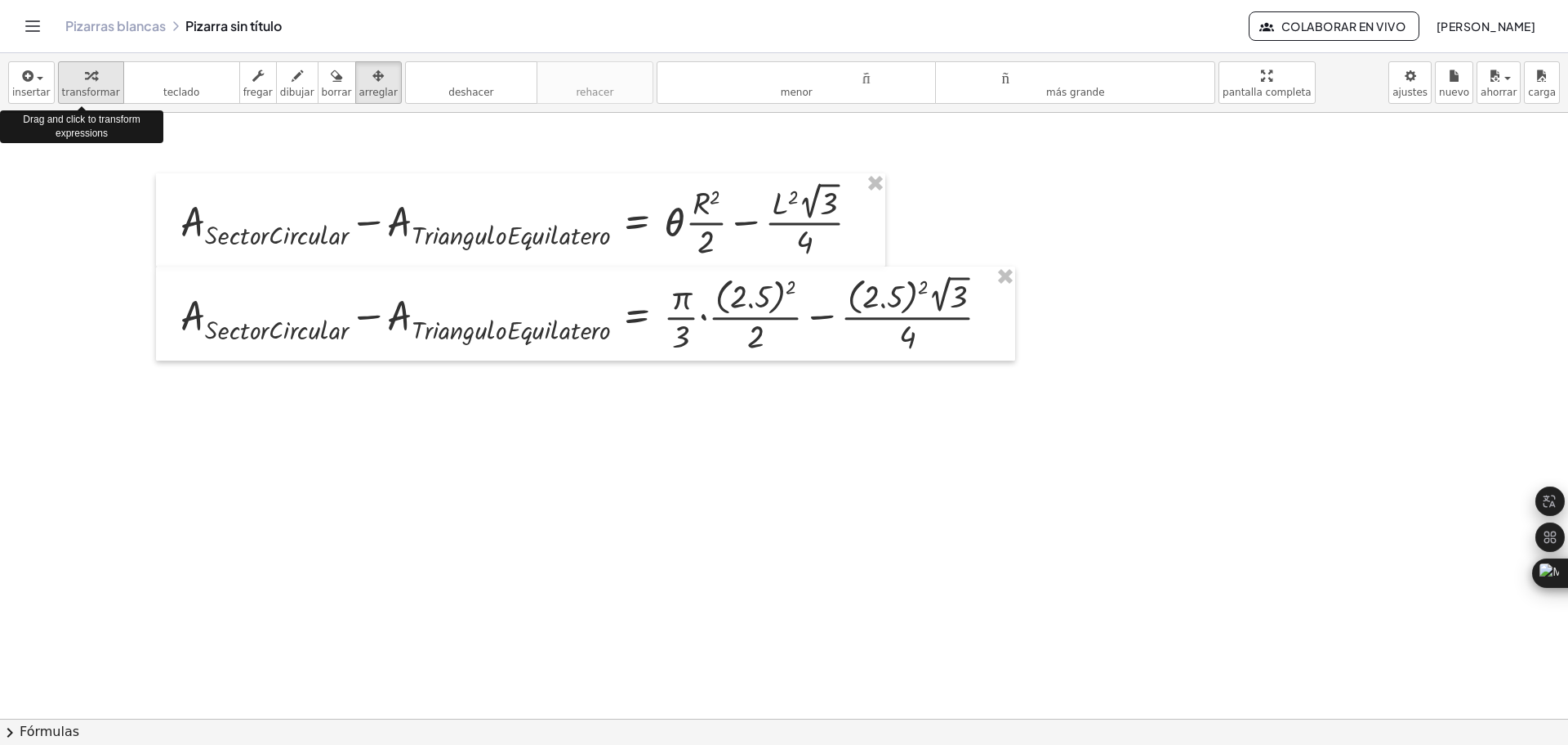
click at [84, 87] on font "transformar" at bounding box center [91, 92] width 58 height 12
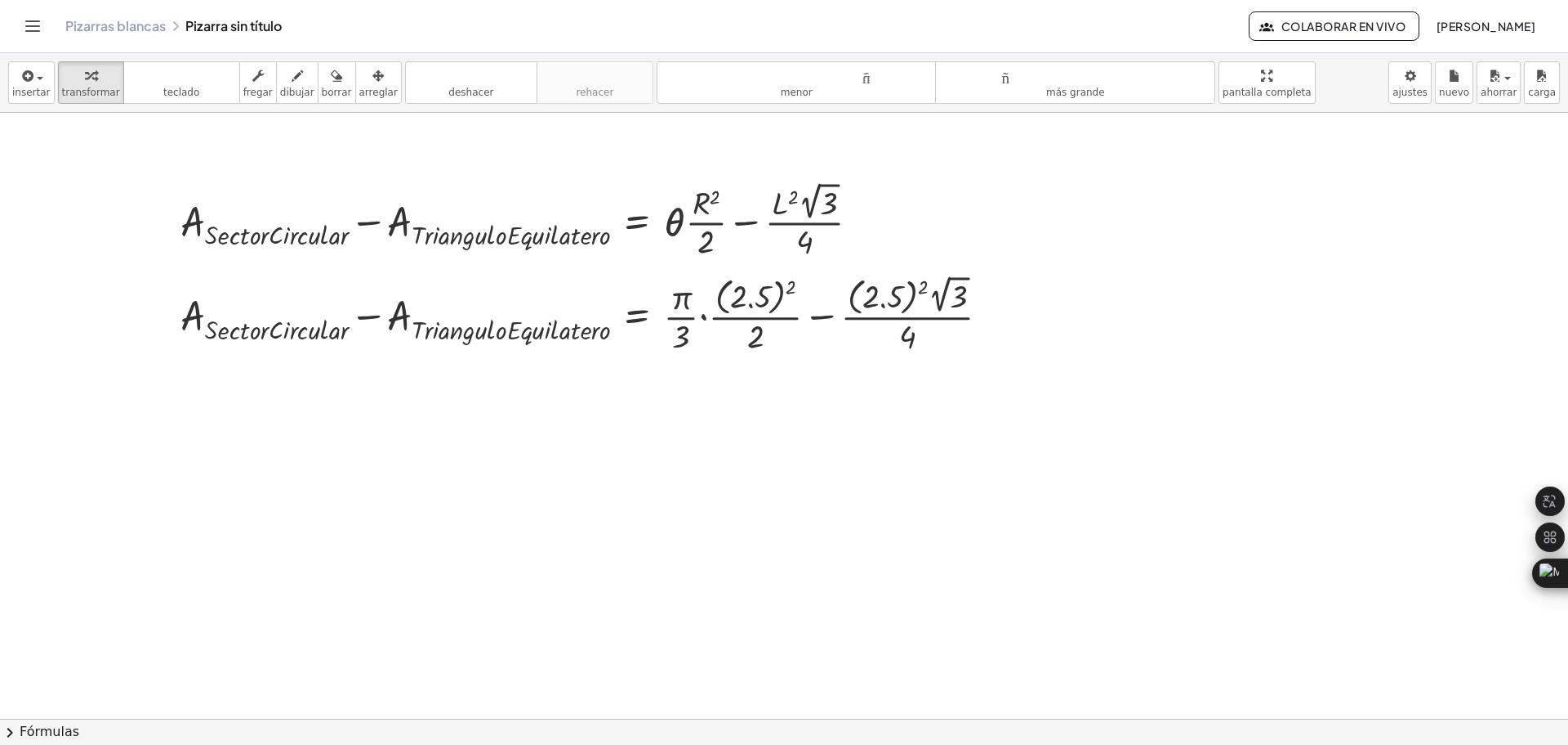
click at [686, 521] on div at bounding box center [863, 473] width 1726 height 1211
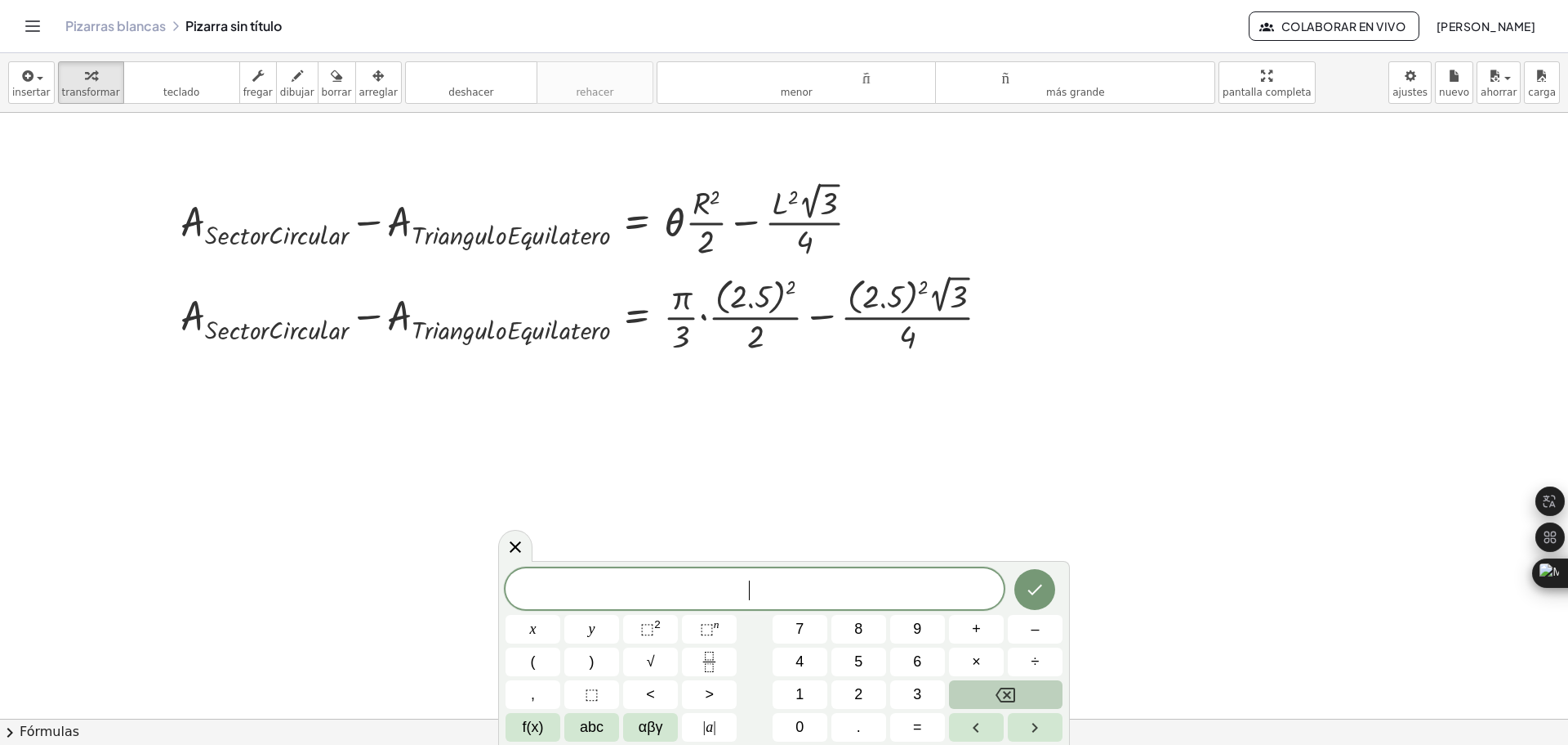
scroll to position [0, 0]
click at [534, 670] on span "(" at bounding box center [533, 661] width 5 height 22
click at [914, 698] on span "3" at bounding box center [917, 693] width 8 height 22
click at [857, 729] on span "." at bounding box center [858, 727] width 4 height 22
click at [800, 693] on span "1" at bounding box center [799, 693] width 8 height 22
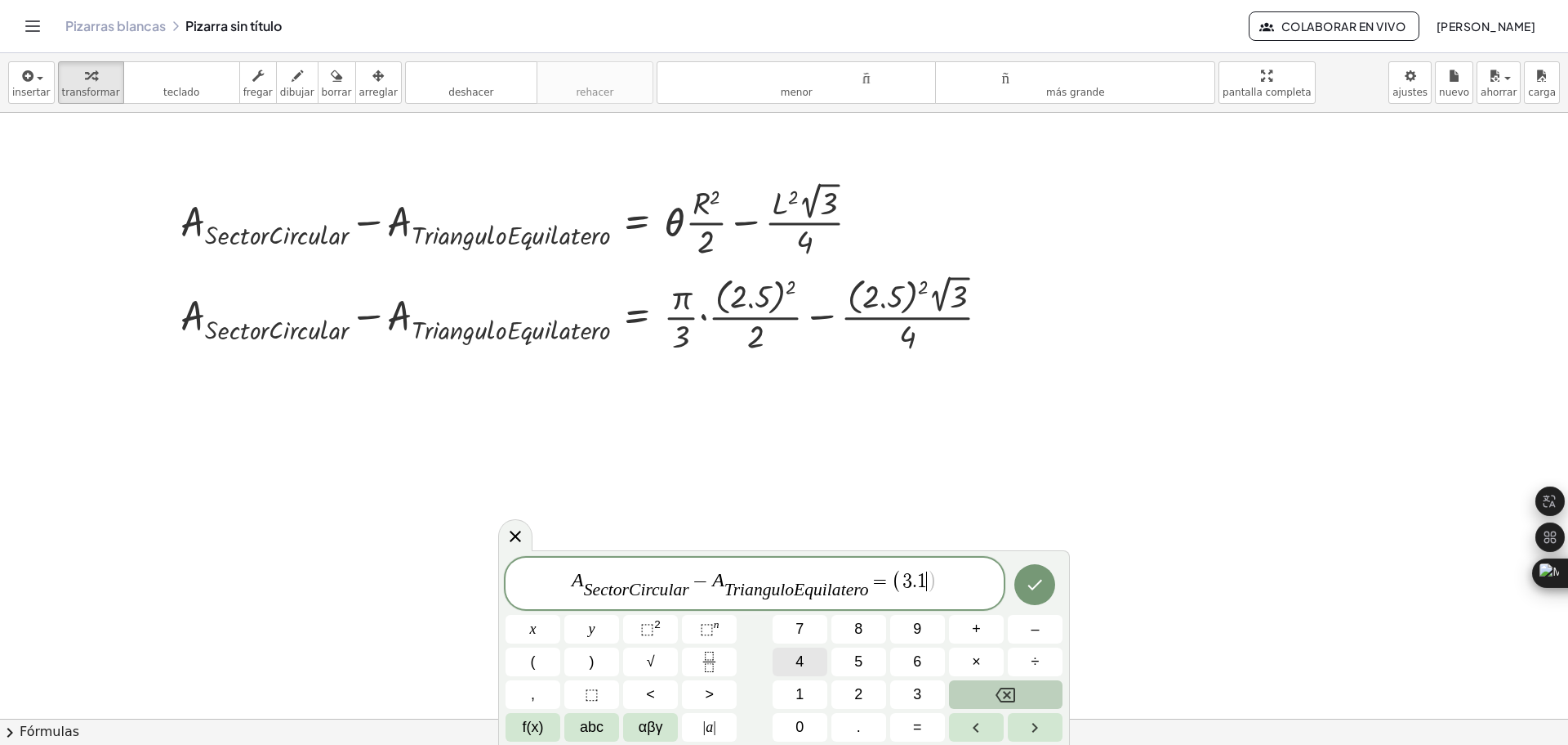
click at [804, 666] on span "4" at bounding box center [799, 661] width 8 height 22
click at [802, 688] on span "1" at bounding box center [799, 693] width 8 height 22
click at [906, 658] on button "6" at bounding box center [918, 661] width 54 height 28
click at [597, 662] on button ")" at bounding box center [592, 661] width 54 height 28
click at [971, 663] on button "×" at bounding box center [976, 661] width 54 height 28
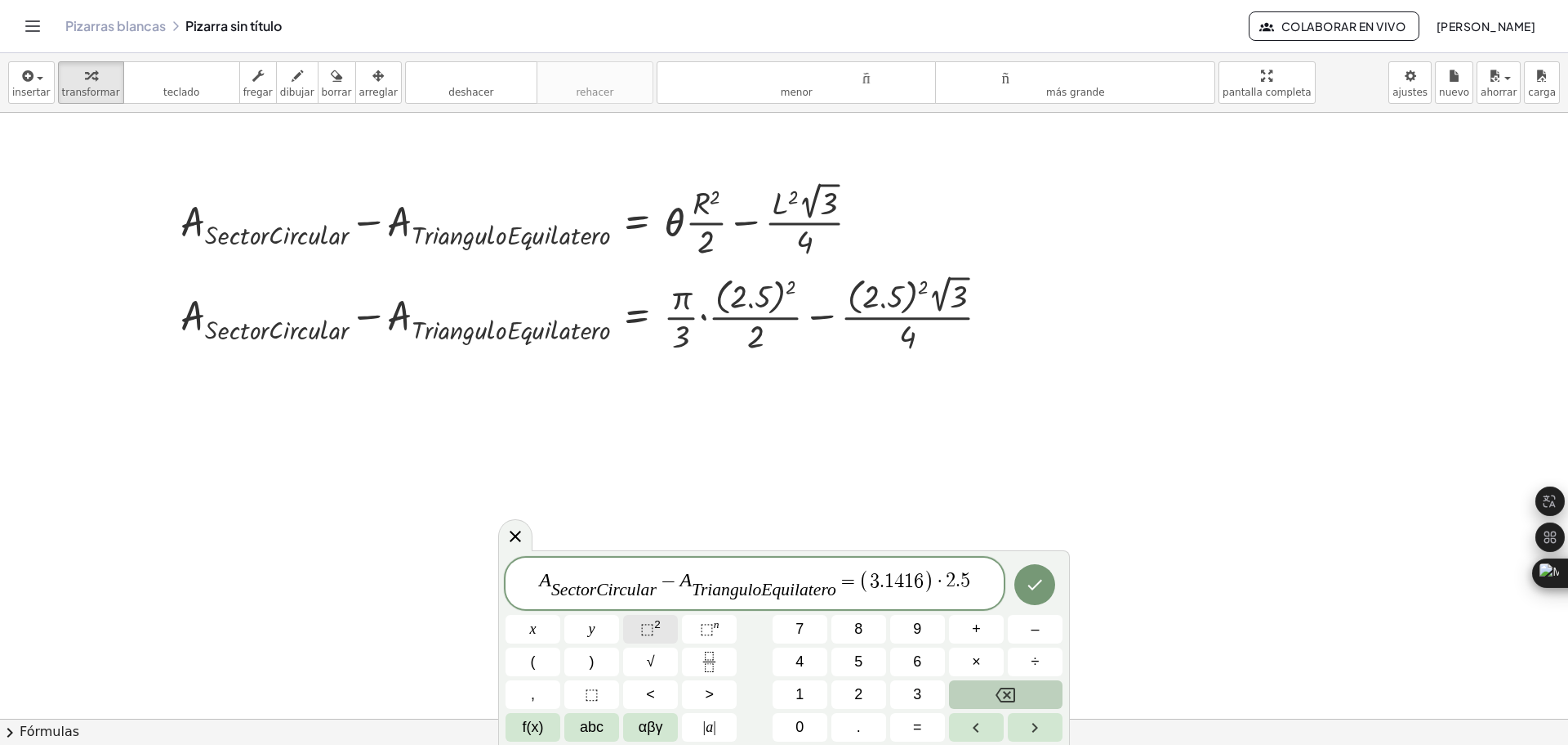
click at [650, 627] on span "⬚" at bounding box center [647, 628] width 14 height 17
drag, startPoint x: 977, startPoint y: 581, endPoint x: 897, endPoint y: 580, distance: 80.0
click at [897, 580] on span "A S e c t o r C i r c u l a r ​ − A T r i a n g u l o E q u i l a t e r o ​ = (…" at bounding box center [754, 582] width 499 height 39
click at [714, 662] on icon "Fraction" at bounding box center [709, 661] width 20 height 20
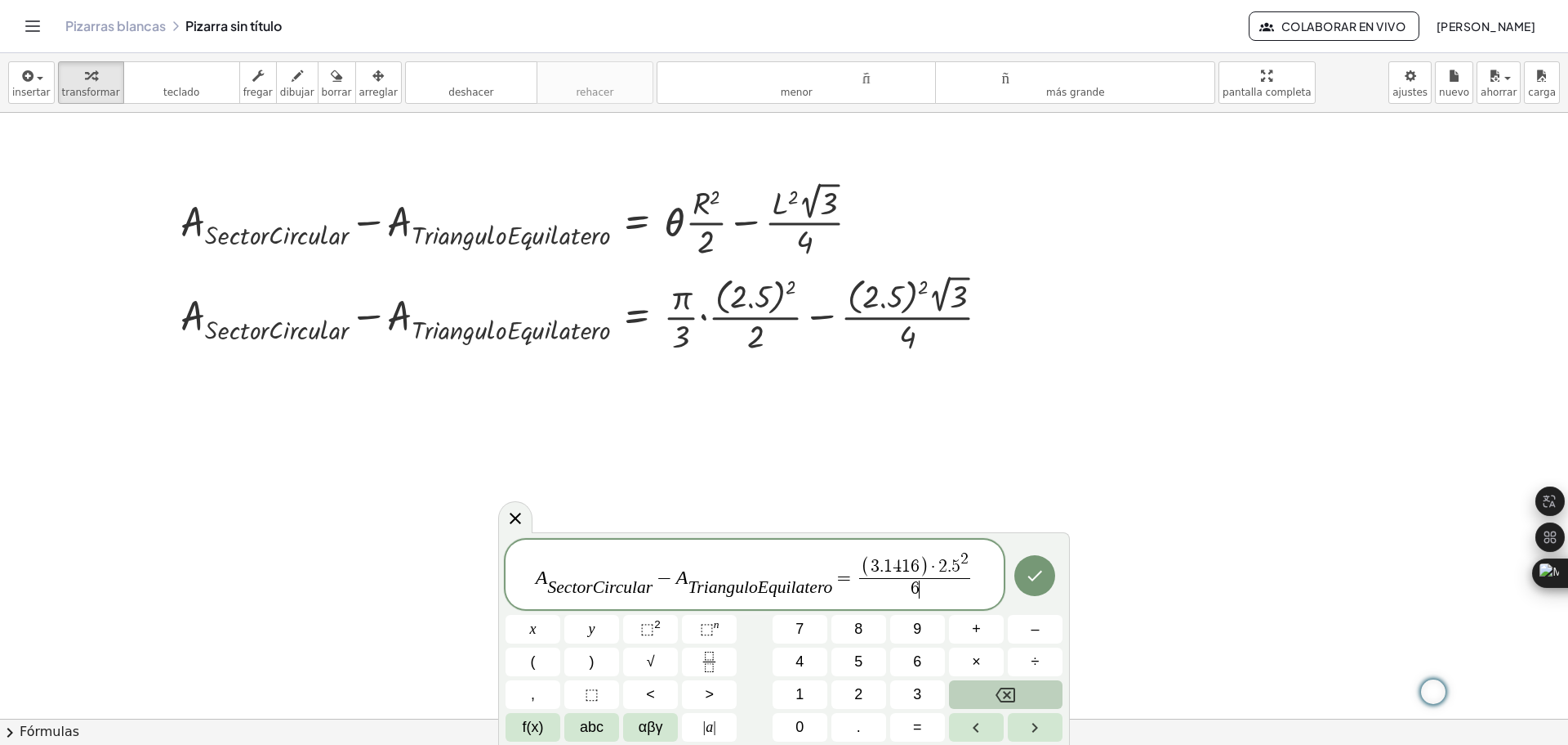
click at [989, 574] on span "A S e c t o r C i r c u l a r ​ − A T r i a n g u l o E q u i l a t e r o ​ = (…" at bounding box center [754, 576] width 499 height 53
click at [714, 663] on icon "Fraction" at bounding box center [709, 661] width 20 height 20
click at [647, 632] on span "⬚" at bounding box center [647, 628] width 14 height 17
click at [976, 660] on span "×" at bounding box center [976, 661] width 9 height 22
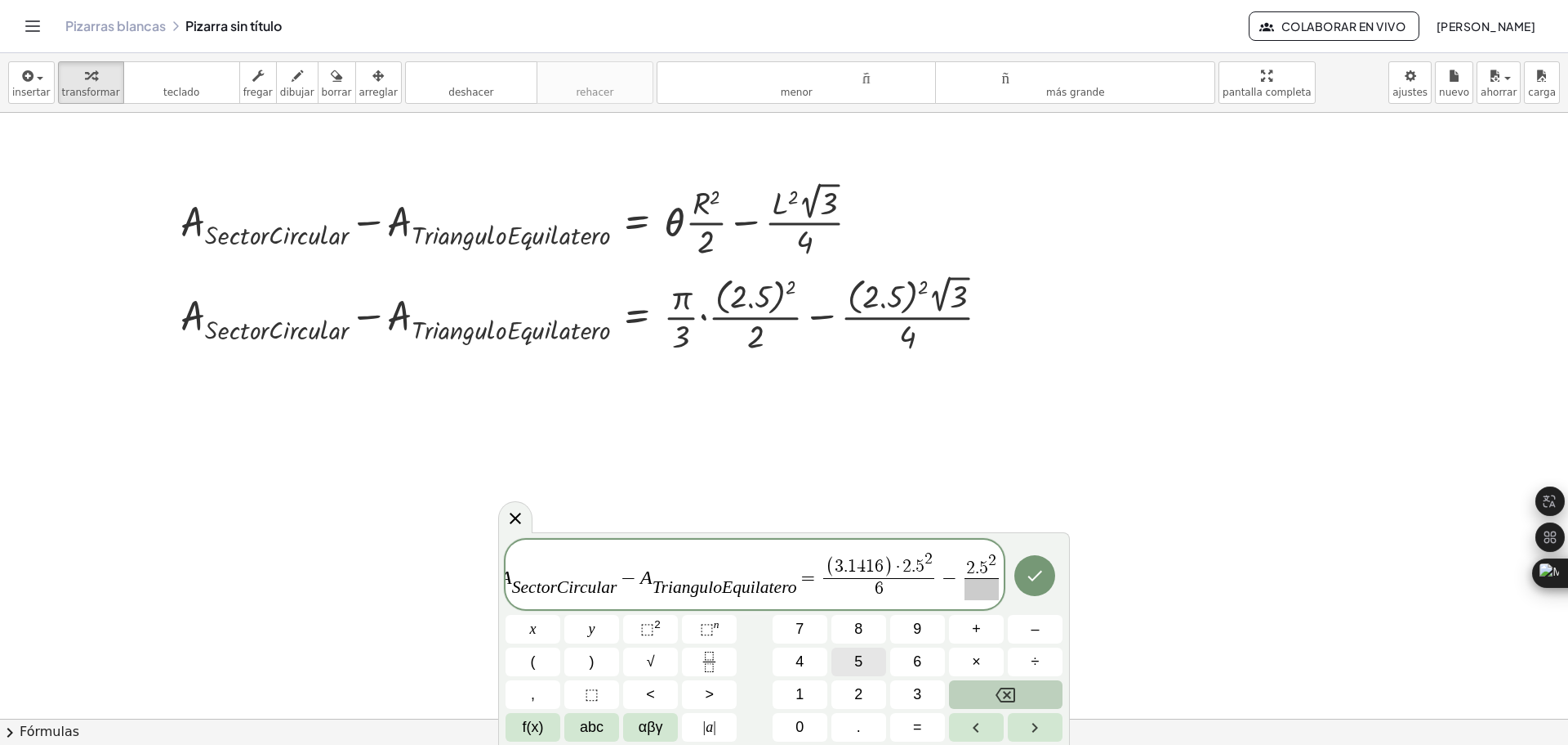
scroll to position [0, 17]
click at [653, 662] on span "√" at bounding box center [651, 661] width 8 height 22
click at [961, 592] on span at bounding box center [960, 588] width 75 height 22
click at [1030, 575] on icon "Hecho" at bounding box center [1035, 575] width 19 height 19
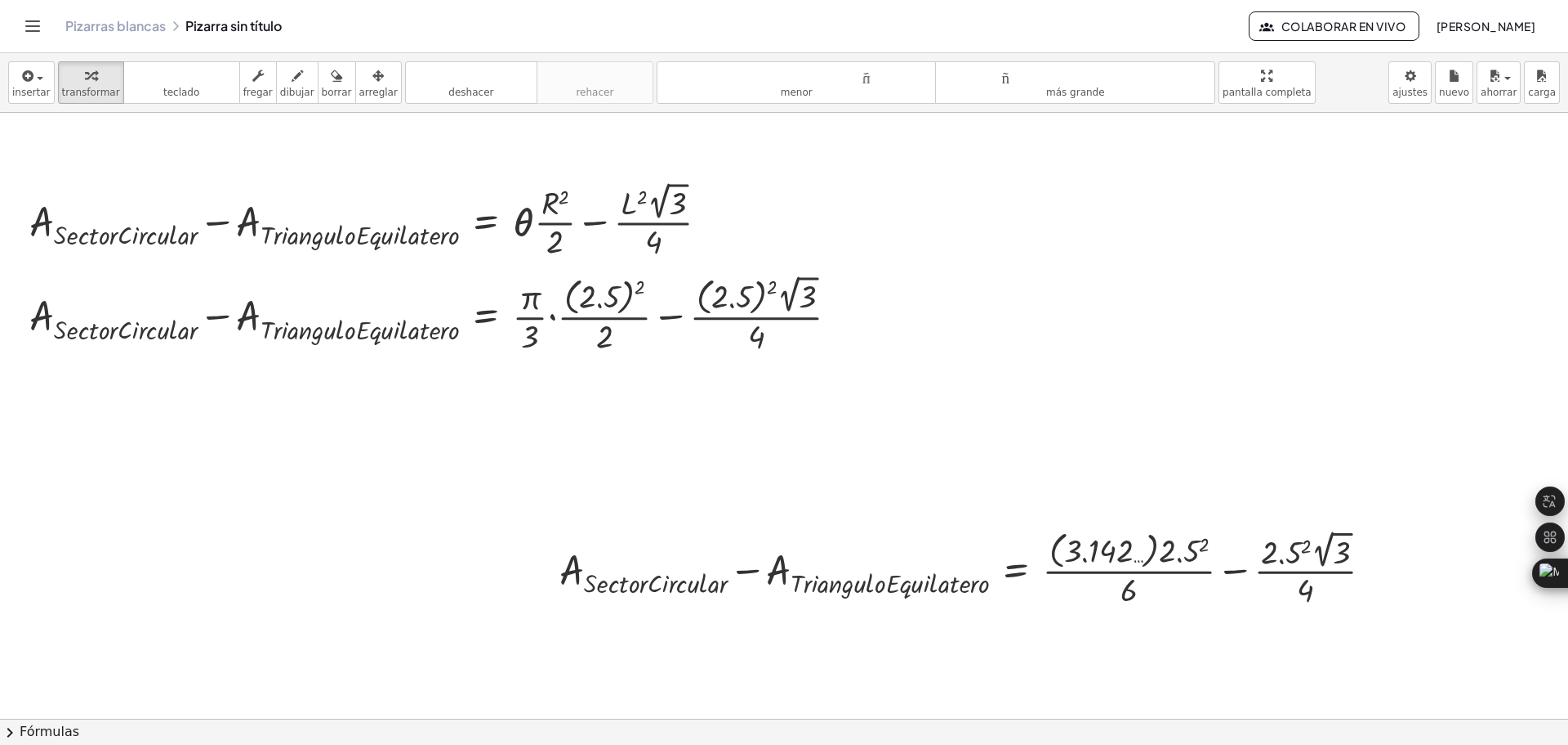
scroll to position [245, 171]
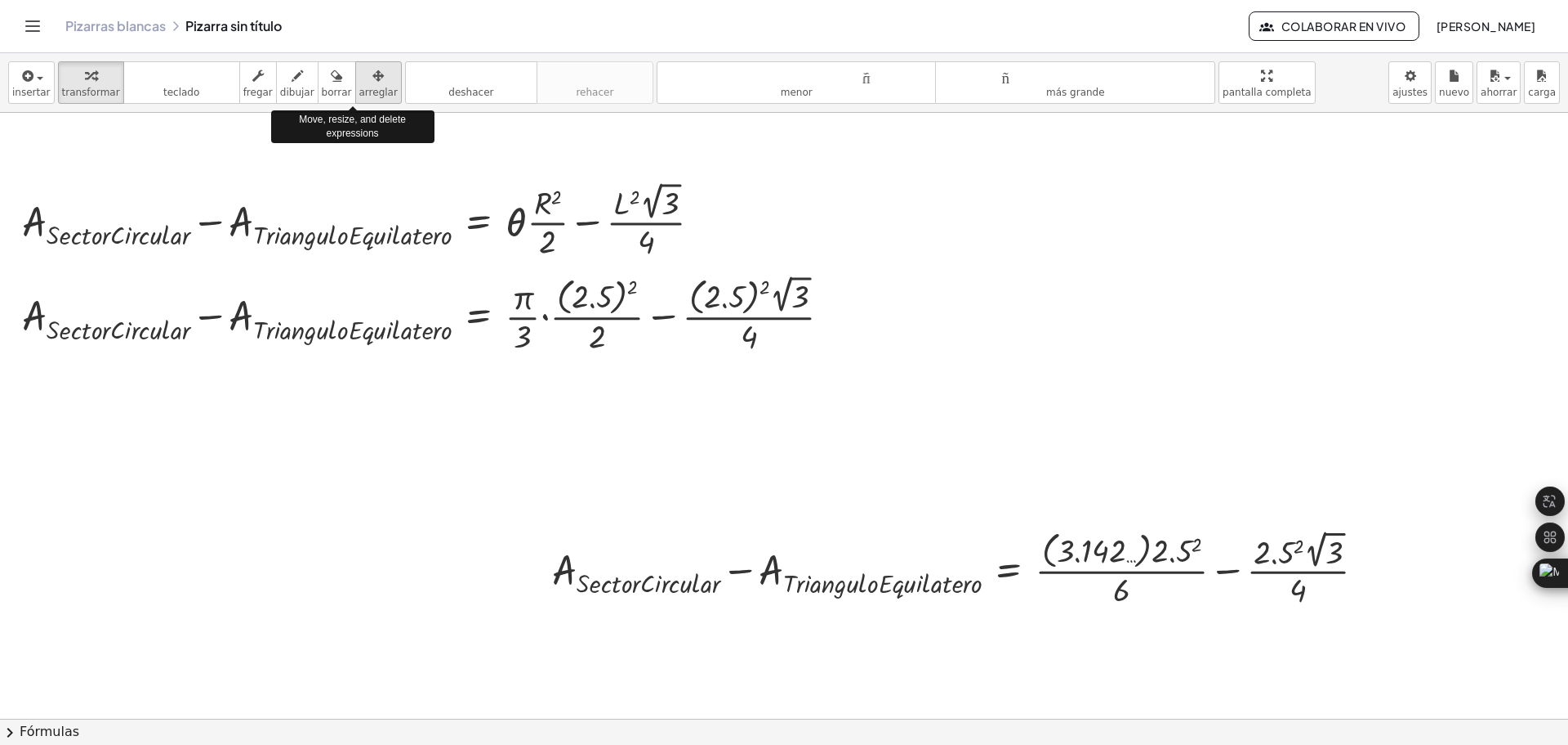
click at [372, 78] on icon "button" at bounding box center [378, 76] width 12 height 19
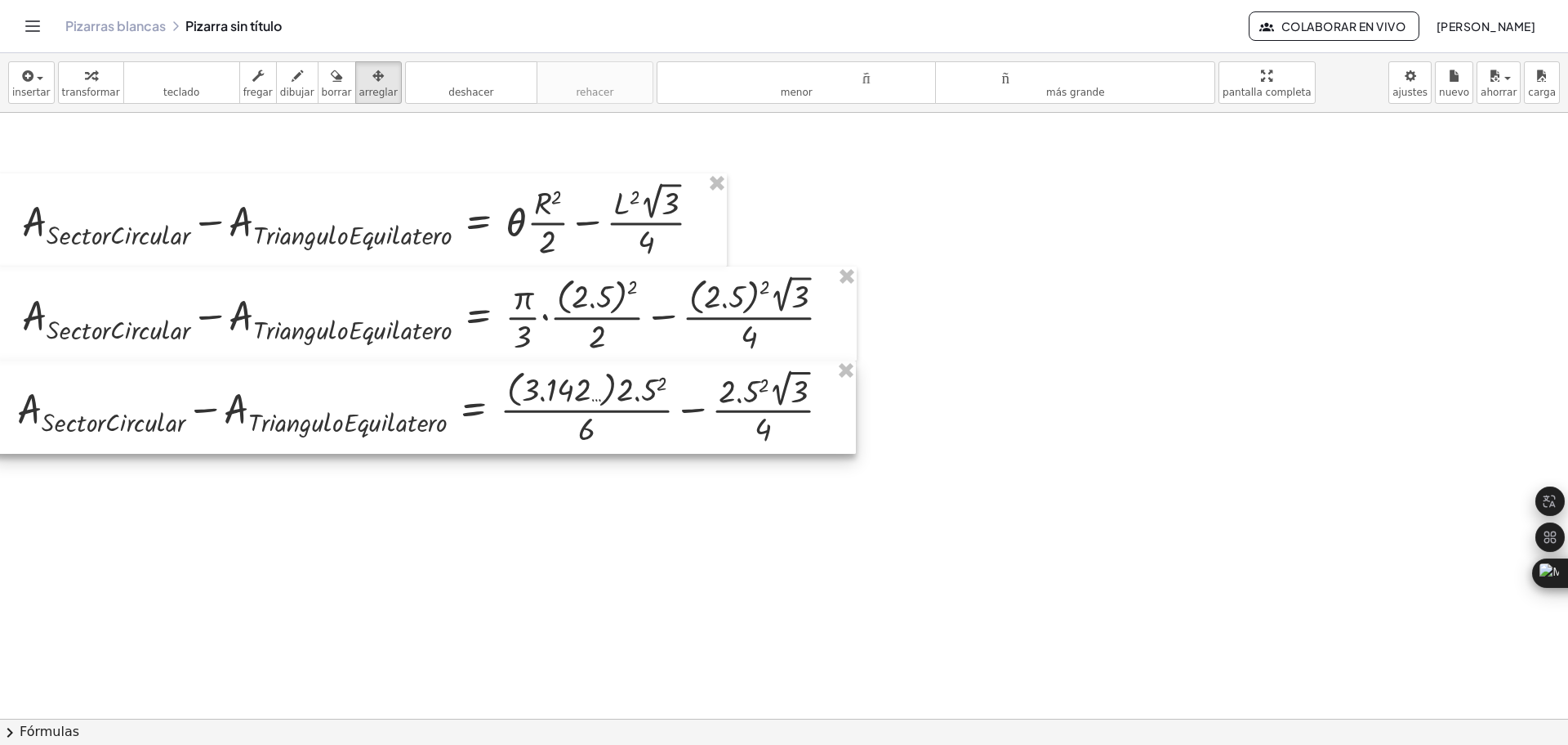
drag, startPoint x: 995, startPoint y: 559, endPoint x: 461, endPoint y: 398, distance: 557.7
click at [461, 398] on div at bounding box center [424, 408] width 863 height 93
click at [715, 527] on div at bounding box center [705, 473] width 1726 height 1211
click at [88, 80] on div "button" at bounding box center [91, 75] width 58 height 19
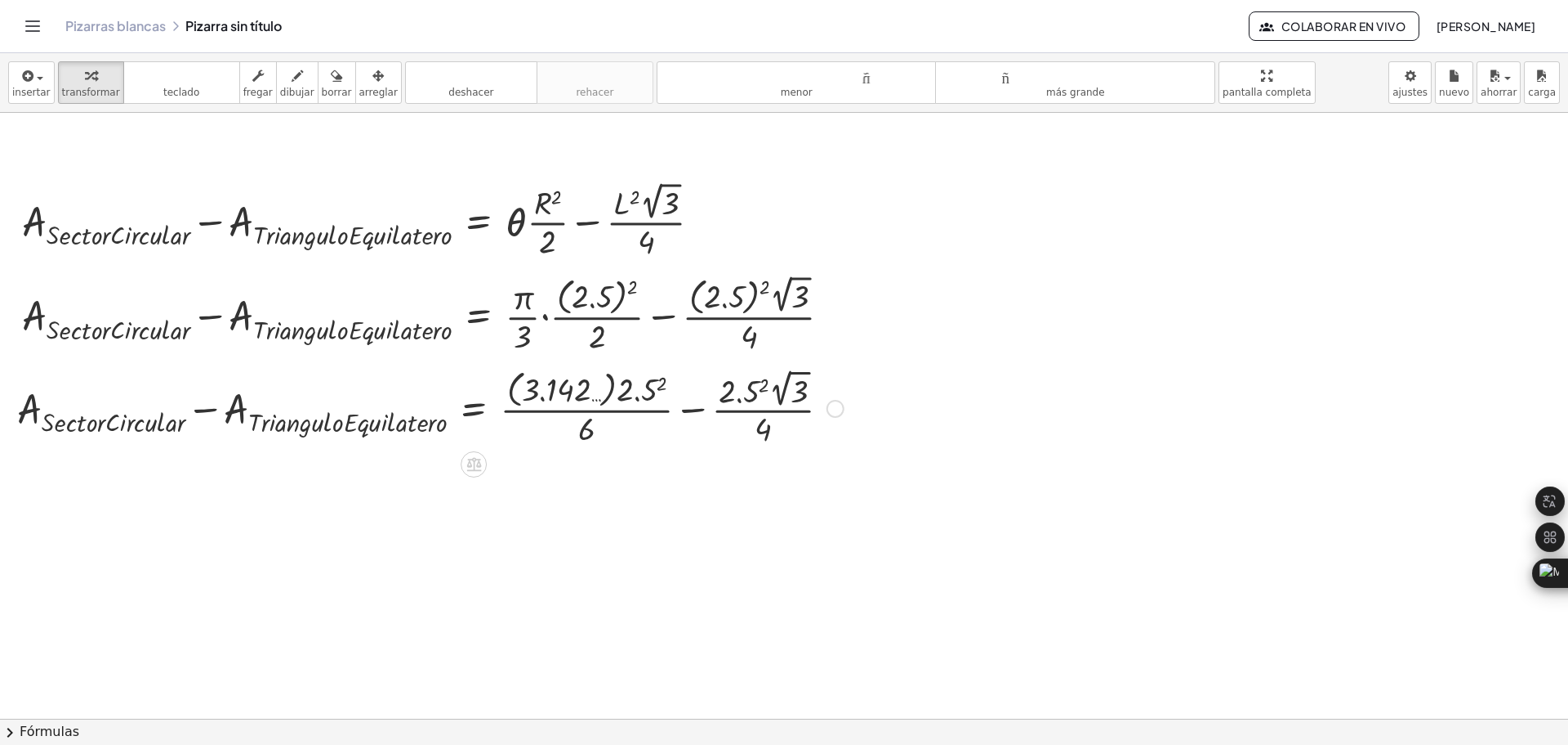
click at [621, 383] on div at bounding box center [430, 407] width 843 height 85
click at [650, 385] on div at bounding box center [430, 407] width 843 height 85
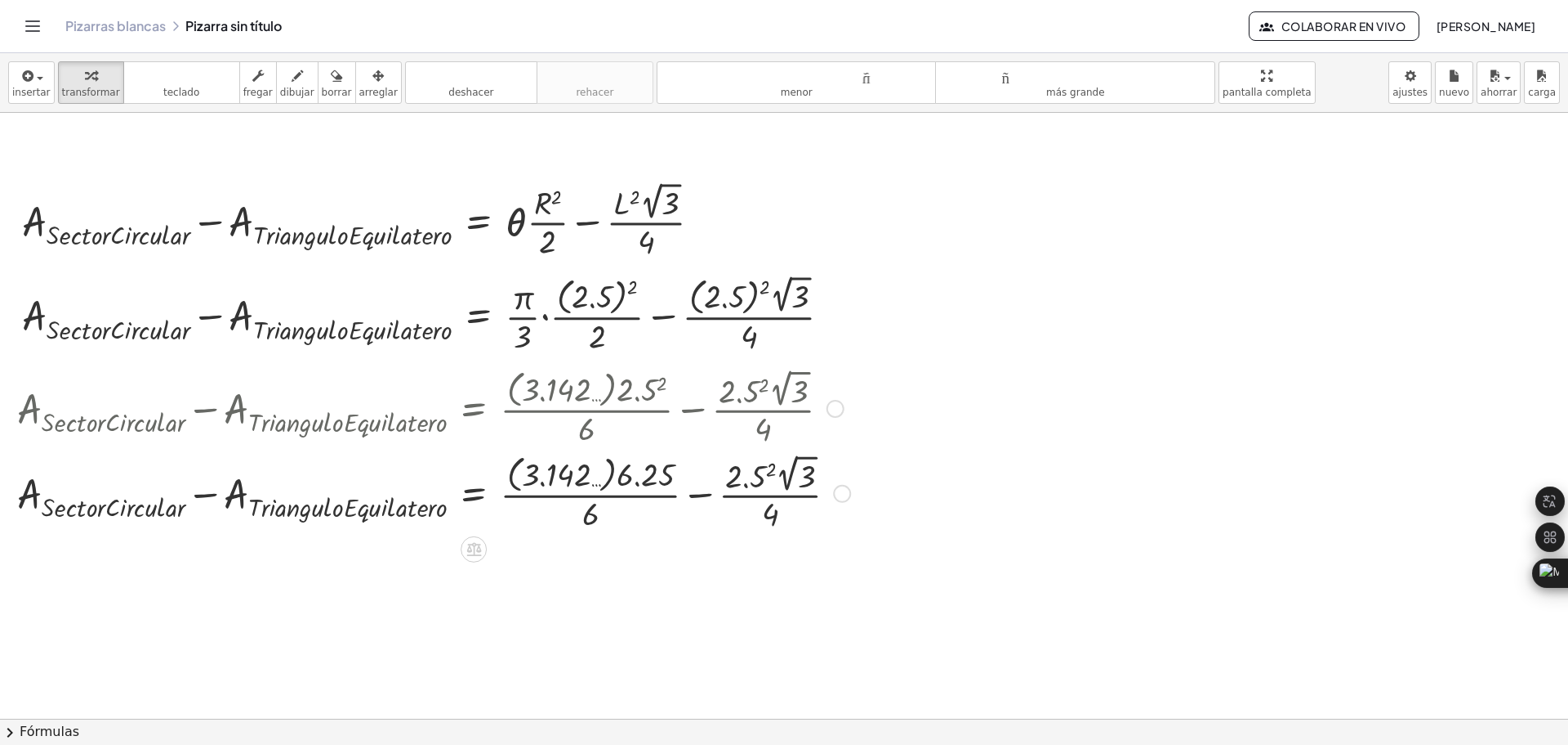
click at [759, 470] on div at bounding box center [434, 491] width 850 height 85
click at [601, 478] on div at bounding box center [436, 491] width 856 height 85
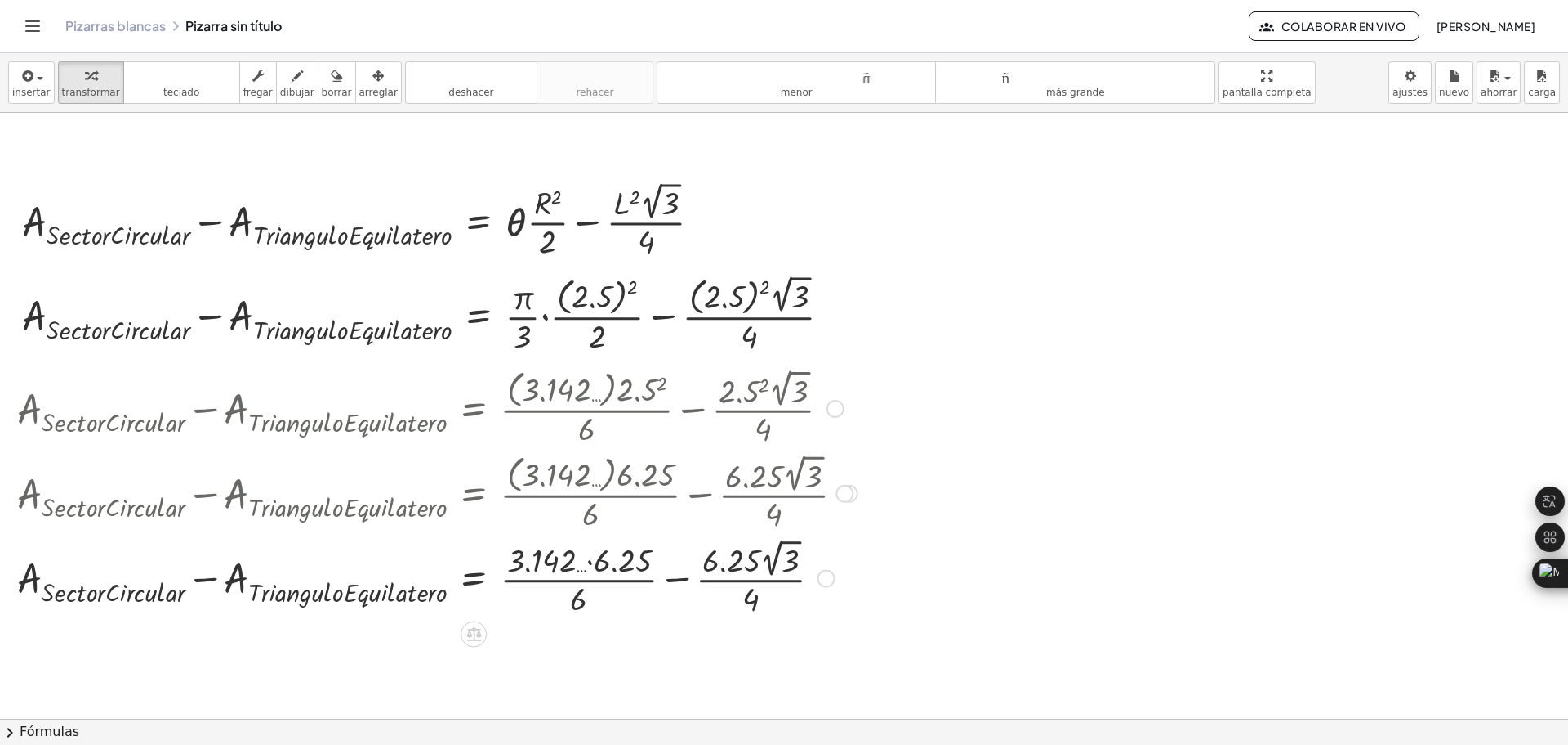
click at [775, 560] on div at bounding box center [436, 577] width 856 height 85
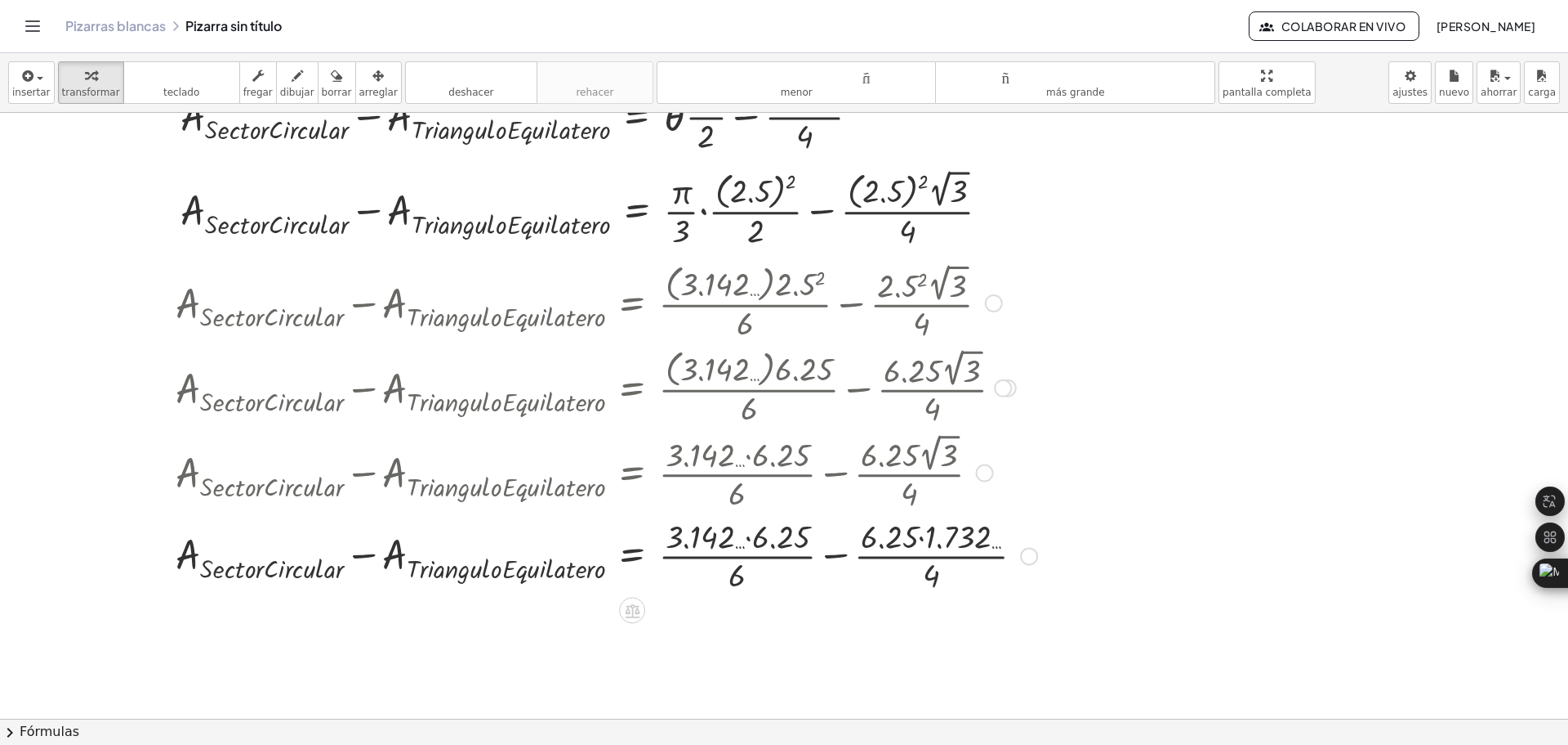
scroll to position [370, 0]
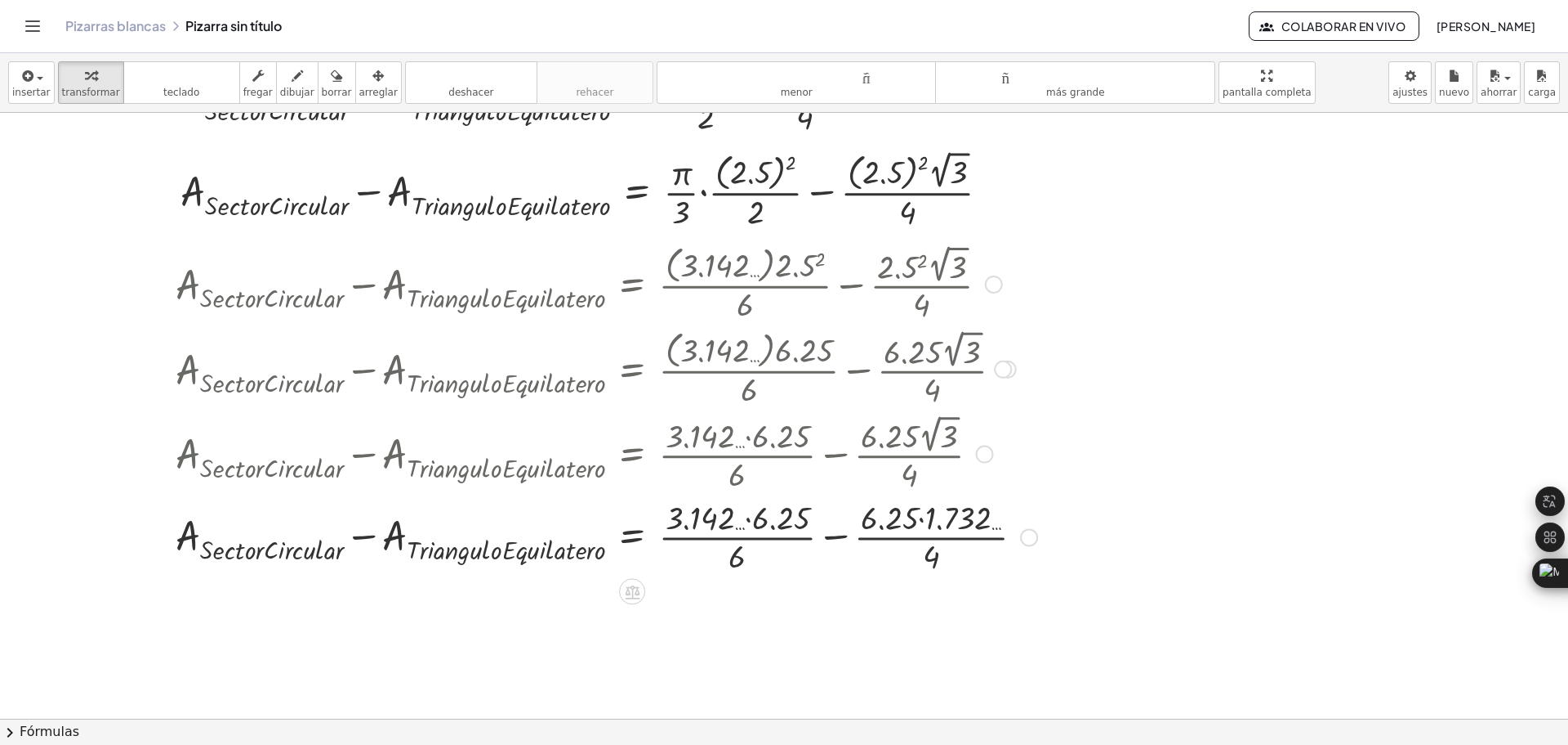
click at [749, 519] on div at bounding box center [606, 535] width 878 height 82
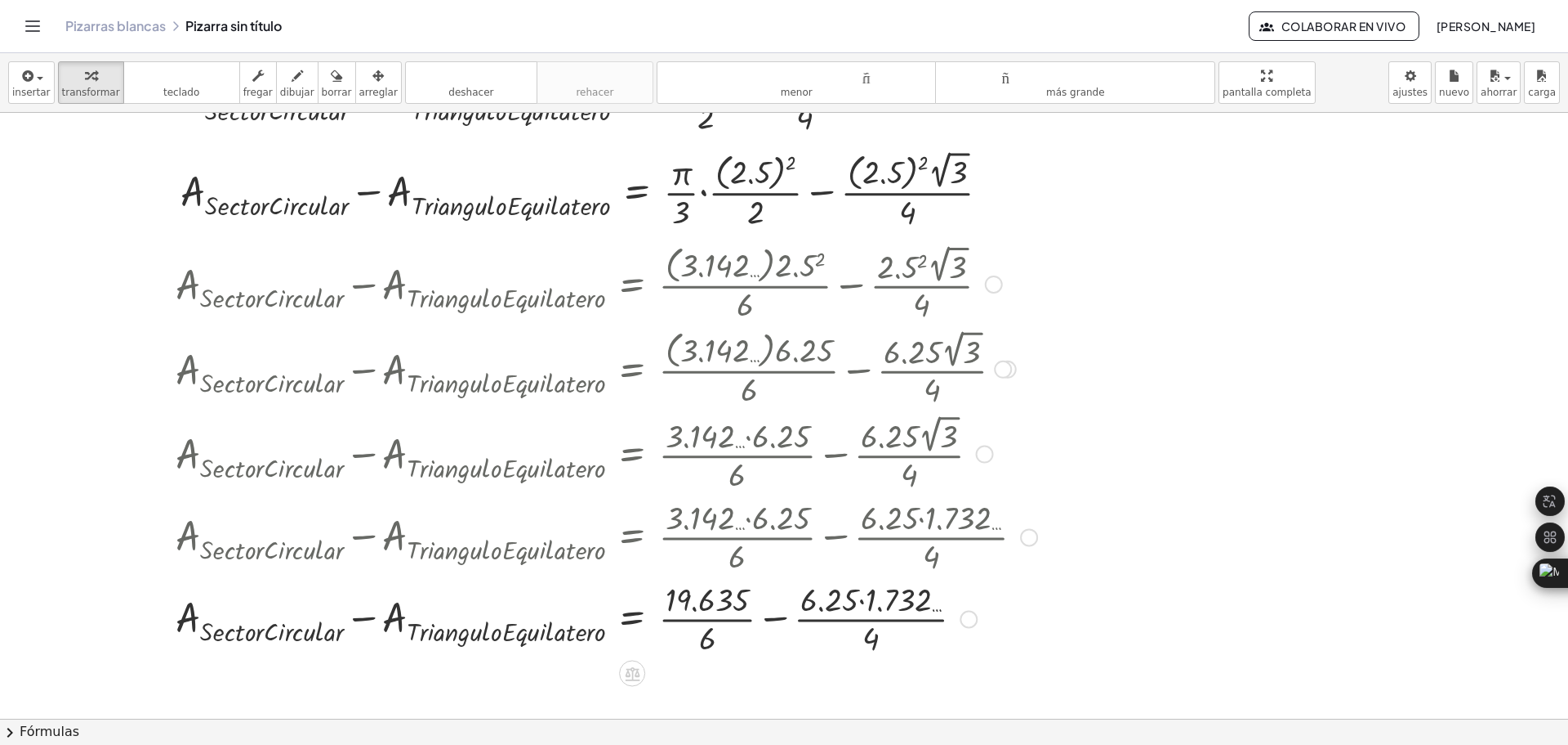
click at [861, 599] on div at bounding box center [606, 617] width 878 height 82
click at [714, 620] on div at bounding box center [606, 617] width 878 height 82
click at [857, 623] on div at bounding box center [606, 617] width 878 height 82
click at [790, 619] on div at bounding box center [606, 617] width 878 height 59
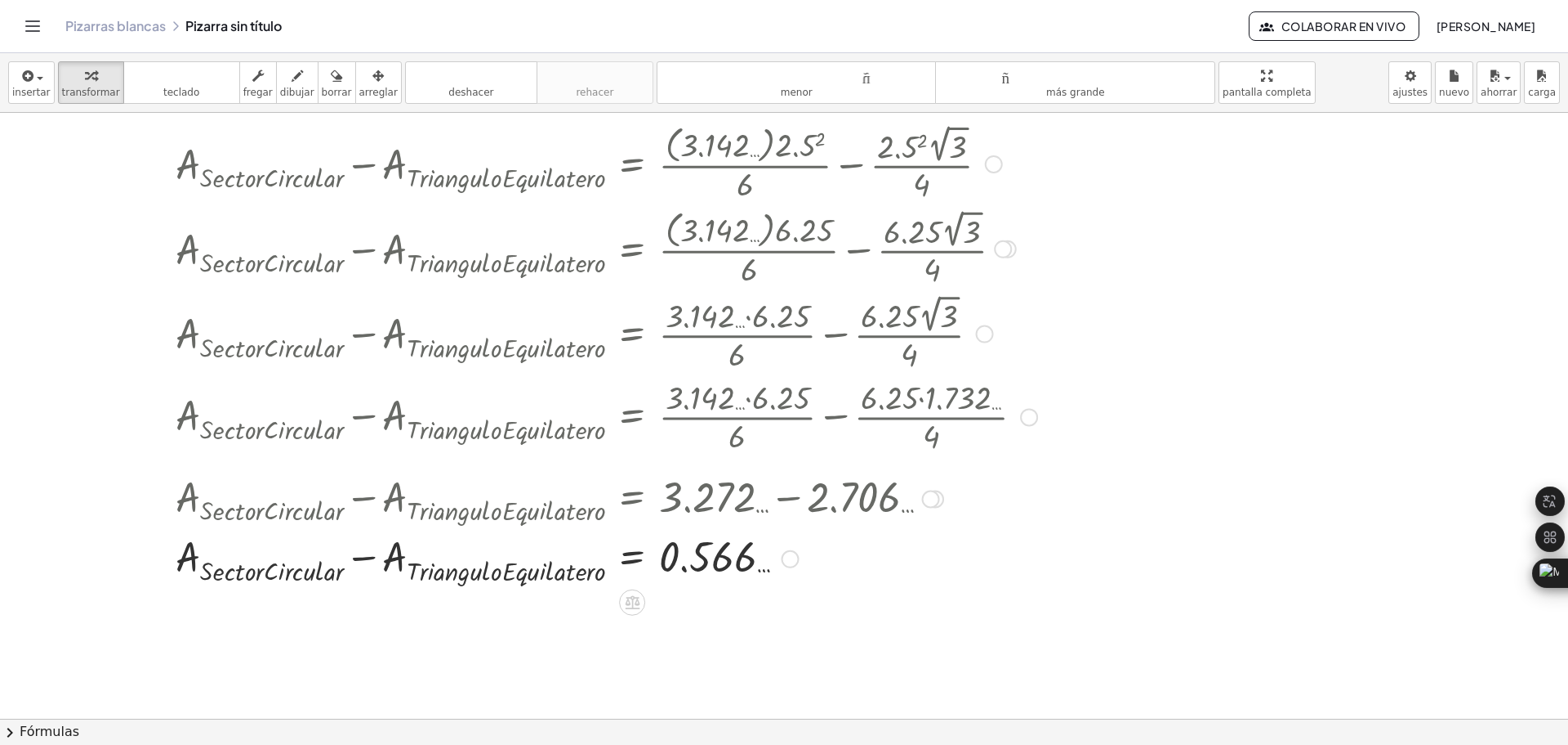
scroll to position [490, 0]
click at [1328, 158] on div at bounding box center [863, 228] width 1726 height 1211
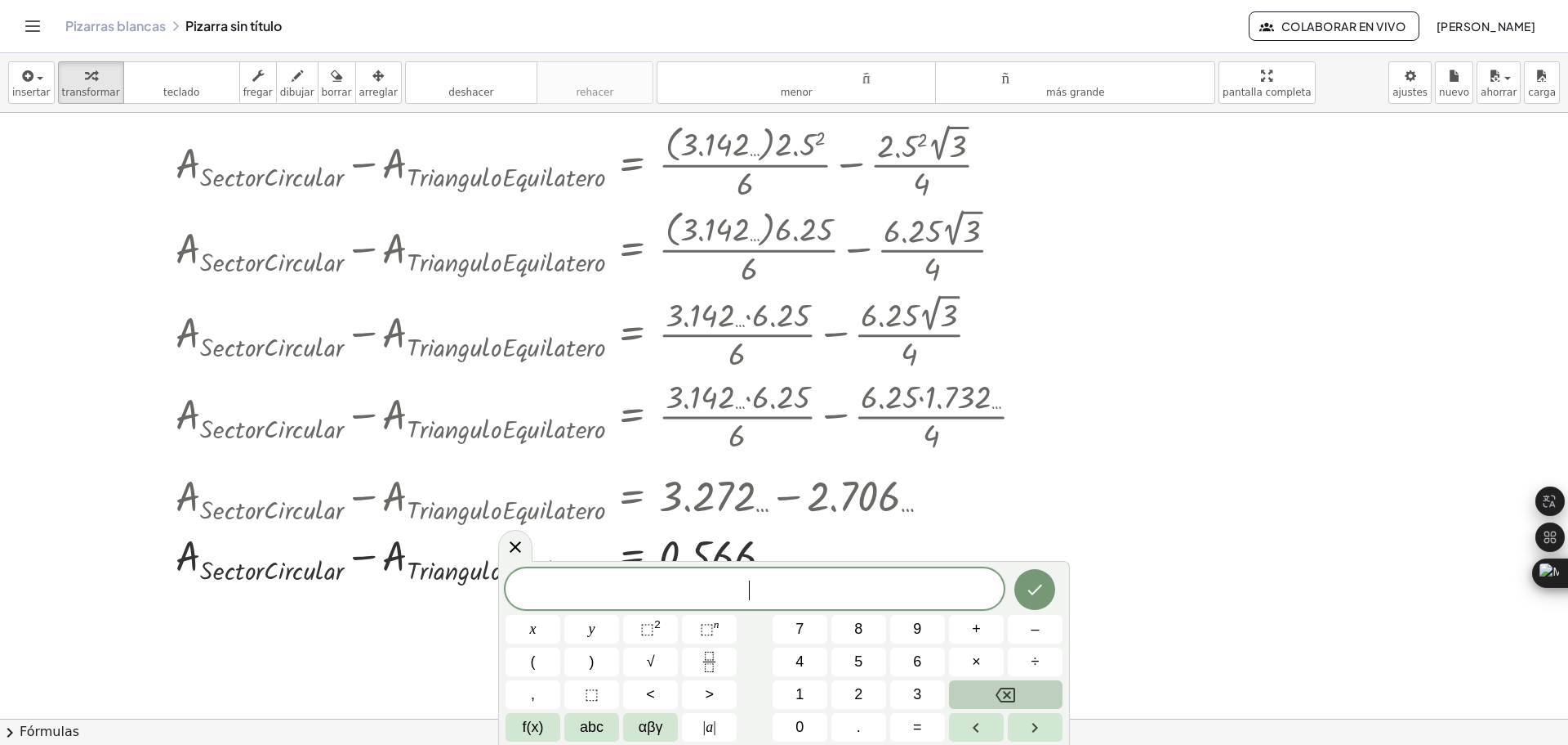
scroll to position [0, 0]
click at [519, 549] on icon at bounding box center [515, 547] width 19 height 19
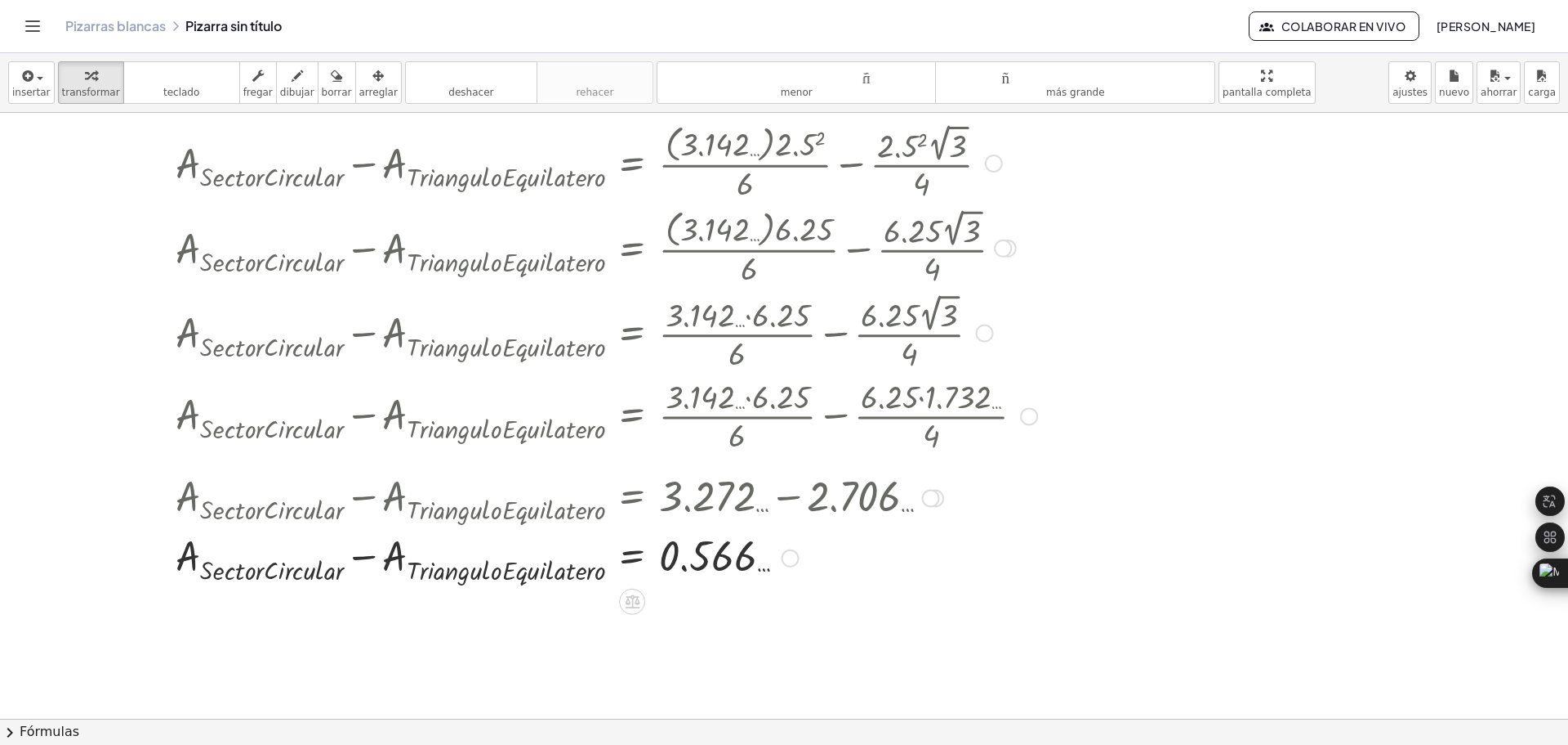
click at [791, 564] on div at bounding box center [790, 558] width 17 height 18
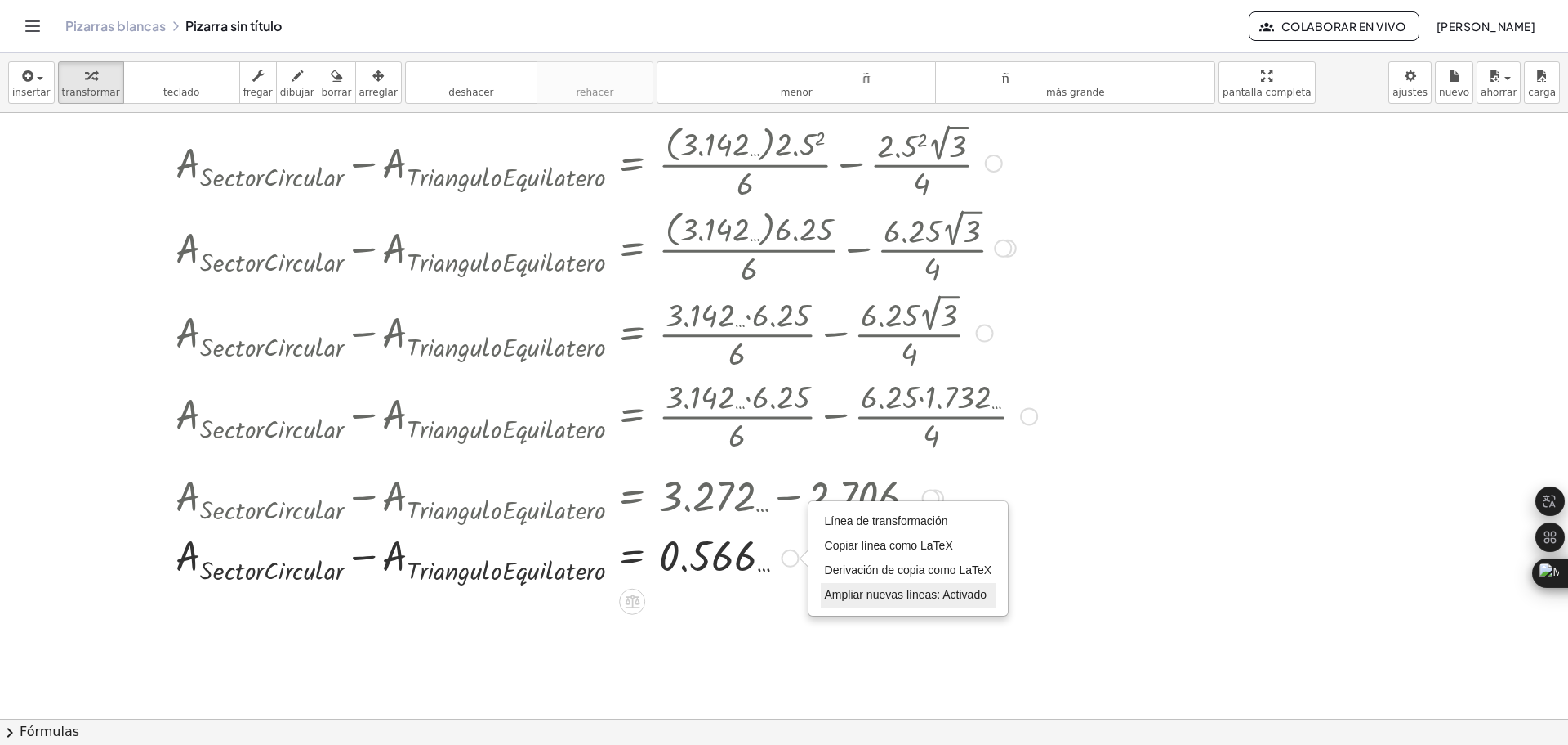
click at [918, 591] on font "Ampliar nuevas líneas: Activado" at bounding box center [906, 593] width 161 height 13
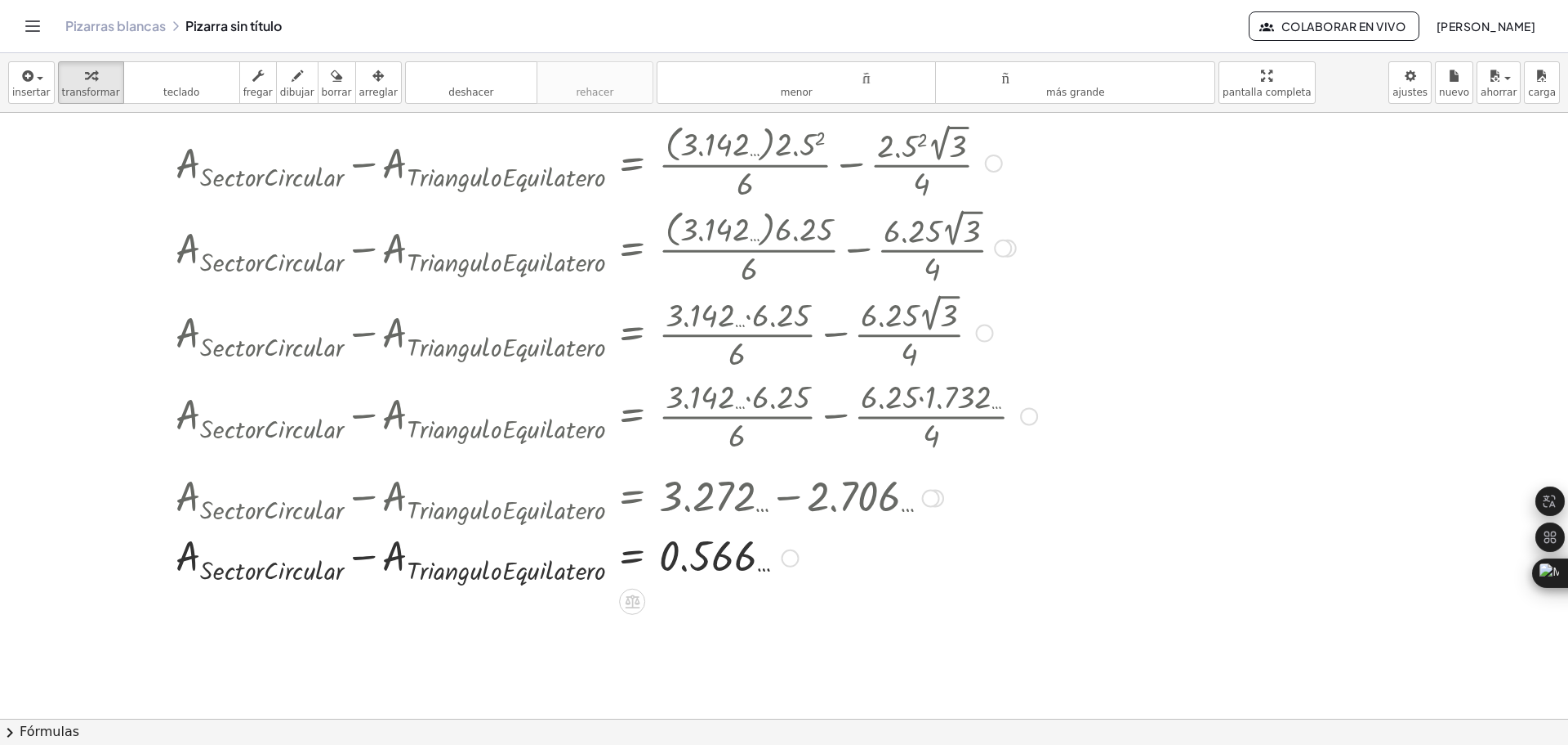
click at [739, 561] on div at bounding box center [606, 555] width 878 height 59
click at [787, 559] on div "Línea de transformación Copiar línea como LaTeX Derivación de copia como LaTeX …" at bounding box center [790, 558] width 17 height 18
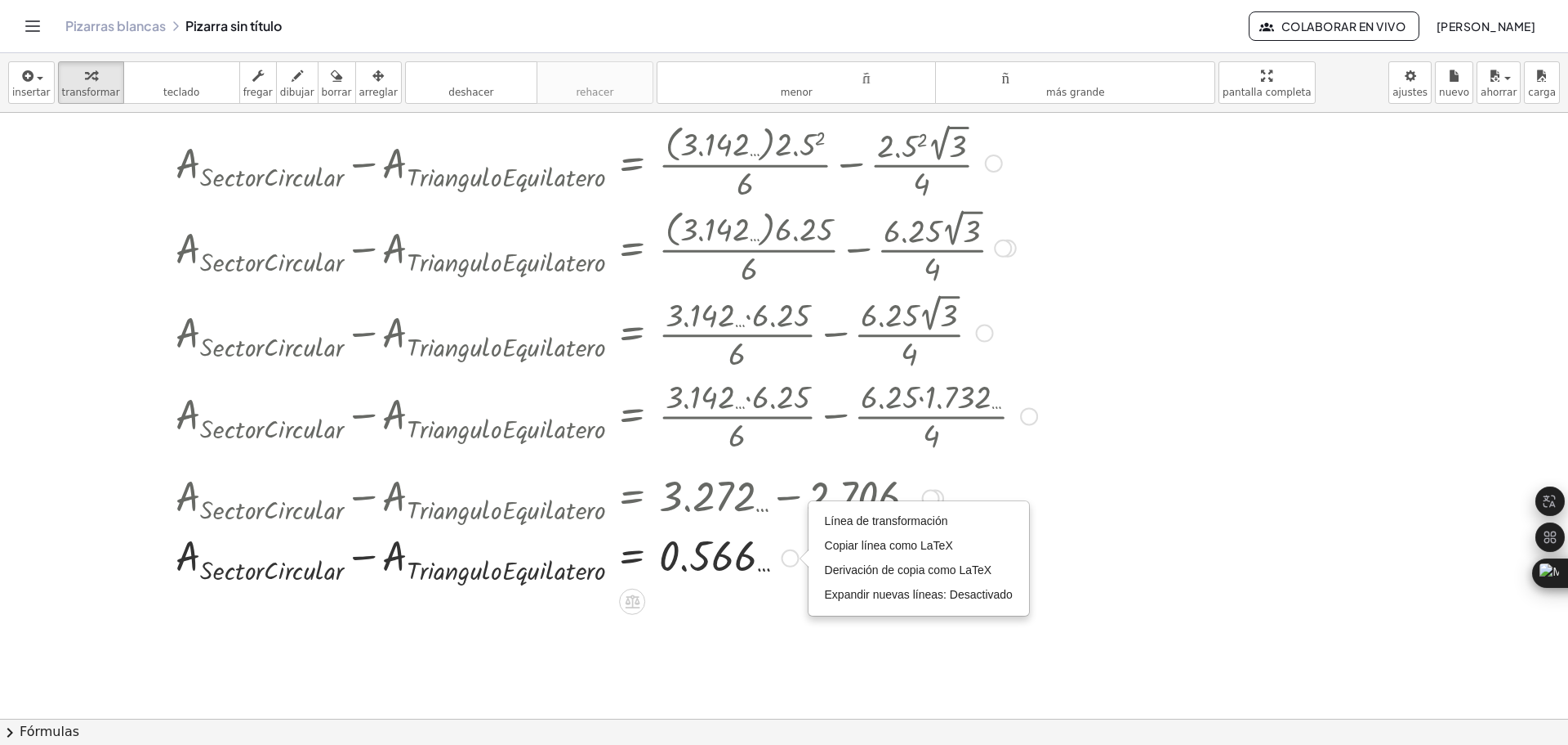
click at [708, 565] on div at bounding box center [606, 555] width 878 height 59
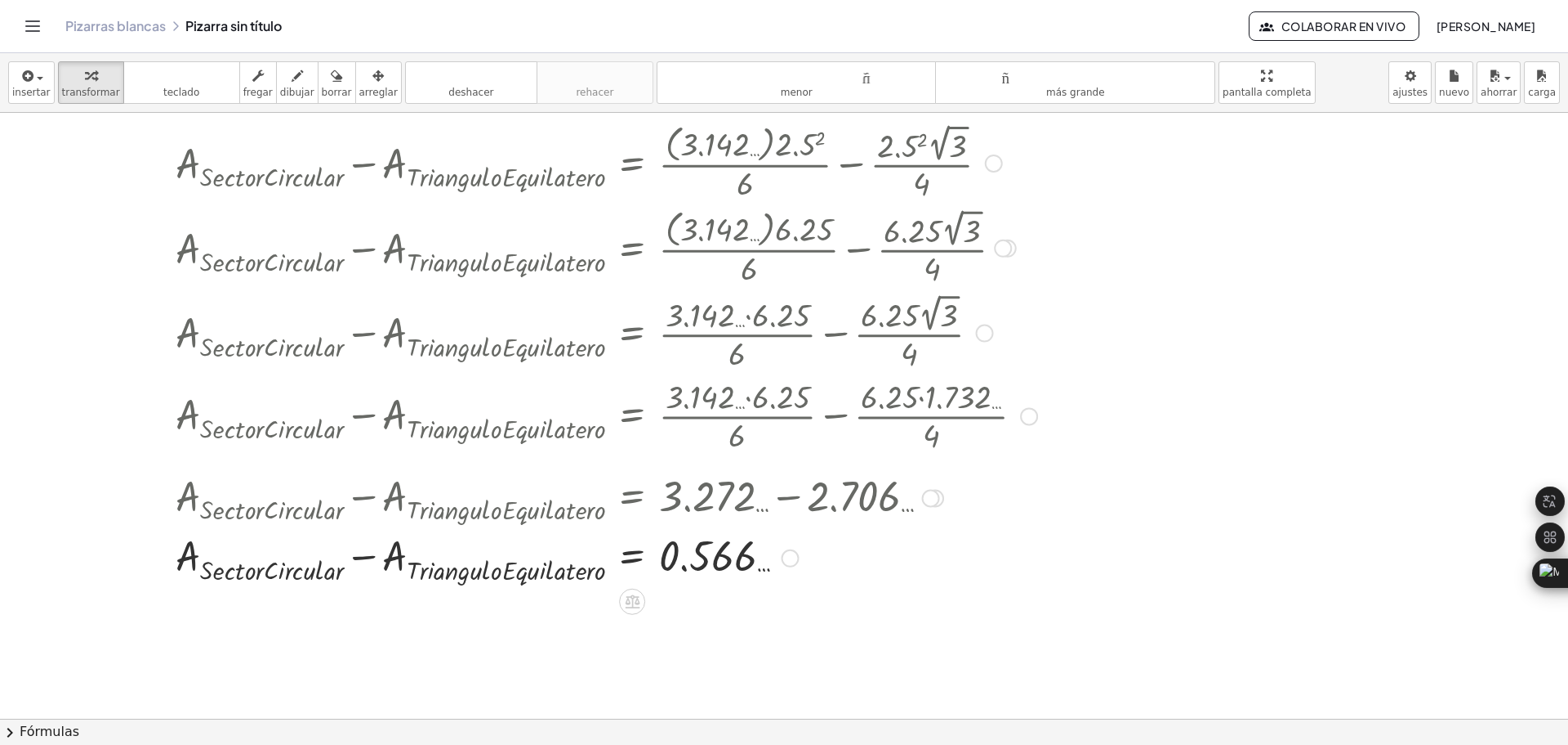
click at [397, 533] on div at bounding box center [606, 555] width 878 height 59
click at [392, 549] on div at bounding box center [606, 555] width 878 height 59
click at [410, 555] on div at bounding box center [606, 555] width 878 height 59
click at [723, 555] on div at bounding box center [606, 555] width 878 height 59
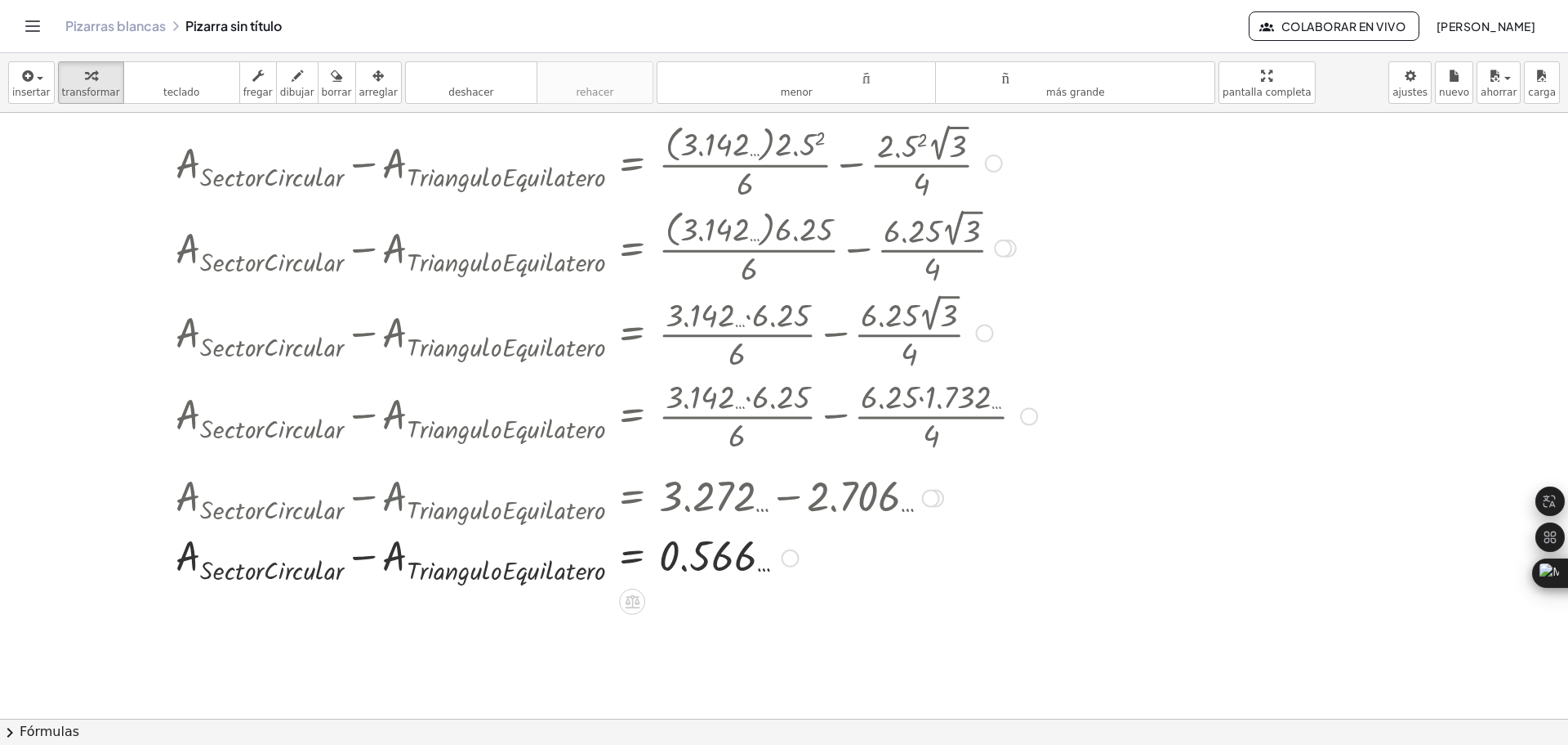
click at [637, 554] on div at bounding box center [606, 555] width 878 height 59
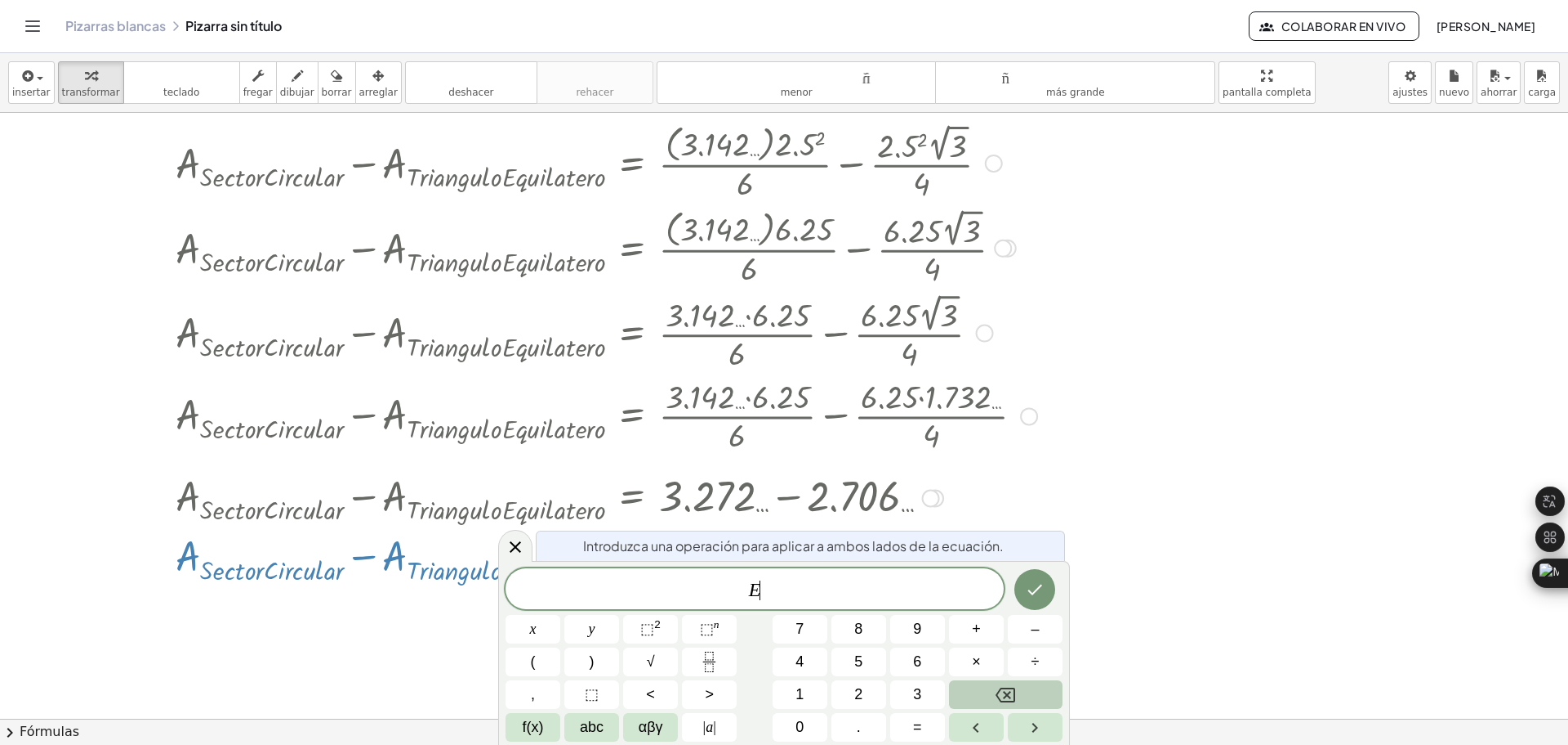
click at [560, 615] on div at bounding box center [533, 628] width 54 height 28
click at [923, 605] on div "E" at bounding box center [754, 588] width 499 height 41
click at [518, 549] on icon at bounding box center [515, 547] width 12 height 12
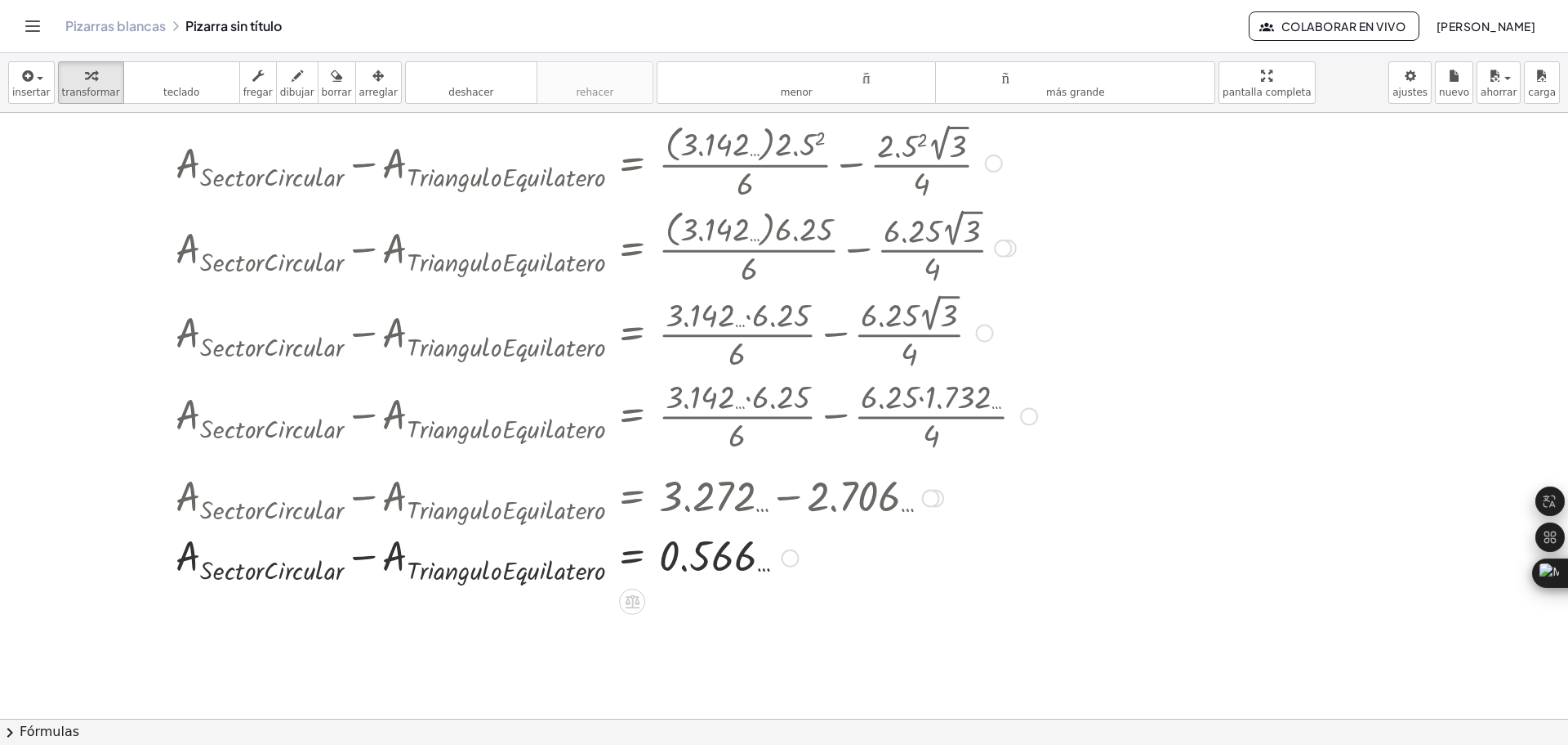
click at [939, 573] on div at bounding box center [606, 555] width 878 height 59
click at [372, 83] on icon "button" at bounding box center [378, 76] width 12 height 19
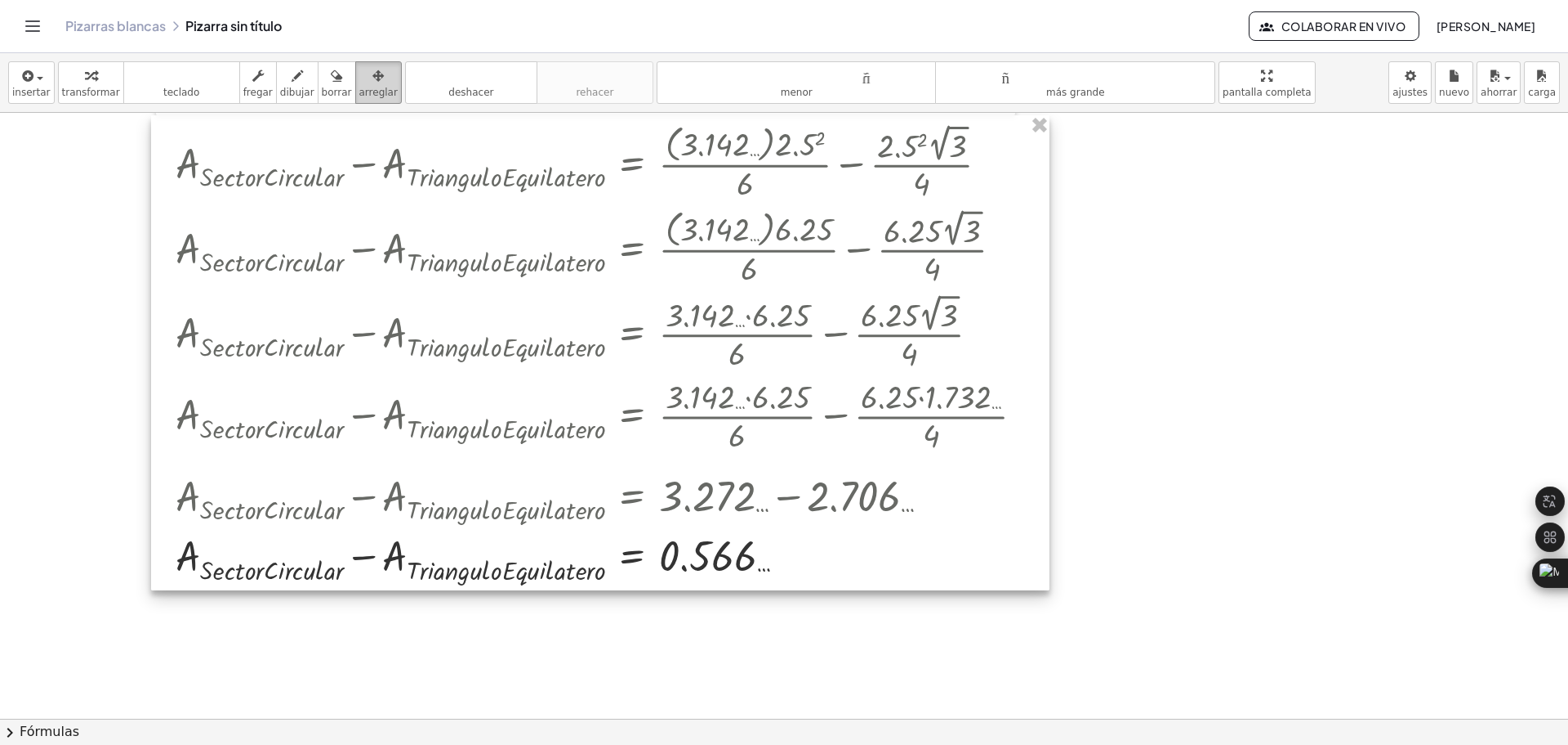
click at [410, 226] on div at bounding box center [600, 352] width 898 height 475
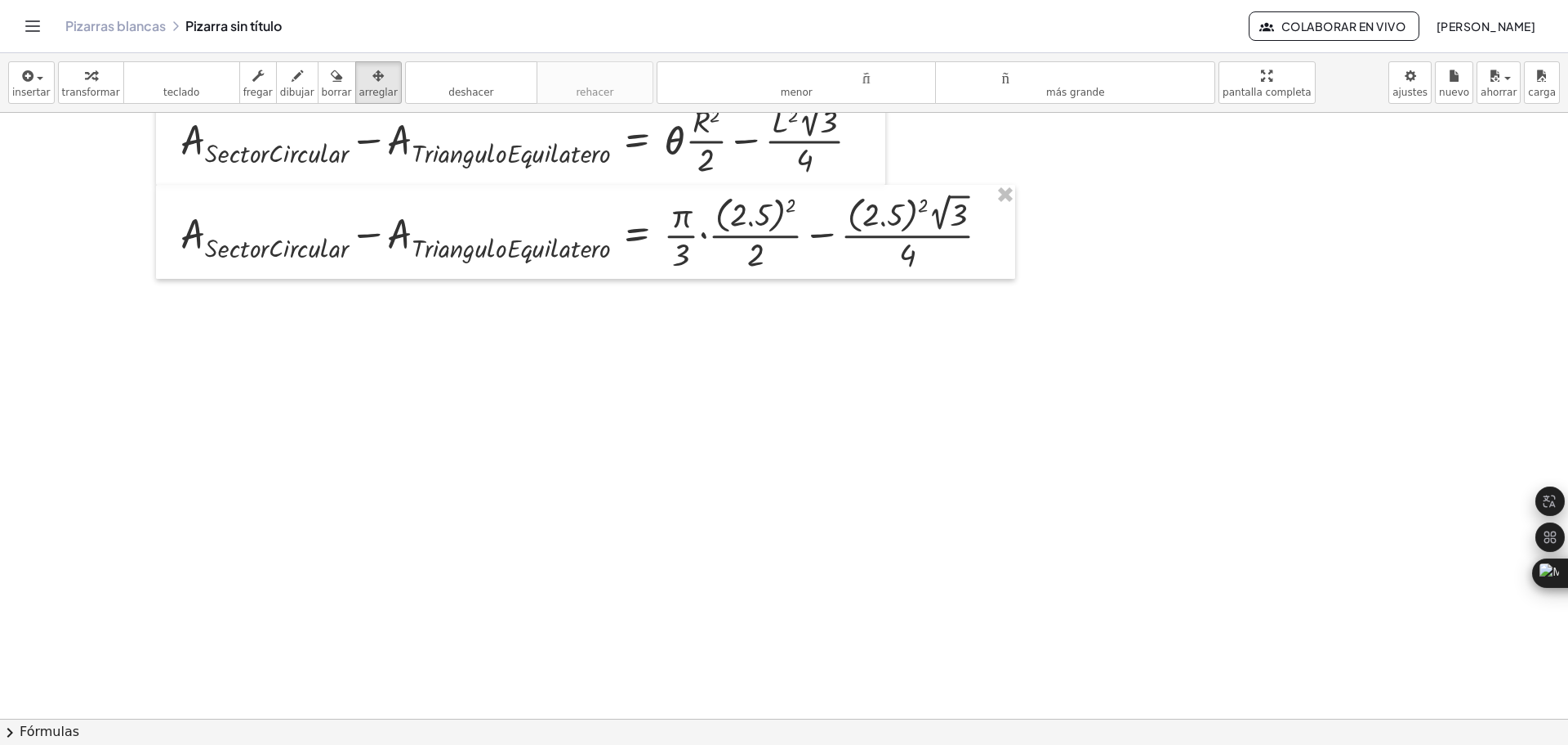
scroll to position [245, 0]
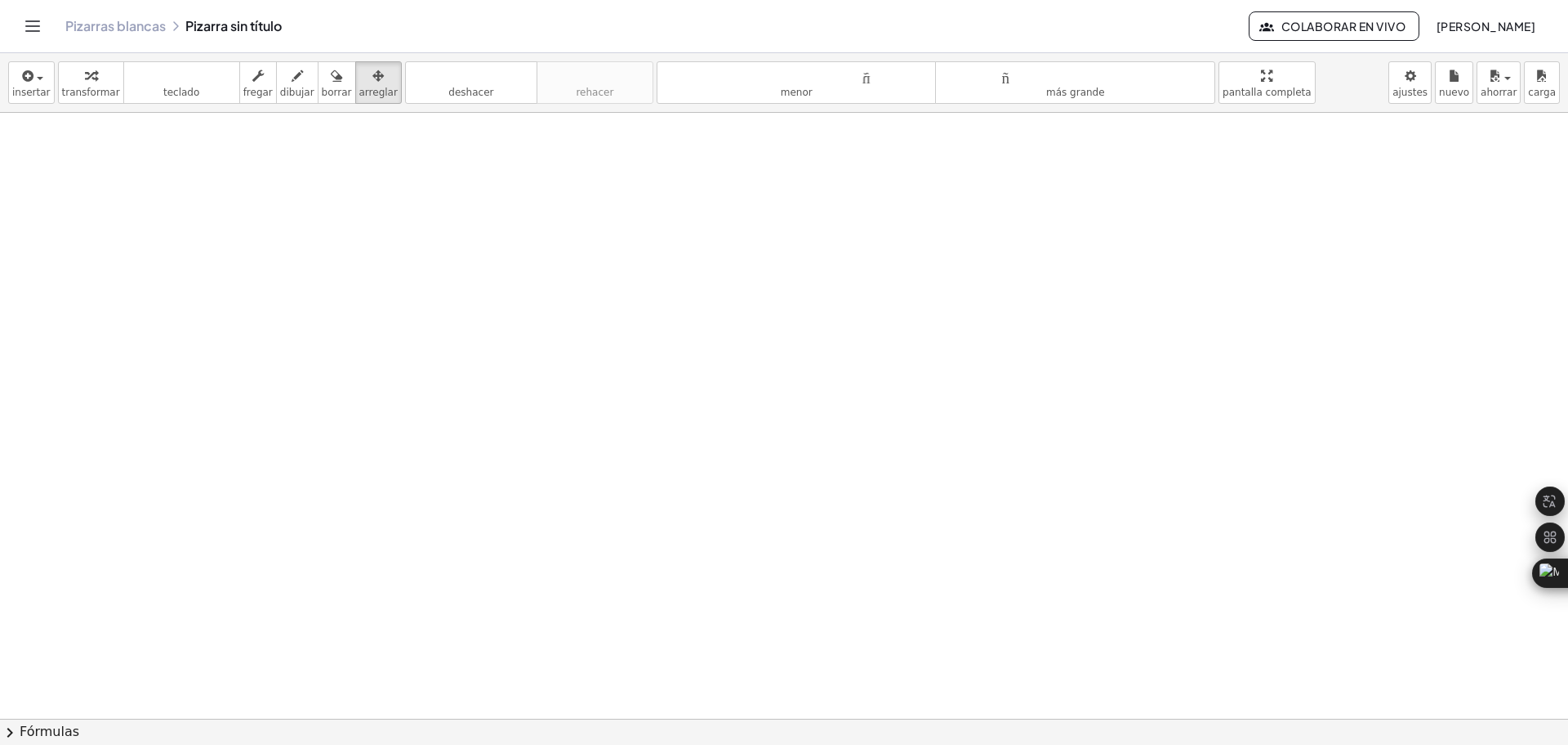
click at [488, 290] on div at bounding box center [863, 473] width 1726 height 1211
click at [23, 72] on icon "button" at bounding box center [26, 76] width 15 height 19
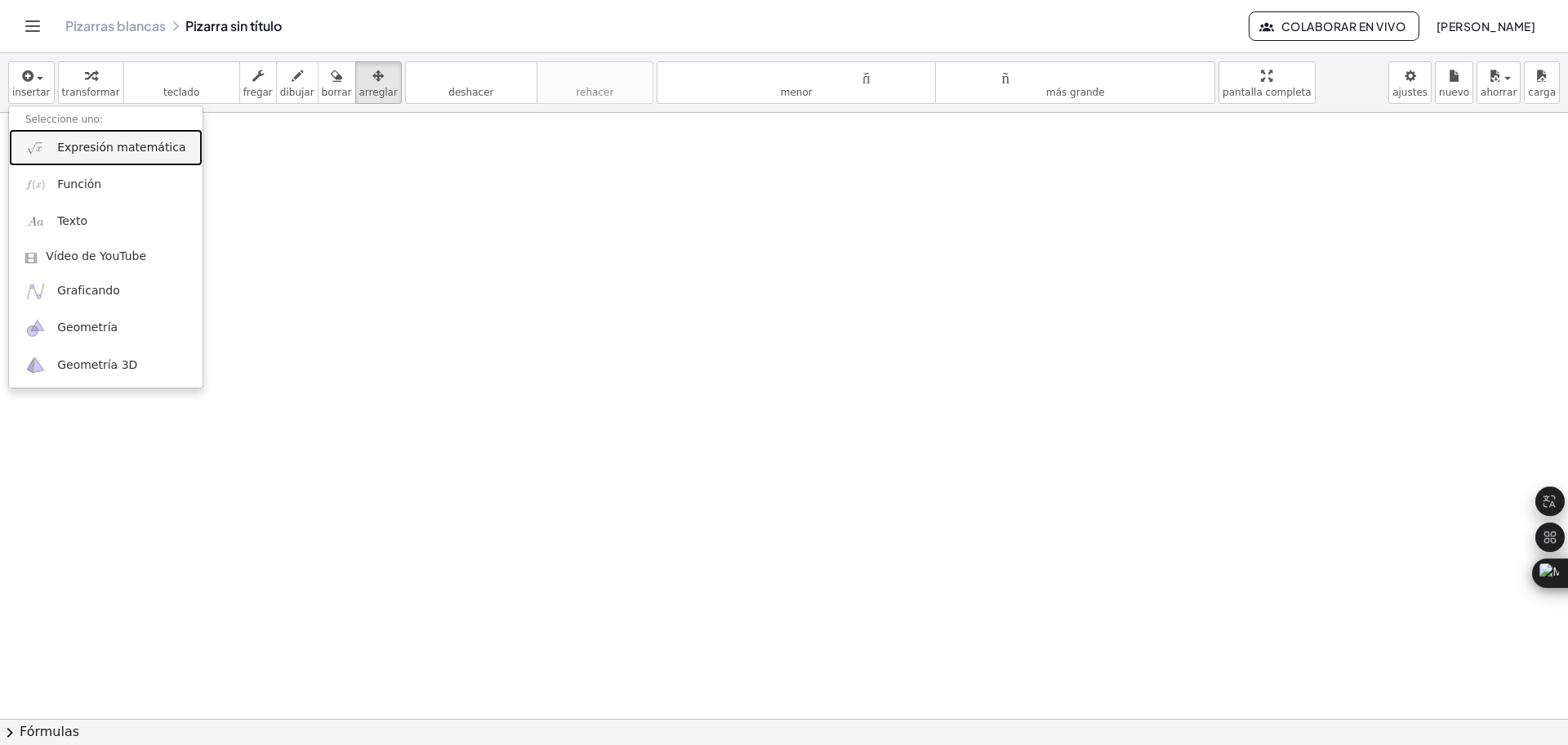
click at [544, 509] on div at bounding box center [863, 473] width 1726 height 1211
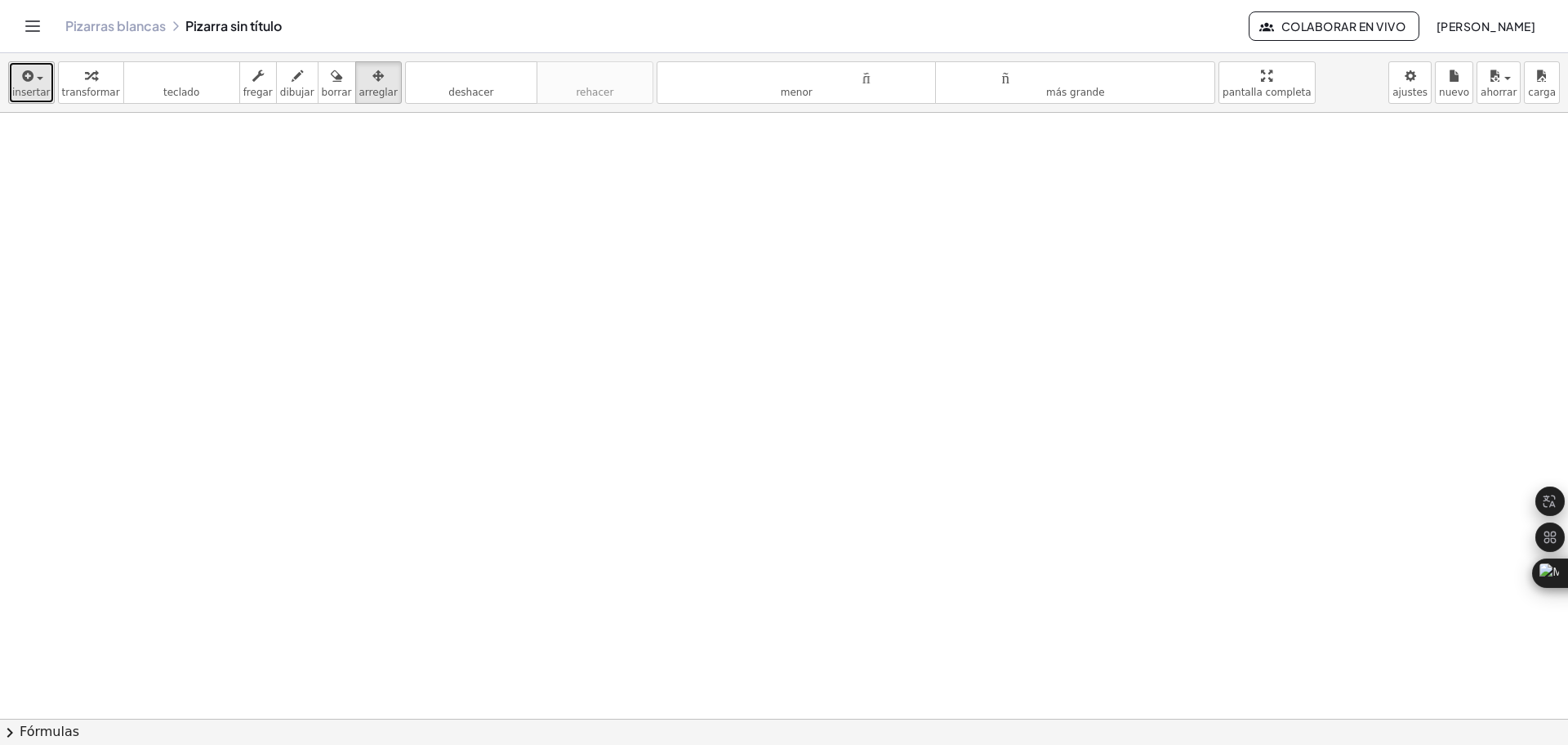
click at [37, 79] on span "button" at bounding box center [40, 78] width 7 height 3
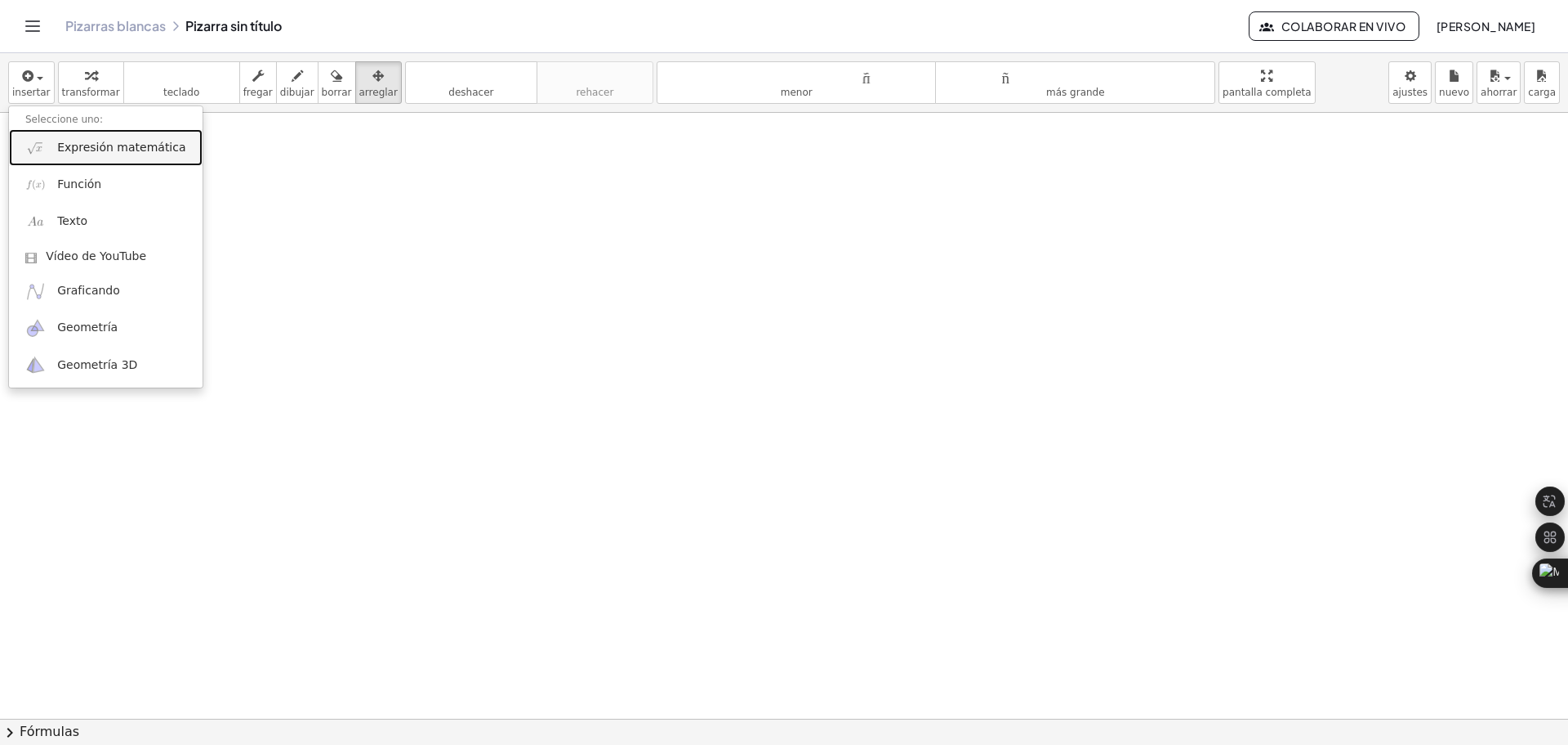
click at [114, 151] on font "Expresión matemática" at bounding box center [122, 147] width 128 height 13
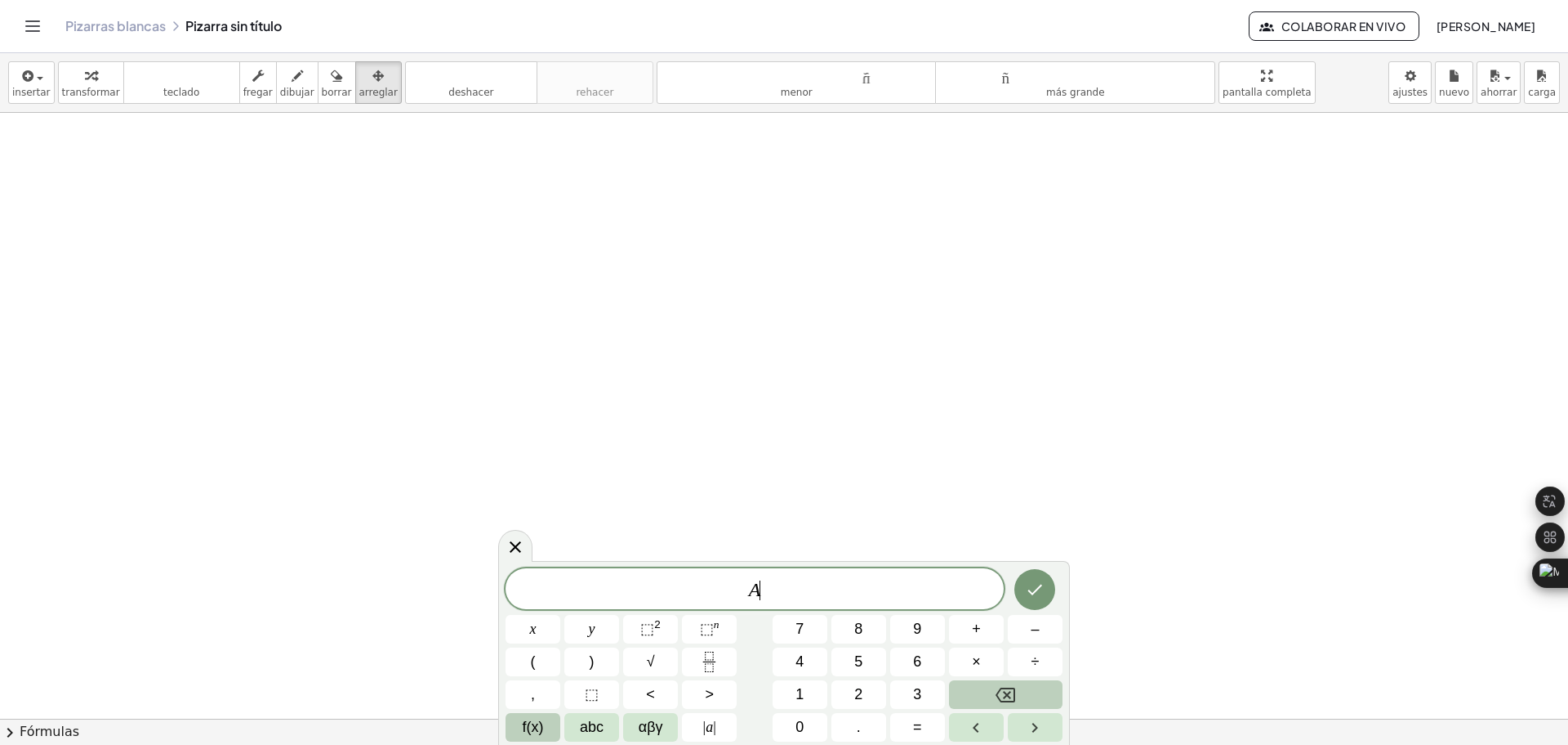
click at [540, 722] on span "f(x)" at bounding box center [534, 727] width 21 height 22
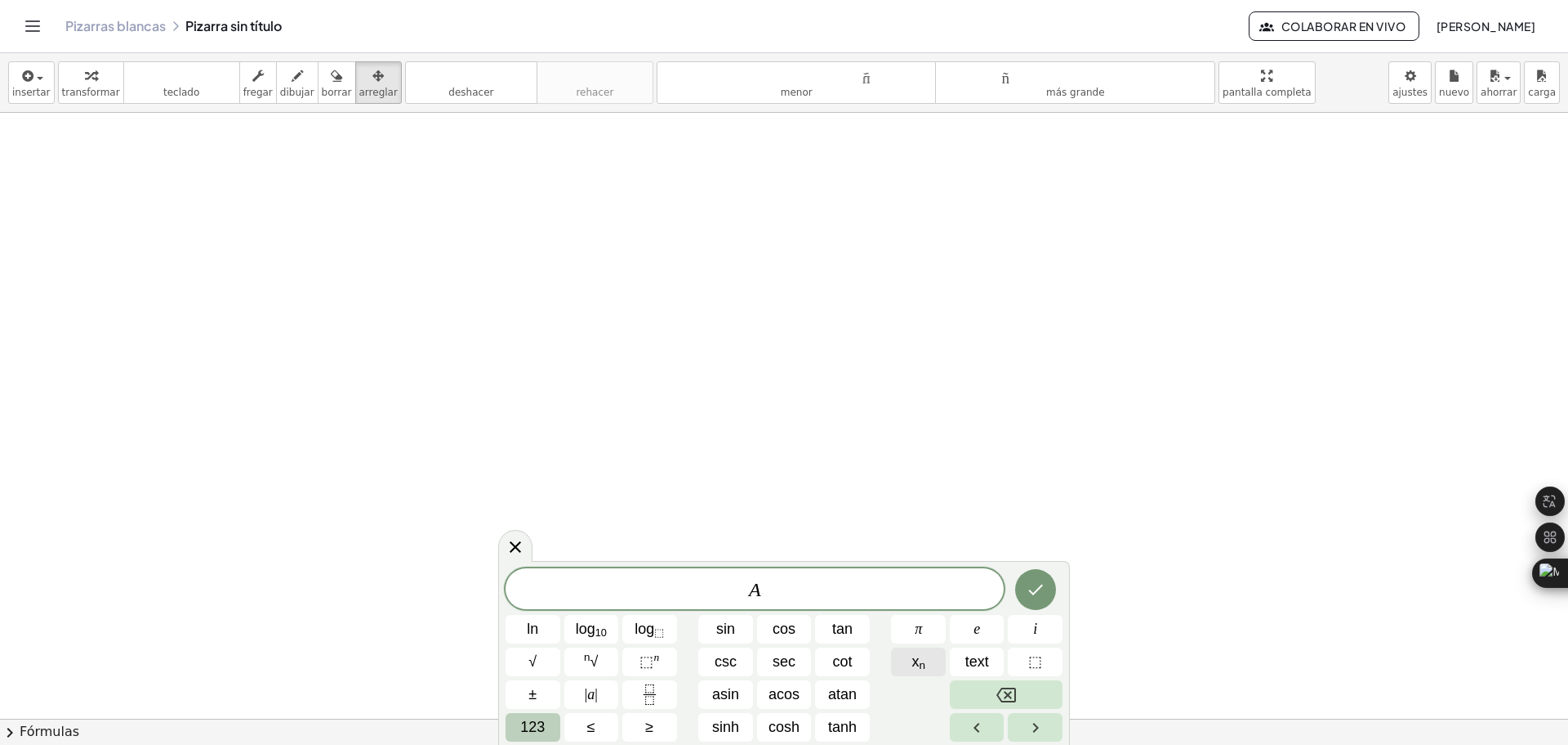
click at [913, 668] on span "x n" at bounding box center [919, 661] width 14 height 22
click at [540, 728] on span "123" at bounding box center [532, 727] width 24 height 22
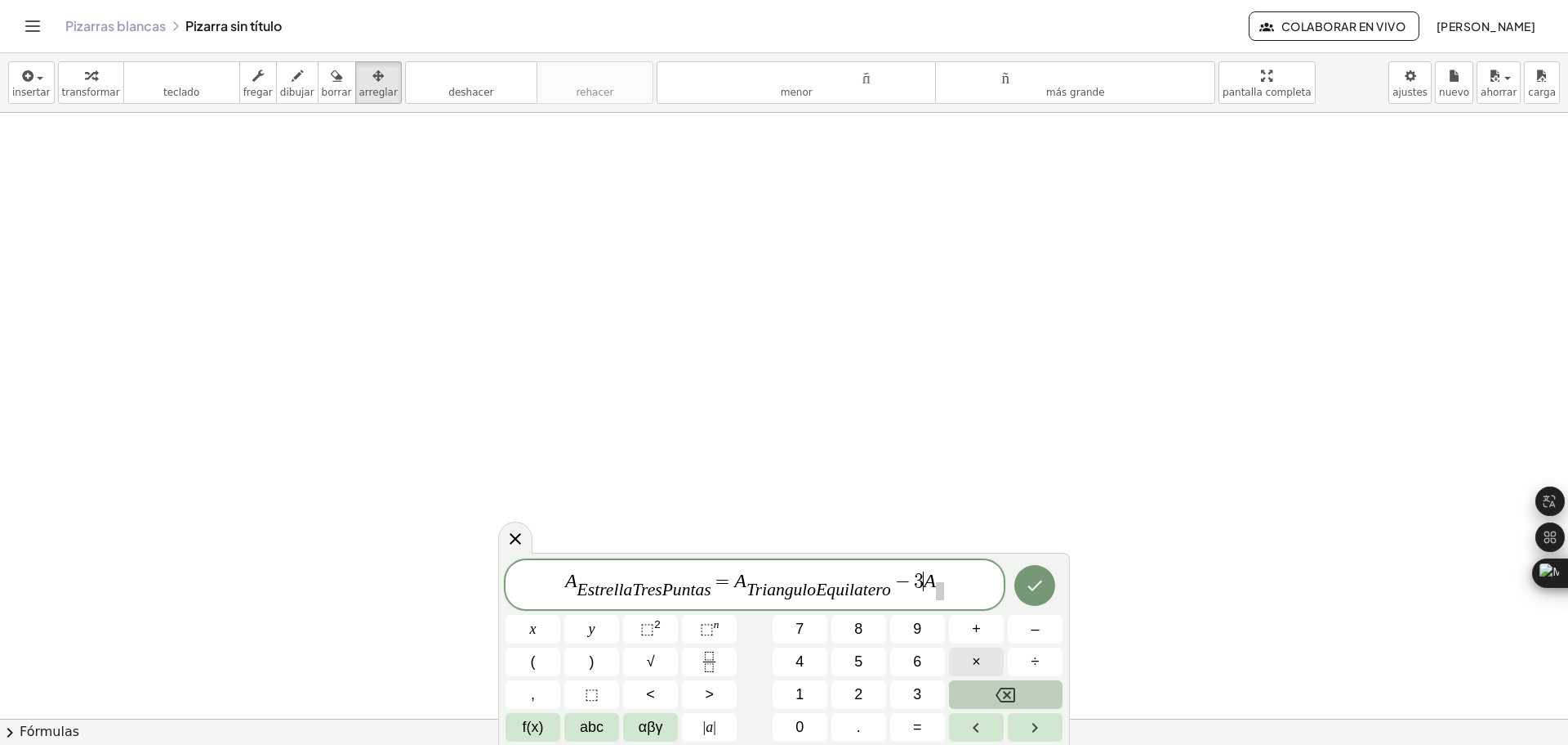
click at [990, 667] on button "×" at bounding box center [976, 661] width 54 height 28
click at [1029, 582] on icon "Done" at bounding box center [1035, 585] width 19 height 19
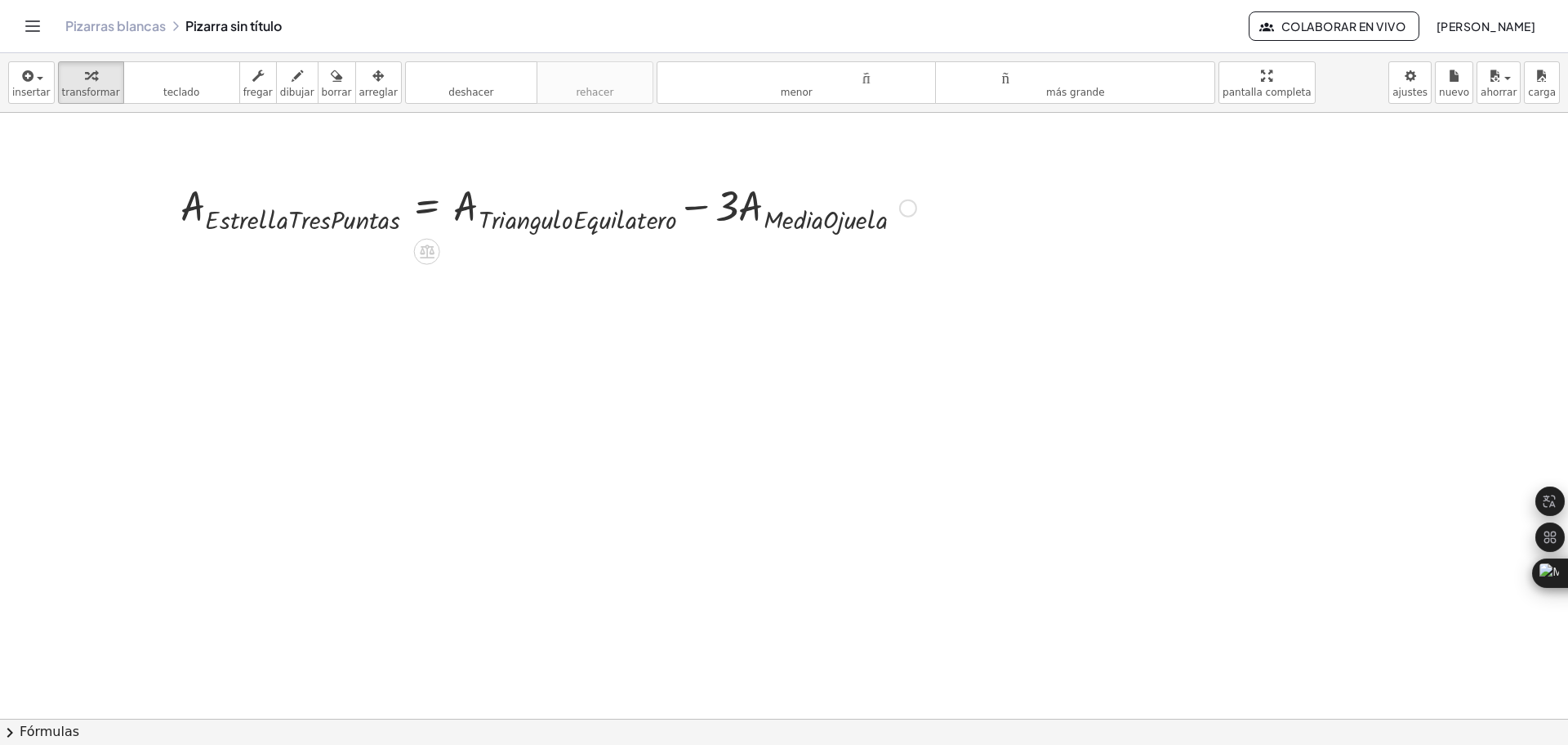
click at [906, 207] on div at bounding box center [908, 208] width 17 height 18
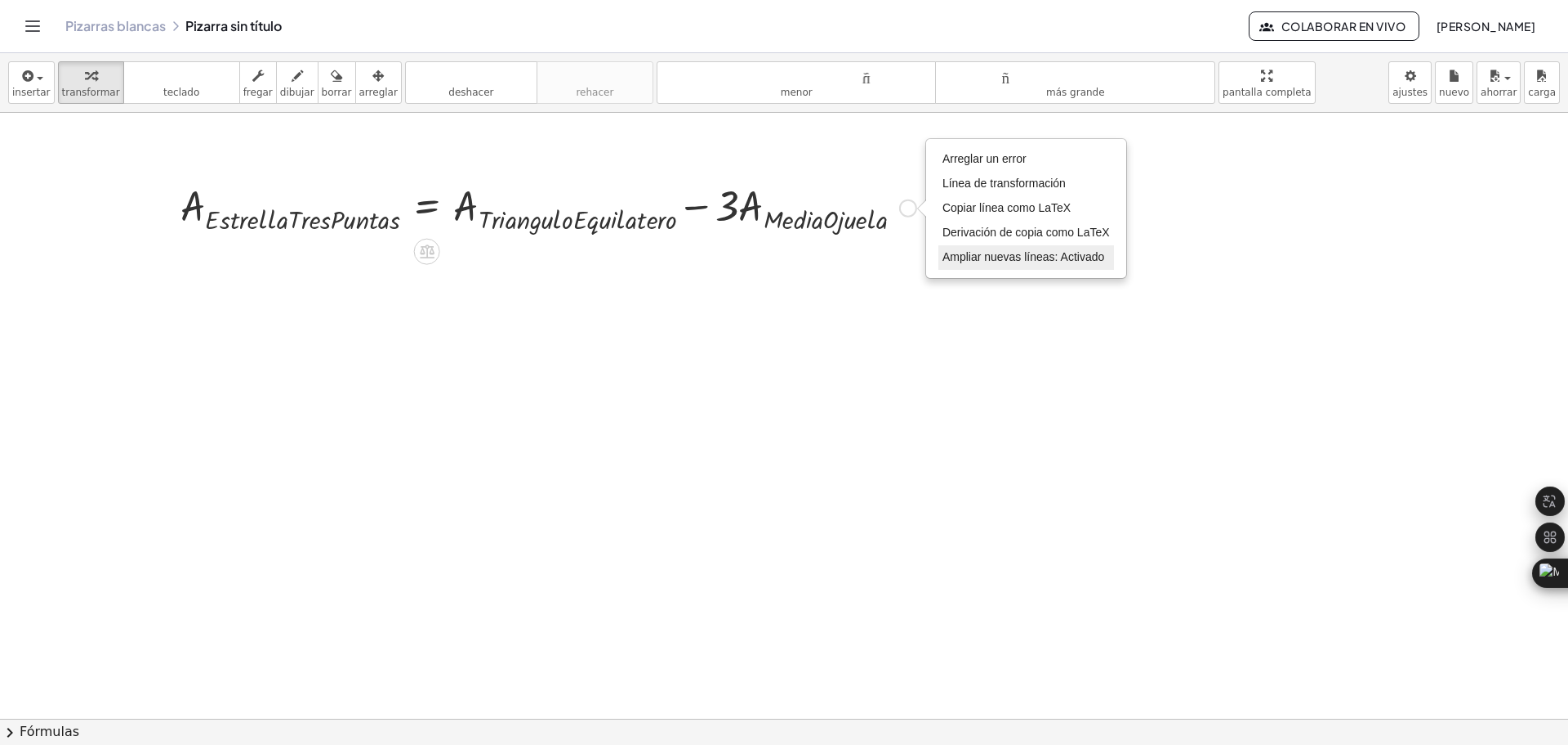
click at [1035, 266] on li "Ampliar nuevas líneas: Activado" at bounding box center [1026, 257] width 176 height 24
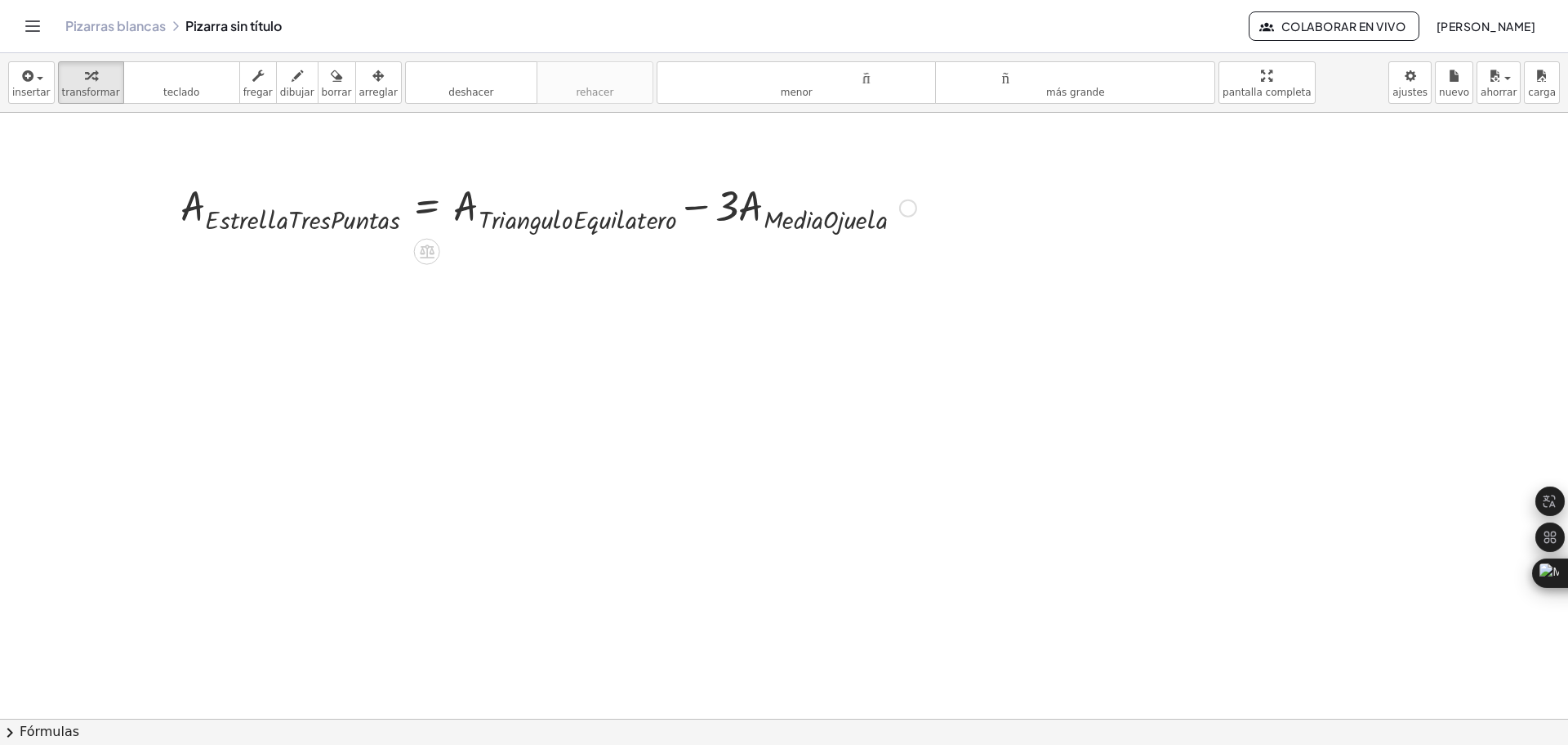
click at [854, 223] on div at bounding box center [548, 206] width 752 height 59
click at [913, 206] on div "Arreglar un error Línea de transformación Copiar línea como LaTeX Derivación de…" at bounding box center [908, 208] width 17 height 18
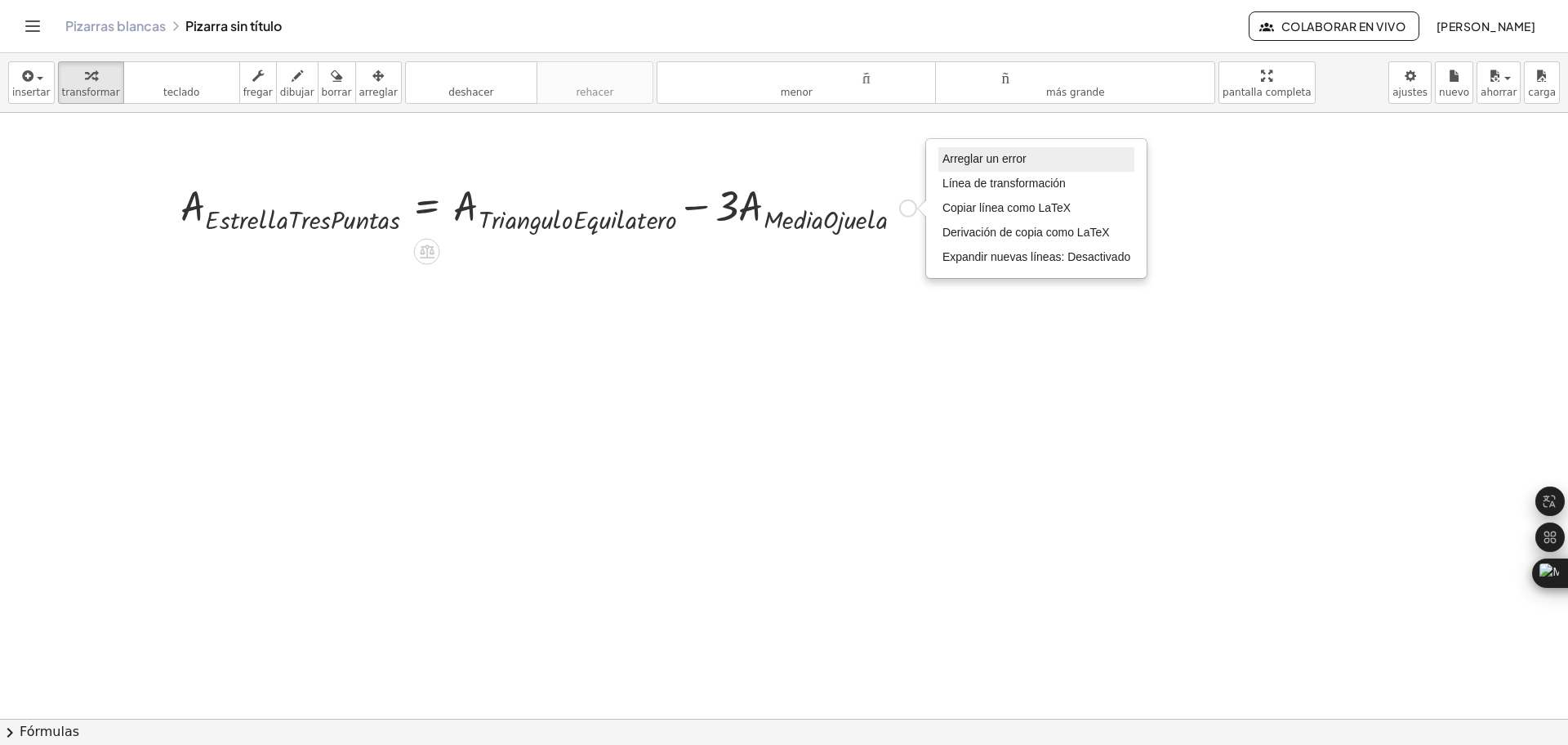
click at [1040, 160] on li "Arreglar un error" at bounding box center [1036, 159] width 196 height 24
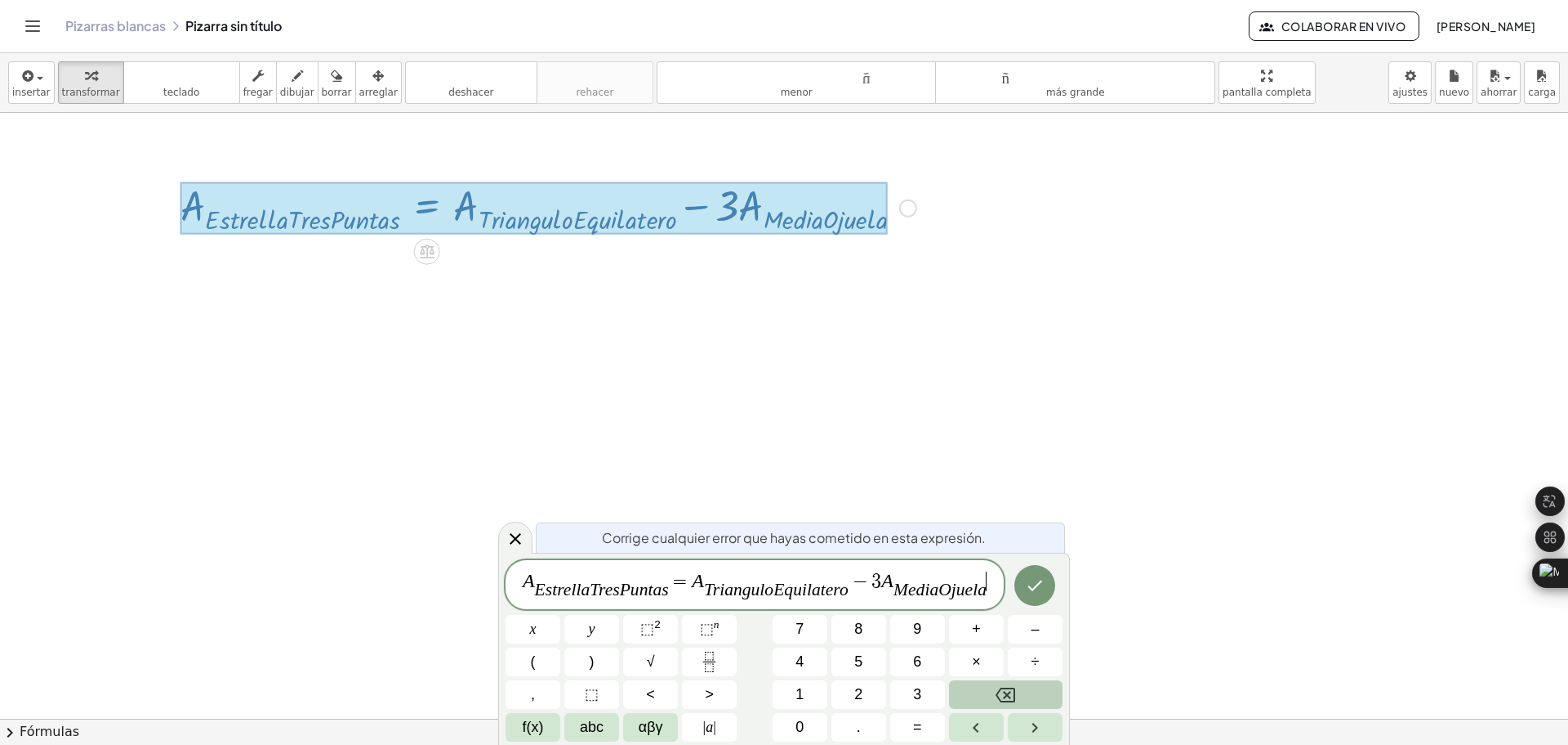
click at [933, 594] on var "a" at bounding box center [933, 589] width 9 height 19
click at [881, 585] on span "A E s t r e l l a T r e s P u n t a s ​ = A T r i a n g u l o E q u i l a t e r…" at bounding box center [754, 585] width 499 height 32
click at [976, 662] on span "×" at bounding box center [976, 661] width 9 height 22
click at [1035, 588] on icon "Hecho" at bounding box center [1035, 585] width 19 height 19
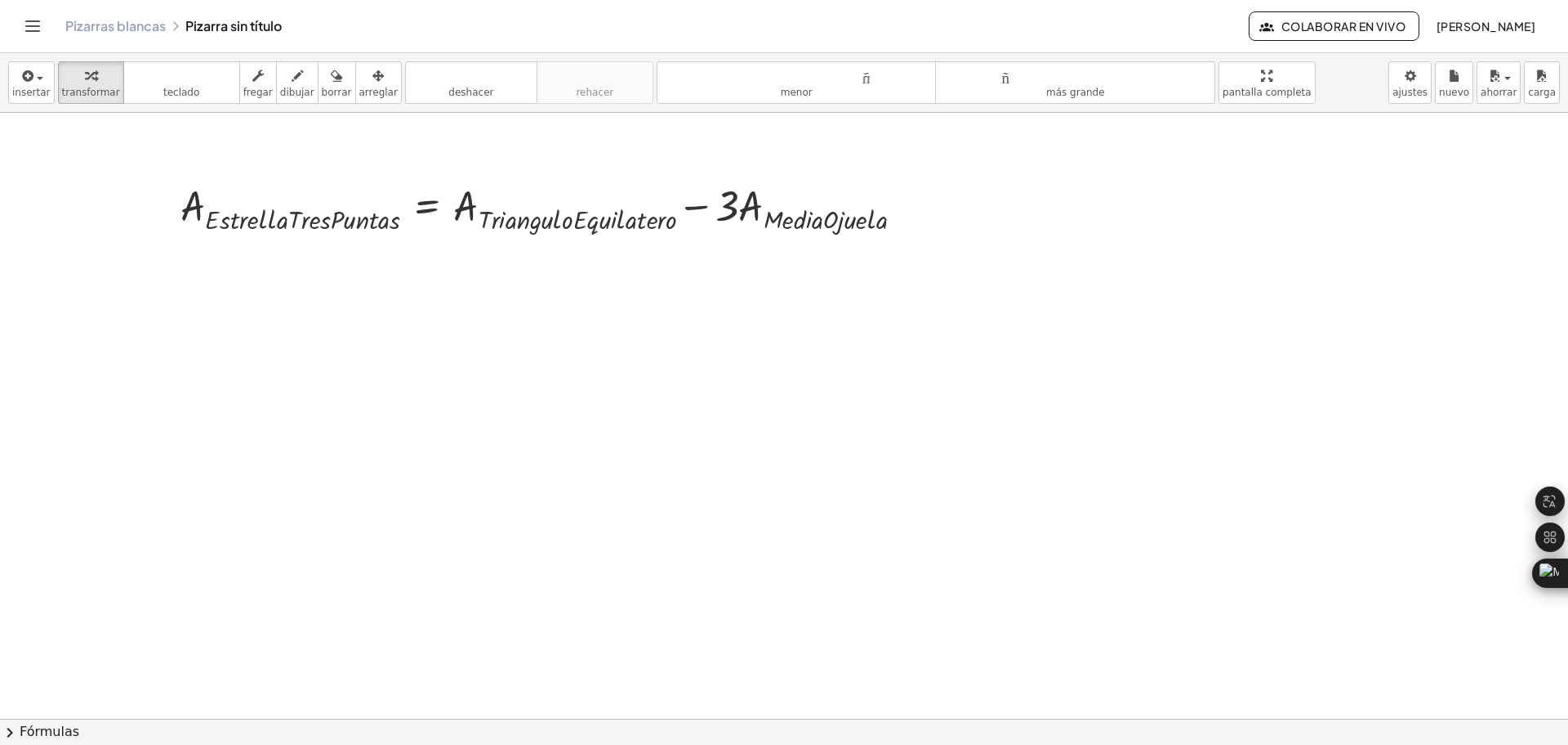
click at [787, 440] on div at bounding box center [863, 473] width 1726 height 1211
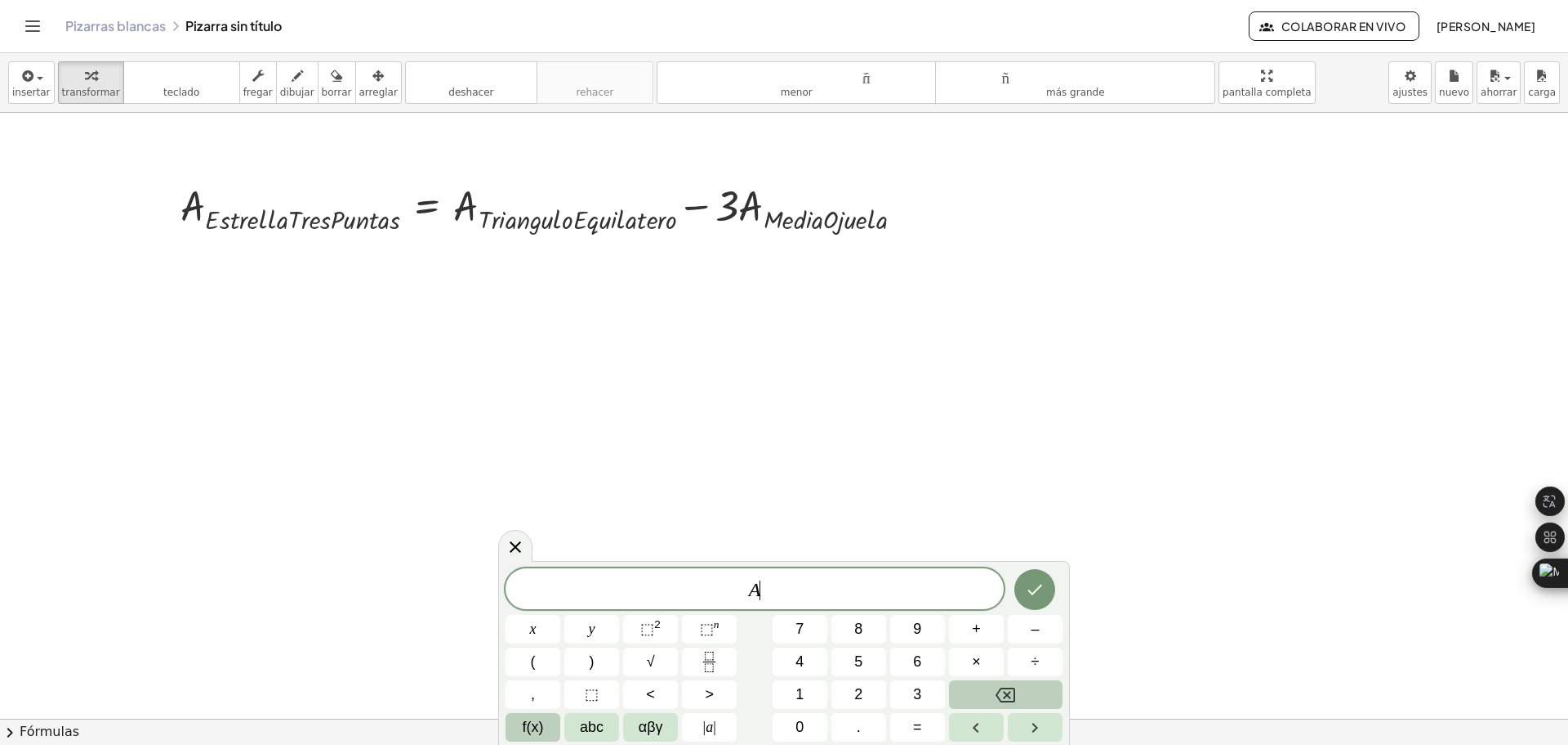
click at [531, 730] on span "f(x)" at bounding box center [534, 727] width 21 height 22
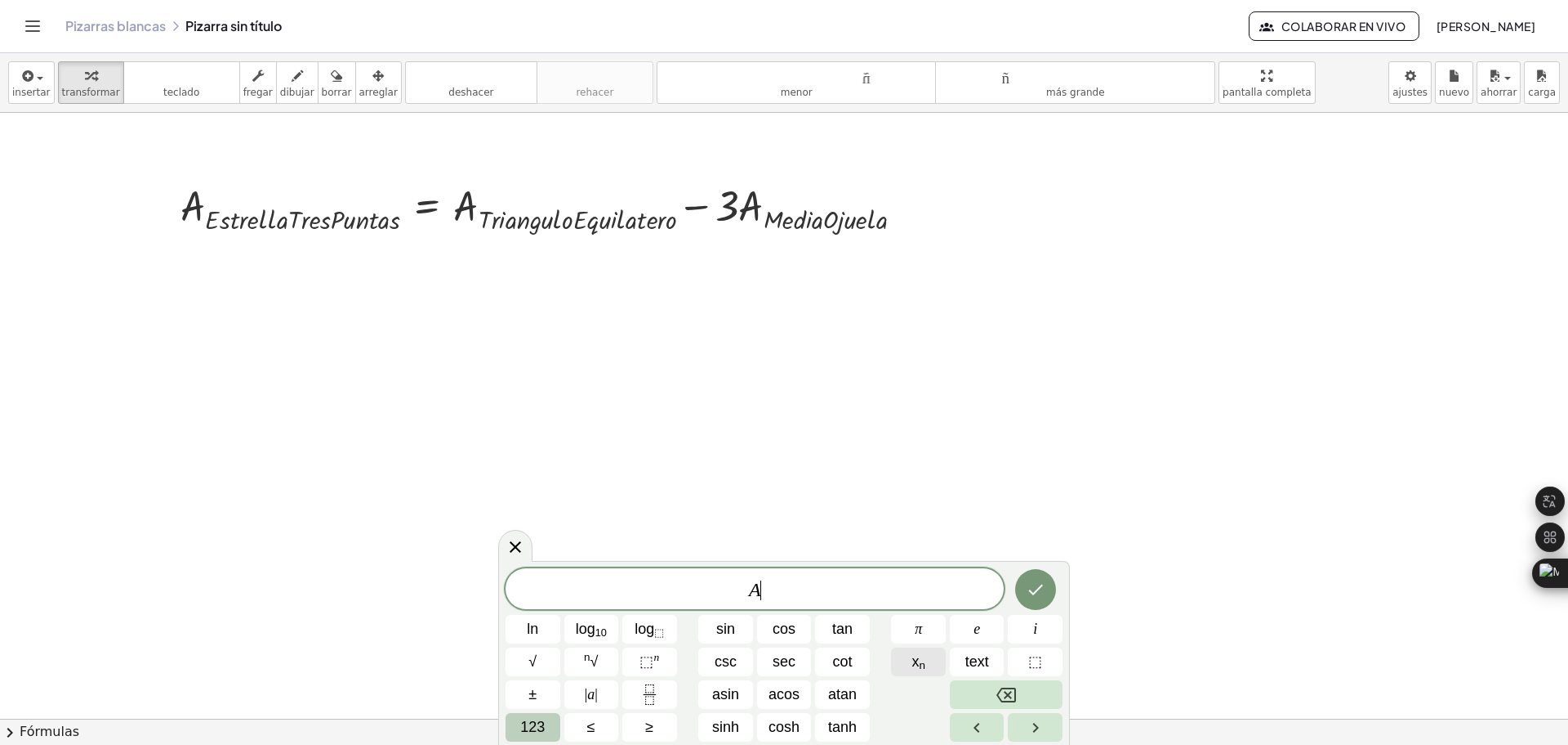
click at [912, 668] on span "x n" at bounding box center [919, 661] width 14 height 22
click at [1045, 579] on icon "Done" at bounding box center [1035, 585] width 19 height 19
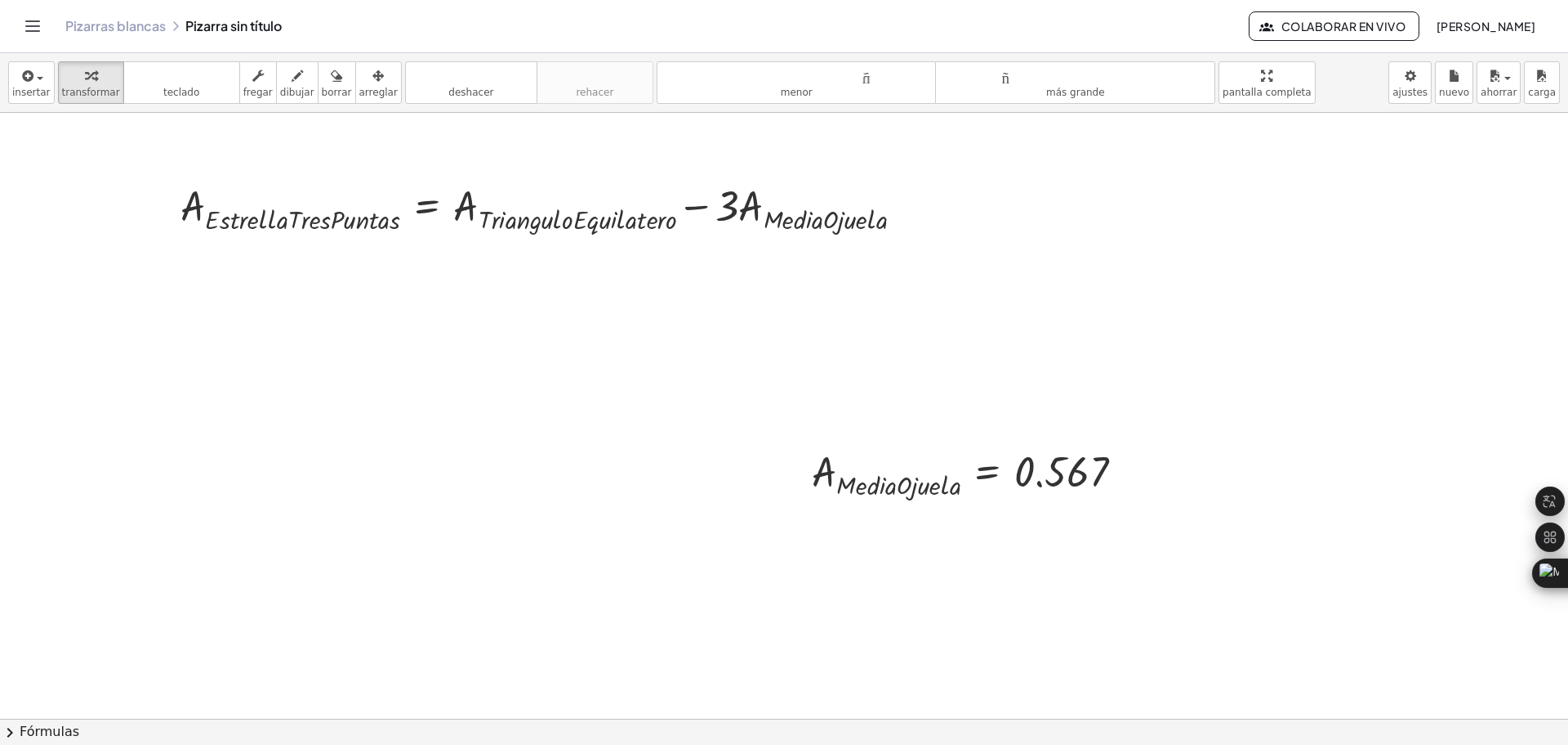
click at [1319, 85] on div "insertar Seleccione uno: Expresión matemática Función Texto Vídeo de YouTube Gr…" at bounding box center [784, 83] width 1568 height 59
click at [360, 73] on div "button" at bounding box center [378, 75] width 38 height 19
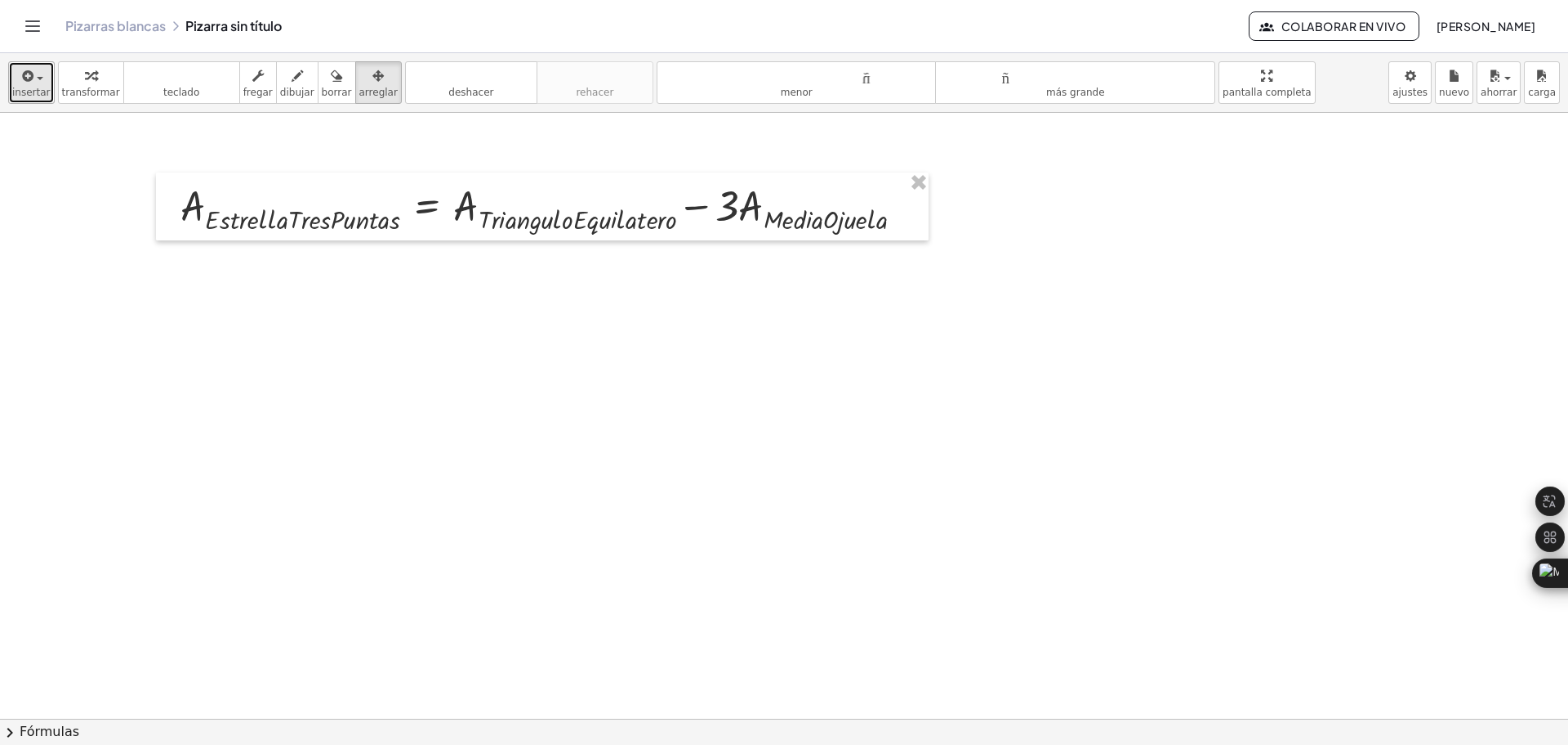
click at [38, 78] on span "button" at bounding box center [40, 78] width 7 height 3
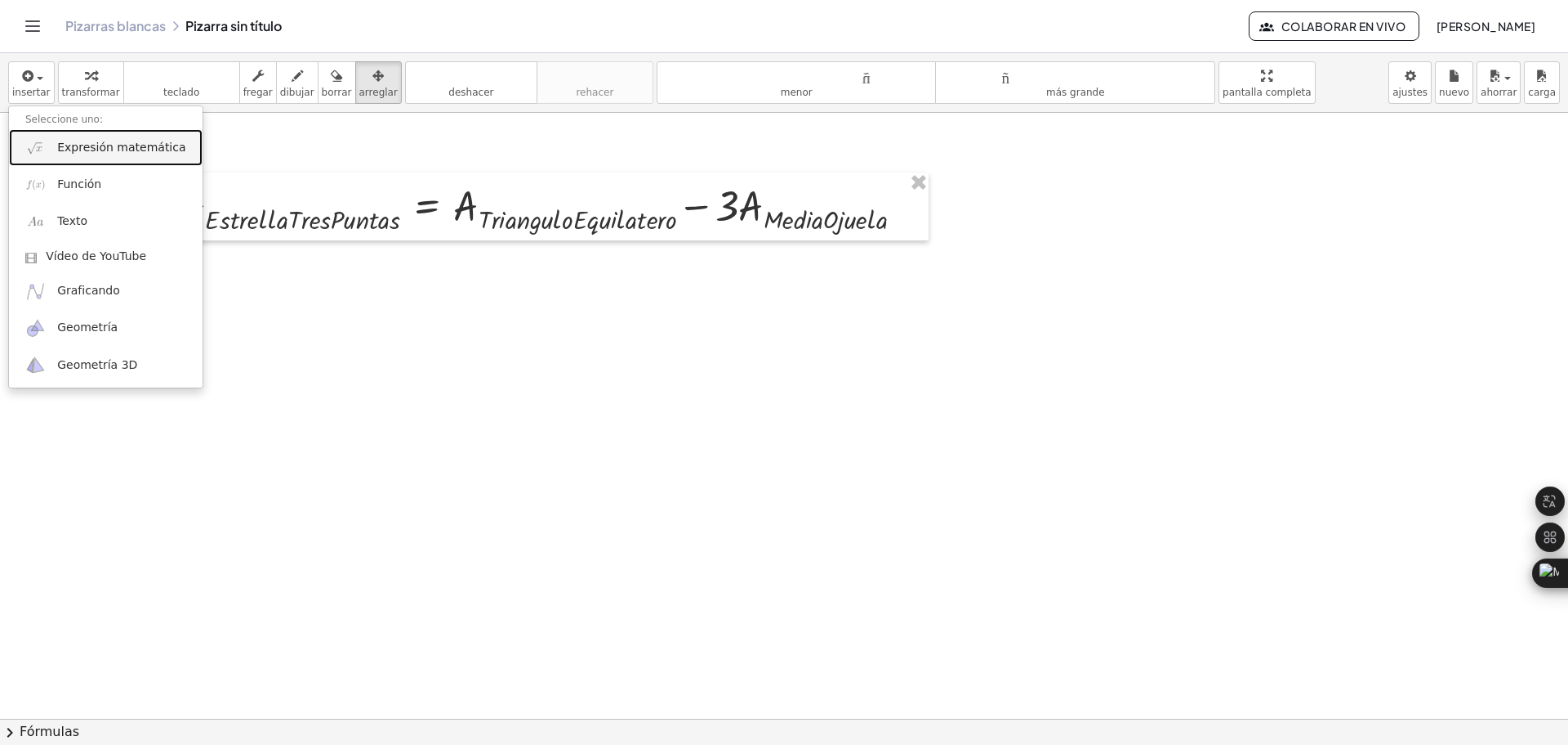
click at [101, 144] on font "Expresión matemática" at bounding box center [122, 147] width 128 height 13
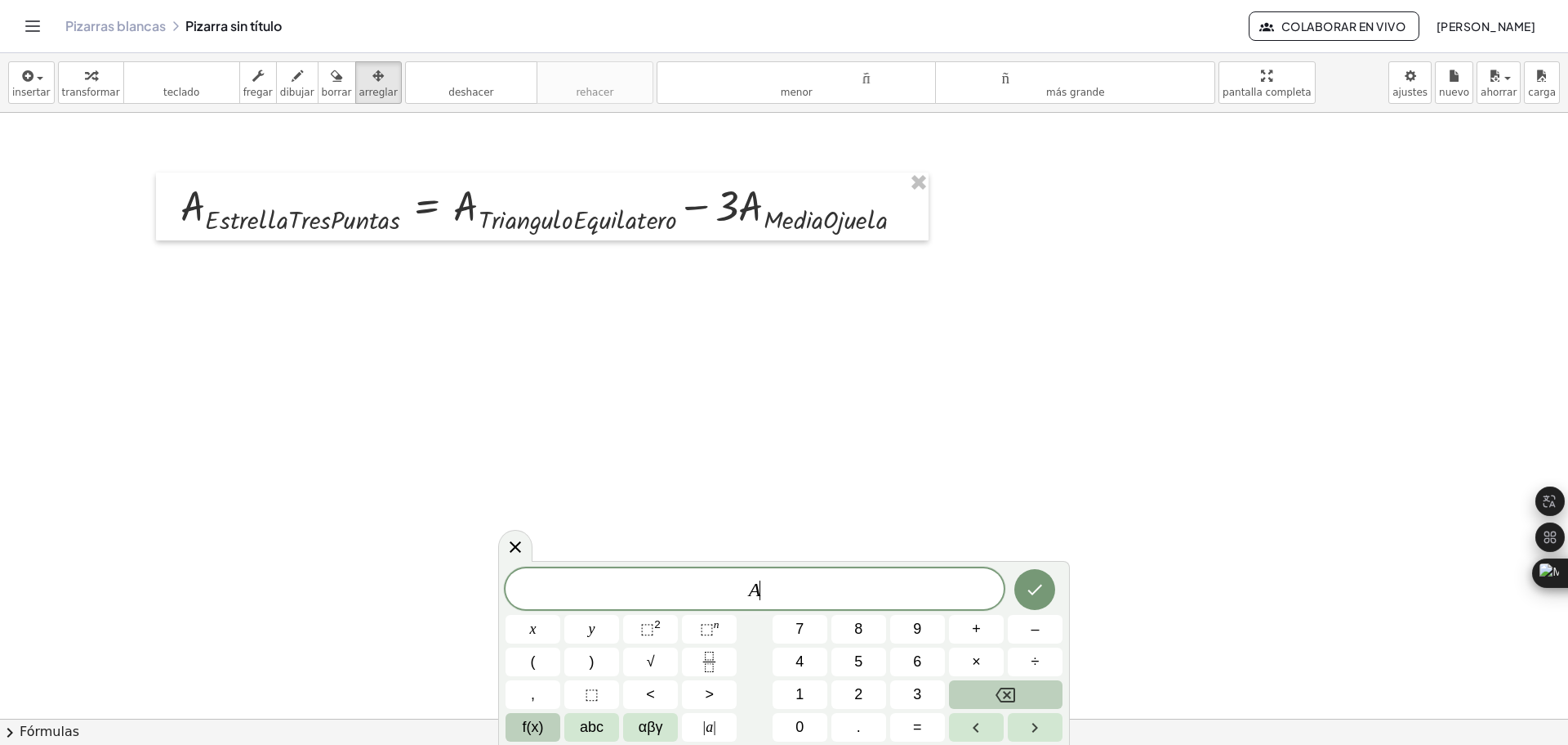
click at [533, 727] on span "f(x)" at bounding box center [534, 727] width 21 height 22
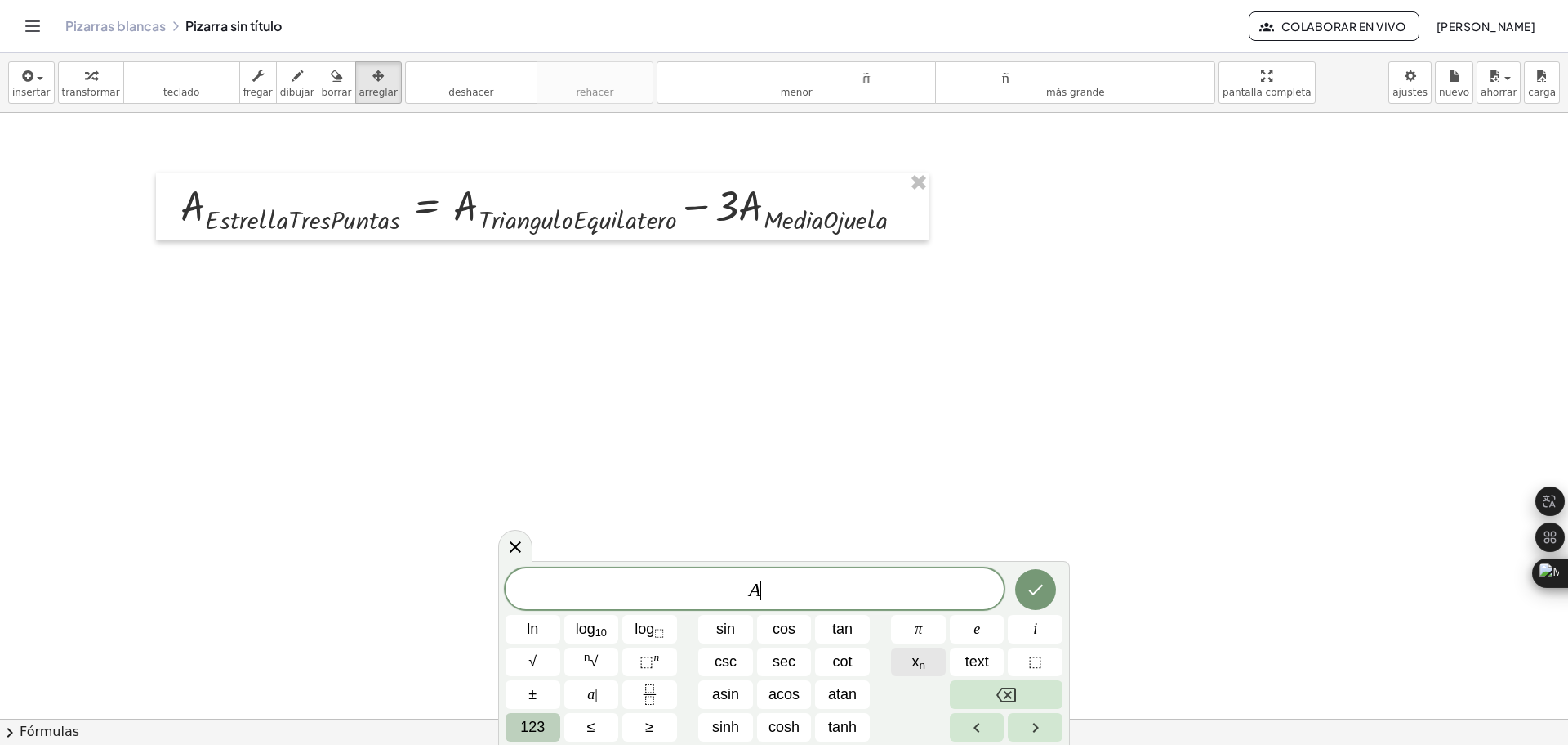
click at [918, 663] on span "x n" at bounding box center [919, 661] width 14 height 22
click at [544, 724] on span "123" at bounding box center [532, 727] width 24 height 22
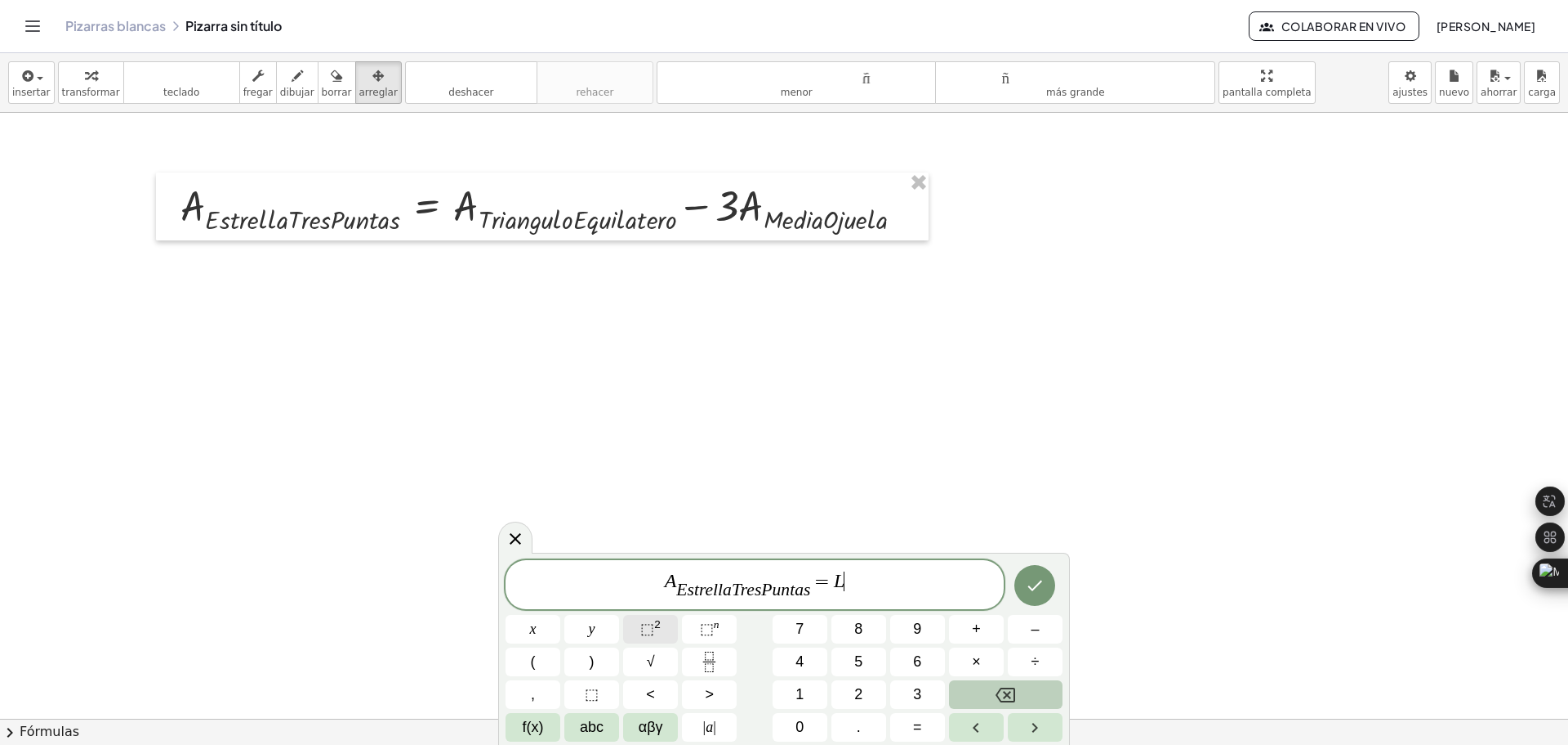
click at [662, 624] on button "⬚ 2" at bounding box center [650, 628] width 54 height 28
click at [966, 661] on button "×" at bounding box center [976, 661] width 54 height 28
click at [652, 663] on span "√" at bounding box center [651, 661] width 8 height 22
drag, startPoint x: 870, startPoint y: 574, endPoint x: 811, endPoint y: 581, distance: 59.4
click at [703, 656] on icon "Fraction" at bounding box center [709, 661] width 20 height 20
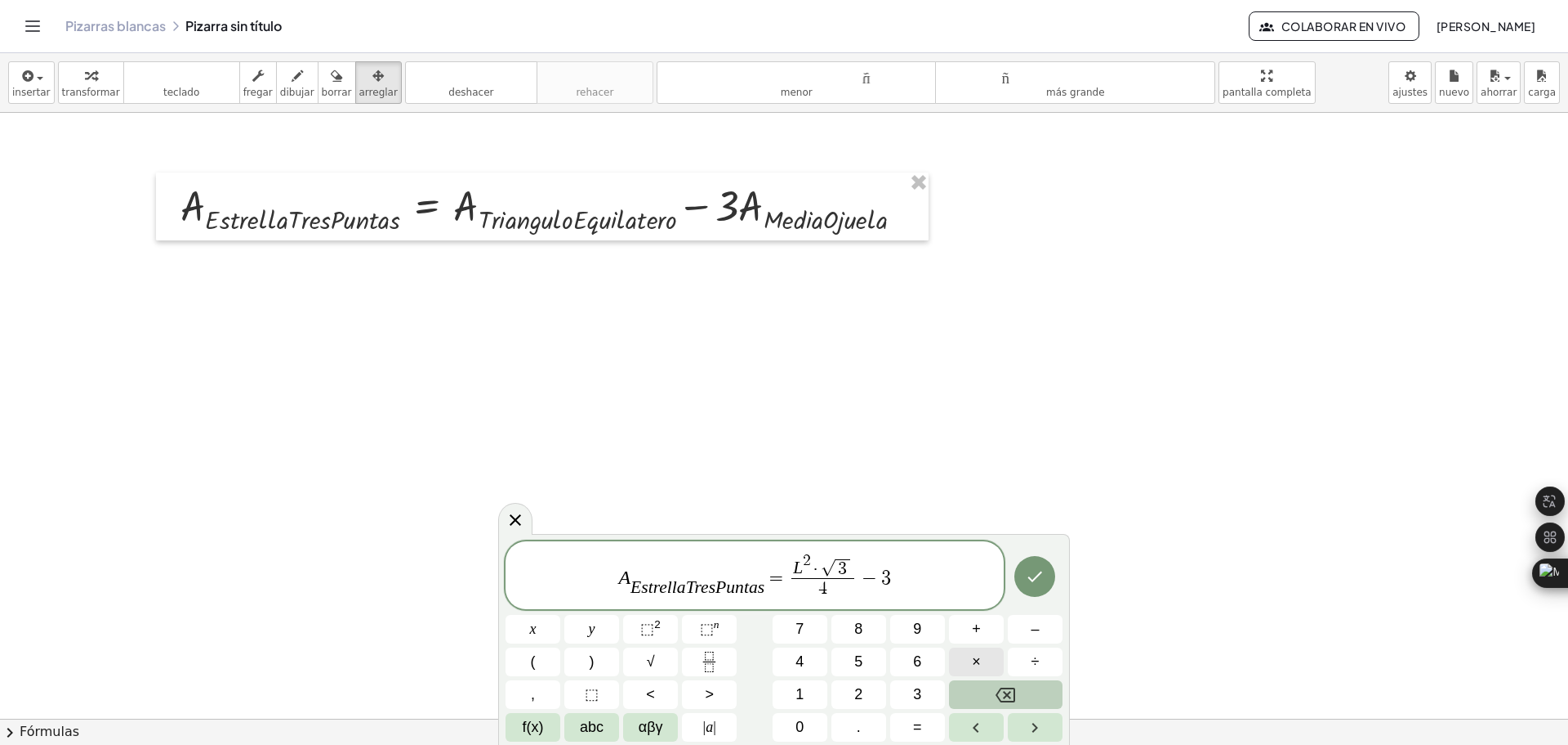
click at [989, 666] on button "×" at bounding box center [976, 661] width 54 height 28
click at [550, 724] on button "f(x)" at bounding box center [533, 727] width 54 height 28
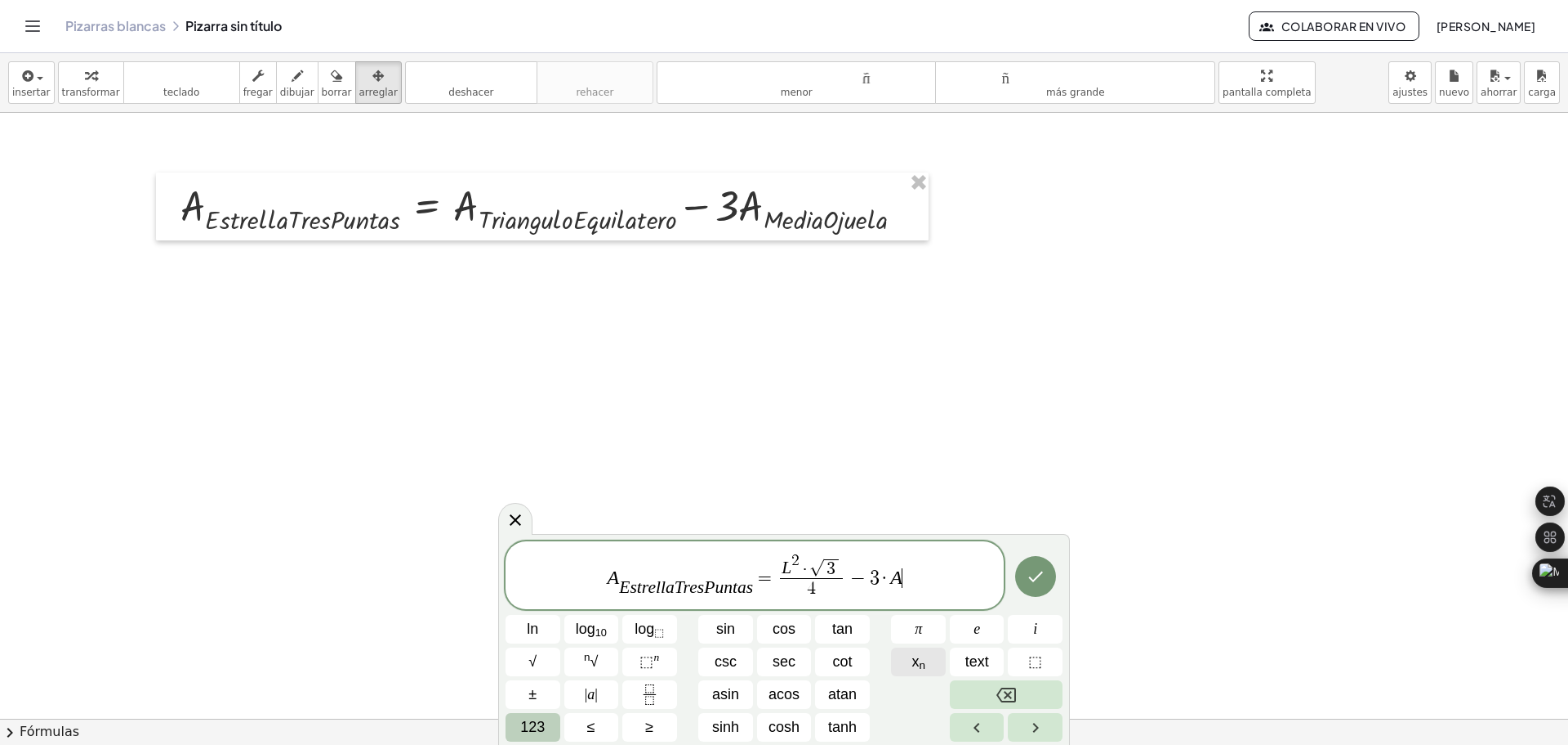
click at [926, 662] on button "x n" at bounding box center [919, 661] width 54 height 28
click at [1028, 581] on icon "Done" at bounding box center [1035, 576] width 19 height 19
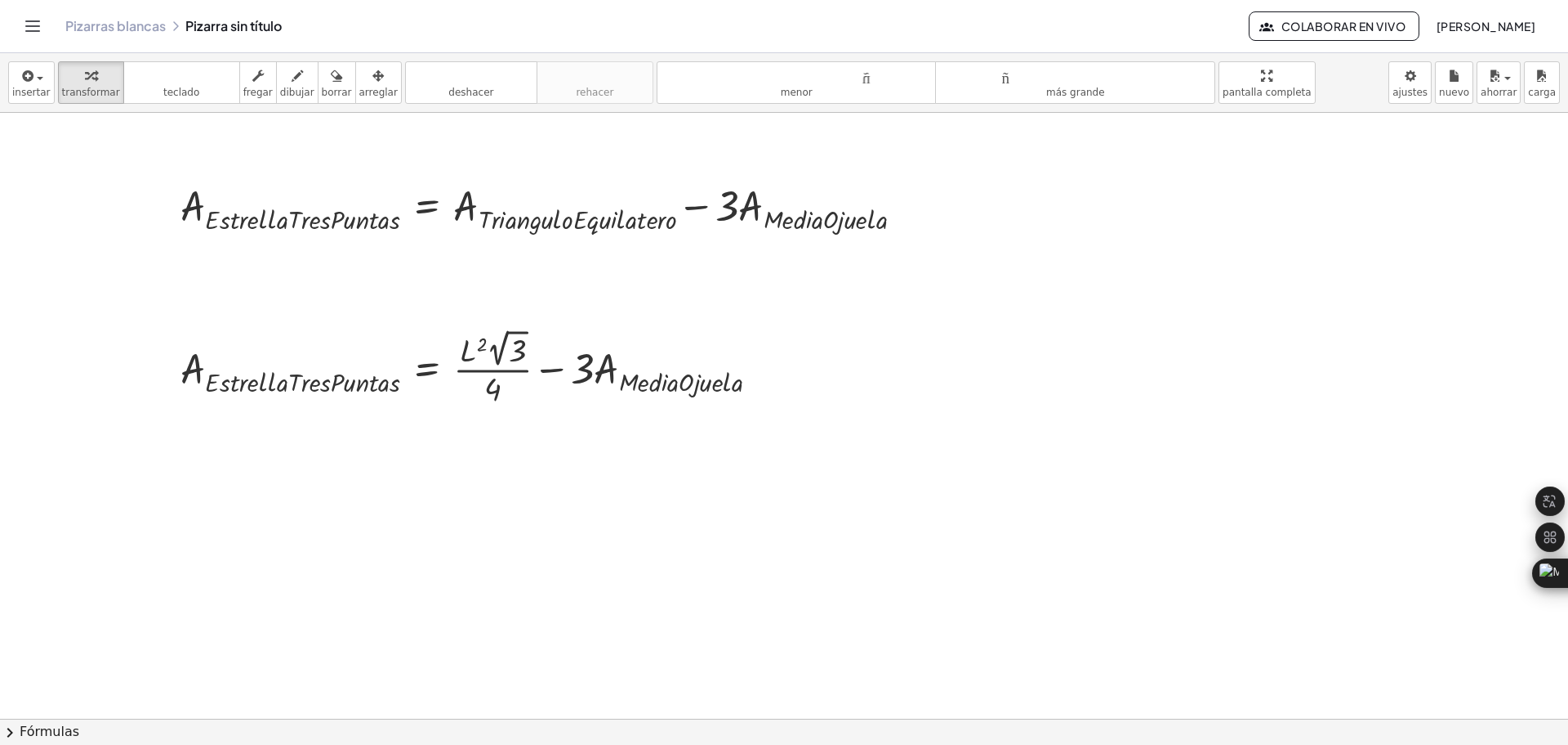
click at [1358, 88] on div "insertar Seleccione uno: Expresión matemática Función Texto Vídeo de YouTube Gr…" at bounding box center [784, 83] width 1568 height 59
click at [372, 73] on icon "button" at bounding box center [378, 76] width 12 height 19
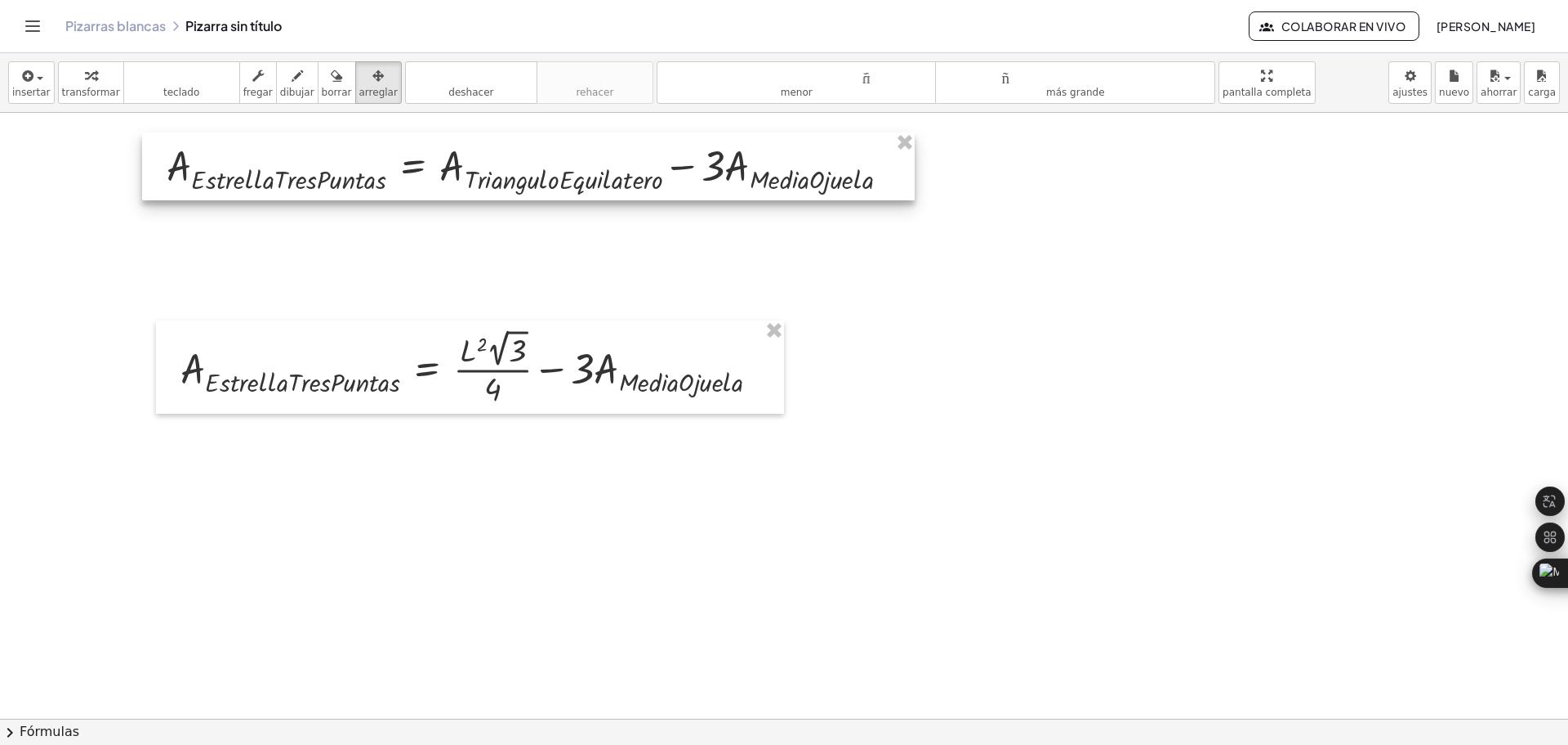
drag, startPoint x: 357, startPoint y: 73, endPoint x: 545, endPoint y: 182, distance: 217.3
click at [545, 182] on div at bounding box center [528, 166] width 773 height 68
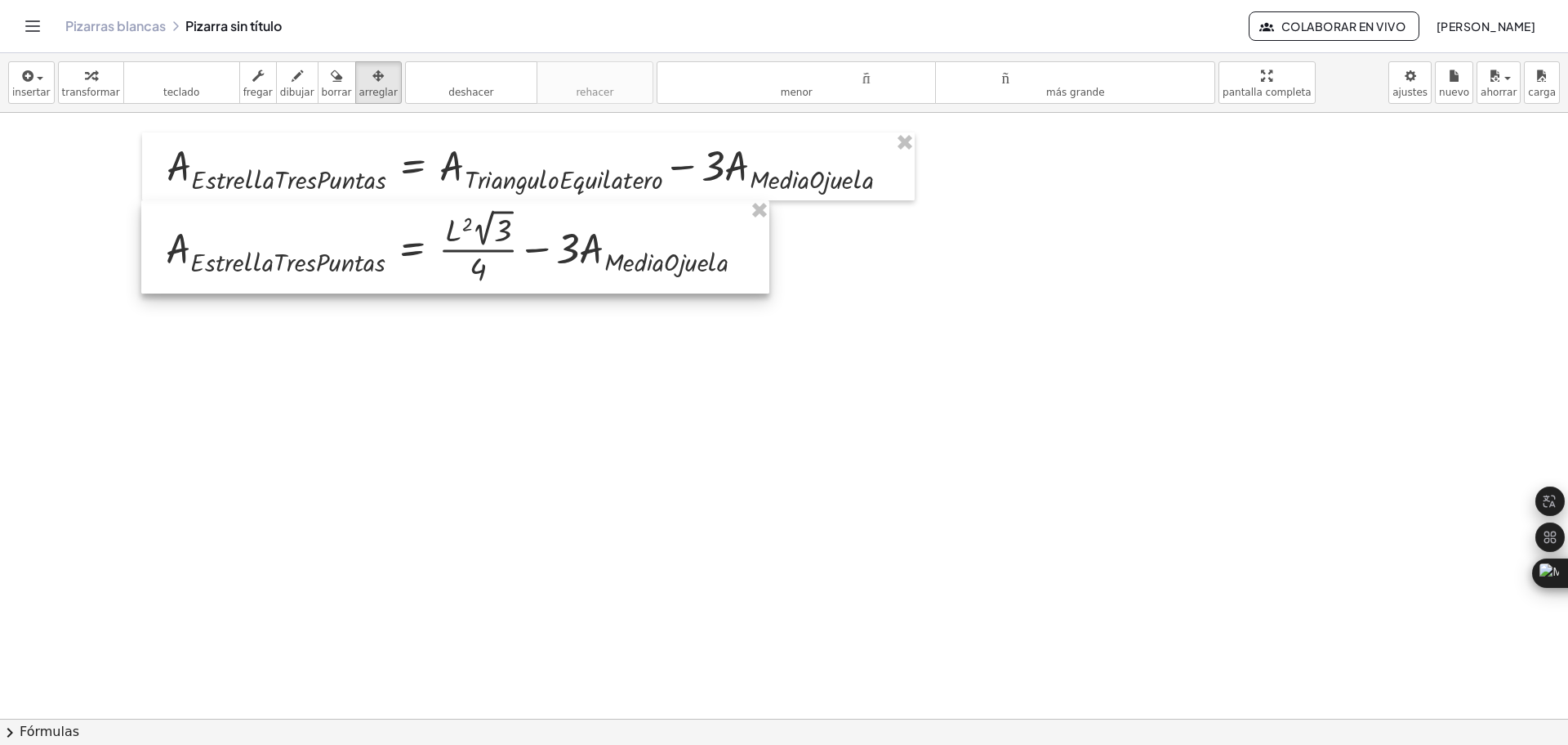
drag, startPoint x: 581, startPoint y: 372, endPoint x: 567, endPoint y: 252, distance: 120.8
click at [567, 252] on div at bounding box center [455, 247] width 628 height 93
click at [33, 84] on div "button" at bounding box center [31, 75] width 38 height 19
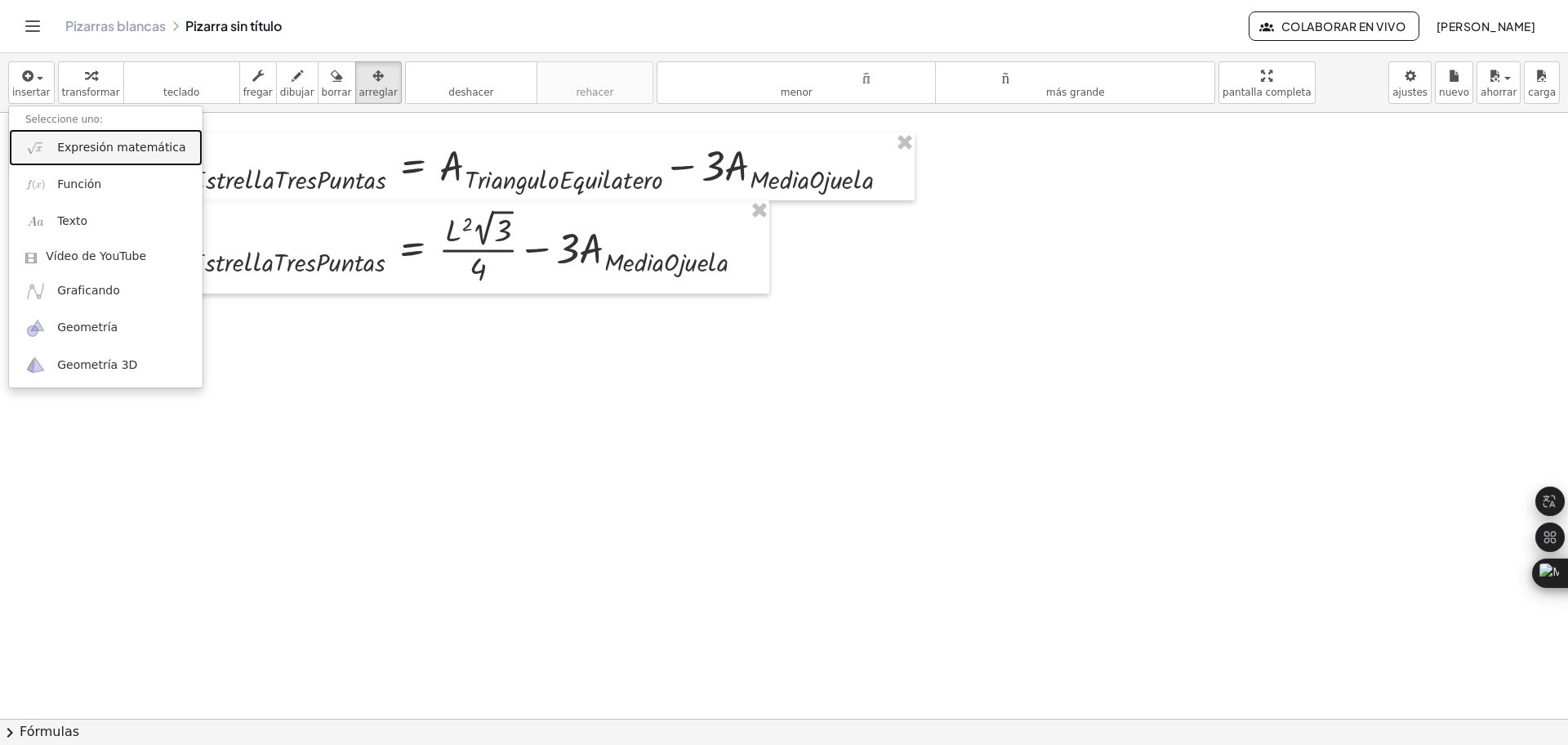
click at [105, 147] on font "Expresión matemática" at bounding box center [122, 147] width 128 height 13
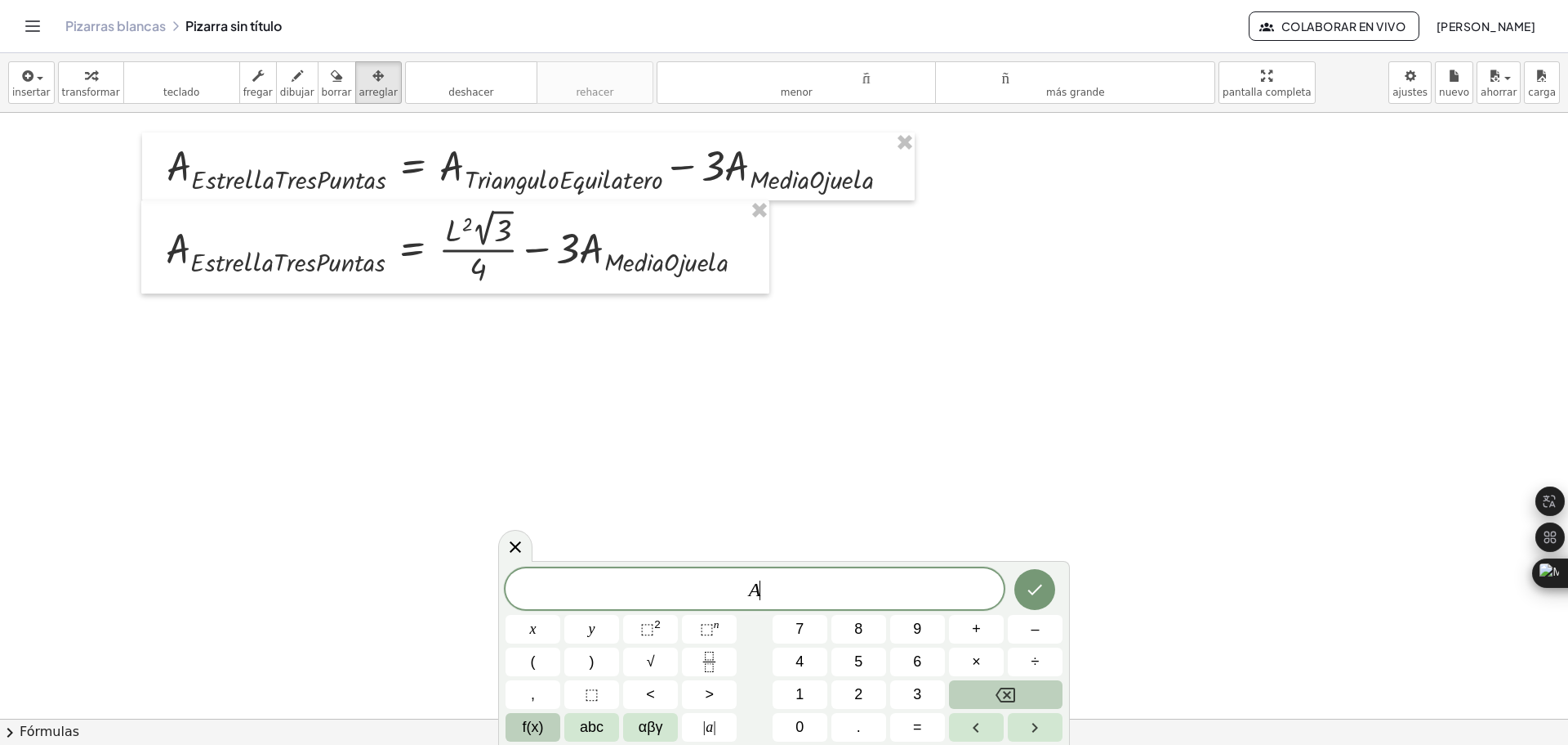
click at [529, 730] on span "f(x)" at bounding box center [534, 727] width 21 height 22
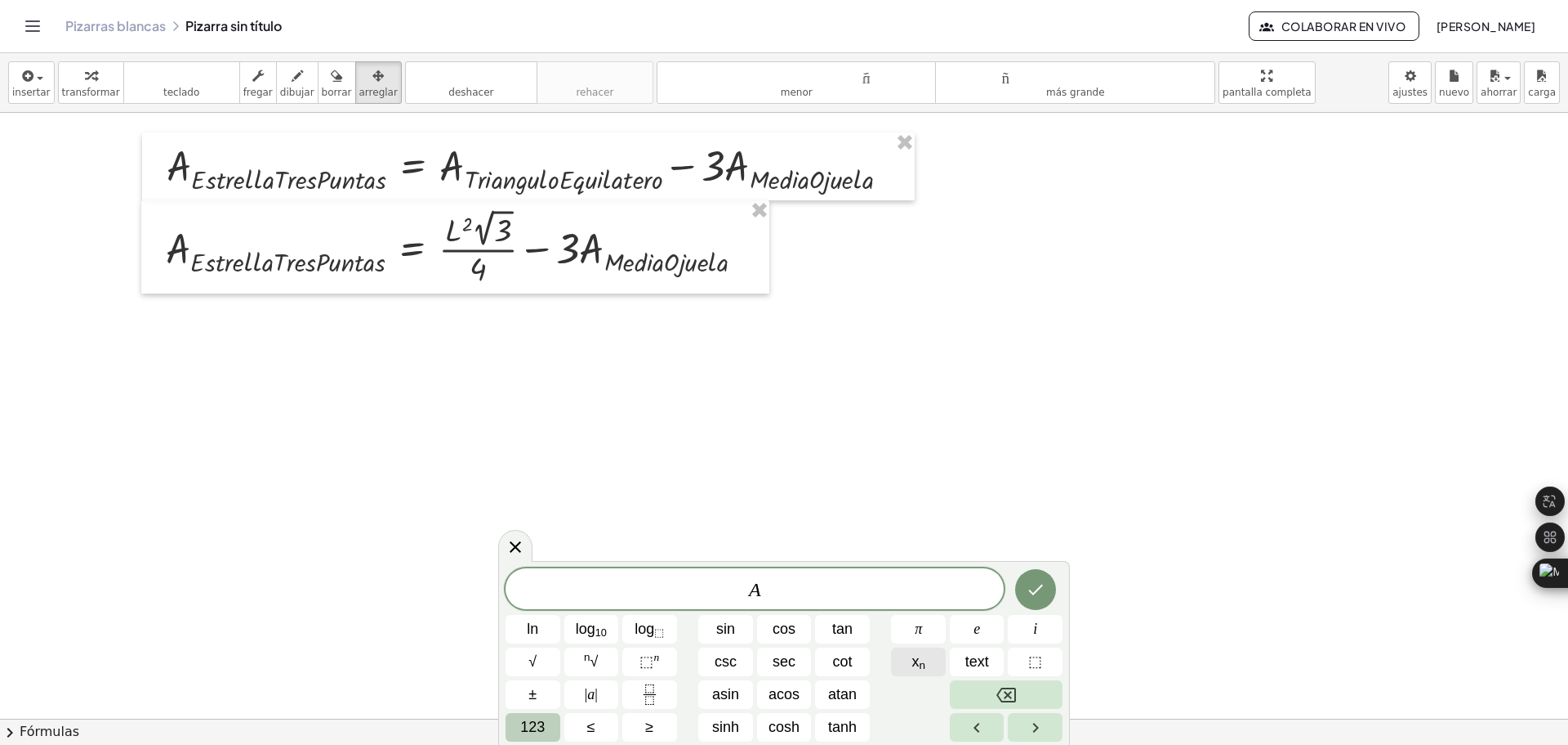
click at [926, 668] on button "x n" at bounding box center [919, 661] width 54 height 28
click at [537, 724] on span "123" at bounding box center [532, 727] width 24 height 22
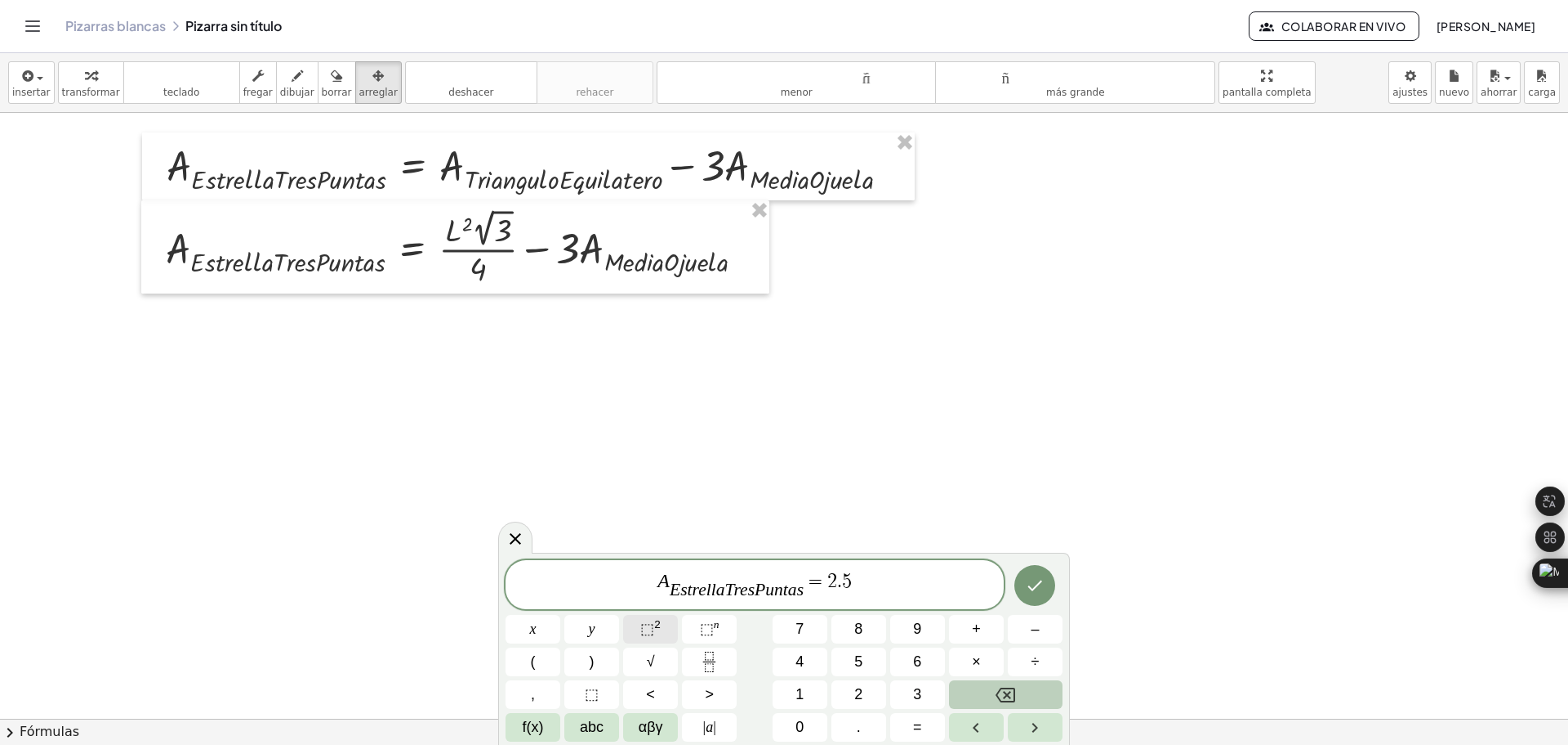
click at [647, 633] on span "⬚" at bounding box center [647, 628] width 14 height 17
click at [978, 658] on span "×" at bounding box center [976, 661] width 9 height 22
click at [659, 658] on button "√" at bounding box center [650, 661] width 54 height 28
drag, startPoint x: 883, startPoint y: 579, endPoint x: 802, endPoint y: 576, distance: 81.1
click at [802, 576] on span "A E s t r e l l a T r e s P u n t a s ​ = 2 . 5 2 · √ 3" at bounding box center [754, 582] width 499 height 39
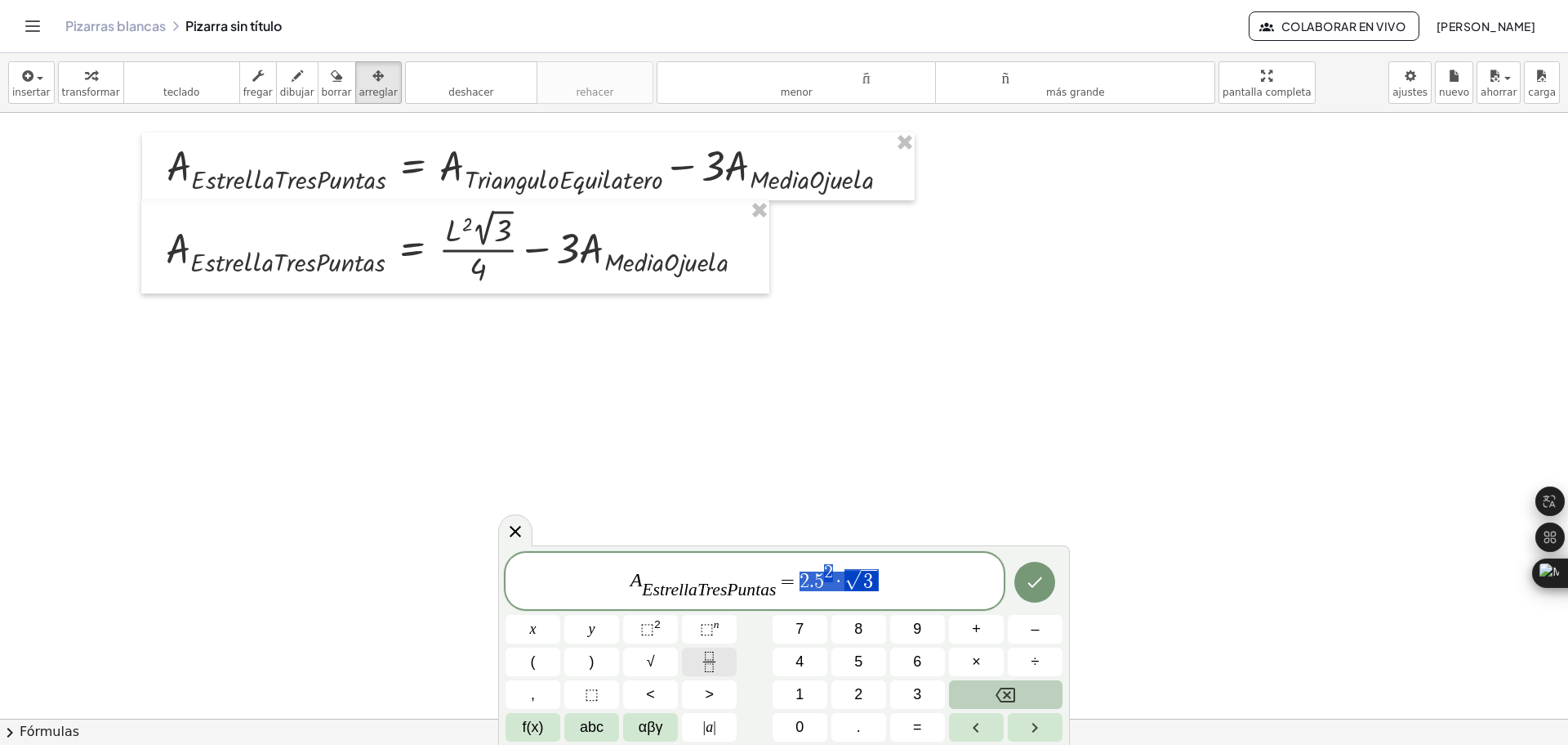
click at [716, 662] on icon "Fraction" at bounding box center [709, 661] width 20 height 20
click at [891, 584] on span "A E s t r e l l a T r e s P u n t a s ​ = 2 . 5 2 · √ 3 4 ​ ​" at bounding box center [754, 576] width 499 height 51
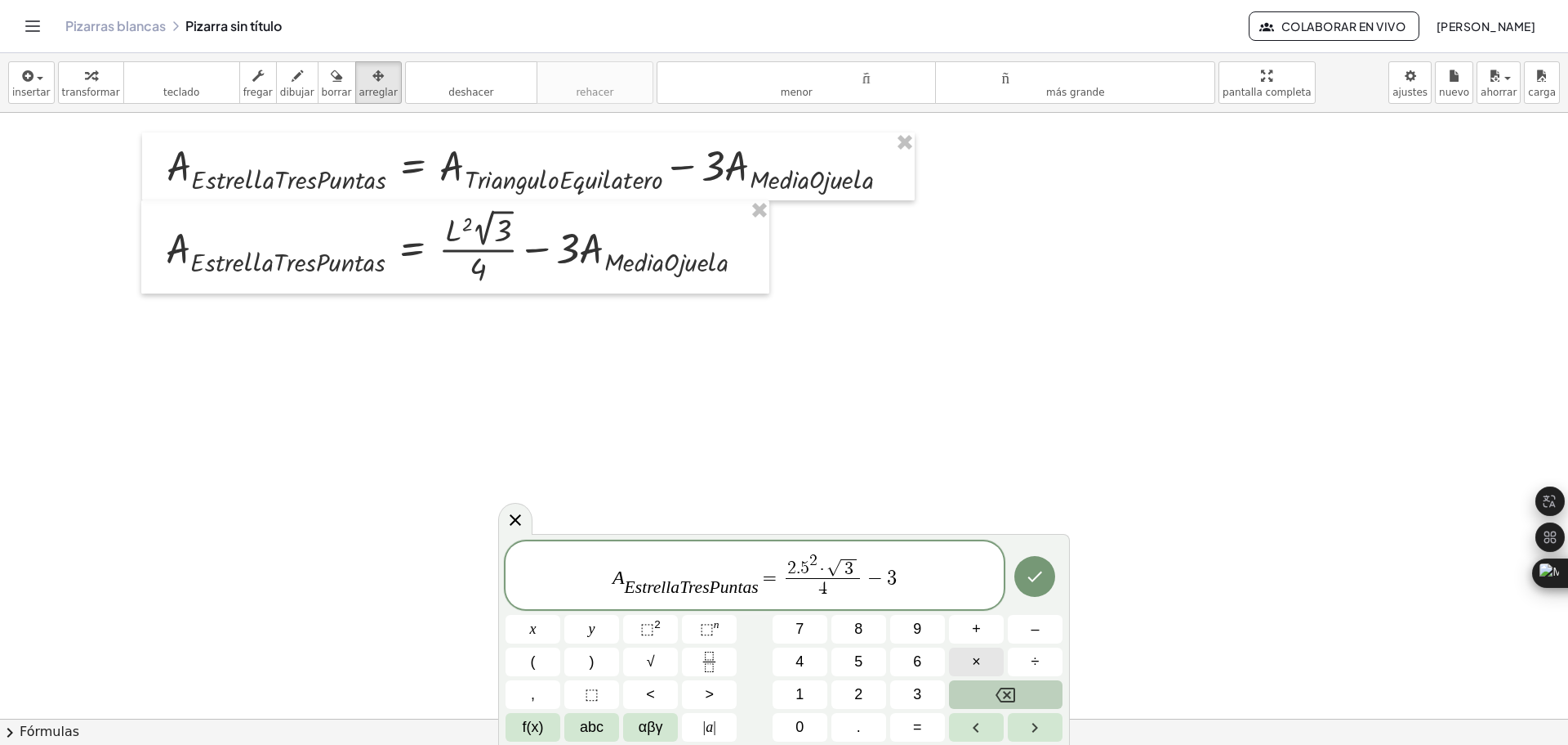
click at [974, 657] on span "×" at bounding box center [976, 661] width 9 height 22
click at [801, 729] on span "0" at bounding box center [799, 727] width 8 height 22
click at [861, 725] on button "." at bounding box center [858, 727] width 54 height 28
click at [858, 659] on span "5" at bounding box center [858, 661] width 8 height 22
click at [918, 660] on span "6" at bounding box center [917, 661] width 8 height 22
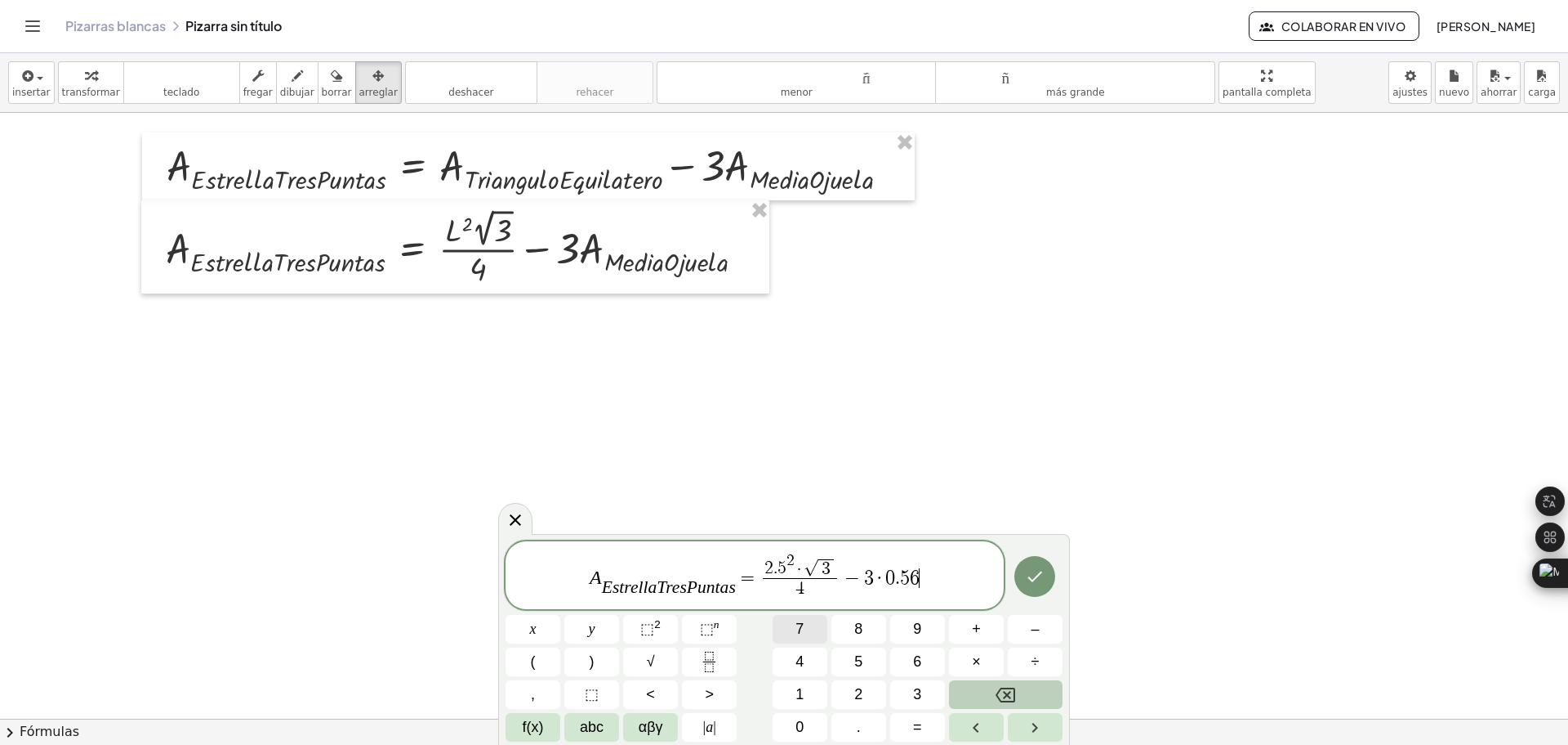
click at [806, 626] on button "7" at bounding box center [800, 628] width 54 height 28
drag, startPoint x: 751, startPoint y: 578, endPoint x: 572, endPoint y: 597, distance: 180.0
click at [1026, 575] on icon "Done" at bounding box center [1035, 576] width 19 height 19
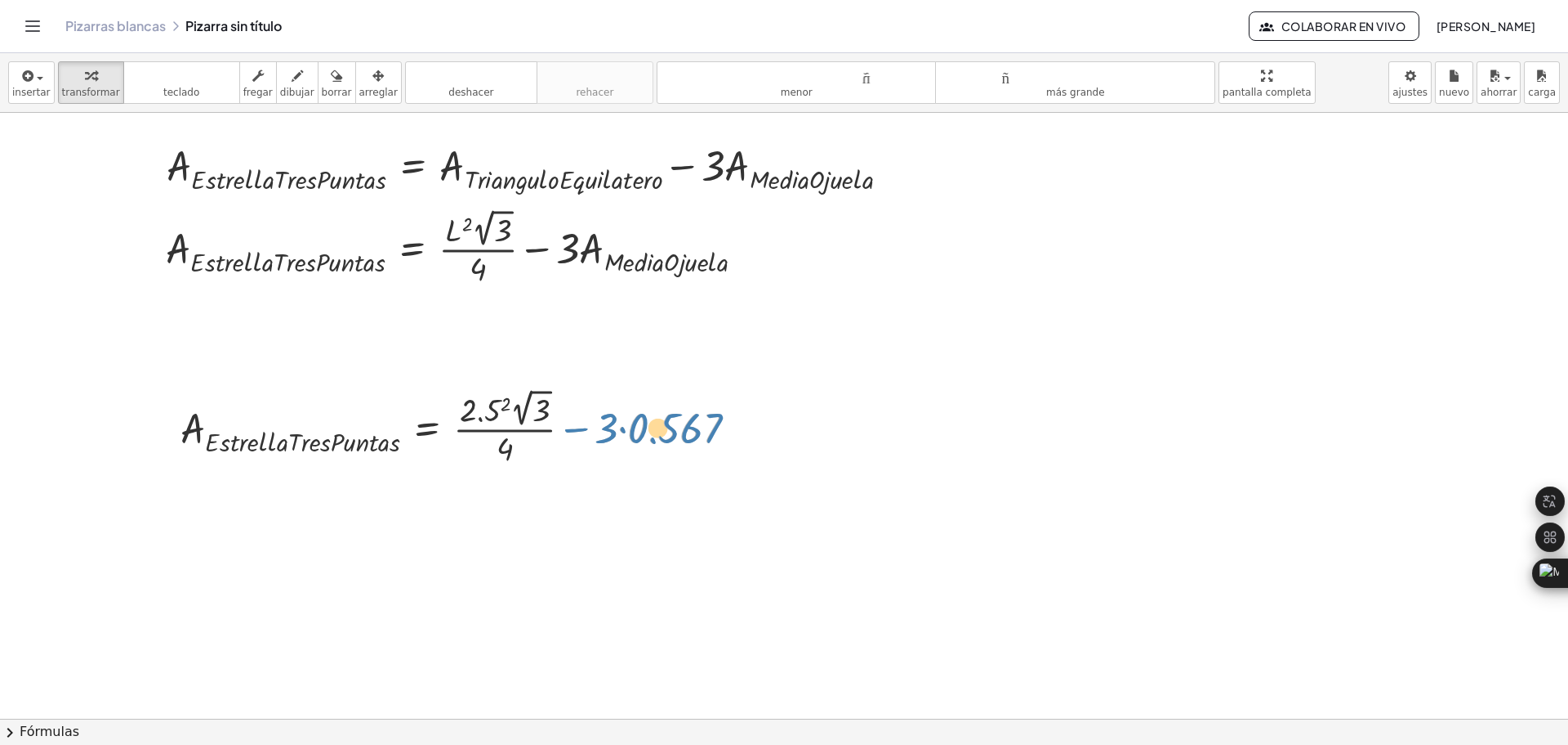
click at [575, 422] on div at bounding box center [465, 426] width 585 height 85
click at [507, 404] on div at bounding box center [465, 426] width 585 height 85
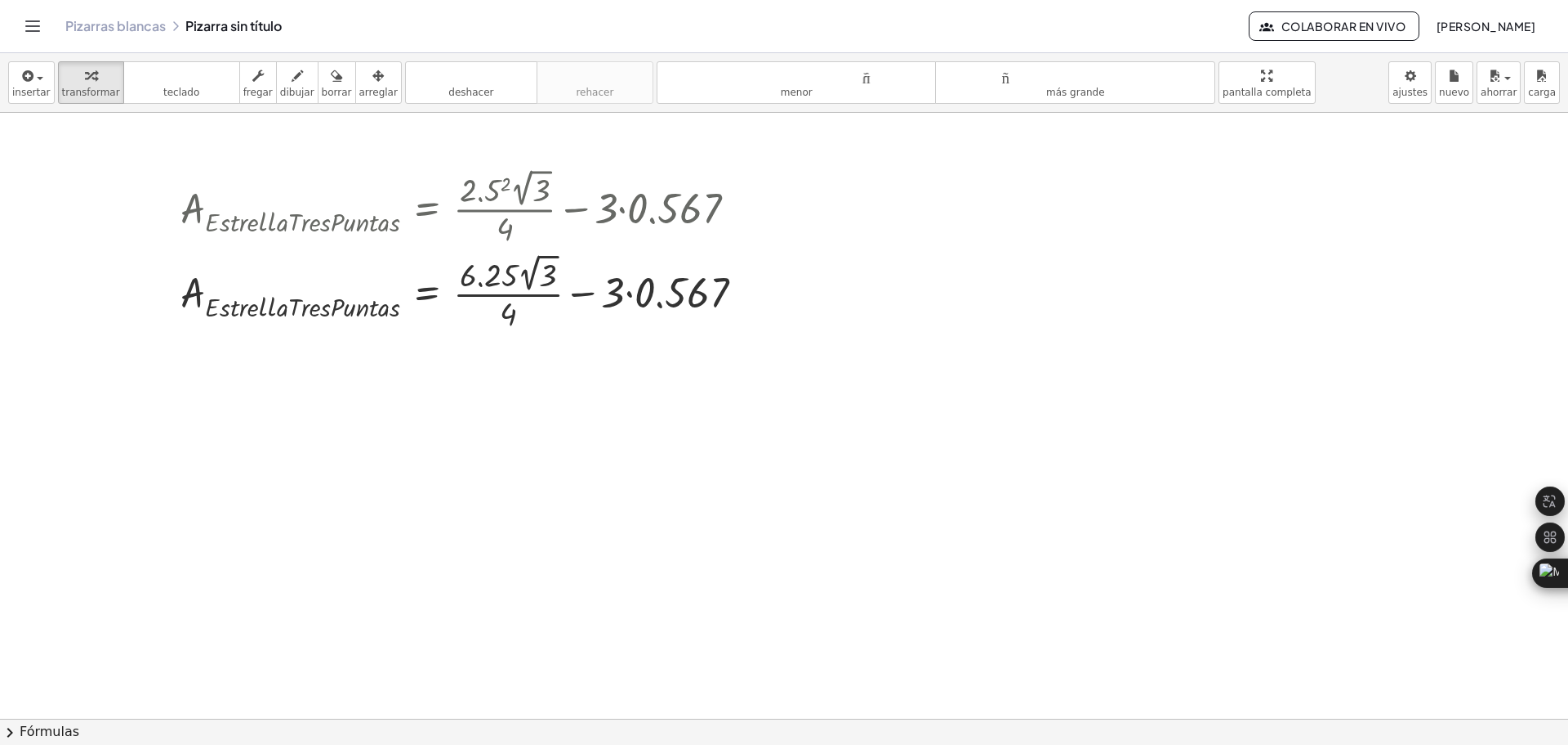
scroll to position [490, 0]
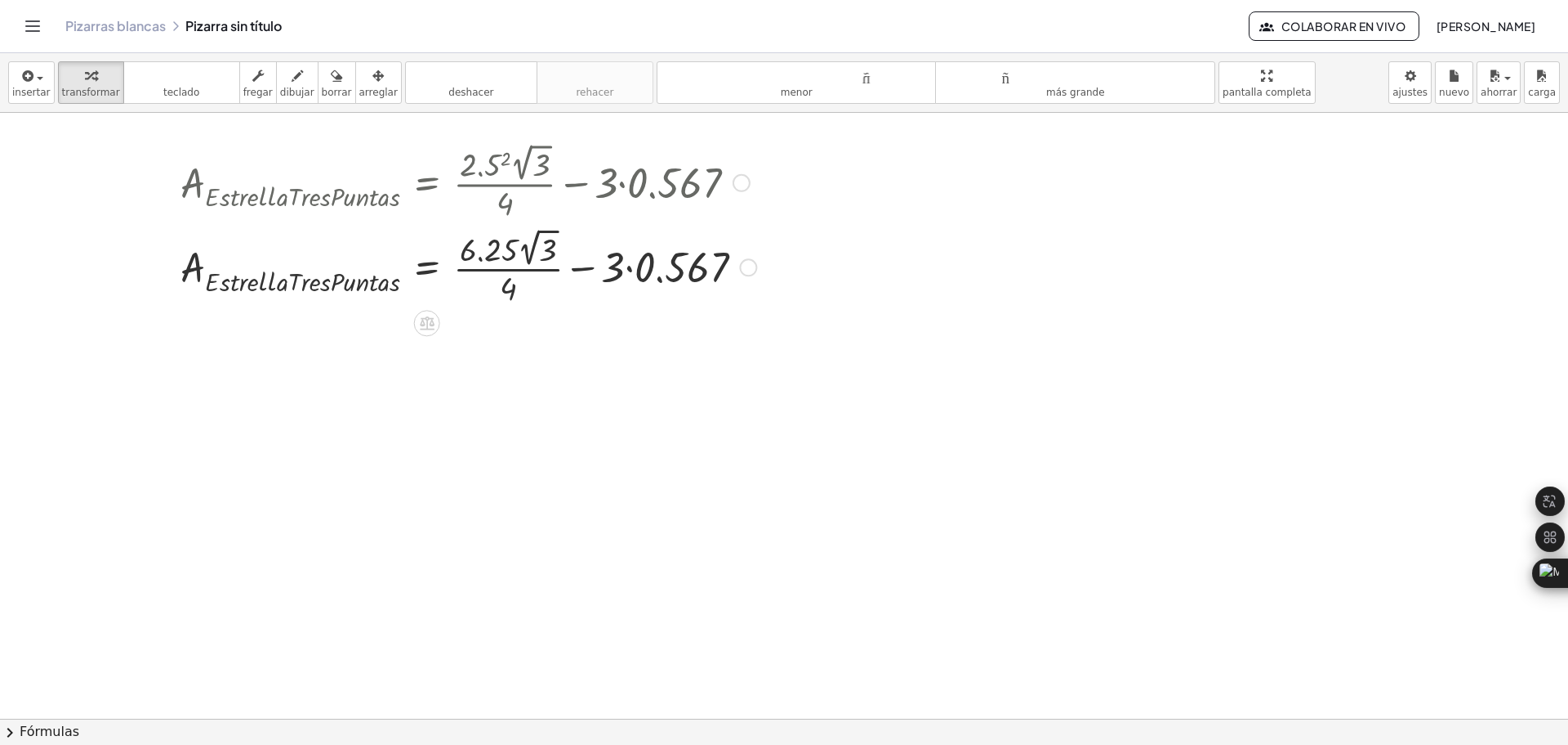
click at [531, 243] on div at bounding box center [468, 266] width 592 height 85
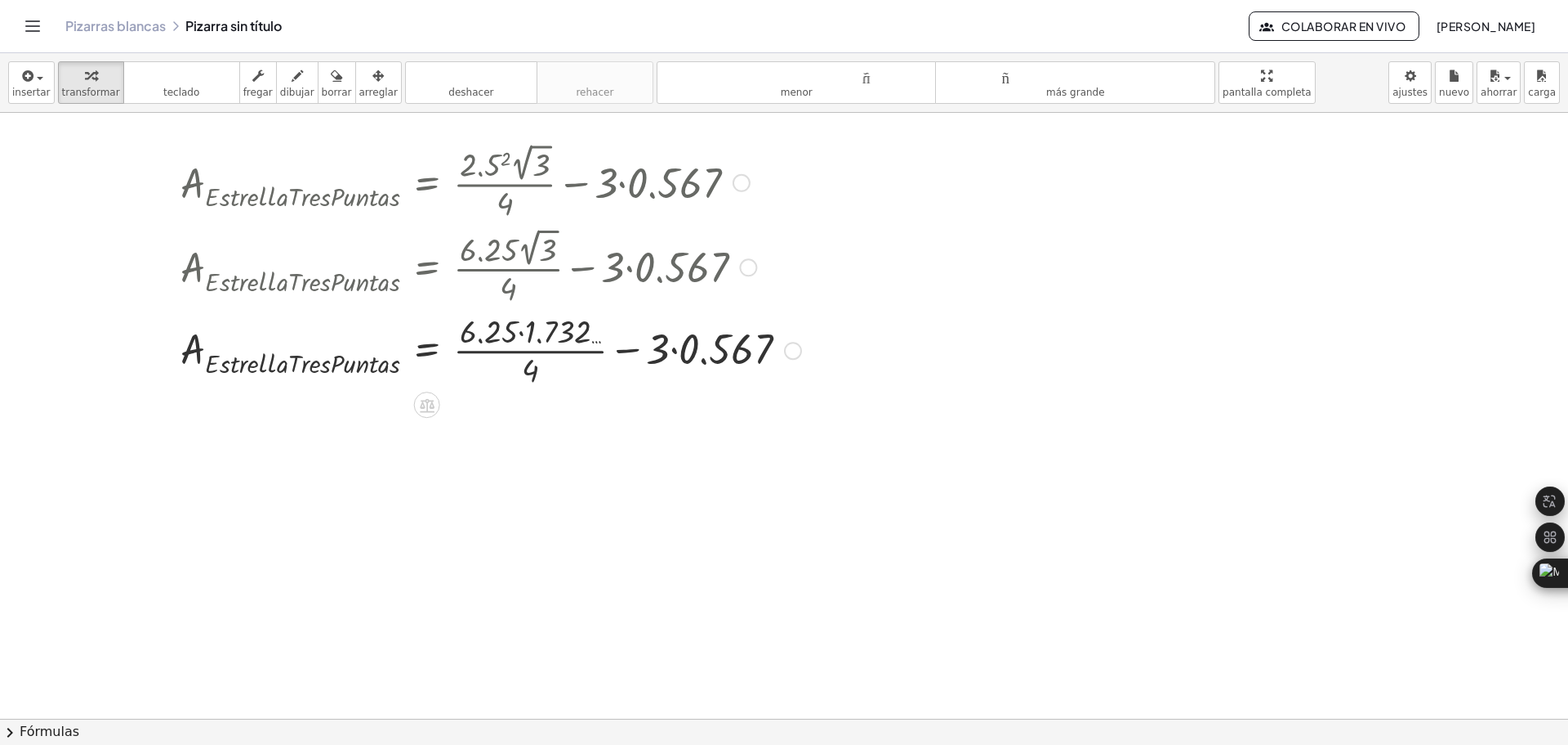
click at [523, 333] on div at bounding box center [490, 349] width 637 height 82
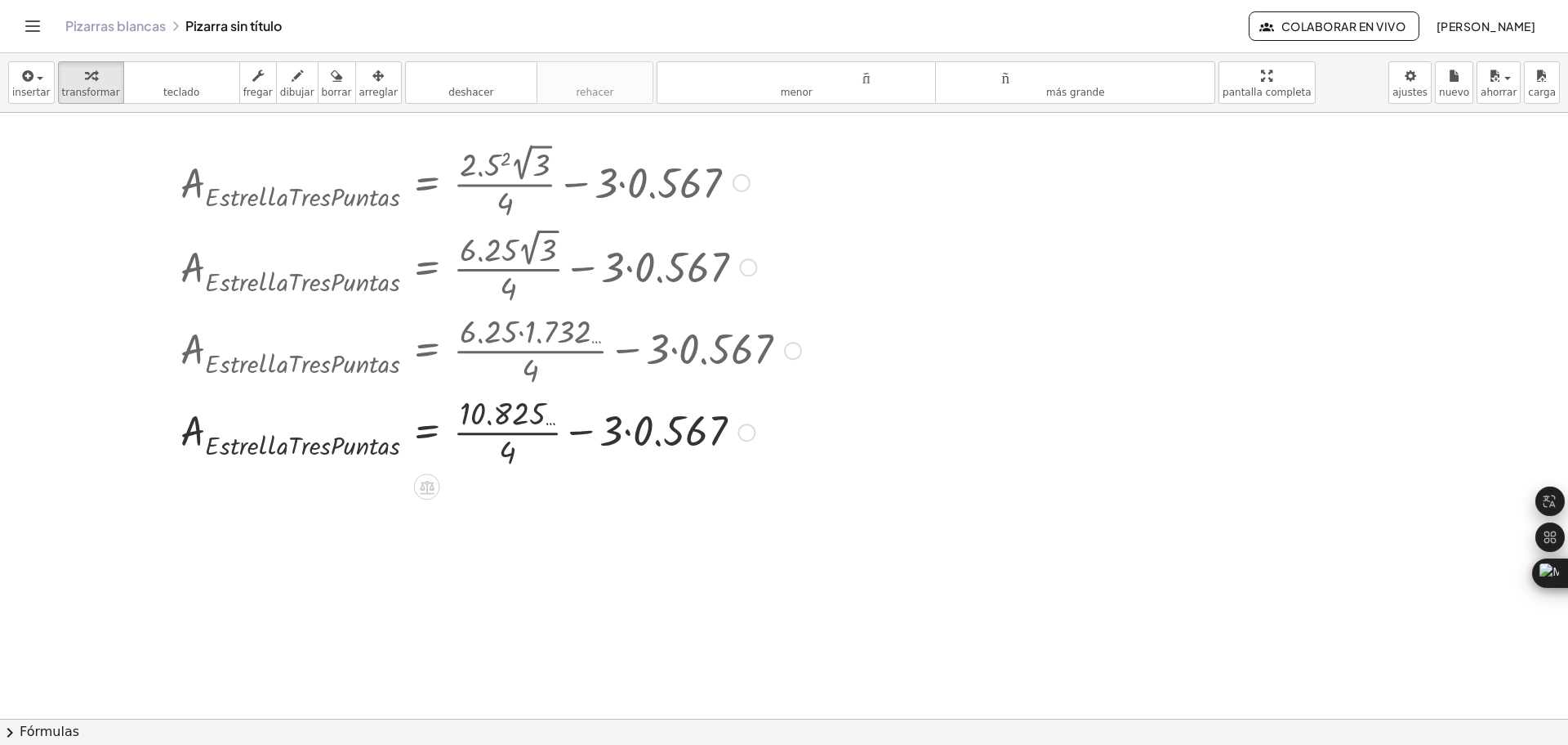
click at [628, 430] on div at bounding box center [490, 431] width 637 height 82
click at [504, 431] on div at bounding box center [490, 431] width 637 height 82
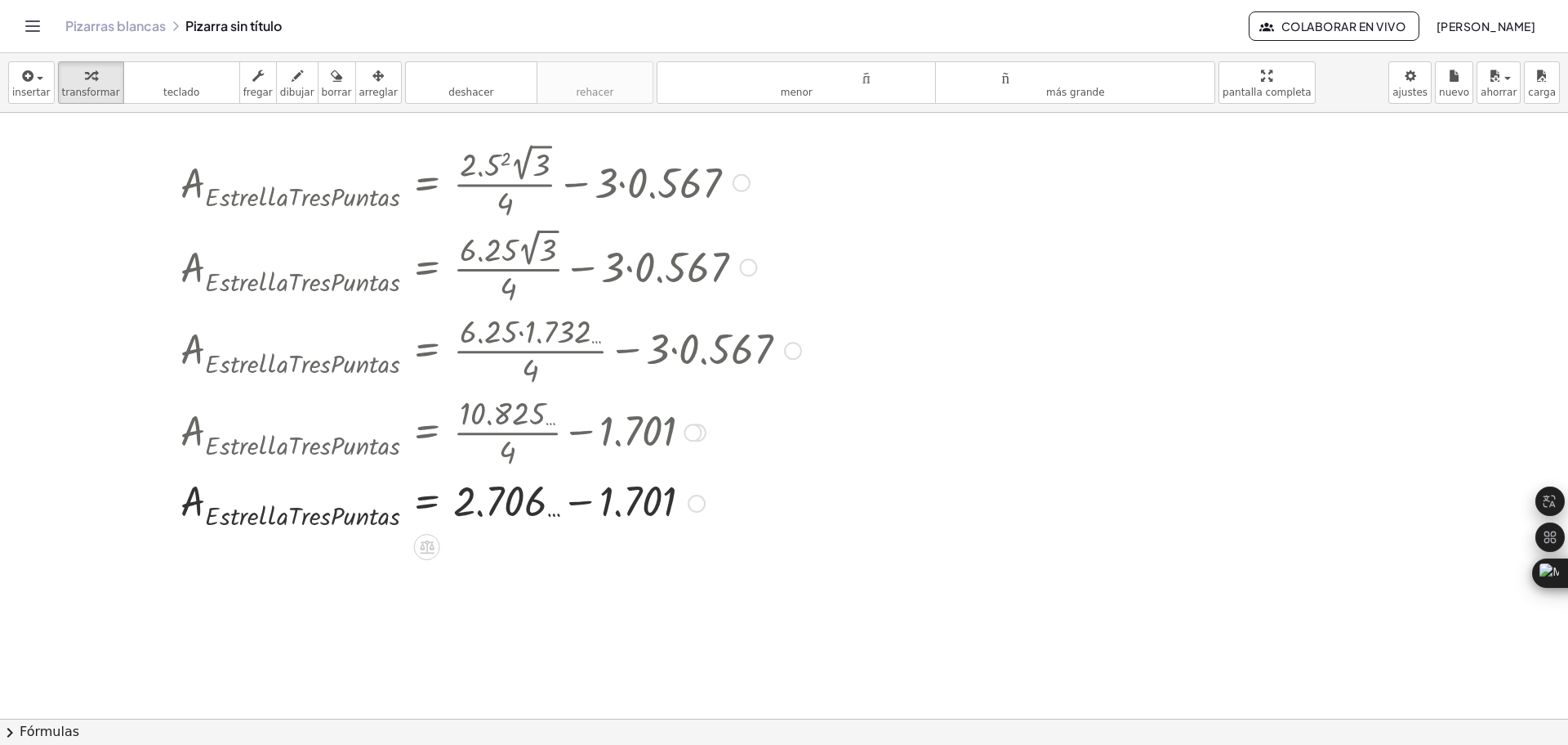
click at [577, 500] on div at bounding box center [490, 501] width 637 height 59
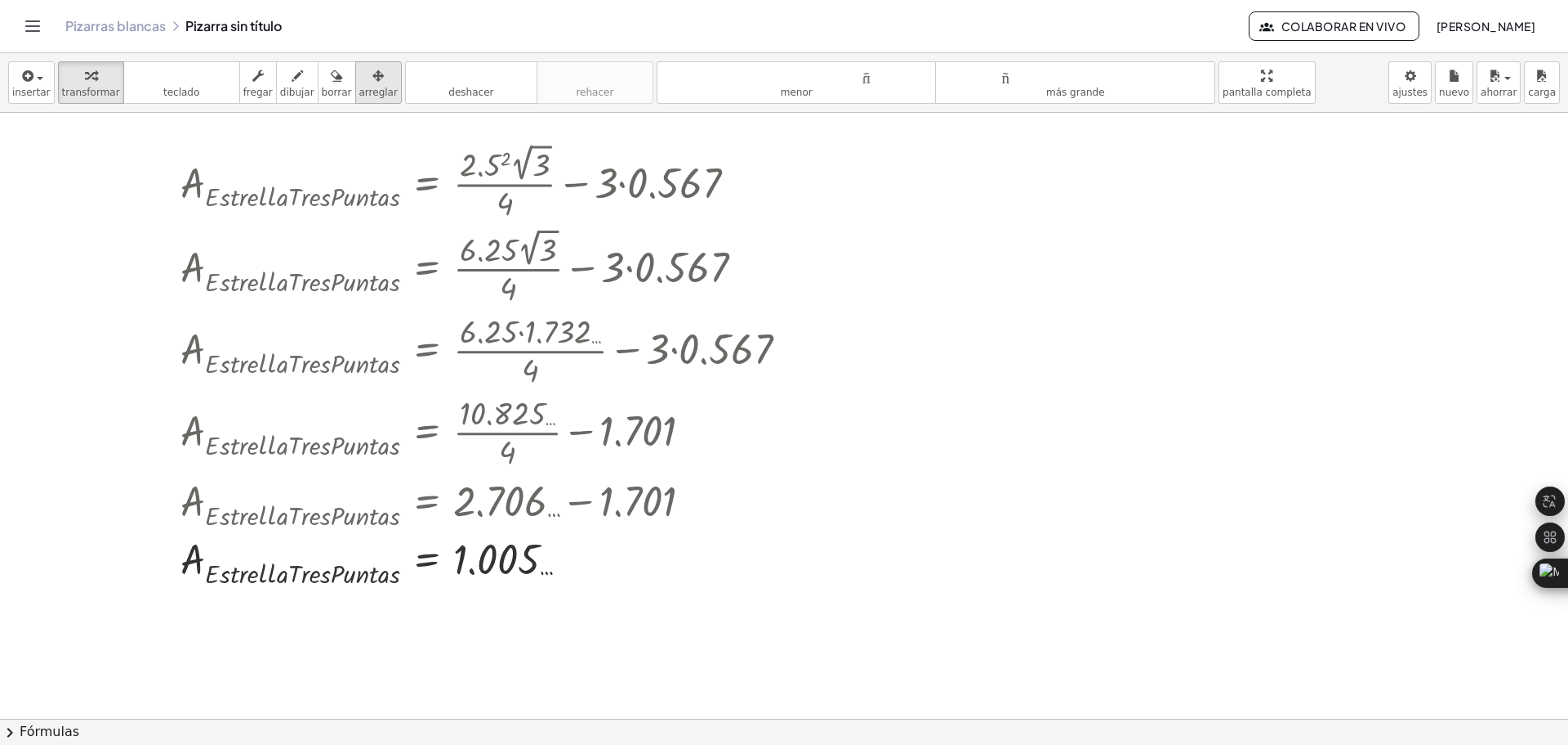
click at [362, 77] on div "button" at bounding box center [378, 75] width 38 height 19
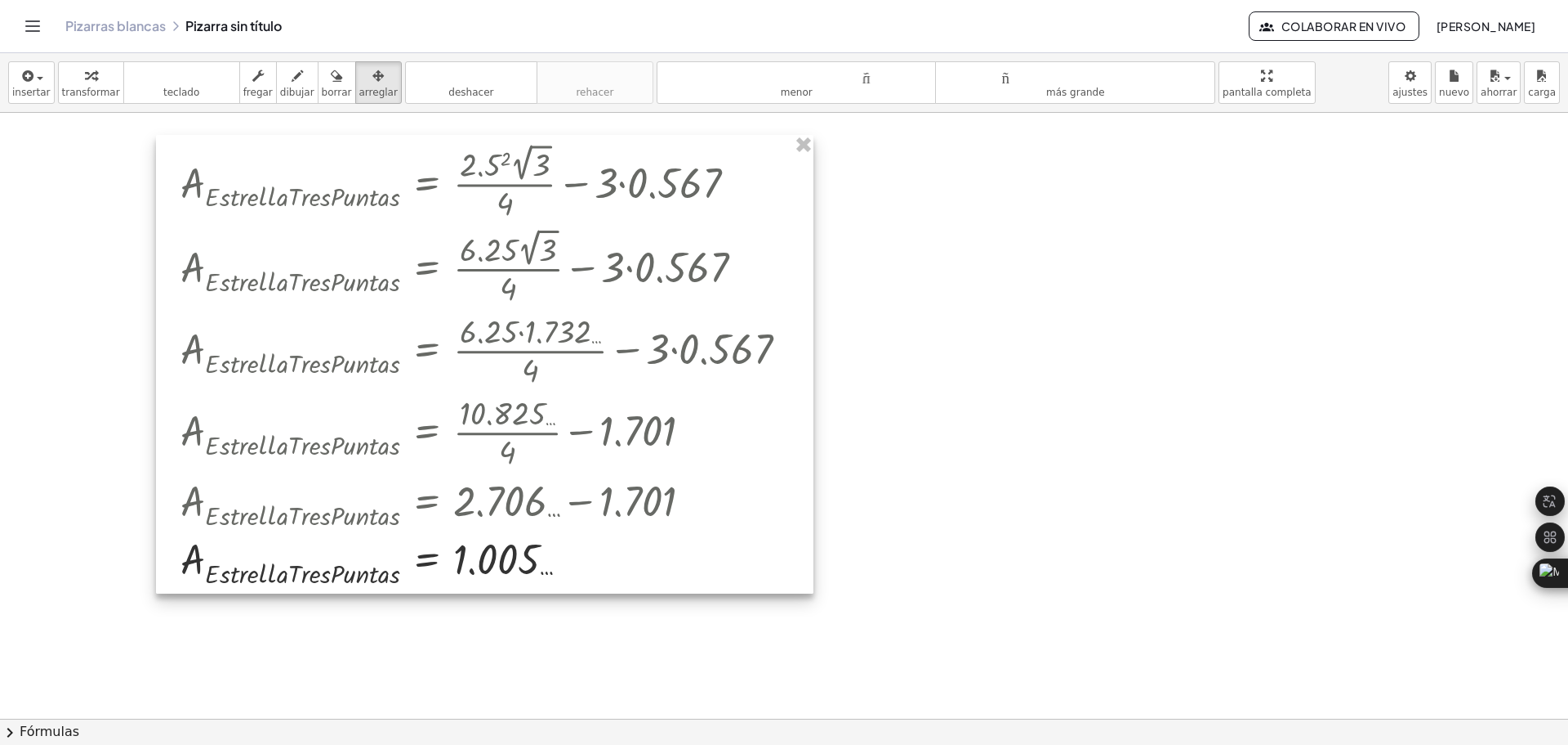
click at [510, 350] on div at bounding box center [484, 364] width 657 height 458
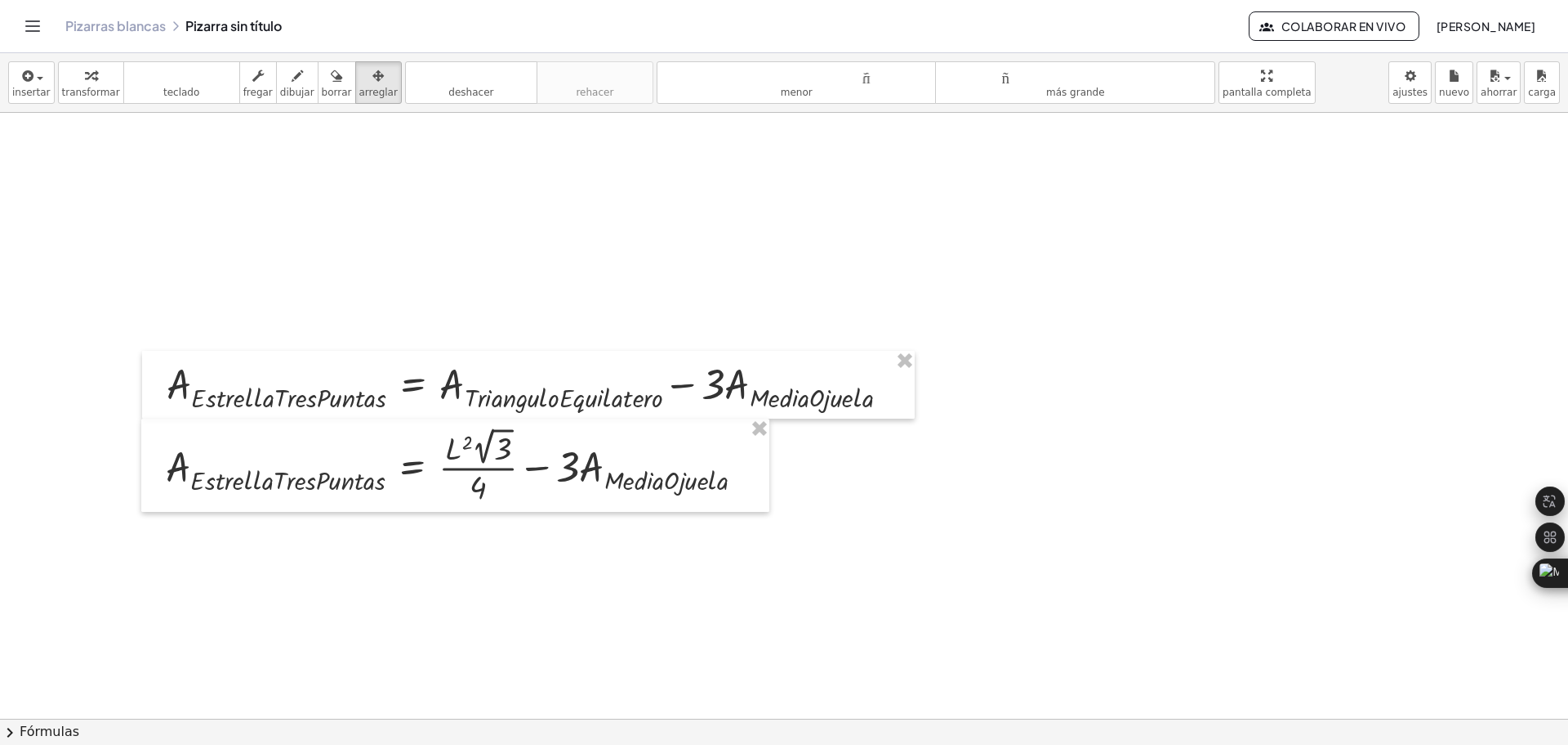
scroll to position [0, 0]
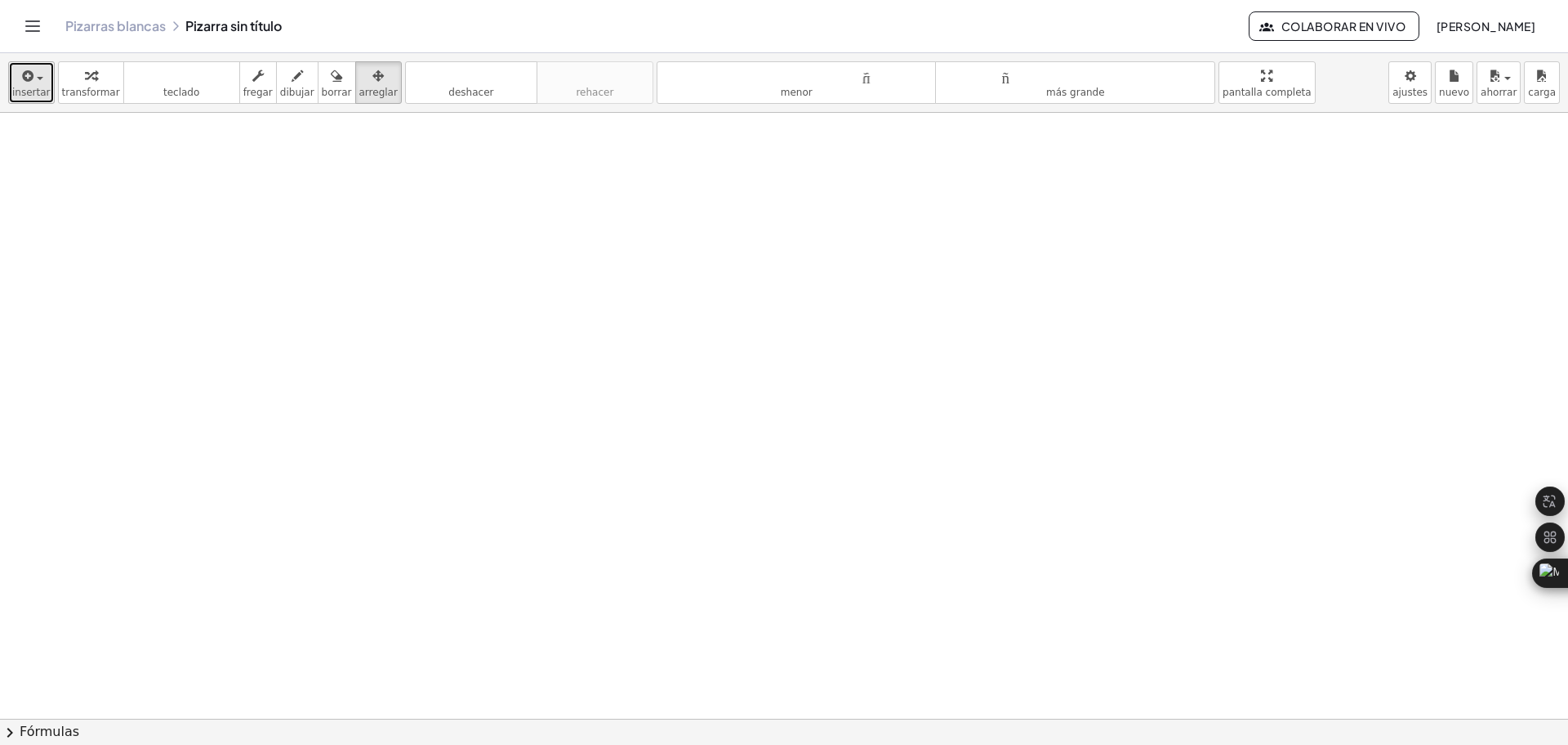
click at [44, 79] on div "button" at bounding box center [31, 75] width 38 height 19
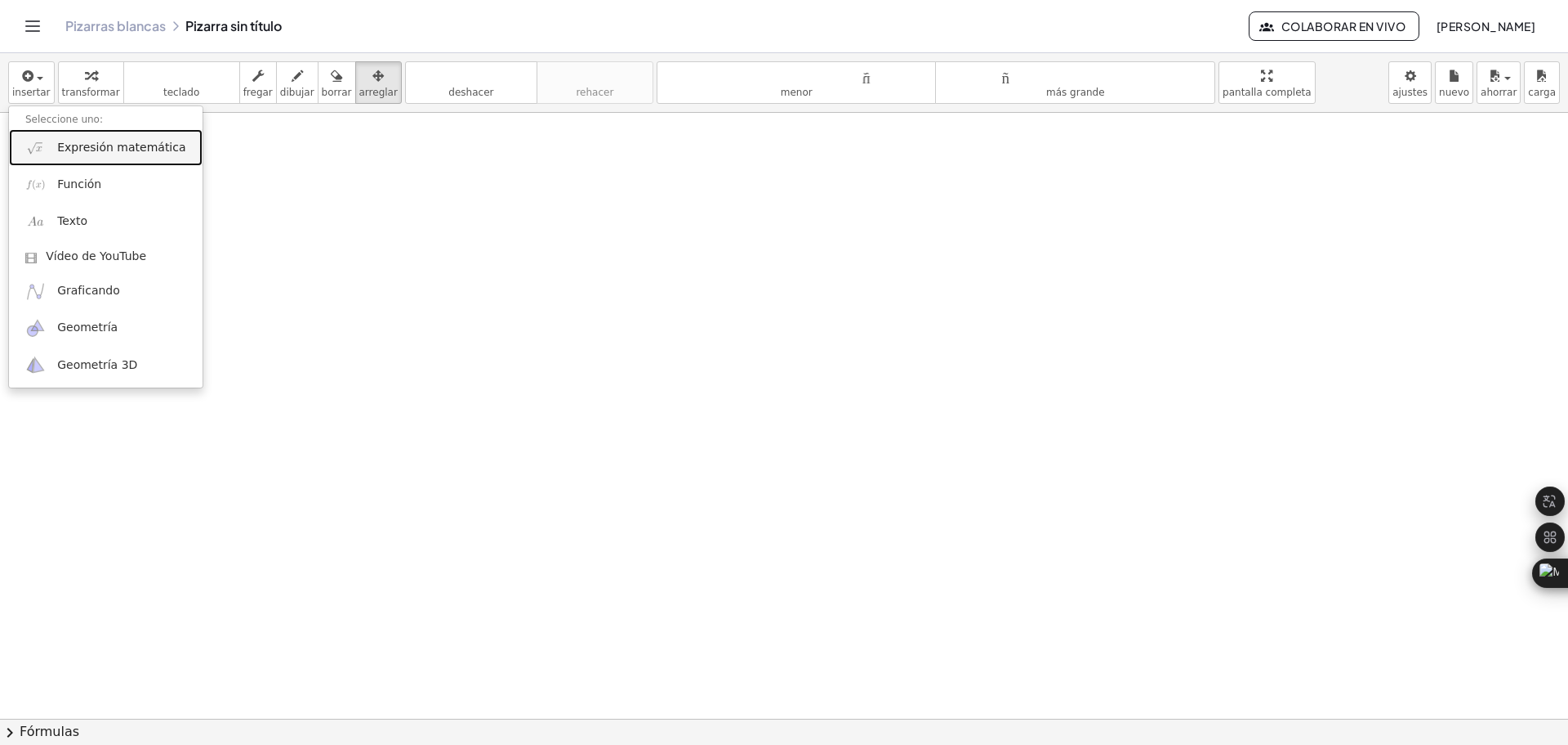
click at [83, 141] on font "Expresión matemática" at bounding box center [122, 147] width 128 height 13
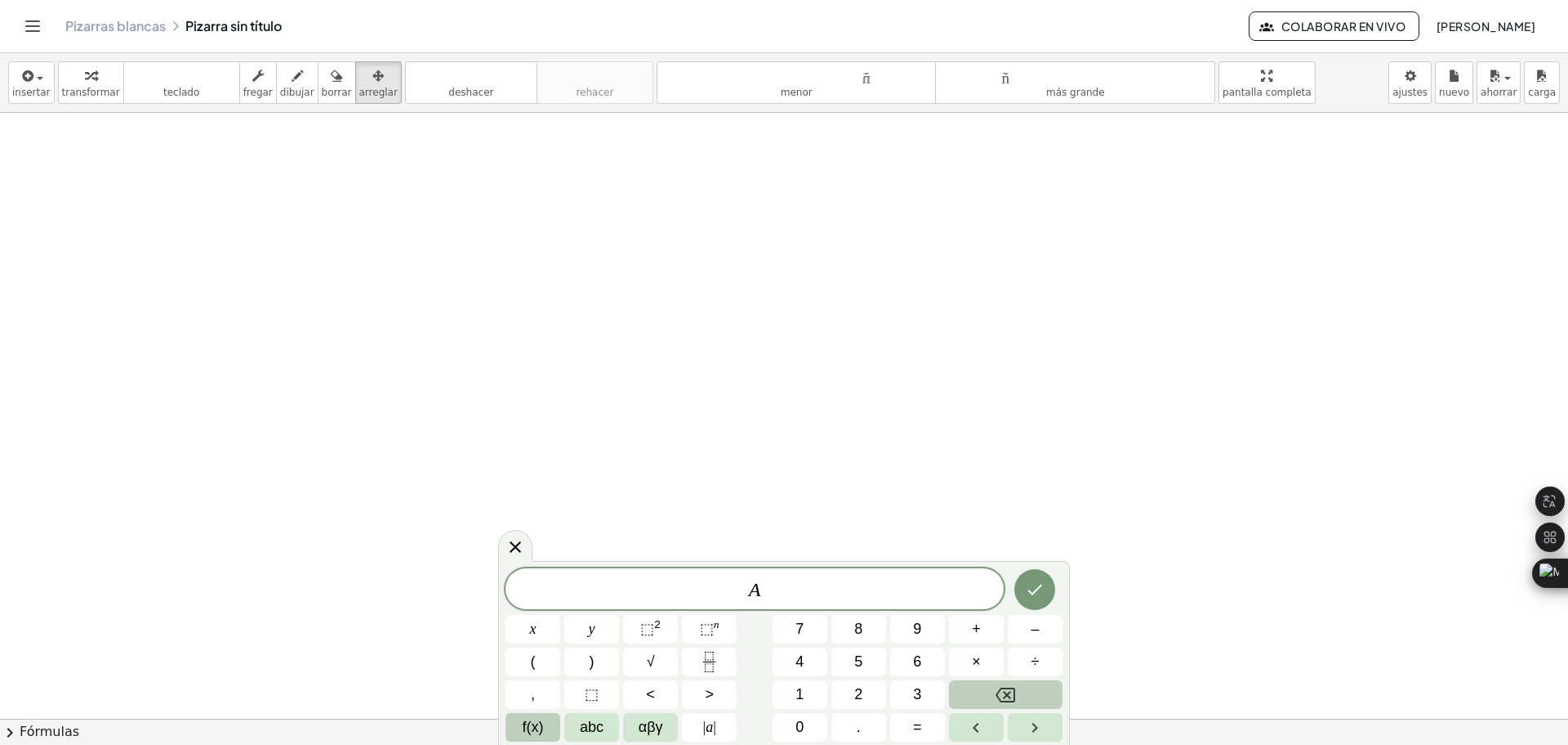
click at [540, 736] on span "f(x)" at bounding box center [534, 727] width 21 height 22
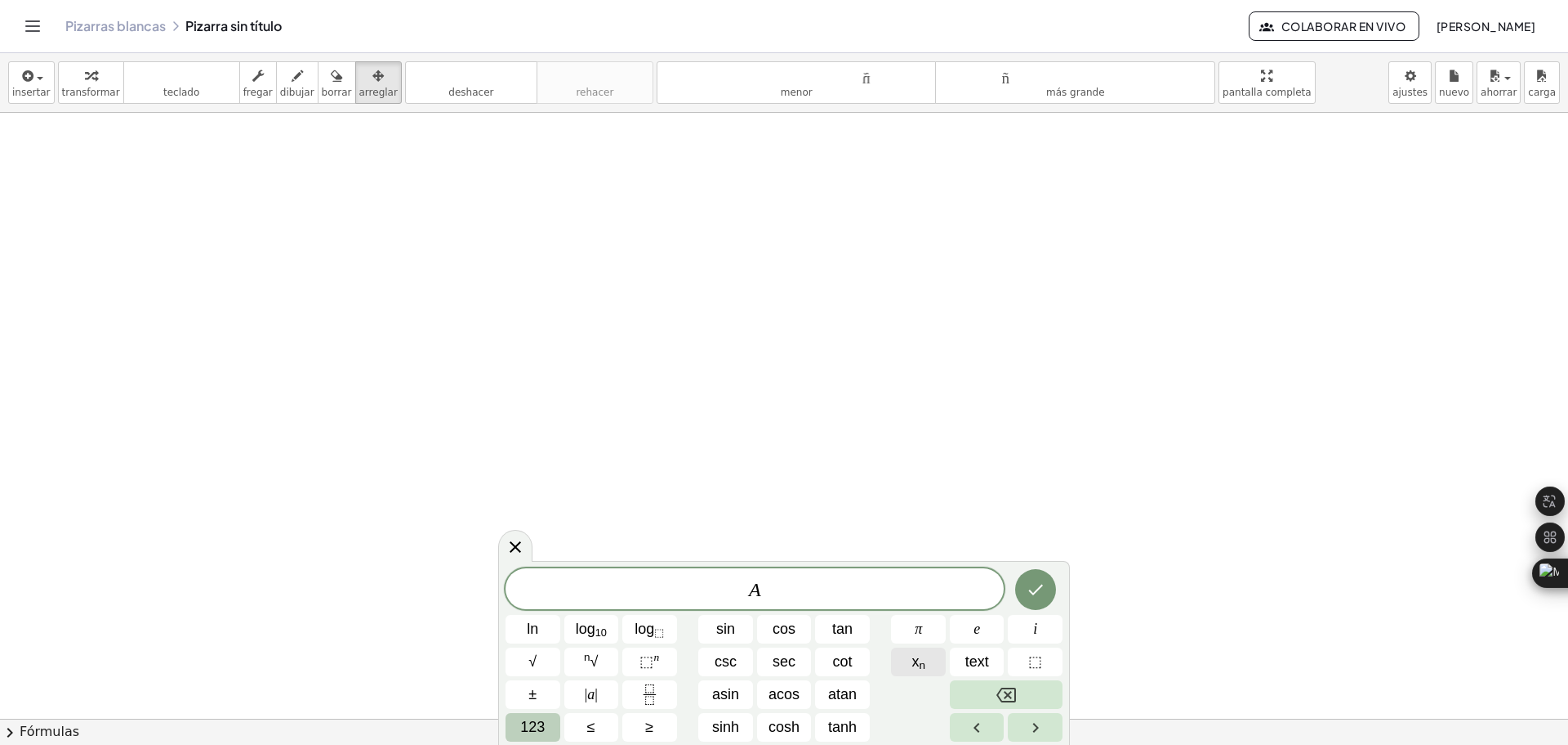
click at [929, 662] on button "x n" at bounding box center [919, 661] width 54 height 28
click at [543, 727] on span "123" at bounding box center [532, 727] width 24 height 22
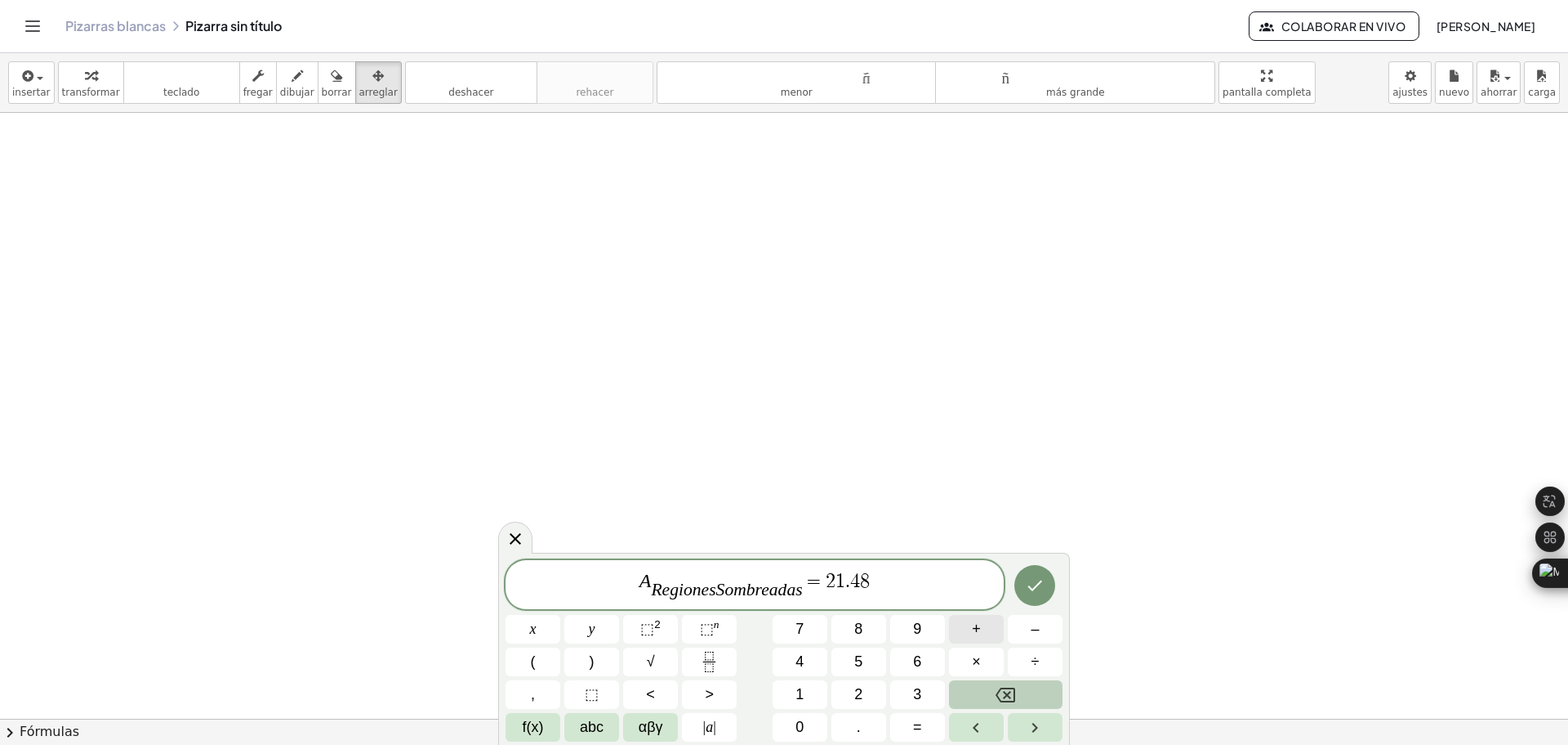
click at [980, 632] on span "+" at bounding box center [976, 628] width 9 height 22
click at [976, 658] on span "×" at bounding box center [976, 661] width 9 height 22
click at [544, 655] on button "(" at bounding box center [533, 661] width 54 height 28
click at [943, 585] on span "1 . 0 0 5 ​ 6" at bounding box center [925, 581] width 53 height 19
click at [925, 577] on span "0" at bounding box center [928, 581] width 10 height 19
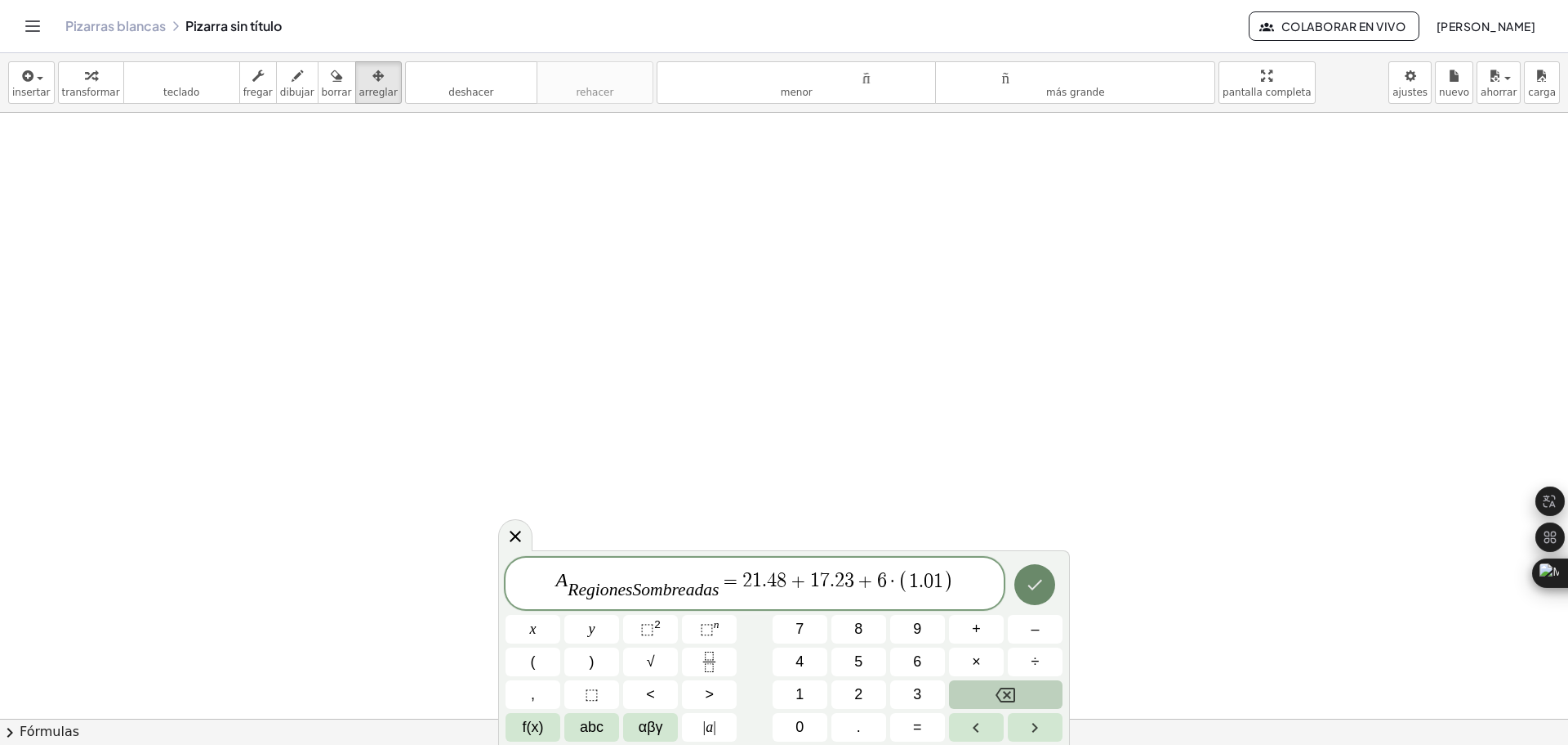
click at [1038, 581] on icon "Done" at bounding box center [1035, 585] width 19 height 19
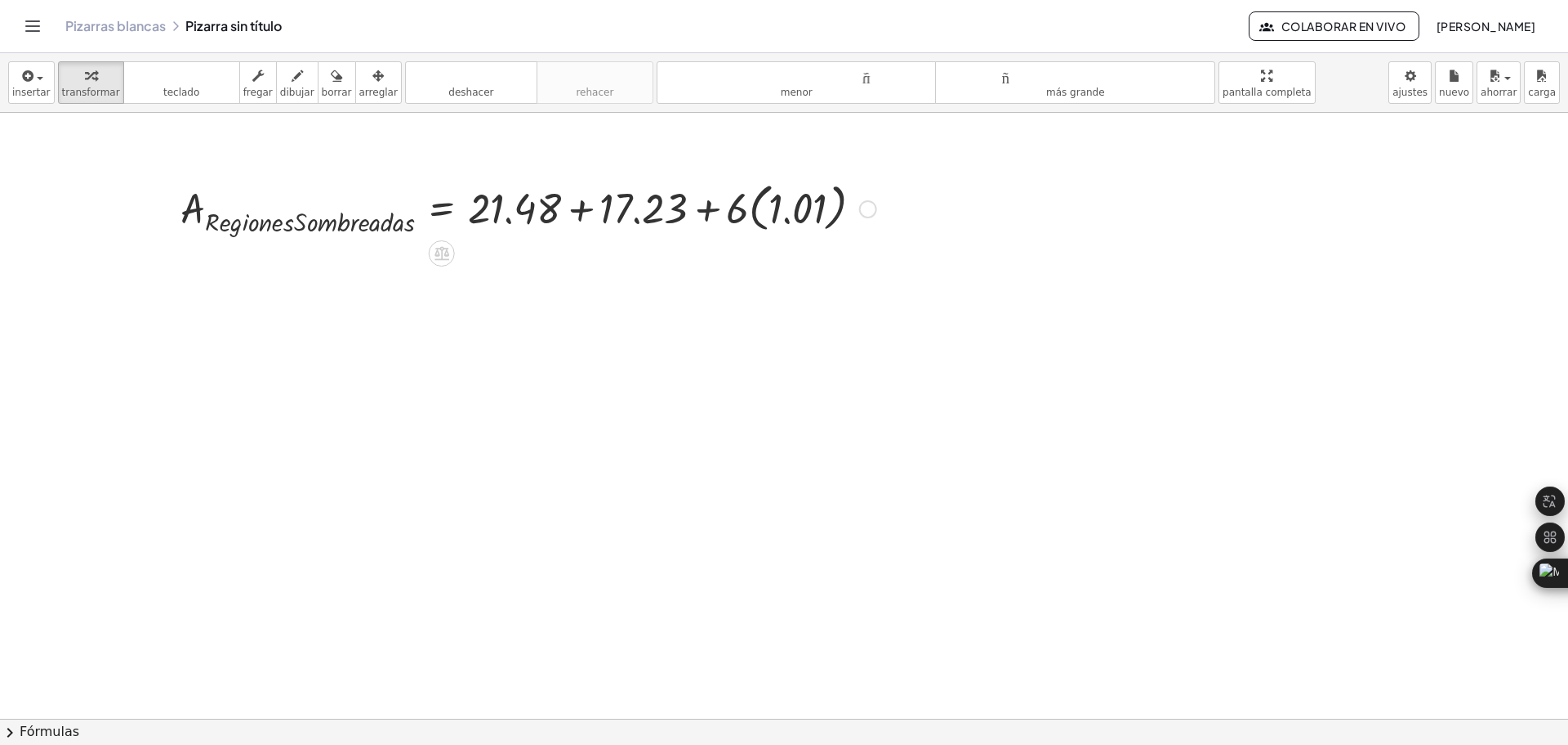
click at [754, 212] on div at bounding box center [528, 208] width 713 height 62
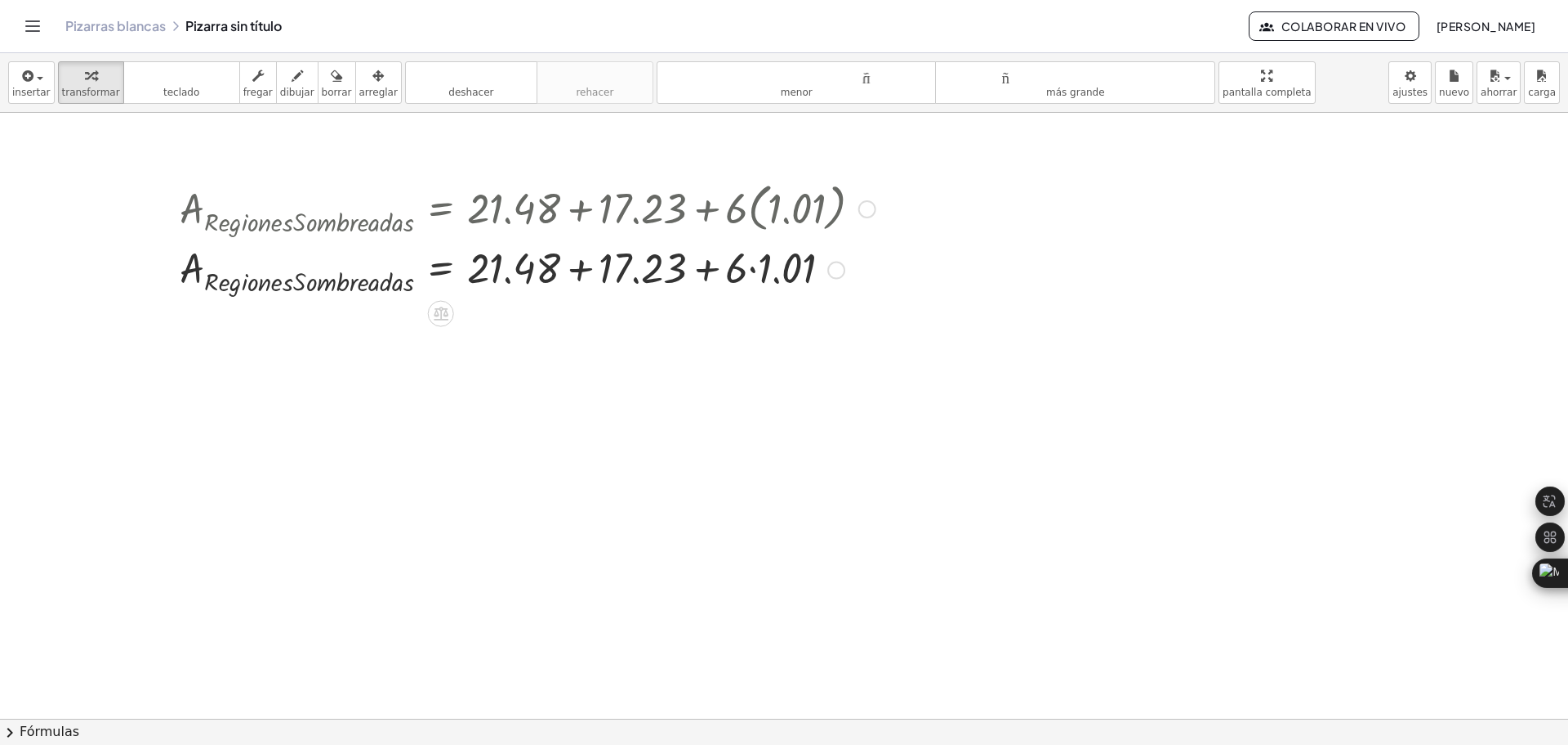
click at [752, 266] on div at bounding box center [527, 267] width 713 height 59
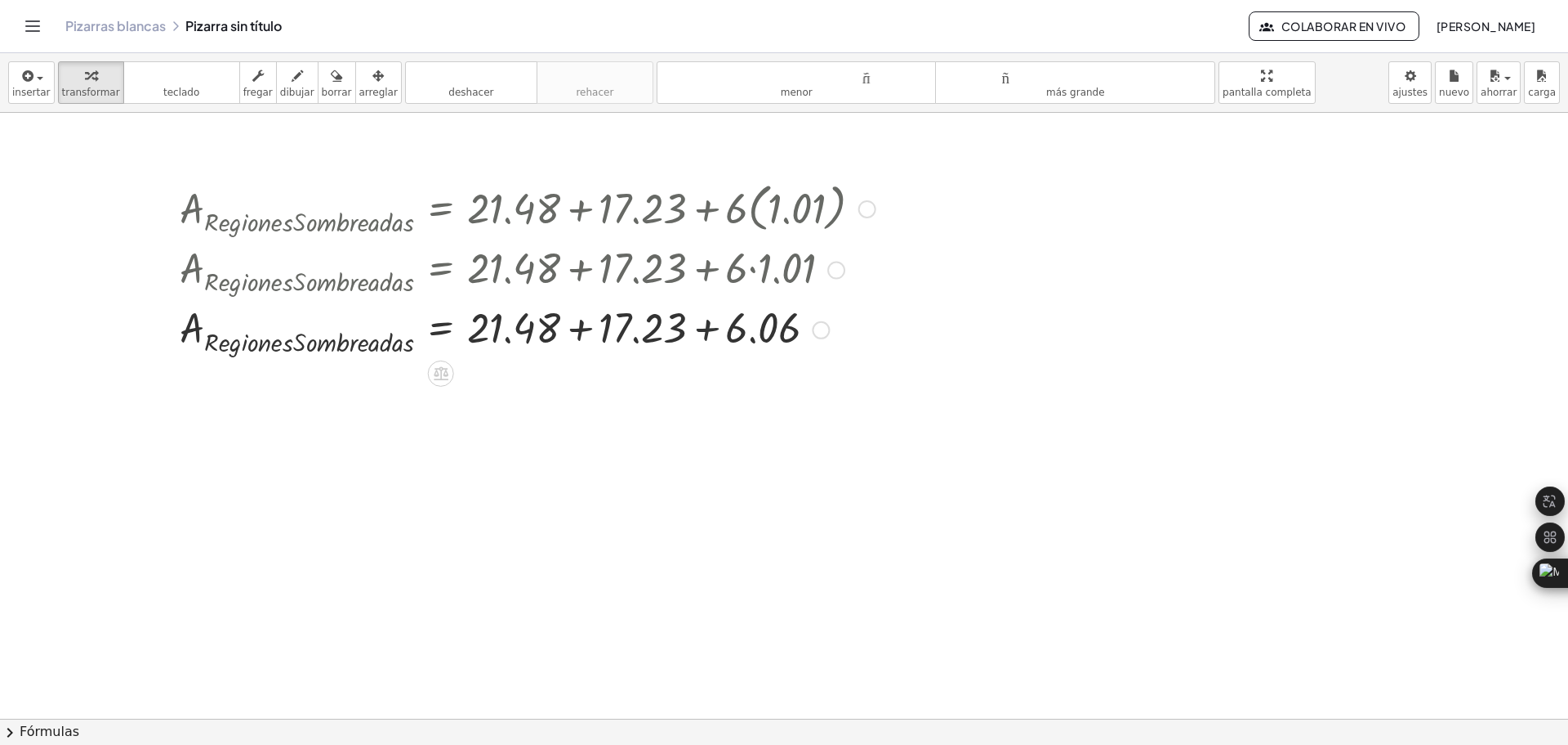
click at [709, 330] on div at bounding box center [527, 328] width 713 height 59
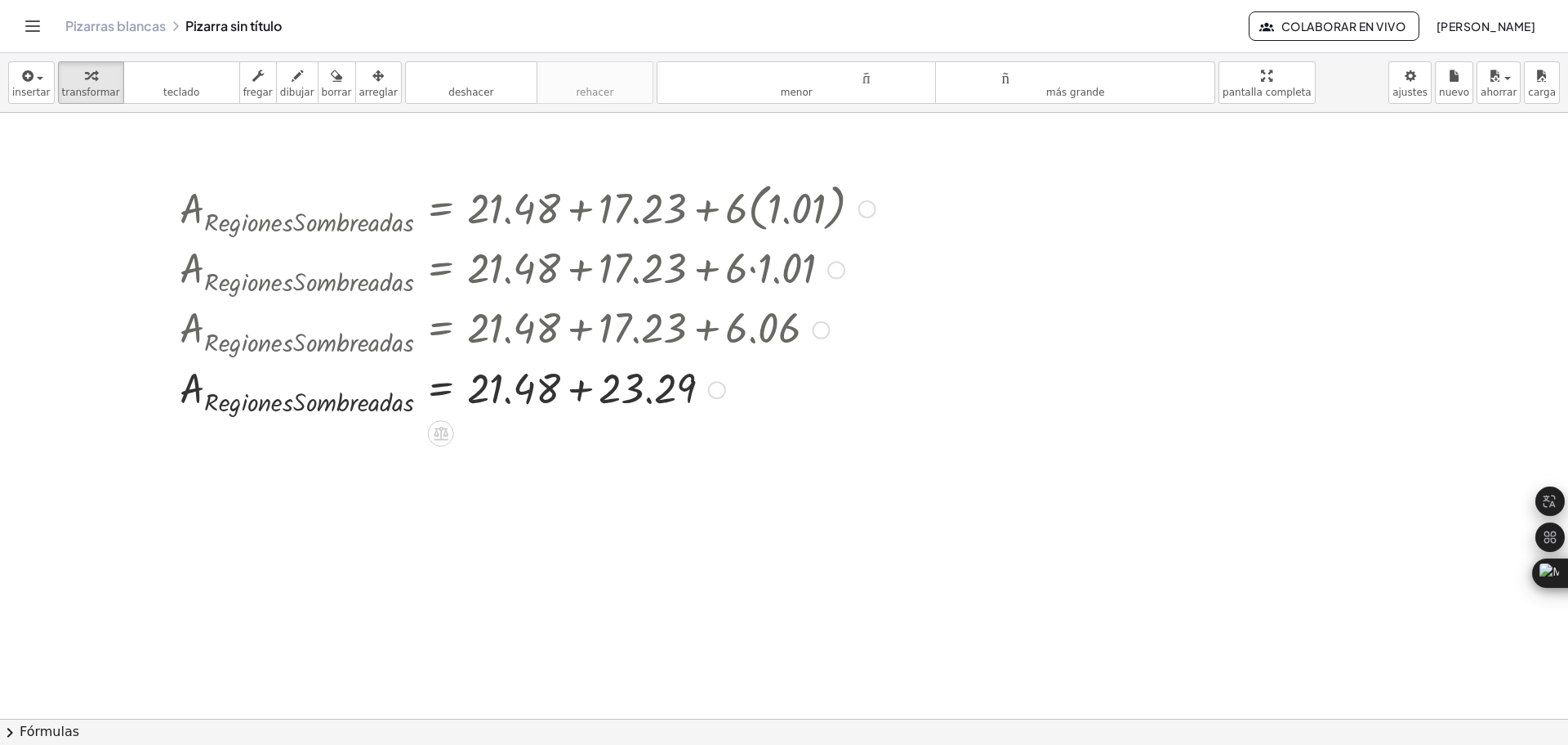
click at [582, 389] on div at bounding box center [527, 388] width 713 height 59
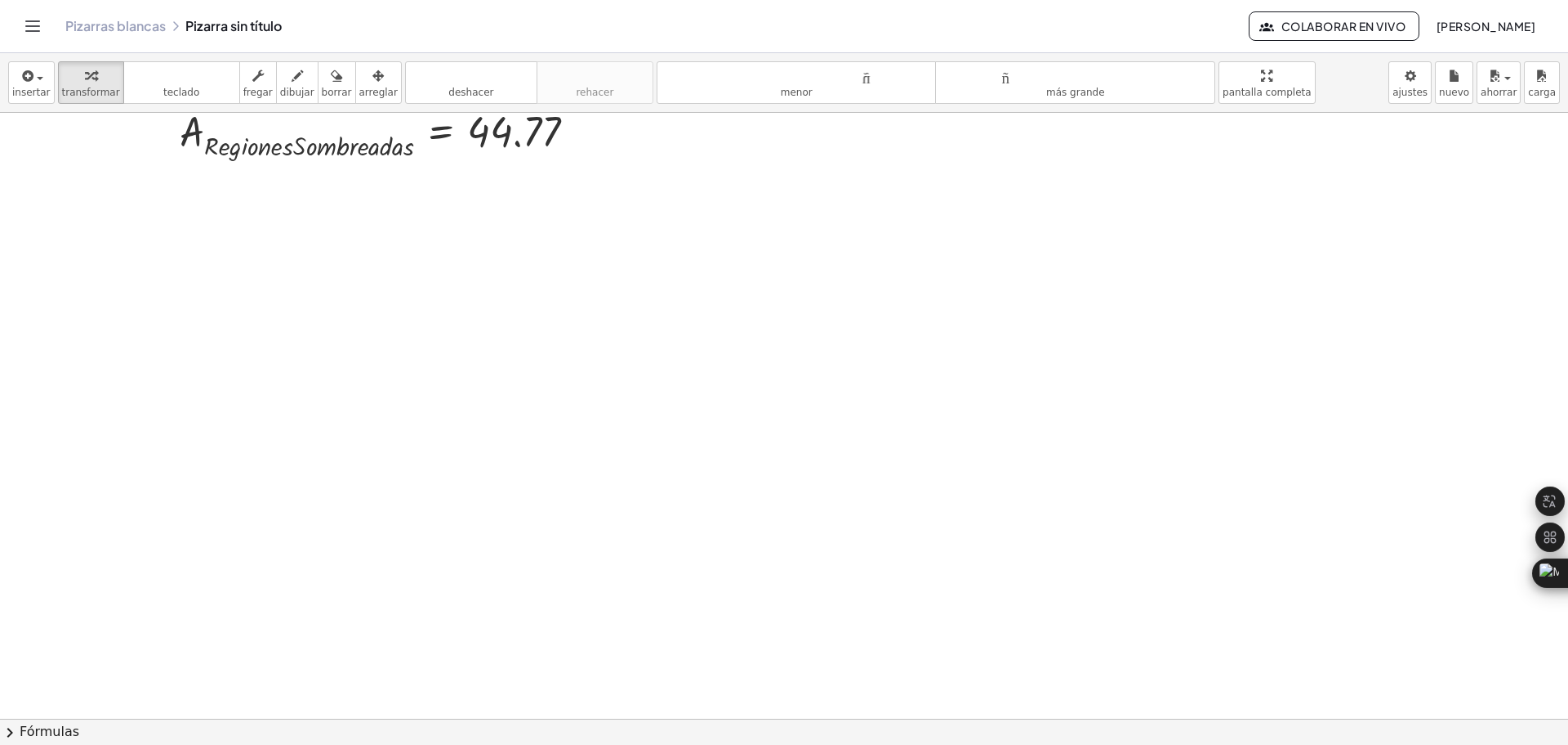
scroll to position [245, 0]
click at [754, 605] on div at bounding box center [863, 473] width 1726 height 1211
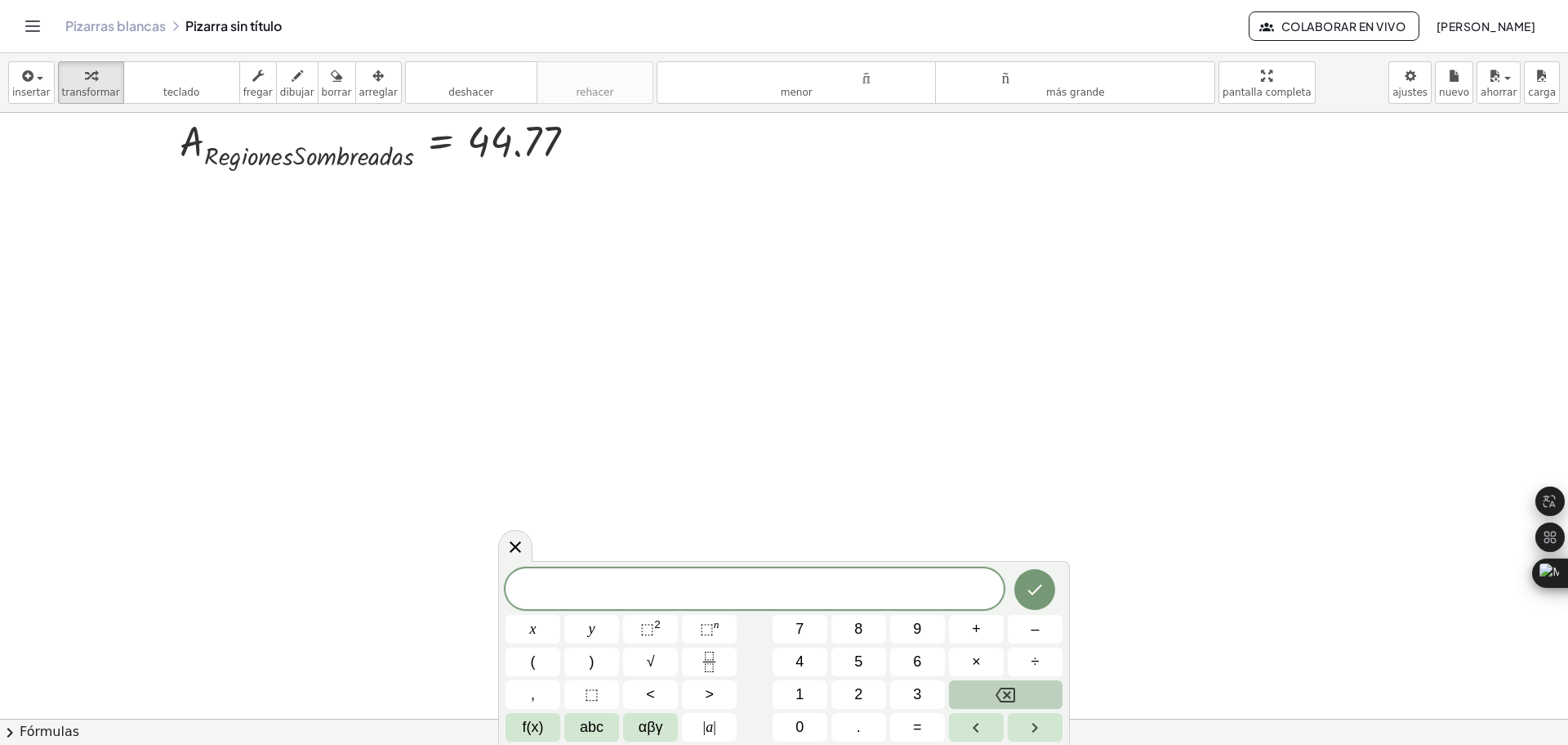
click at [735, 589] on span "​" at bounding box center [754, 590] width 499 height 23
click at [530, 726] on span "f(x)" at bounding box center [534, 727] width 21 height 22
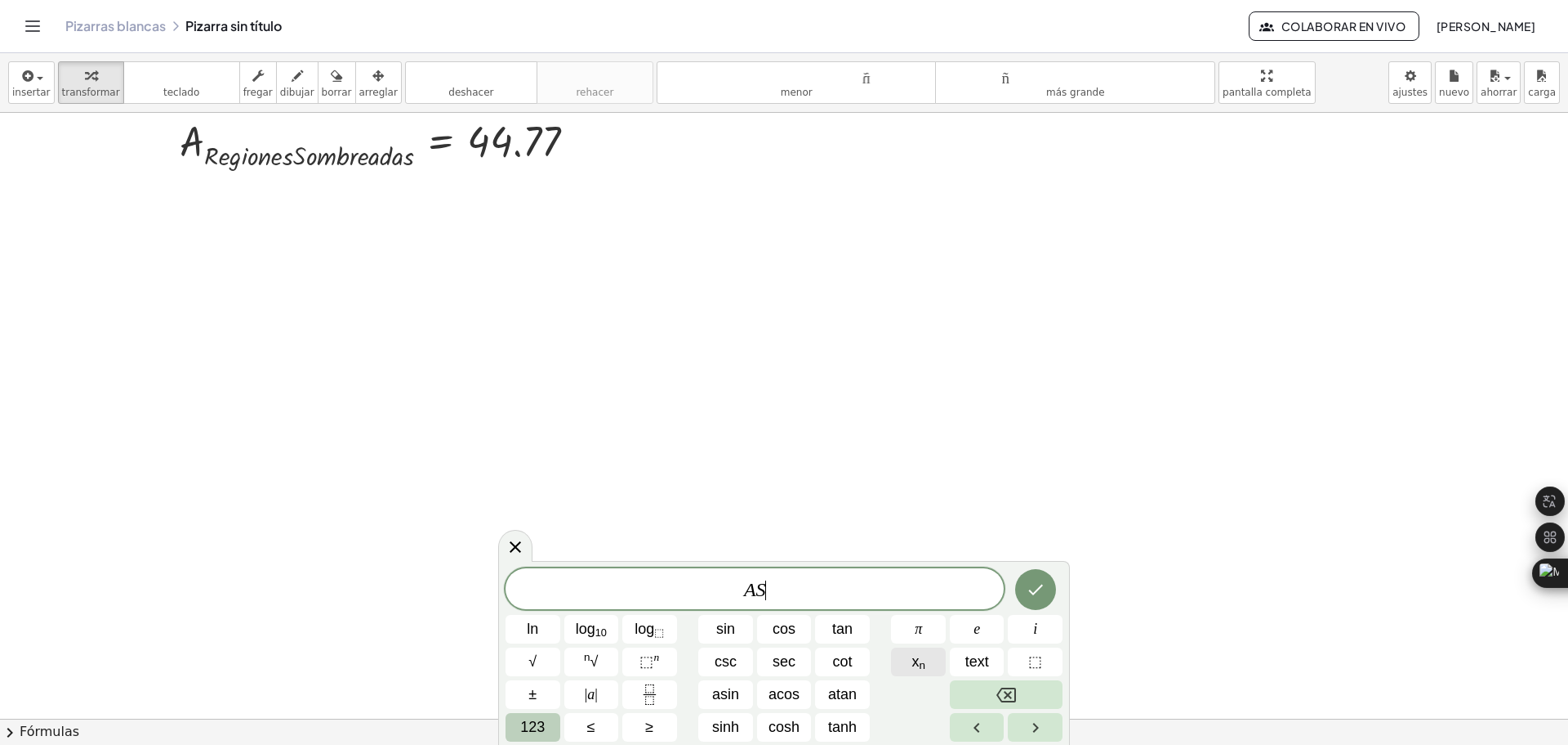
click at [923, 664] on sub "n" at bounding box center [922, 664] width 7 height 13
click at [1031, 585] on icon "Done" at bounding box center [1035, 585] width 19 height 19
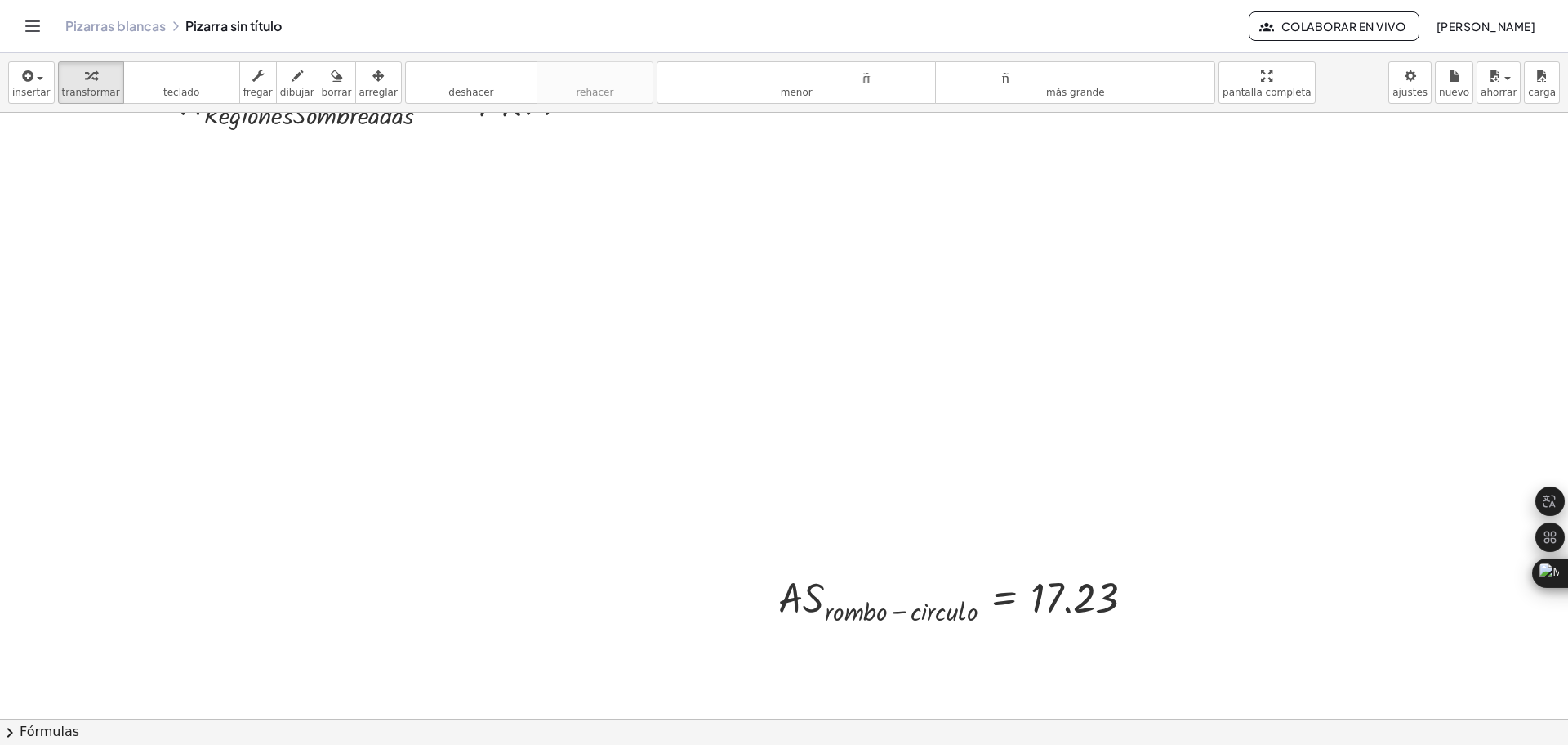
scroll to position [408, 0]
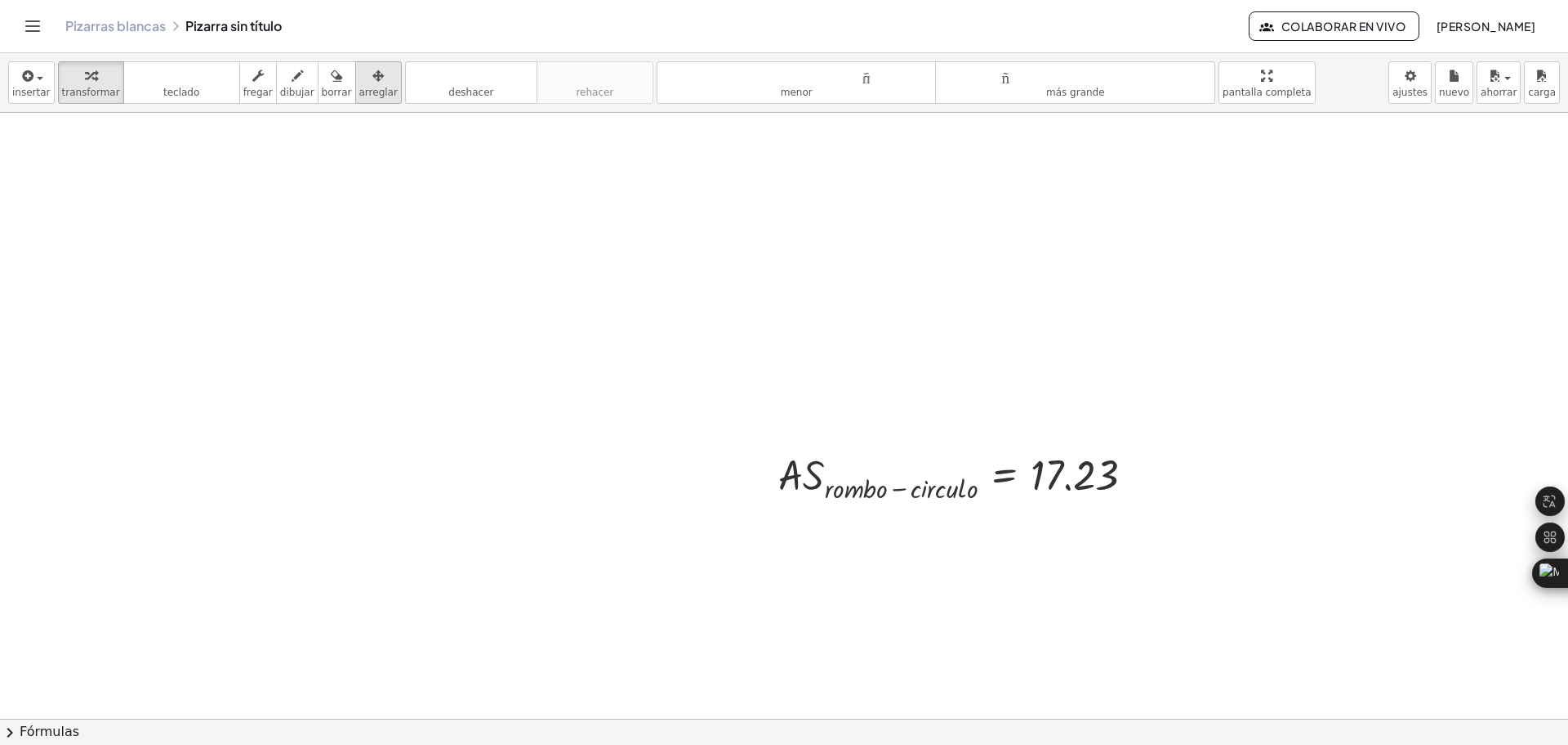
click at [360, 69] on div "button" at bounding box center [378, 75] width 38 height 19
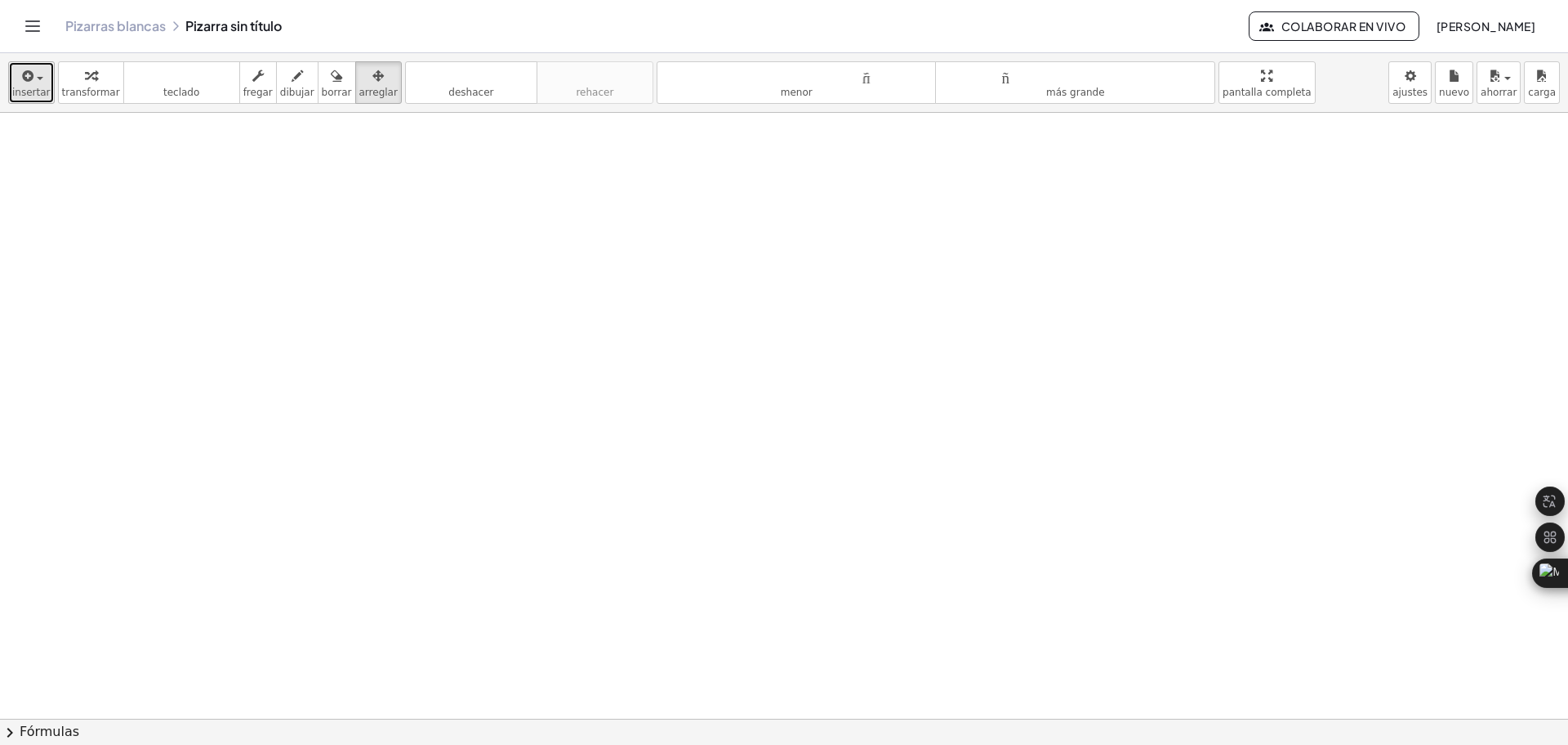
click at [33, 77] on span "button" at bounding box center [34, 78] width 3 height 12
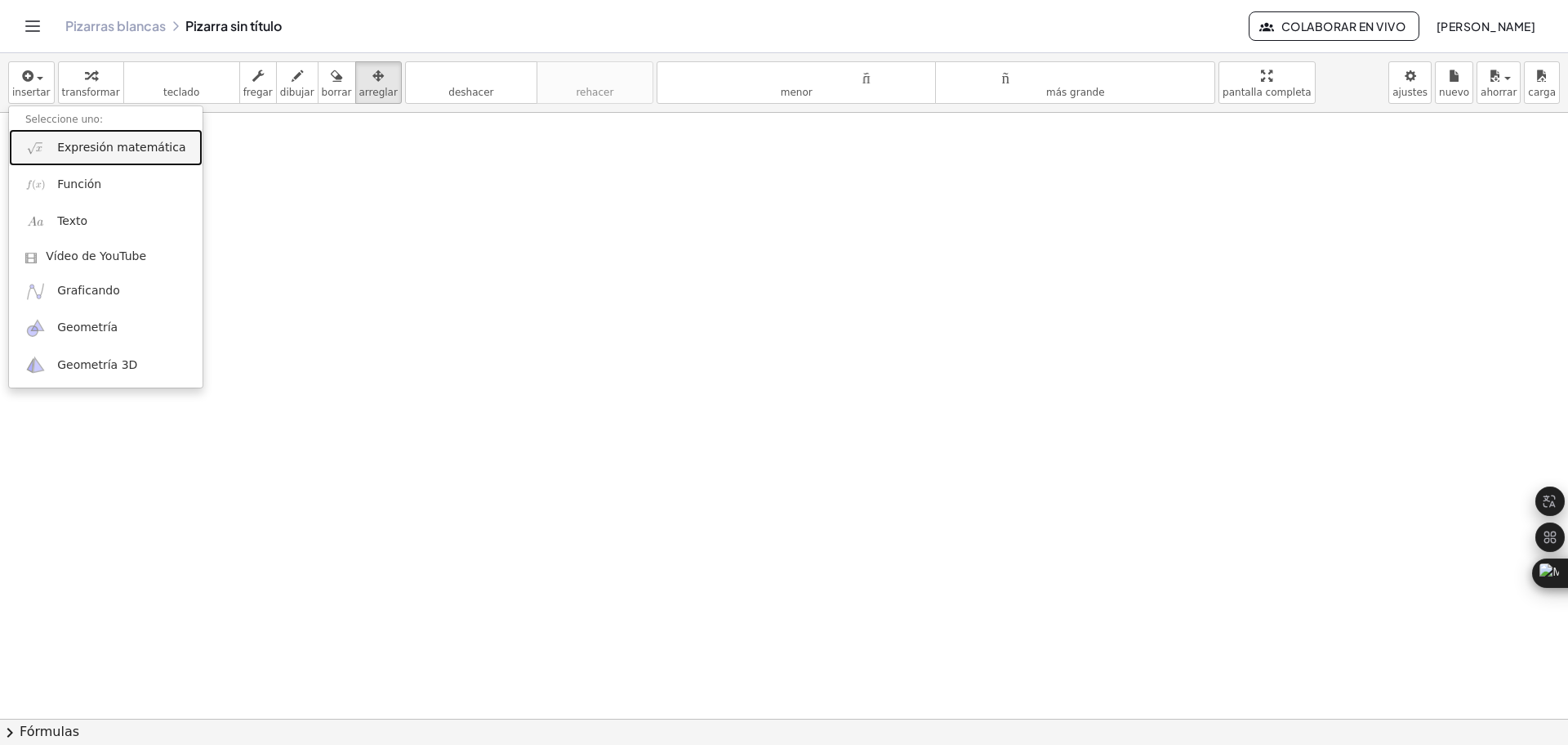
click at [105, 141] on font "Expresión matemática" at bounding box center [122, 147] width 128 height 13
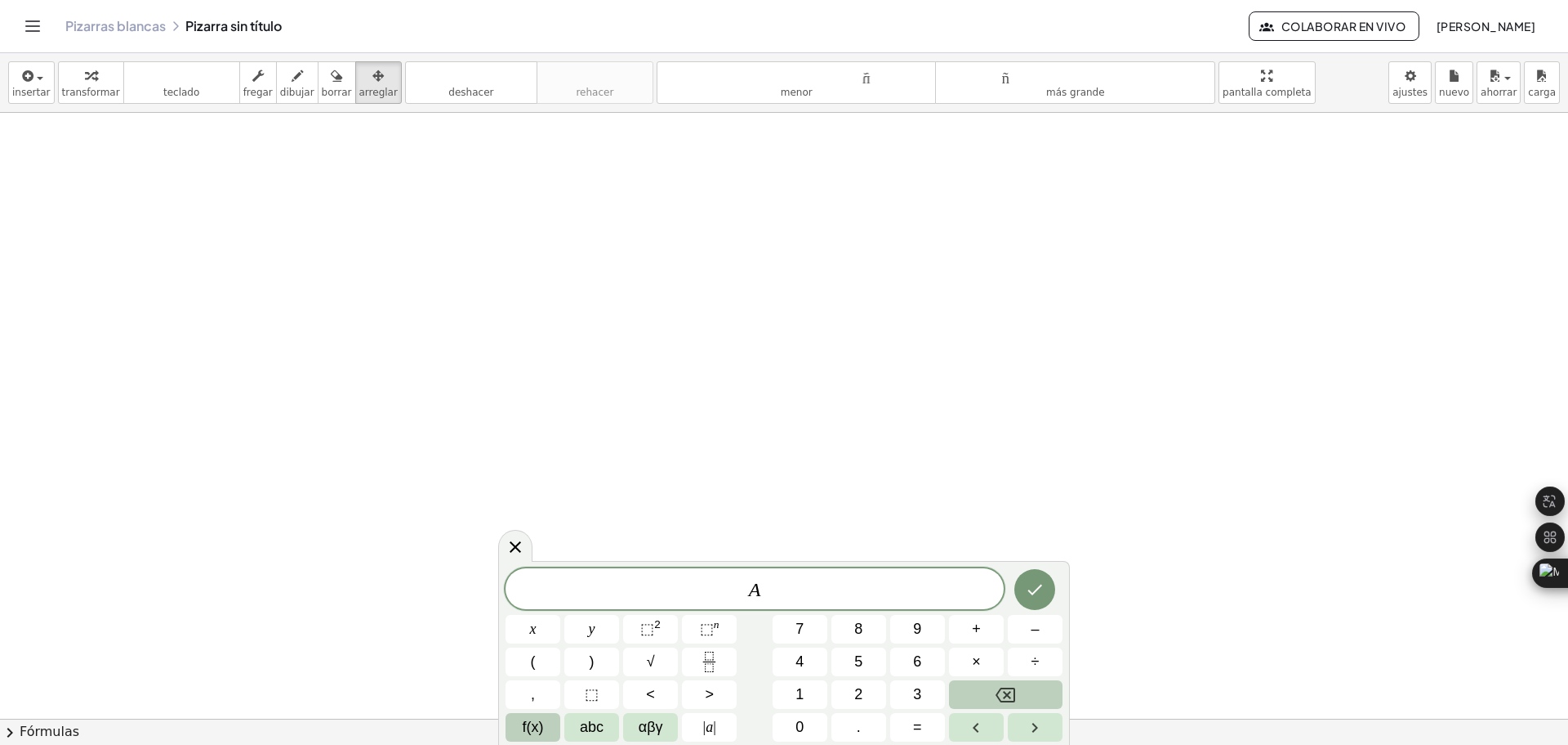
click at [531, 733] on span "f(x)" at bounding box center [534, 727] width 21 height 22
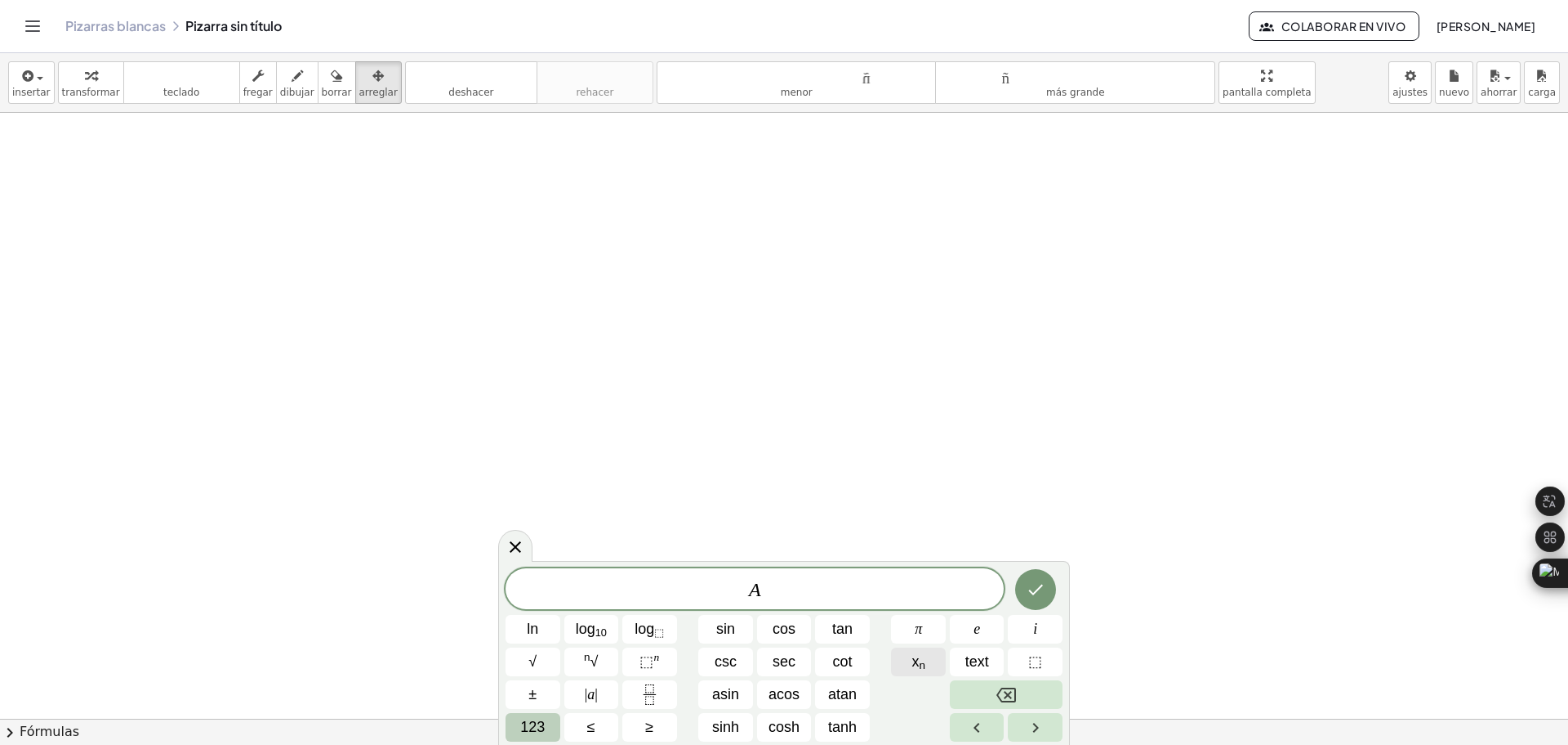
click at [923, 660] on sub "n" at bounding box center [922, 664] width 7 height 13
click at [923, 663] on sub "n" at bounding box center [922, 664] width 7 height 13
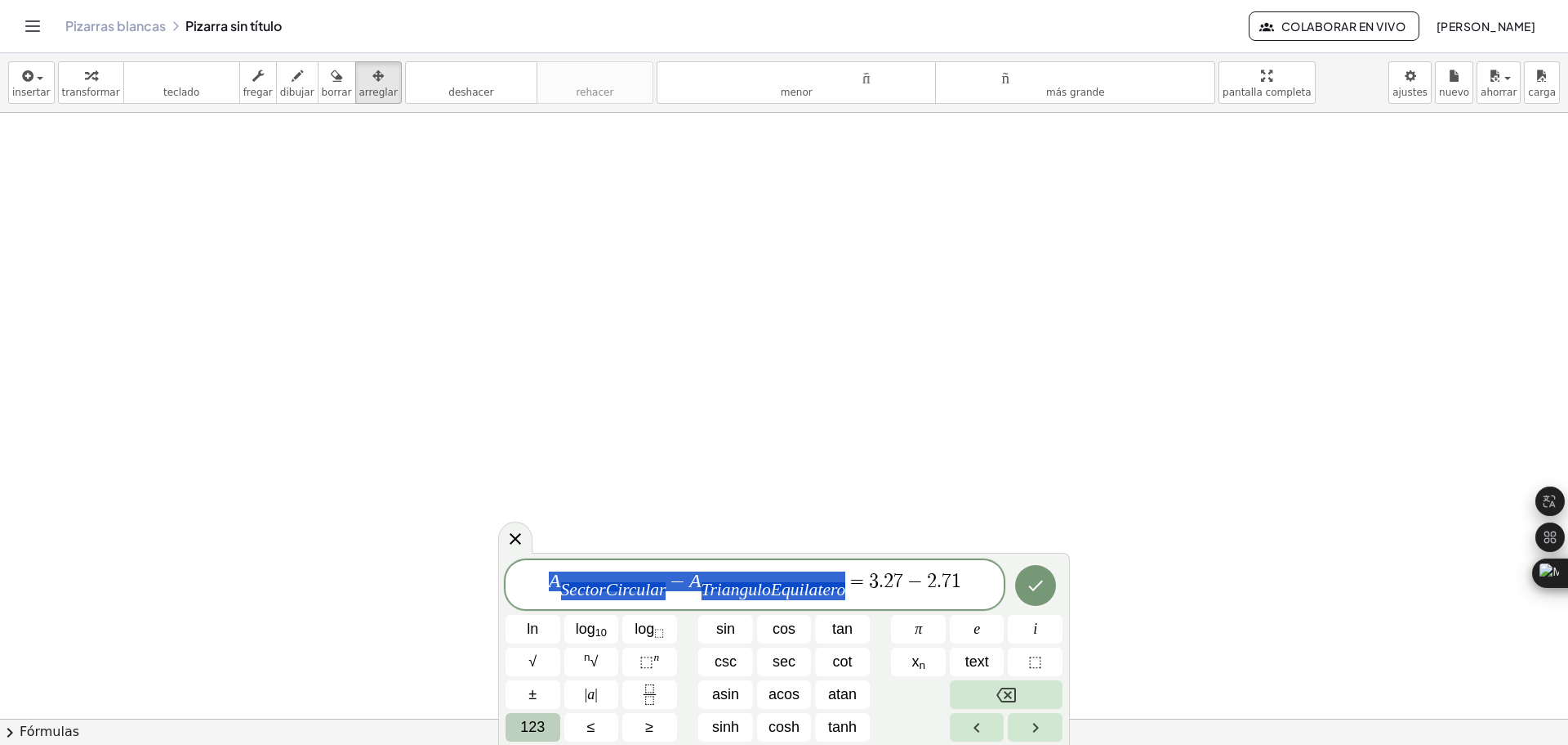
drag, startPoint x: 545, startPoint y: 584, endPoint x: 854, endPoint y: 581, distance: 309.0
click at [854, 581] on span "A S e c t o r C i r c u l a r ​ − A T r i a n g u l o E q u i l a t e r o ​ = 3…" at bounding box center [754, 585] width 499 height 32
drag, startPoint x: 865, startPoint y: 590, endPoint x: 542, endPoint y: 593, distance: 323.0
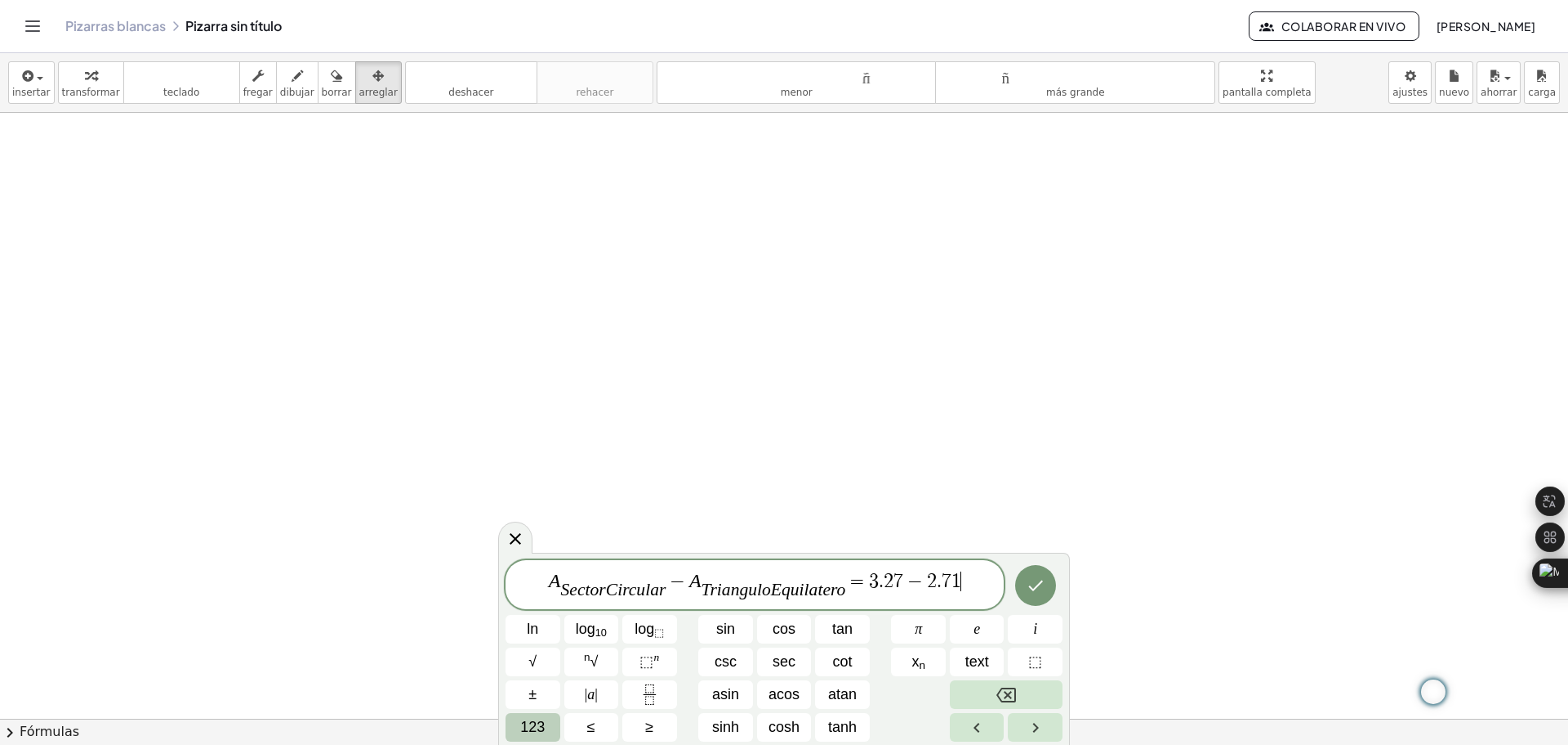
click at [969, 578] on span "A S e c t o r C i r c u l a r ​ − A T r i a n g u l o E q u i l a t e r o ​ = 3…" at bounding box center [754, 585] width 499 height 32
click at [1026, 587] on icon "Hecho" at bounding box center [1035, 585] width 19 height 19
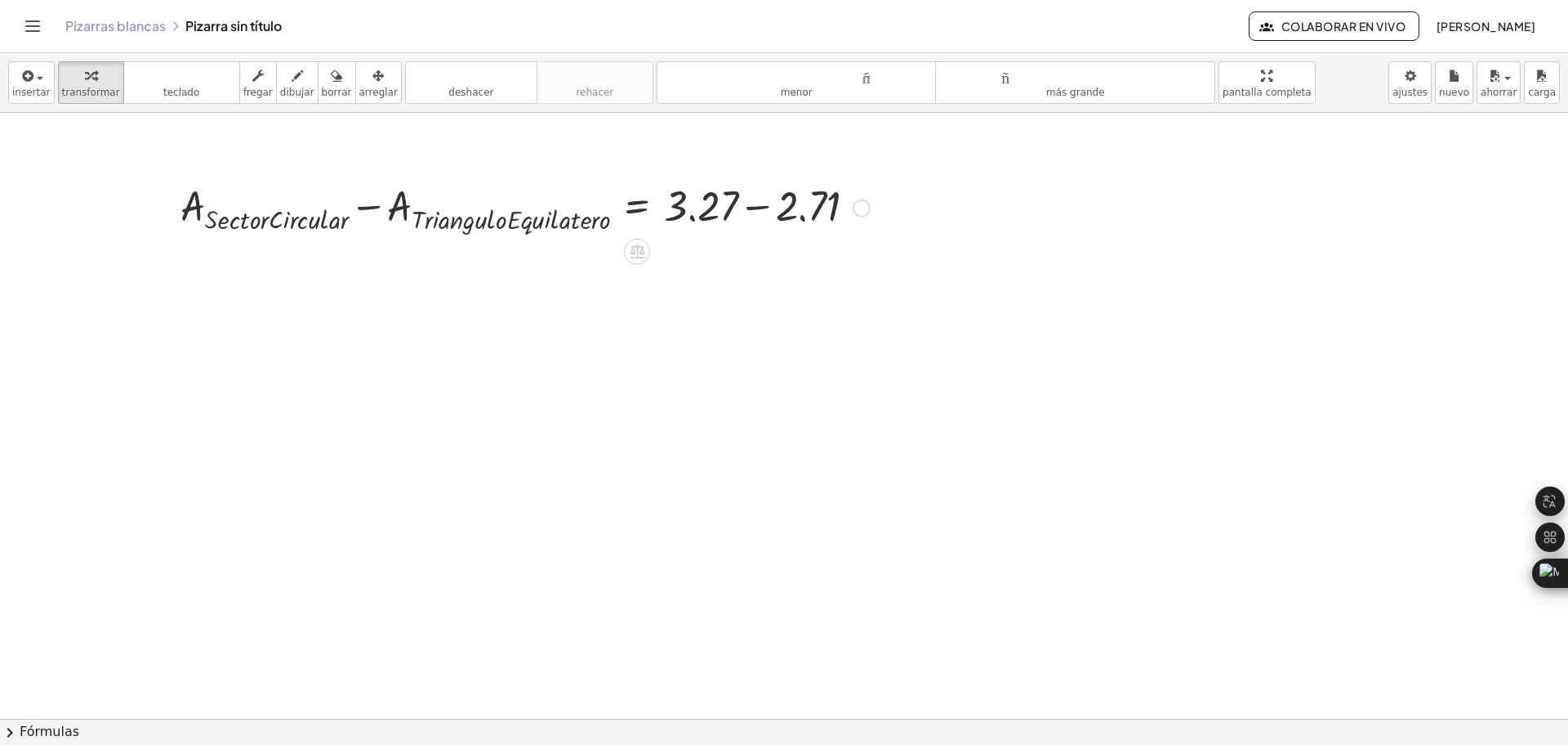
click at [754, 204] on div at bounding box center [525, 206] width 706 height 59
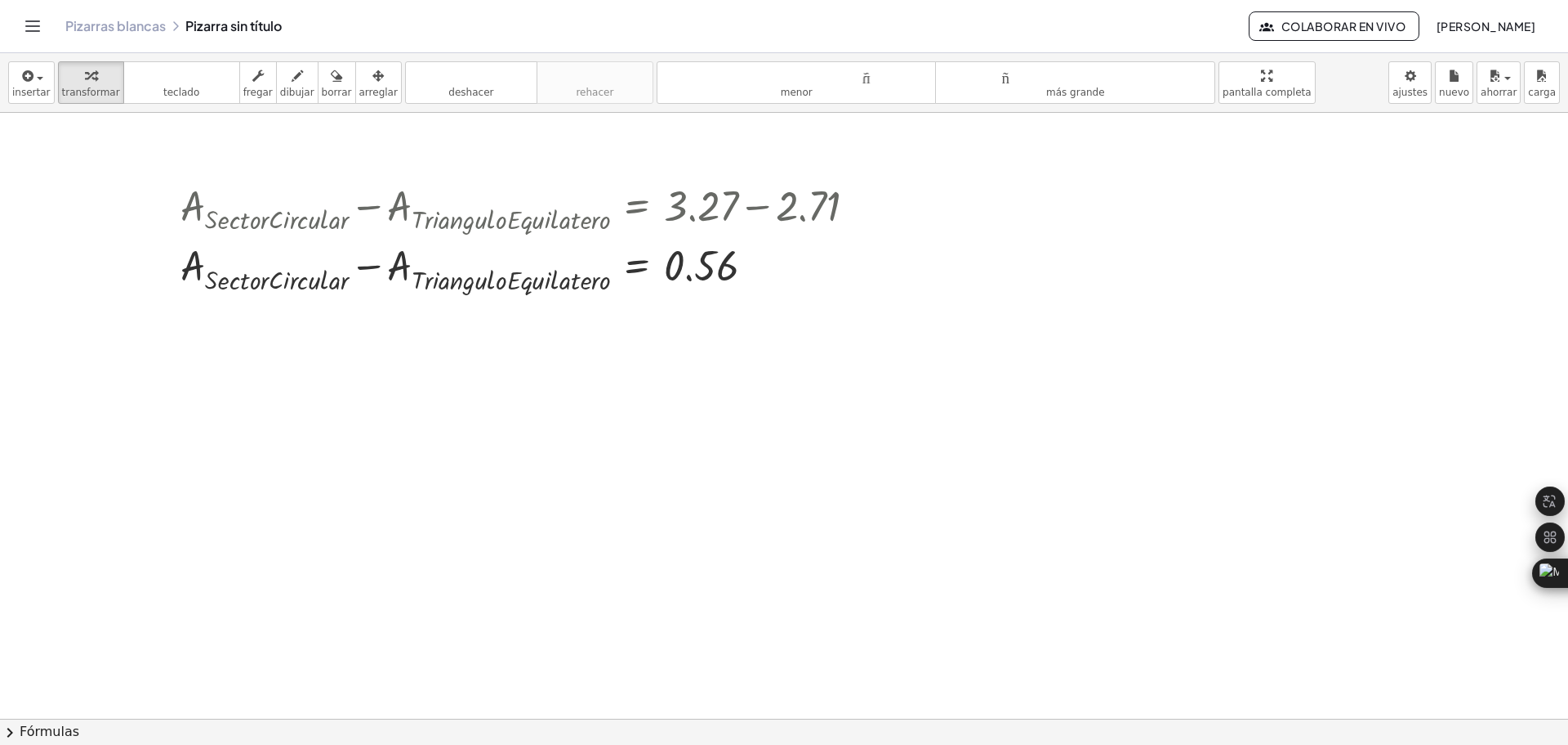
click at [979, 314] on div at bounding box center [863, 309] width 1726 height 1211
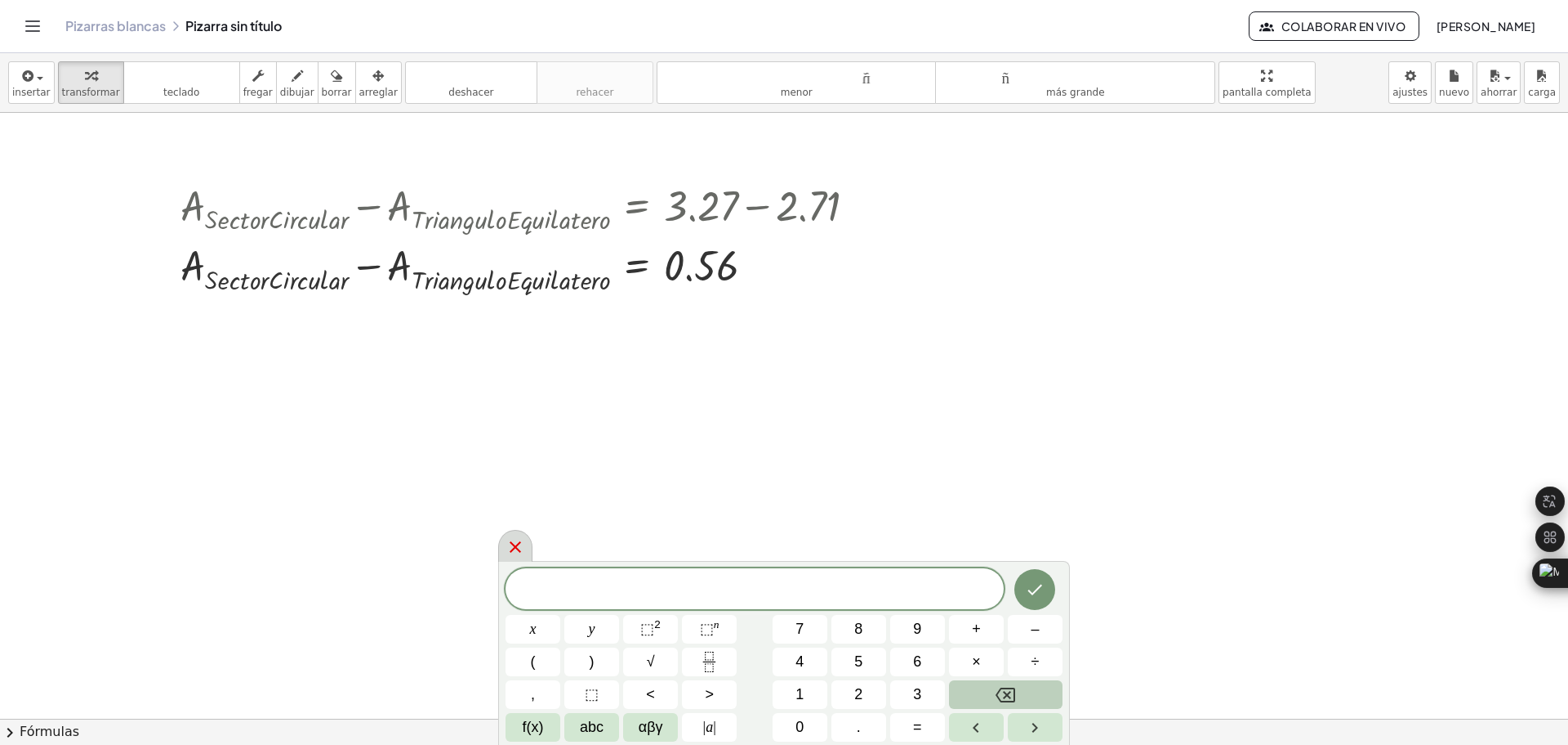
click at [515, 545] on icon at bounding box center [515, 547] width 19 height 19
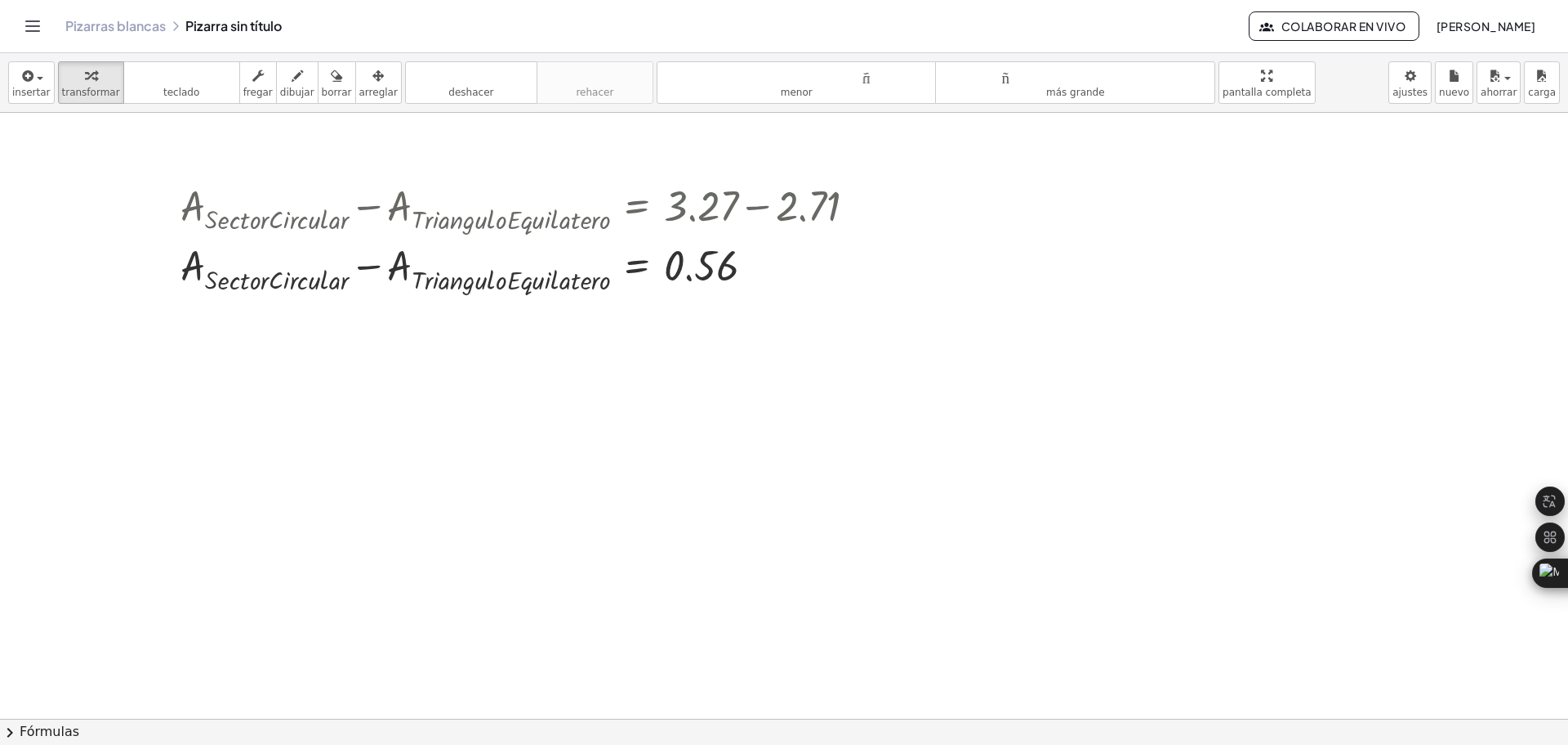
click at [1318, 94] on div "insertar Seleccione uno: Expresión matemática Función Texto Vídeo de YouTube Gr…" at bounding box center [784, 83] width 1568 height 59
click at [360, 84] on div "button" at bounding box center [378, 75] width 38 height 19
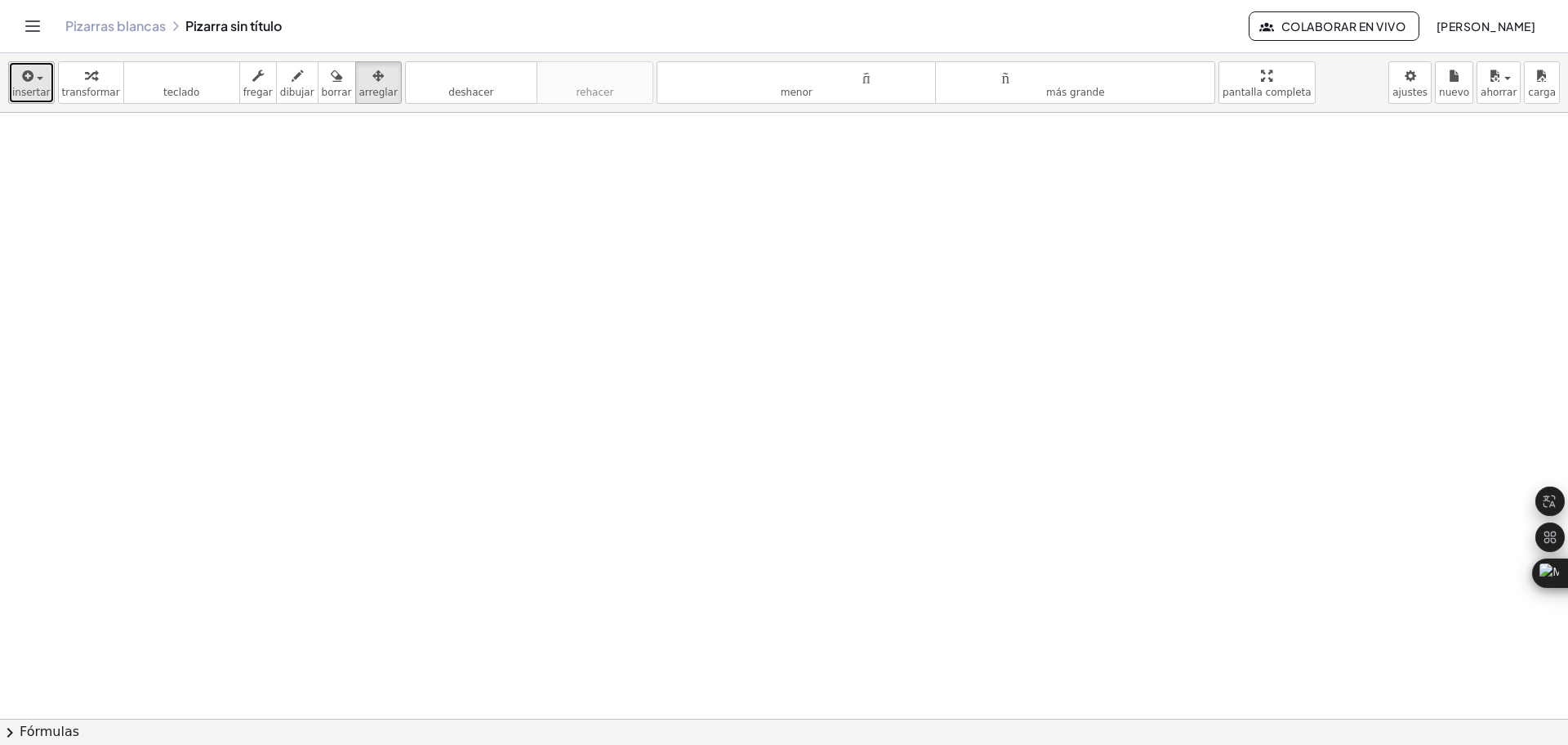
click at [30, 80] on icon "button" at bounding box center [26, 76] width 15 height 19
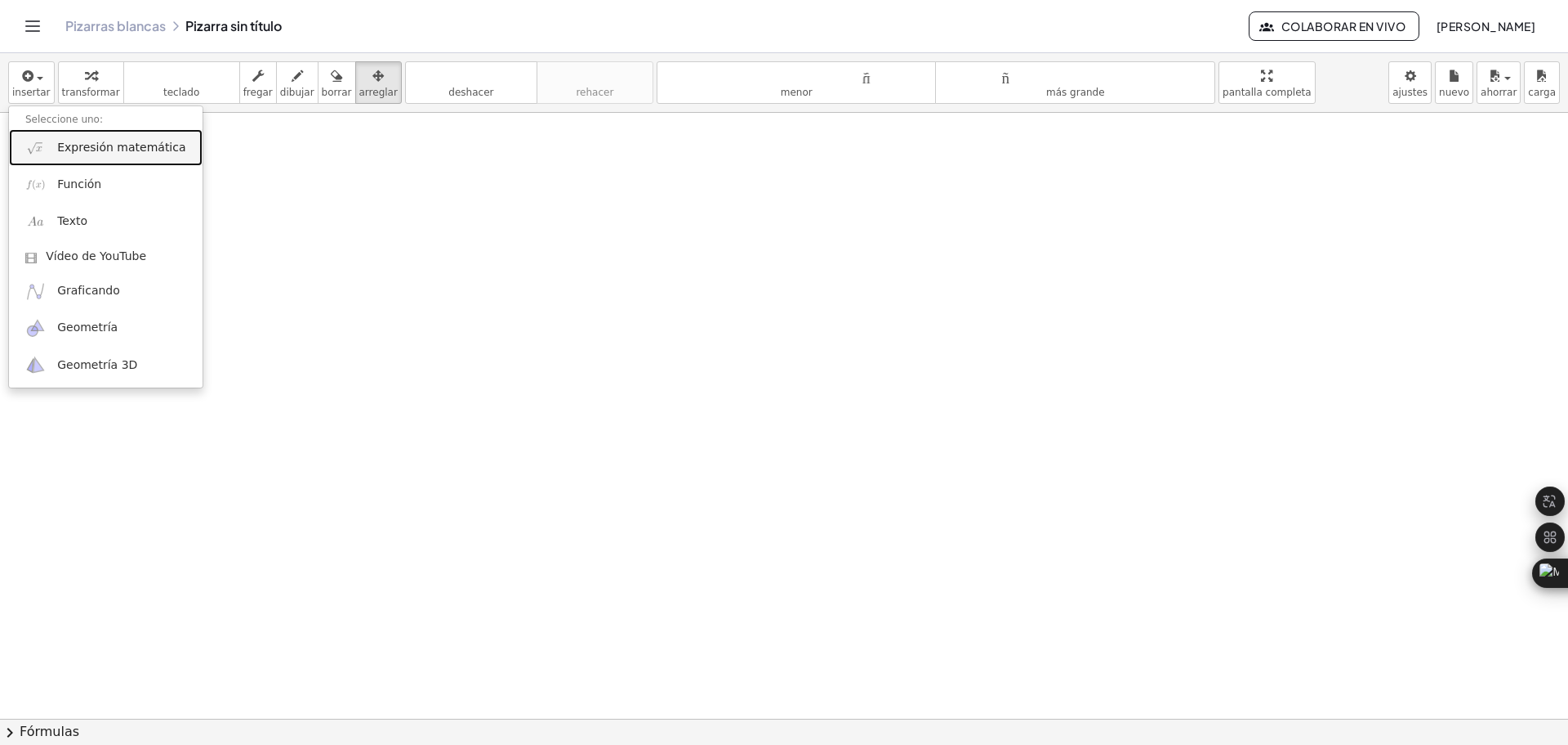
click at [66, 151] on font "Expresión matemática" at bounding box center [122, 147] width 128 height 13
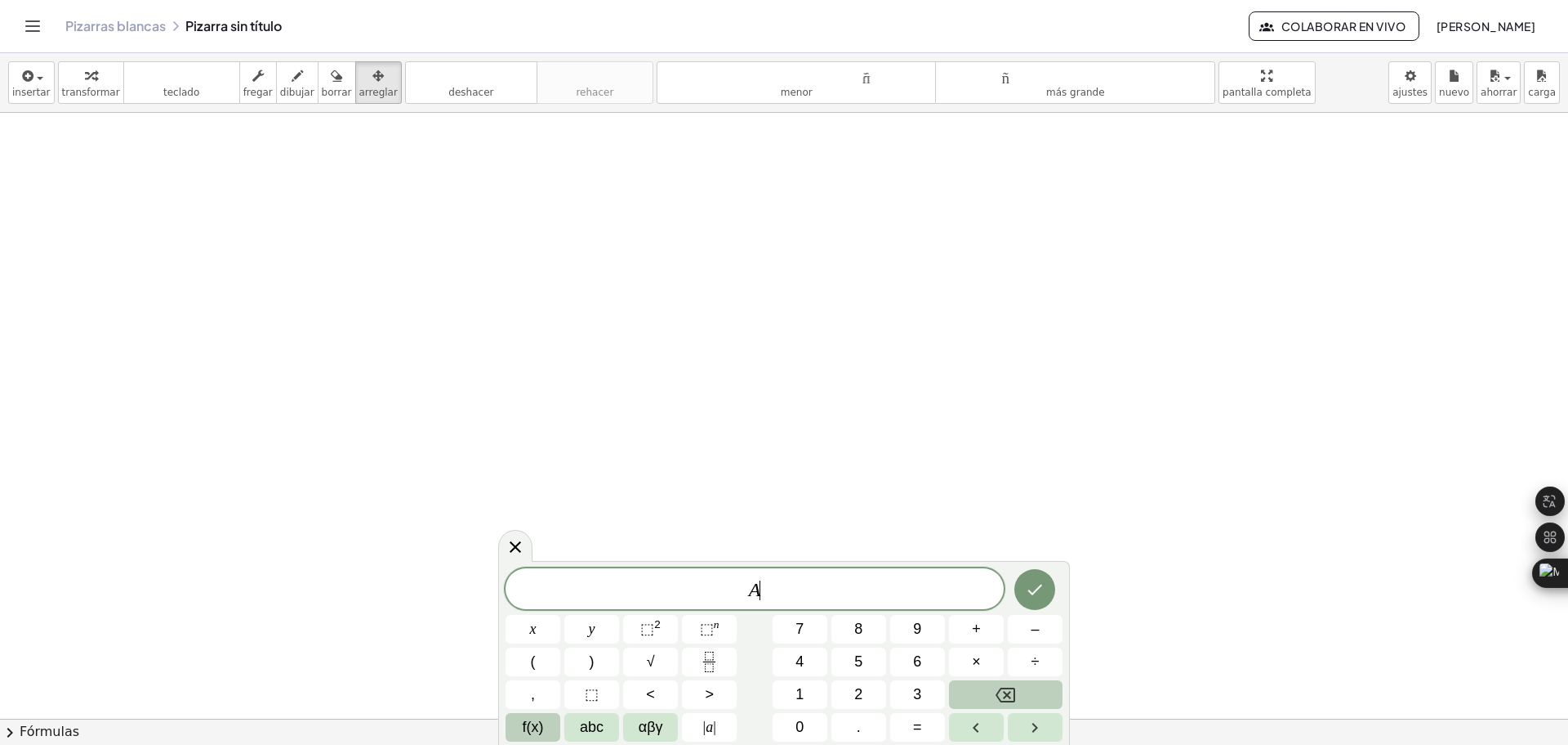
click at [530, 736] on span "f(x)" at bounding box center [534, 727] width 21 height 22
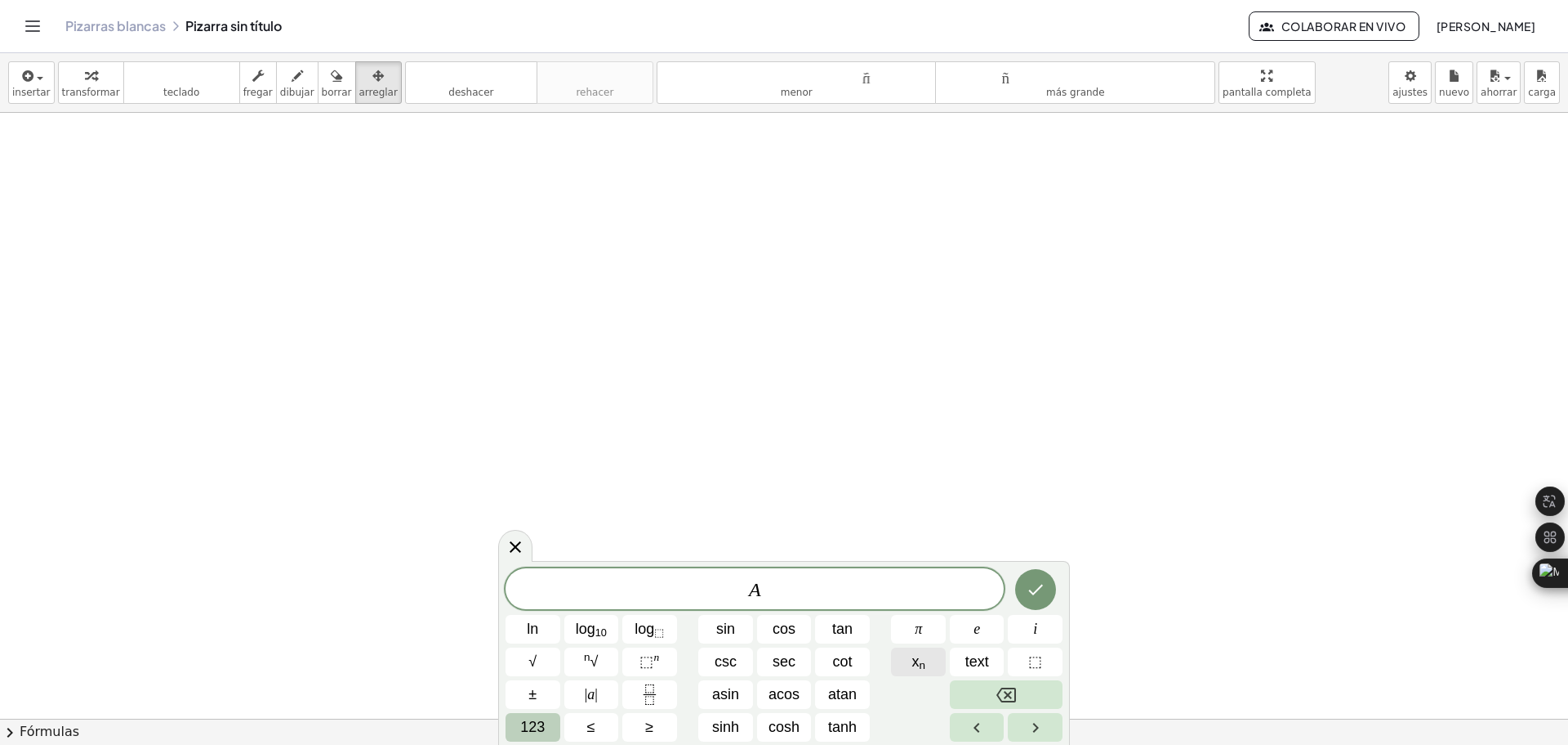
click at [937, 662] on button "x n" at bounding box center [919, 661] width 54 height 28
click at [536, 724] on span "123" at bounding box center [532, 727] width 24 height 22
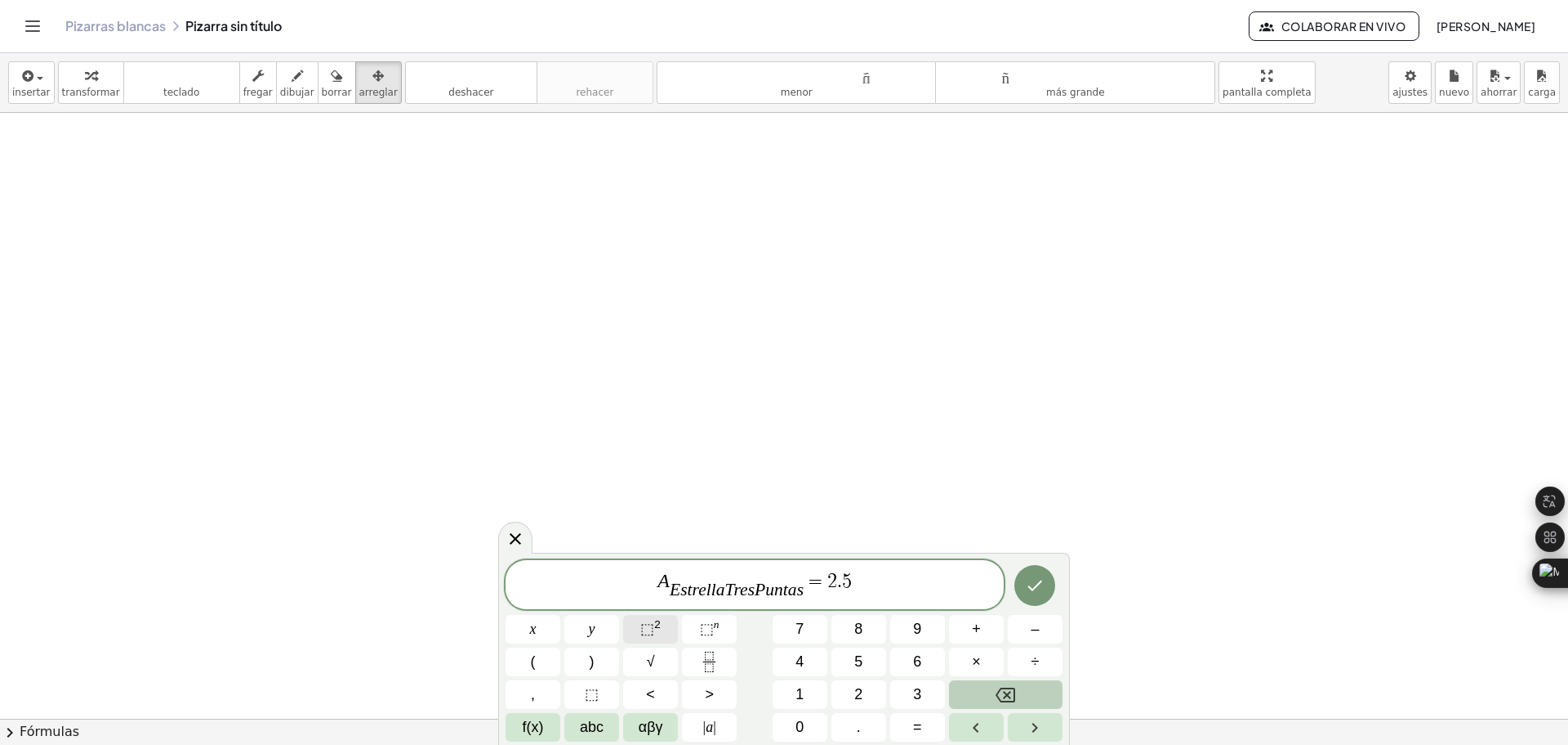
click at [655, 627] on sup "2" at bounding box center [657, 623] width 7 height 13
click at [971, 657] on button "×" at bounding box center [976, 661] width 54 height 28
click at [648, 666] on span "√" at bounding box center [651, 661] width 8 height 22
click at [926, 691] on button "3" at bounding box center [918, 693] width 54 height 28
drag, startPoint x: 883, startPoint y: 585, endPoint x: 732, endPoint y: 671, distance: 173.8
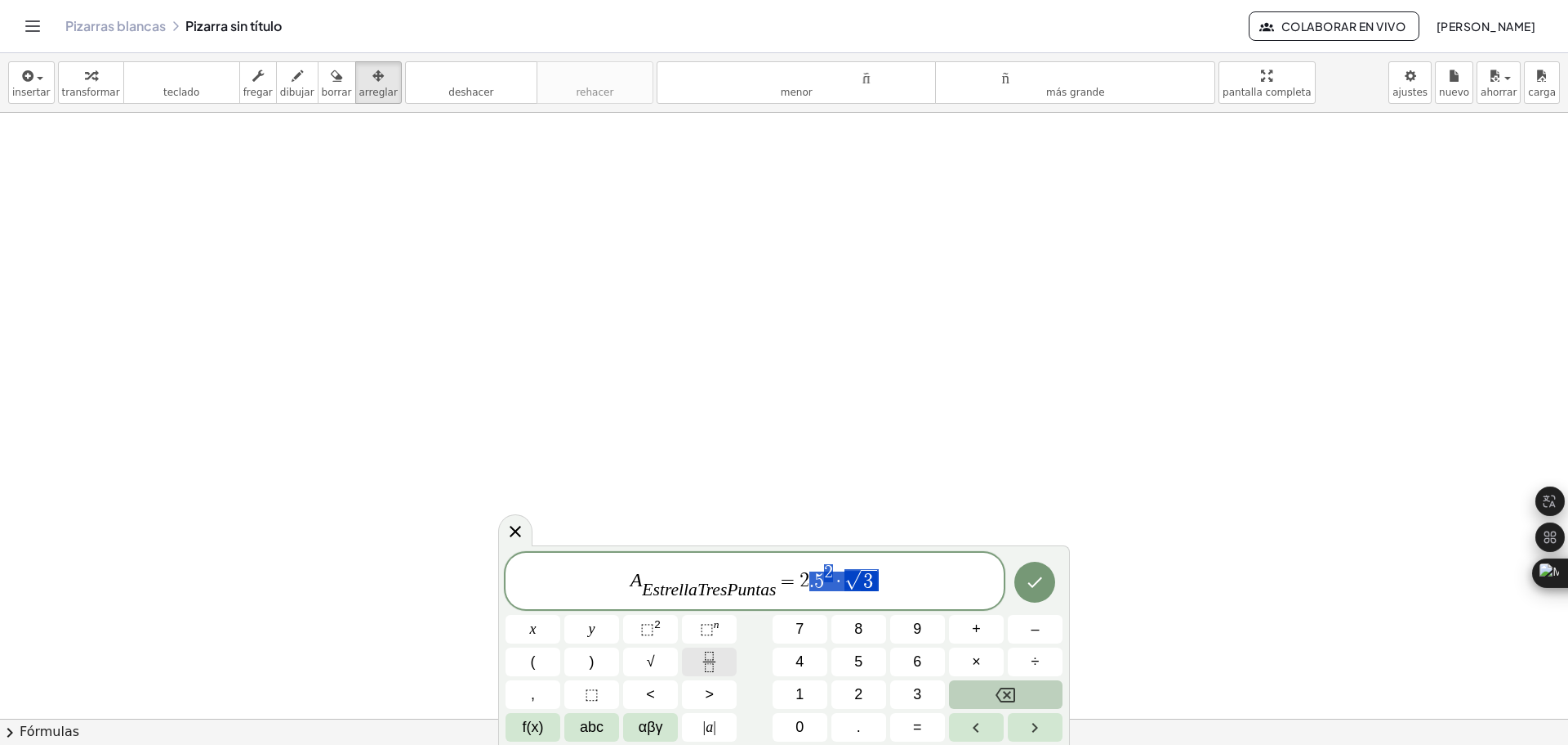
click at [800, 574] on span "A E s t r e l l a T r e s P u n t a s ​ = 2 . 5 2 · √ 3" at bounding box center [754, 582] width 499 height 39
click at [711, 667] on icon "Fraction" at bounding box center [709, 661] width 20 height 20
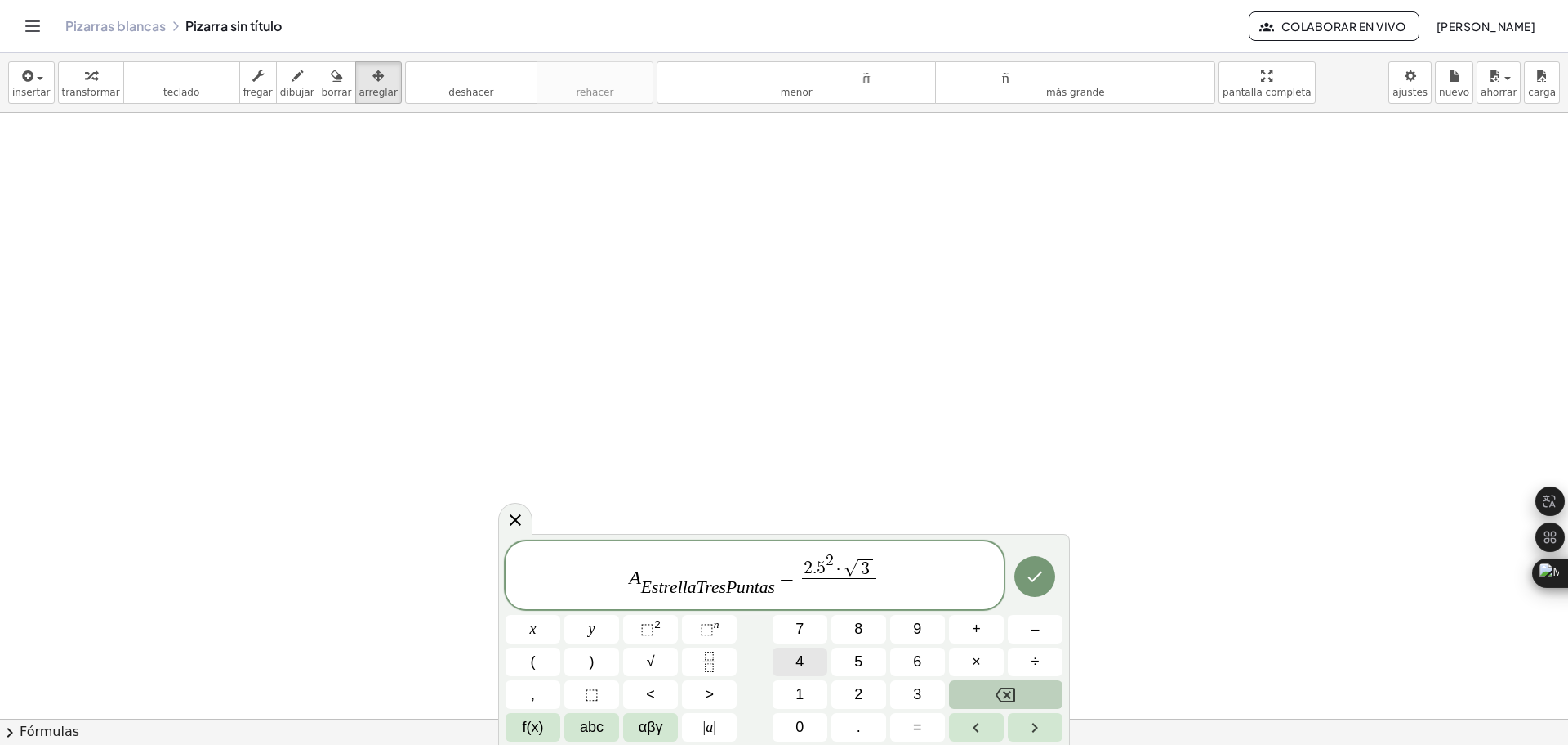
click at [815, 664] on button "4" at bounding box center [800, 661] width 54 height 28
click at [898, 576] on span "A E s t r e l l a T r e s P u n t a s ​ = 2 . 5 2 · √ 3 4 ​ ​" at bounding box center [754, 576] width 499 height 51
click at [919, 695] on span "3" at bounding box center [917, 693] width 8 height 22
click at [976, 664] on span "×" at bounding box center [976, 661] width 9 height 22
click at [803, 730] on span "0" at bounding box center [799, 727] width 8 height 22
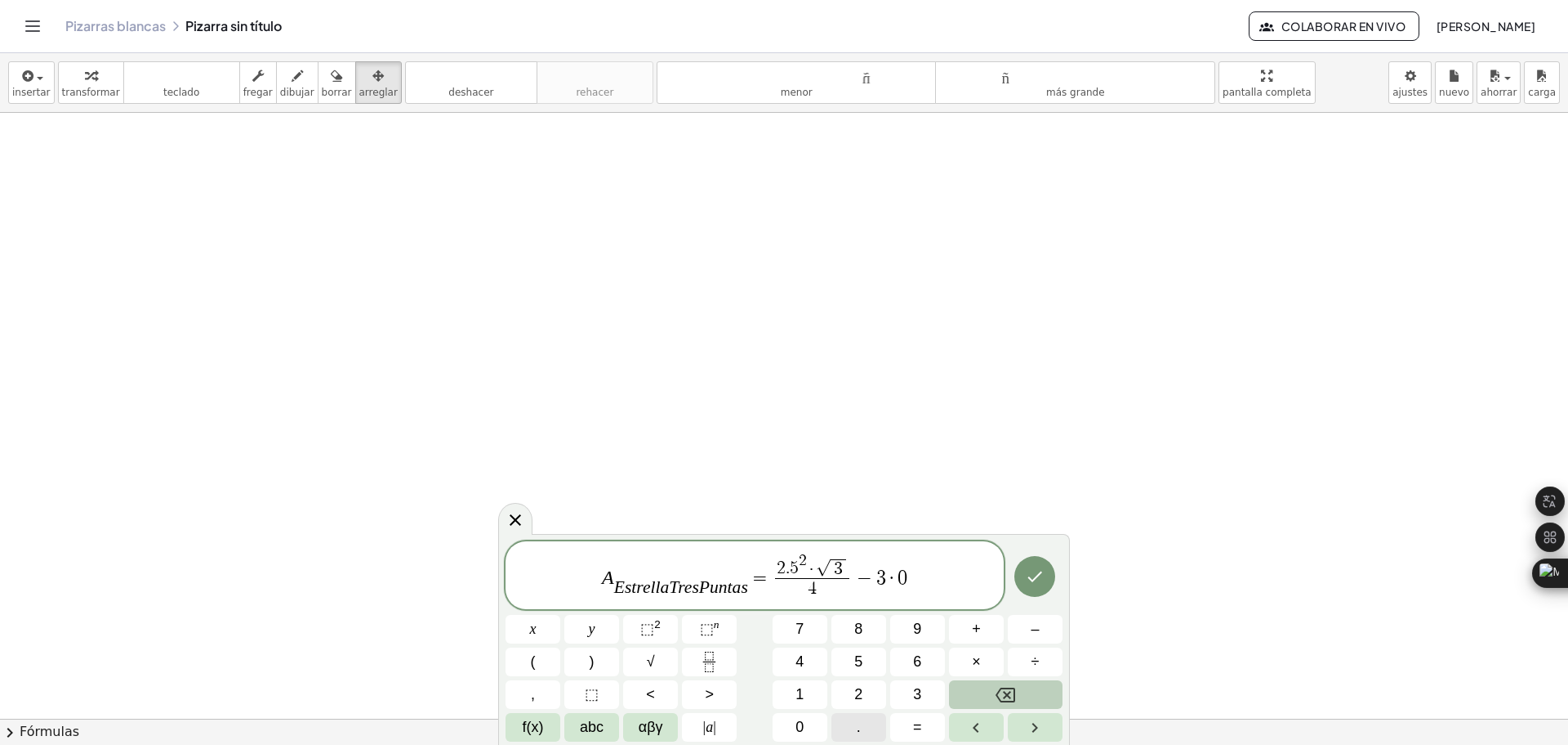
click at [867, 726] on button "." at bounding box center [858, 727] width 54 height 28
click at [857, 668] on span "5" at bounding box center [858, 661] width 8 height 22
click at [923, 665] on button "6" at bounding box center [918, 661] width 54 height 28
click at [1043, 580] on icon "Done" at bounding box center [1035, 576] width 19 height 19
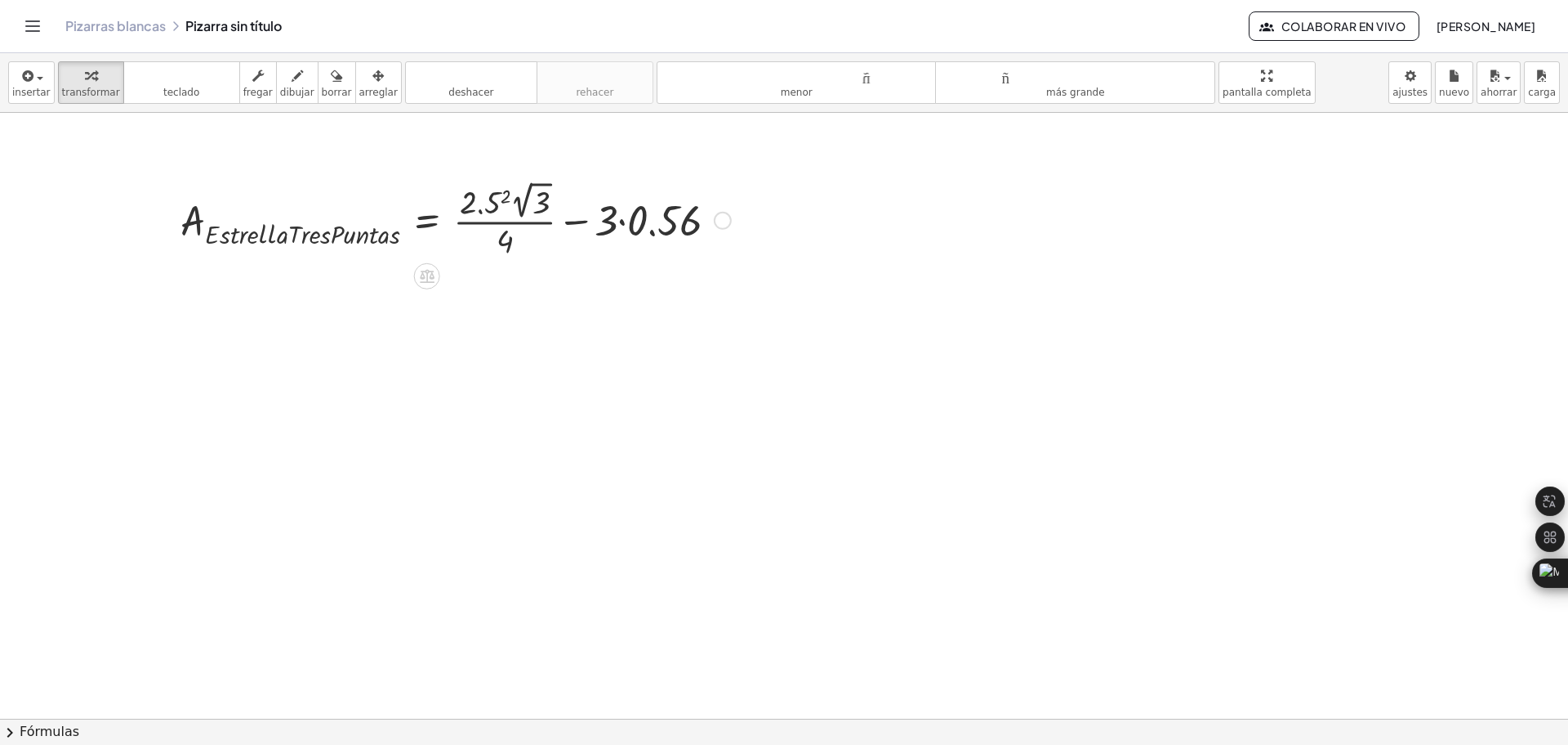
click at [504, 195] on div at bounding box center [455, 219] width 567 height 85
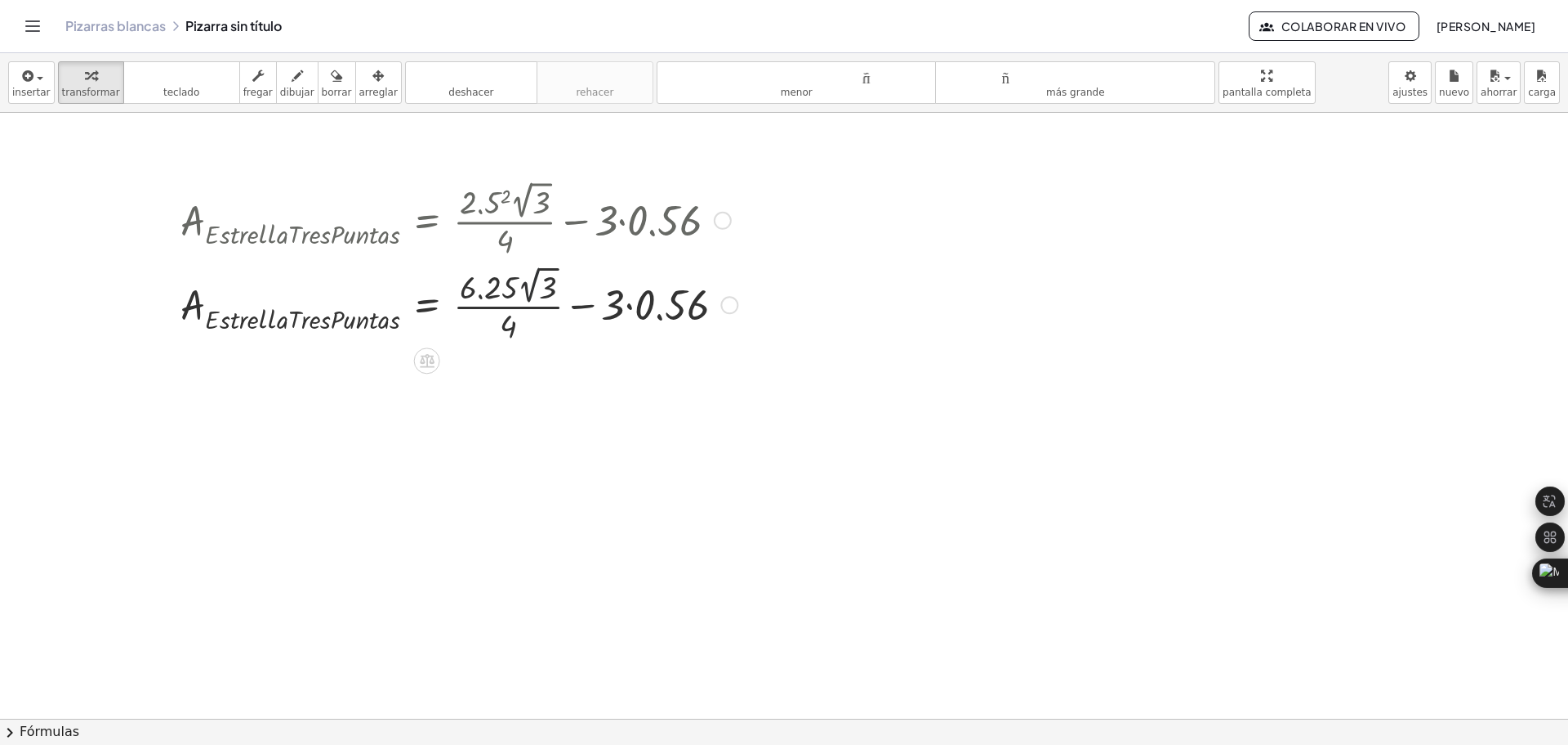
click at [530, 287] on div at bounding box center [459, 303] width 574 height 85
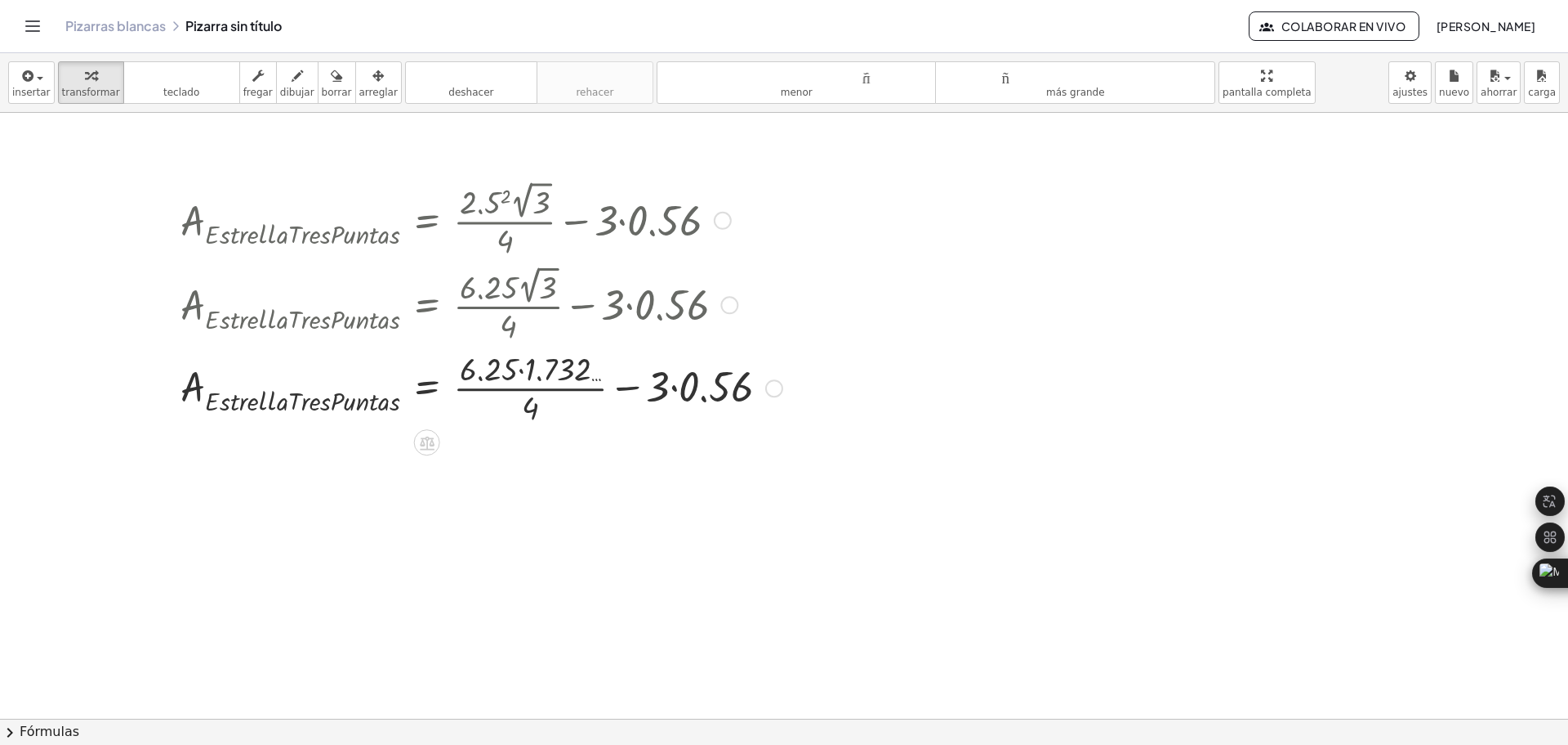
click at [522, 372] on div at bounding box center [481, 386] width 618 height 82
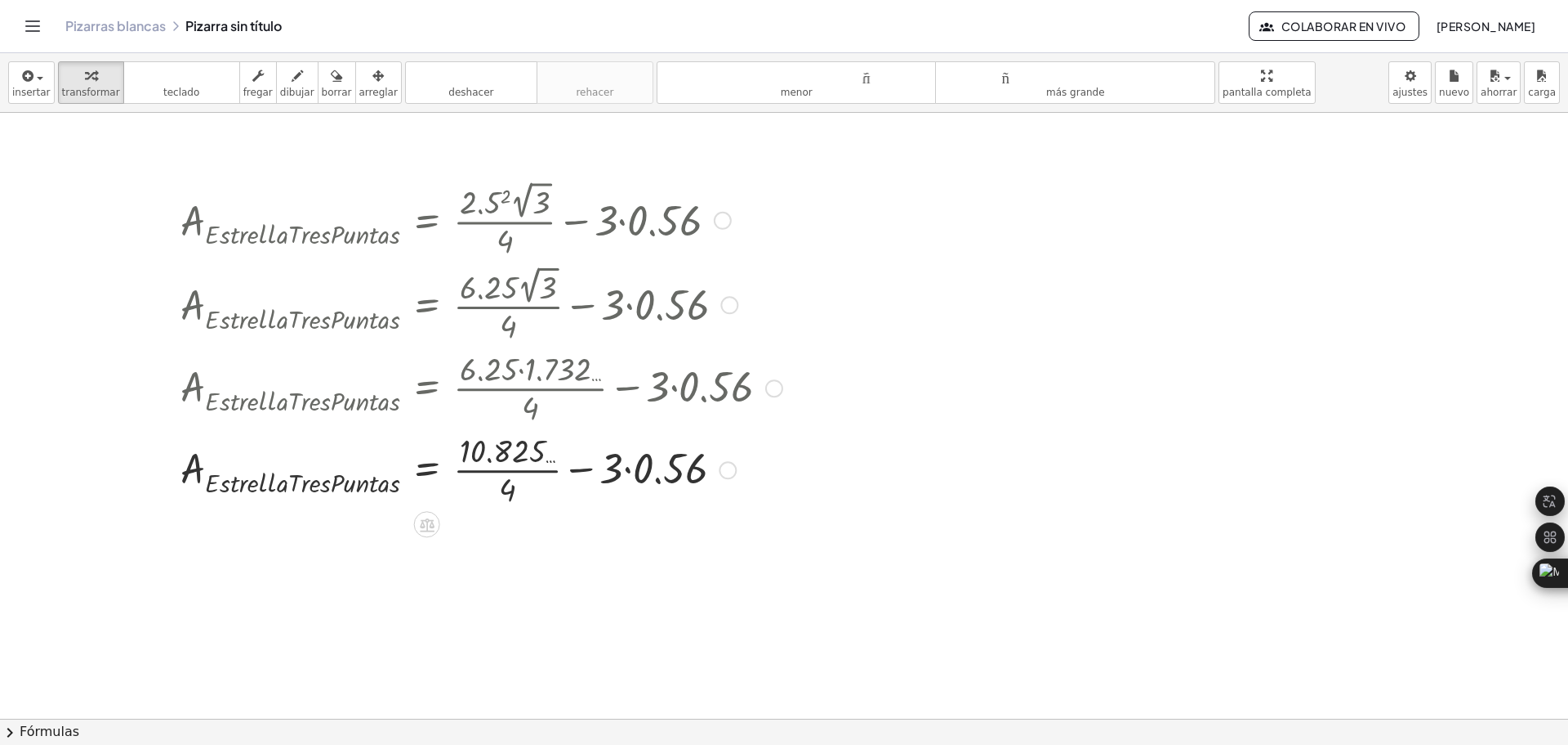
click at [629, 470] on div at bounding box center [481, 468] width 618 height 82
click at [515, 470] on div at bounding box center [481, 468] width 618 height 82
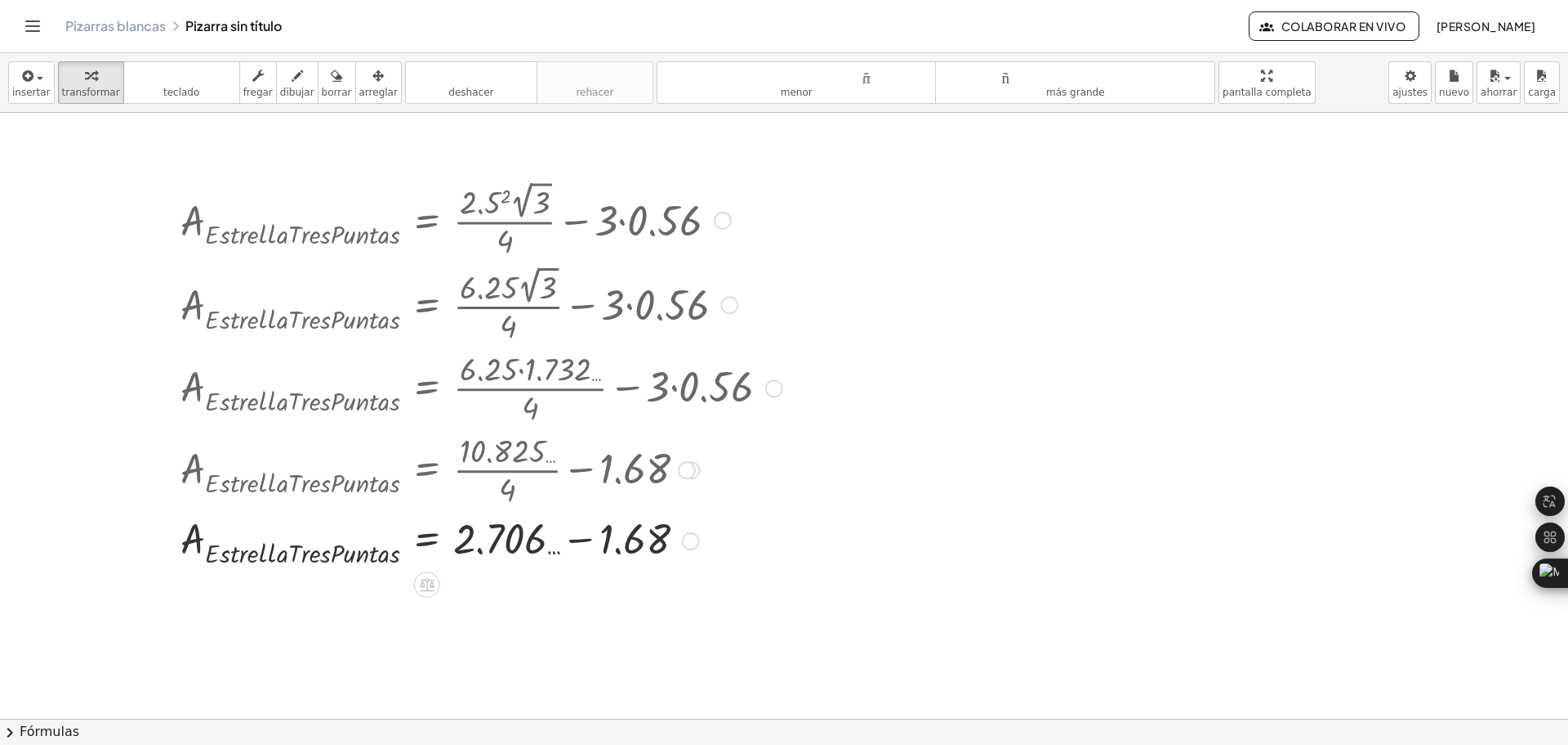
click at [581, 540] on div at bounding box center [481, 539] width 618 height 59
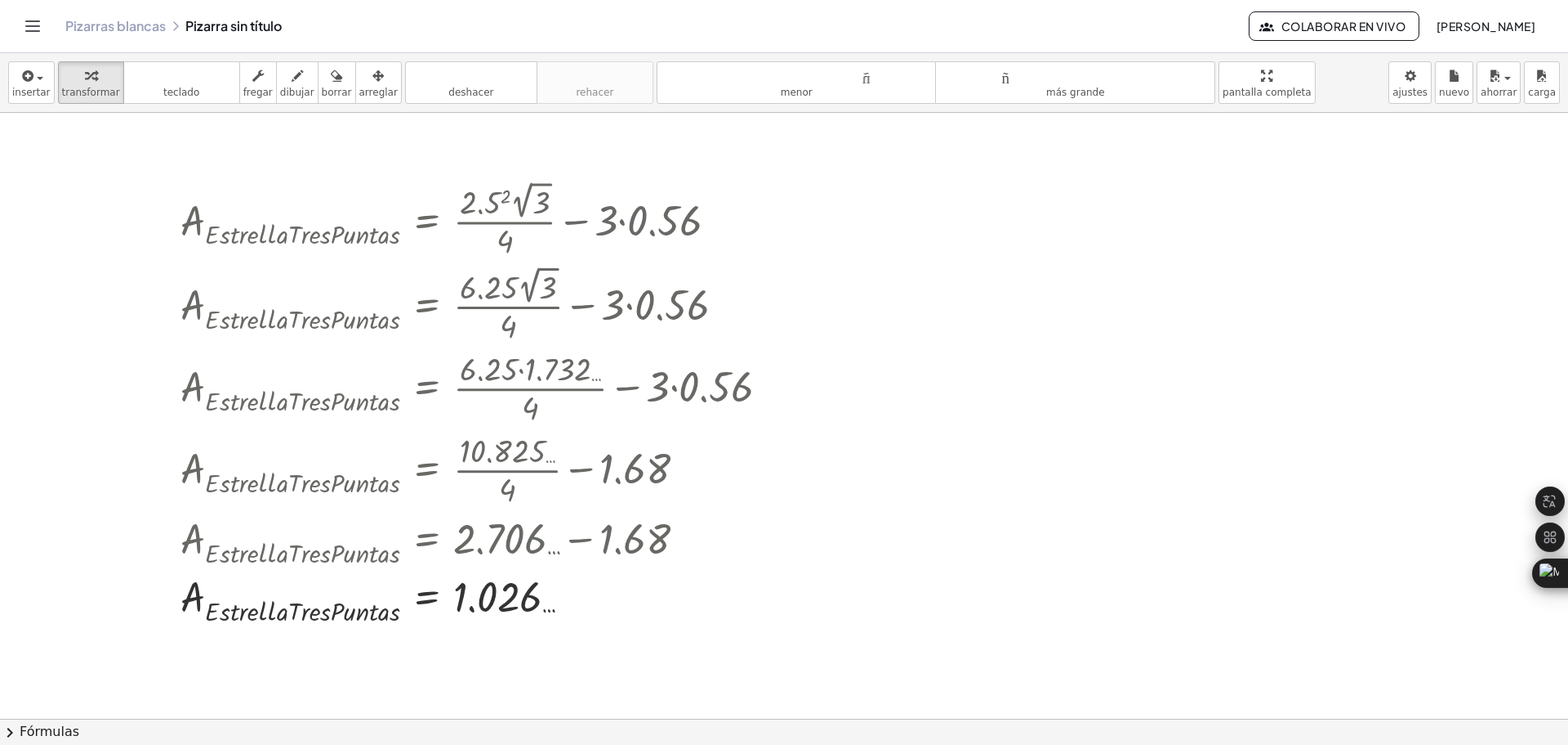
click at [1319, 83] on div "insertar Seleccione uno: Expresión matemática Función Texto Vídeo de YouTube Gr…" at bounding box center [784, 83] width 1568 height 59
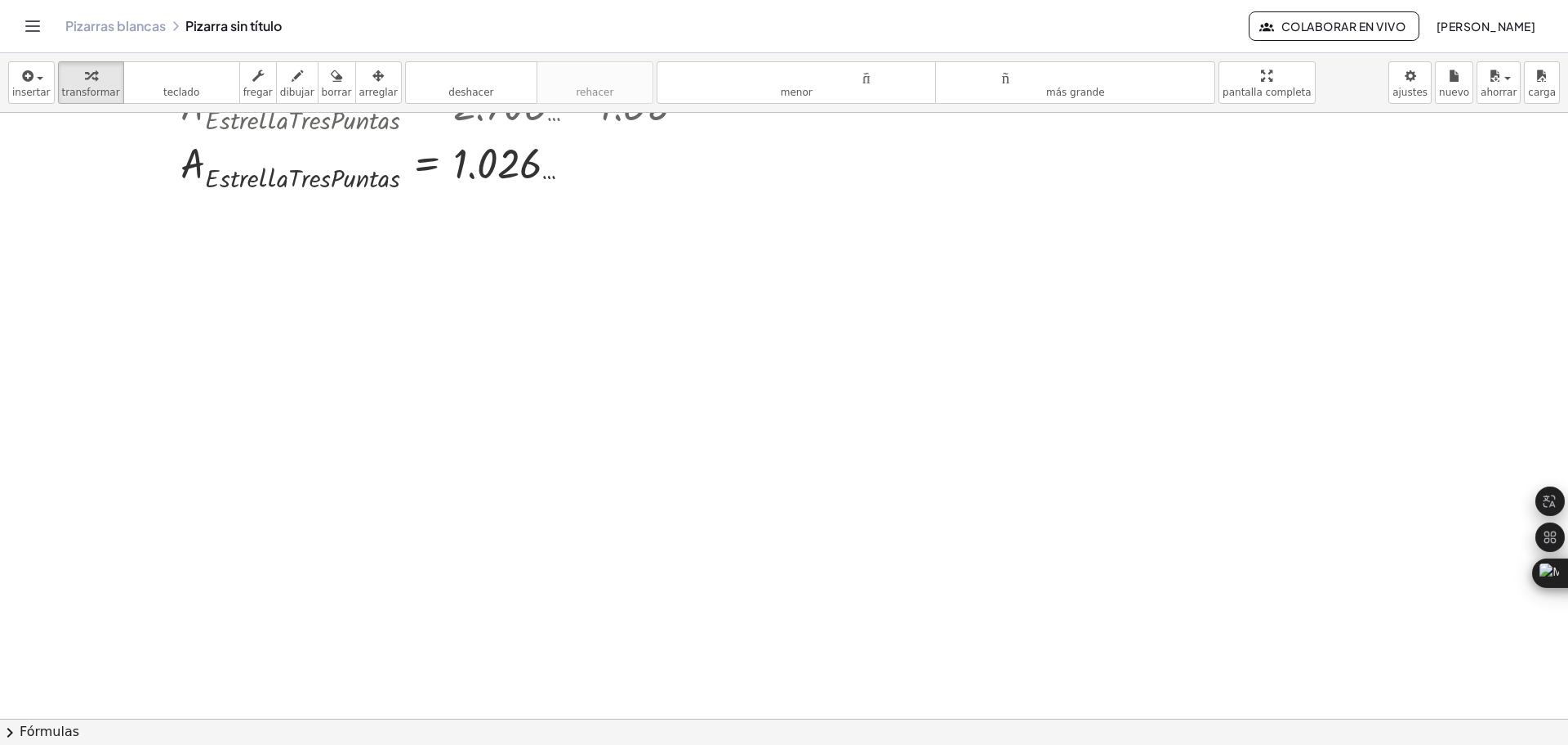
scroll to position [815, 0]
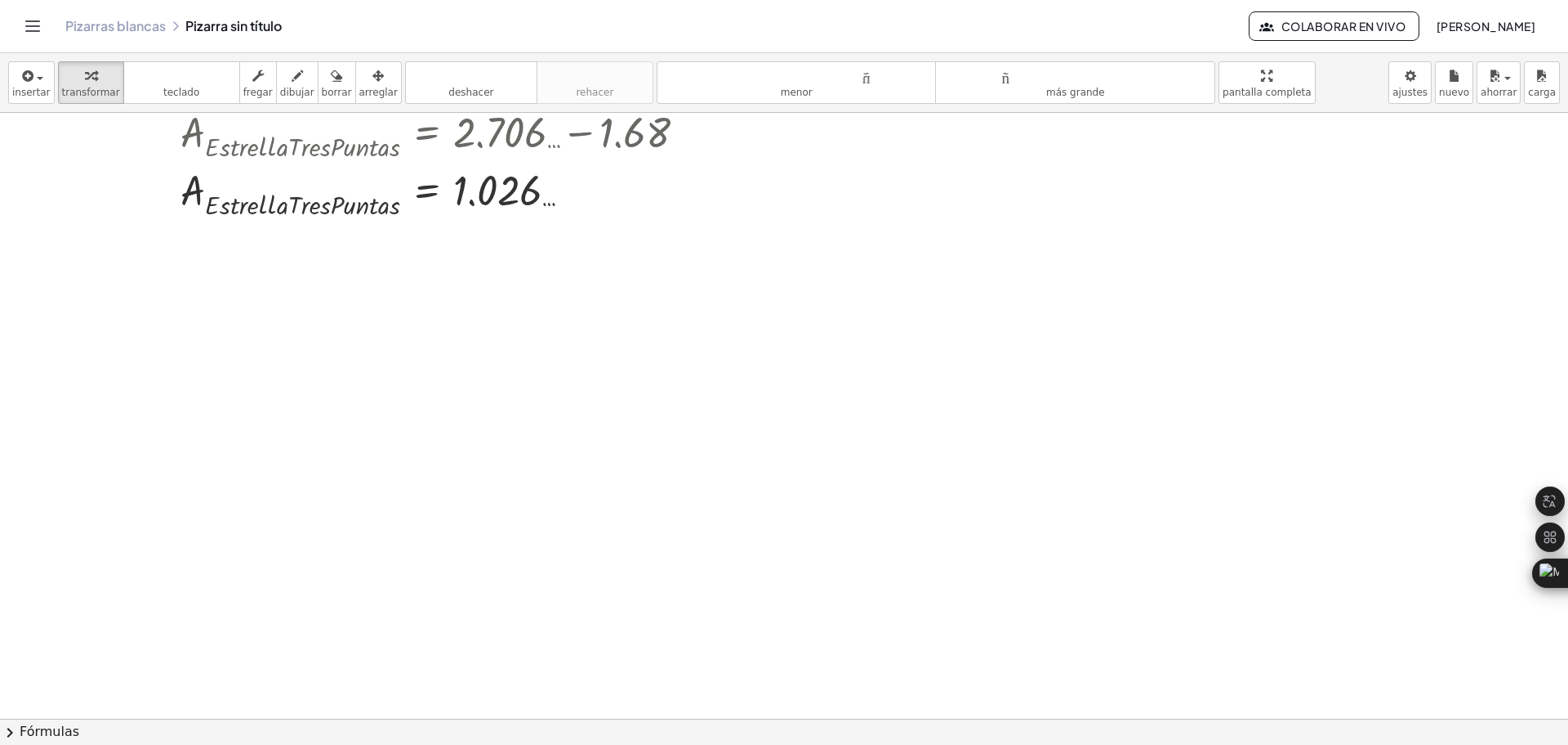
click at [560, 479] on div at bounding box center [863, 206] width 1726 height 1817
click at [682, 517] on div at bounding box center [863, 206] width 1726 height 1817
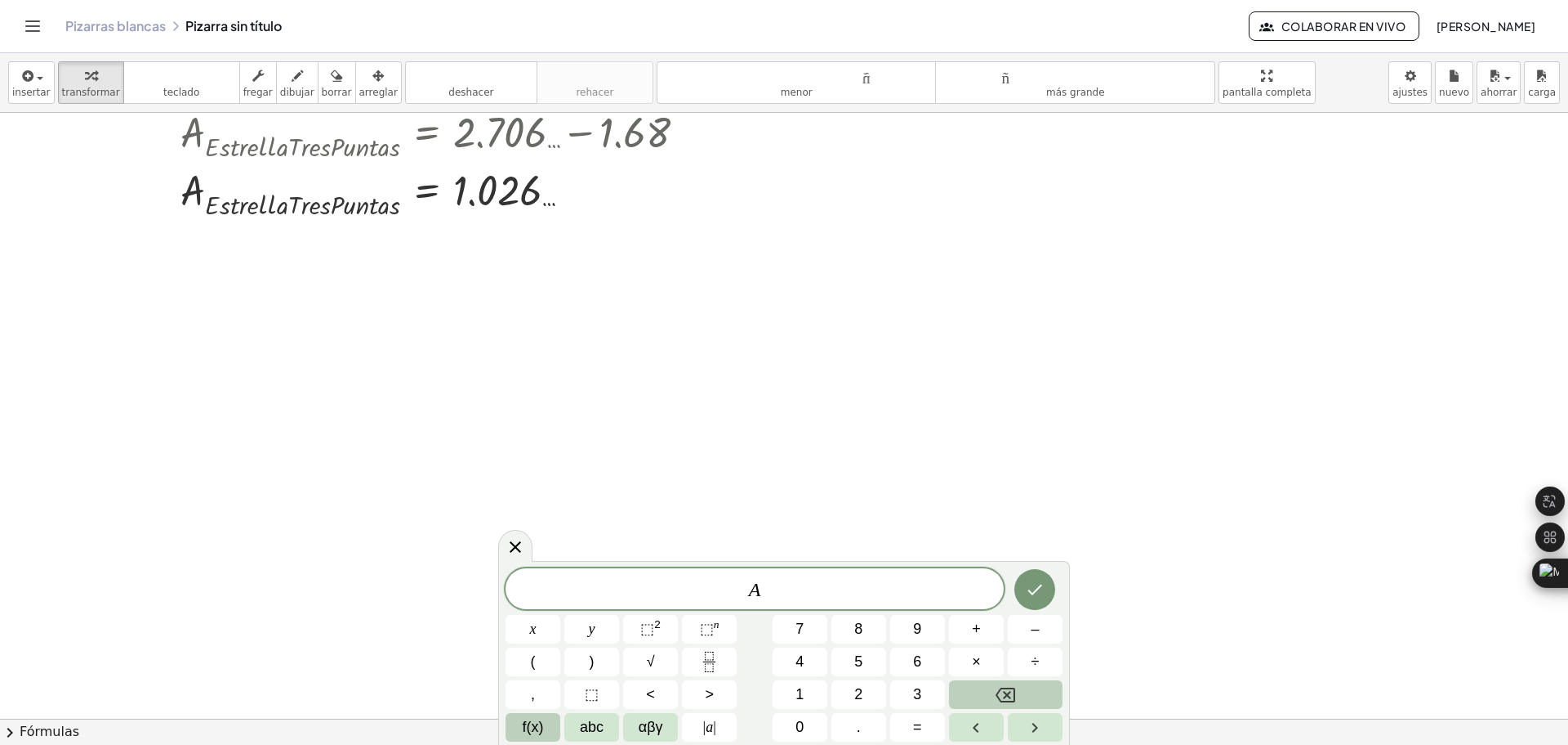
click at [539, 727] on span "f(x)" at bounding box center [534, 727] width 21 height 22
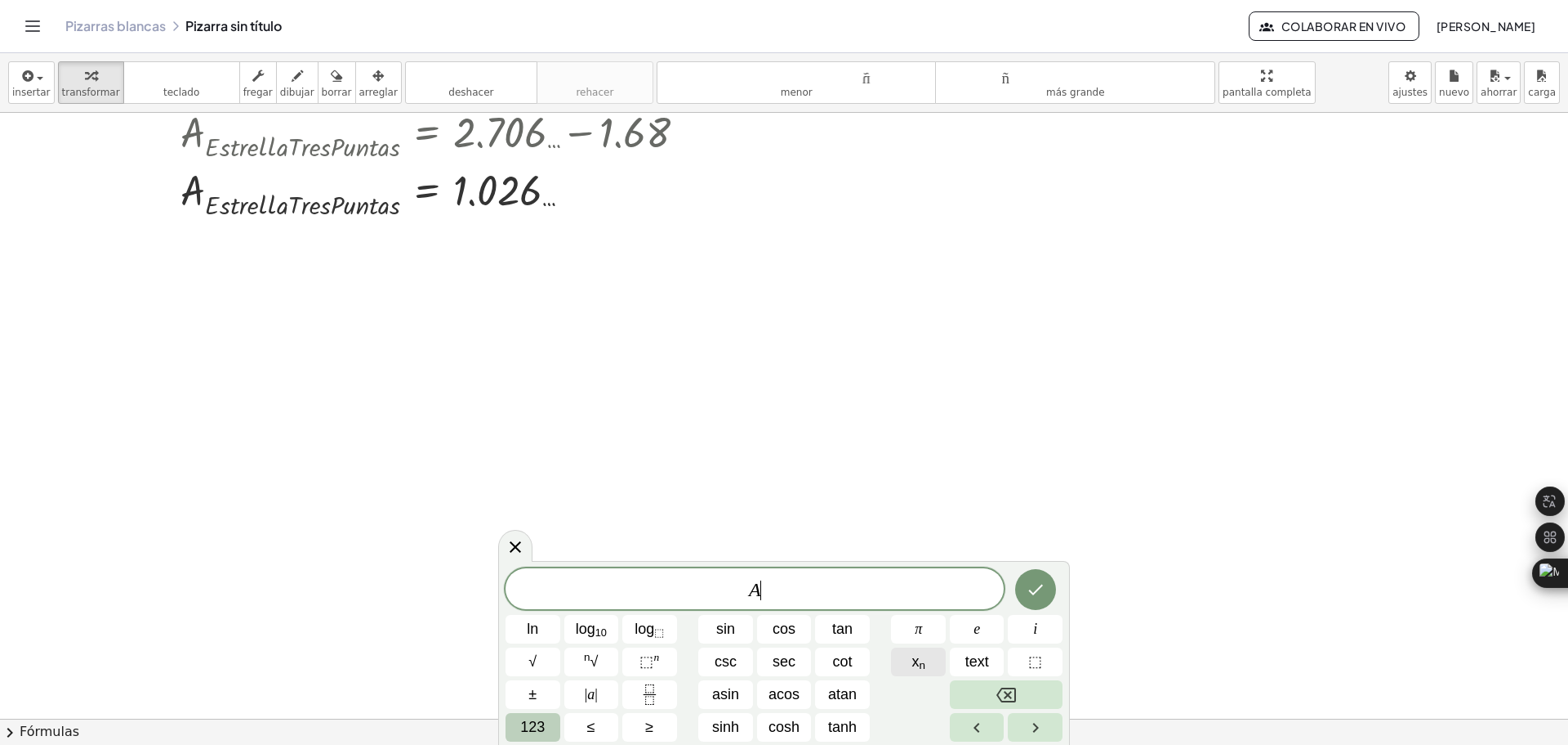
click at [918, 662] on span "x n" at bounding box center [919, 661] width 14 height 22
click at [1044, 580] on icon "Done" at bounding box center [1035, 585] width 19 height 19
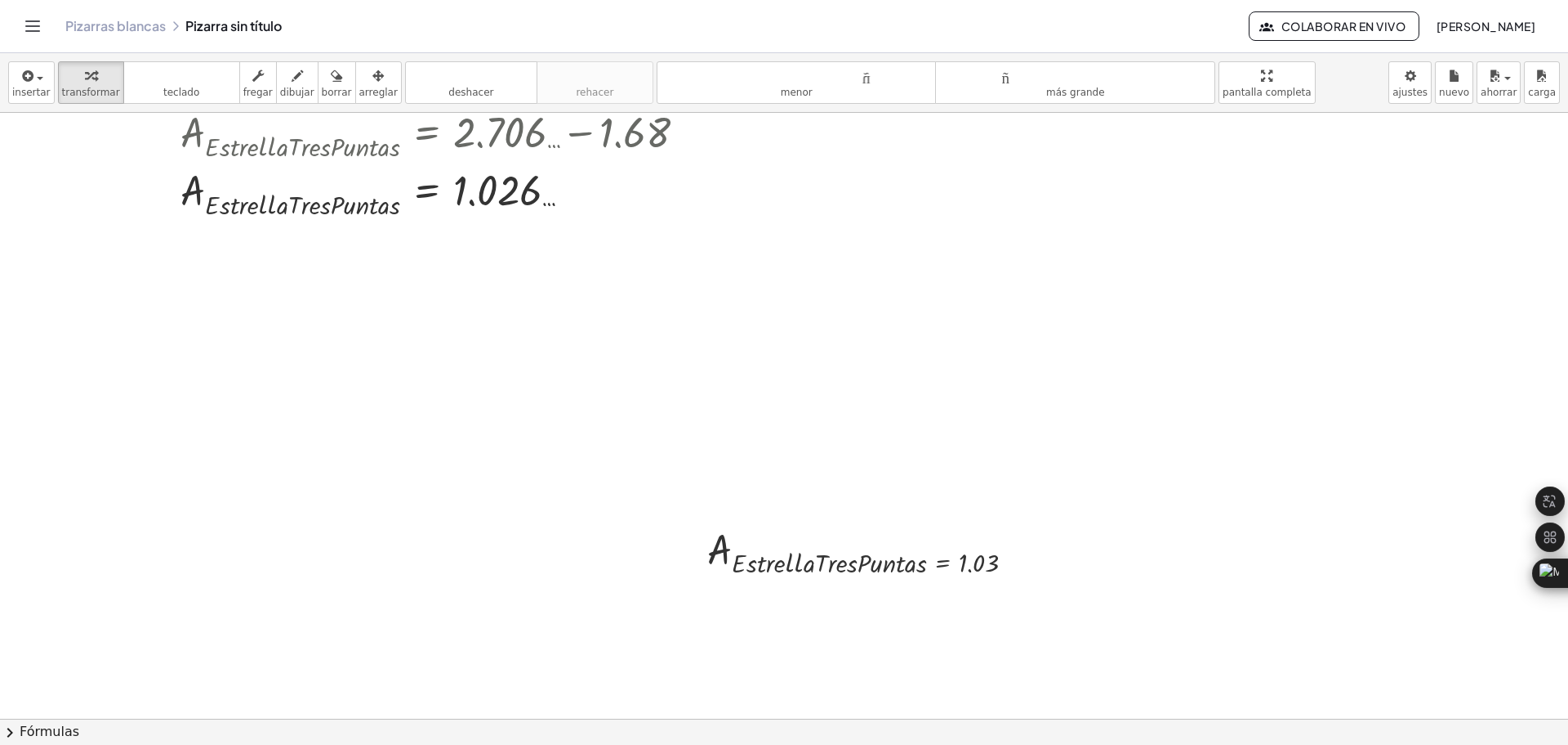
click at [1331, 82] on div "insertar Seleccione uno: Expresión matemática Función Texto Vídeo de YouTube Gr…" at bounding box center [784, 83] width 1568 height 59
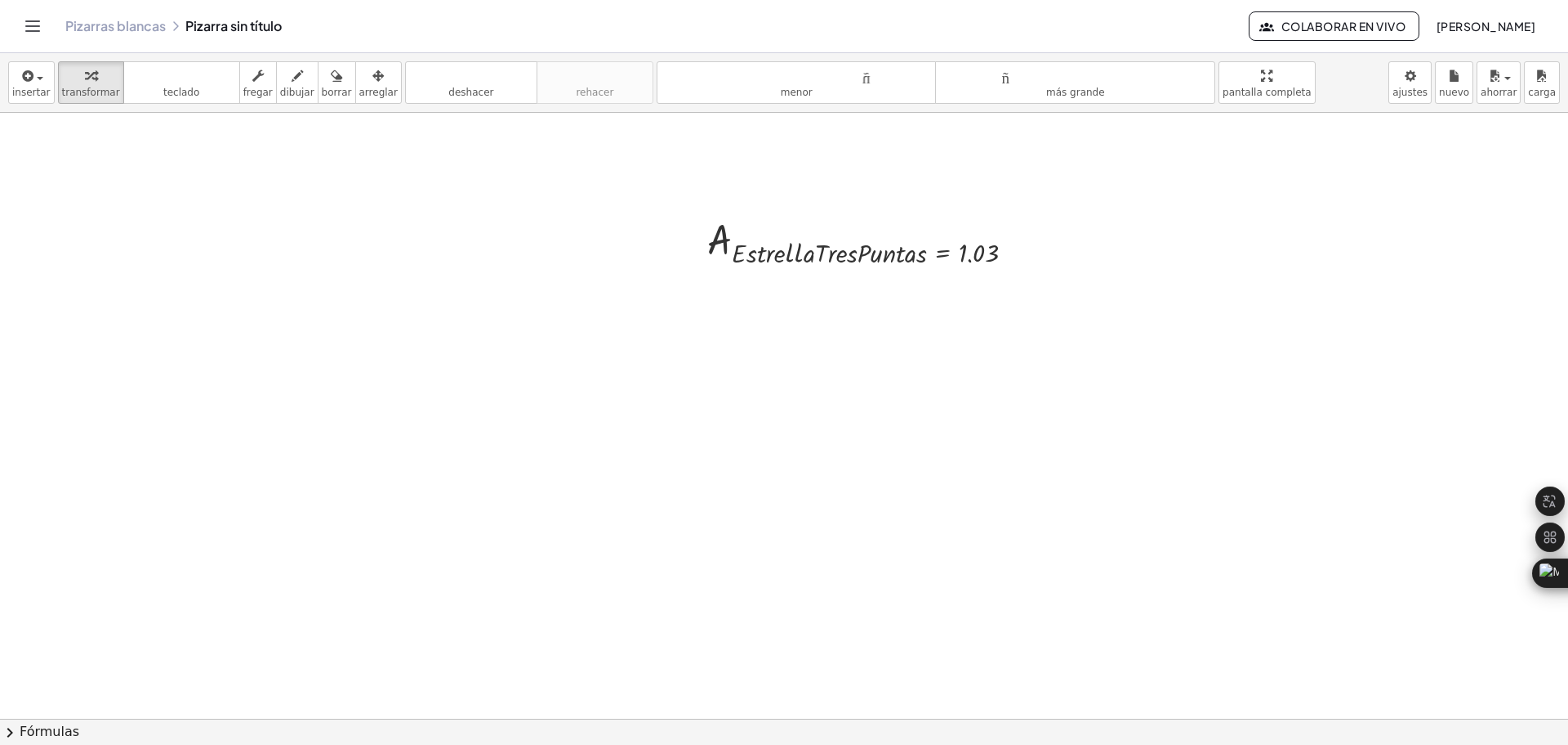
scroll to position [1142, 0]
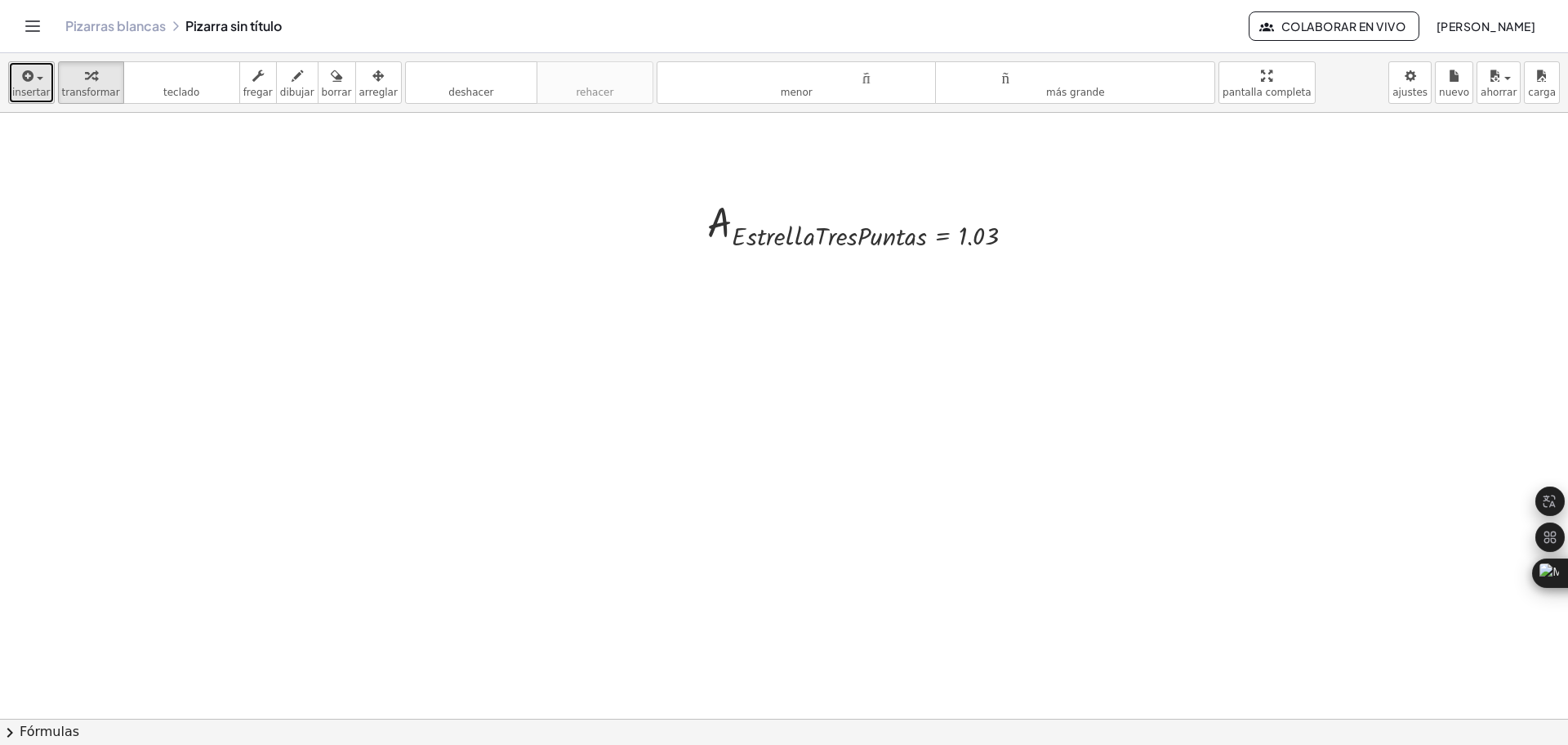
click at [24, 80] on icon "button" at bounding box center [26, 76] width 15 height 19
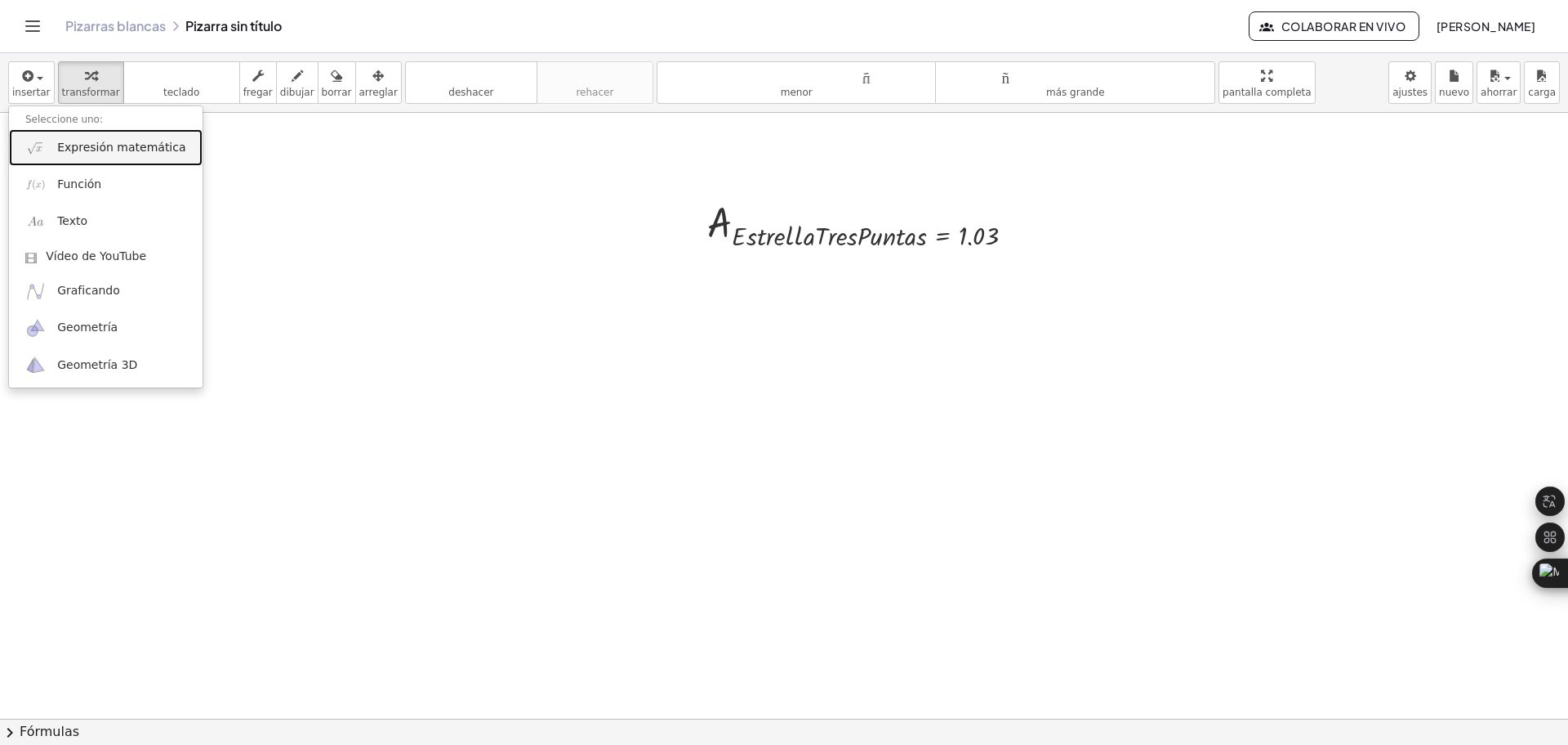
click at [95, 157] on link "Expresión matemática" at bounding box center [105, 148] width 193 height 37
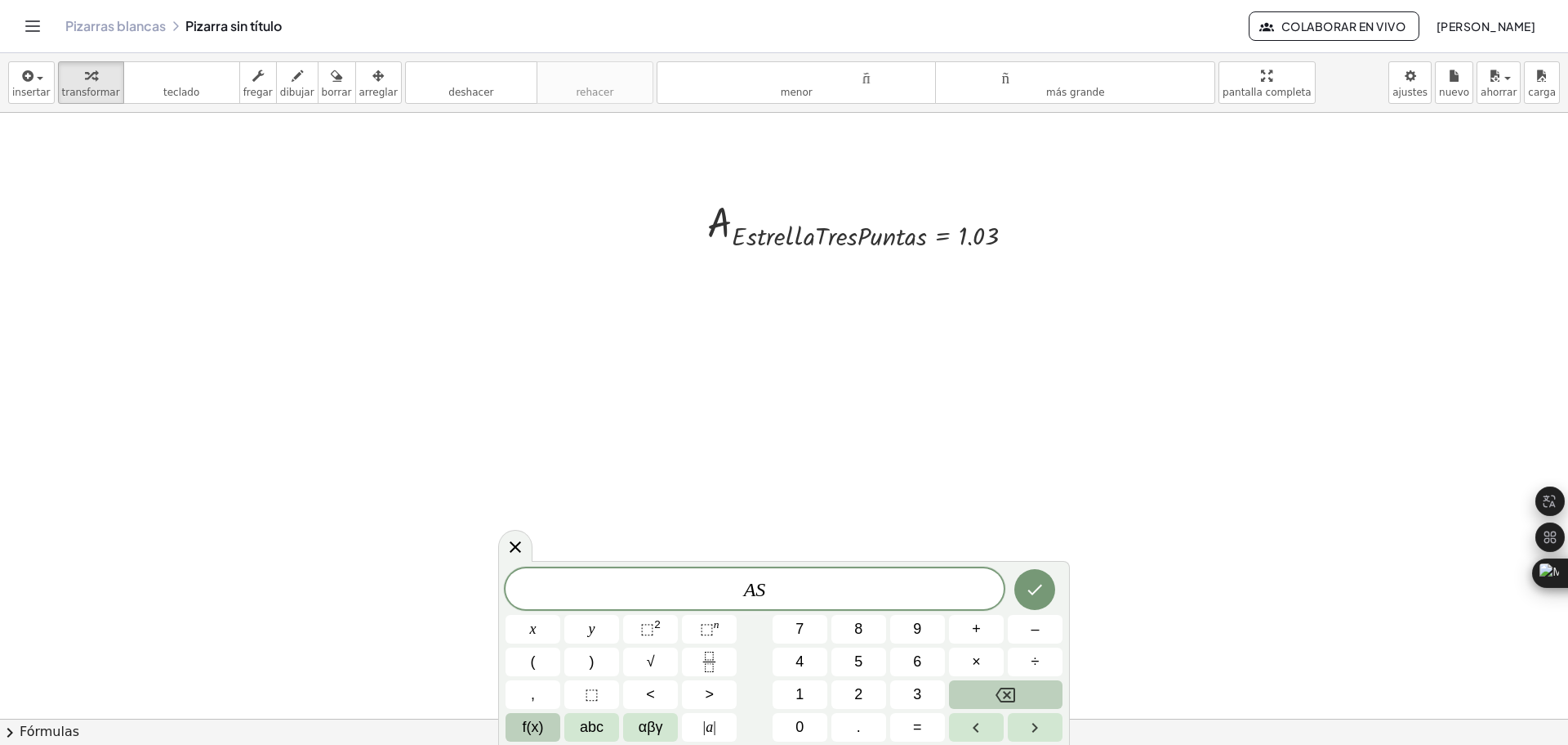
click at [538, 733] on span "f(x)" at bounding box center [534, 727] width 21 height 22
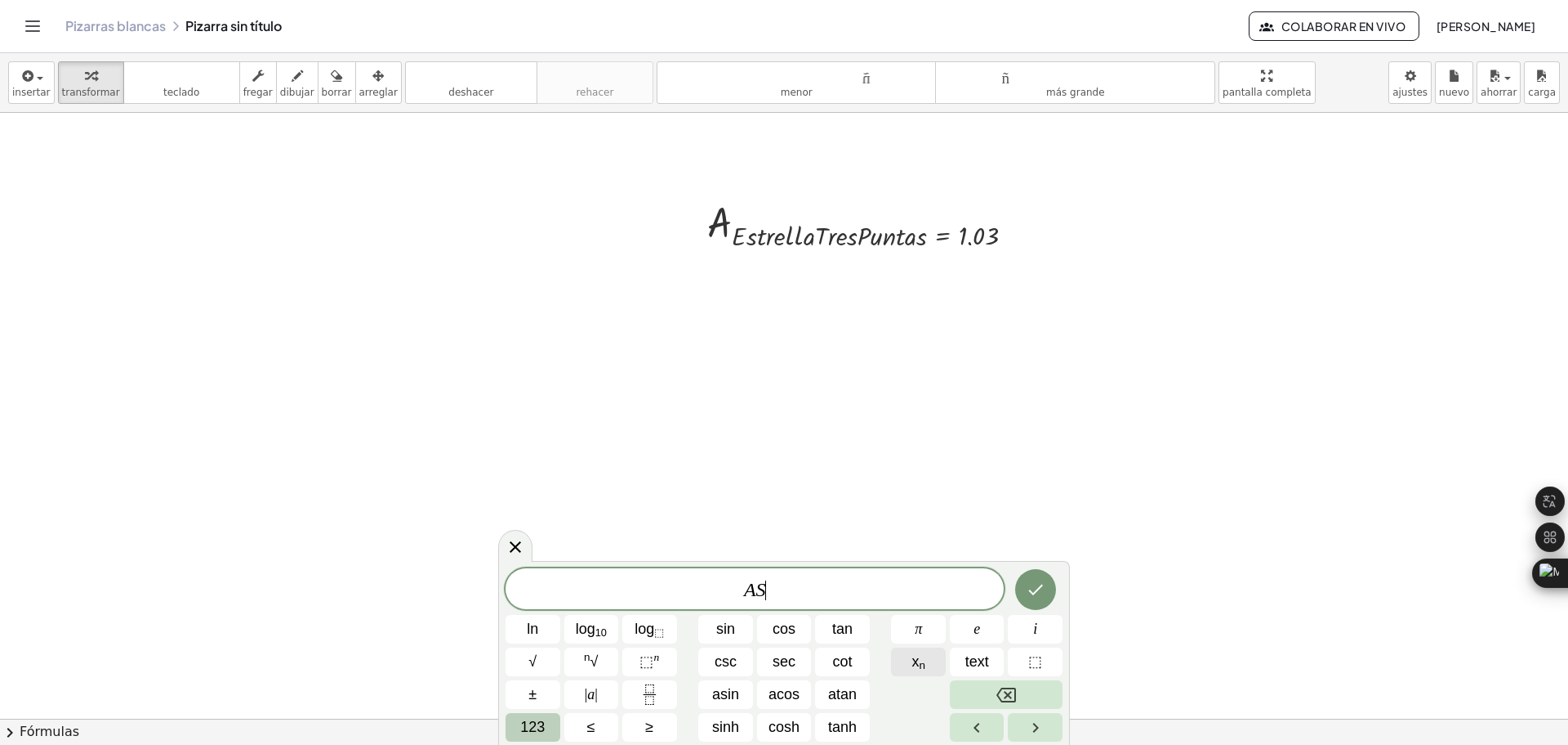
click at [916, 671] on span "x n" at bounding box center [919, 661] width 14 height 22
click at [552, 729] on button "123" at bounding box center [533, 727] width 54 height 28
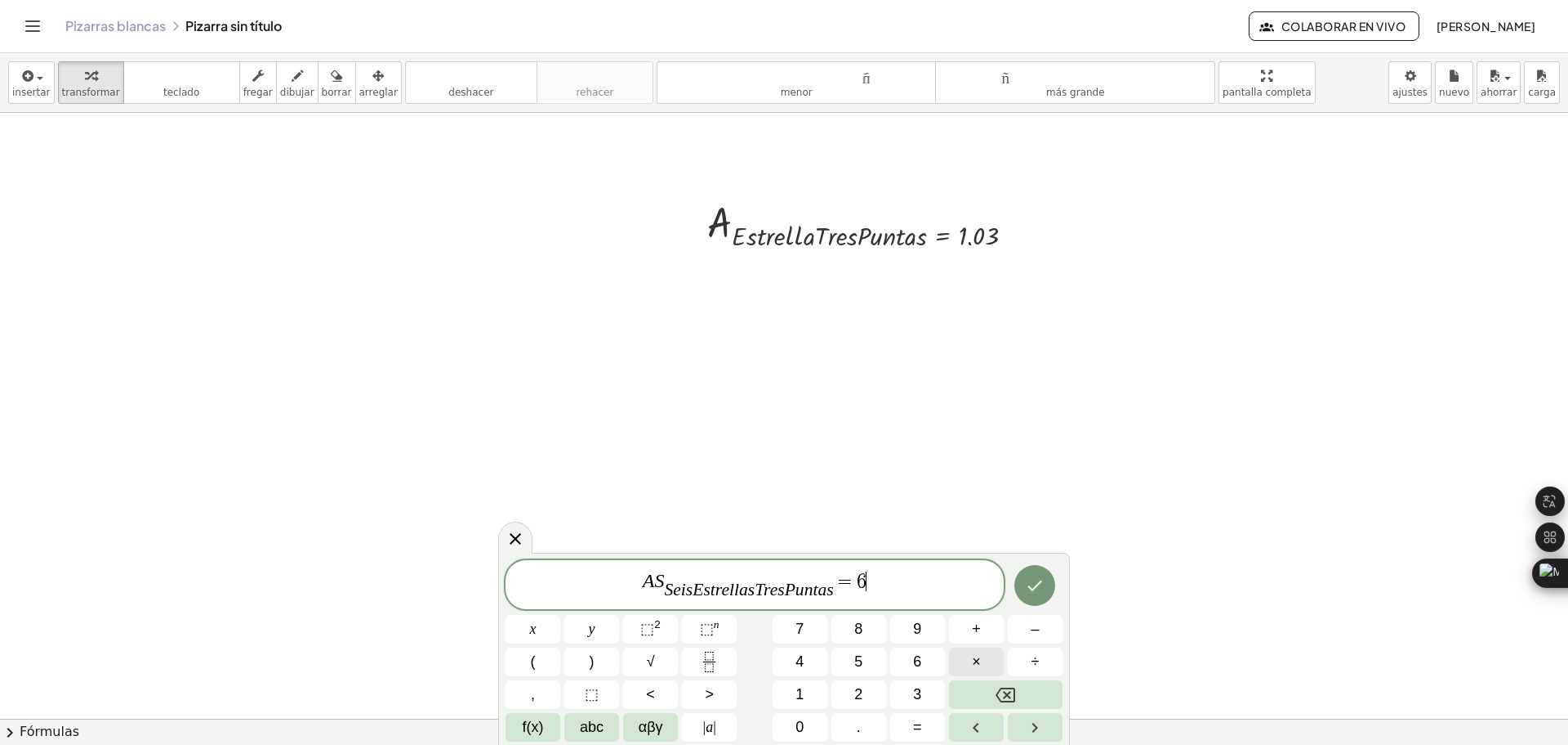
click at [968, 662] on button "×" at bounding box center [976, 661] width 54 height 28
click at [802, 697] on span "1" at bounding box center [799, 693] width 8 height 22
click at [855, 724] on button "." at bounding box center [858, 727] width 54 height 28
click at [800, 725] on span "0" at bounding box center [799, 727] width 8 height 22
click at [918, 689] on span "3" at bounding box center [917, 693] width 8 height 22
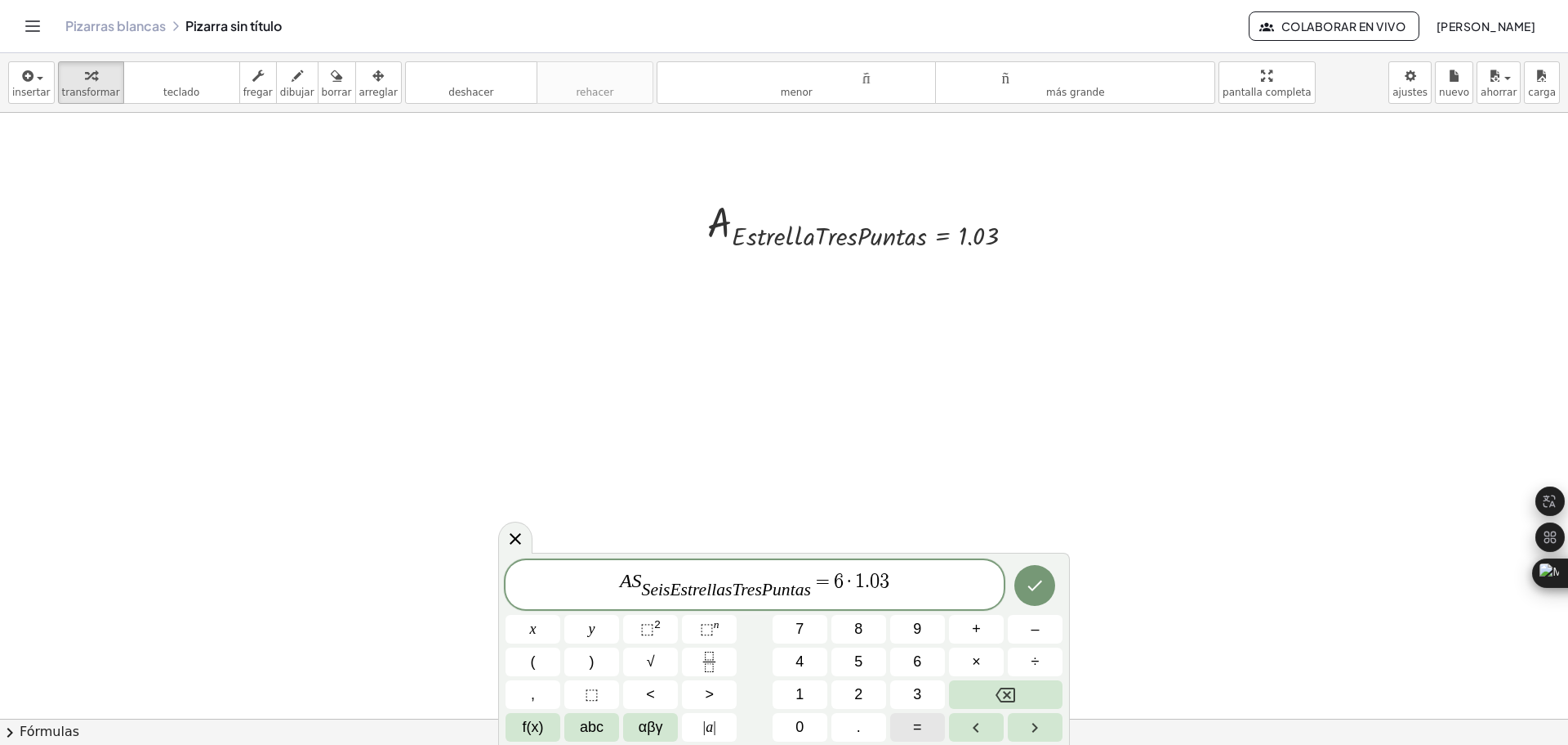
click at [920, 724] on span "=" at bounding box center [917, 727] width 9 height 22
click at [1030, 585] on icon "Done" at bounding box center [1035, 585] width 19 height 19
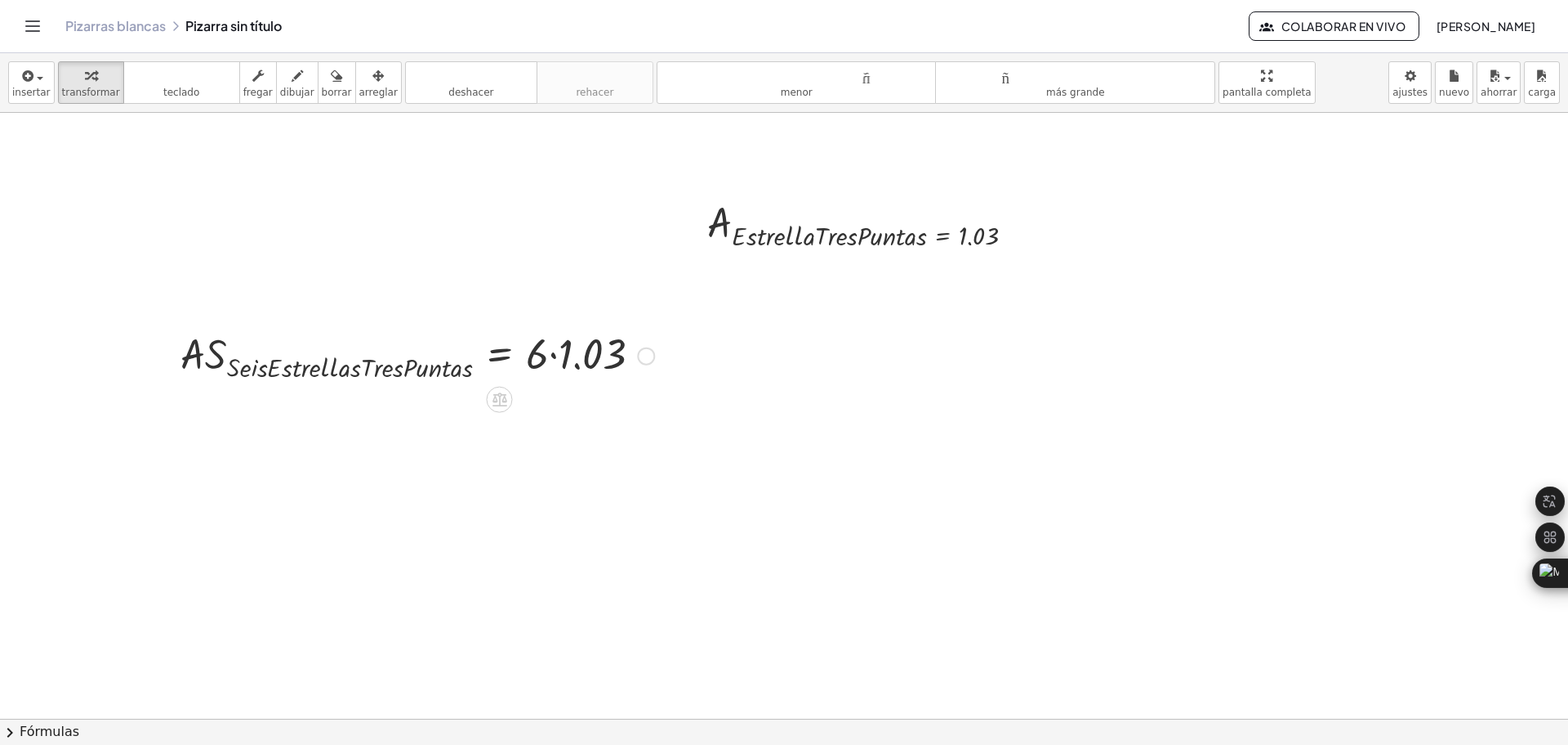
click at [555, 356] on div at bounding box center [417, 354] width 490 height 59
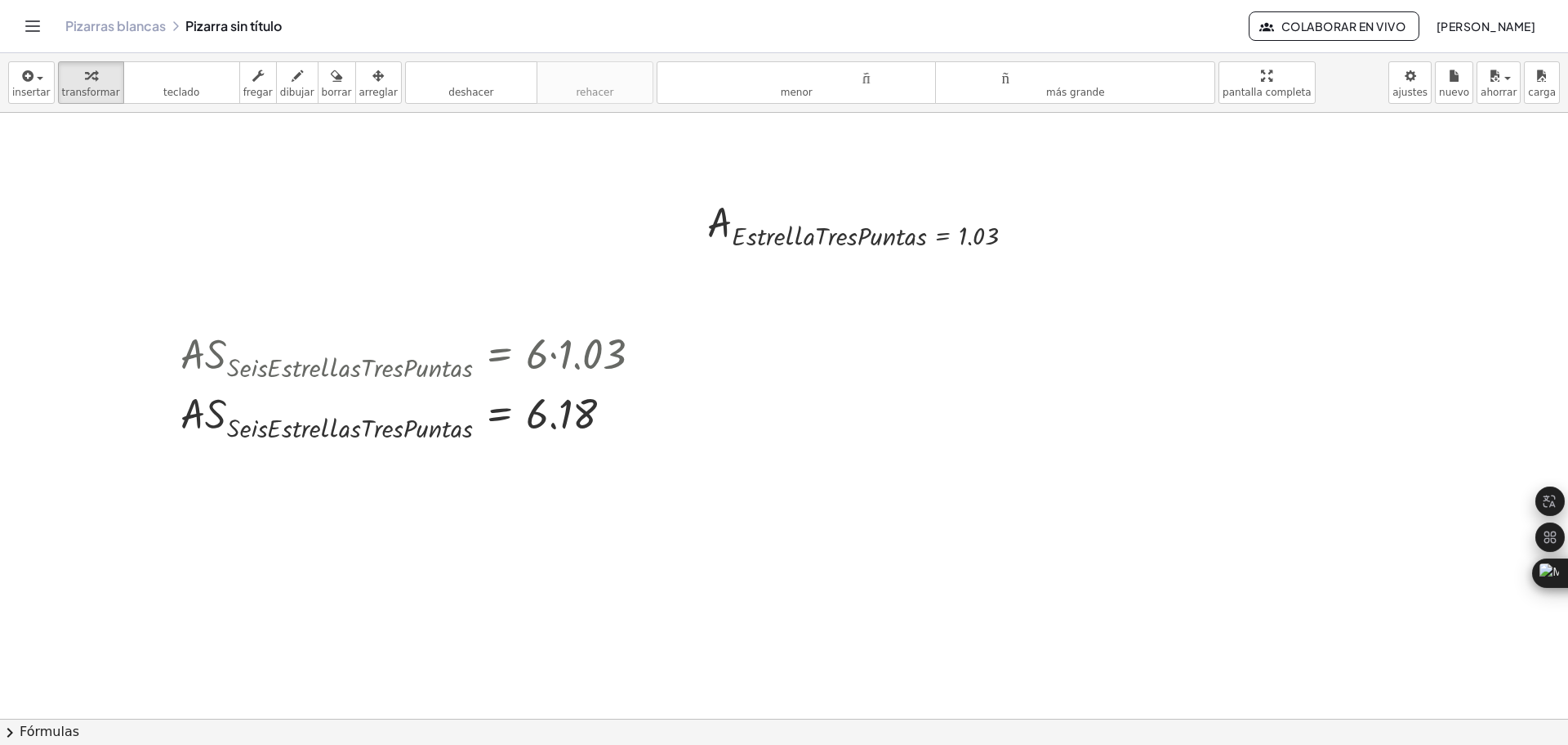
click at [1330, 83] on div "insertar Seleccione uno: Expresión matemática Función Texto Vídeo de YouTube Gr…" at bounding box center [784, 83] width 1568 height 59
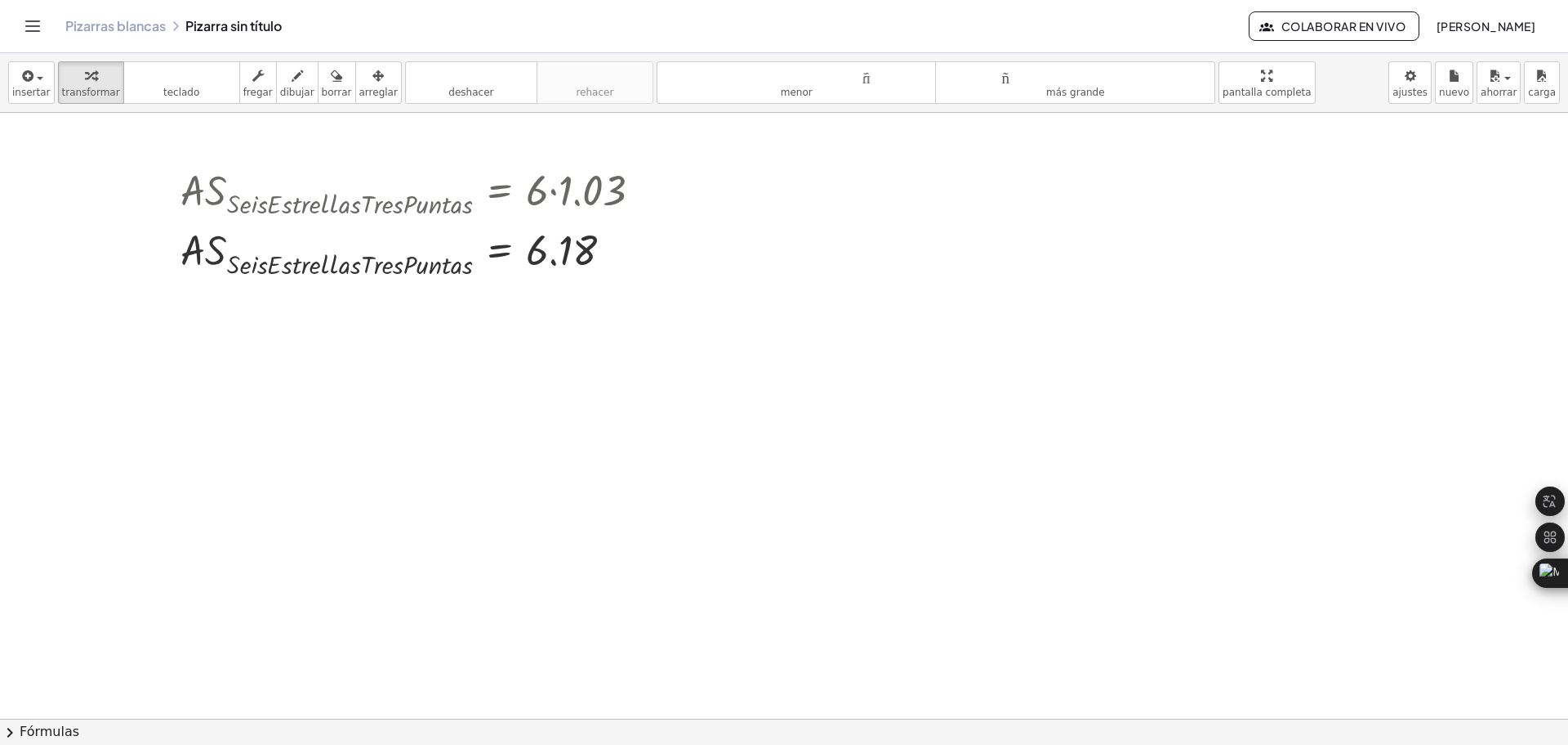
click at [613, 468] on div at bounding box center [863, 18] width 1726 height 2423
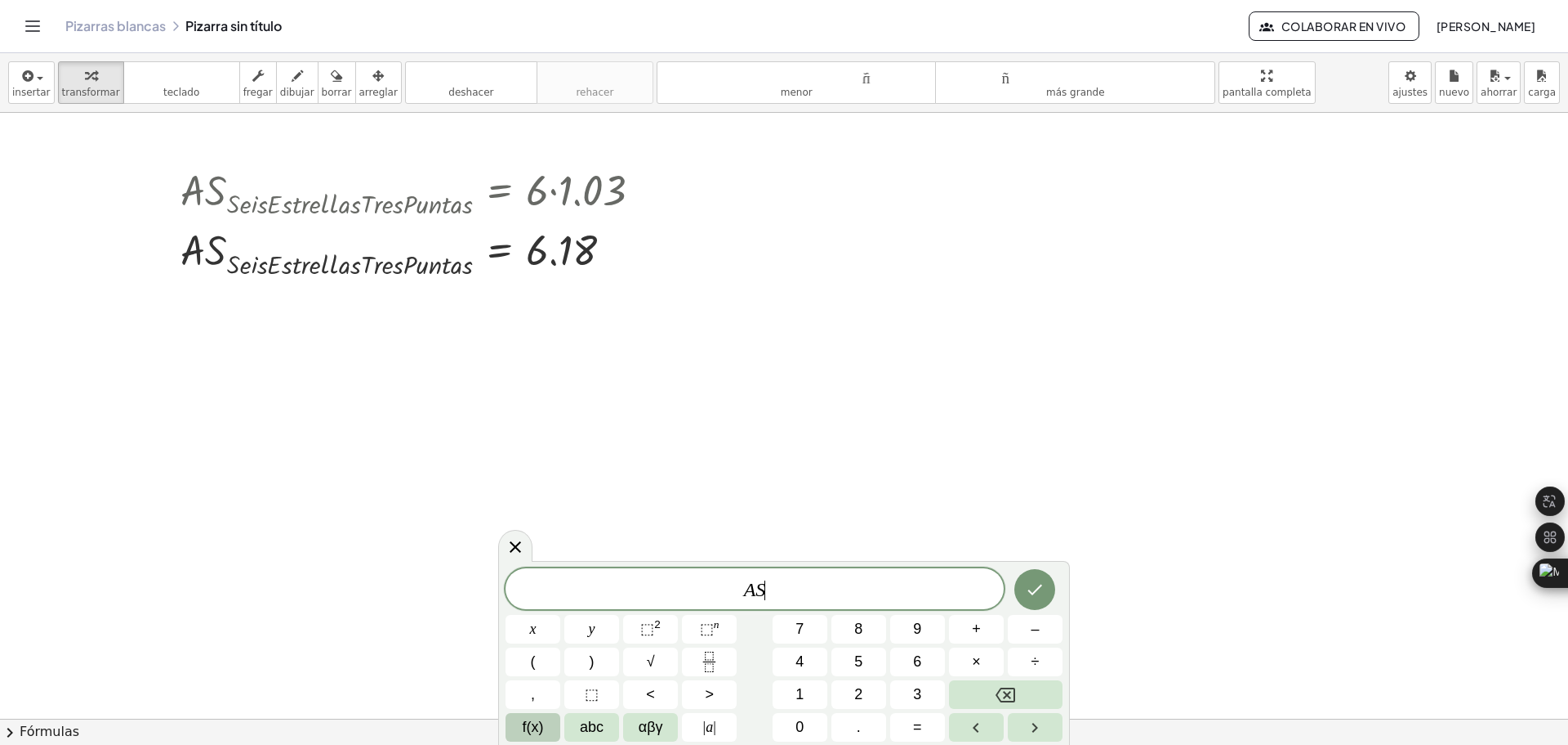
click at [523, 729] on span "f(x)" at bounding box center [534, 727] width 21 height 22
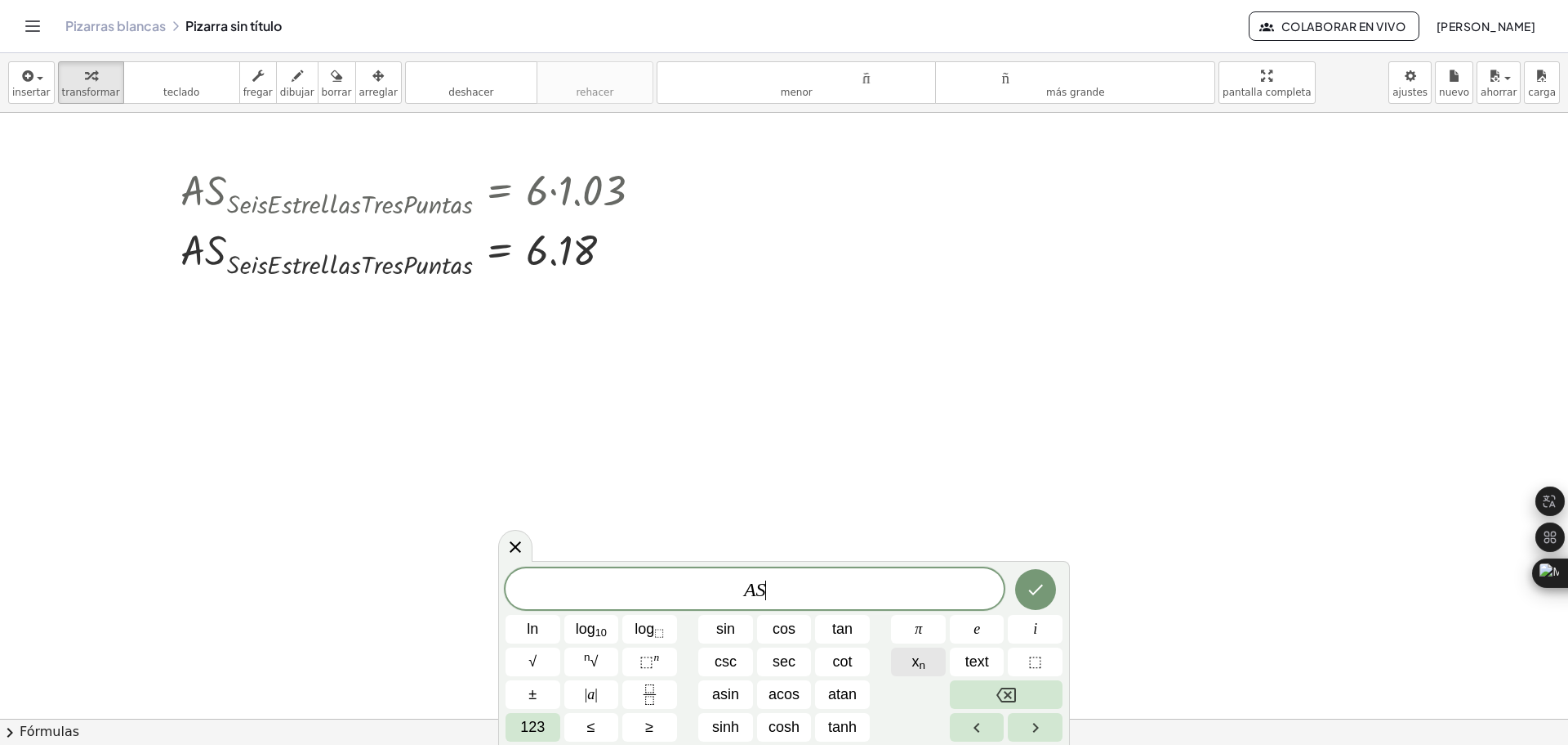
click at [923, 667] on sub "n" at bounding box center [922, 664] width 7 height 13
click at [785, 589] on var "a" at bounding box center [783, 581] width 10 height 21
click at [915, 668] on span "x n" at bounding box center [919, 661] width 14 height 22
click at [933, 587] on span "A r e a R e g i o n S o m b r e a d a T o t a l ​ ​ = A S e s c u a d r a s ​" at bounding box center [754, 585] width 499 height 32
click at [918, 669] on span "x n" at bounding box center [919, 661] width 14 height 22
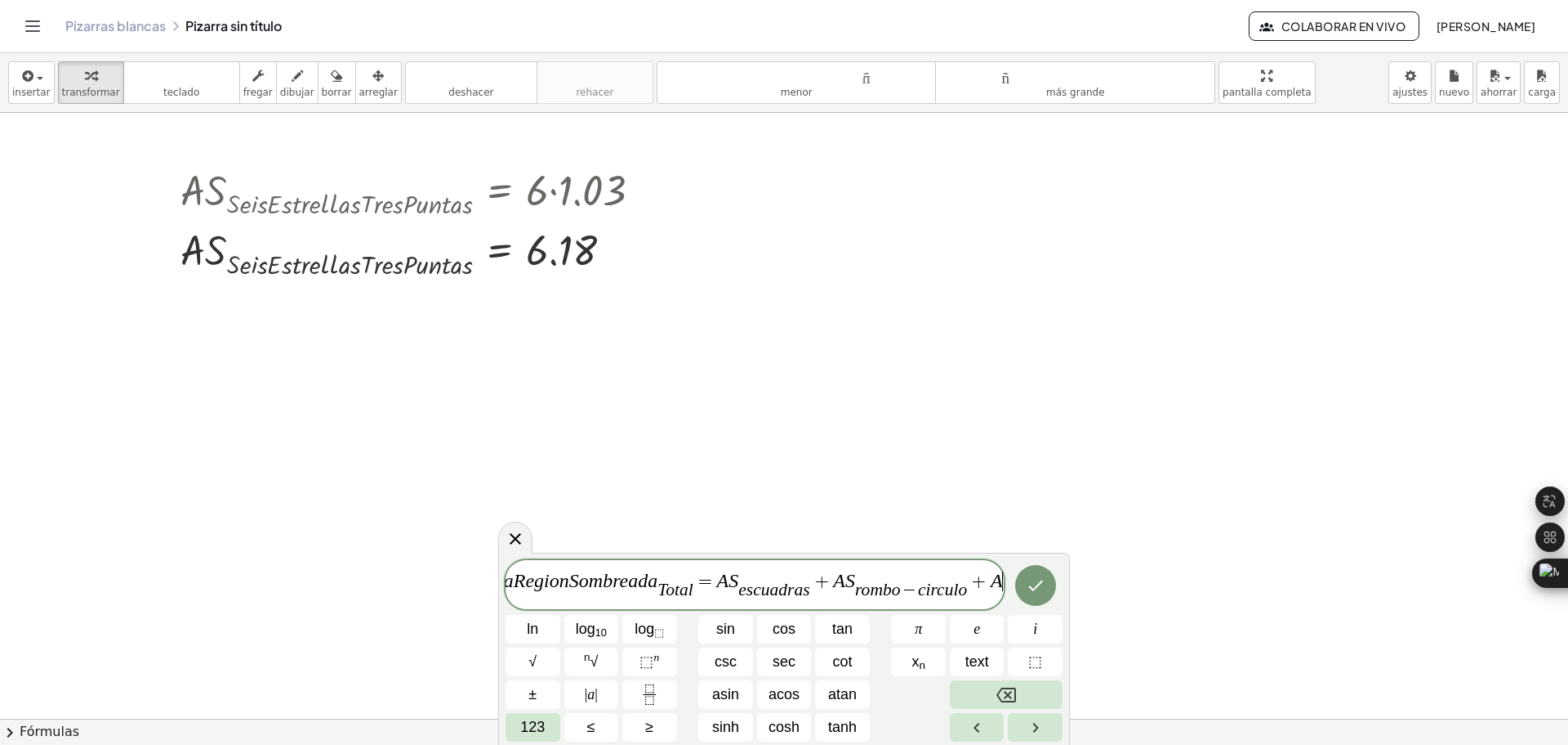
scroll to position [0, 41]
click at [918, 661] on span "x n" at bounding box center [919, 661] width 14 height 22
drag, startPoint x: 743, startPoint y: 586, endPoint x: 506, endPoint y: 593, distance: 237.1
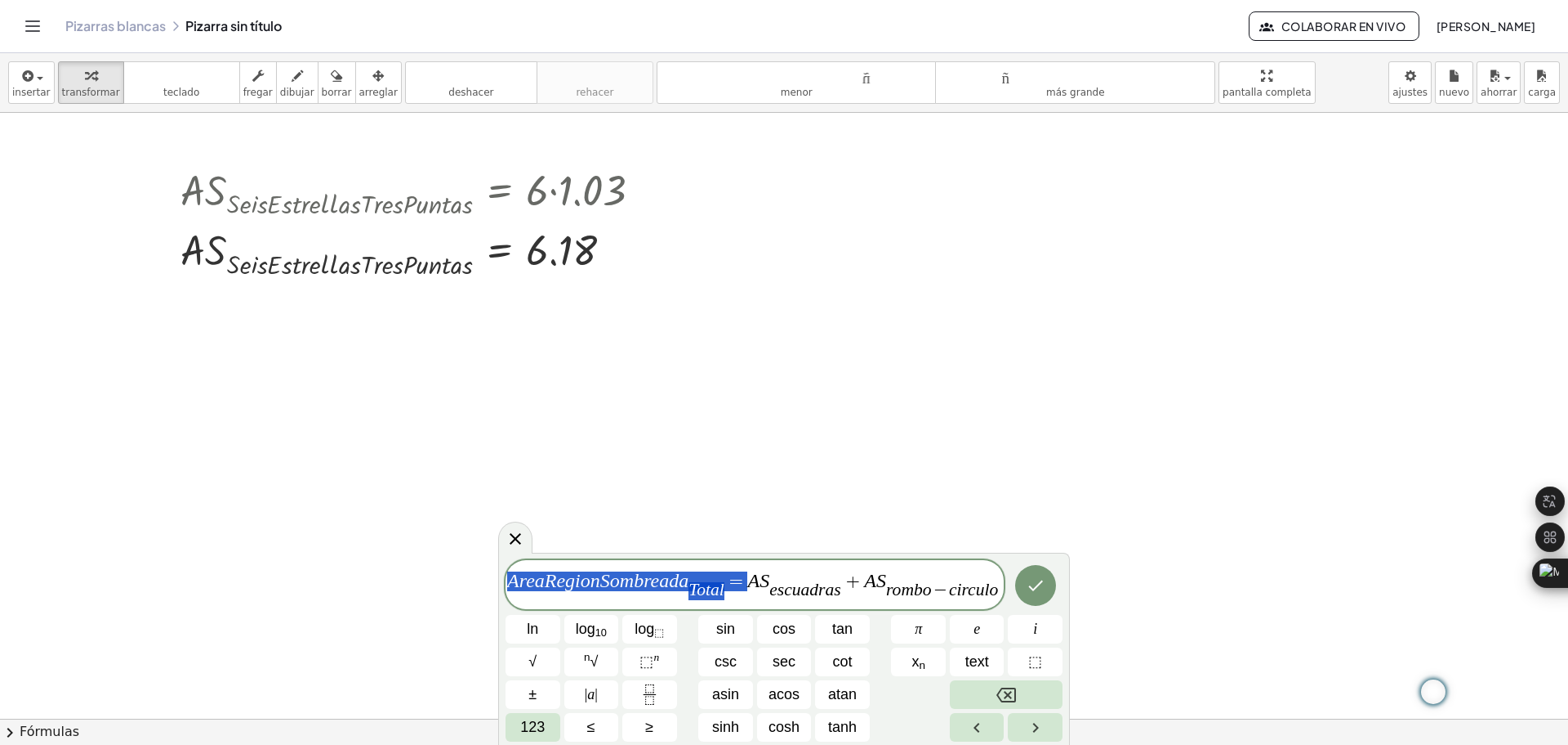
click at [784, 581] on var "c" at bounding box center [788, 589] width 8 height 19
click at [1032, 585] on icon "Hecho" at bounding box center [1035, 585] width 19 height 19
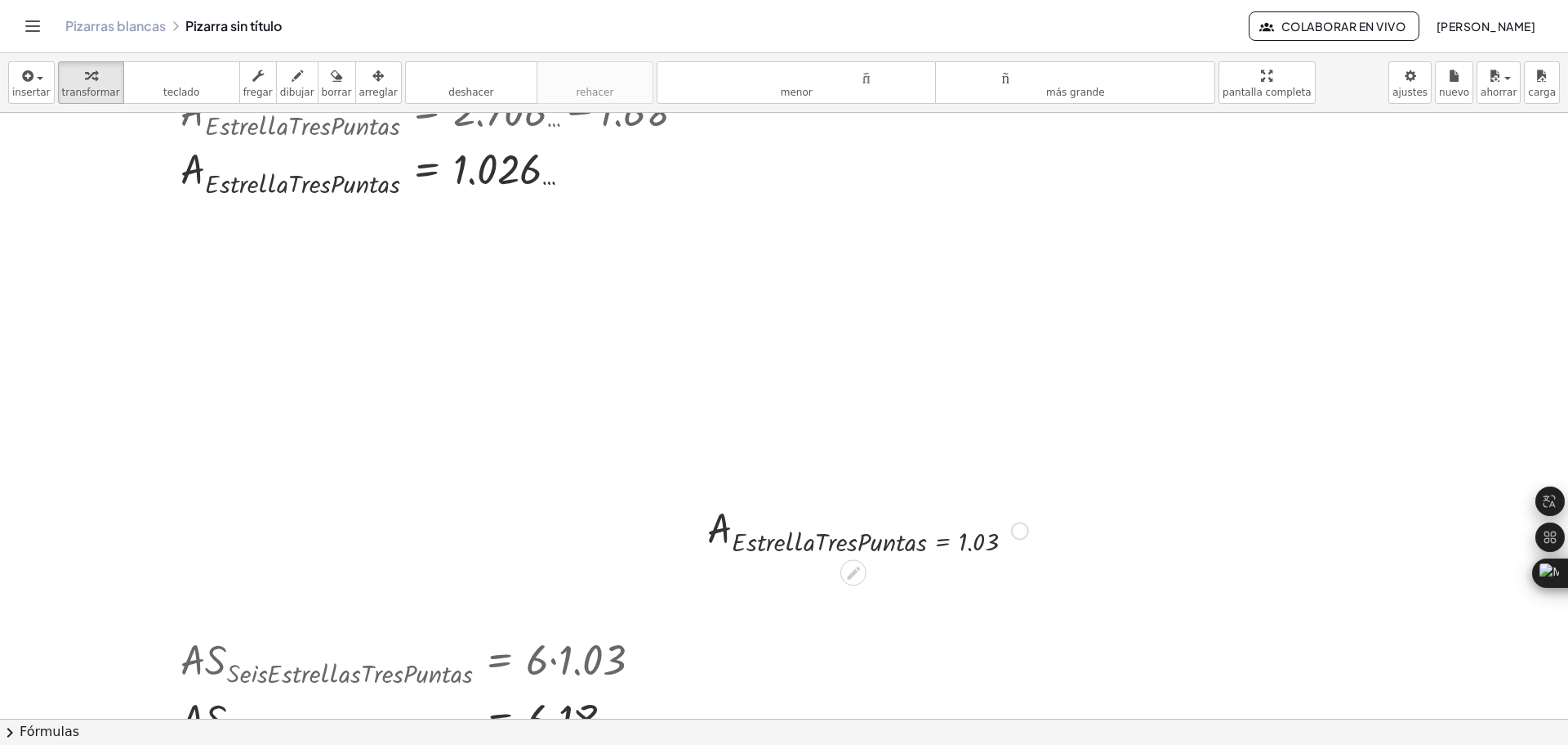
scroll to position [897, 0]
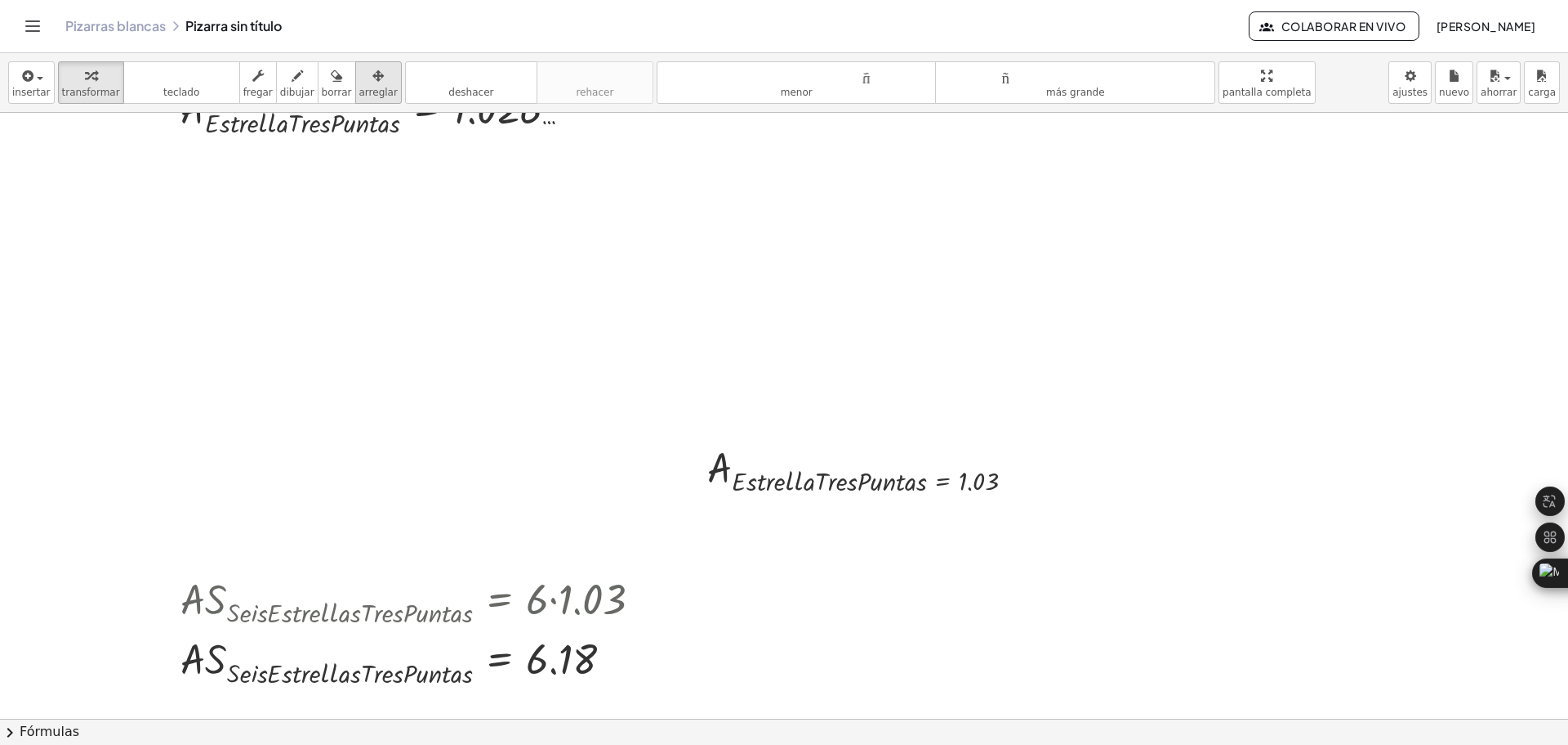
click at [372, 69] on icon "button" at bounding box center [378, 76] width 12 height 19
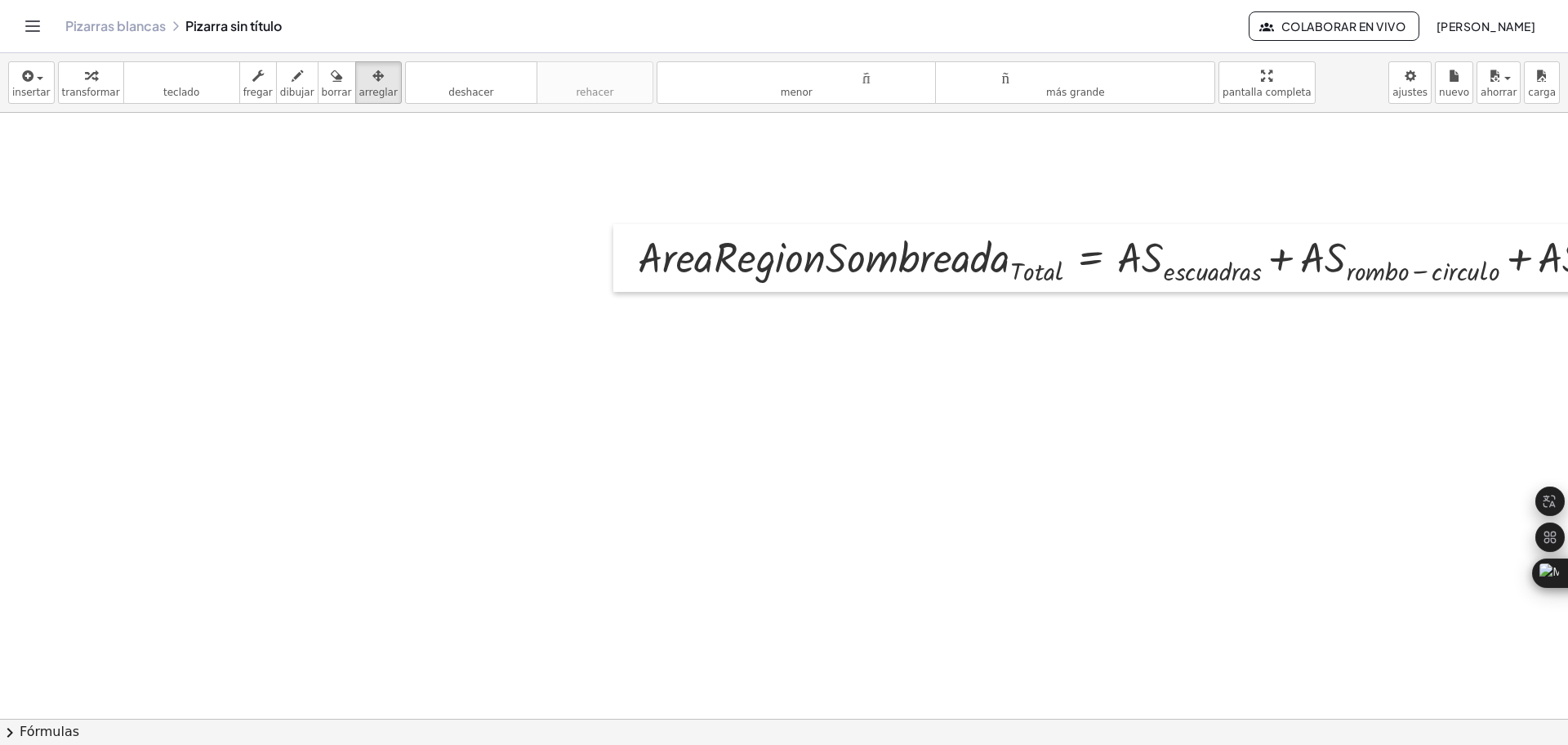
scroll to position [1553, 0]
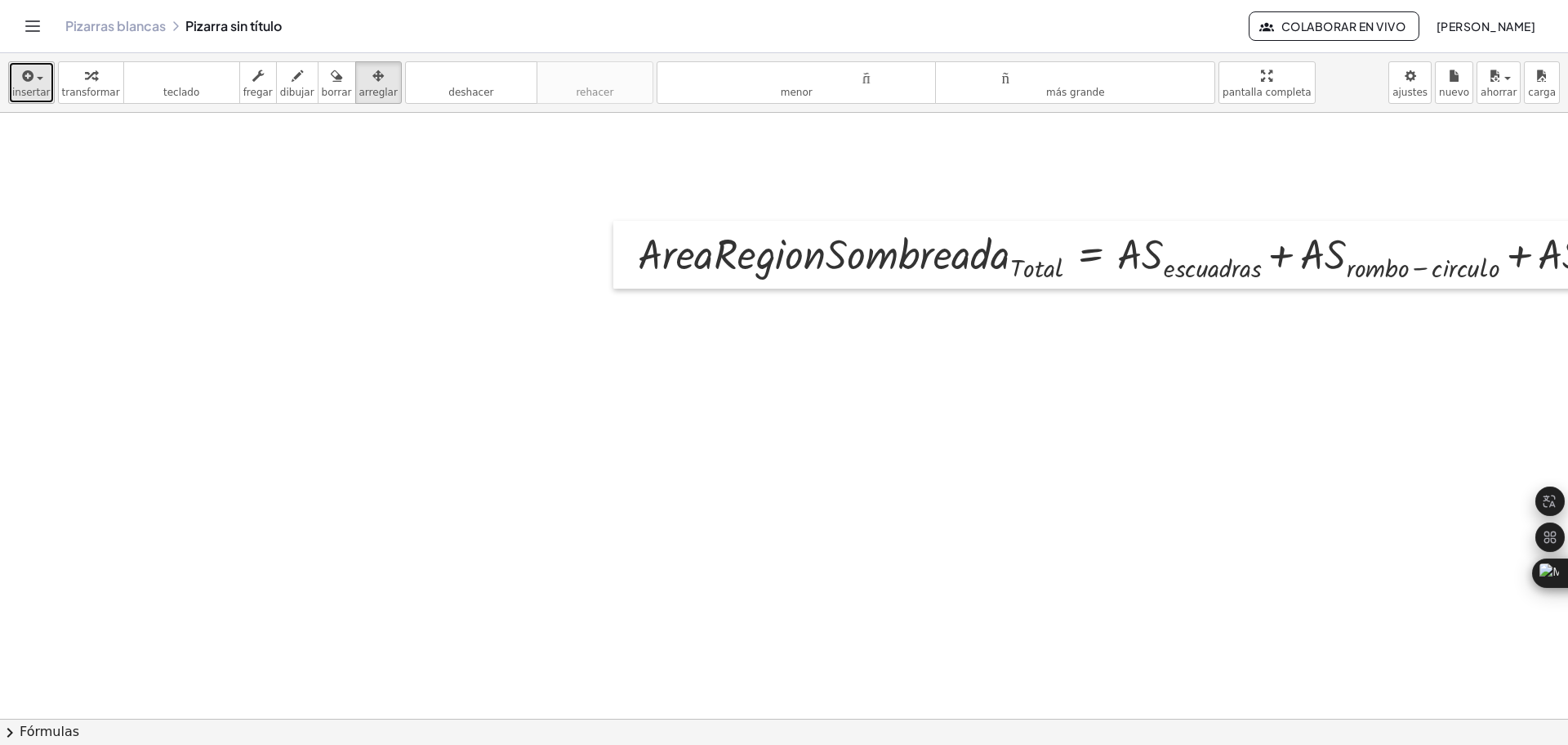
click at [33, 83] on span "button" at bounding box center [34, 78] width 3 height 12
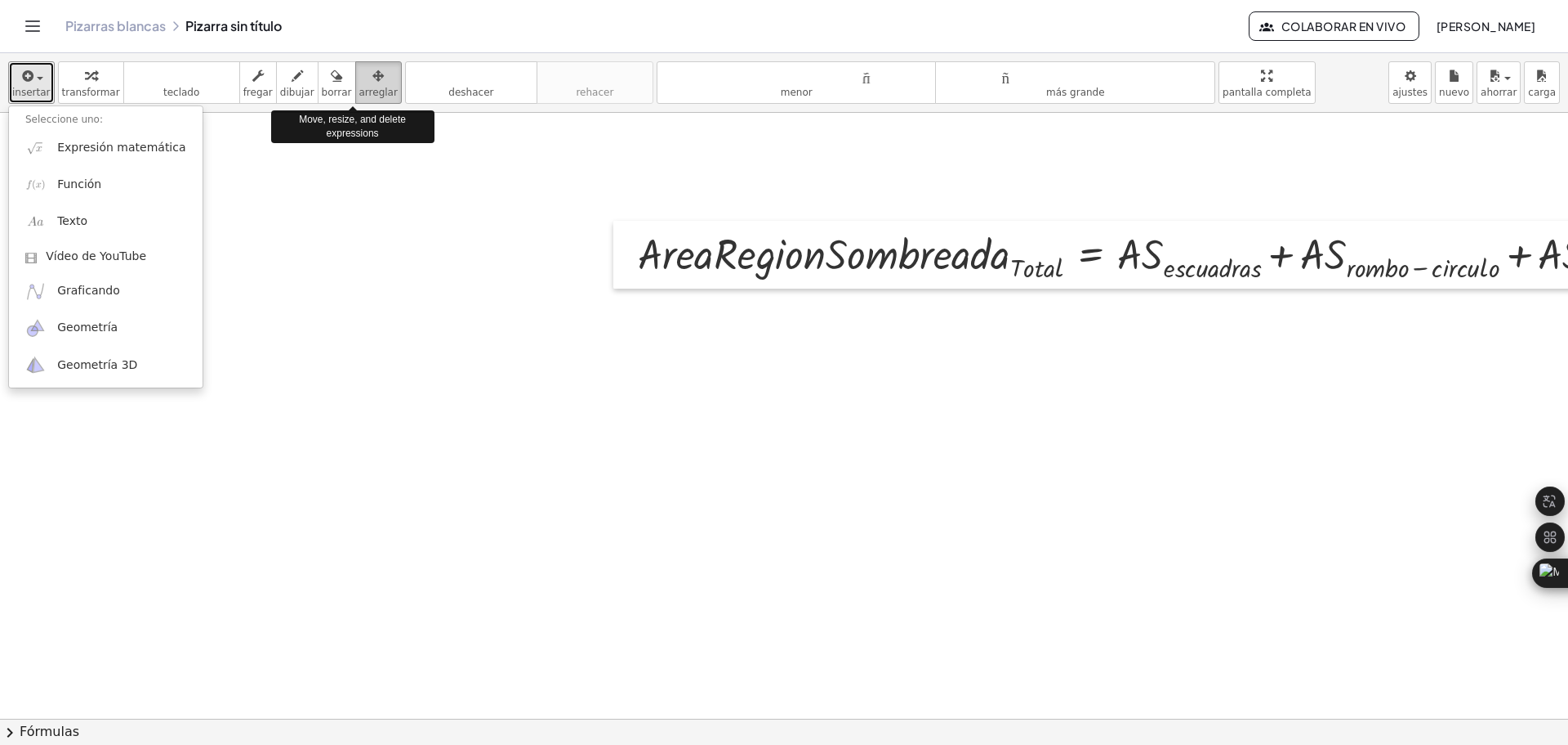
click at [372, 79] on icon "button" at bounding box center [378, 76] width 12 height 19
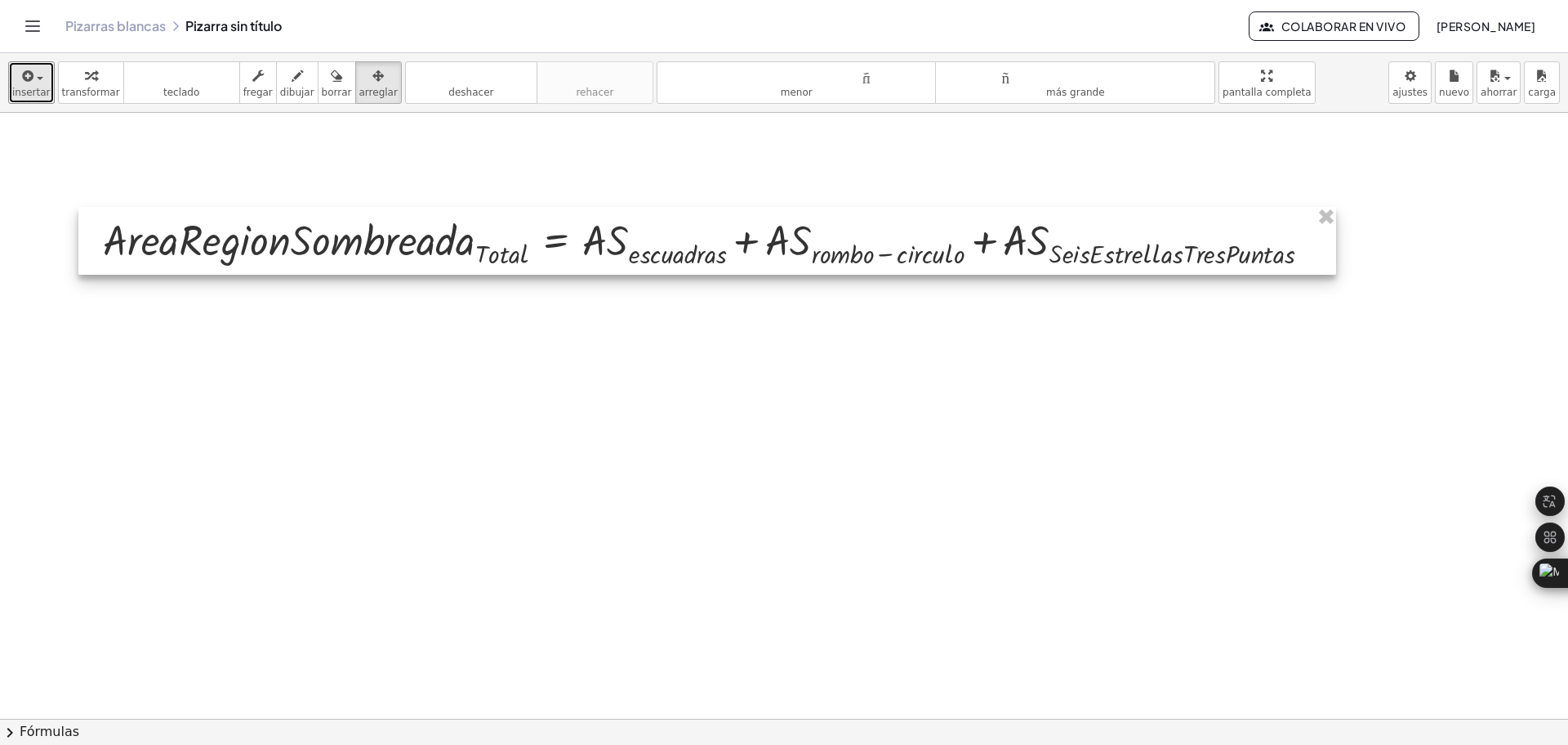
drag, startPoint x: 893, startPoint y: 248, endPoint x: 359, endPoint y: 233, distance: 534.2
click at [359, 233] on div at bounding box center [708, 241] width 1258 height 68
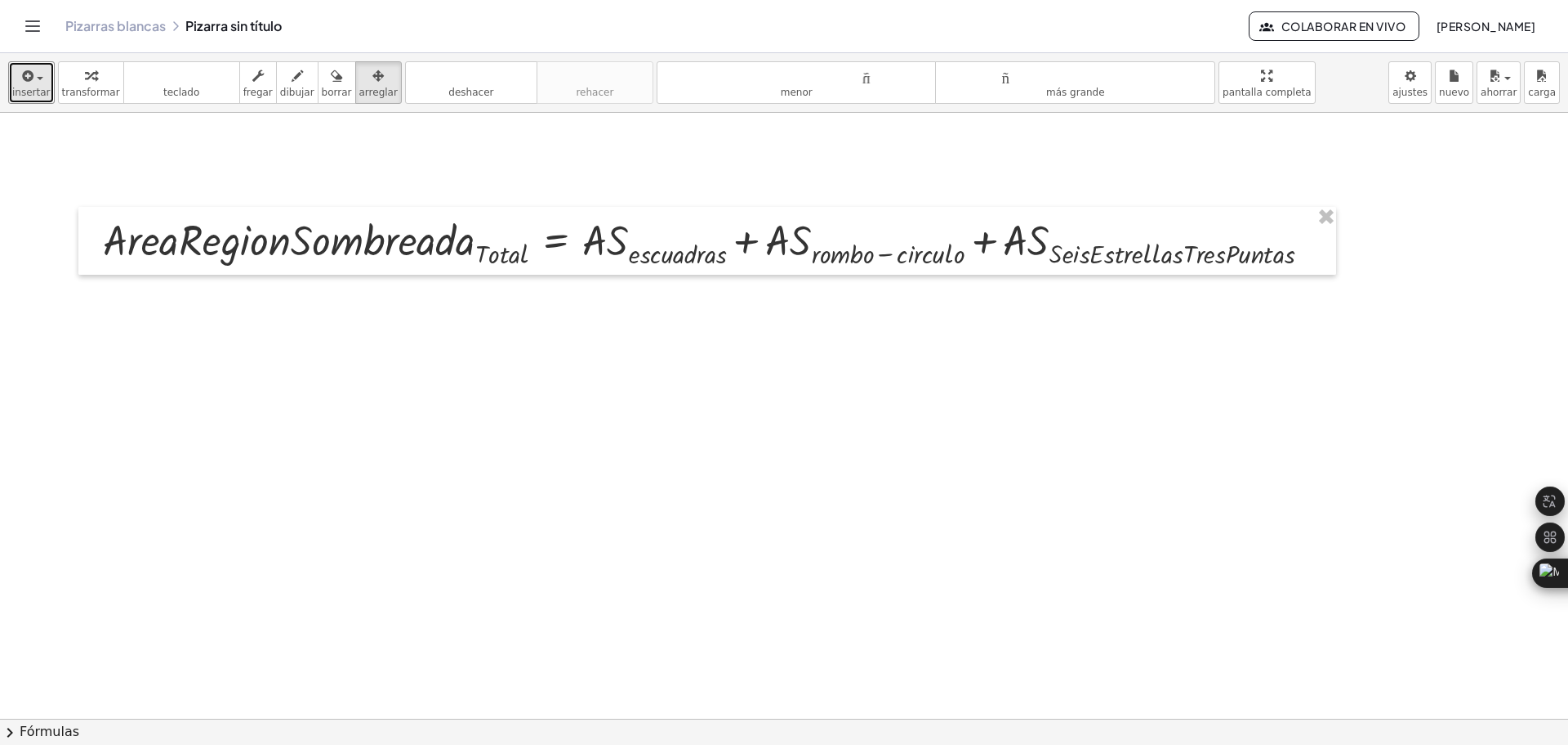
click at [23, 78] on icon "button" at bounding box center [26, 76] width 15 height 19
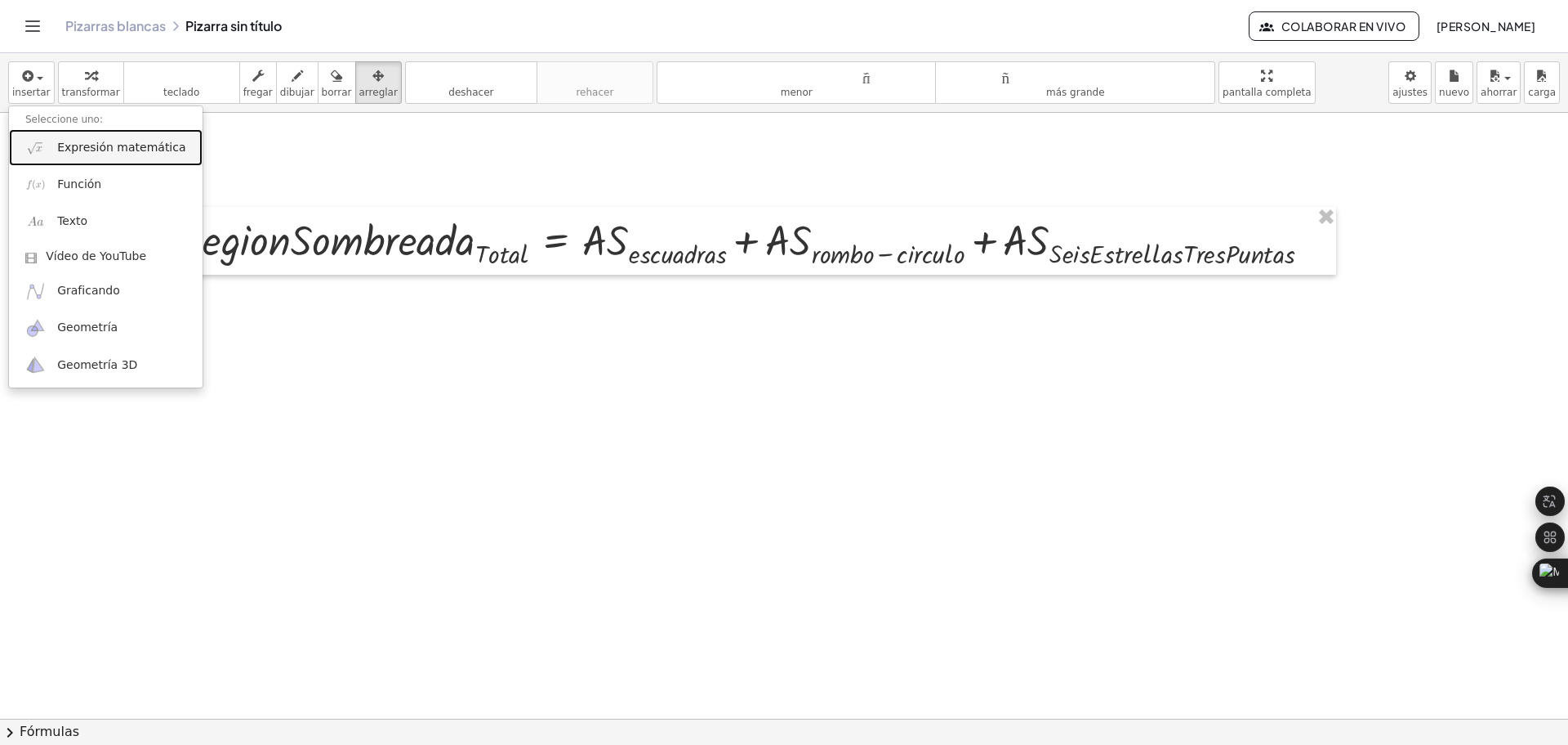
click at [66, 153] on font "Expresión matemática" at bounding box center [122, 147] width 128 height 13
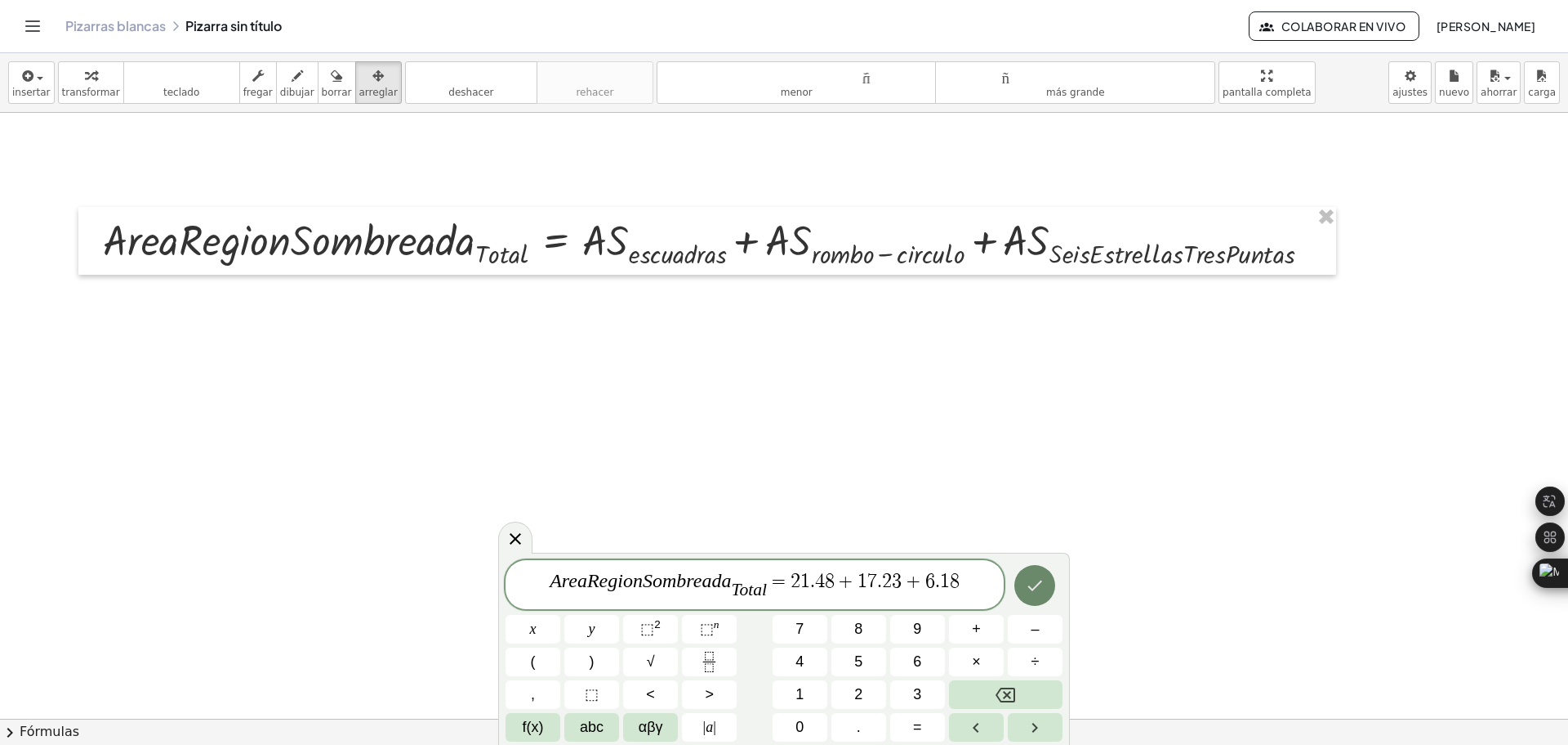
click at [1040, 587] on icon "Done" at bounding box center [1035, 585] width 19 height 19
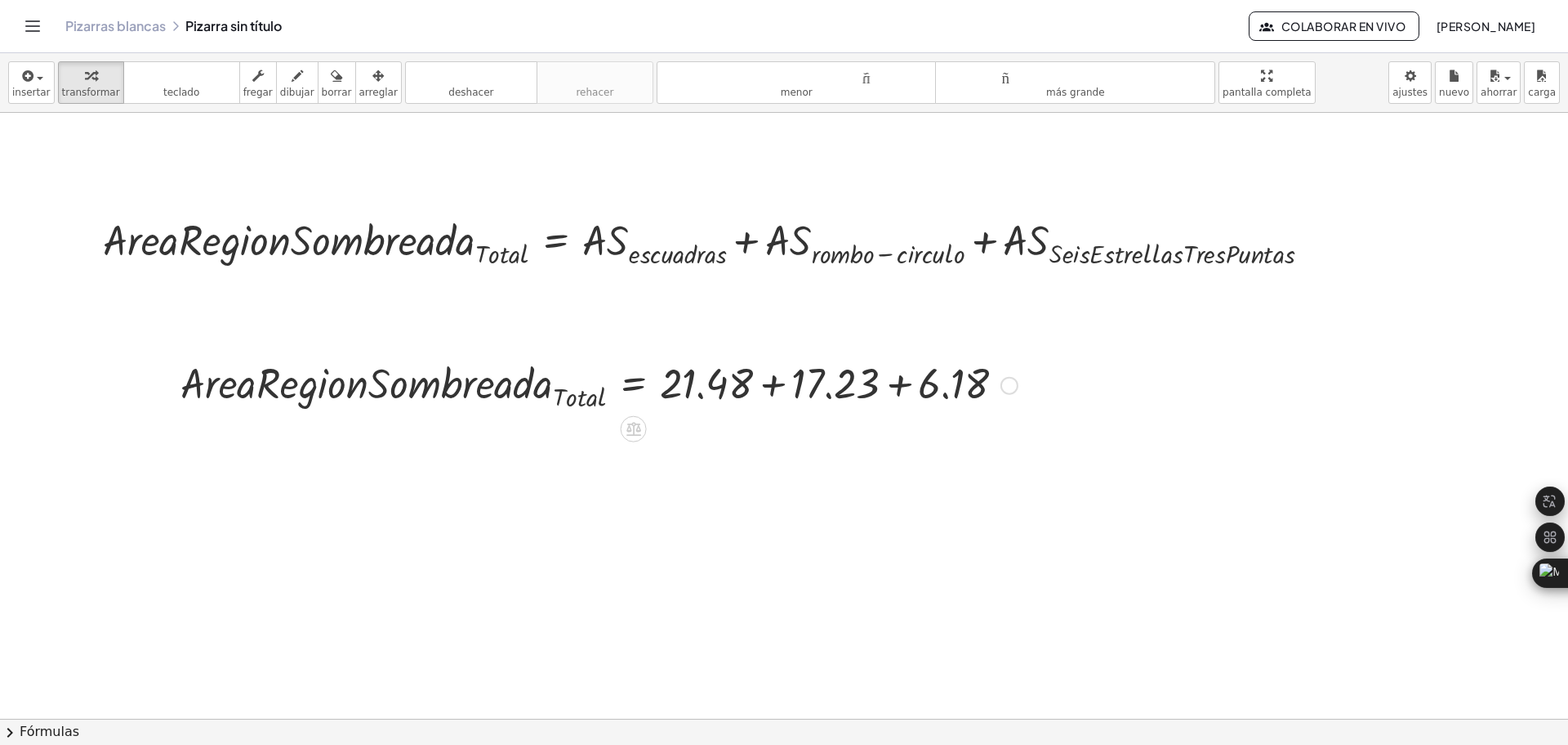
click at [770, 380] on div at bounding box center [599, 383] width 854 height 59
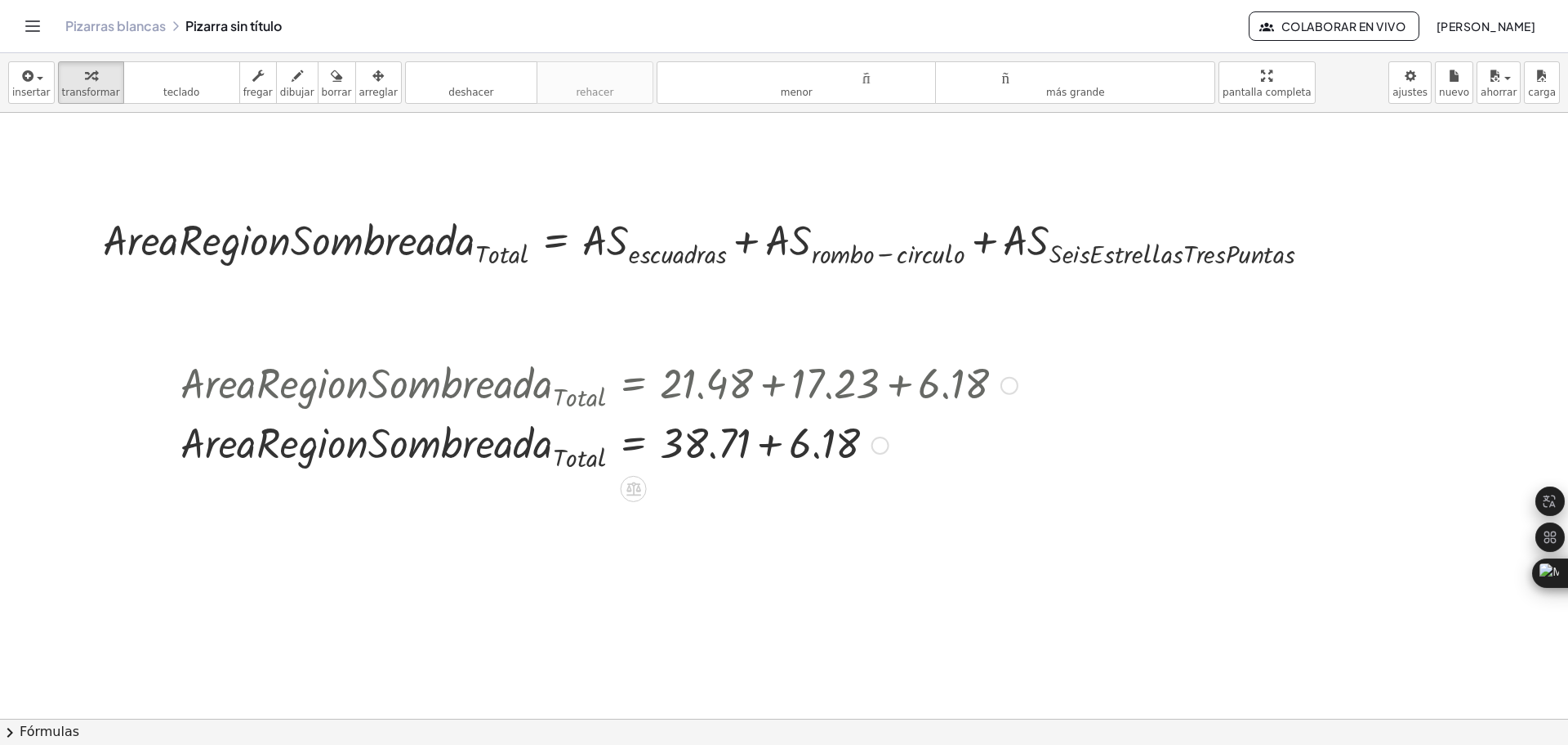
click at [770, 446] on div at bounding box center [599, 443] width 854 height 59
click at [1338, 76] on div "insertar Seleccione uno: Expresión matemática Función Texto Vídeo de YouTube Gr…" at bounding box center [784, 83] width 1568 height 59
